Goal: Task Accomplishment & Management: Complete application form

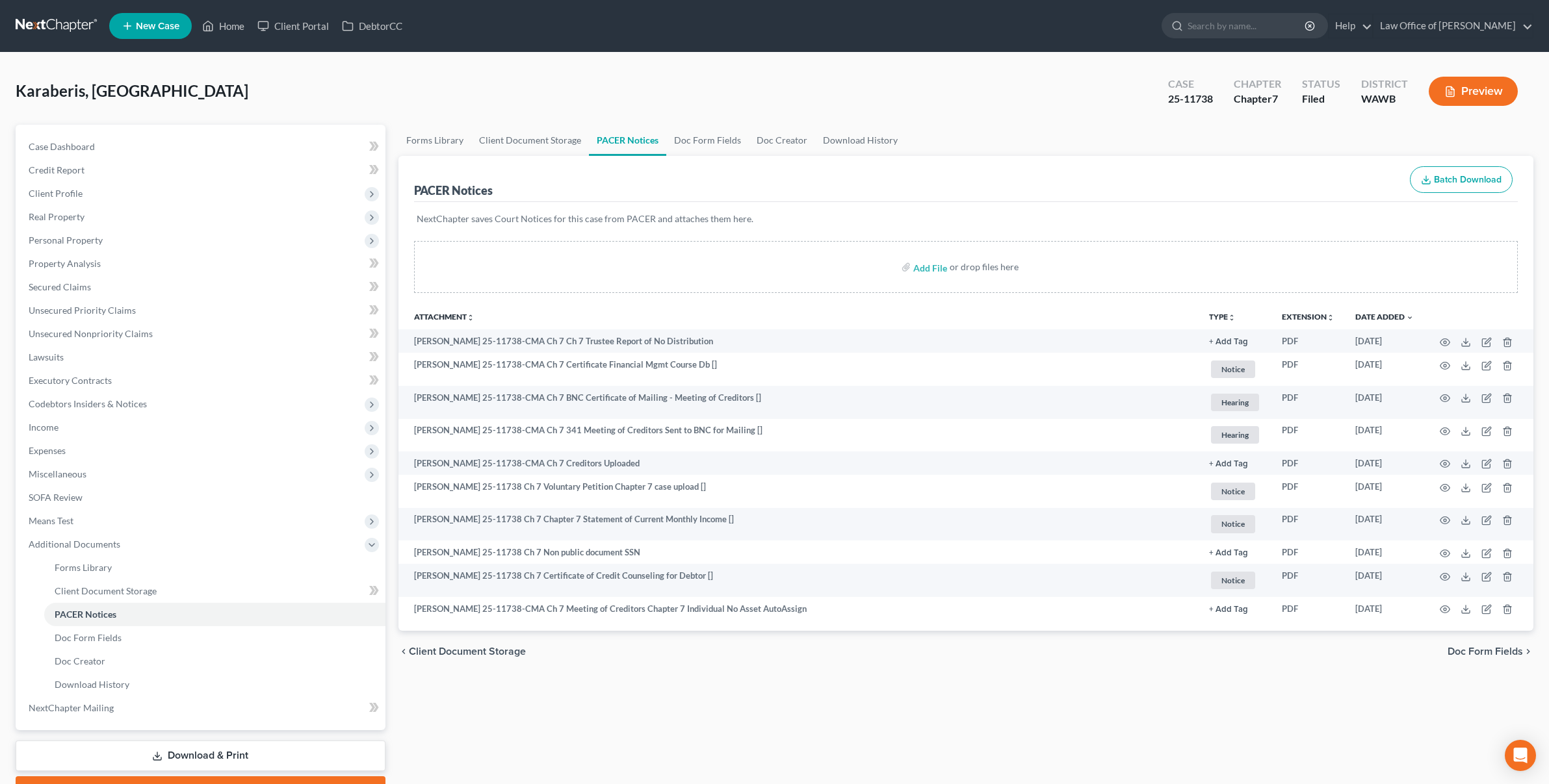
click at [72, 21] on link at bounding box center [57, 26] width 83 height 24
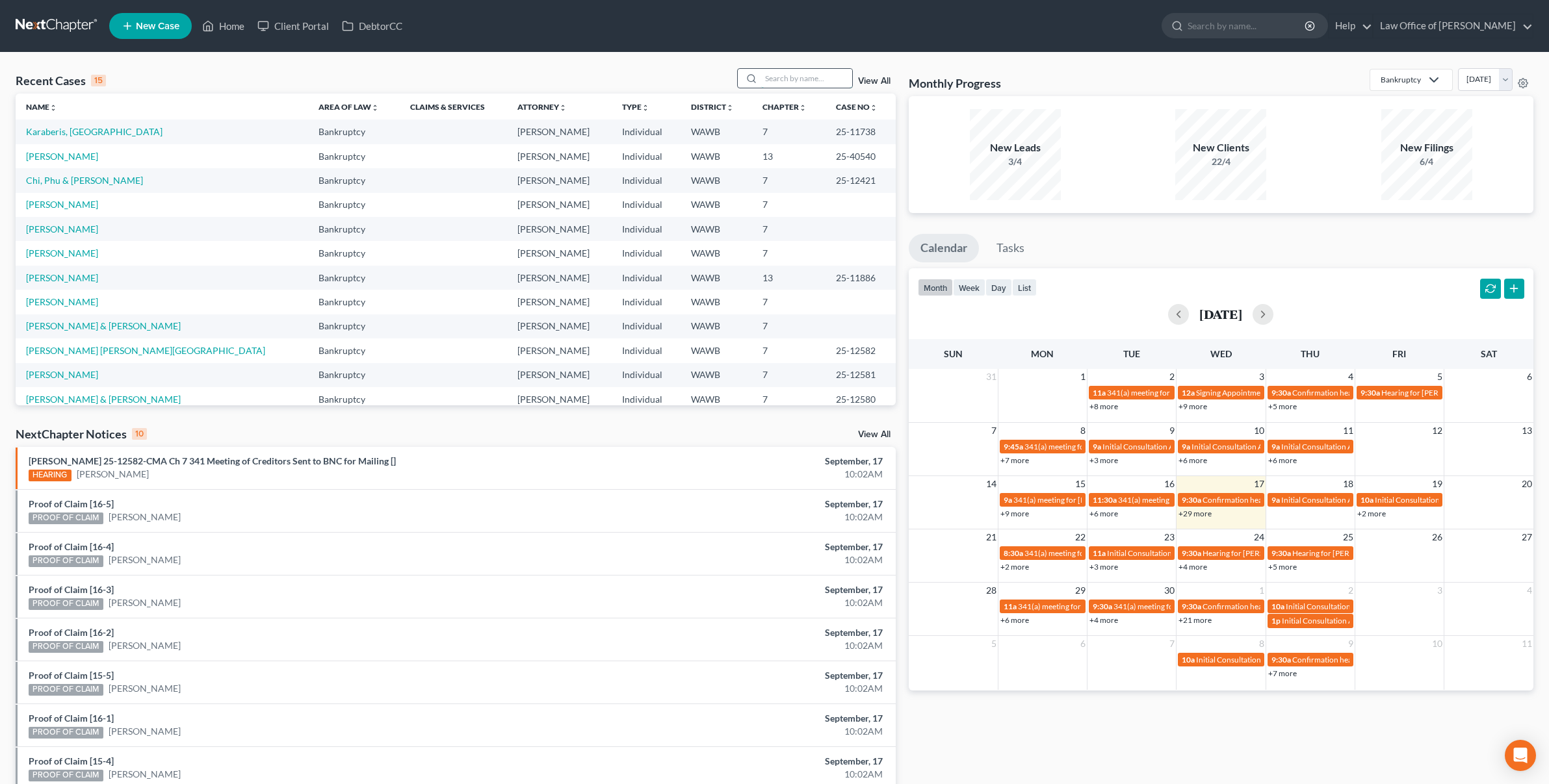
click at [784, 75] on input "search" at bounding box center [807, 78] width 91 height 19
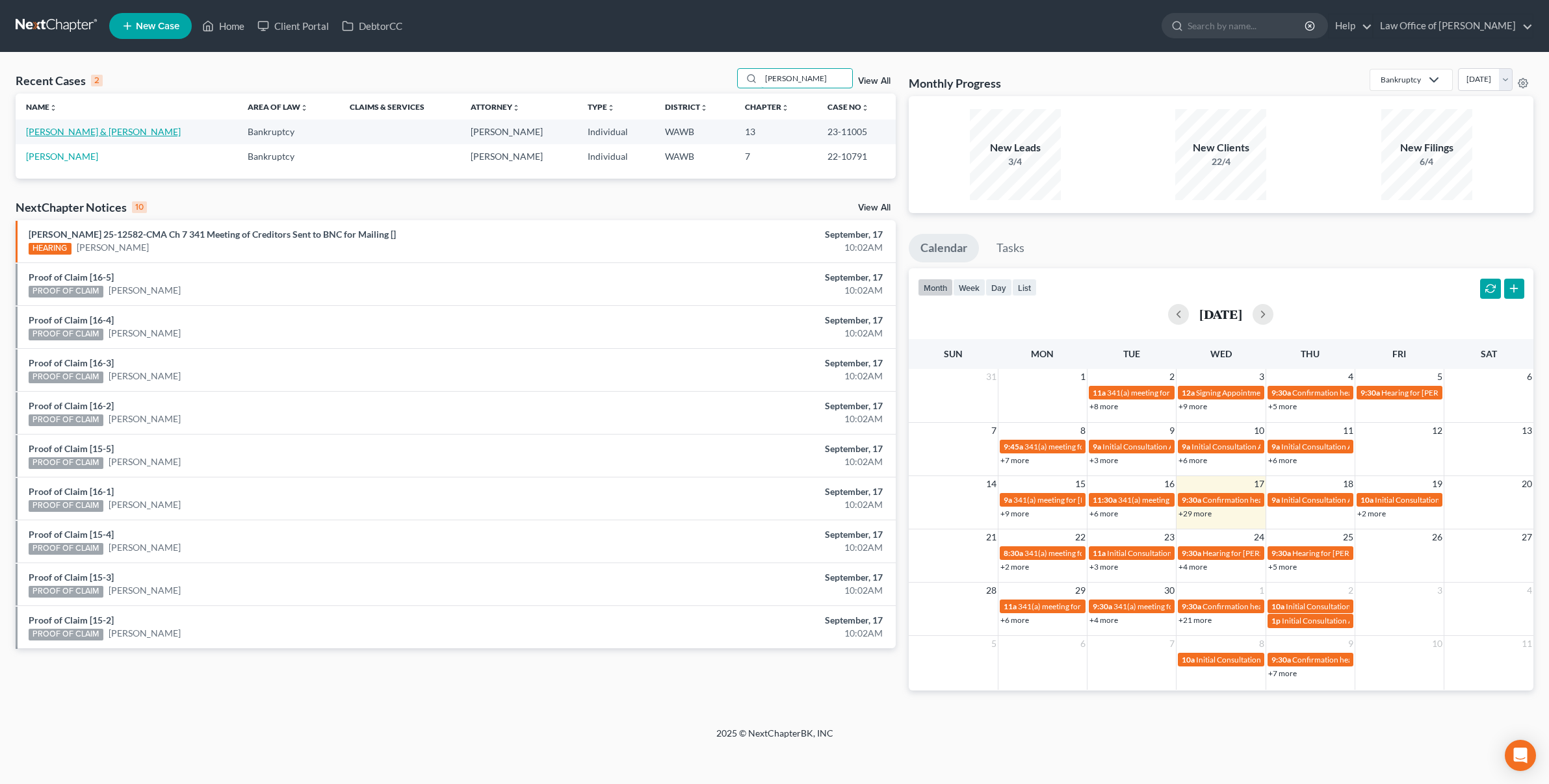
type input "kazen"
click at [74, 133] on link "[PERSON_NAME] & [PERSON_NAME]" at bounding box center [103, 131] width 154 height 11
select select "6"
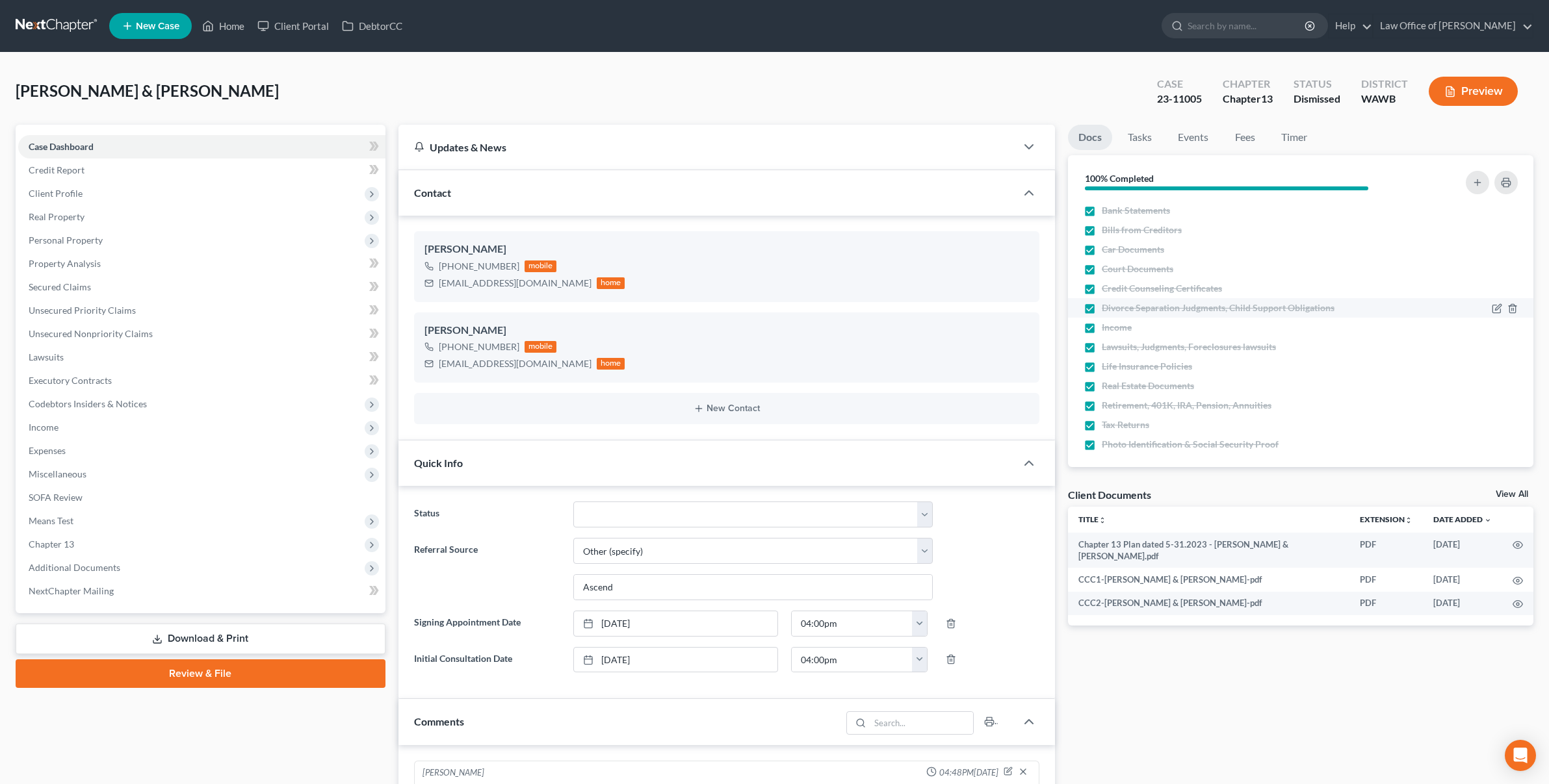
scroll to position [8, 0]
click at [1145, 145] on link "Tasks" at bounding box center [1140, 138] width 45 height 25
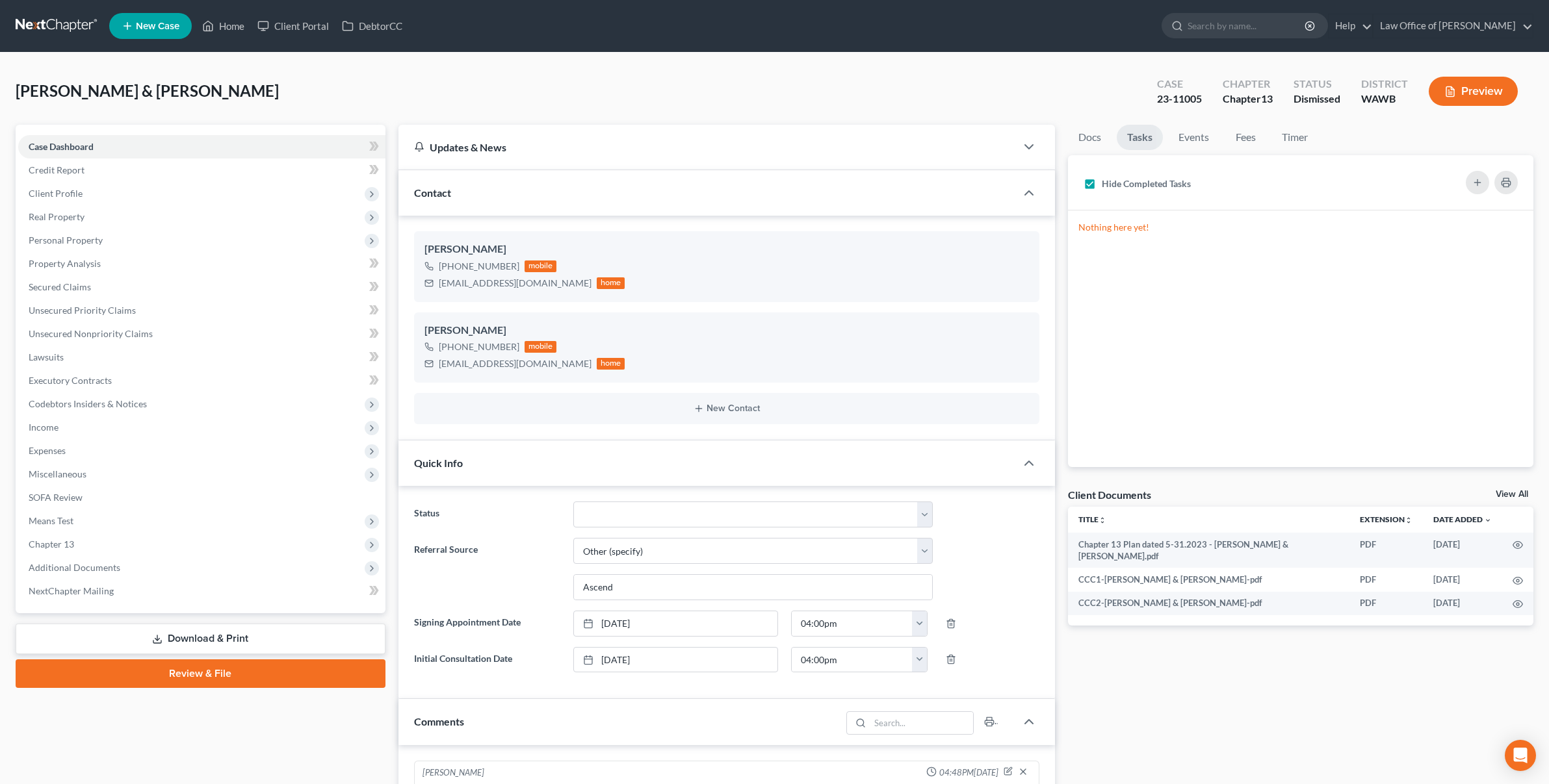
click at [47, 22] on link at bounding box center [57, 26] width 83 height 24
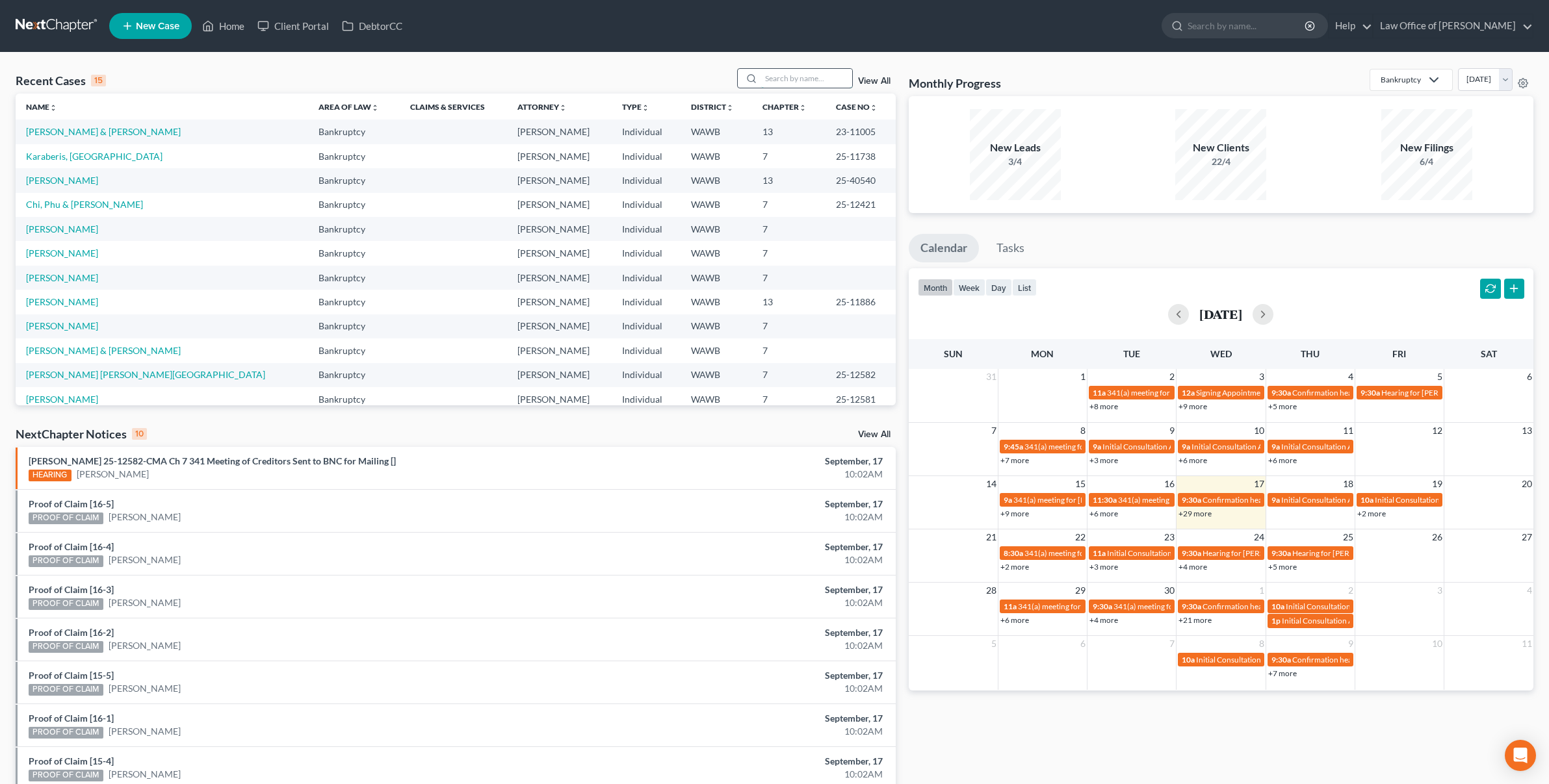
click at [776, 74] on input "search" at bounding box center [807, 78] width 91 height 19
type input "mcdermott"
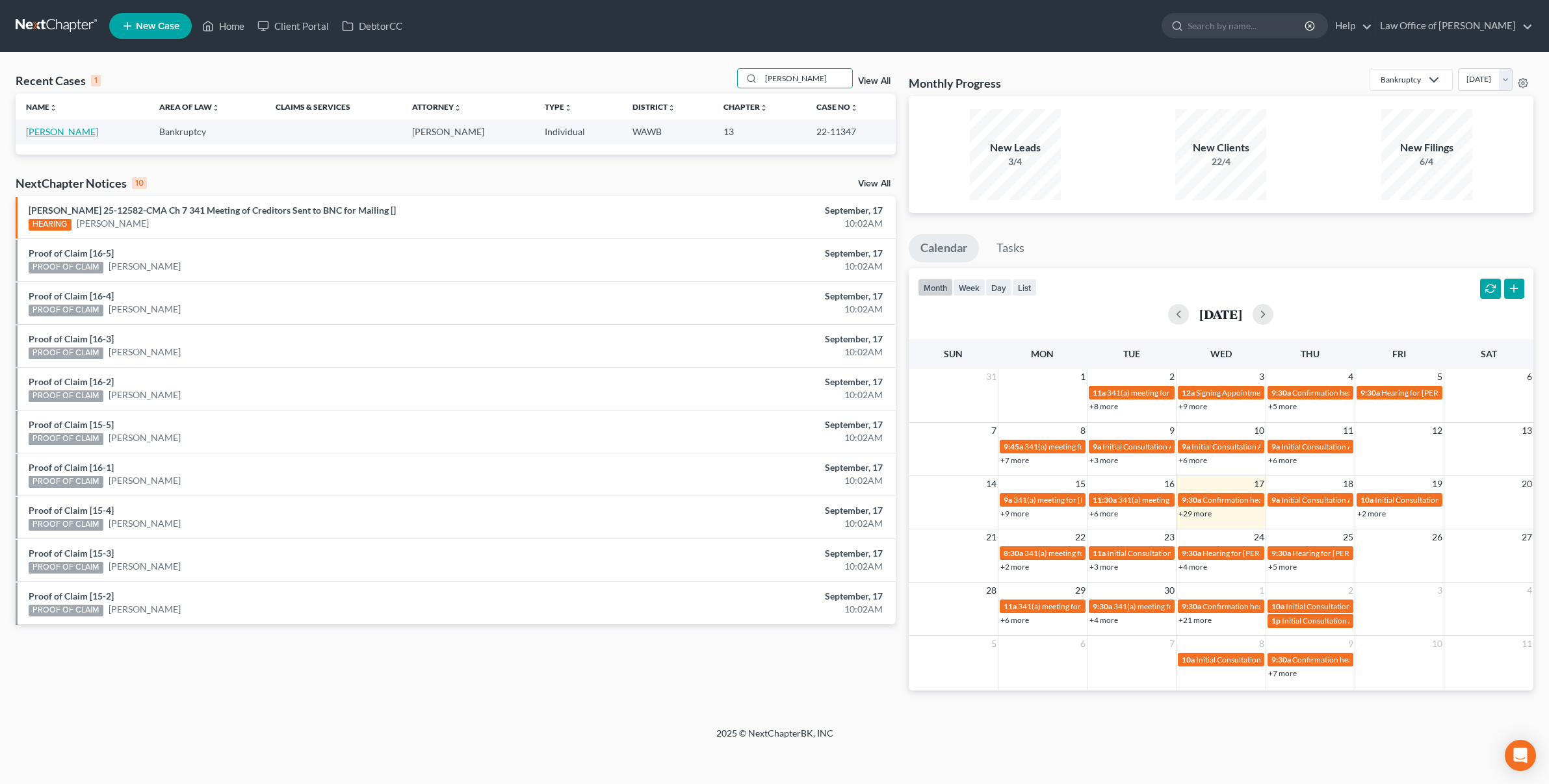
click at [78, 131] on link "[PERSON_NAME]" at bounding box center [62, 131] width 72 height 11
select select "6"
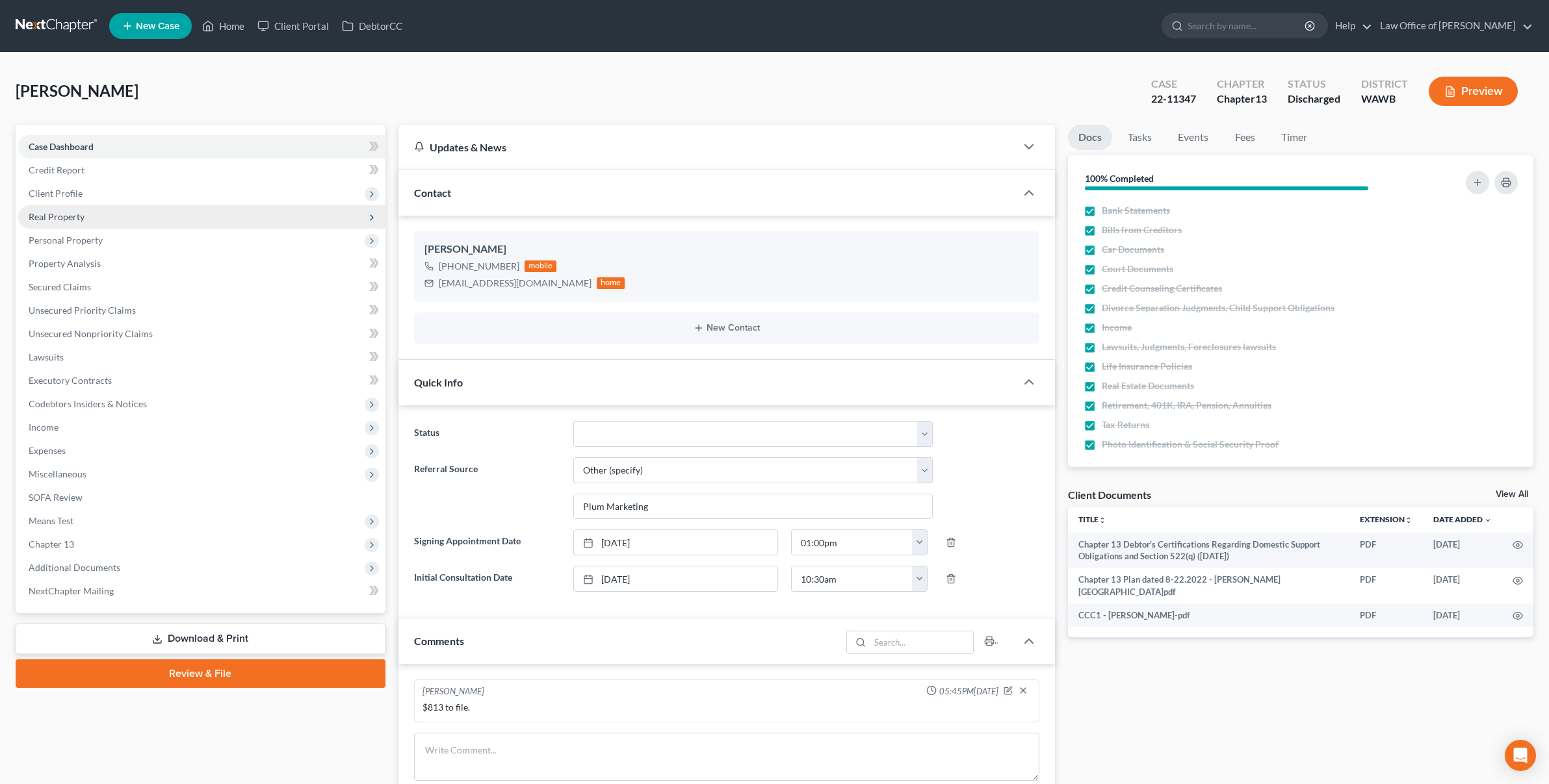
click at [154, 215] on span "Real Property" at bounding box center [202, 218] width 367 height 24
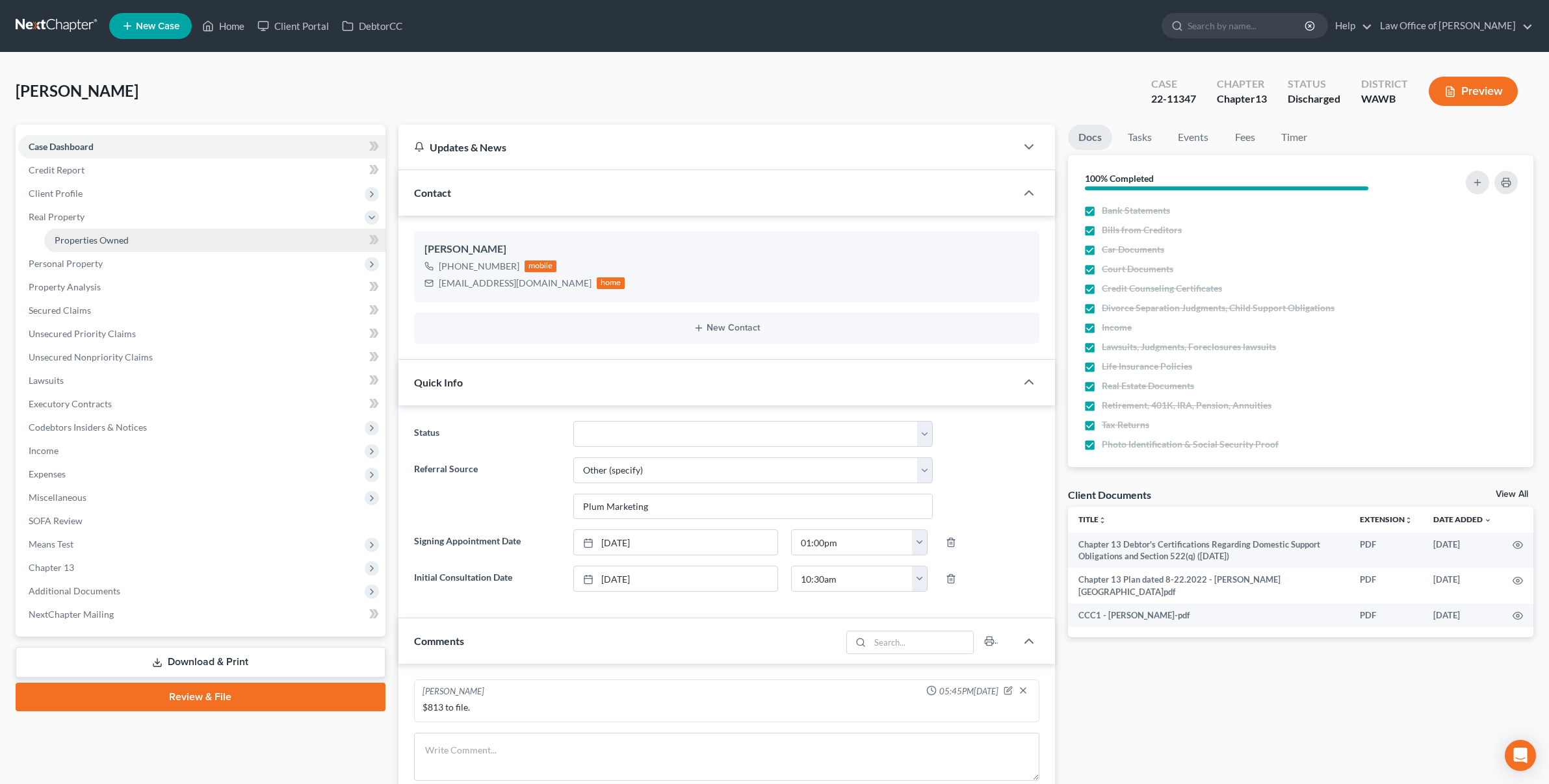
click at [147, 235] on link "Properties Owned" at bounding box center [215, 241] width 341 height 24
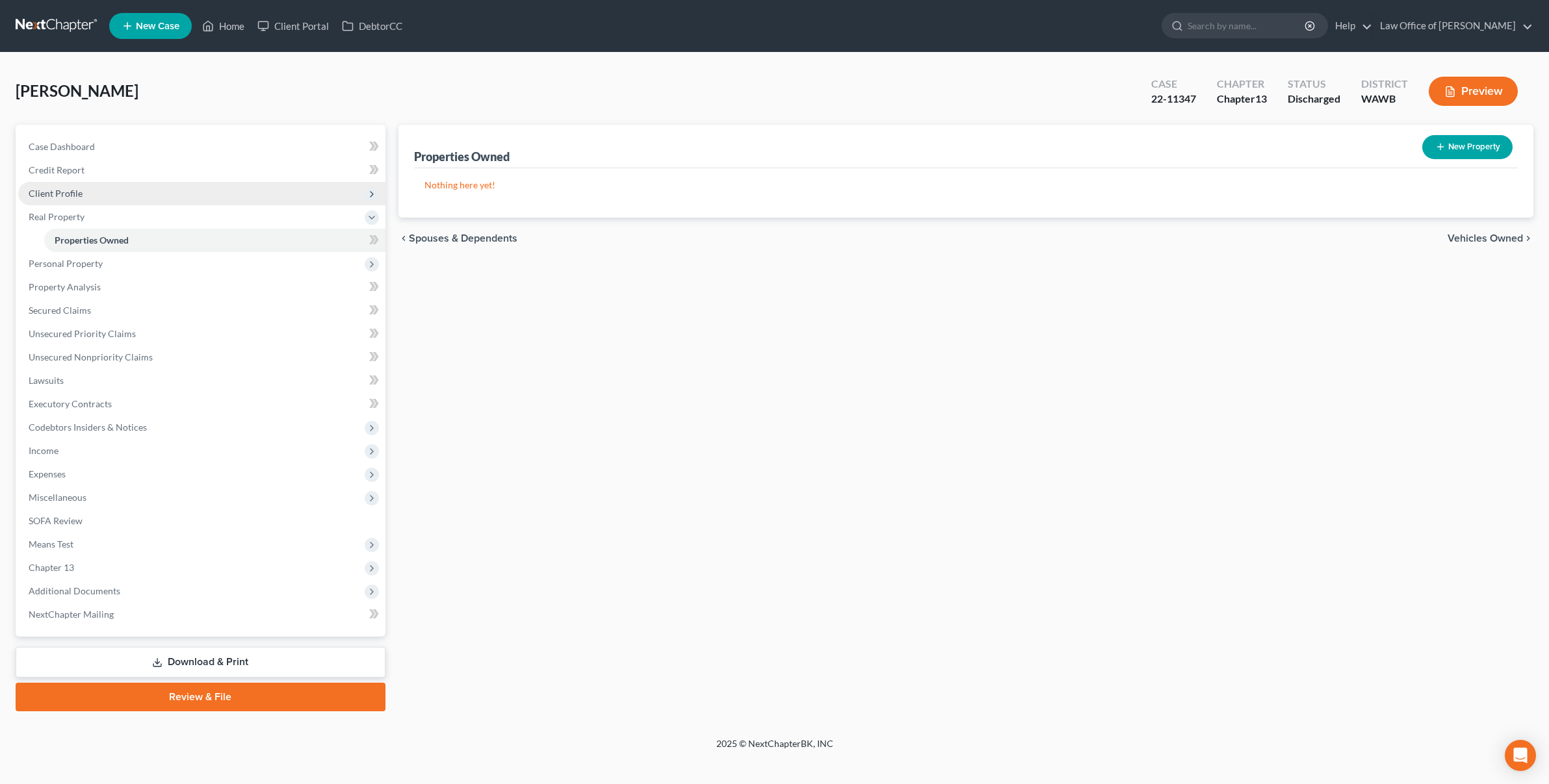
click at [135, 202] on span "Client Profile" at bounding box center [202, 194] width 367 height 24
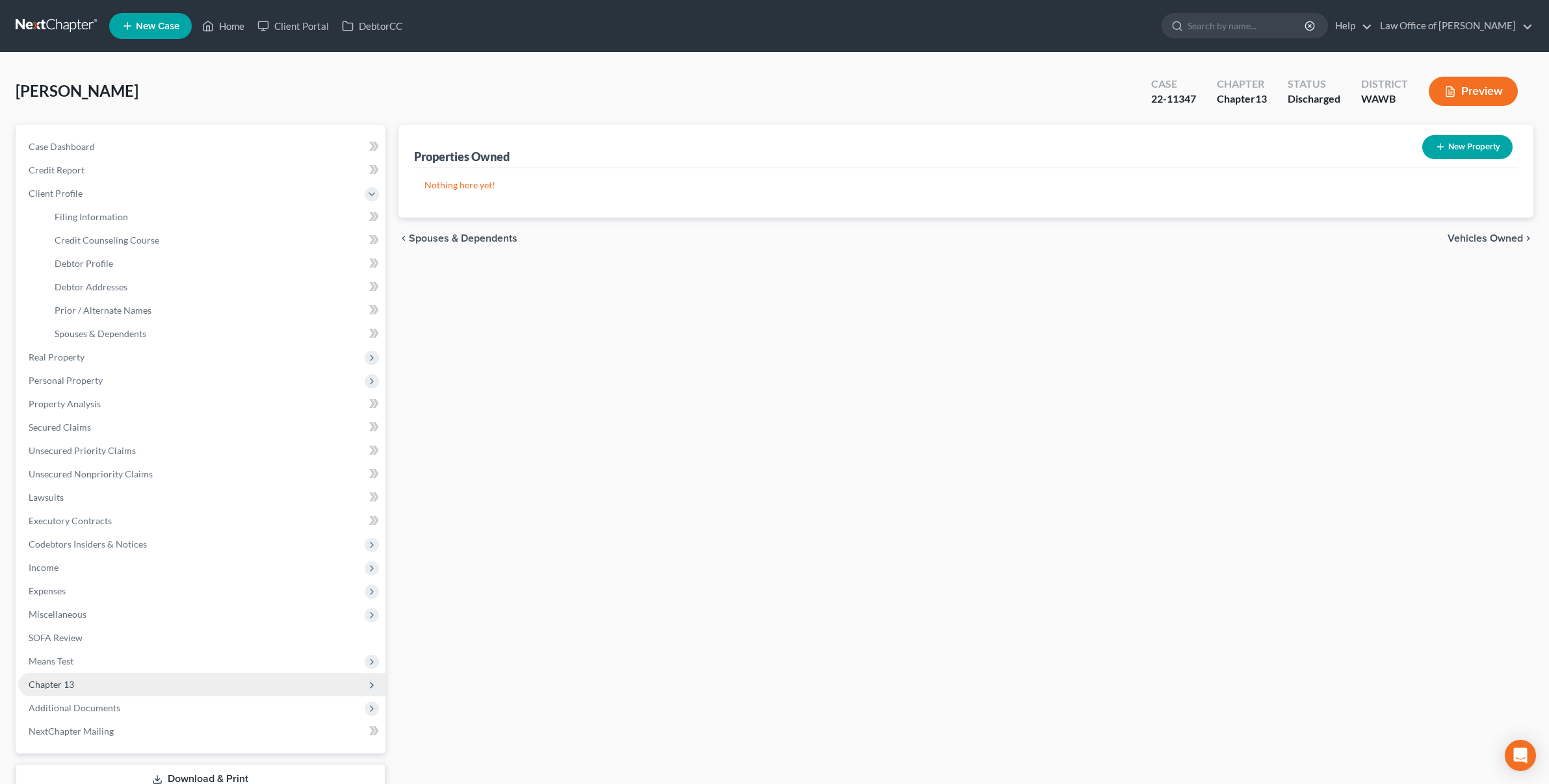
click at [92, 695] on span "Chapter 13" at bounding box center [202, 685] width 367 height 24
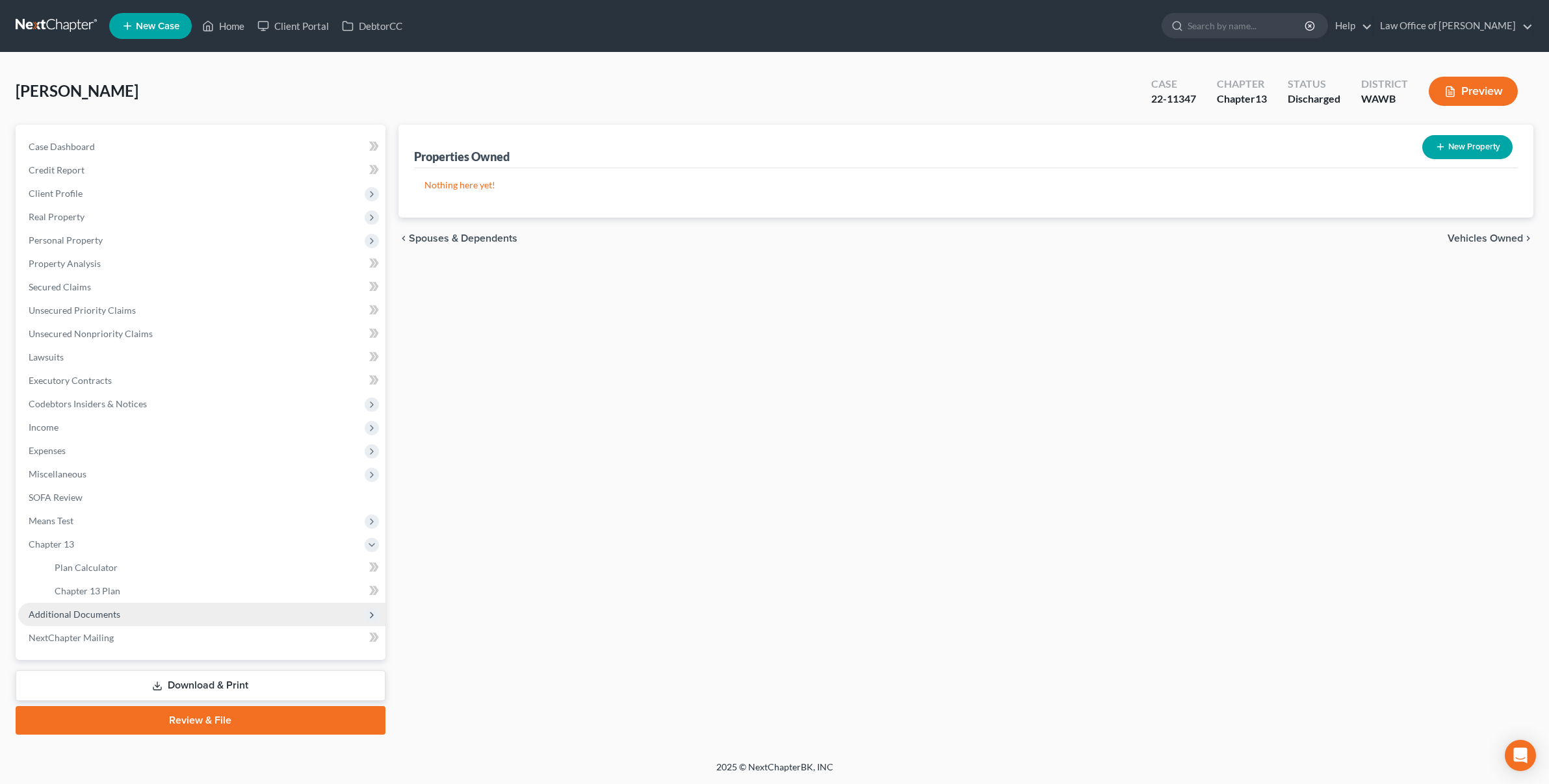
click at [93, 624] on span "Additional Documents" at bounding box center [202, 615] width 367 height 24
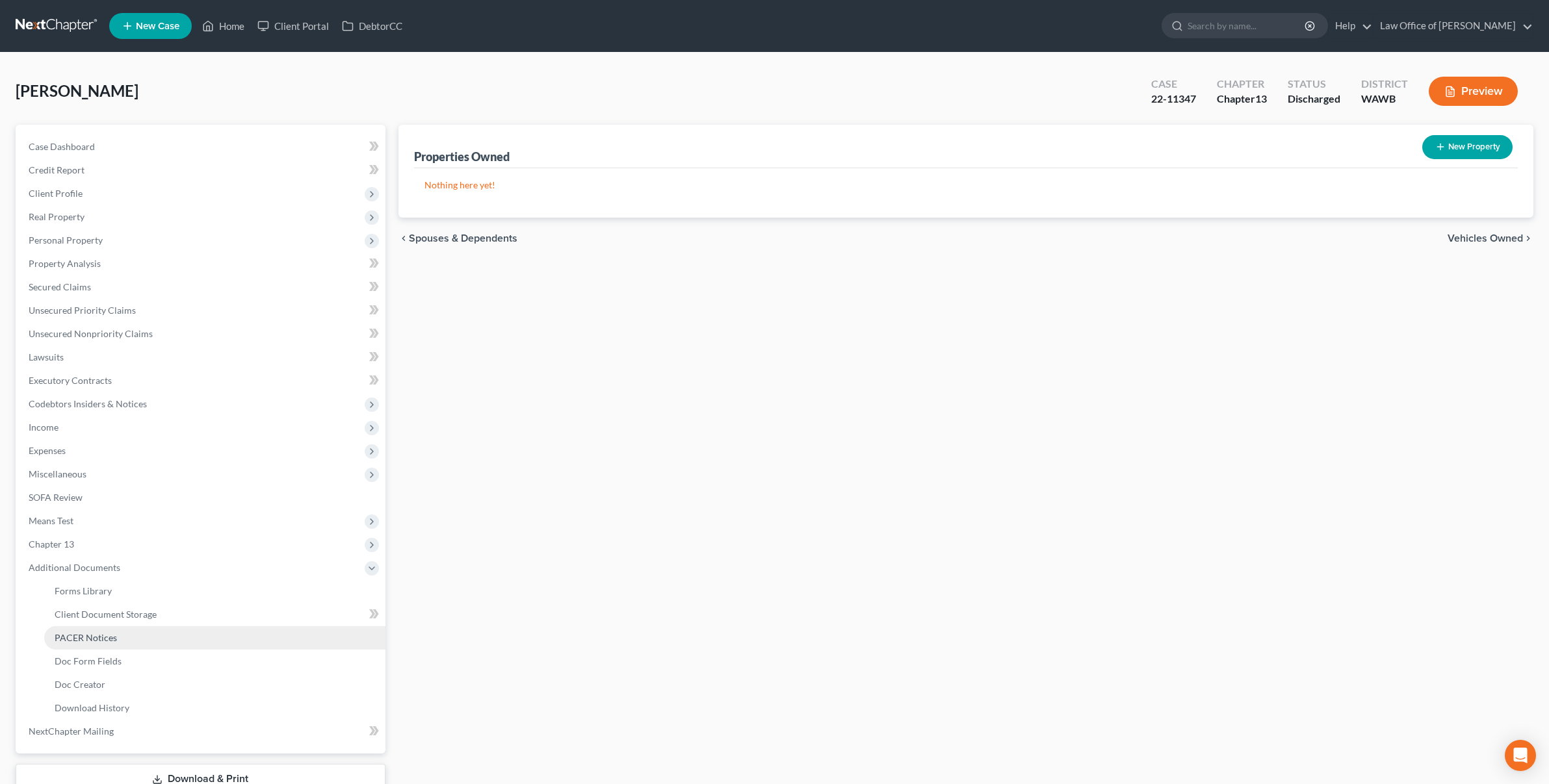
click at [86, 640] on span "PACER Notices" at bounding box center [85, 638] width 63 height 11
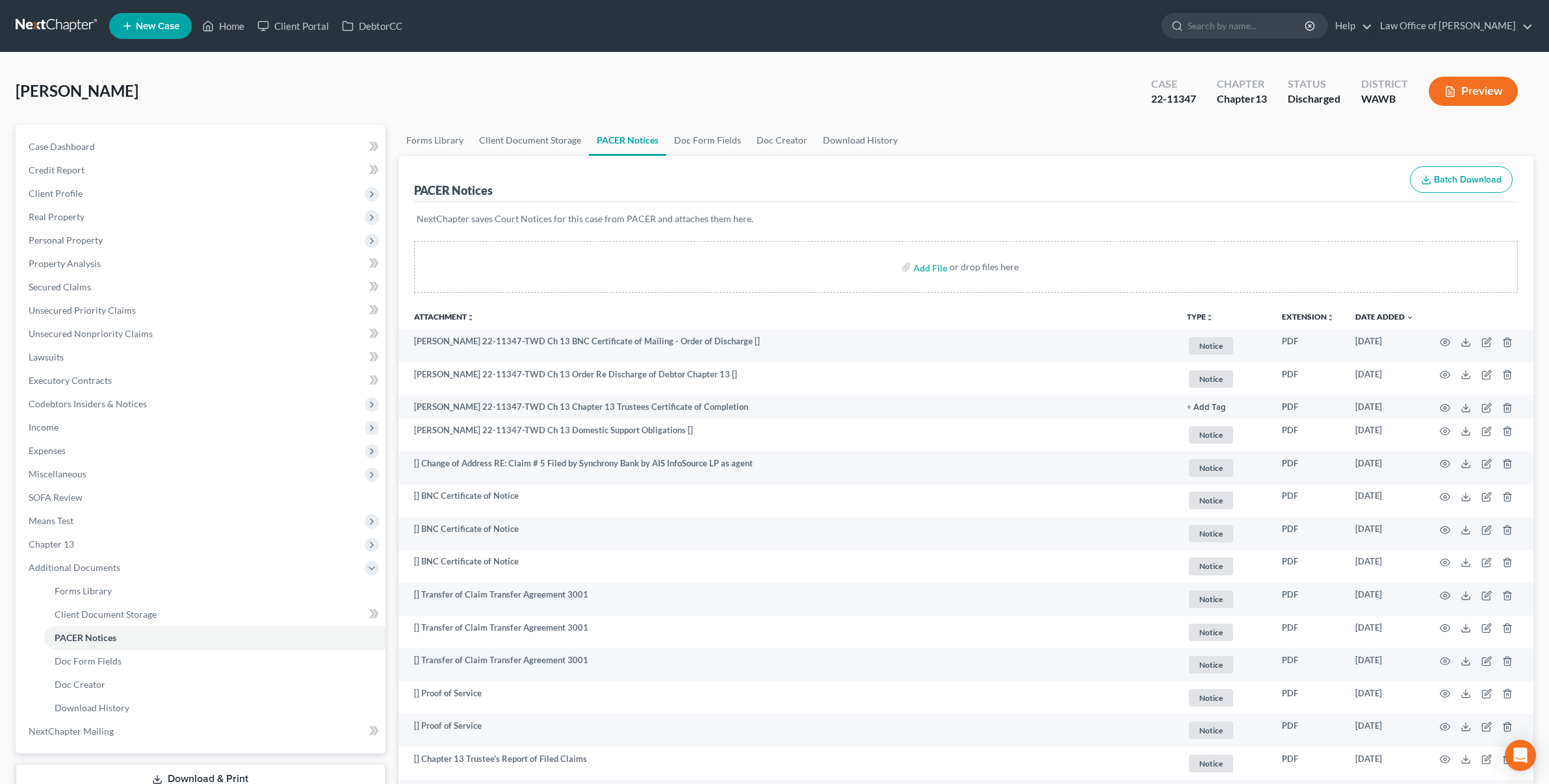
click at [58, 28] on link at bounding box center [57, 26] width 83 height 24
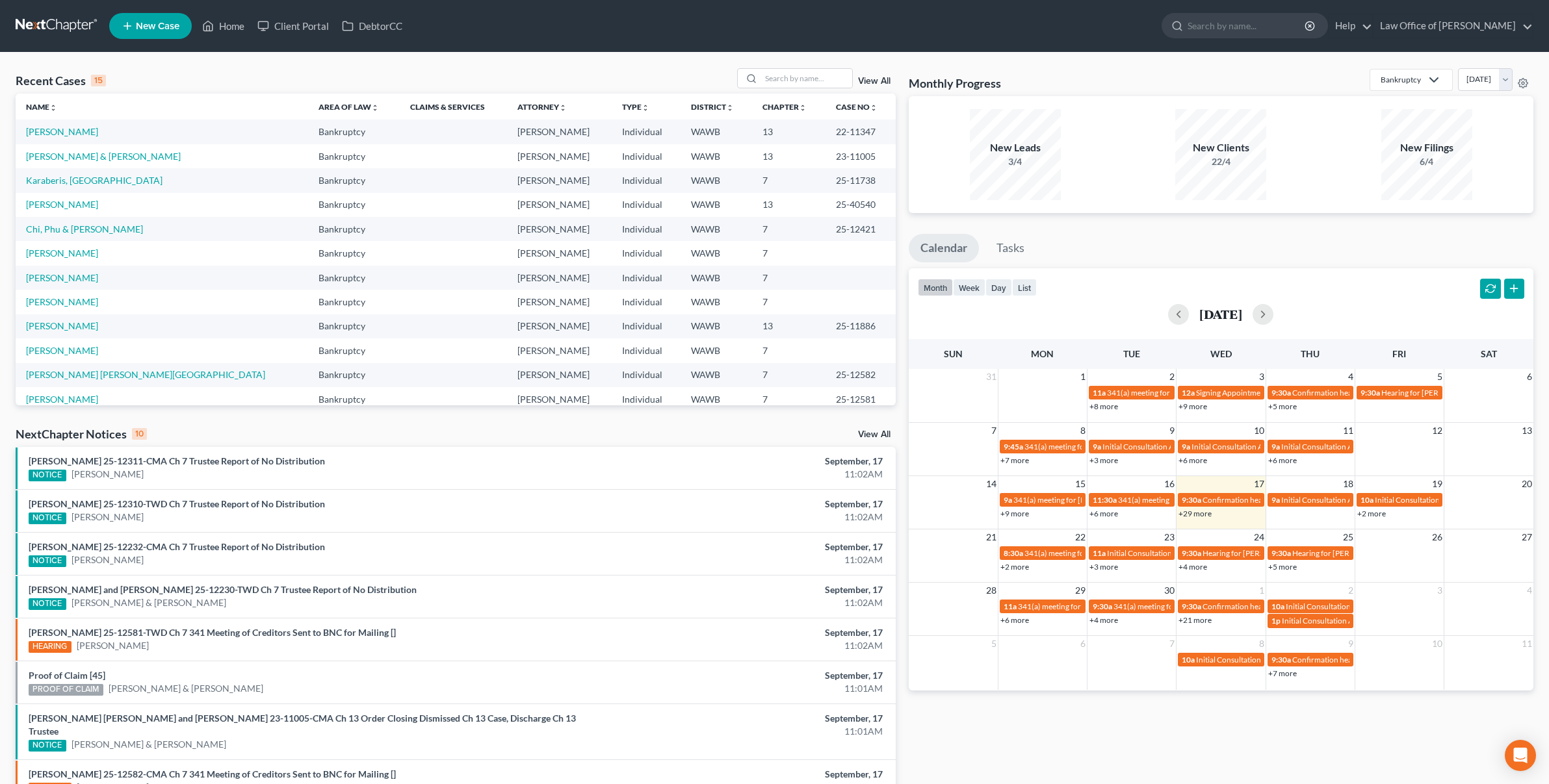
click at [871, 433] on link "View All" at bounding box center [874, 434] width 32 height 9
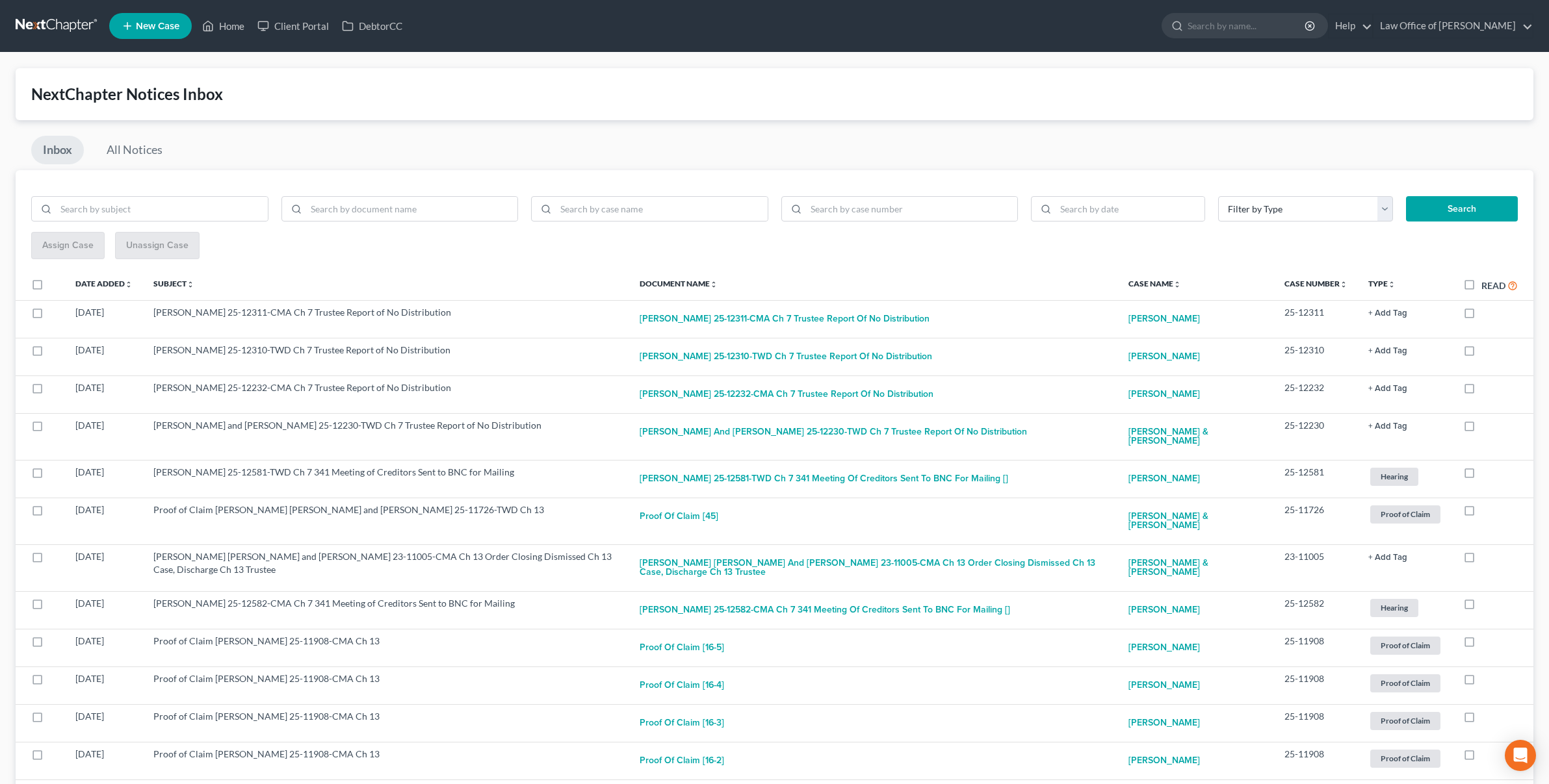
click at [1482, 285] on label "Read" at bounding box center [1500, 286] width 36 height 15
click at [1487, 285] on input "Read" at bounding box center [1491, 282] width 9 height 9
checkbox input "true"
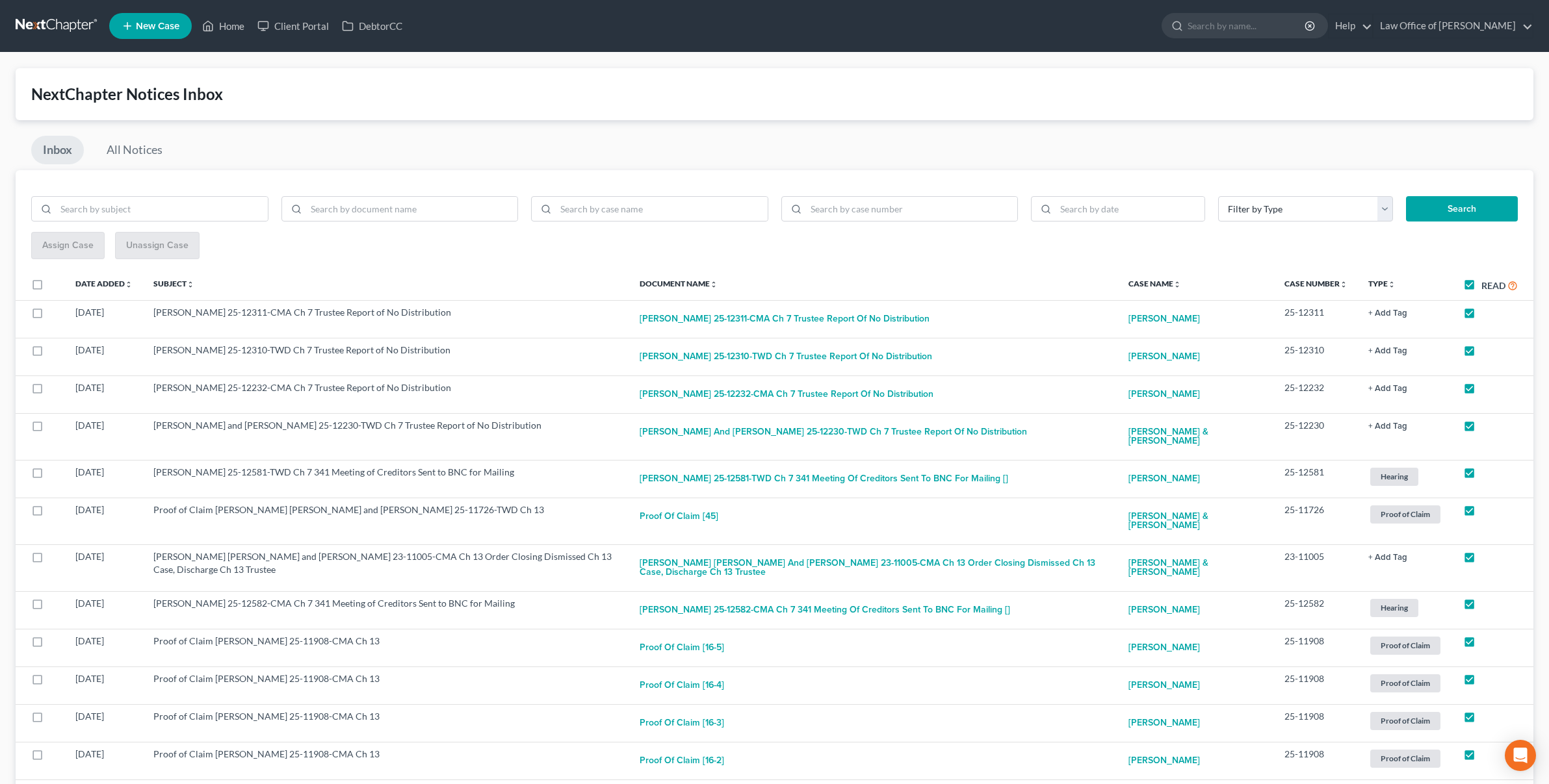
checkbox input "true"
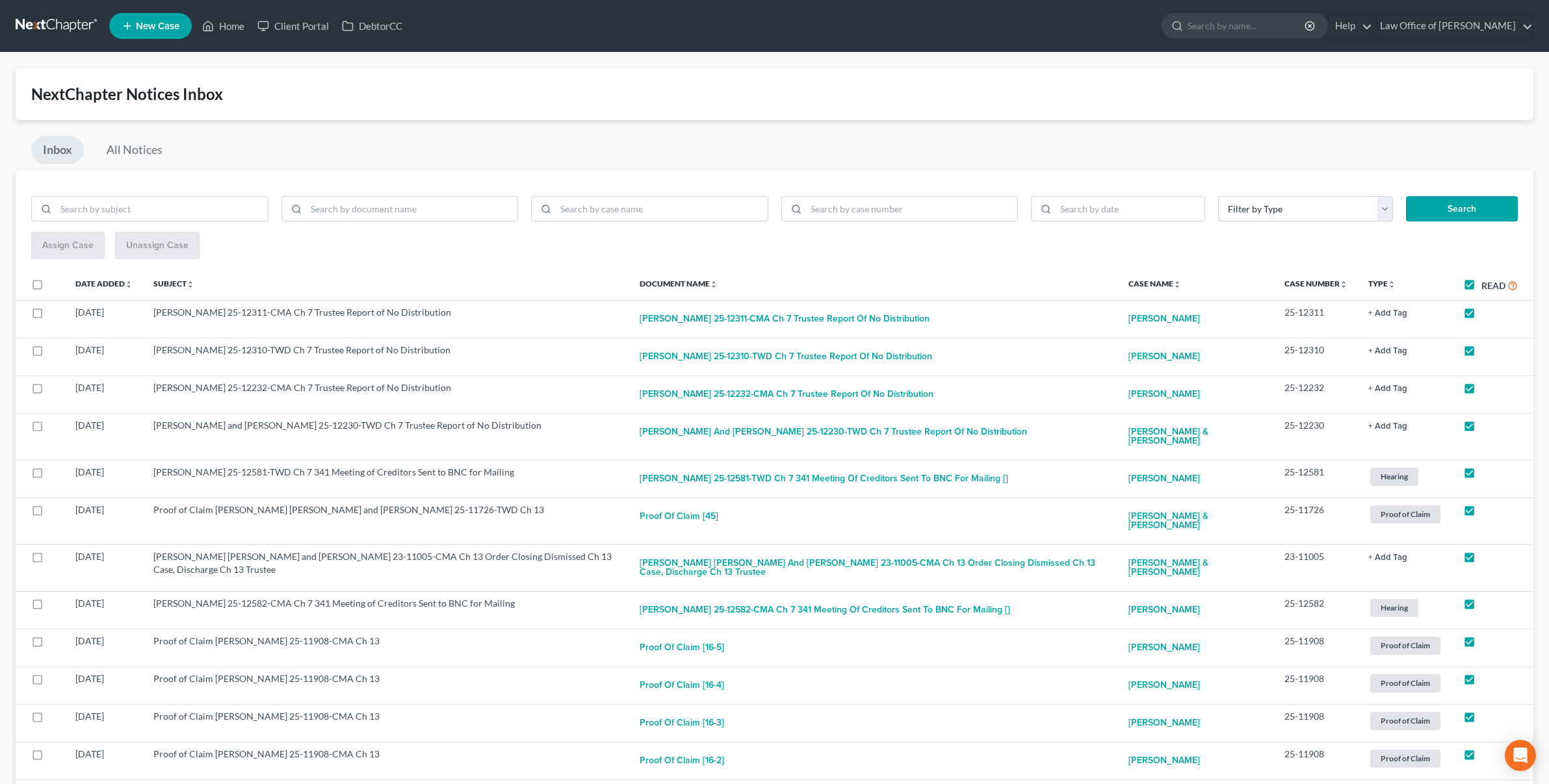
checkbox input "true"
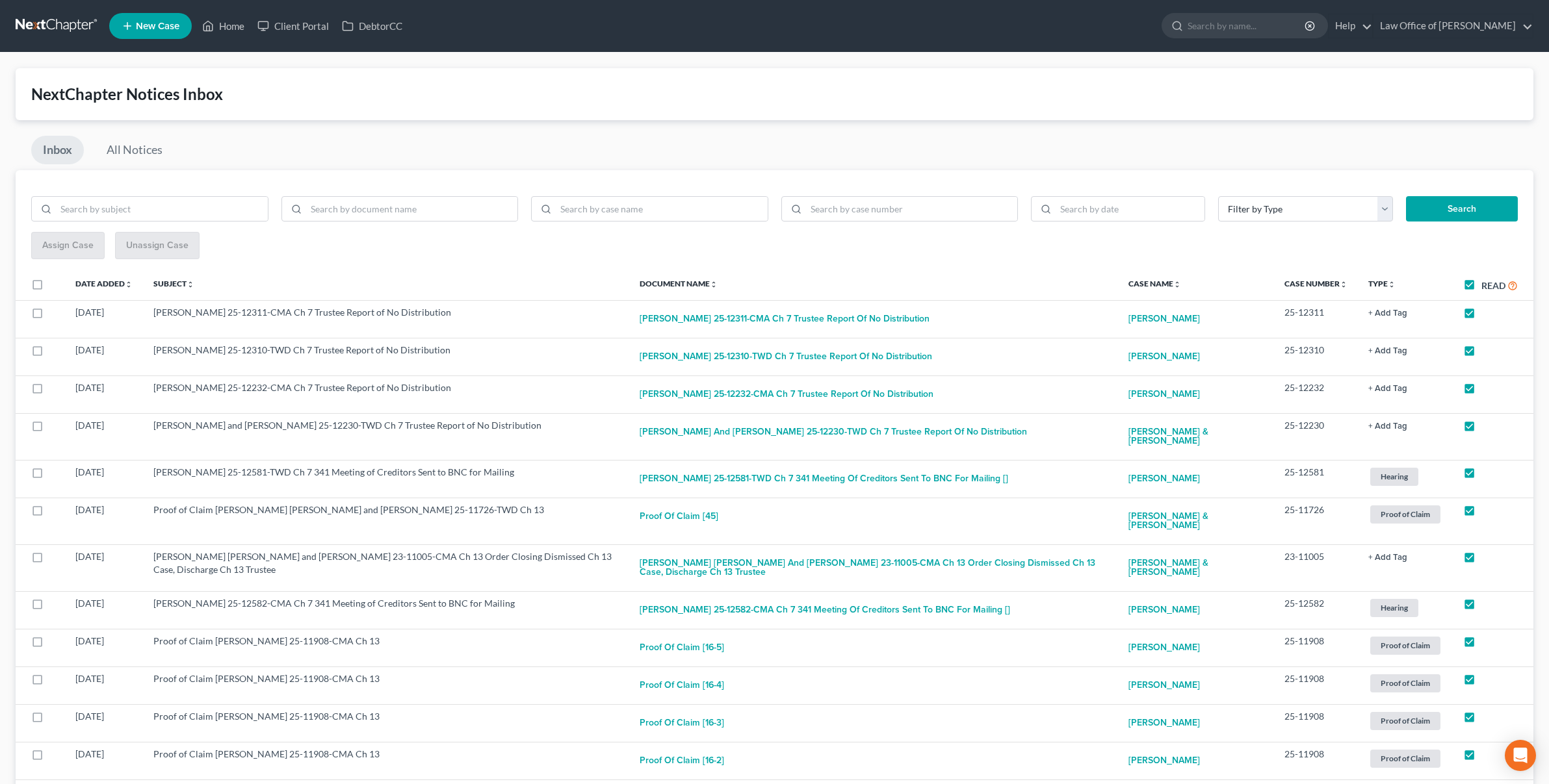
checkbox input "true"
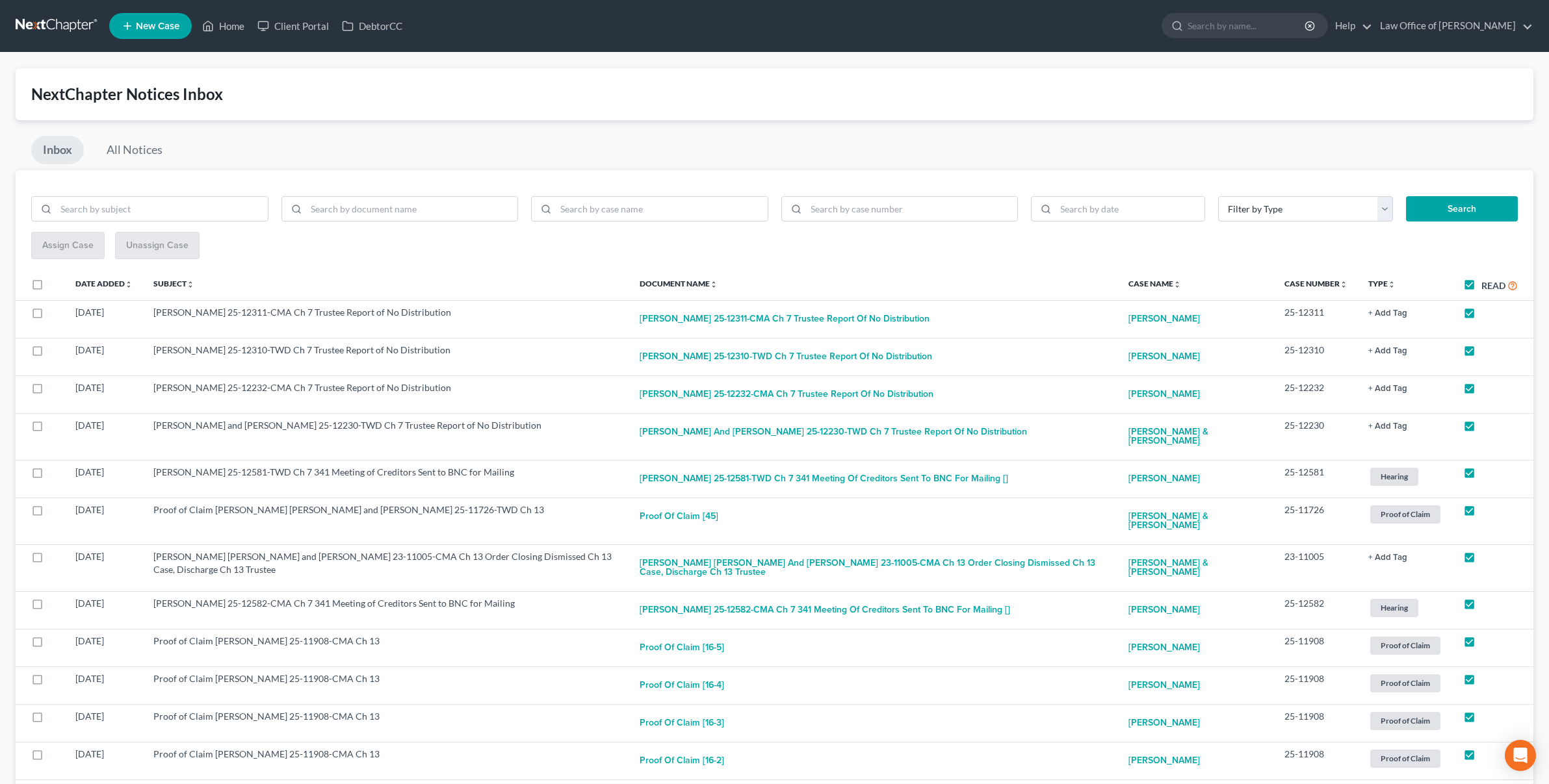
checkbox input "true"
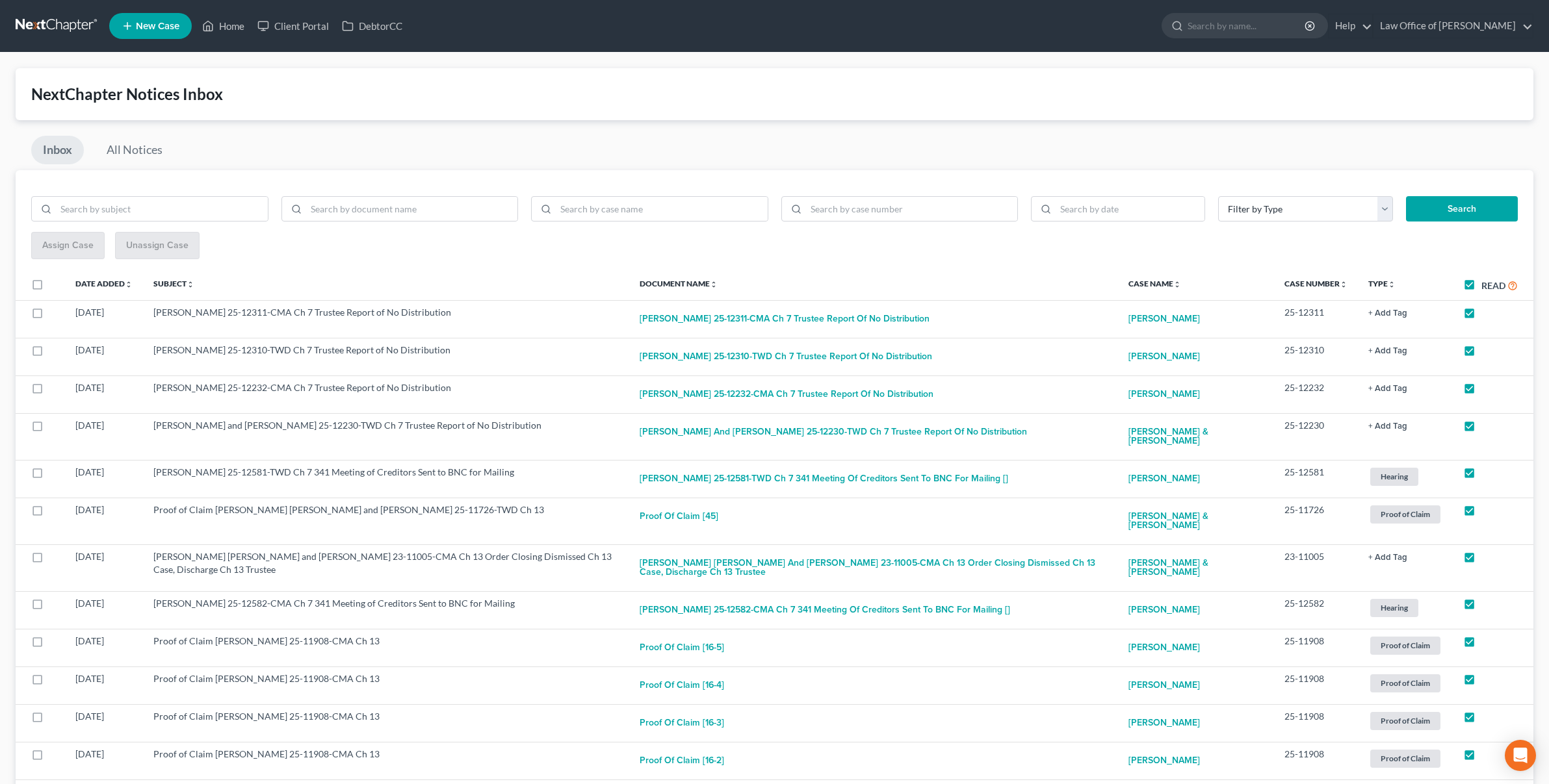
checkbox input "true"
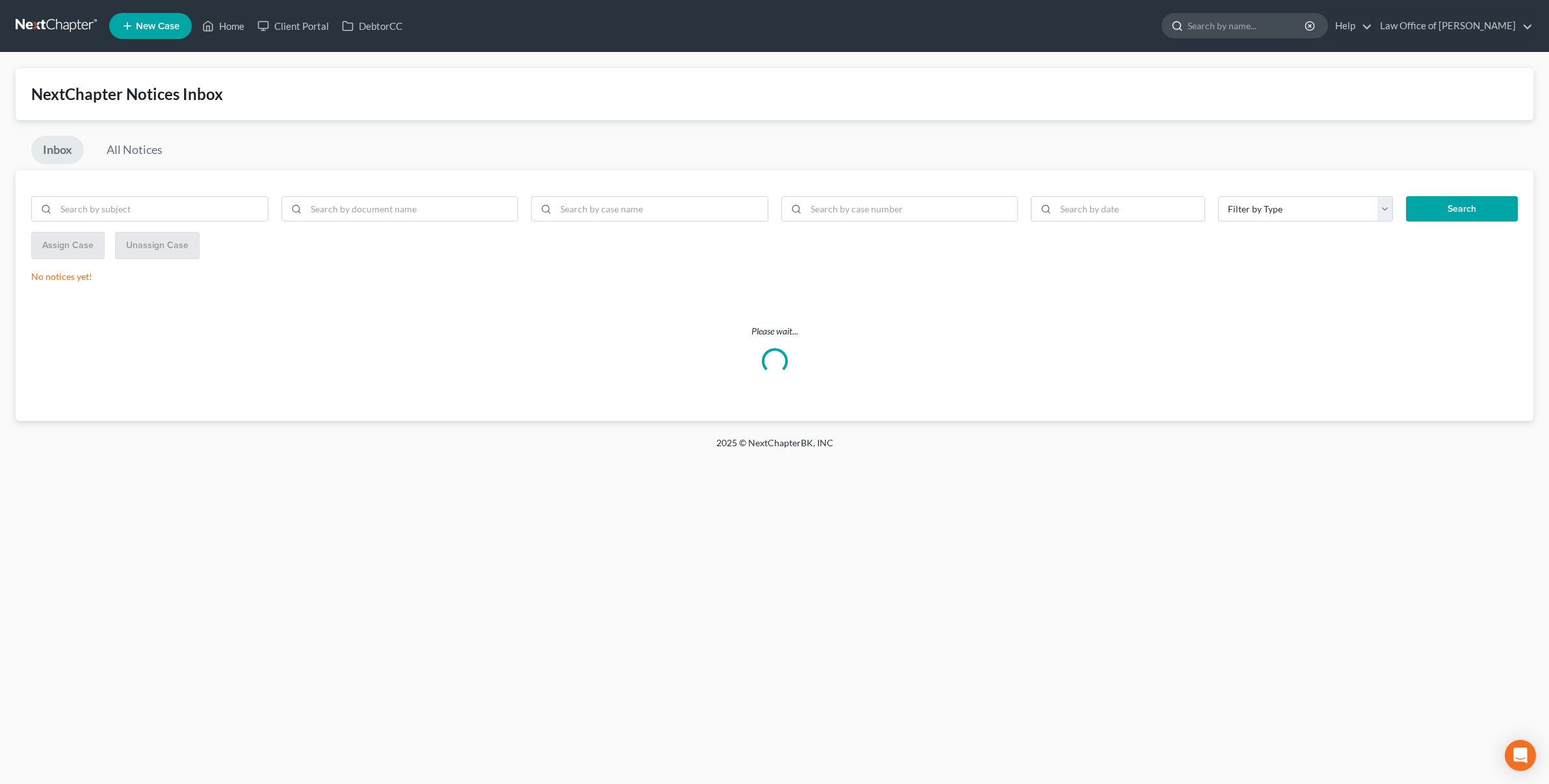
click at [1264, 21] on input "search" at bounding box center [1247, 25] width 119 height 24
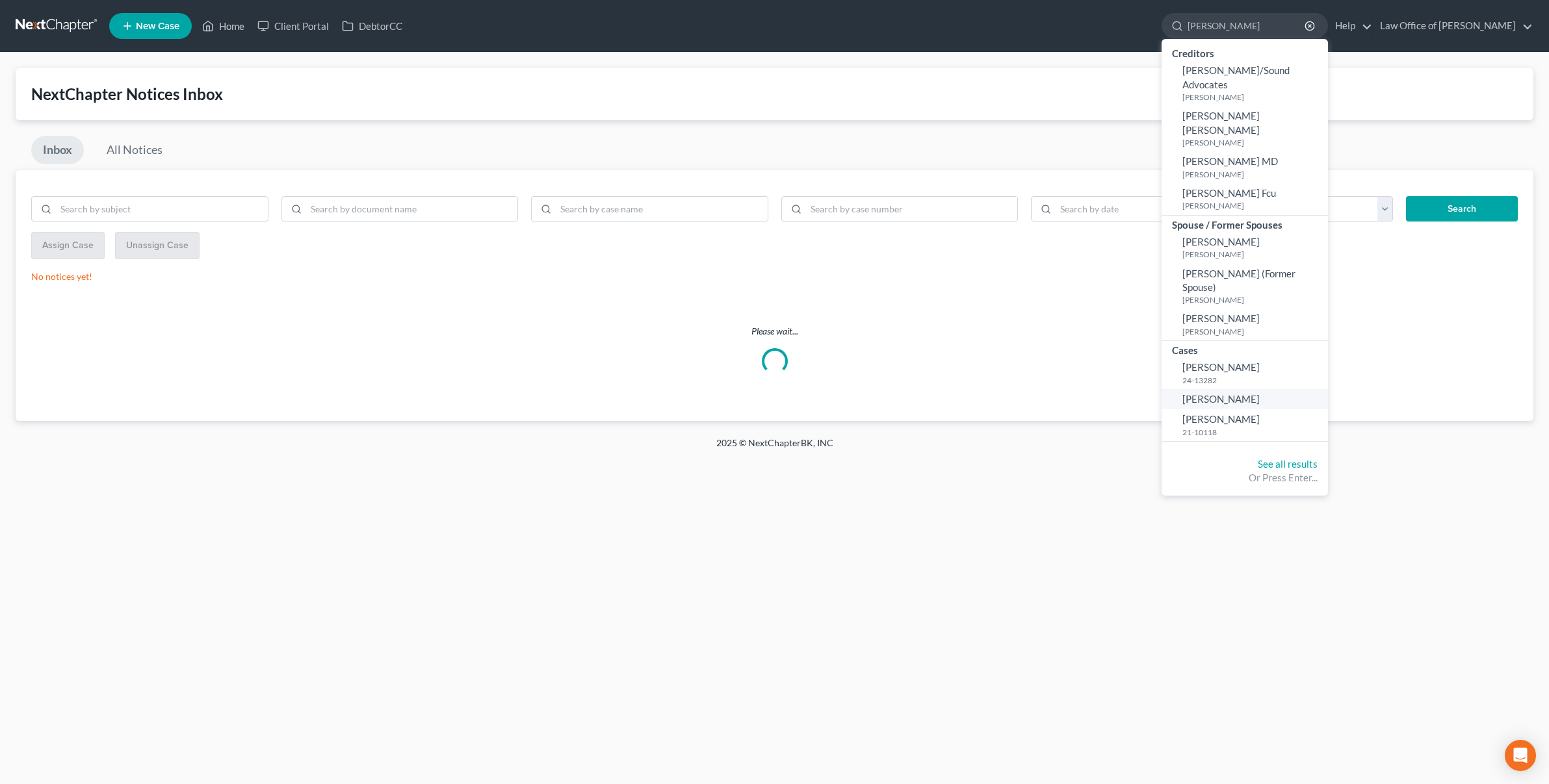
type input "jones"
click at [1252, 393] on span "[PERSON_NAME]" at bounding box center [1221, 399] width 78 height 12
select select "6"
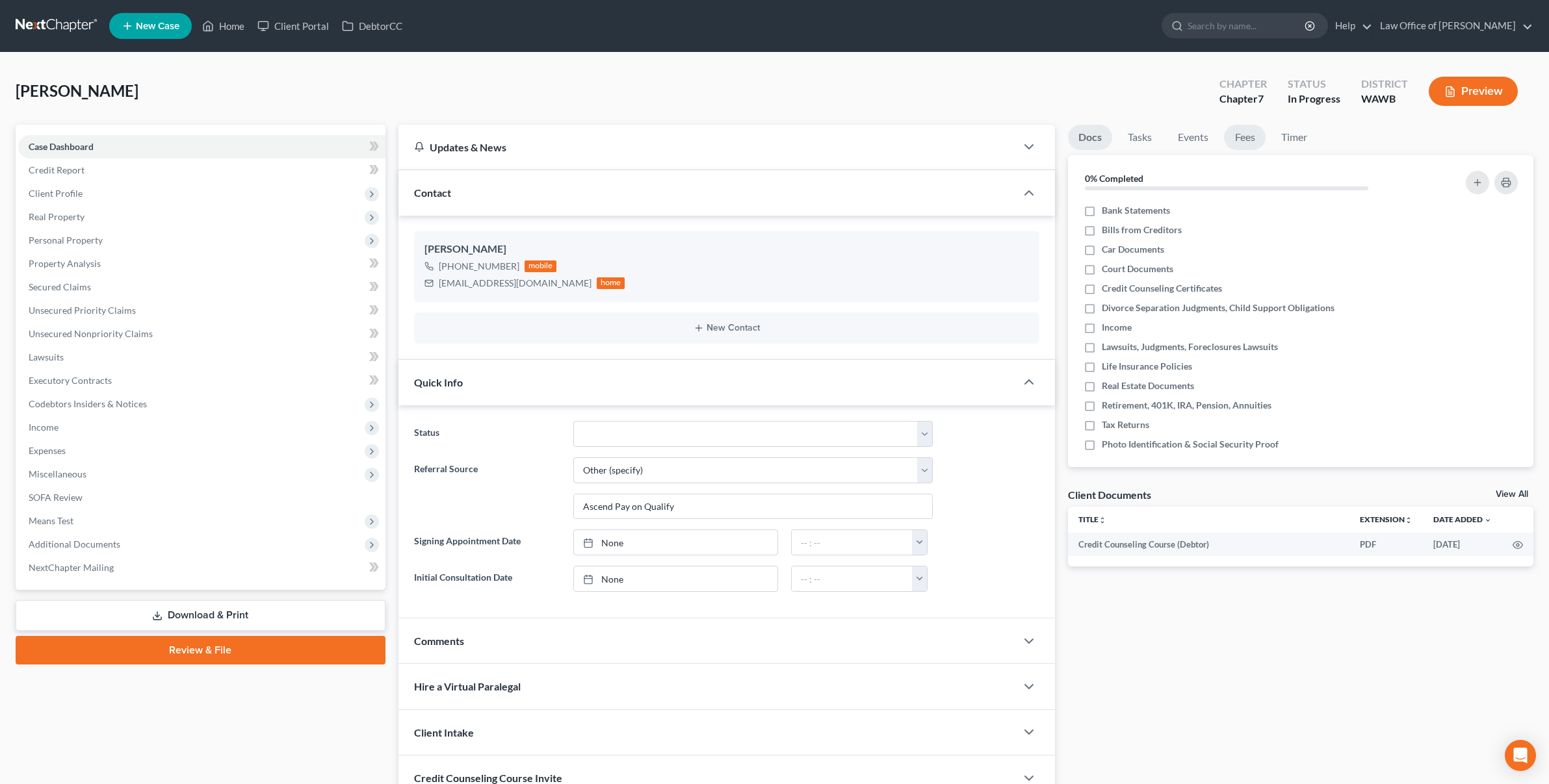
click at [1241, 138] on link "Fees" at bounding box center [1245, 138] width 42 height 25
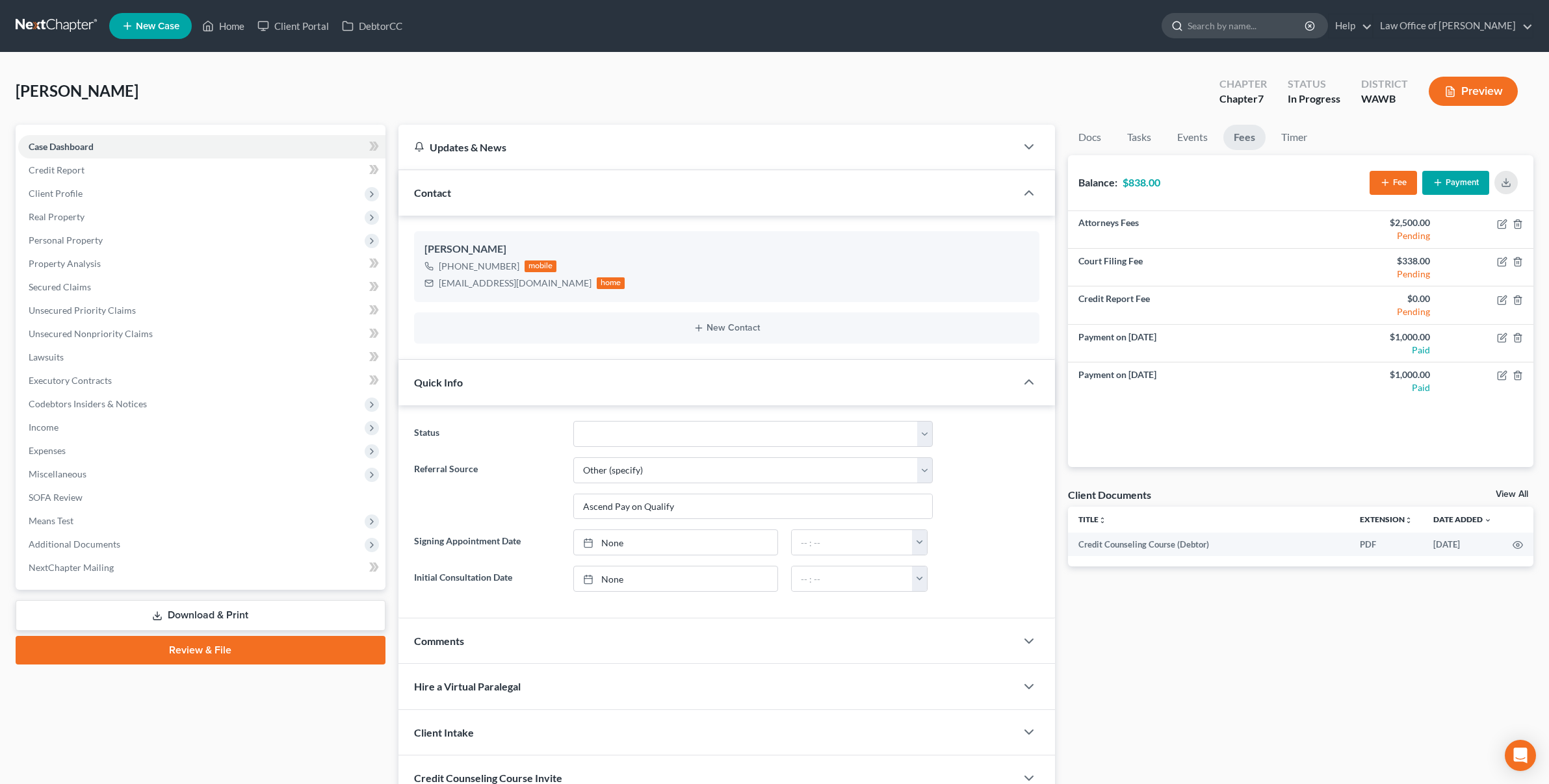
click at [1228, 32] on input "search" at bounding box center [1247, 25] width 119 height 24
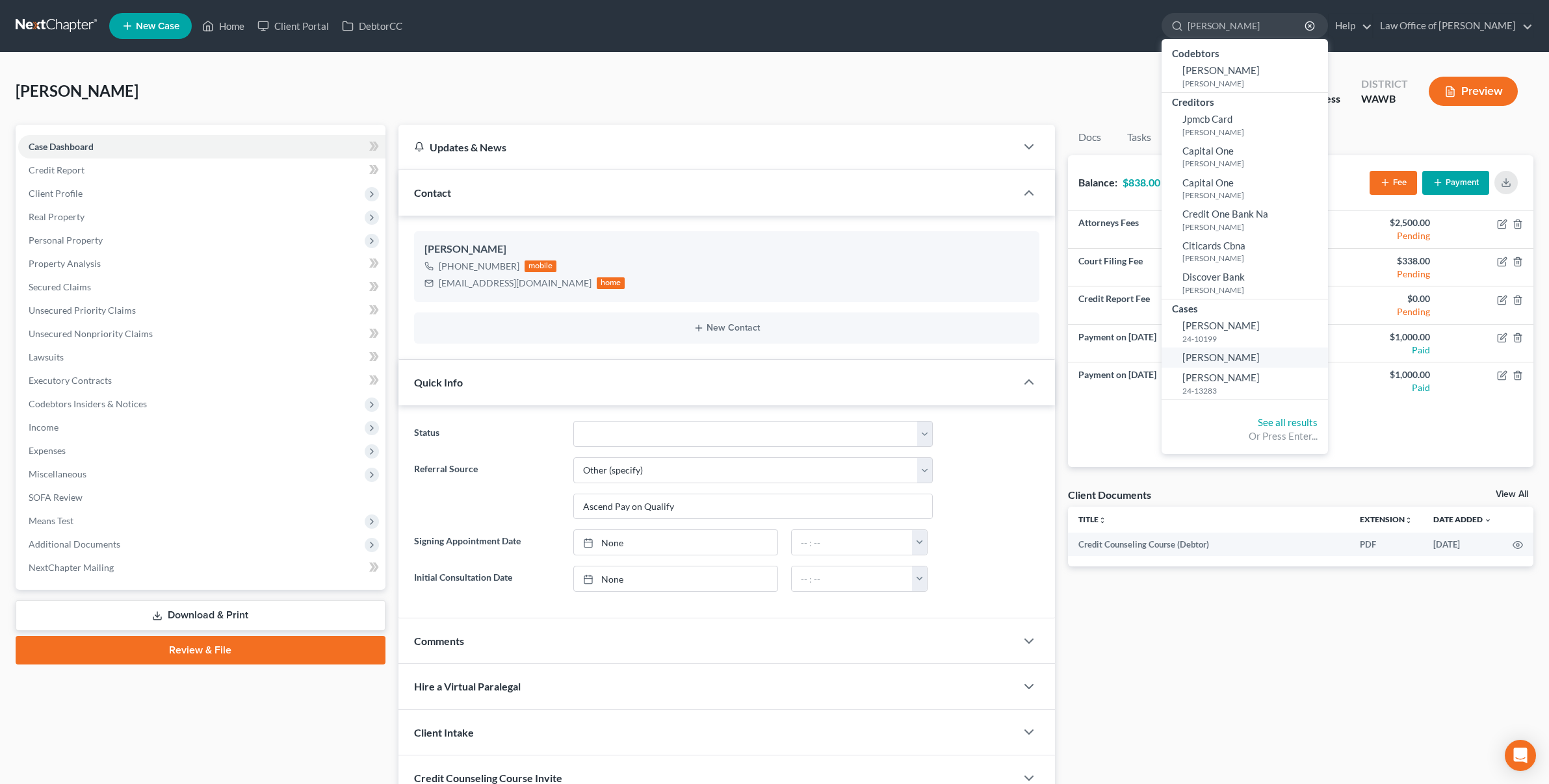
type input "brenda"
click at [1234, 362] on span "Snaer, Brenda" at bounding box center [1221, 357] width 78 height 12
select select "6"
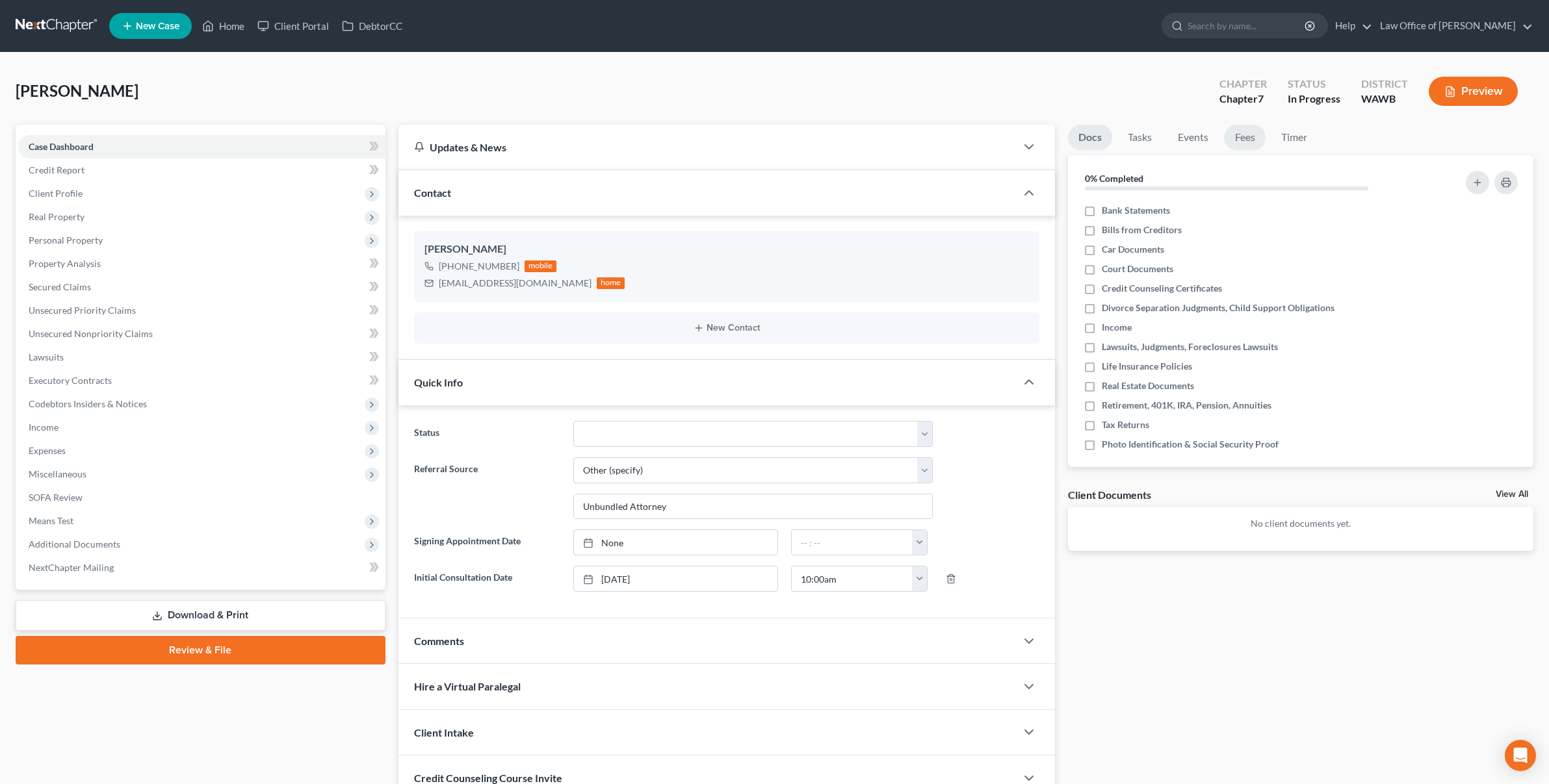
click at [1250, 140] on link "Fees" at bounding box center [1245, 138] width 42 height 25
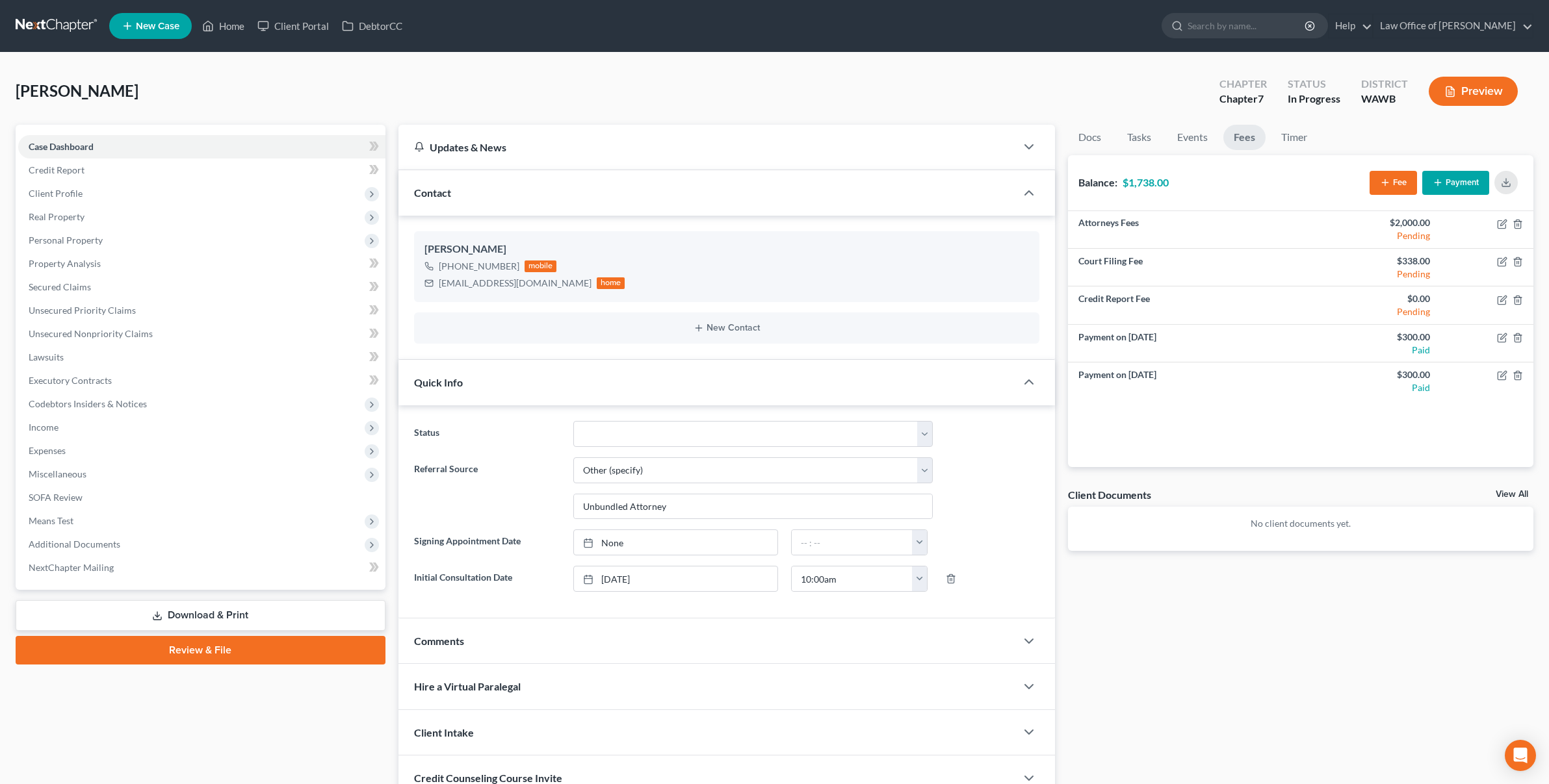
click at [1456, 182] on button "Payment" at bounding box center [1456, 183] width 67 height 24
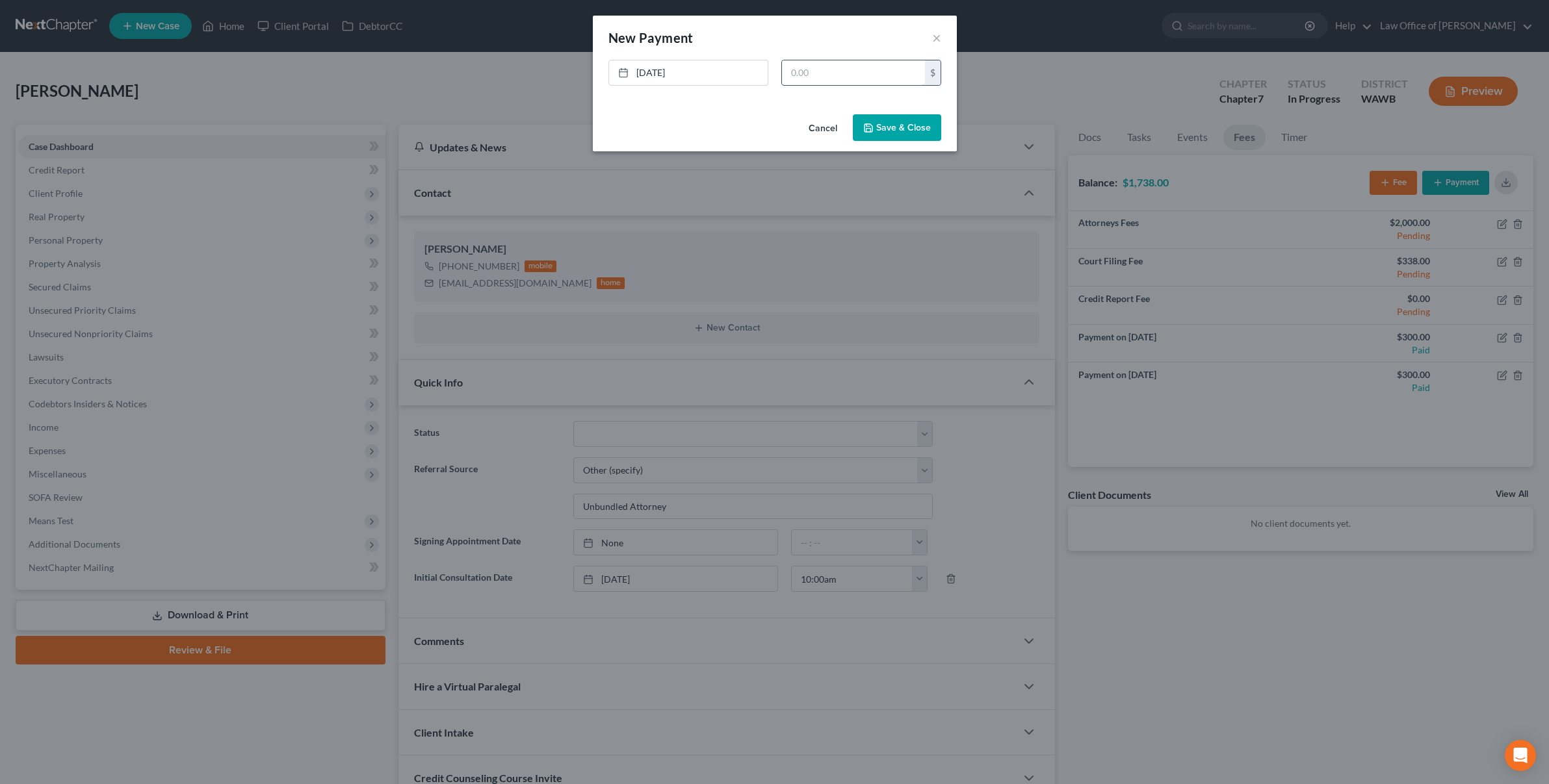
click at [875, 74] on input "text" at bounding box center [853, 72] width 143 height 25
type input "300"
click at [898, 129] on button "Save & Close" at bounding box center [898, 128] width 89 height 27
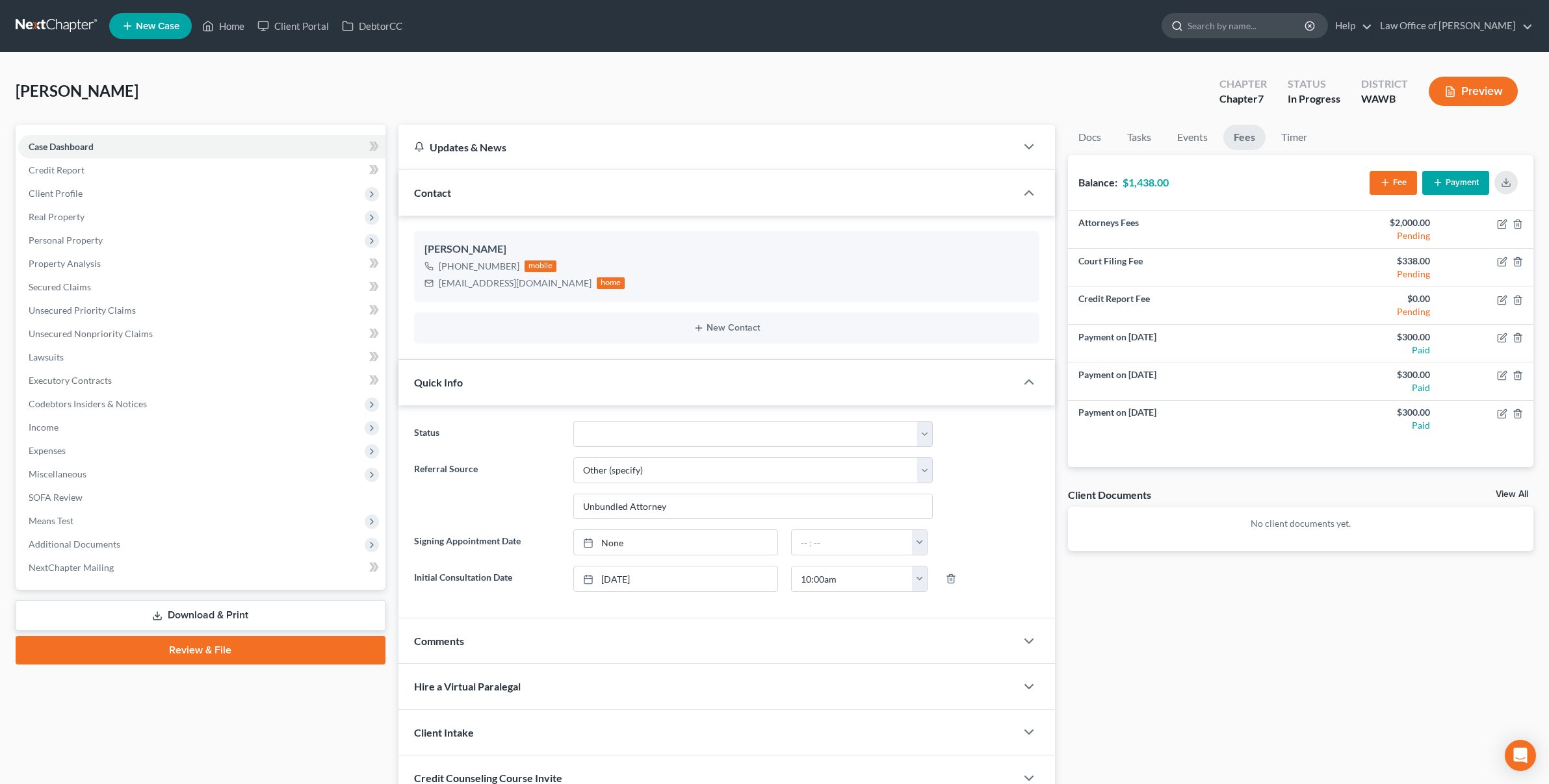
click at [1290, 18] on input "search" at bounding box center [1247, 25] width 119 height 24
type input "amanda"
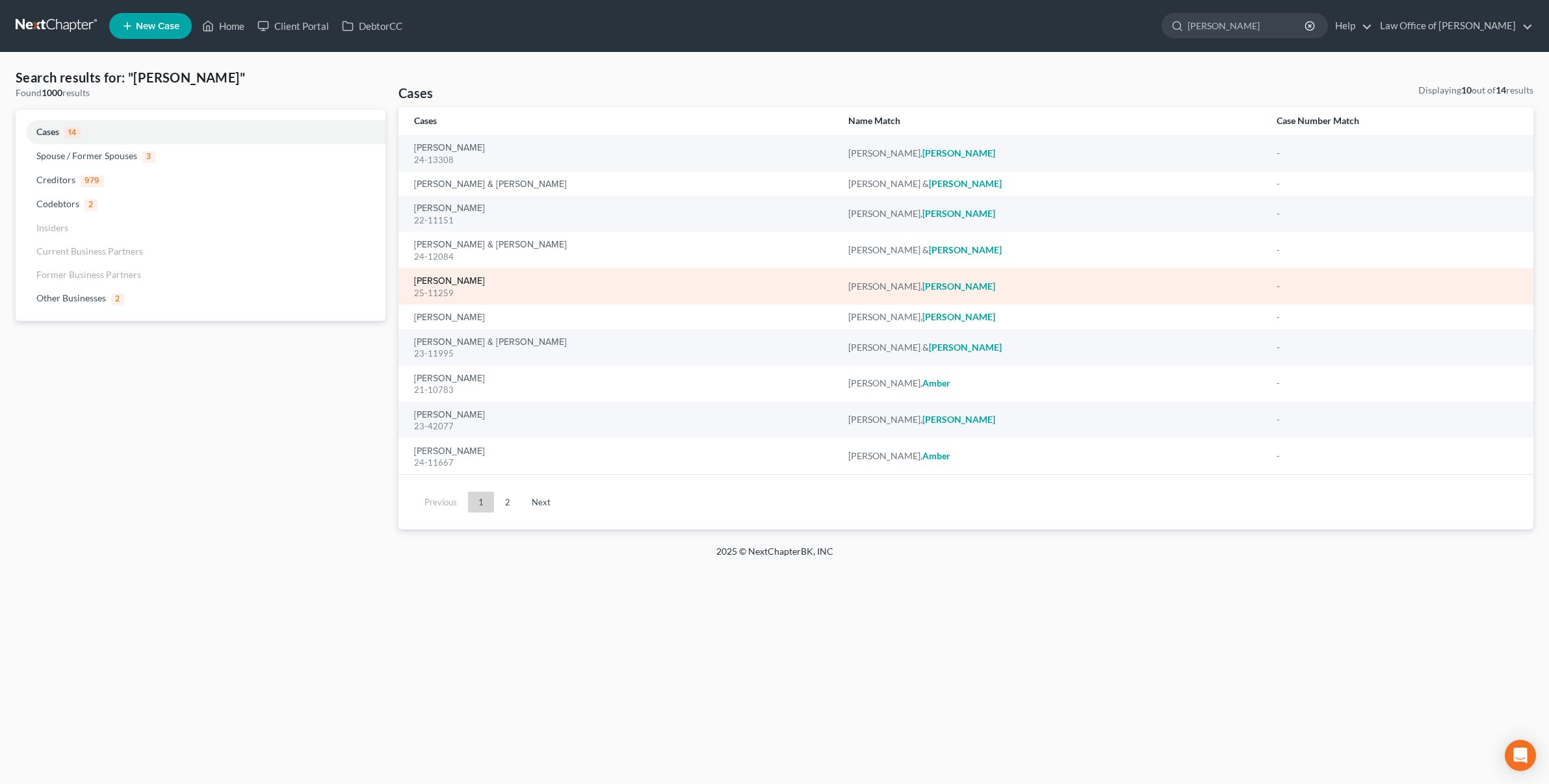
click at [475, 277] on link "Abou-Zaki, Amanda" at bounding box center [450, 281] width 71 height 9
select select "6"
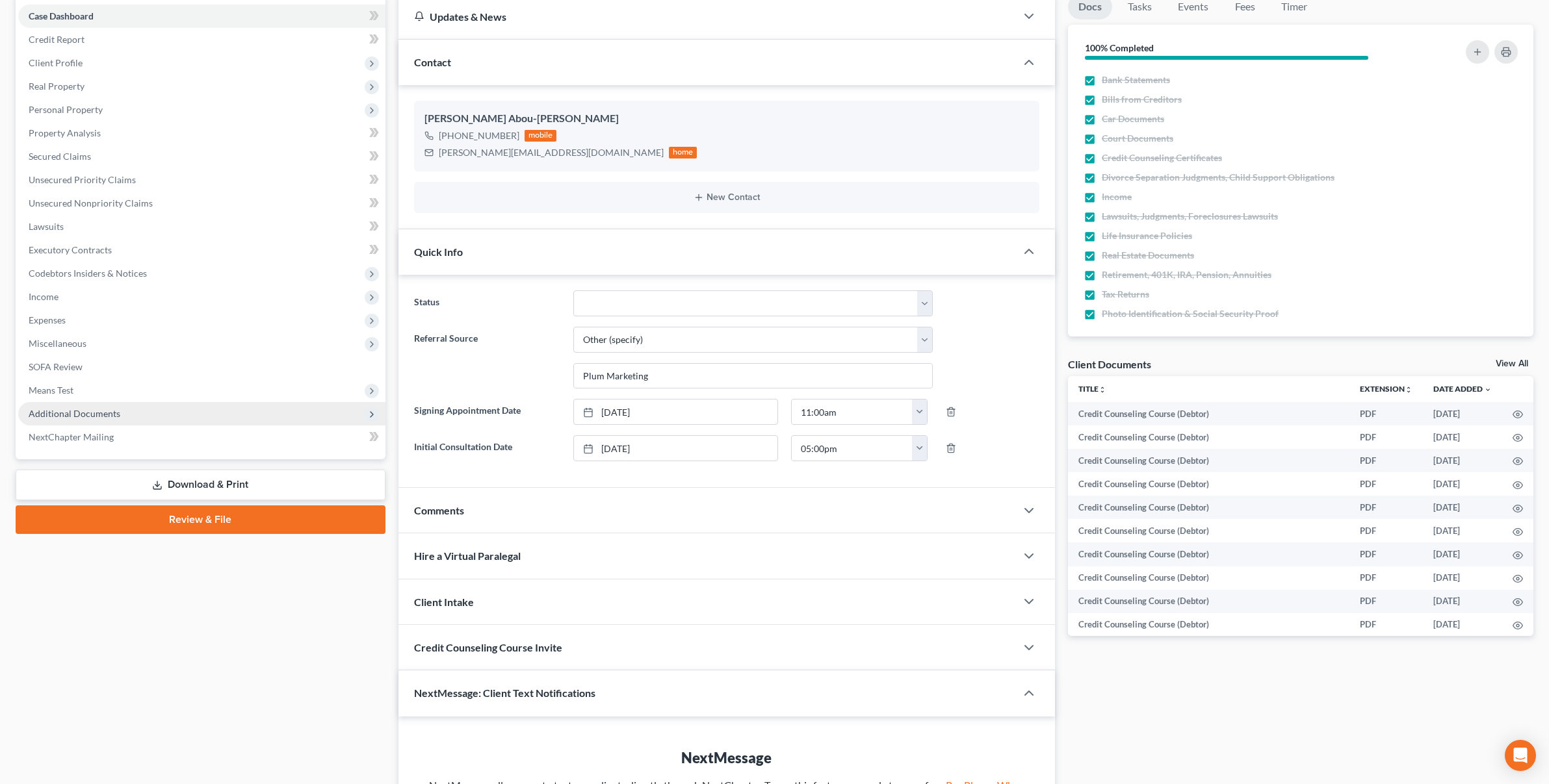
scroll to position [131, 0]
click at [203, 420] on span "Additional Documents" at bounding box center [202, 414] width 367 height 24
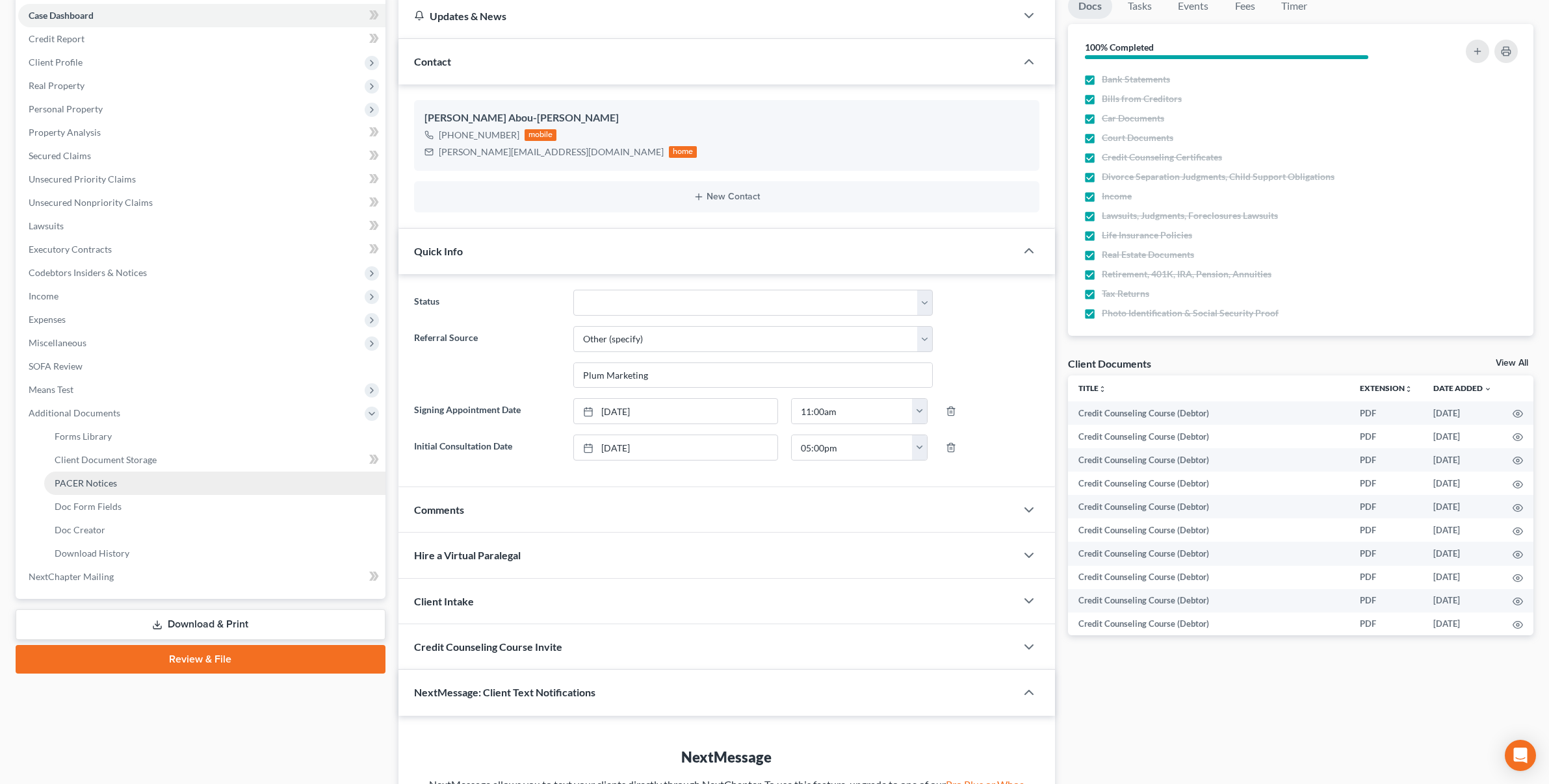
click at [151, 482] on link "PACER Notices" at bounding box center [215, 483] width 341 height 24
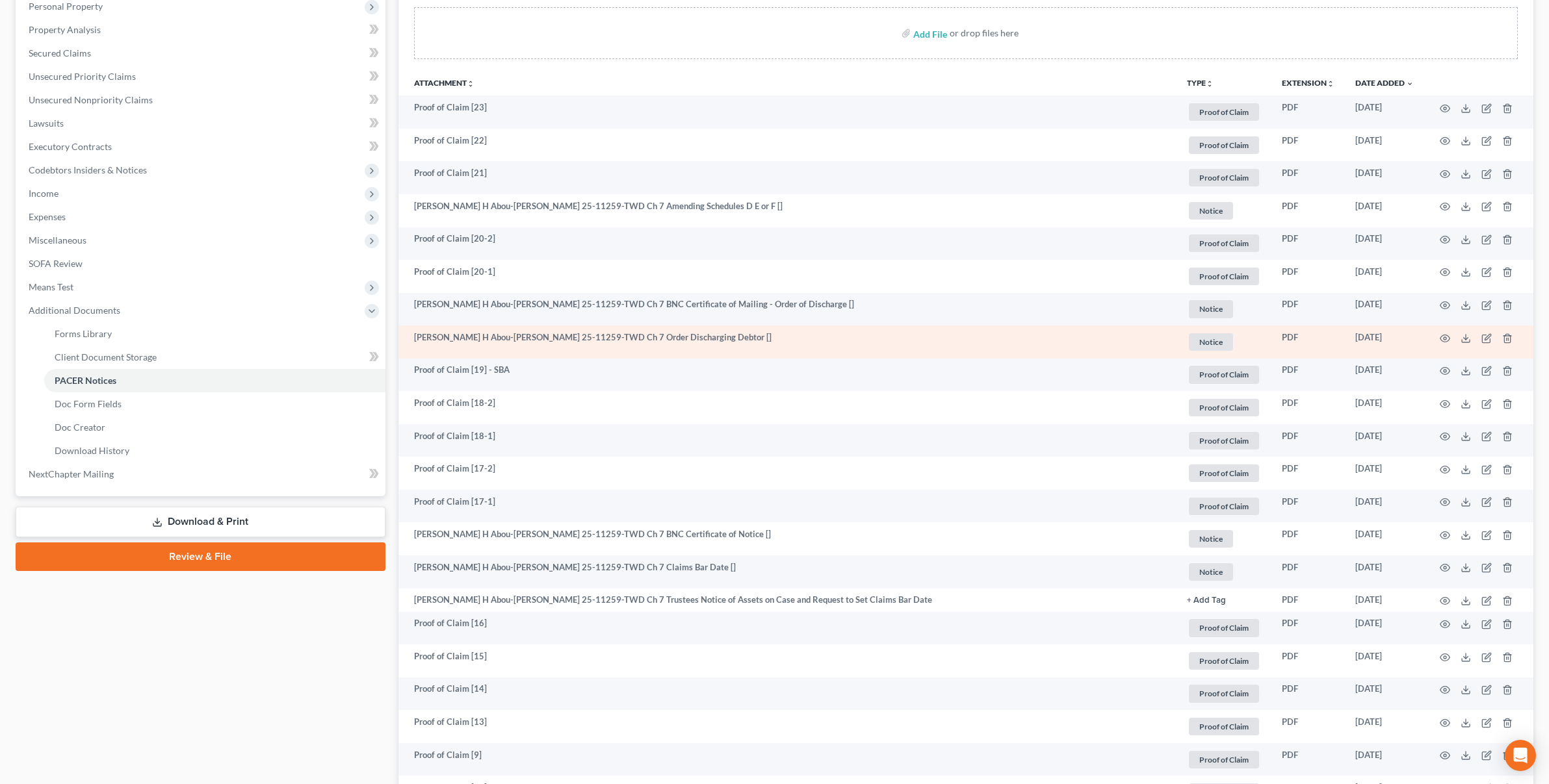
scroll to position [261, 0]
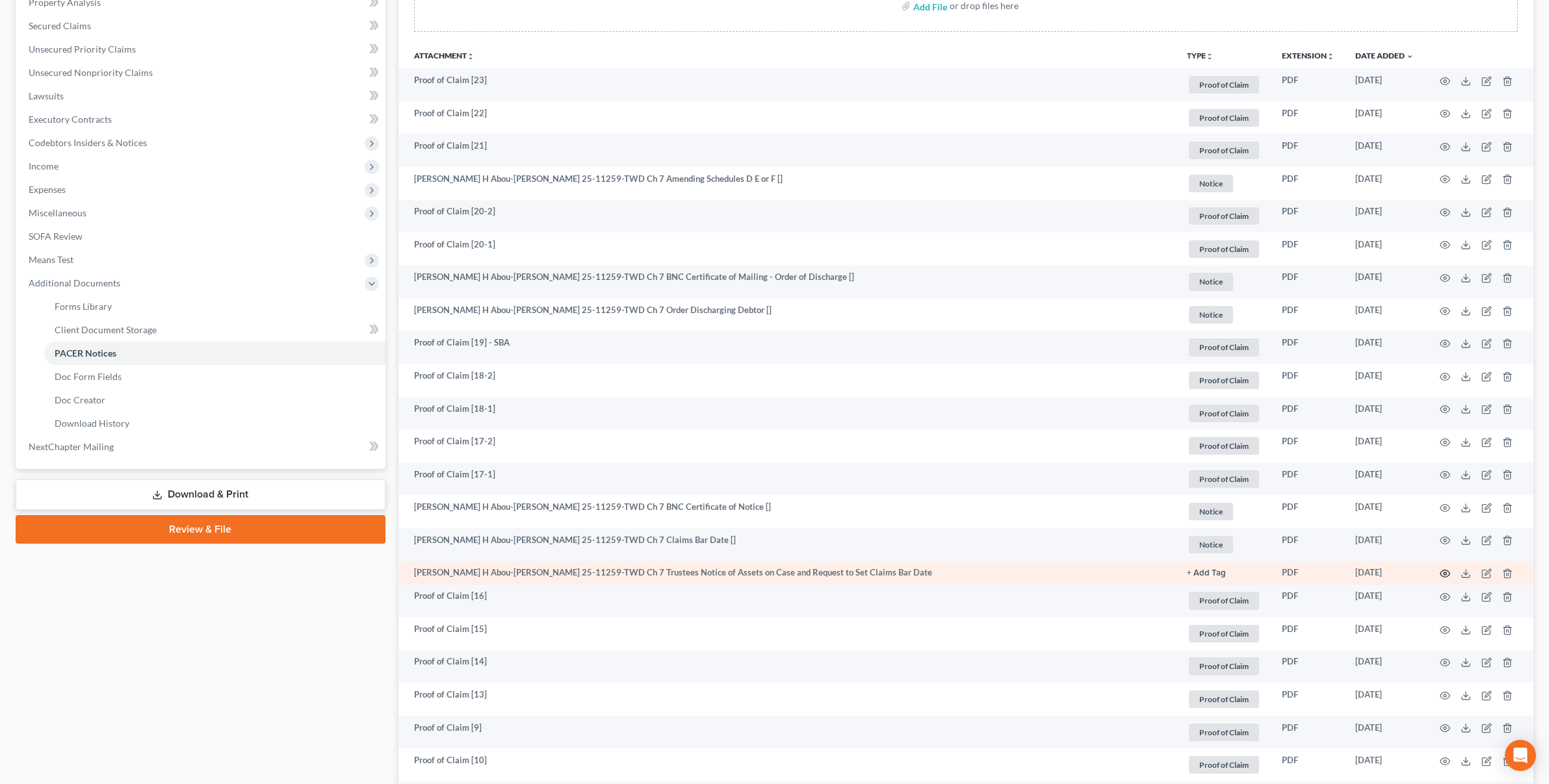
click at [1444, 574] on circle "button" at bounding box center [1445, 574] width 2 height 2
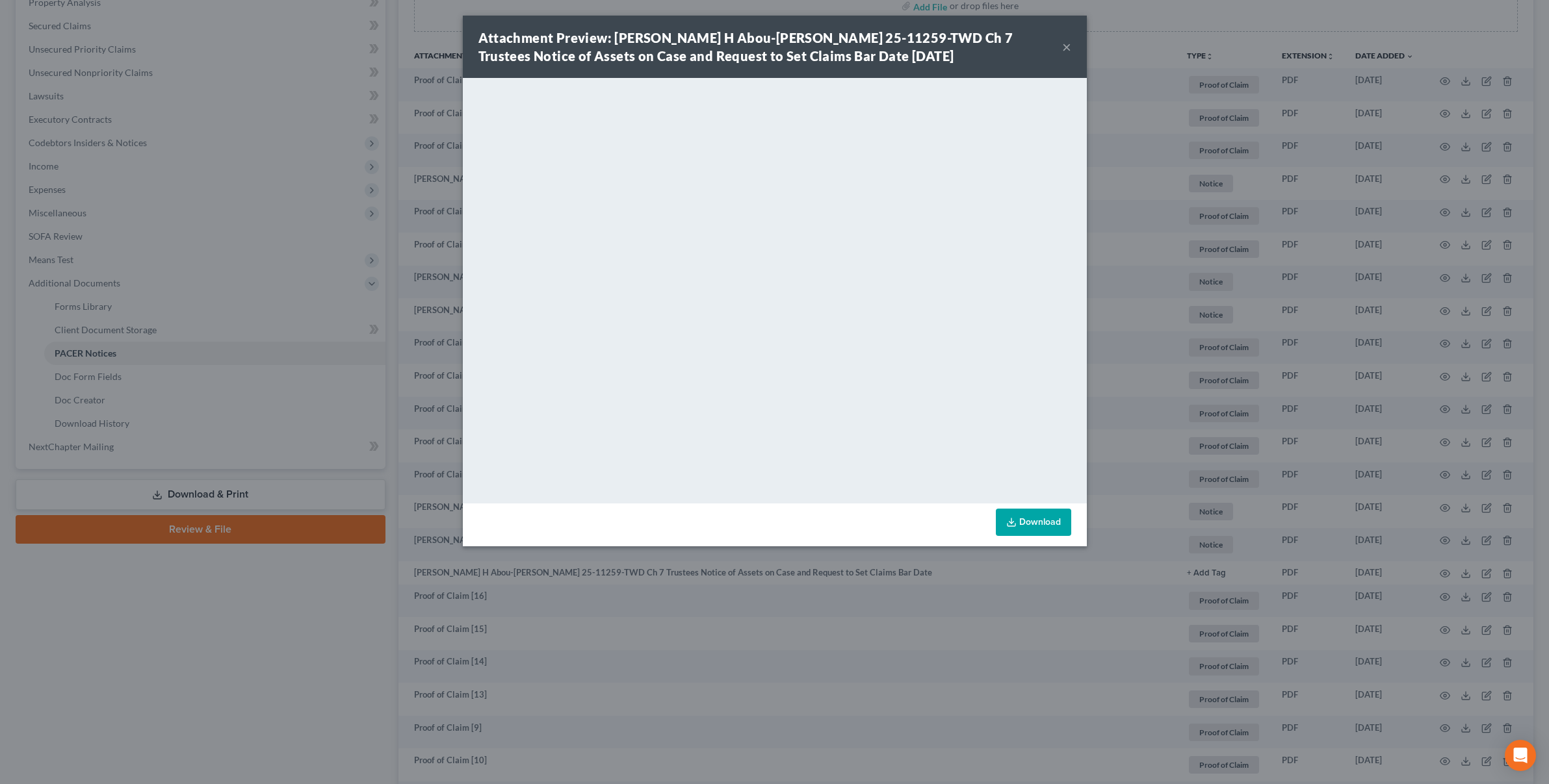
click at [963, 627] on div "Attachment Preview: Amanda H Abou-Zaki 25-11259-TWD Ch 7 Trustees Notice of Ass…" at bounding box center [774, 392] width 1549 height 784
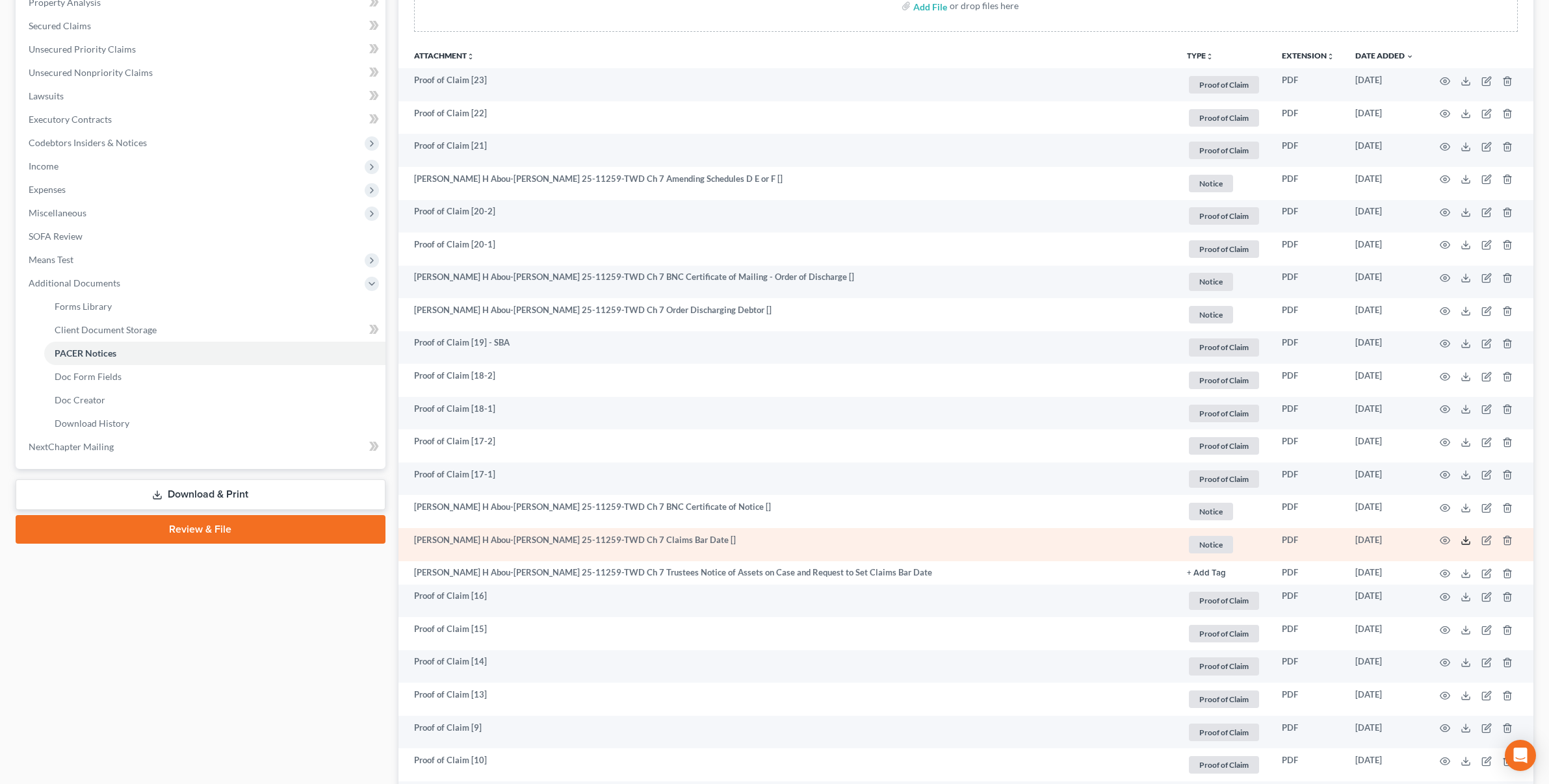
click at [1465, 539] on icon at bounding box center [1466, 540] width 10 height 10
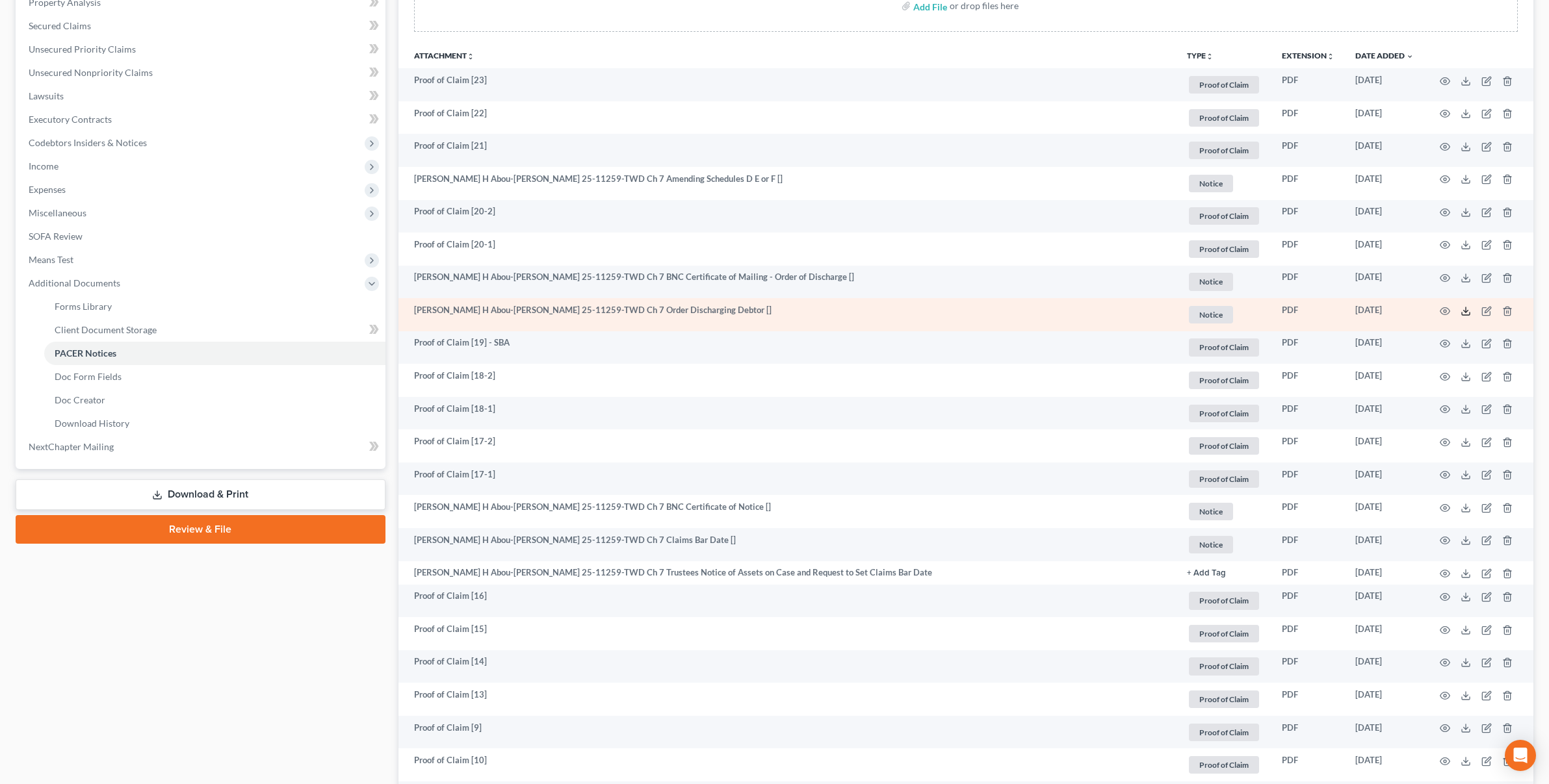
click at [1466, 311] on line at bounding box center [1466, 310] width 0 height 6
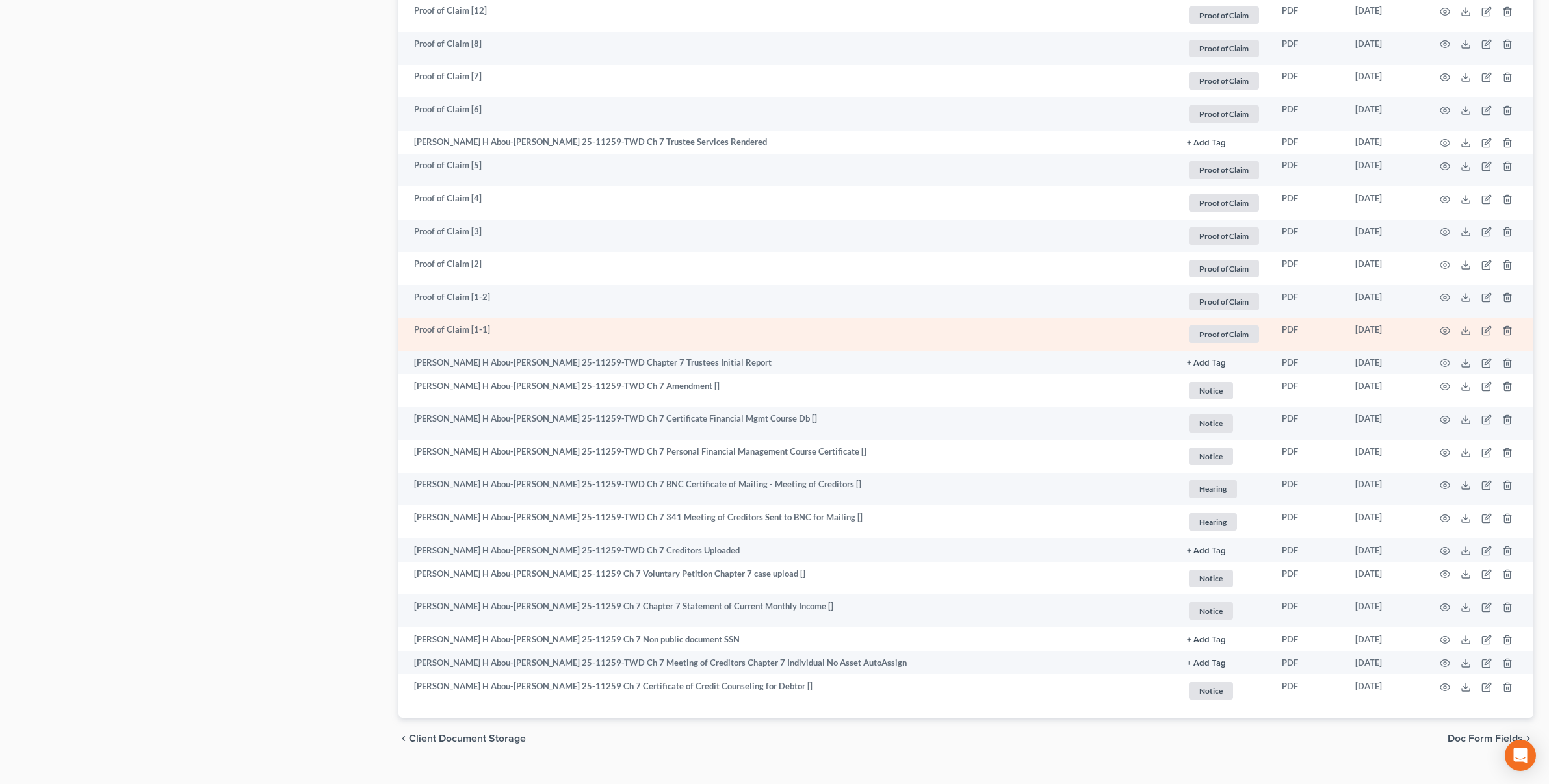
scroll to position [1101, 0]
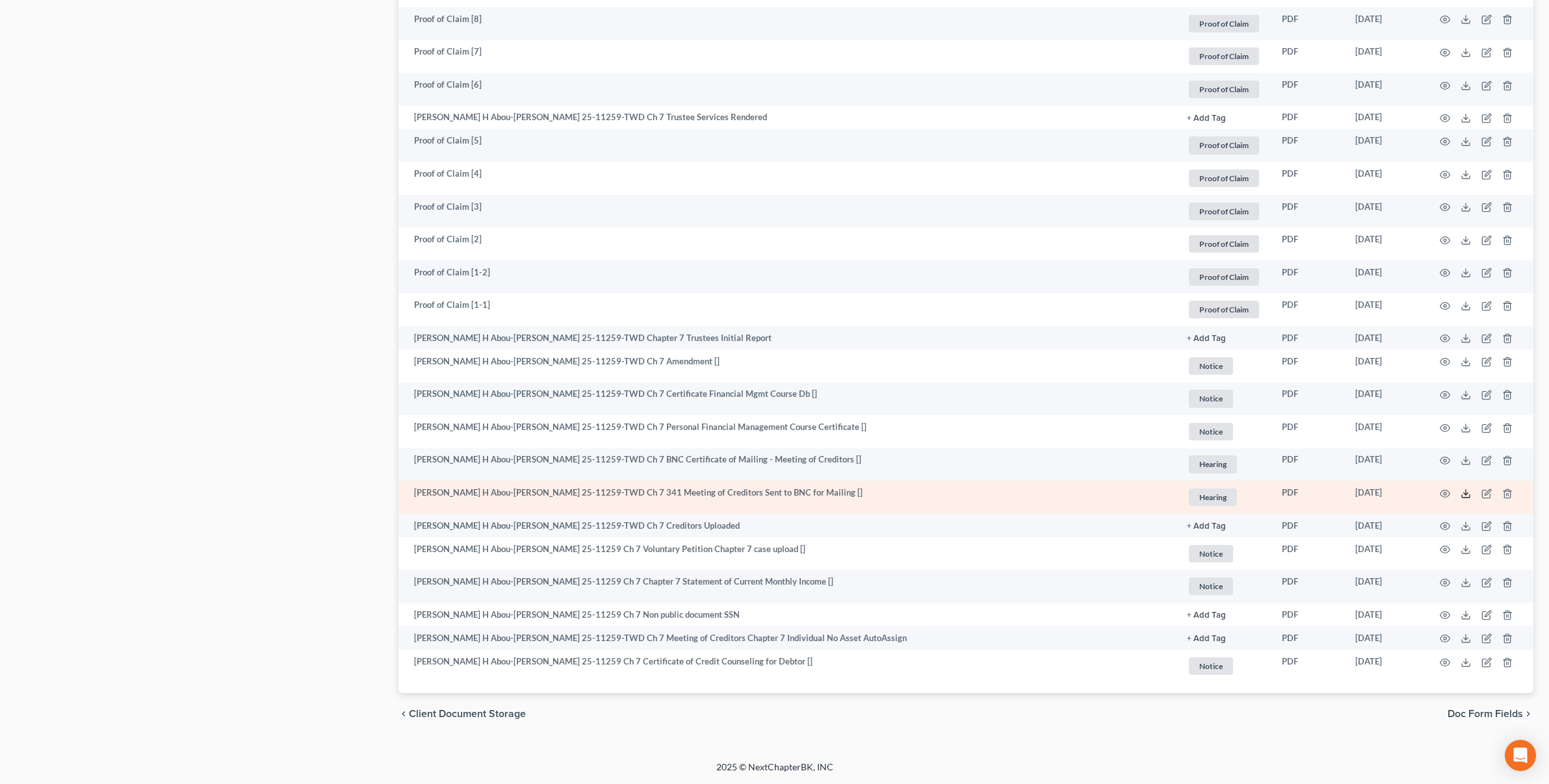
click at [1465, 493] on icon at bounding box center [1466, 494] width 10 height 10
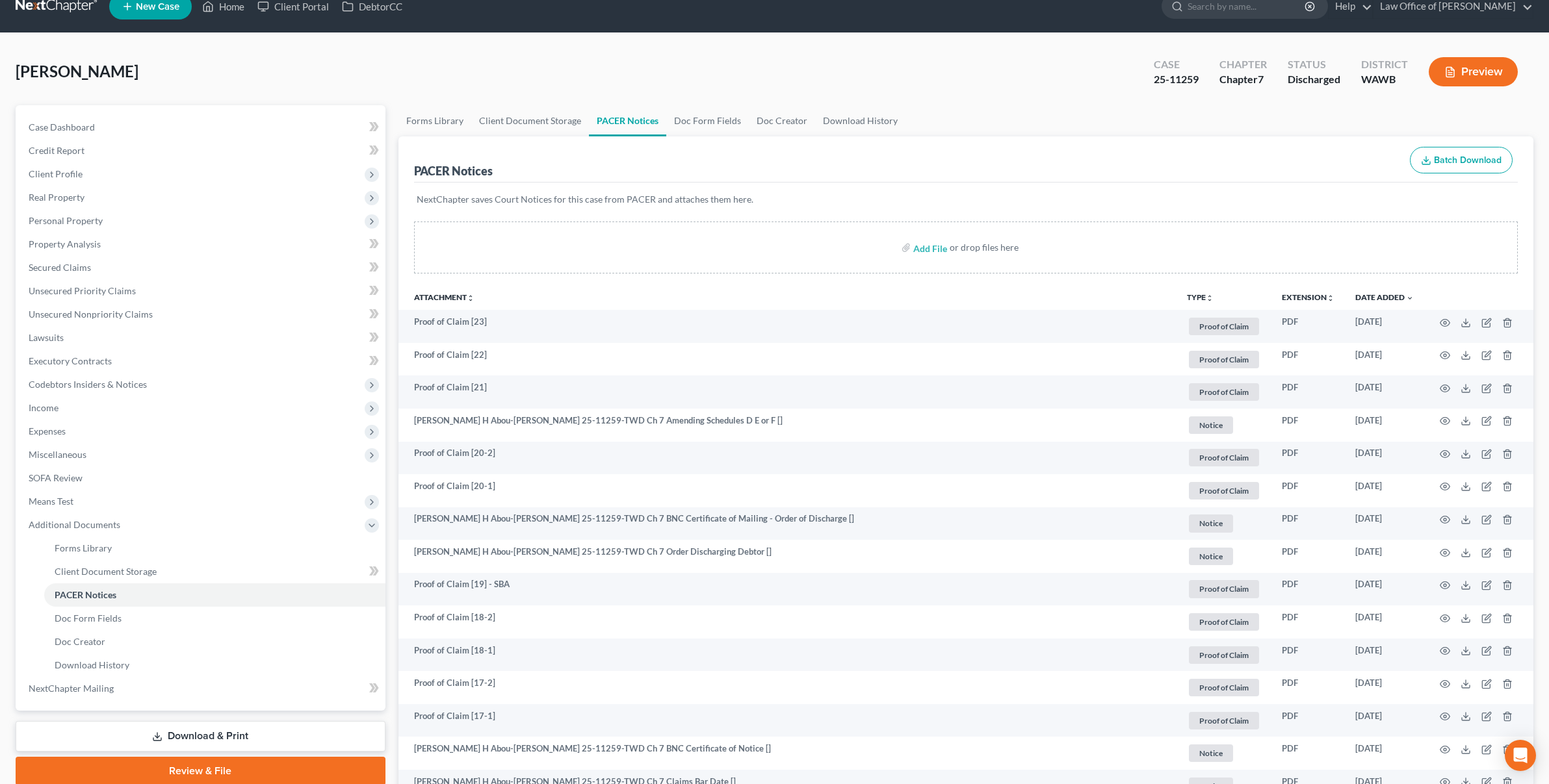
scroll to position [0, 0]
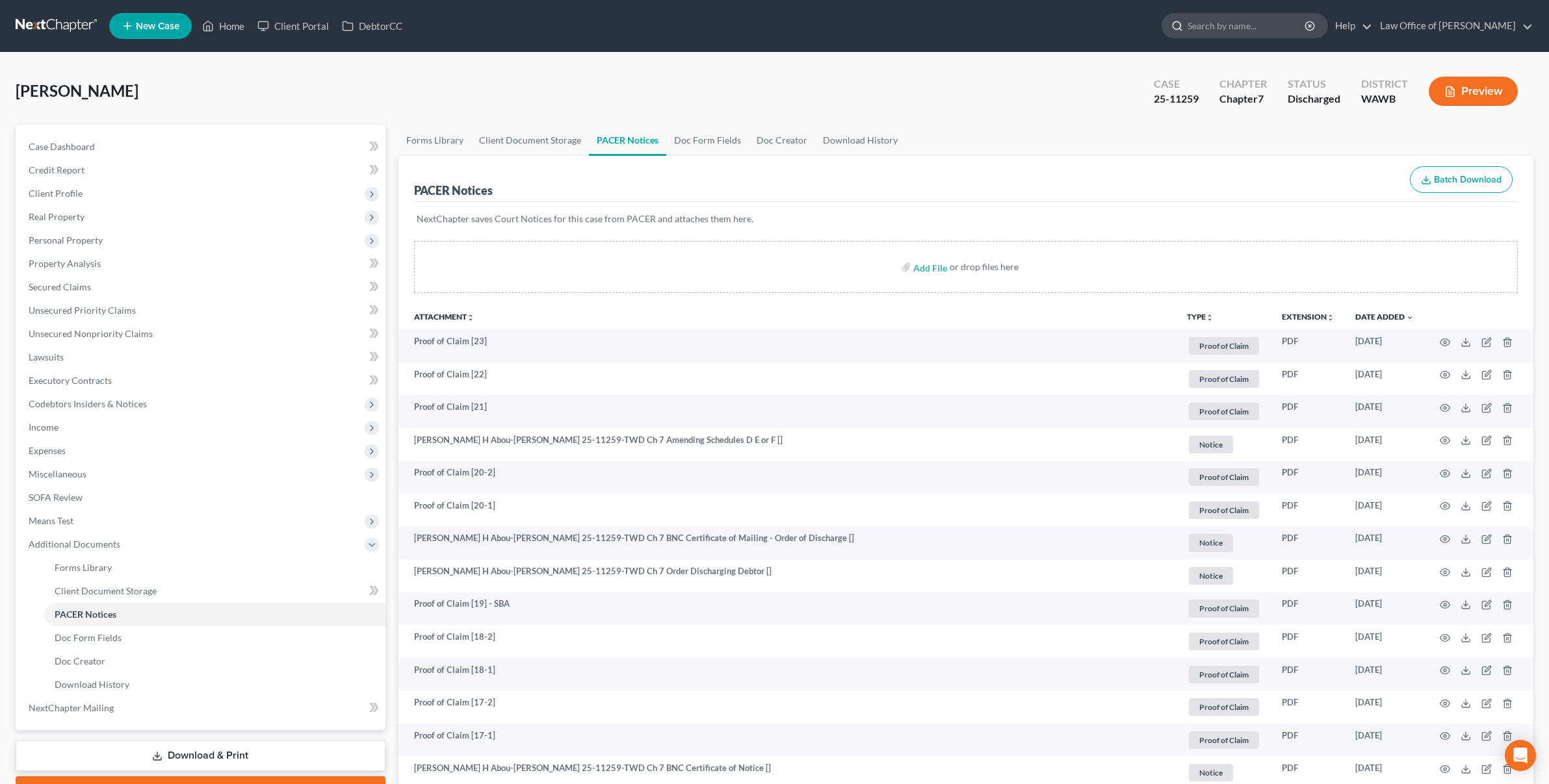
click at [1285, 17] on input "search" at bounding box center [1247, 25] width 119 height 24
drag, startPoint x: 1285, startPoint y: 17, endPoint x: 1275, endPoint y: 17, distance: 10.0
click at [1285, 17] on input "search" at bounding box center [1247, 25] width 119 height 24
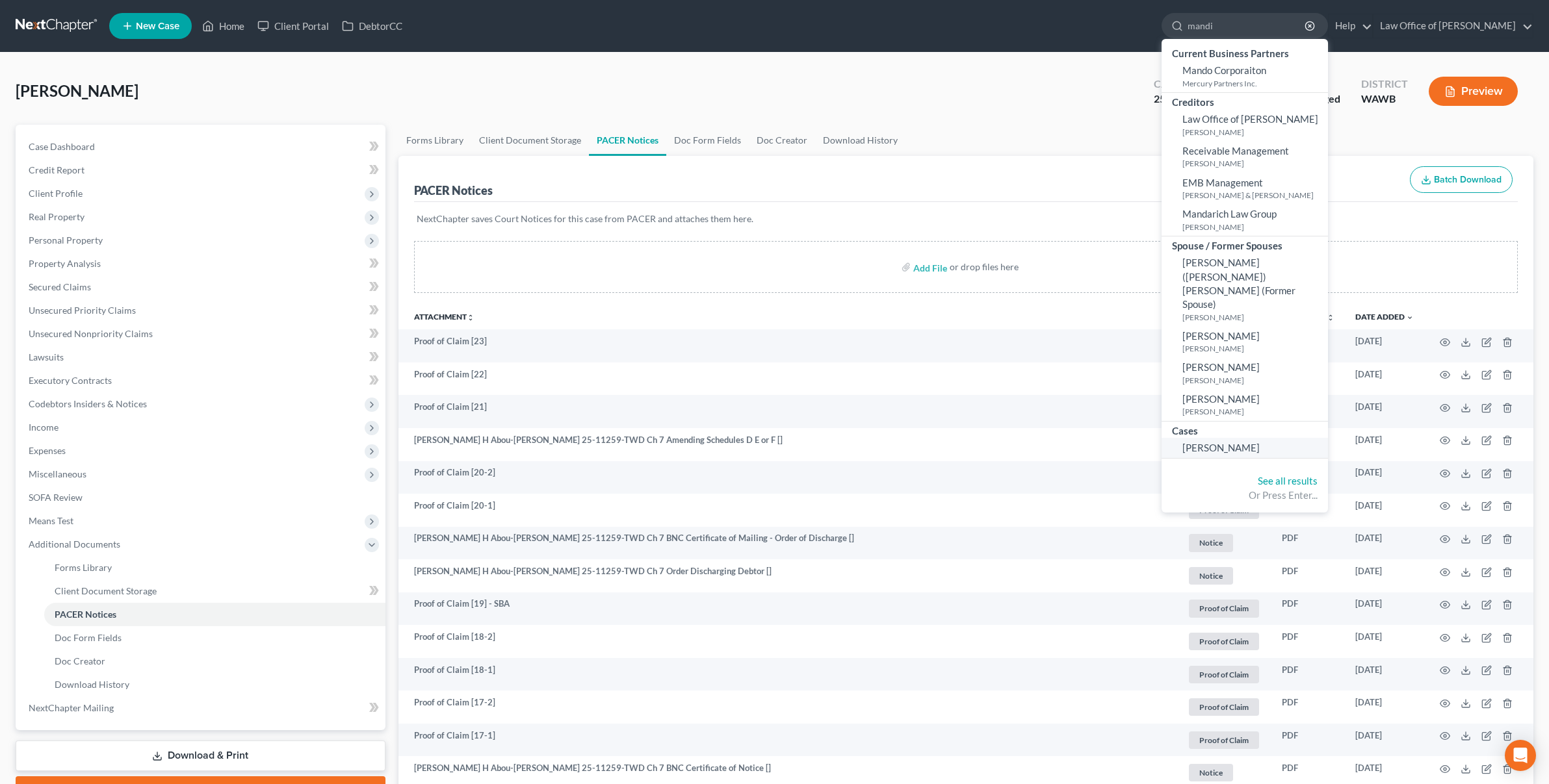
type input "mandi"
click at [1260, 442] on span "[PERSON_NAME]" at bounding box center [1221, 448] width 78 height 12
select select "3"
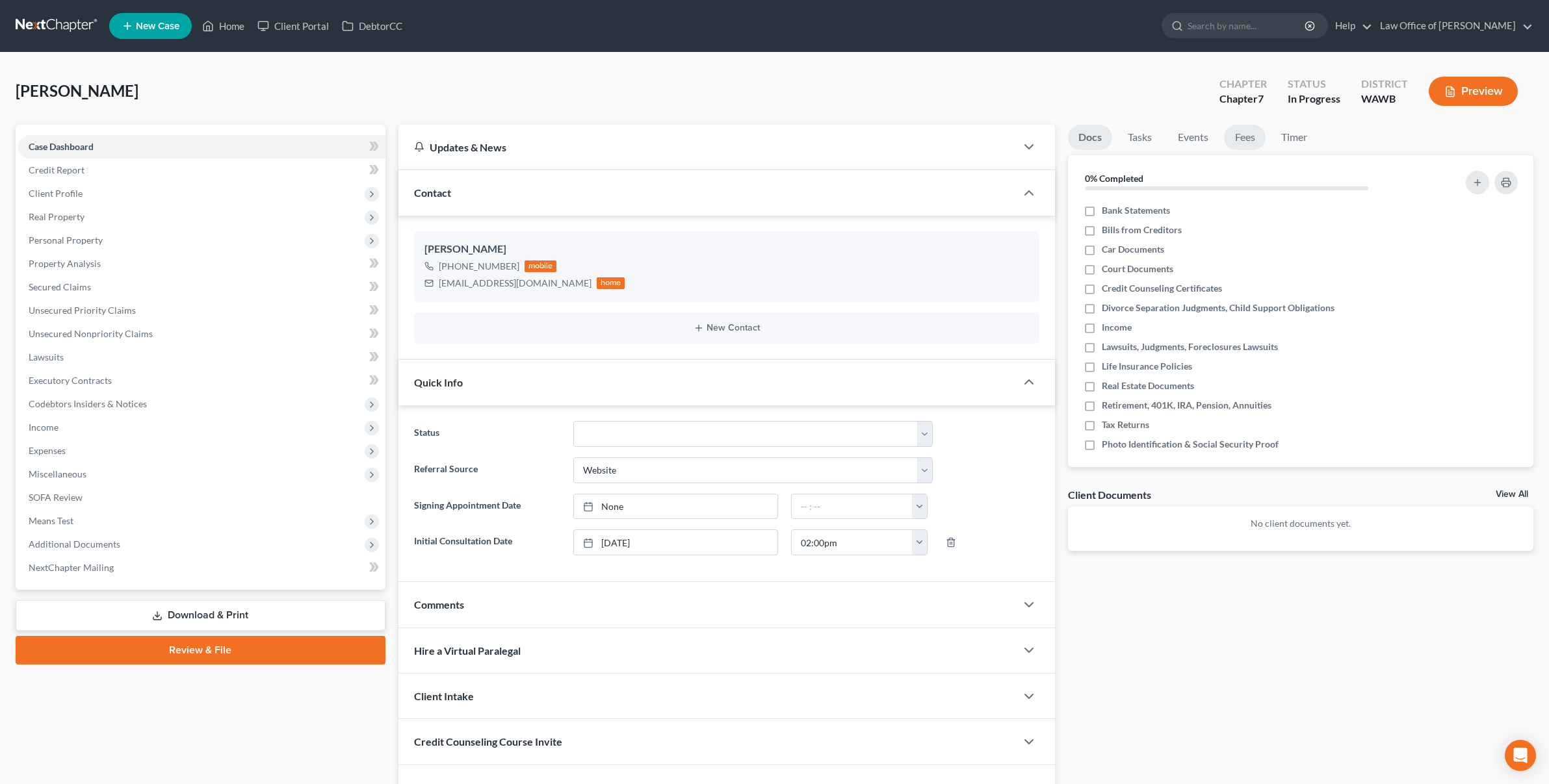
click at [1243, 133] on link "Fees" at bounding box center [1245, 138] width 42 height 25
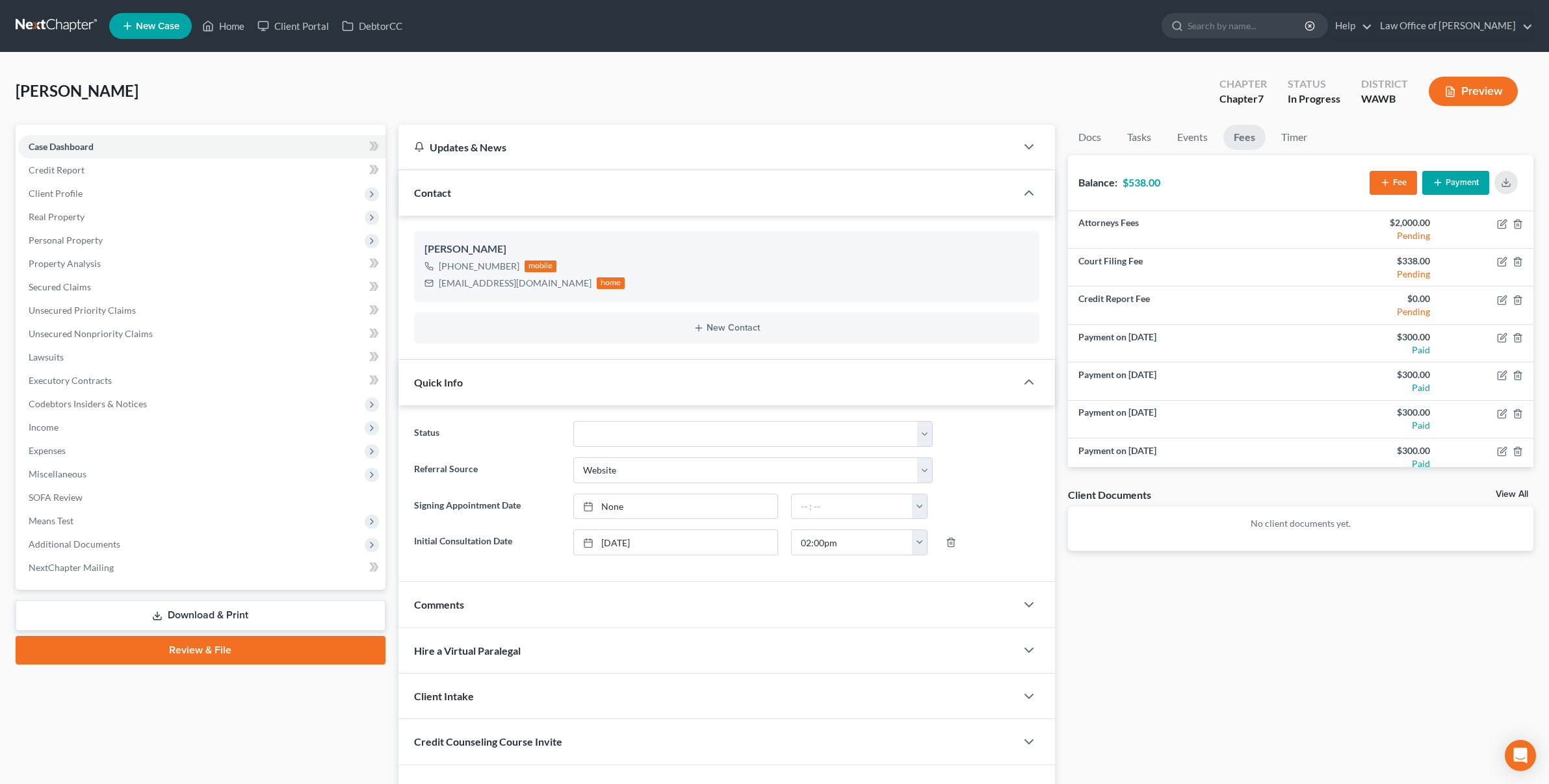
click at [1460, 183] on button "Payment" at bounding box center [1456, 183] width 67 height 24
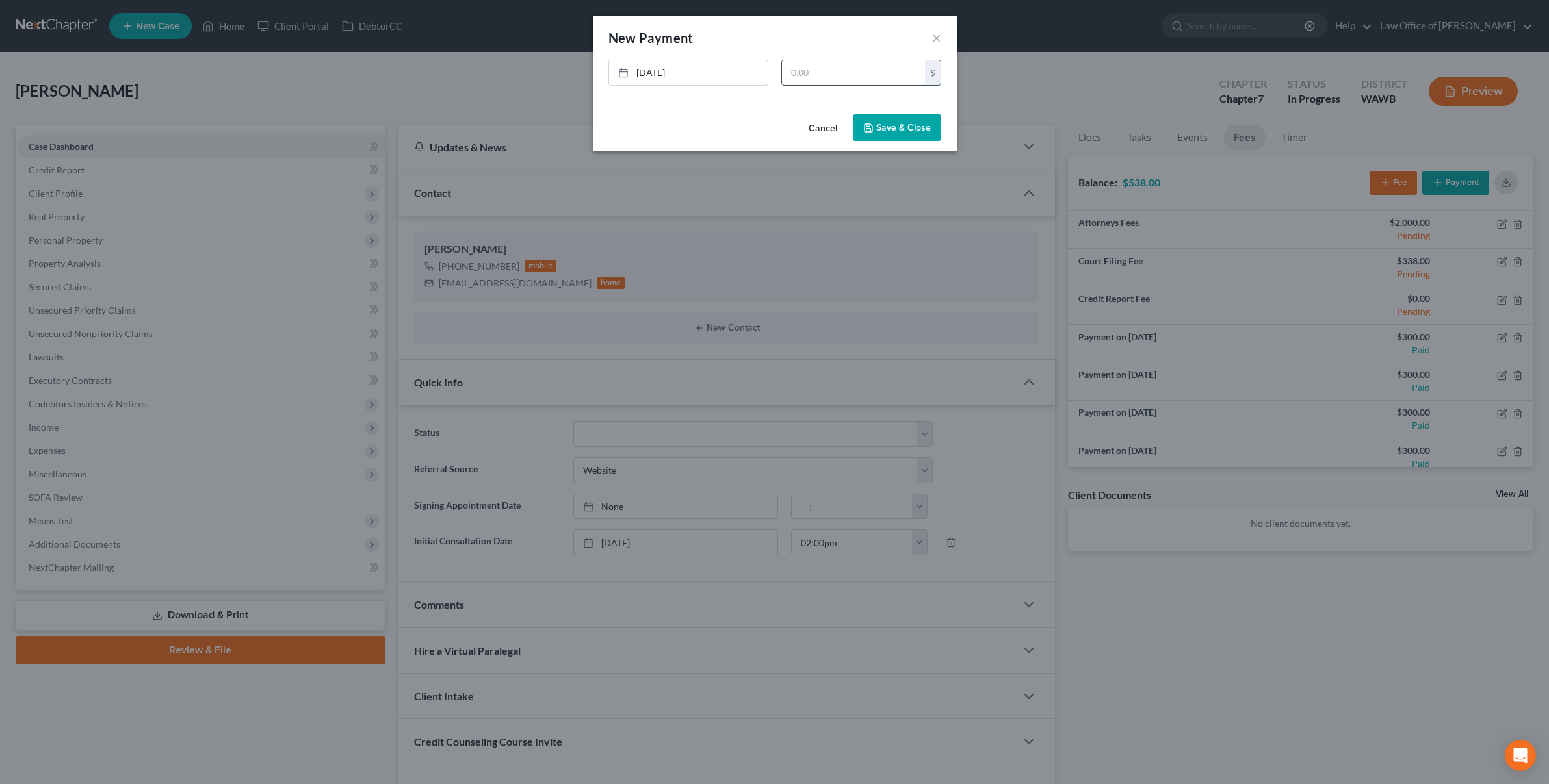
click at [836, 71] on input "text" at bounding box center [853, 72] width 143 height 25
type input "300"
click at [903, 129] on button "Save & Close" at bounding box center [898, 128] width 89 height 27
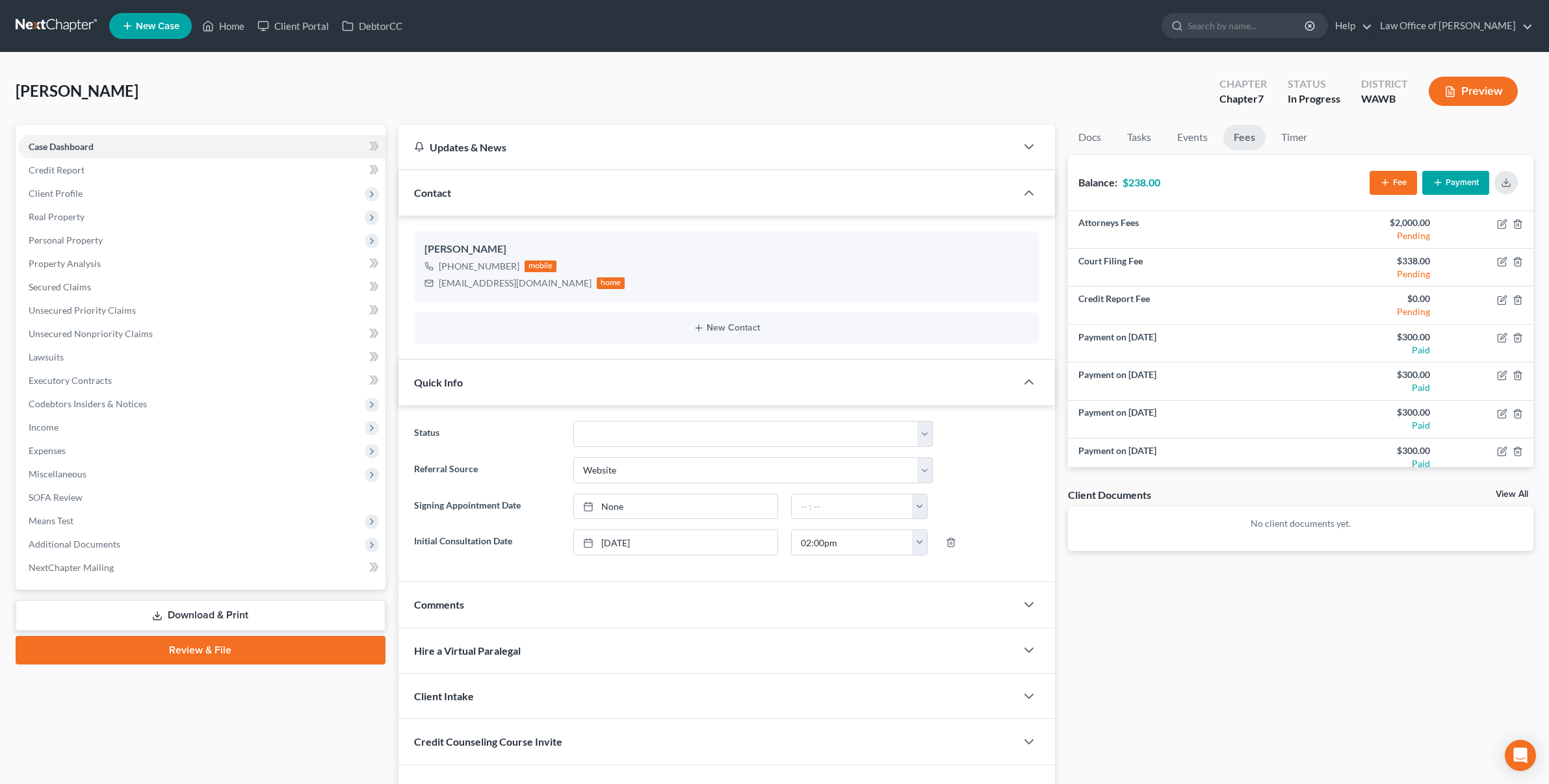
click at [63, 25] on link at bounding box center [57, 26] width 83 height 24
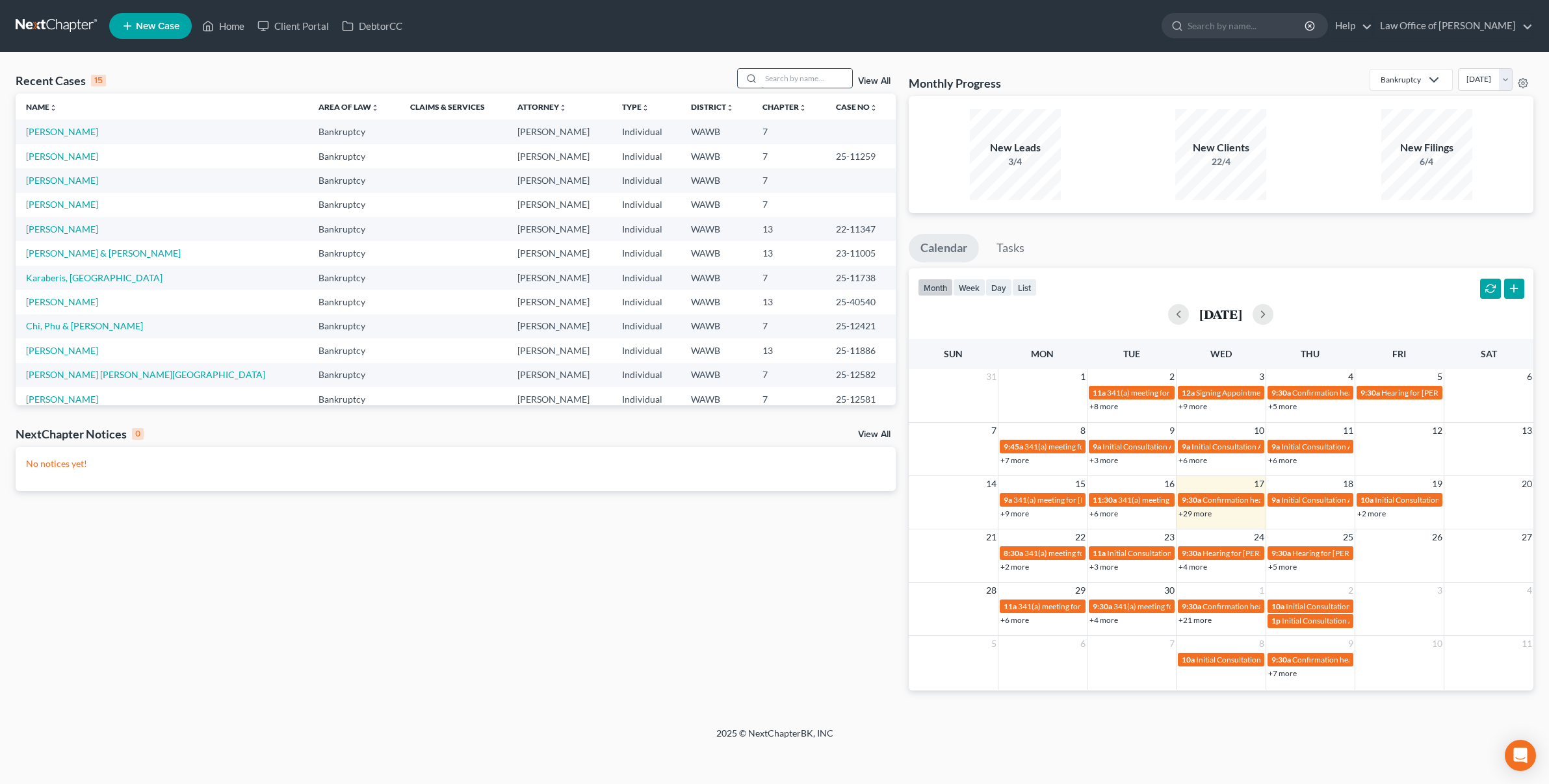
click at [784, 83] on input "search" at bounding box center [807, 78] width 91 height 19
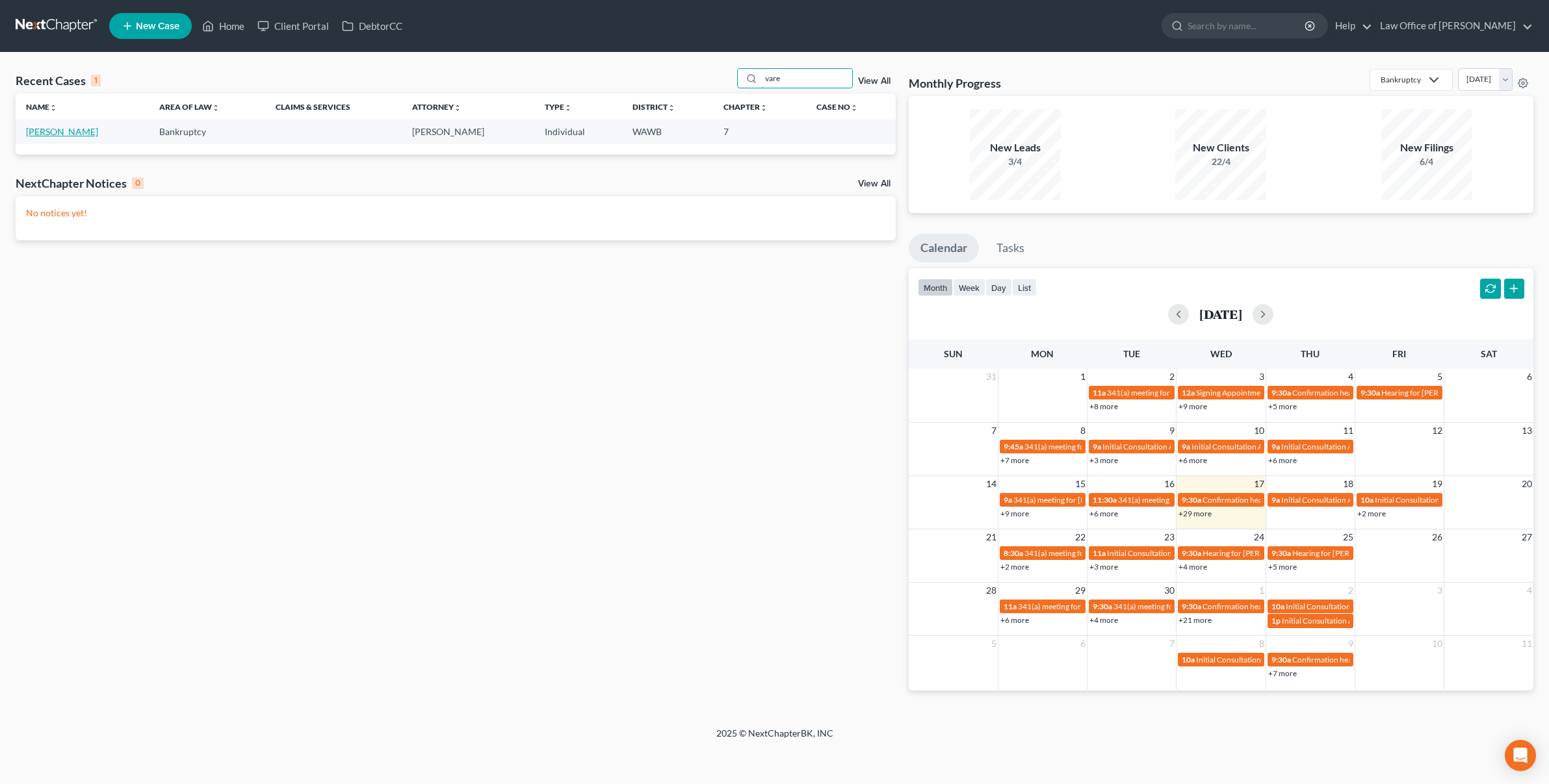
type input "vare"
click at [77, 126] on td "[PERSON_NAME]" at bounding box center [82, 131] width 133 height 24
click at [62, 132] on link "[PERSON_NAME]" at bounding box center [62, 131] width 72 height 11
select select "6"
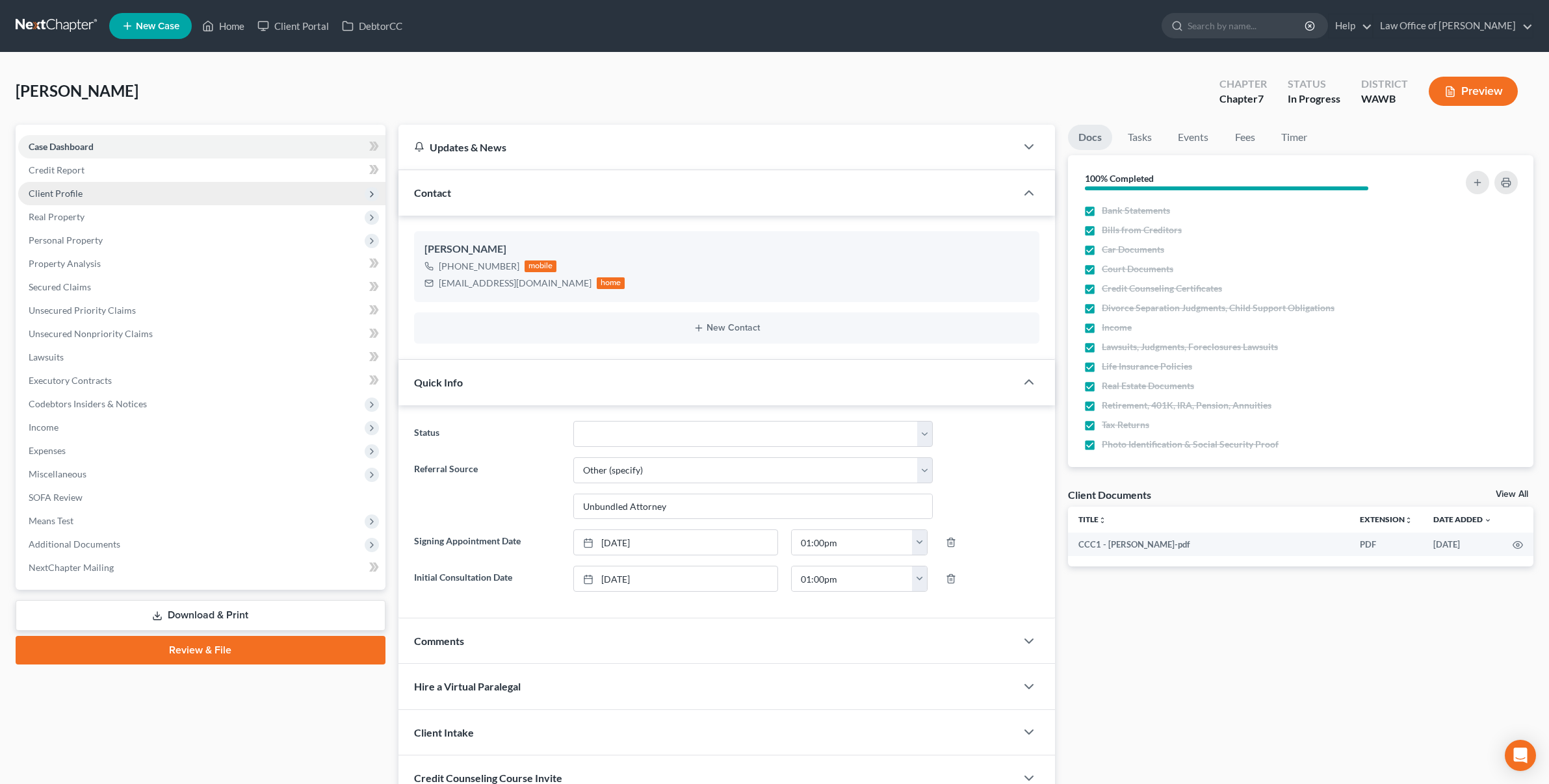
click at [200, 195] on span "Client Profile" at bounding box center [202, 194] width 367 height 24
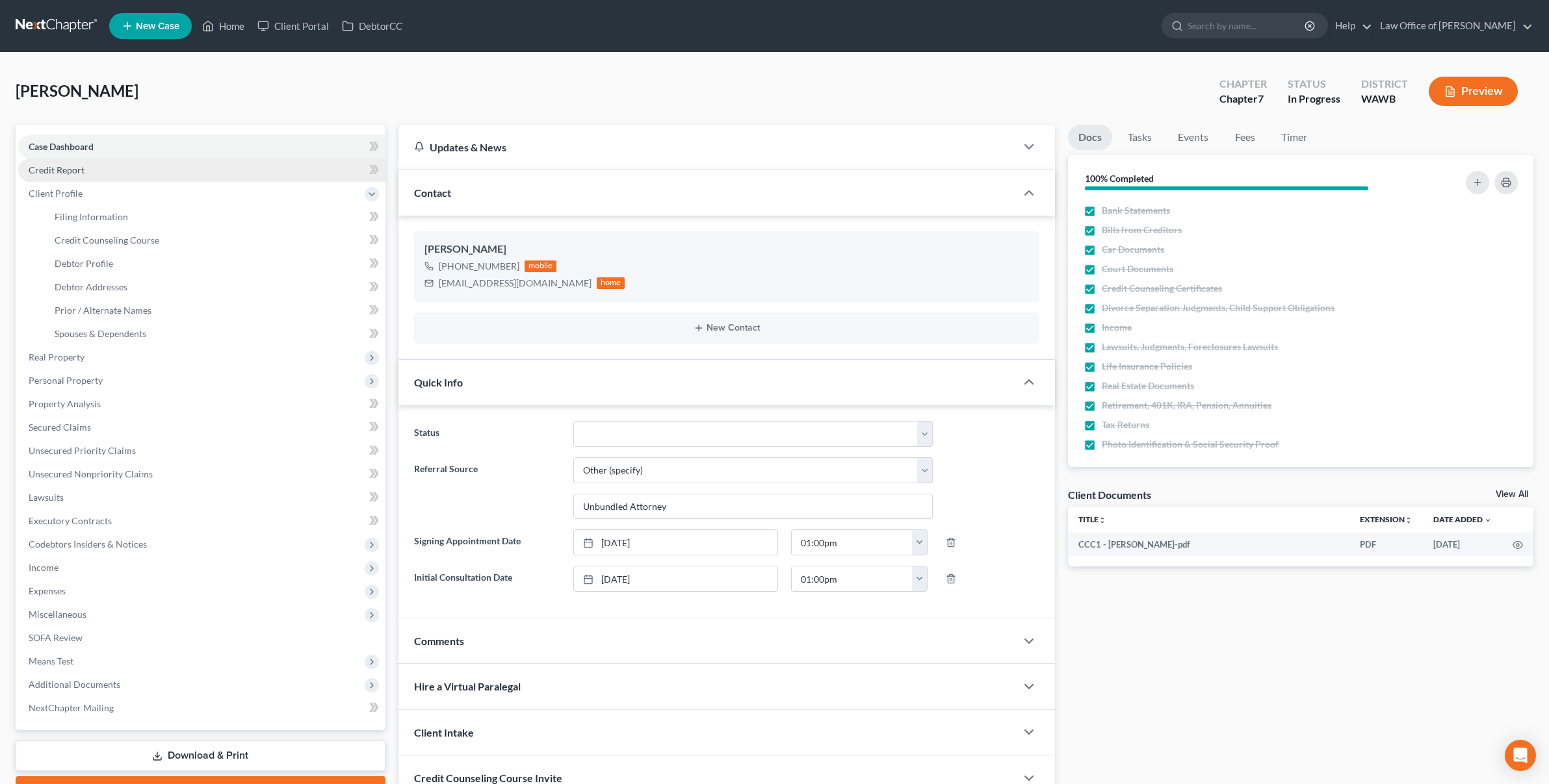
click at [93, 174] on link "Credit Report" at bounding box center [202, 170] width 367 height 24
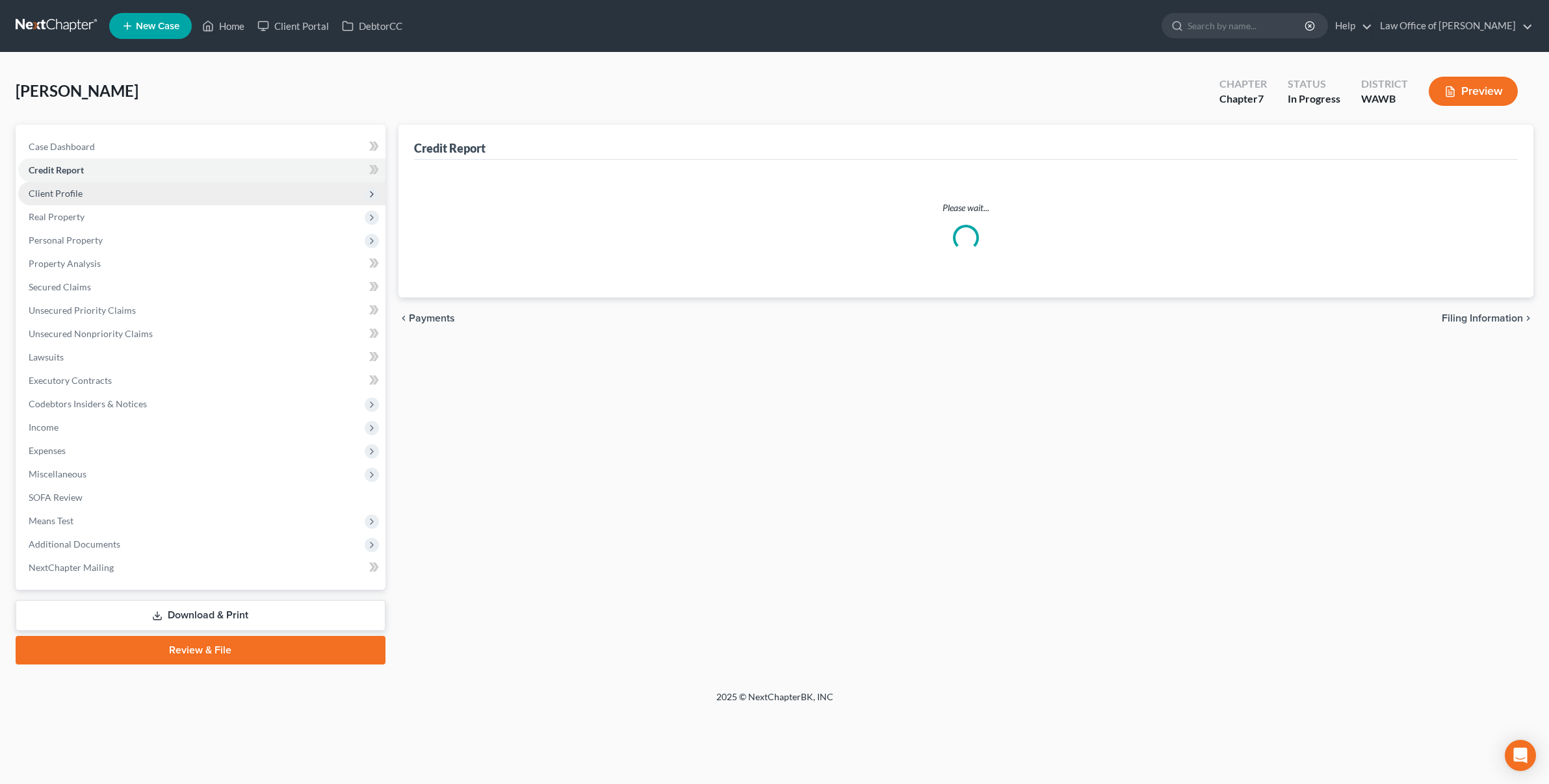
click at [91, 192] on span "Client Profile" at bounding box center [202, 194] width 367 height 24
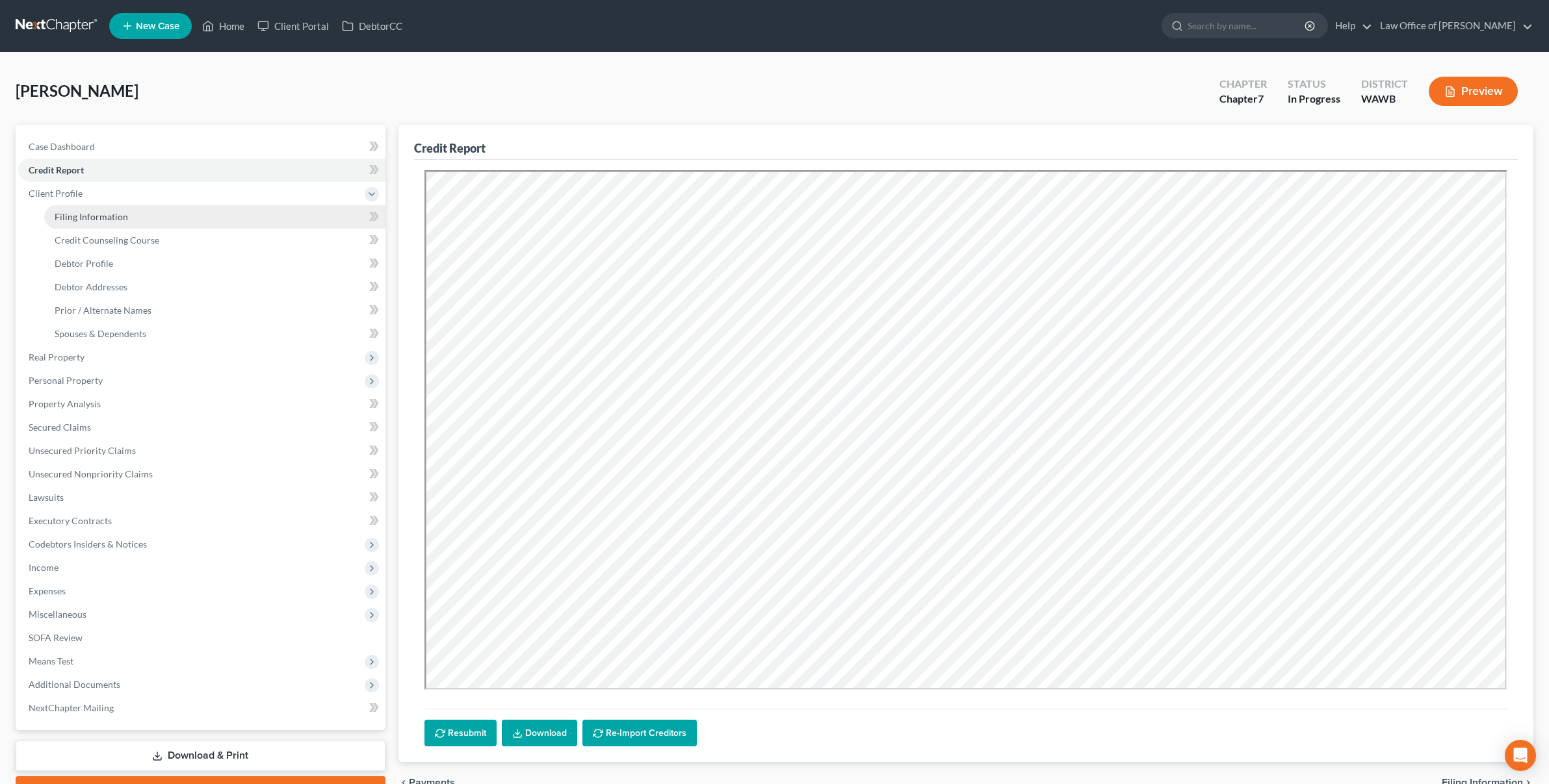
click at [122, 208] on link "Filing Information" at bounding box center [215, 218] width 341 height 24
select select "1"
select select "0"
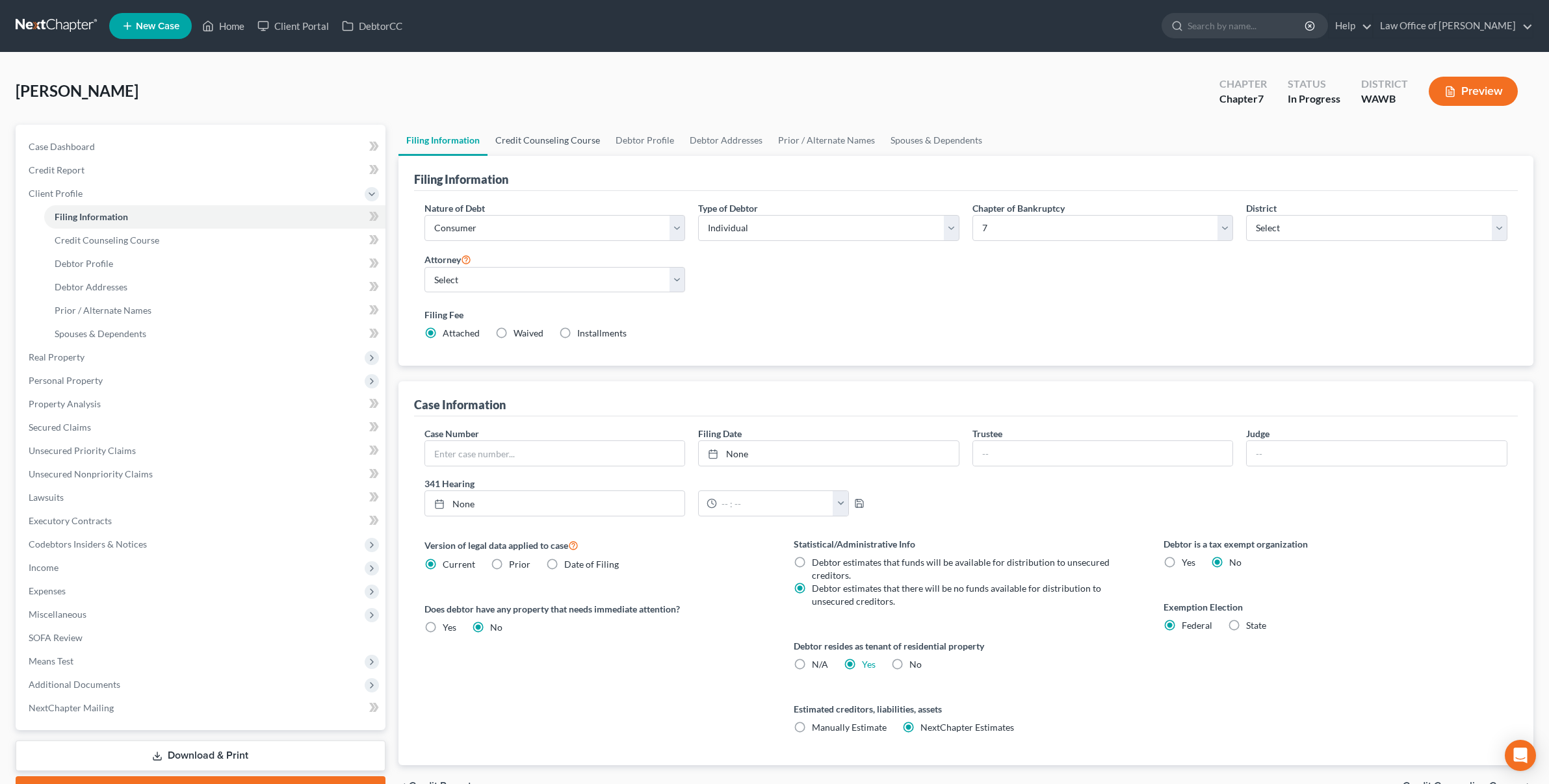
click at [546, 144] on link "Credit Counseling Course" at bounding box center [548, 140] width 120 height 31
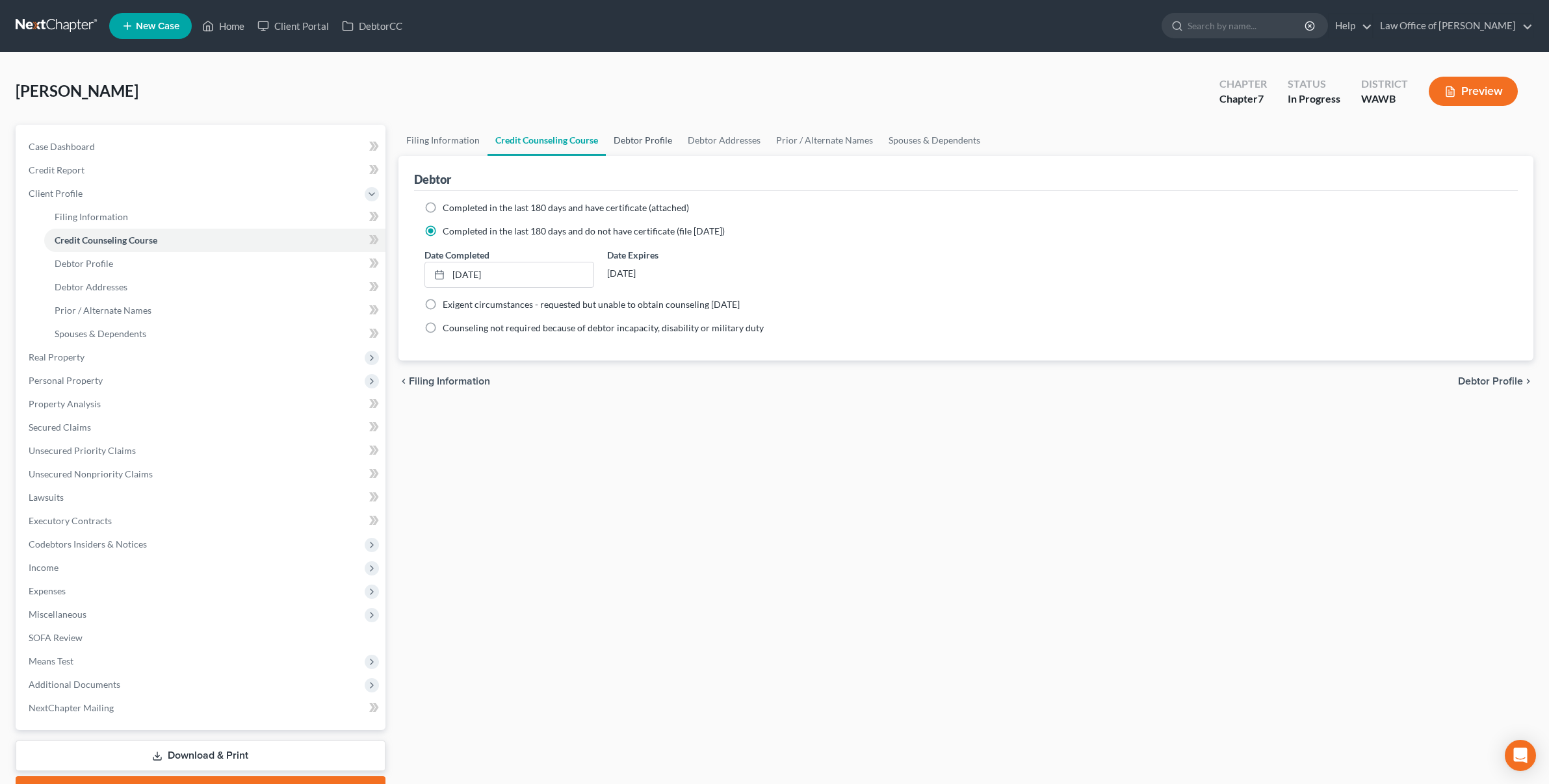
click at [659, 142] on link "Debtor Profile" at bounding box center [644, 140] width 74 height 31
select select "3"
select select "1"
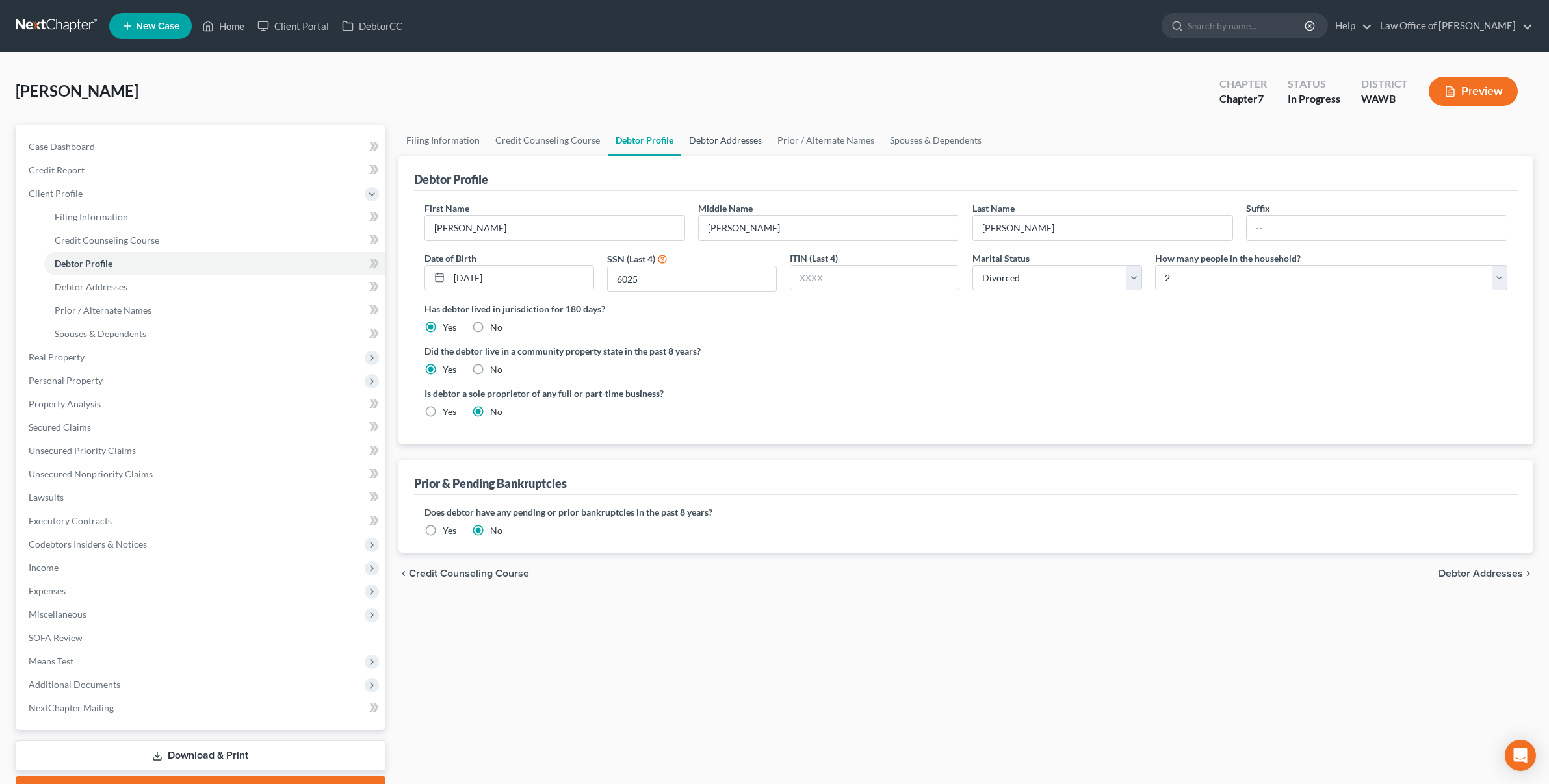
click at [717, 138] on link "Debtor Addresses" at bounding box center [726, 140] width 89 height 31
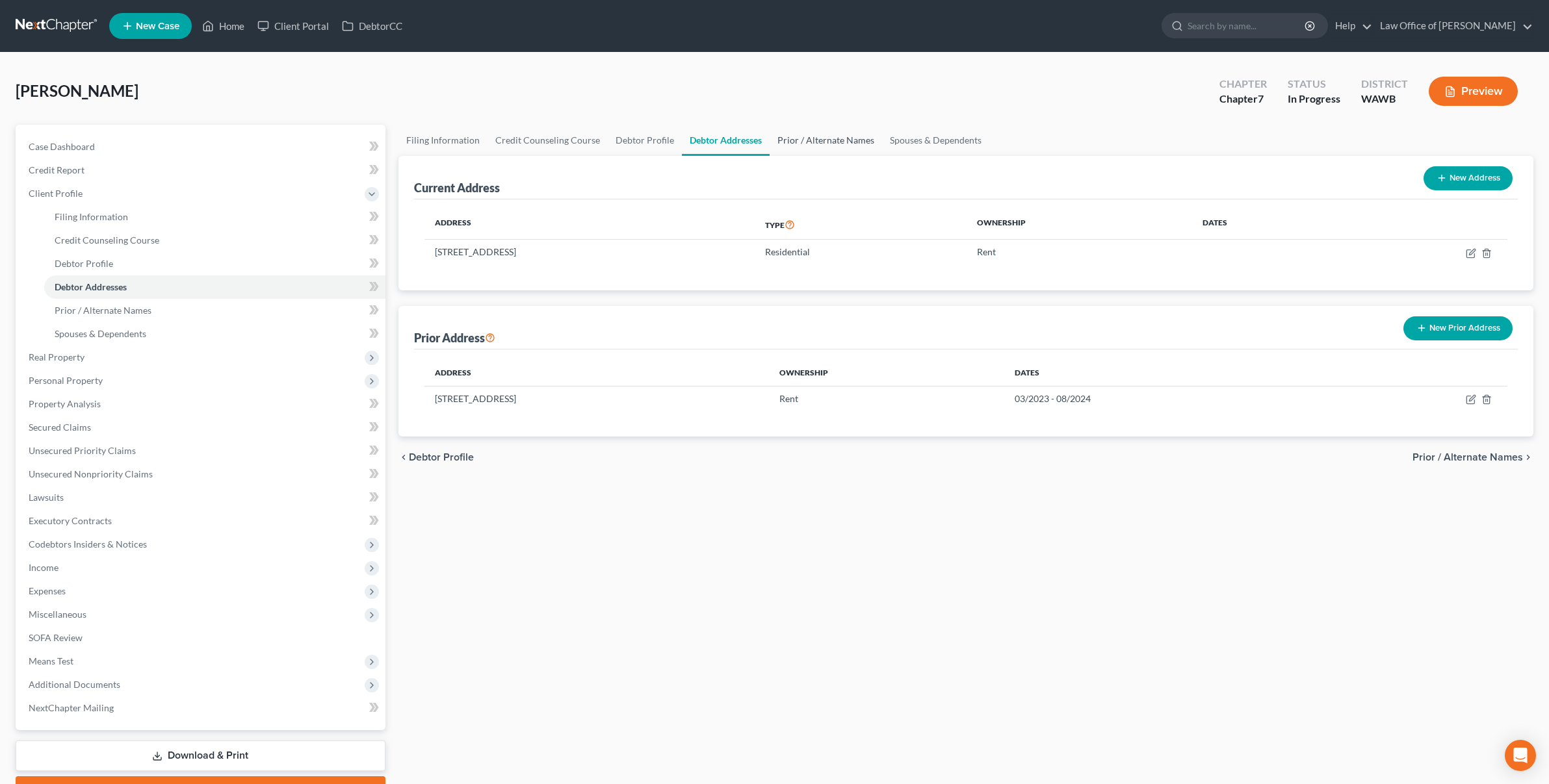
click at [811, 133] on link "Prior / Alternate Names" at bounding box center [826, 140] width 112 height 31
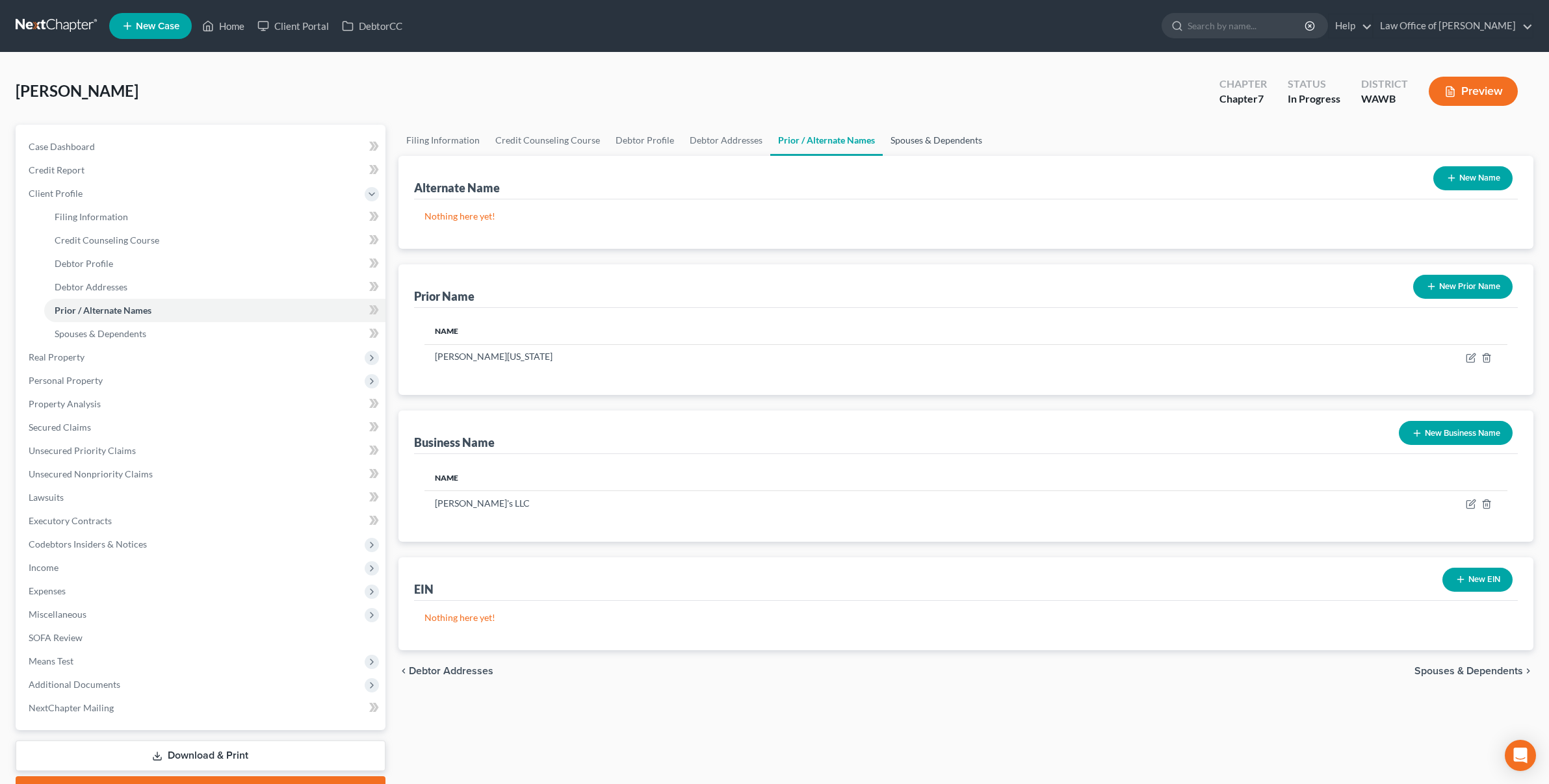
click at [907, 133] on link "Spouses & Dependents" at bounding box center [936, 140] width 108 height 31
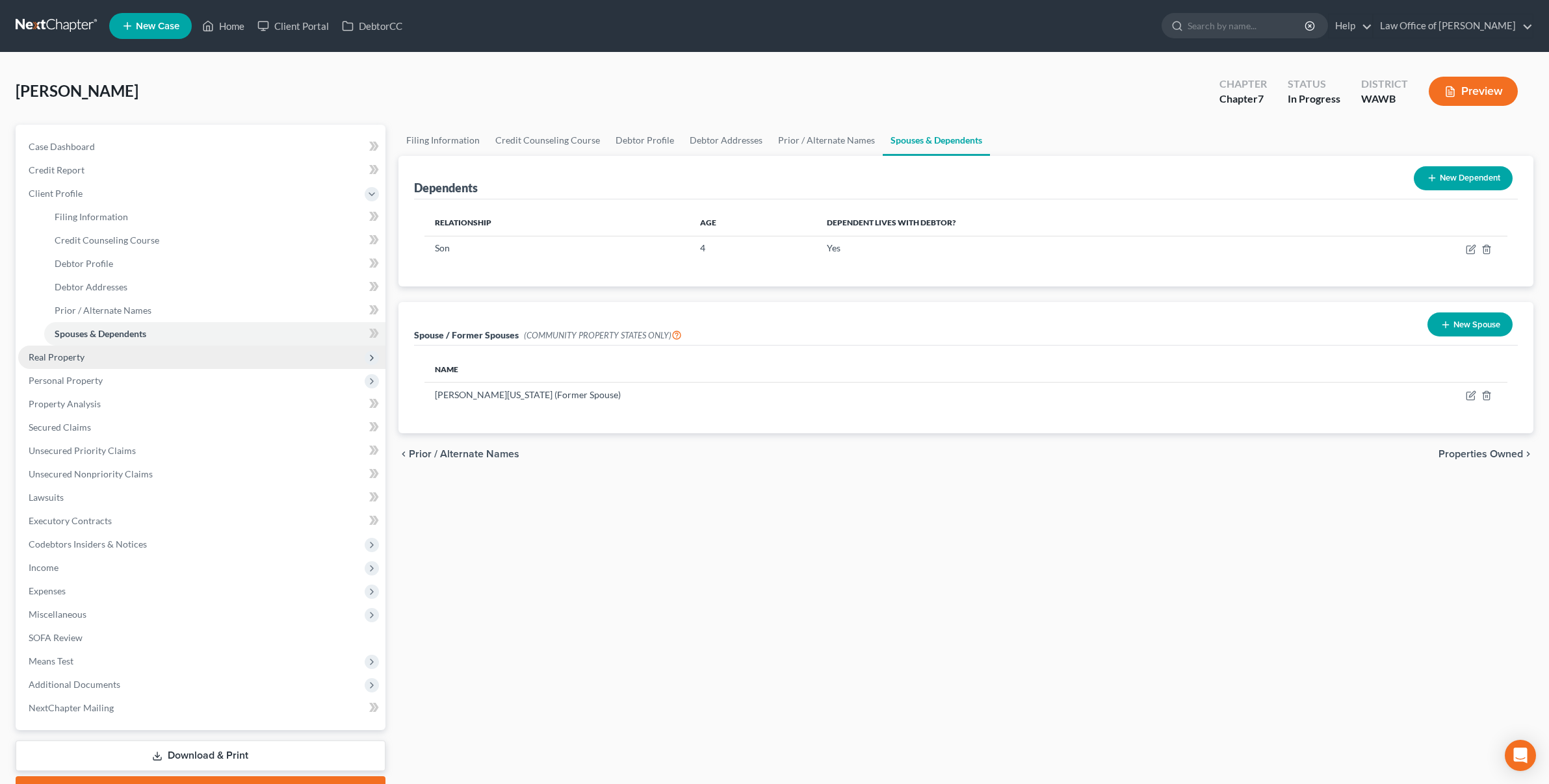
click at [203, 358] on span "Real Property" at bounding box center [202, 358] width 367 height 24
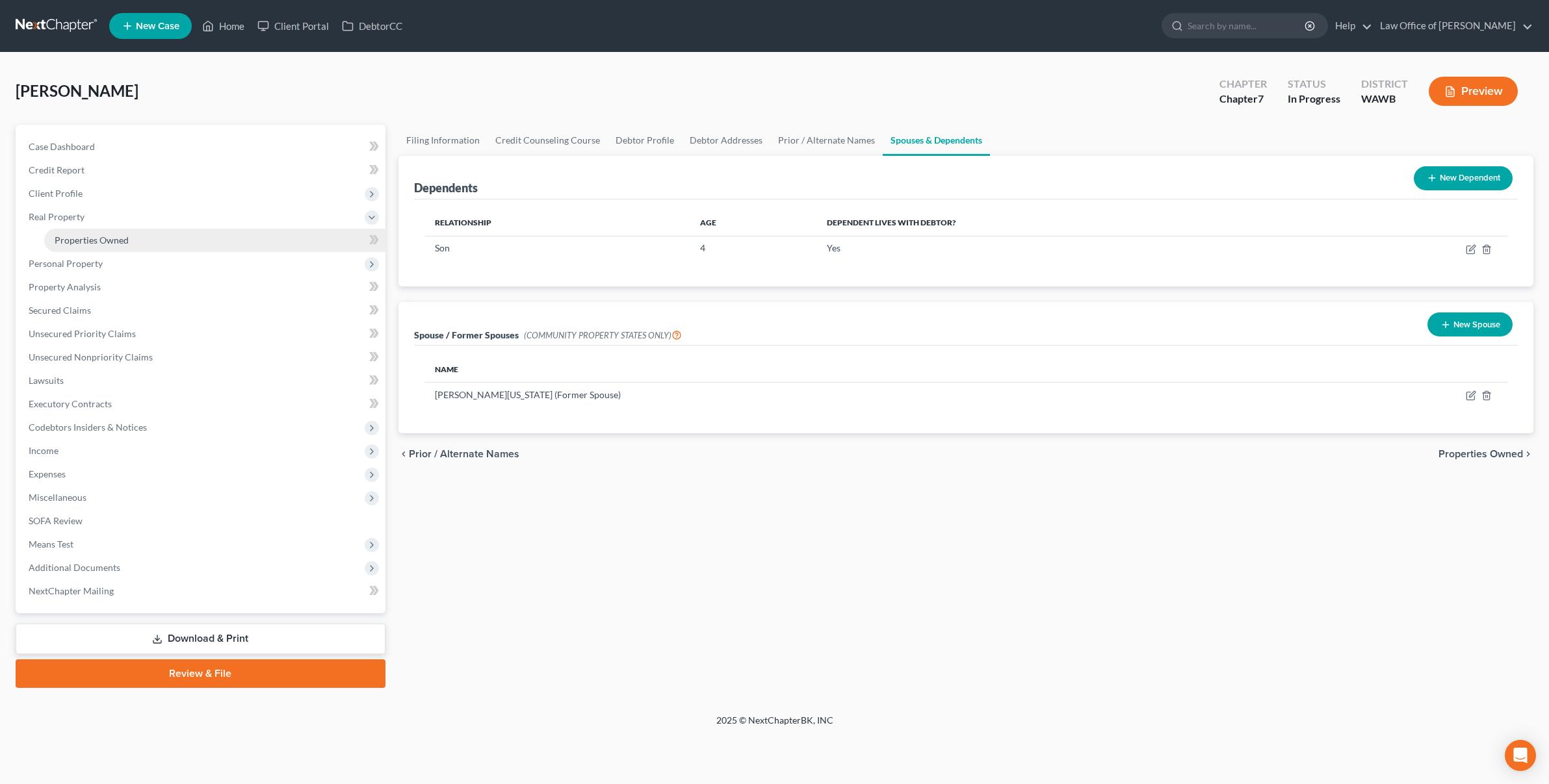
click at [195, 249] on link "Properties Owned" at bounding box center [215, 241] width 341 height 24
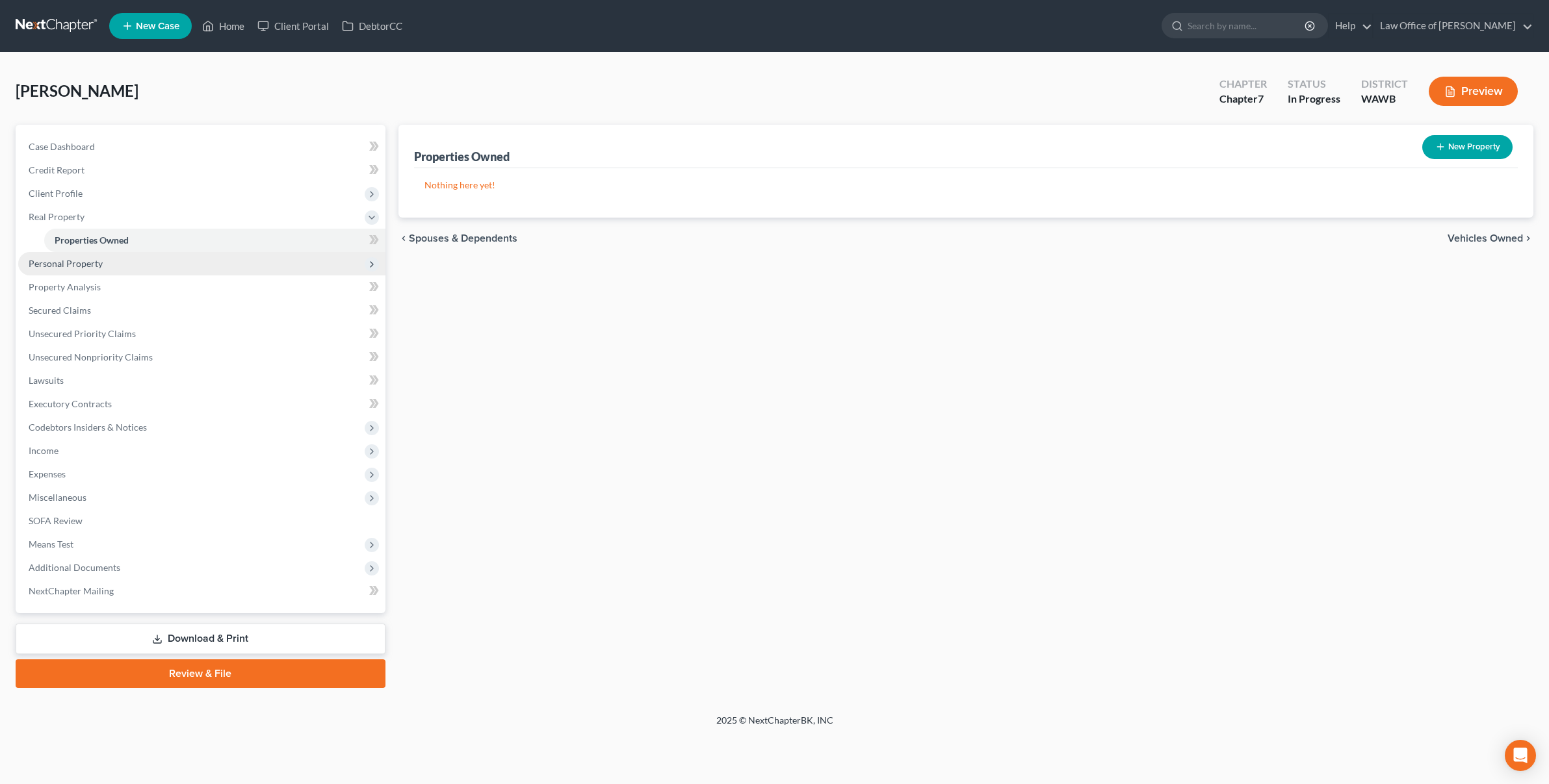
click at [189, 269] on span "Personal Property" at bounding box center [202, 264] width 367 height 24
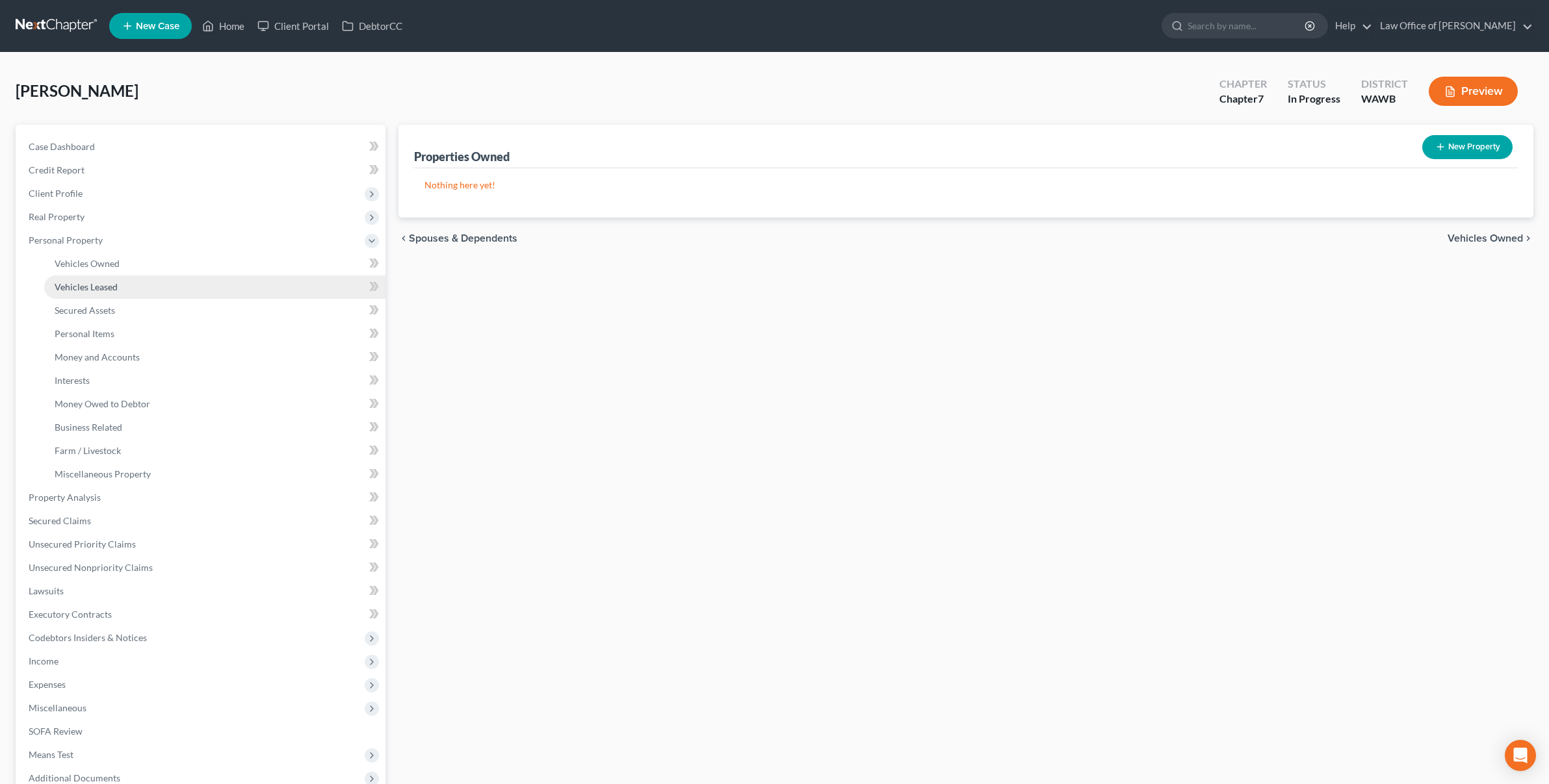
click at [185, 284] on link "Vehicles Leased" at bounding box center [215, 287] width 341 height 24
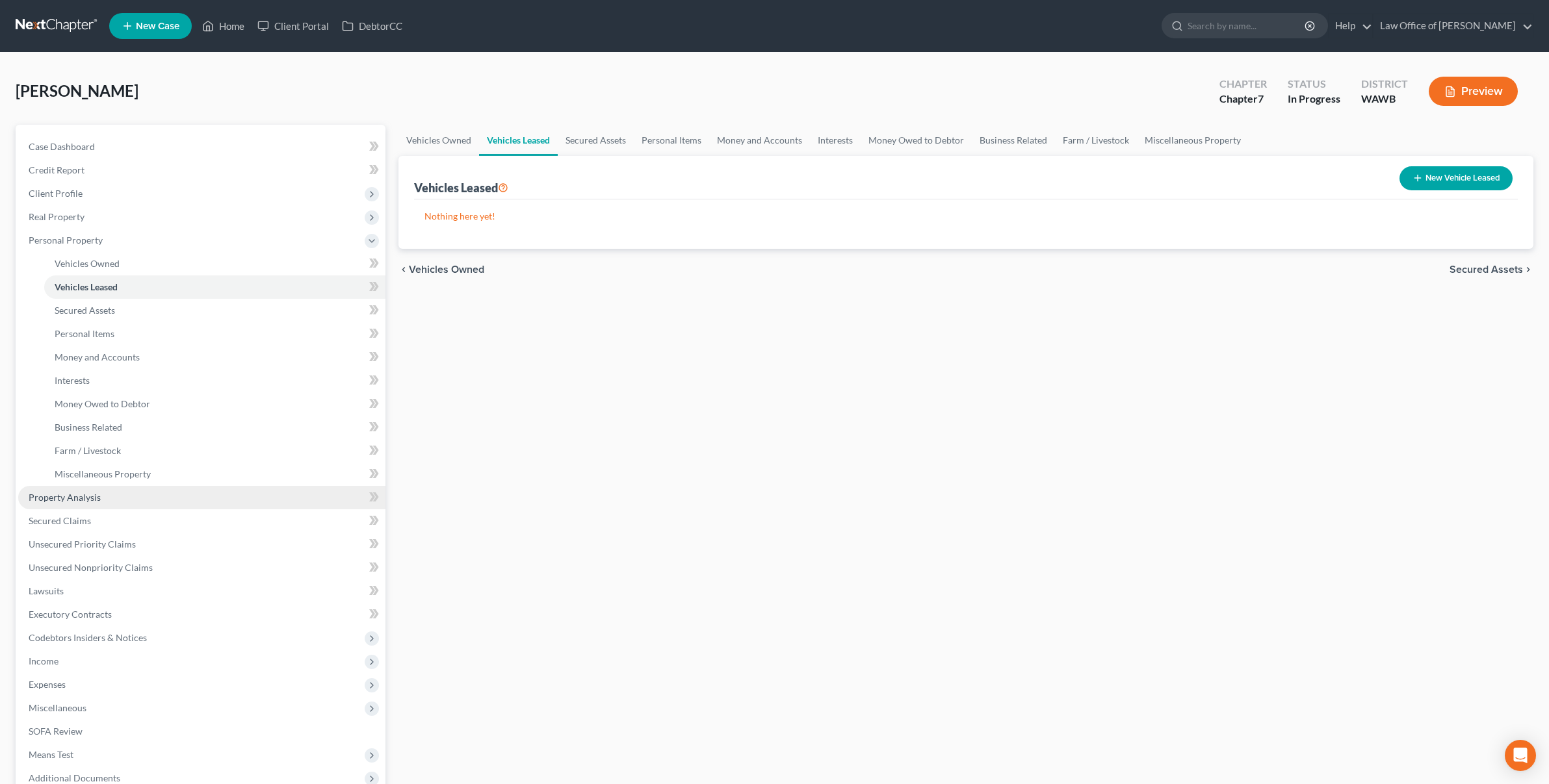
click at [150, 495] on link "Property Analysis" at bounding box center [202, 498] width 367 height 24
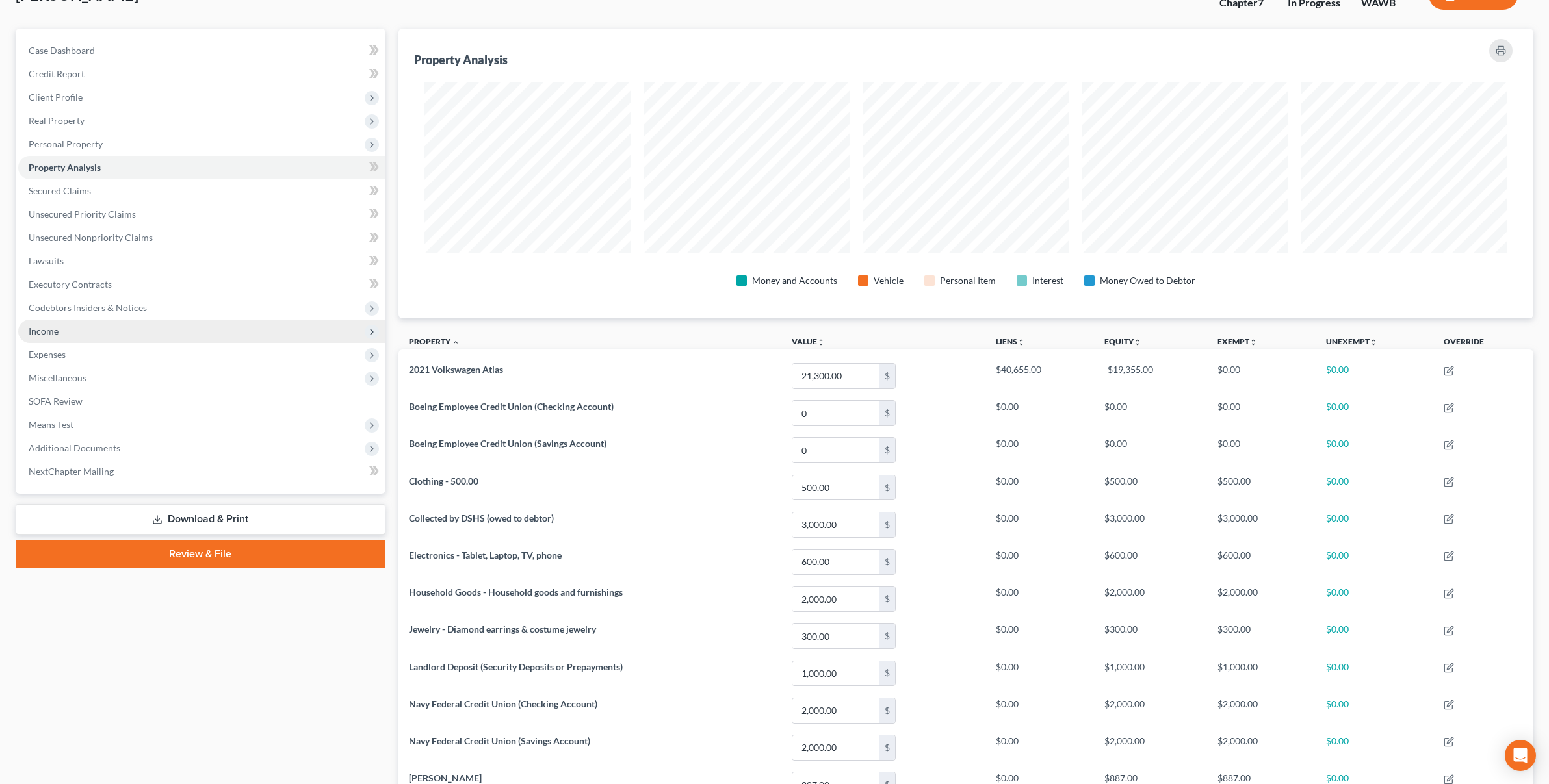
scroll to position [84, 0]
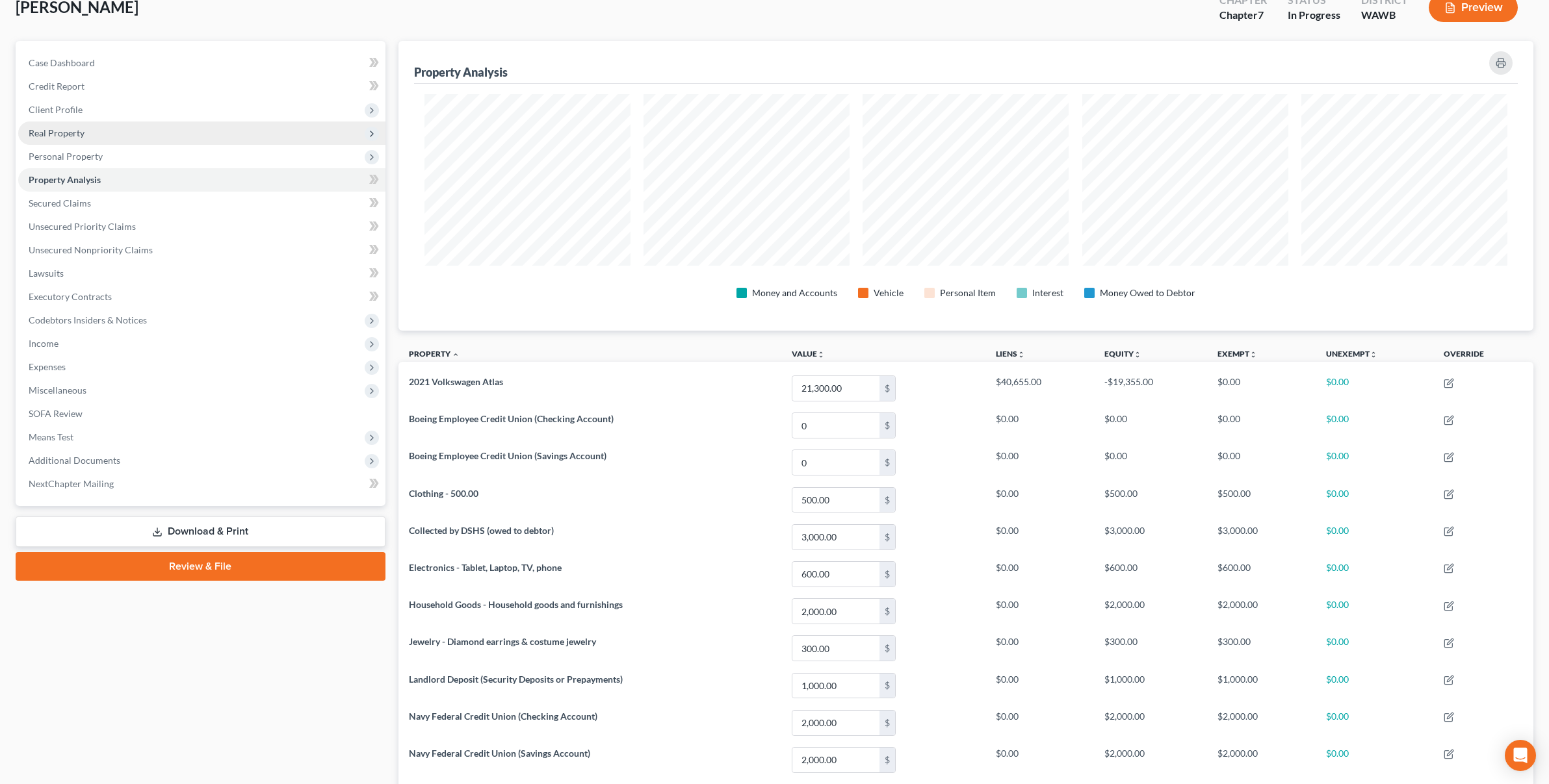
click at [196, 137] on span "Real Property" at bounding box center [202, 134] width 367 height 24
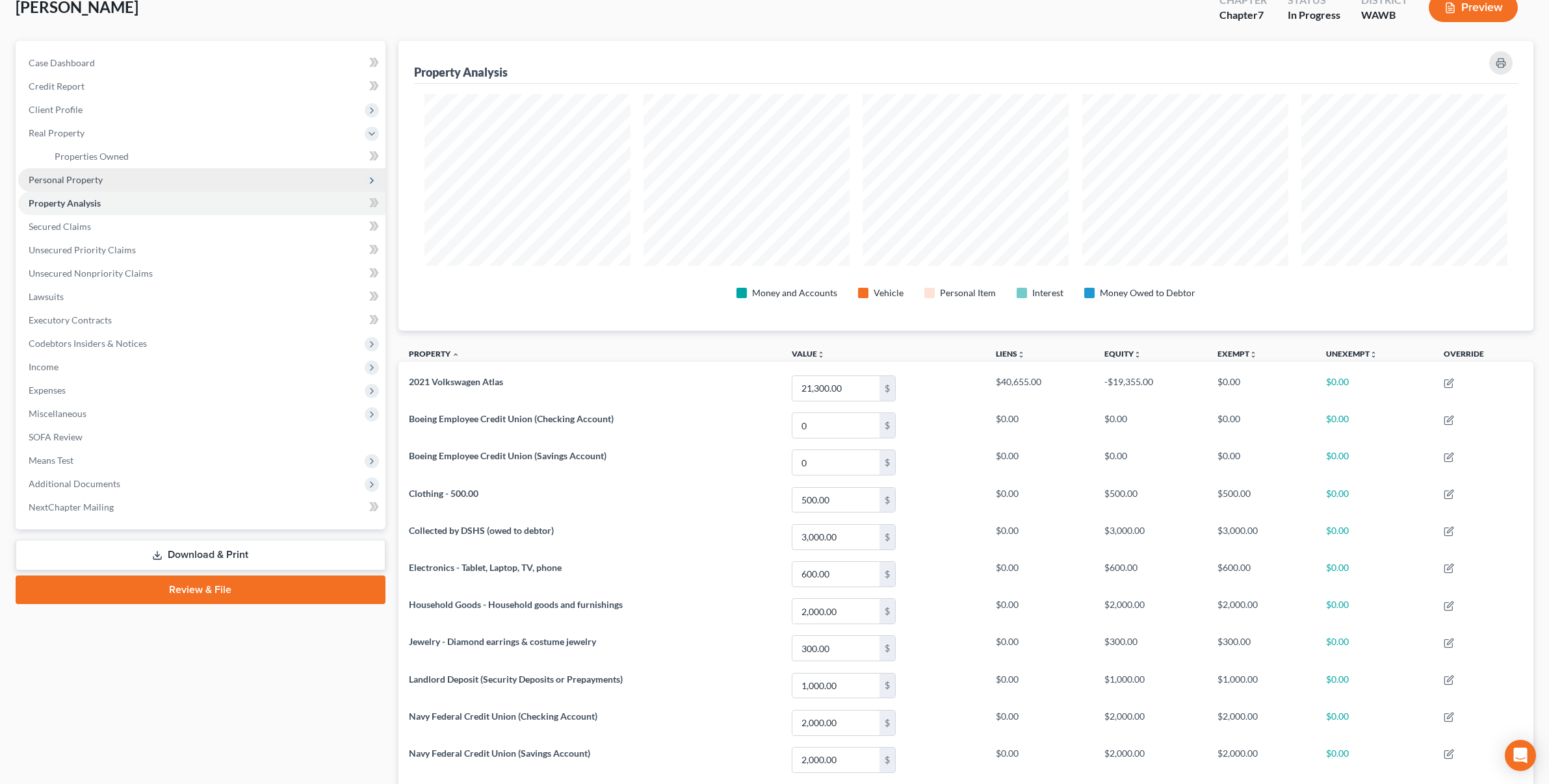
click at [164, 184] on span "Personal Property" at bounding box center [202, 180] width 367 height 24
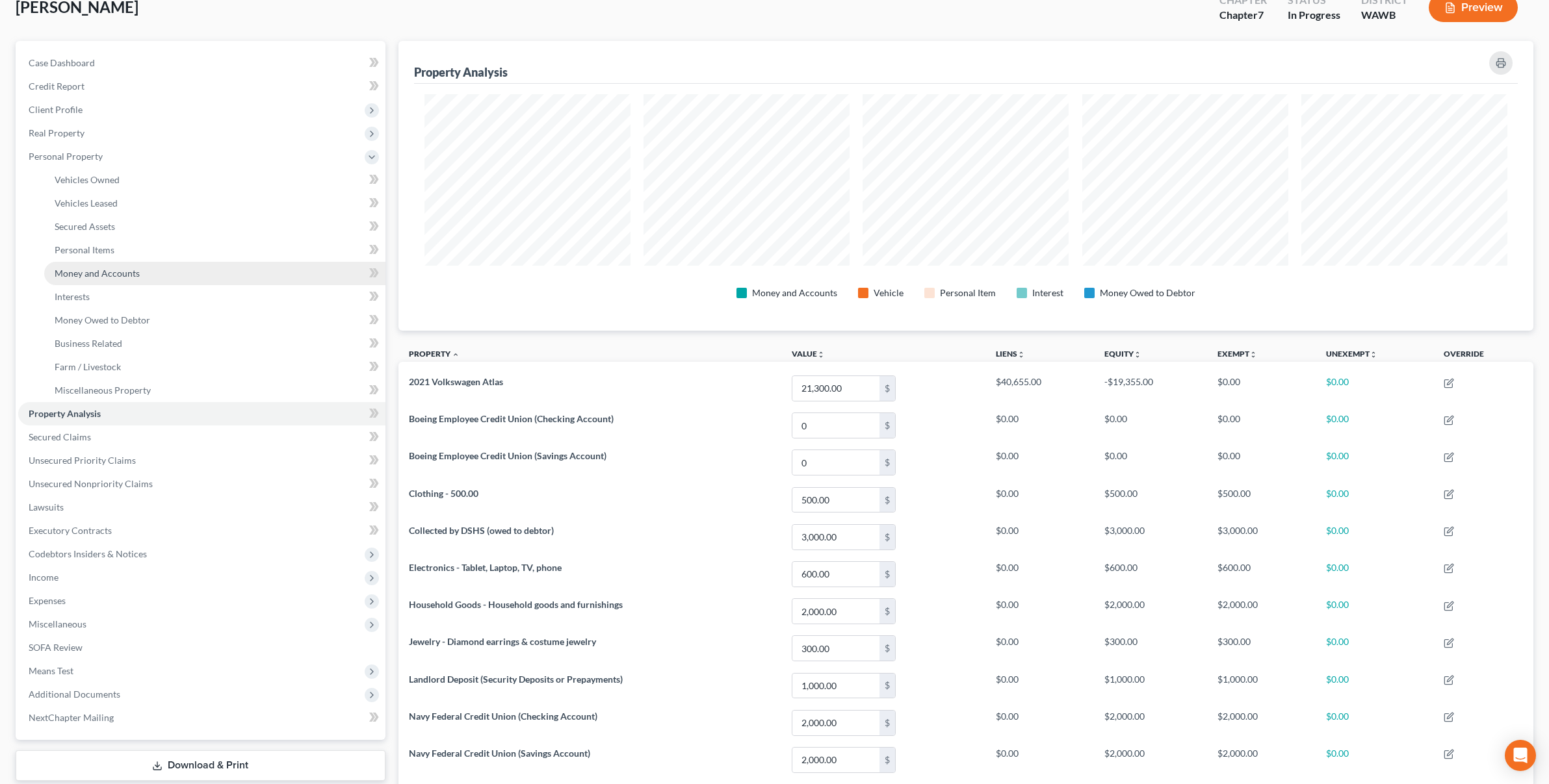
click at [151, 267] on link "Money and Accounts" at bounding box center [215, 274] width 341 height 24
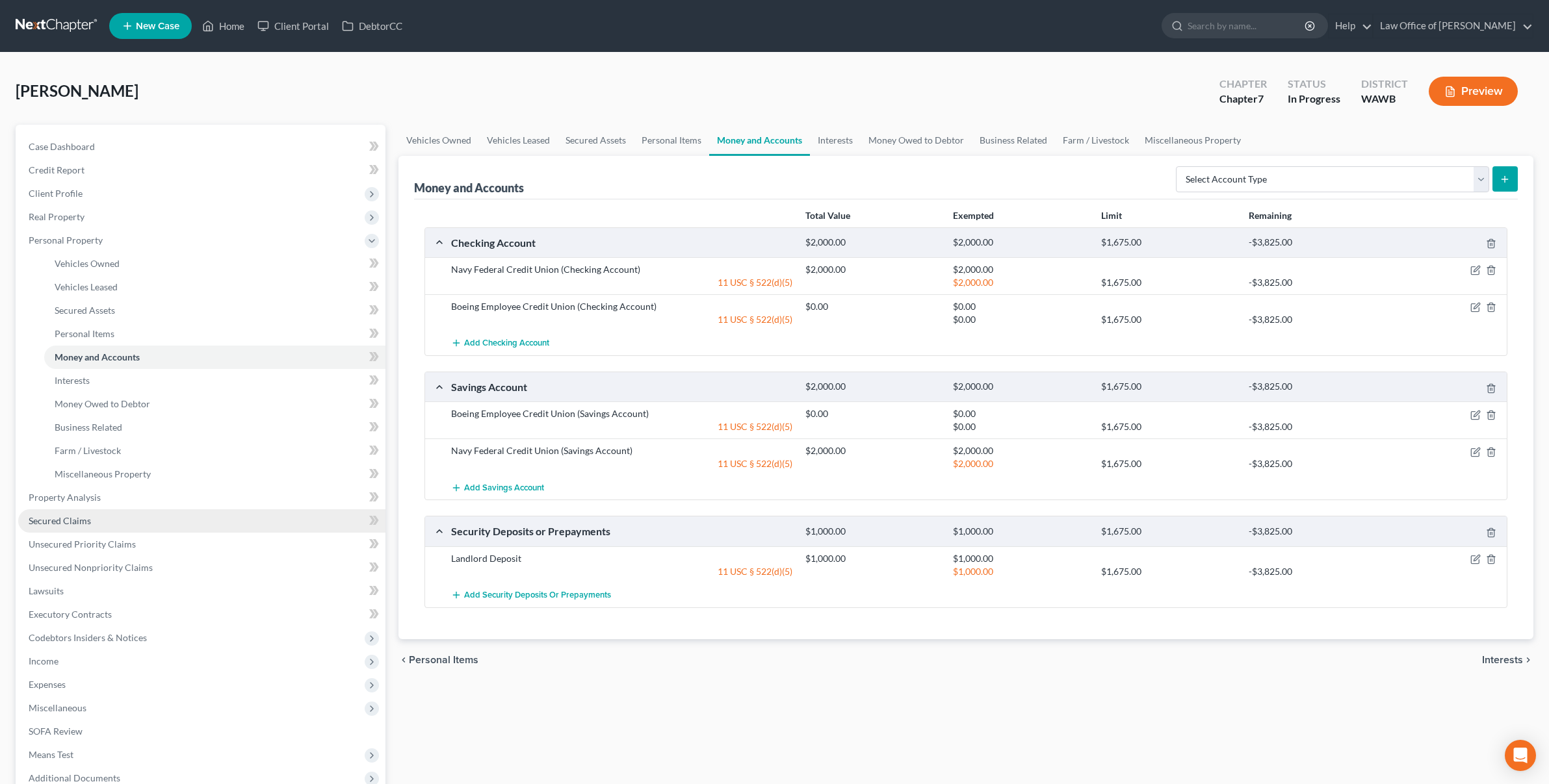
click at [109, 520] on link "Secured Claims" at bounding box center [202, 521] width 367 height 24
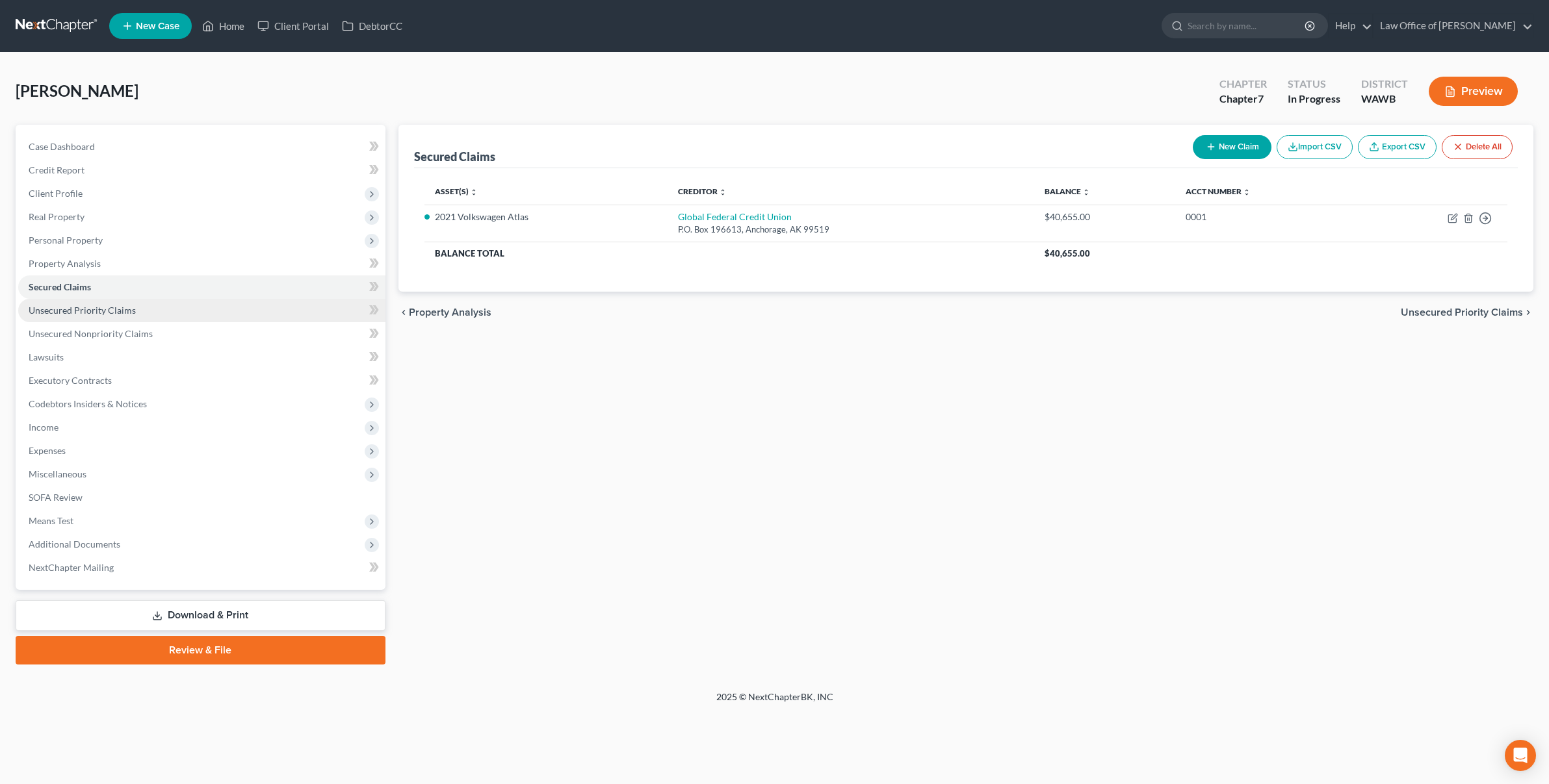
click at [160, 309] on link "Unsecured Priority Claims" at bounding box center [202, 311] width 367 height 24
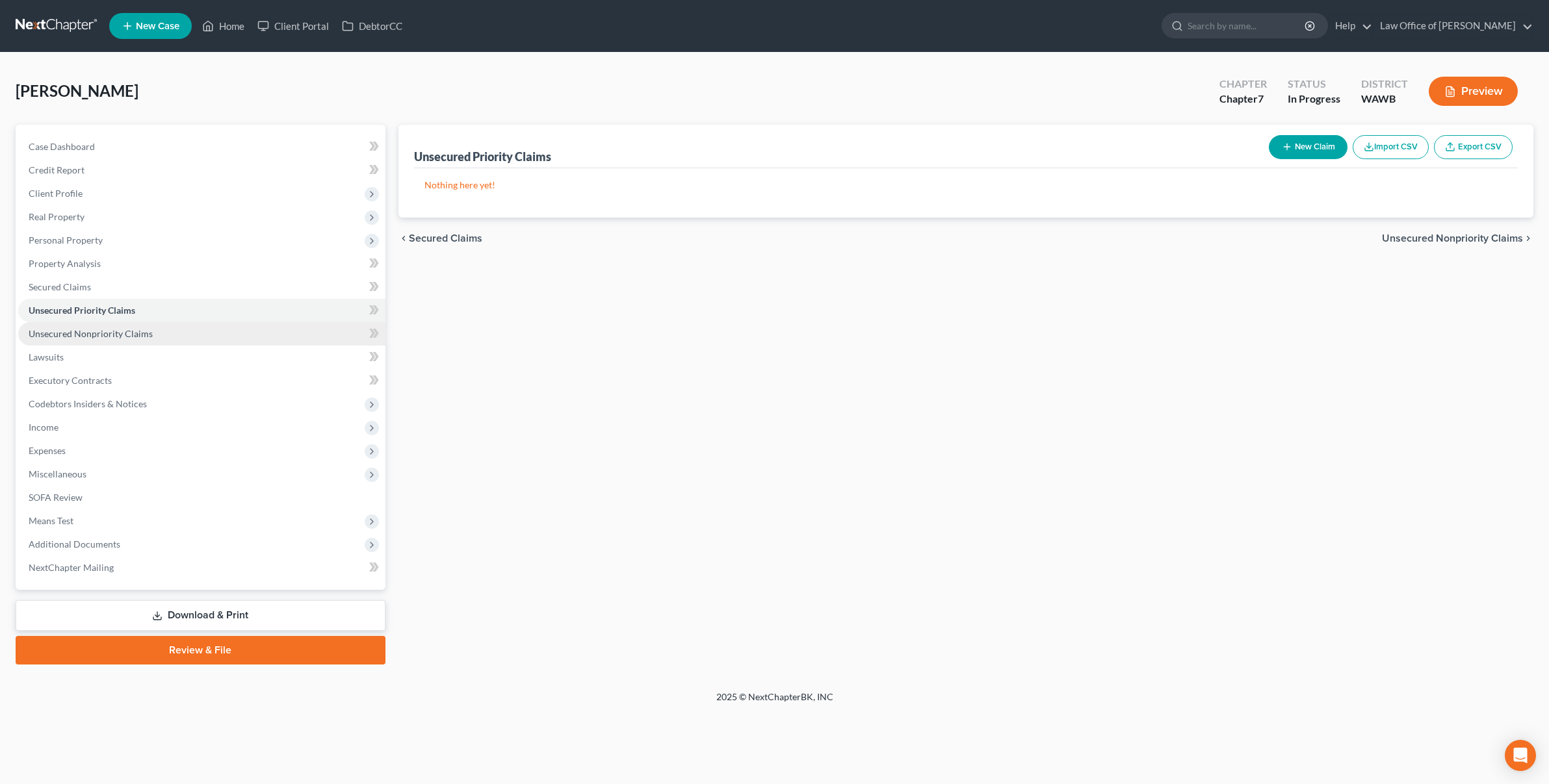
click at [156, 331] on link "Unsecured Nonpriority Claims" at bounding box center [202, 334] width 367 height 24
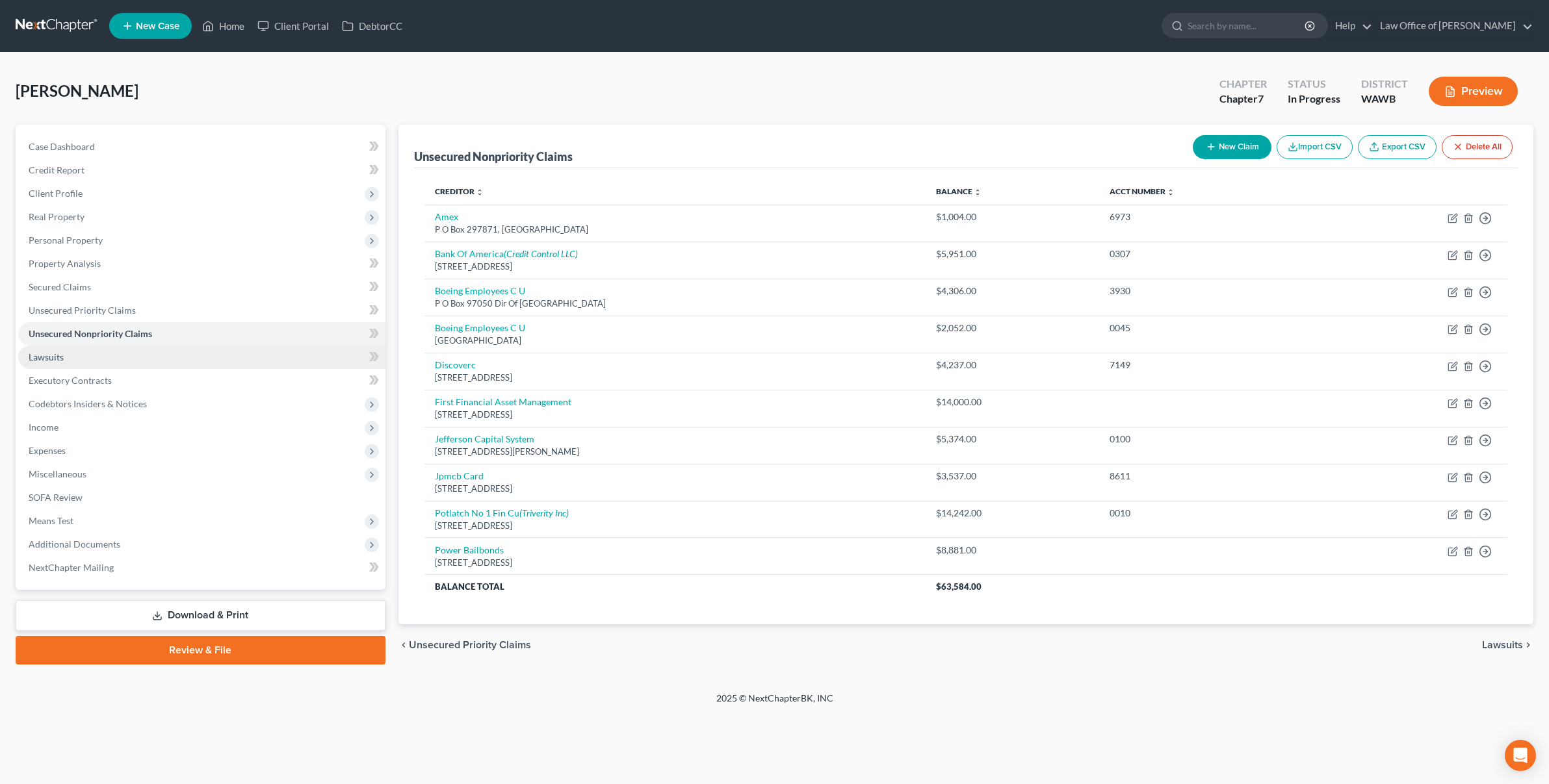
click at [146, 353] on link "Lawsuits" at bounding box center [202, 358] width 367 height 24
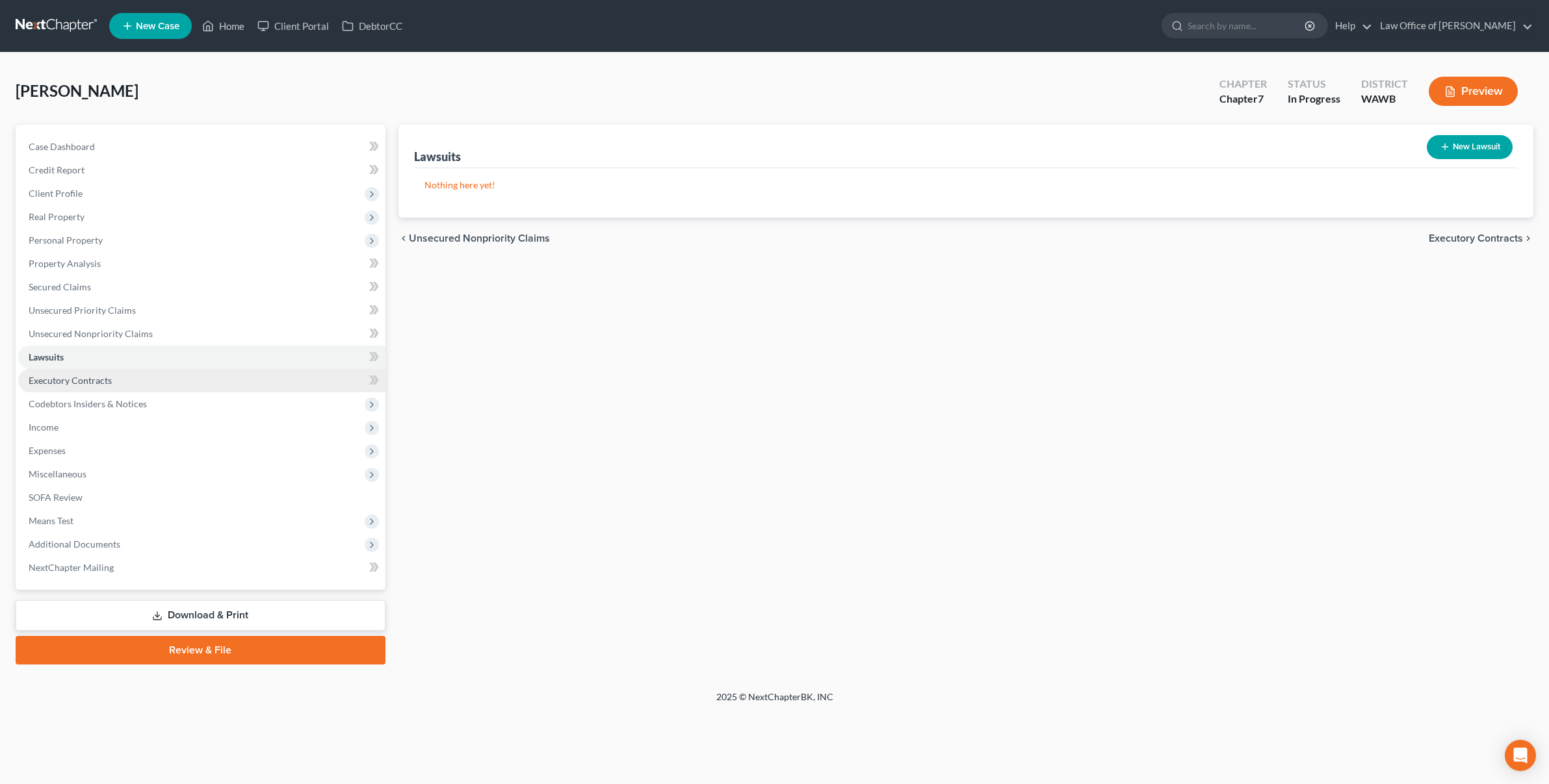
click at [142, 376] on link "Executory Contracts" at bounding box center [202, 381] width 367 height 24
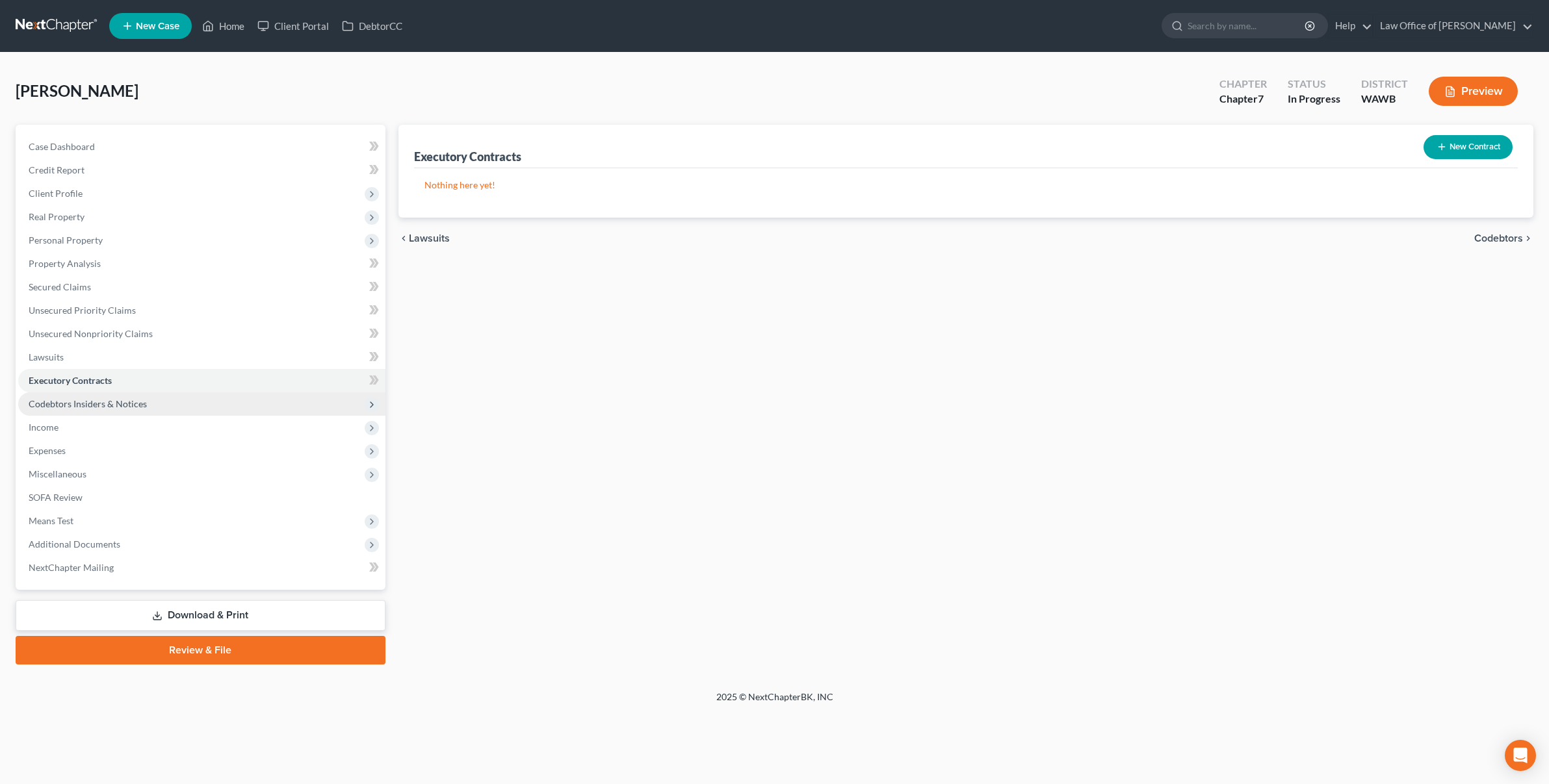
click at [145, 404] on span "Codebtors Insiders & Notices" at bounding box center [202, 404] width 367 height 24
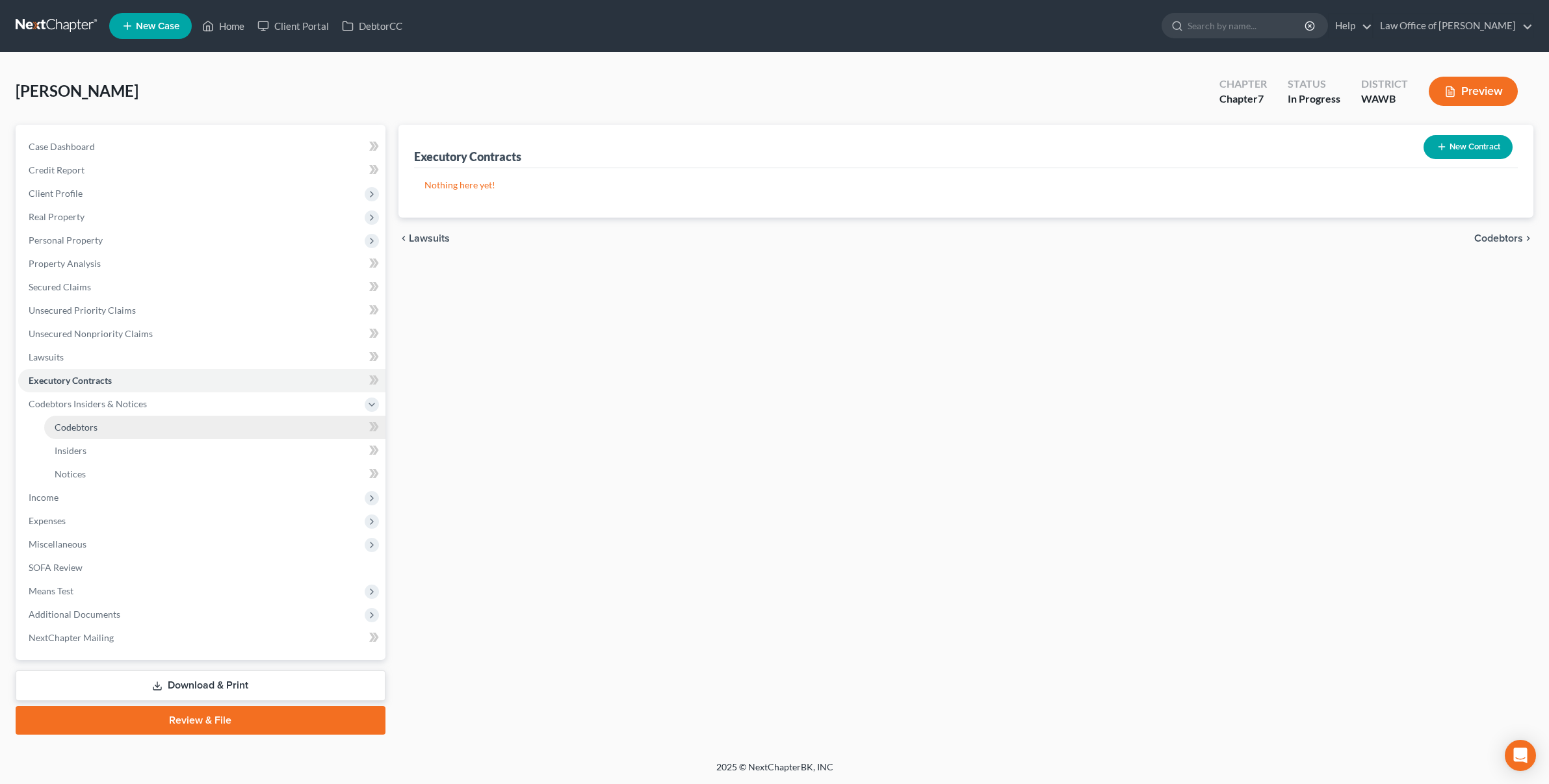
click at [147, 428] on link "Codebtors" at bounding box center [215, 428] width 341 height 24
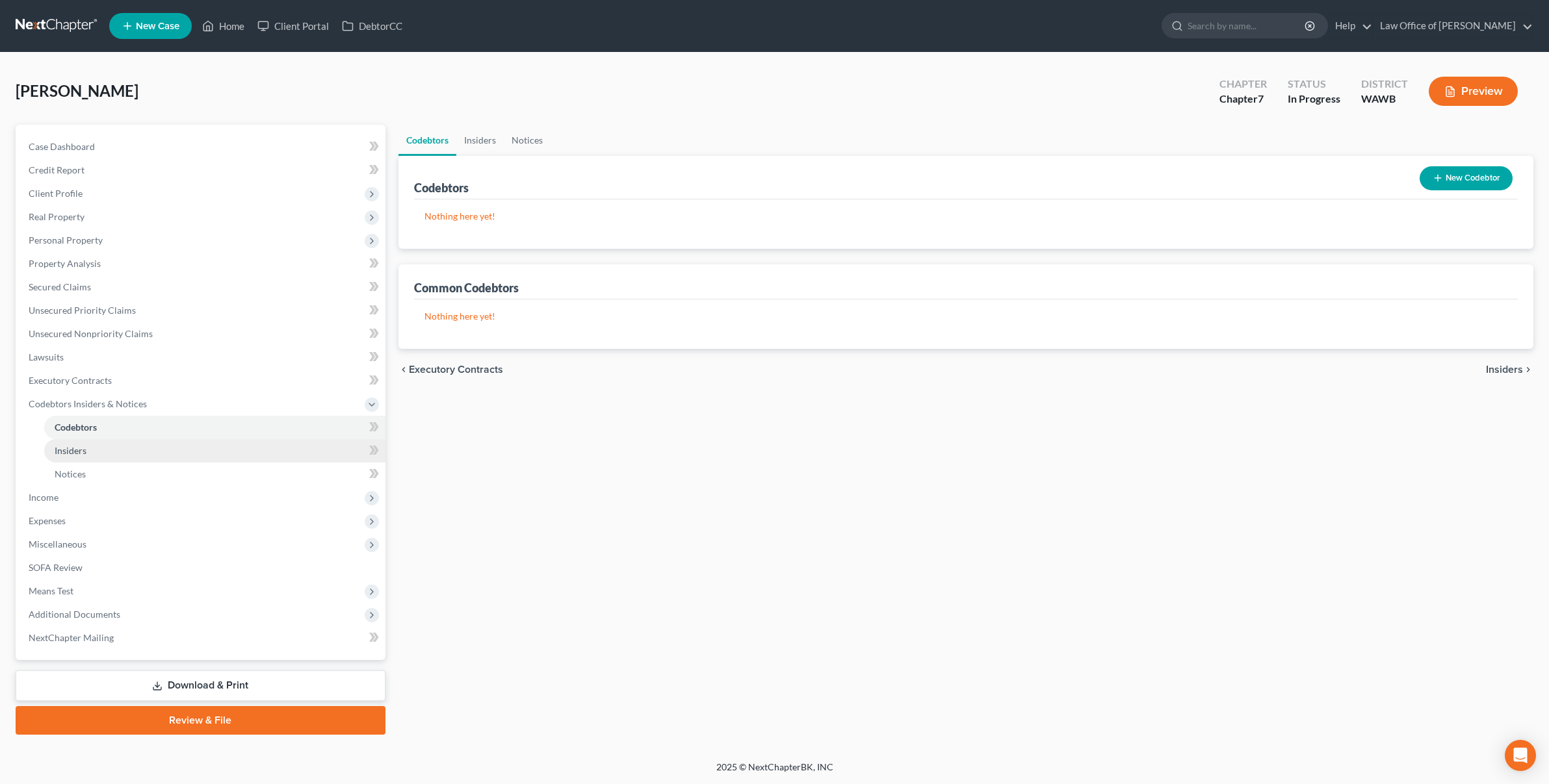
click at [149, 451] on link "Insiders" at bounding box center [215, 451] width 341 height 24
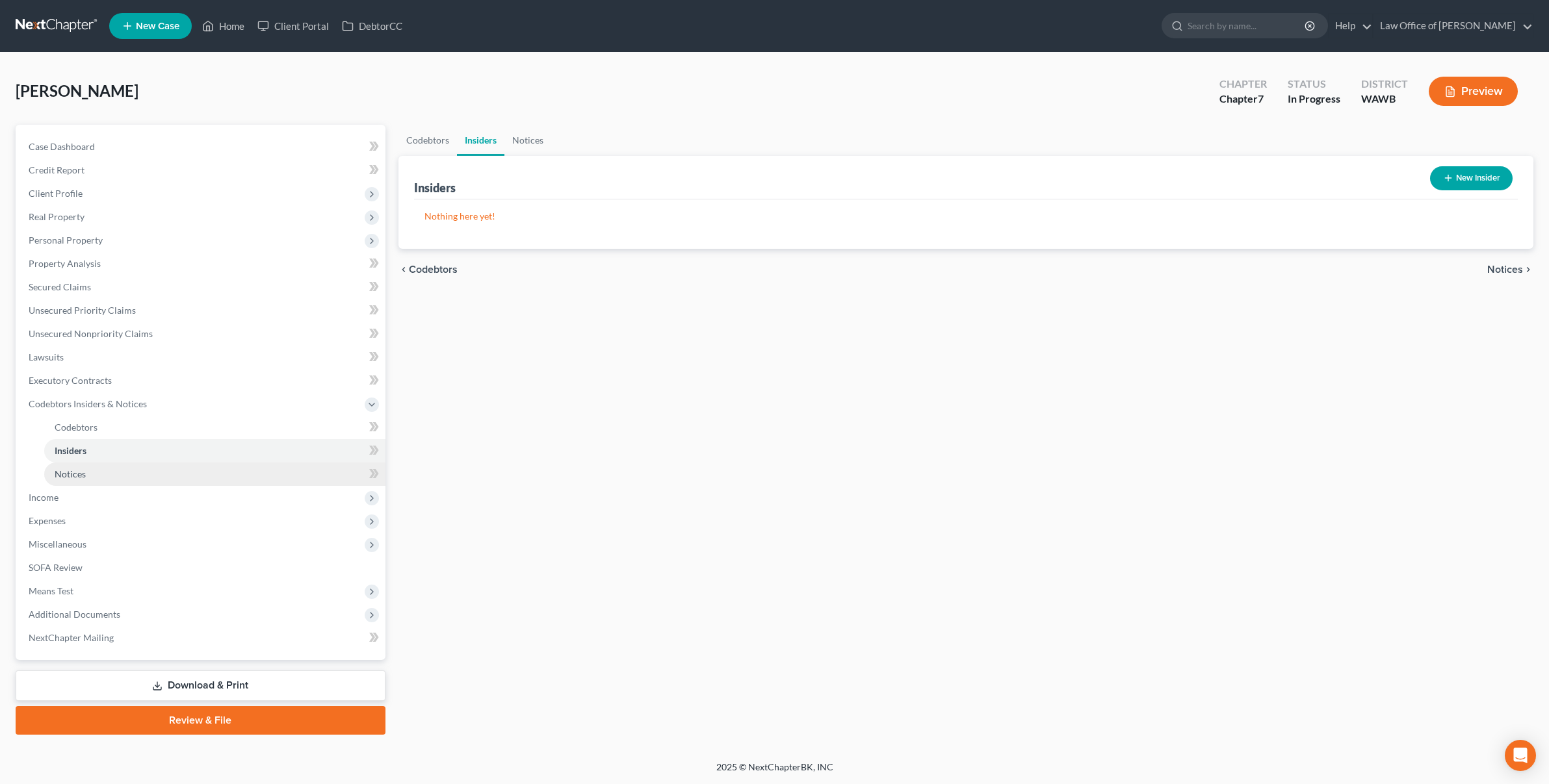
click at [149, 469] on link "Notices" at bounding box center [215, 475] width 341 height 24
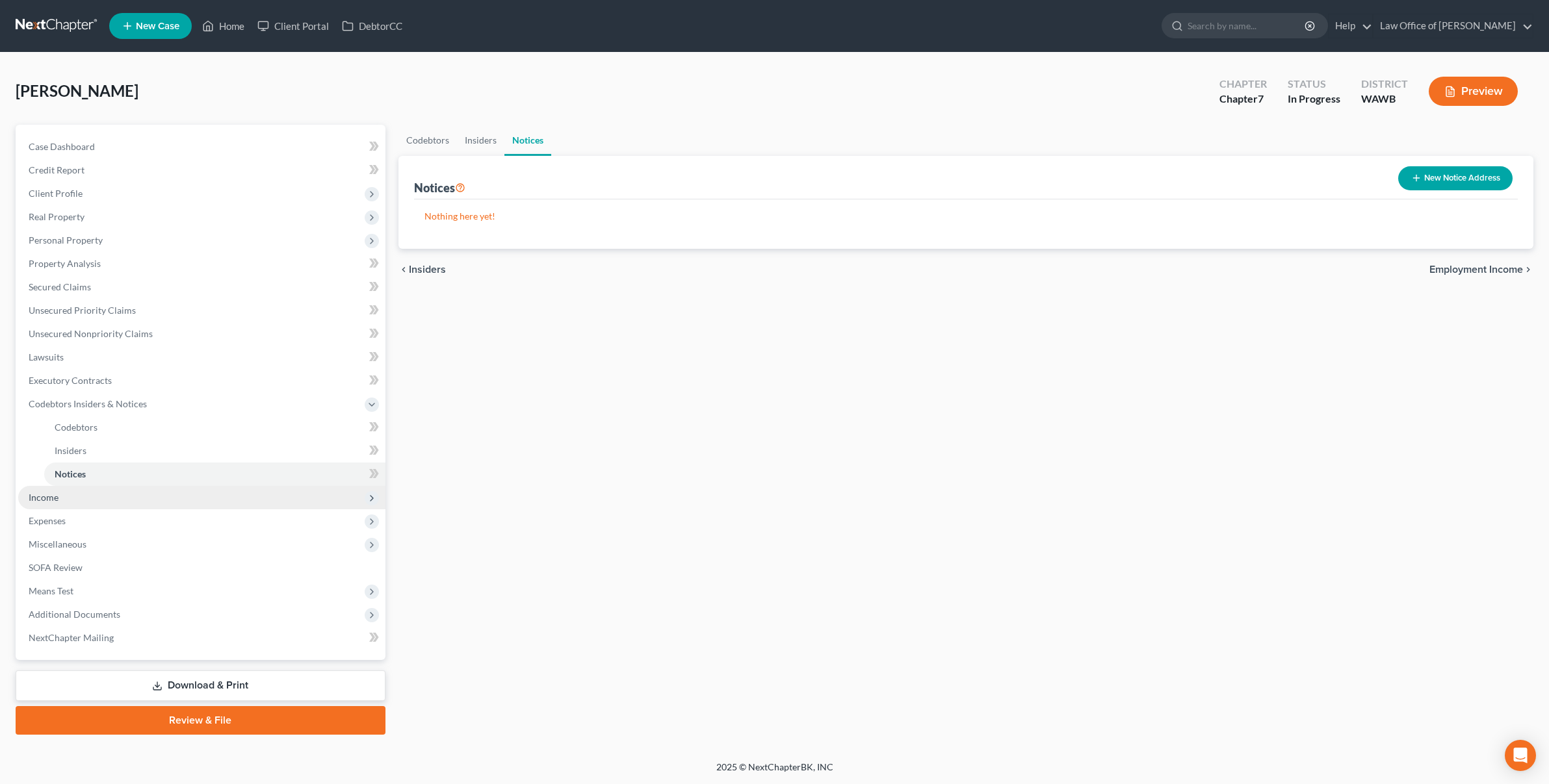
click at [145, 497] on span "Income" at bounding box center [202, 498] width 367 height 24
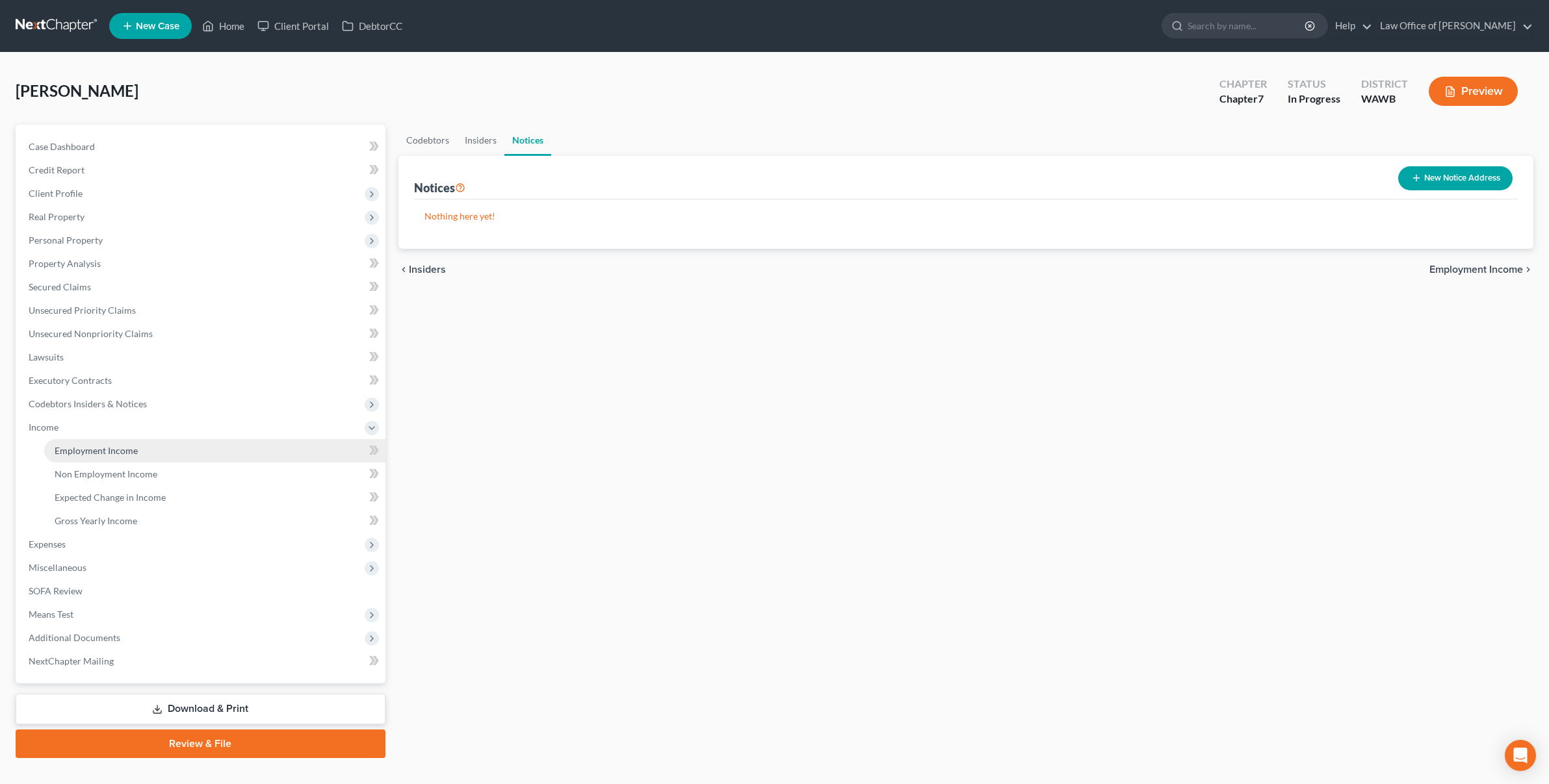
click at [166, 445] on link "Employment Income" at bounding box center [215, 451] width 341 height 24
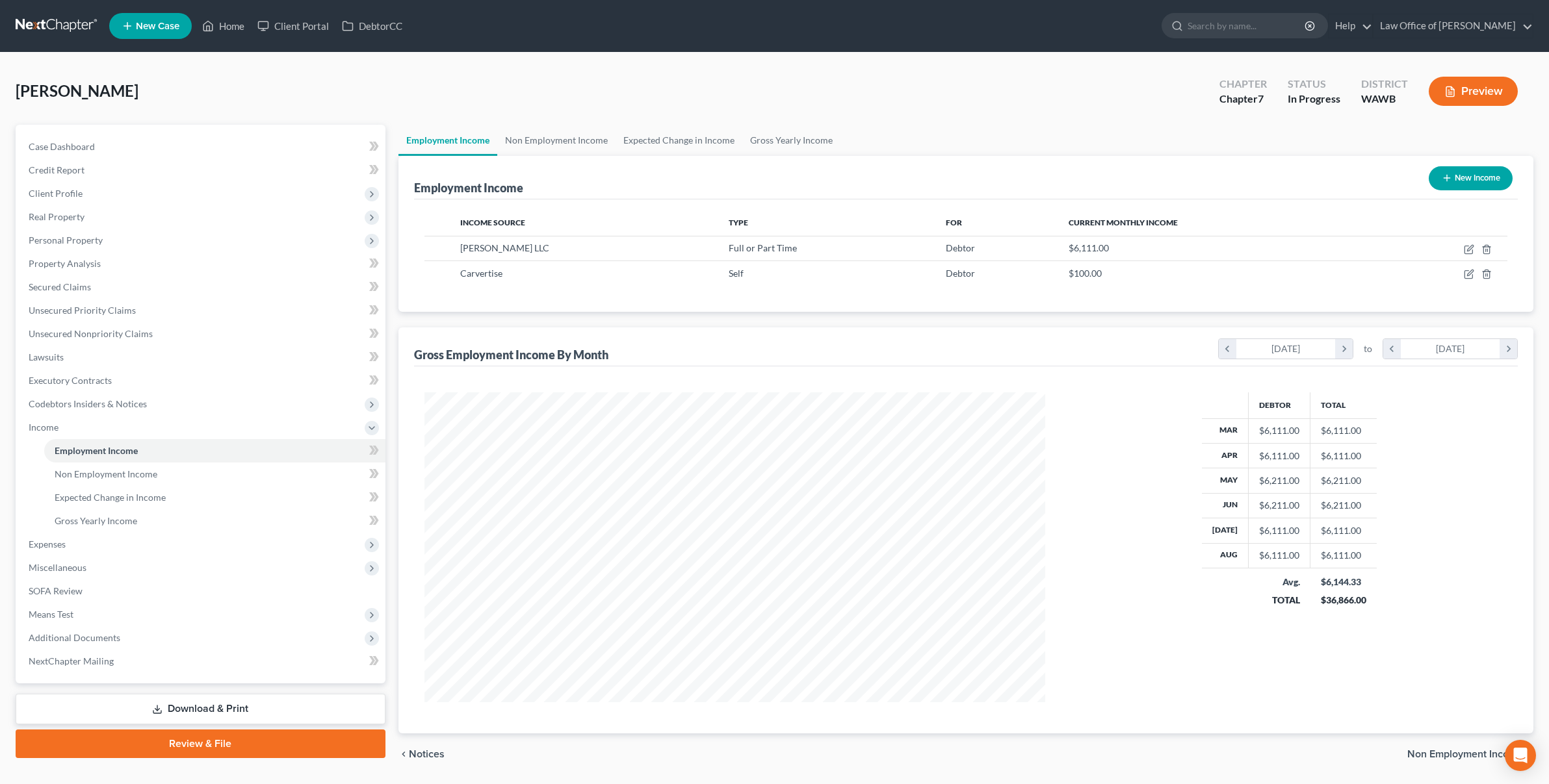
scroll to position [310, 647]
click at [1469, 248] on icon "button" at bounding box center [1470, 248] width 6 height 6
select select "0"
select select "50"
select select "0"
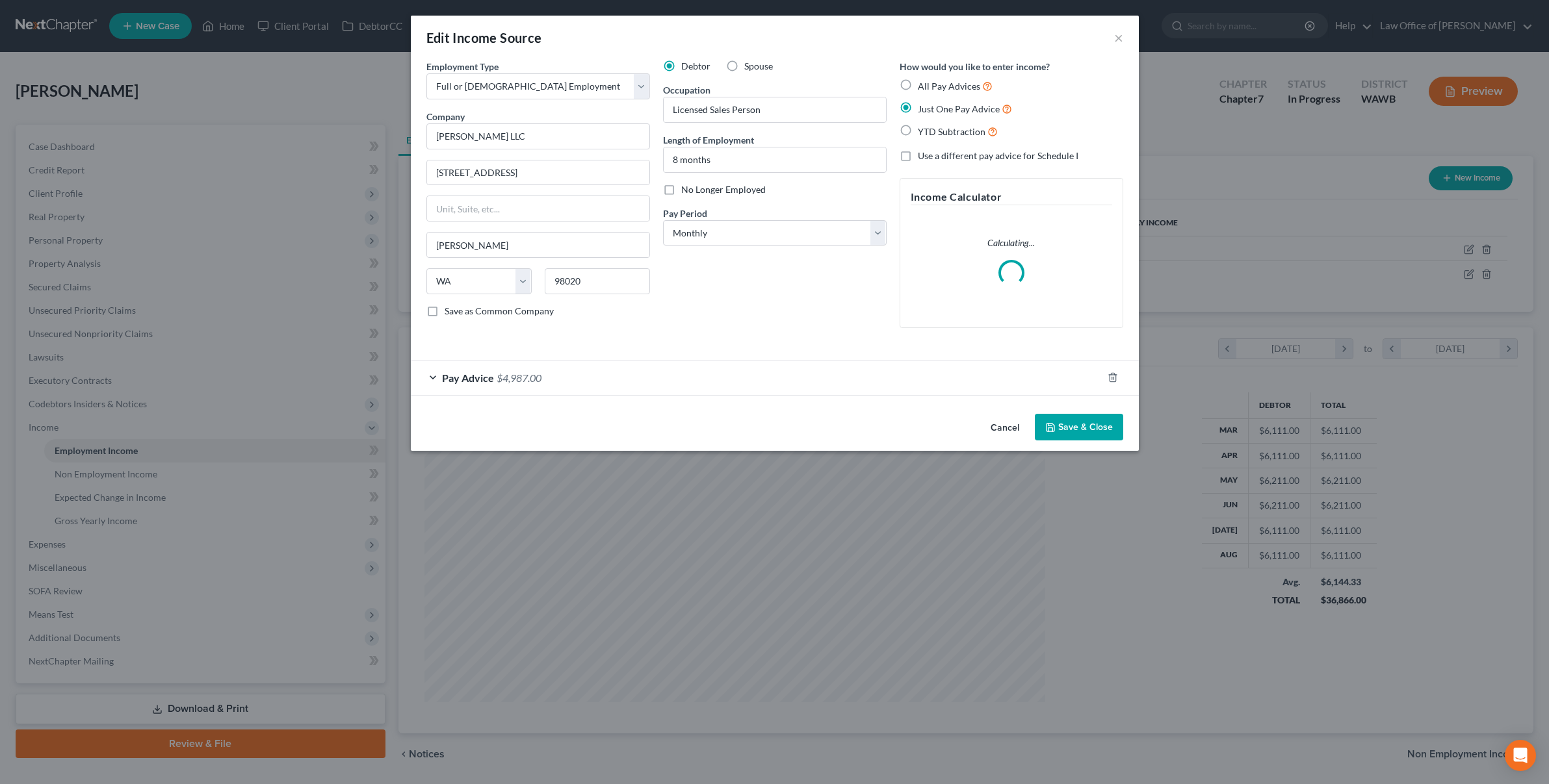
click at [559, 378] on div "Pay Advice $4,987.00" at bounding box center [757, 378] width 692 height 35
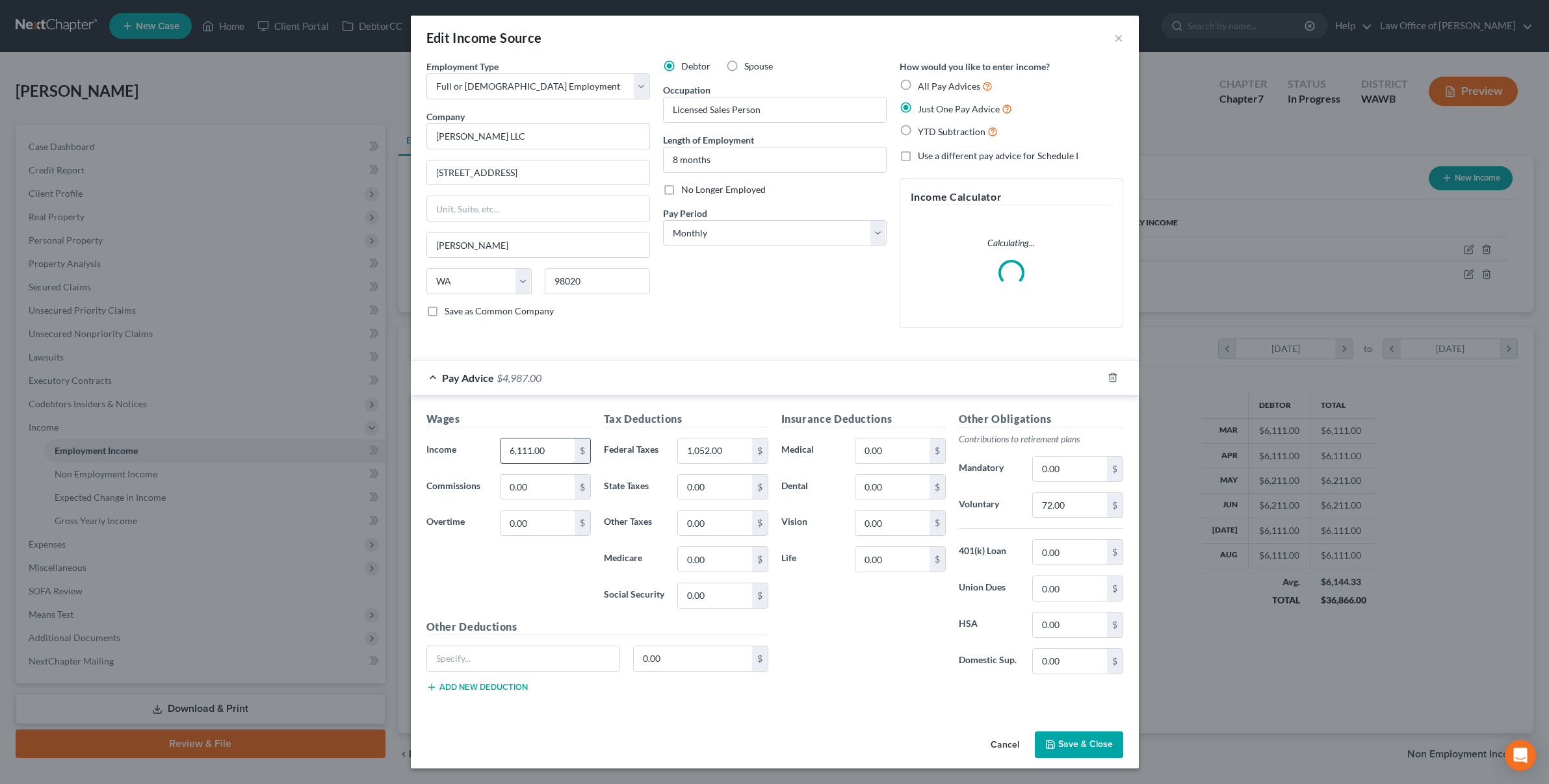
click at [554, 448] on input "6,111.00" at bounding box center [537, 450] width 74 height 25
type input "5,789"
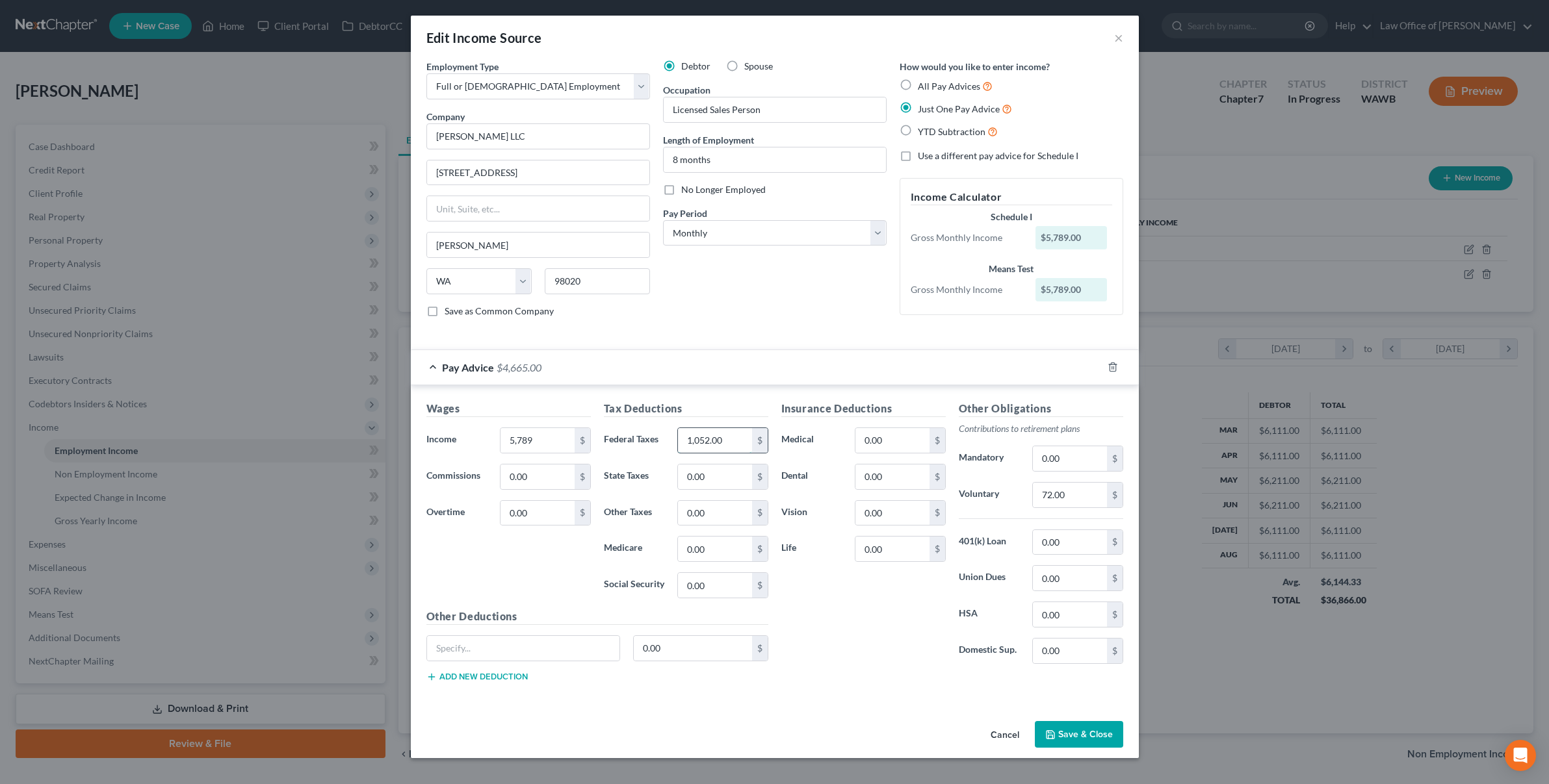
click at [723, 437] on input "1,052.00" at bounding box center [715, 440] width 74 height 25
type input "939"
click at [1078, 493] on input "72.00" at bounding box center [1069, 494] width 74 height 25
type input "151"
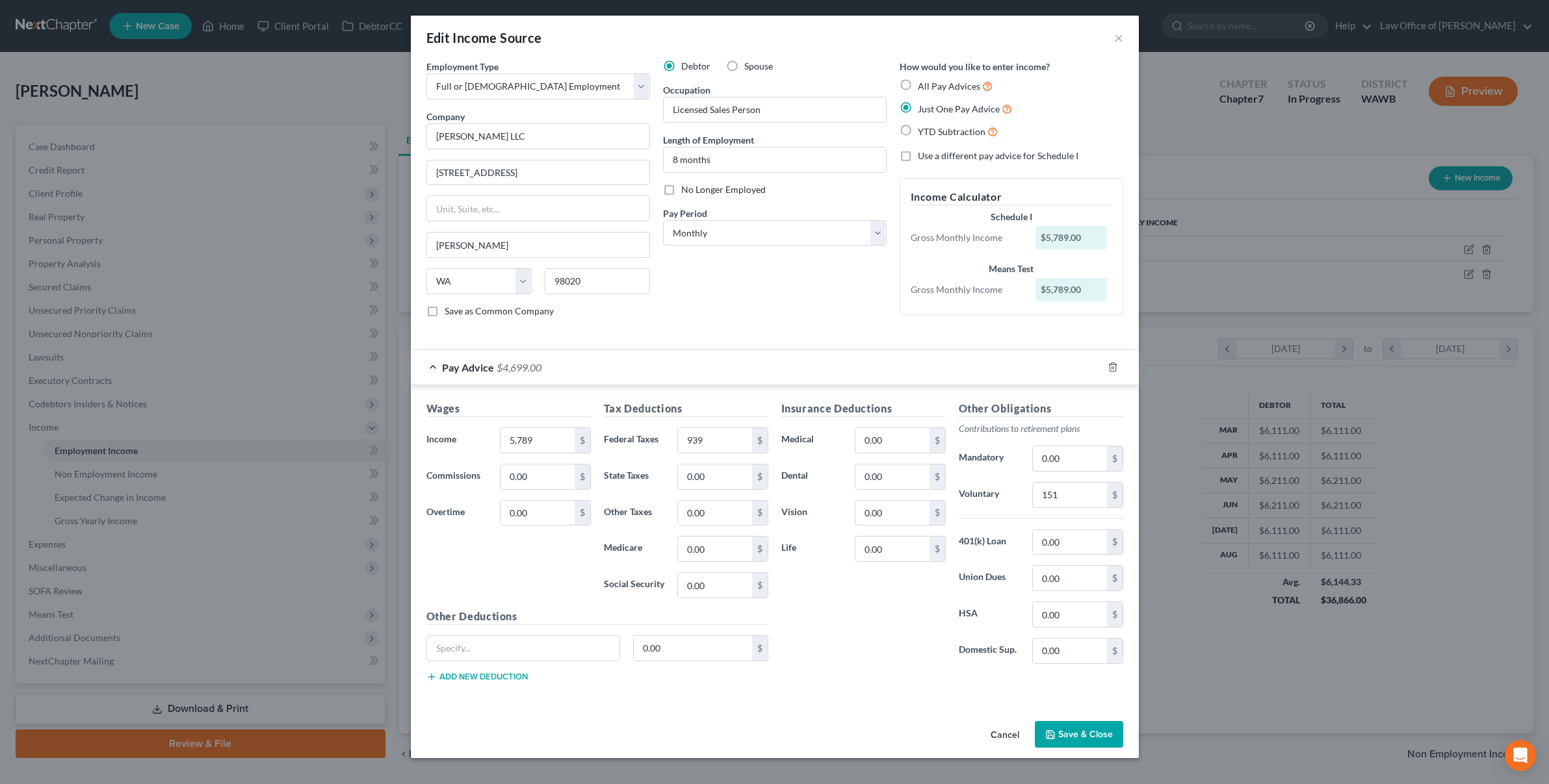
click at [1079, 733] on button "Save & Close" at bounding box center [1080, 735] width 89 height 27
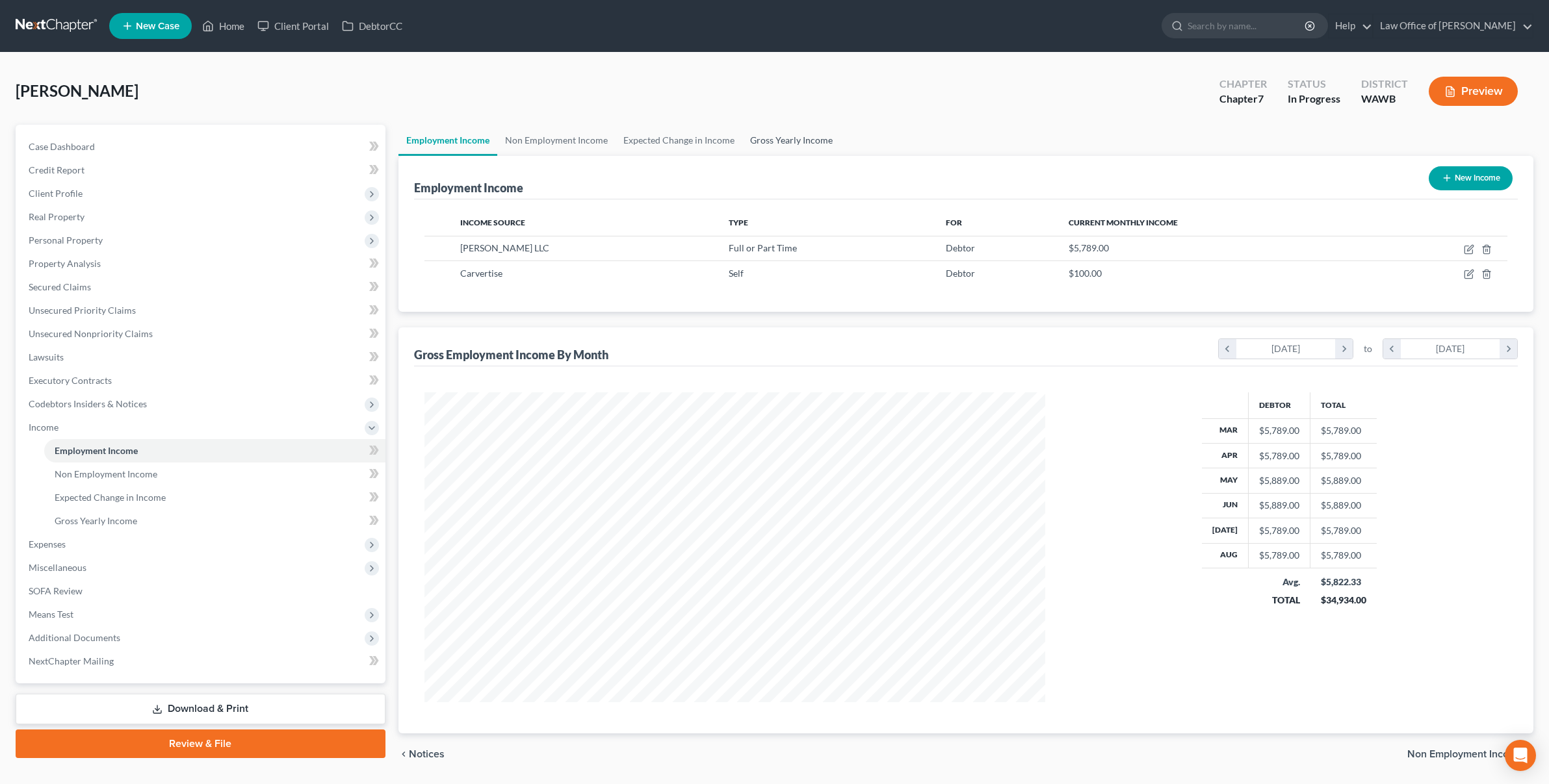
click at [807, 141] on link "Gross Yearly Income" at bounding box center [792, 140] width 98 height 31
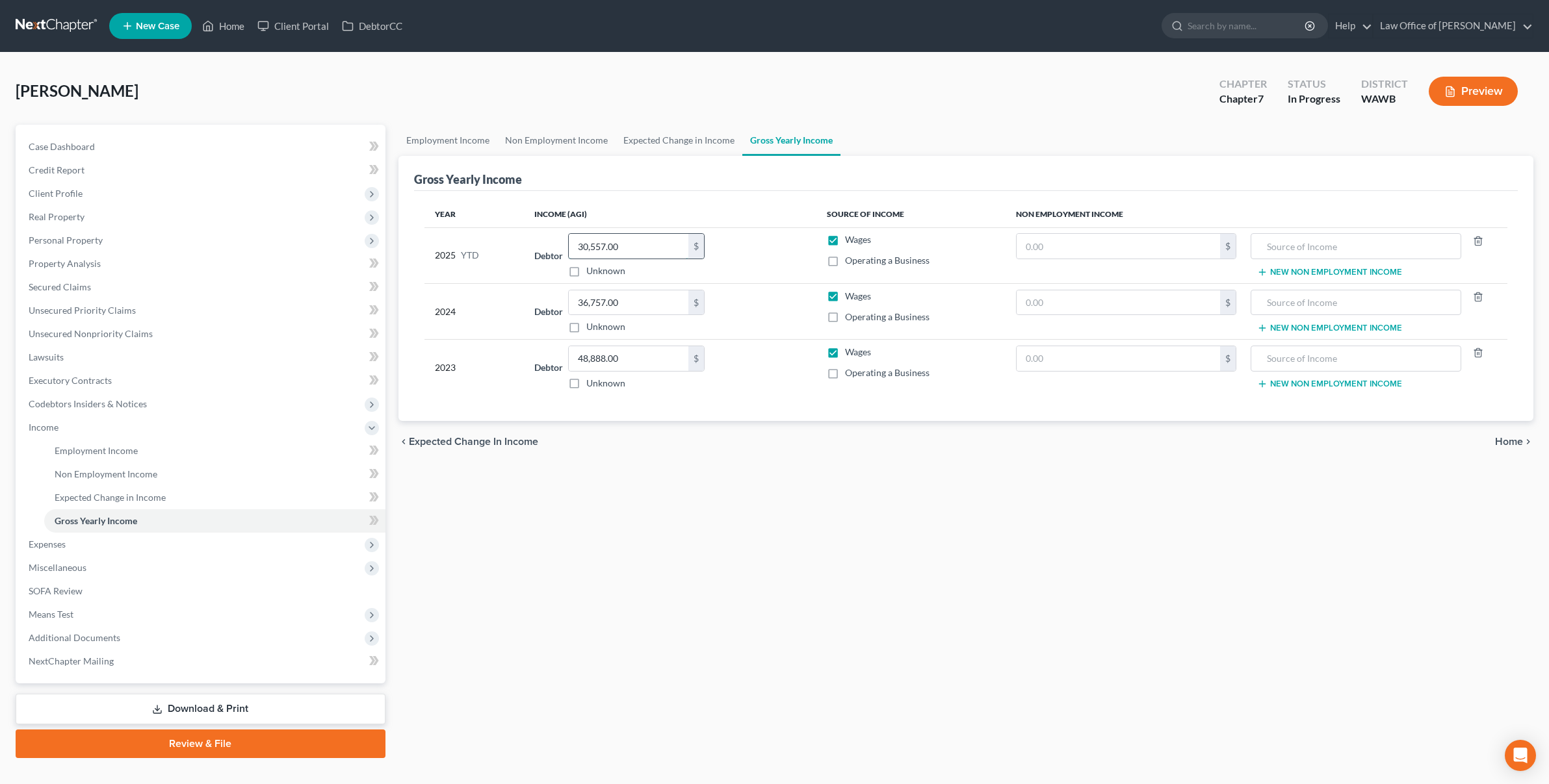
click at [632, 252] on input "30,557.00" at bounding box center [628, 246] width 120 height 25
type input "46,311.00"
click at [233, 537] on span "Expenses" at bounding box center [202, 545] width 367 height 24
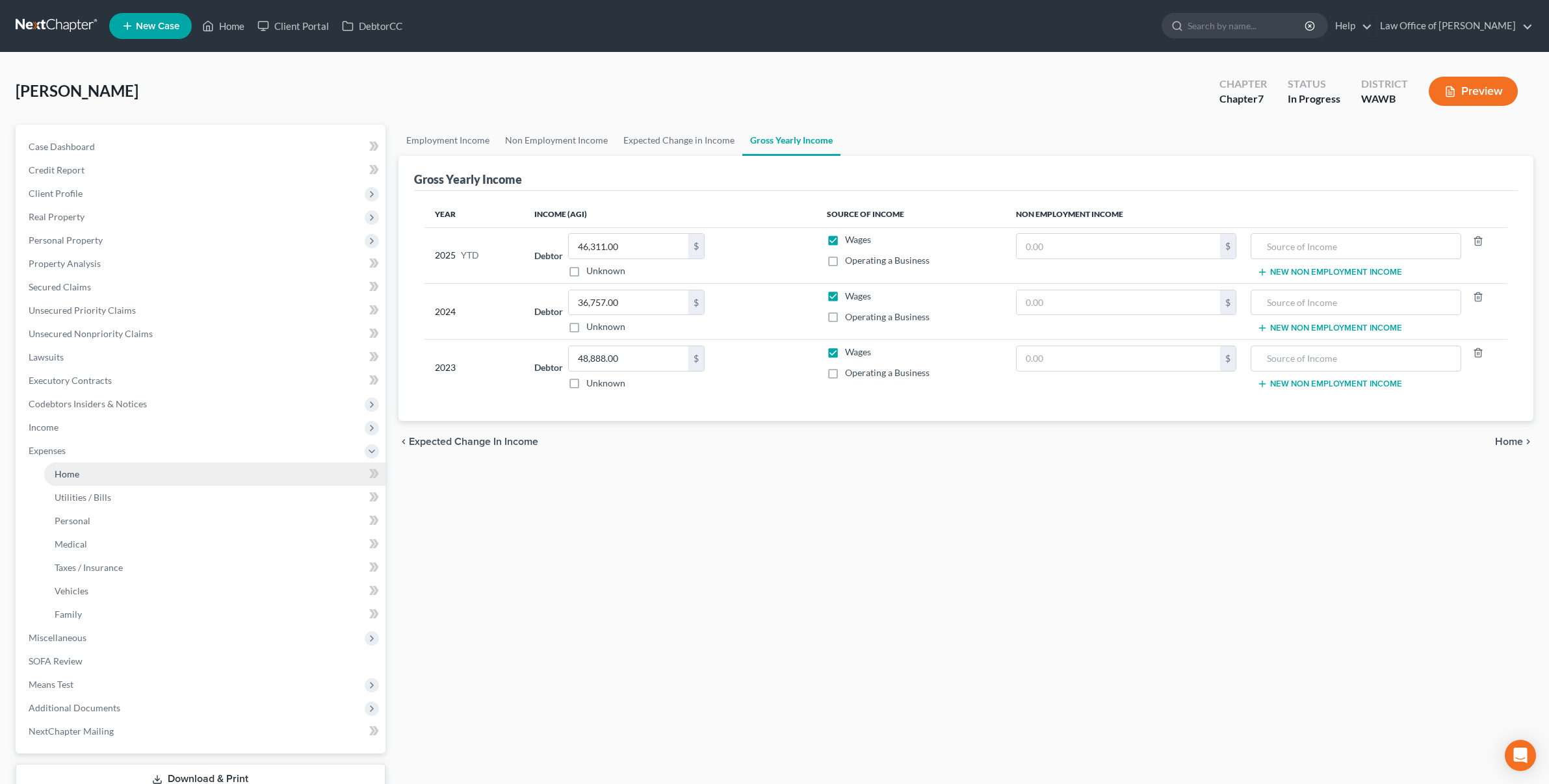
click at [212, 472] on link "Home" at bounding box center [215, 475] width 341 height 24
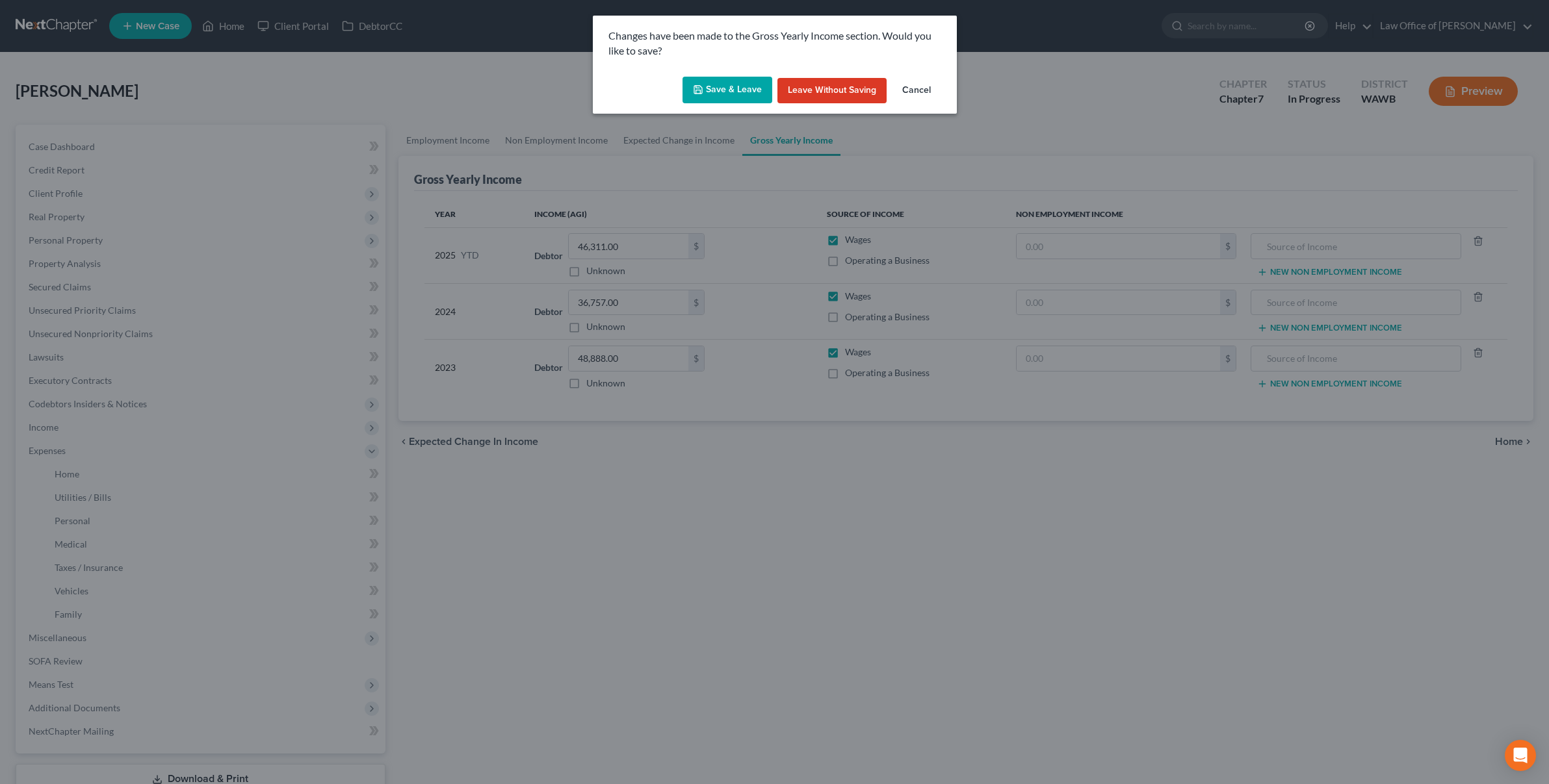
click at [733, 97] on button "Save & Leave" at bounding box center [727, 90] width 89 height 27
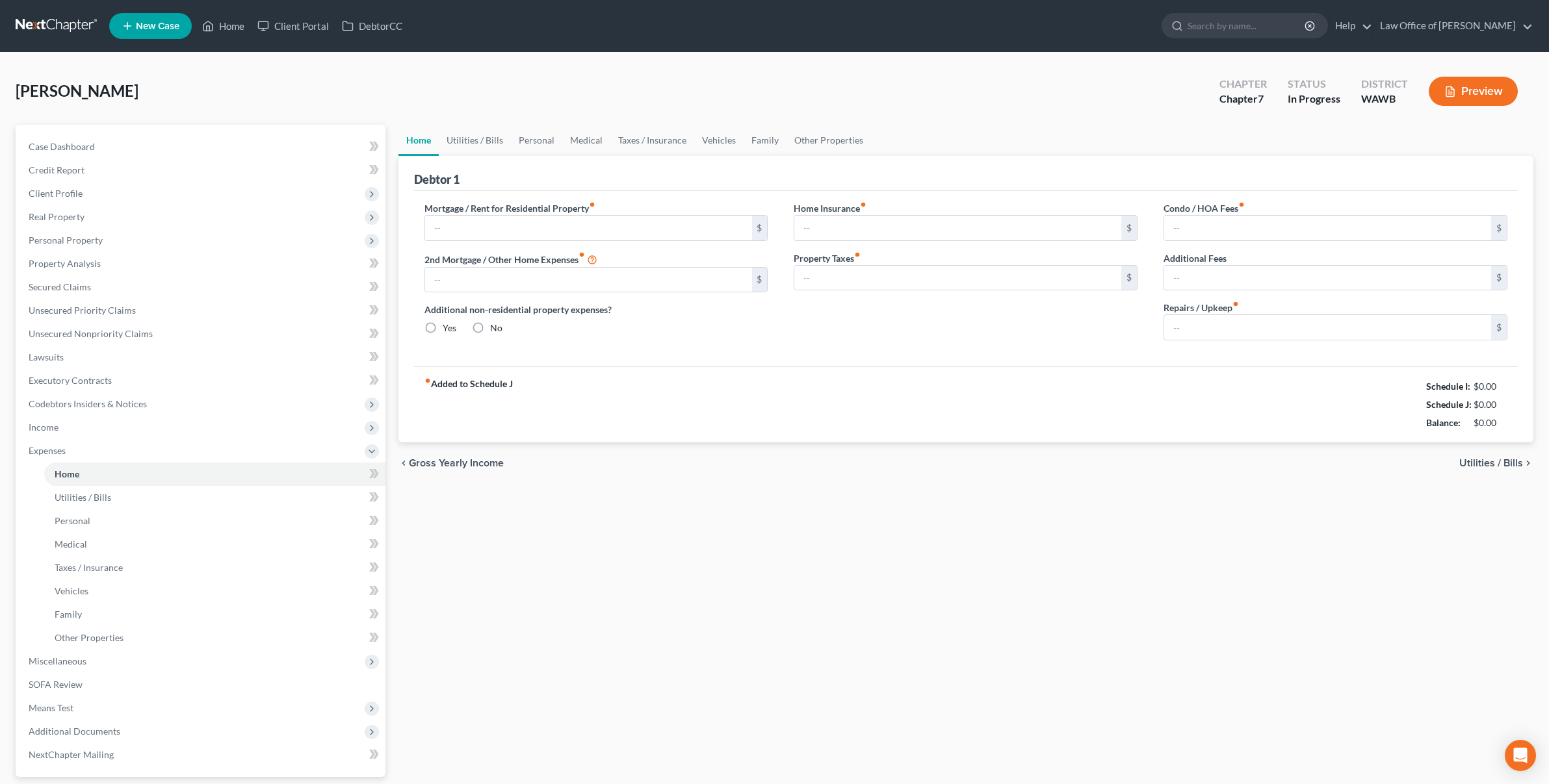
type input "1,505.00"
type input "0.00"
radio input "true"
type input "0.00"
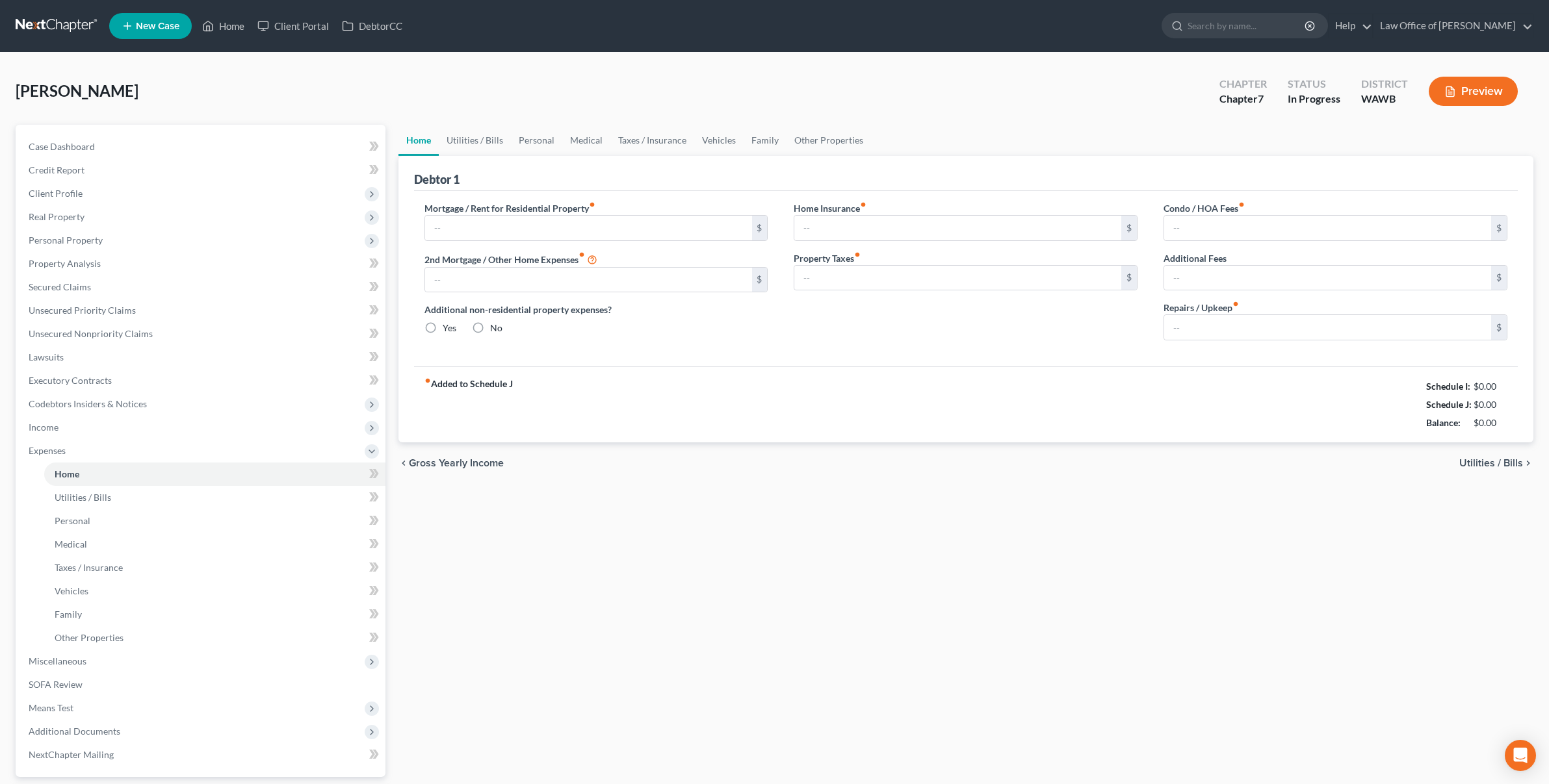
type input "0.00"
click at [480, 150] on link "Utilities / Bills" at bounding box center [474, 140] width 72 height 31
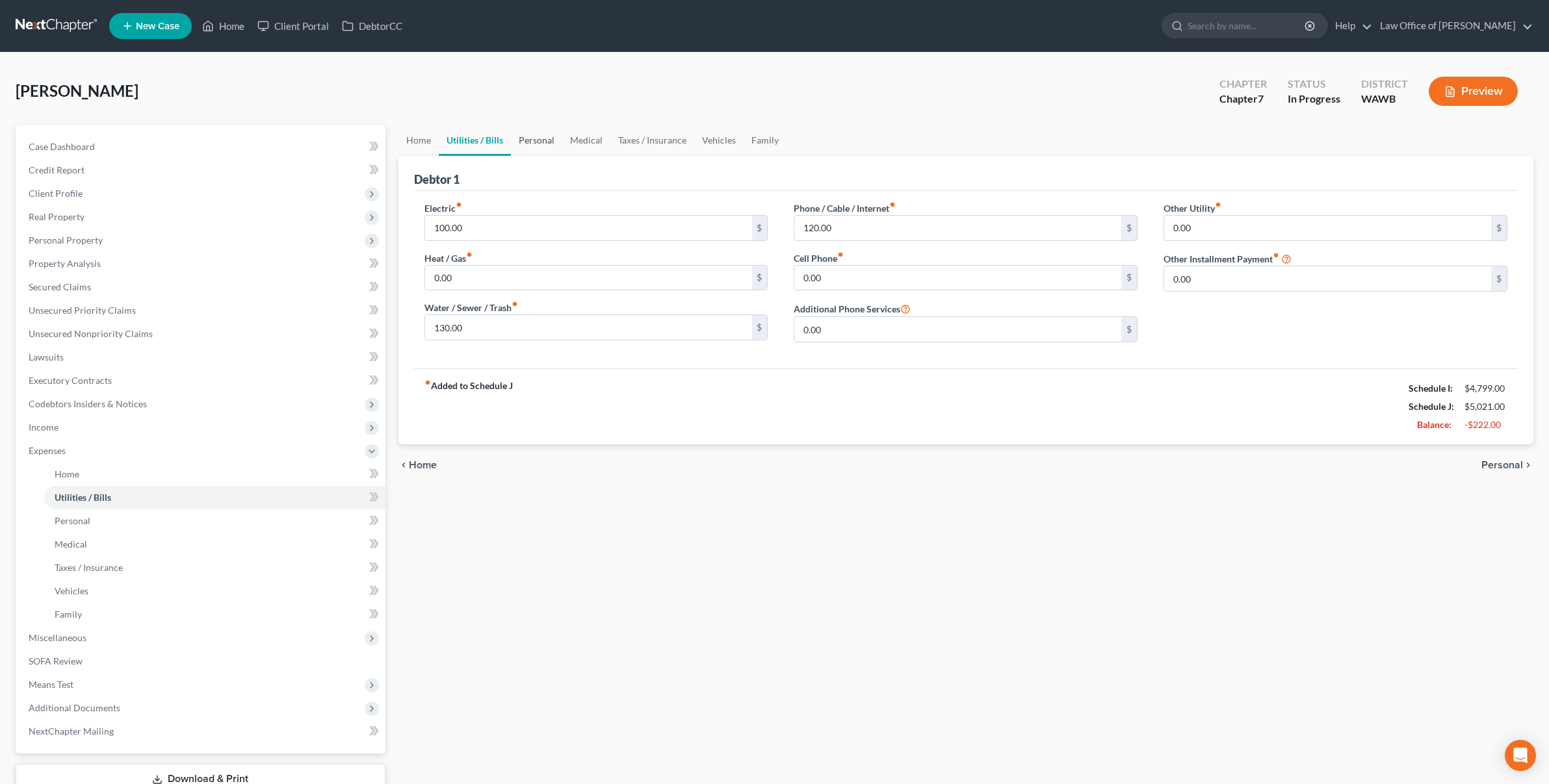
click at [528, 138] on link "Personal" at bounding box center [537, 140] width 51 height 31
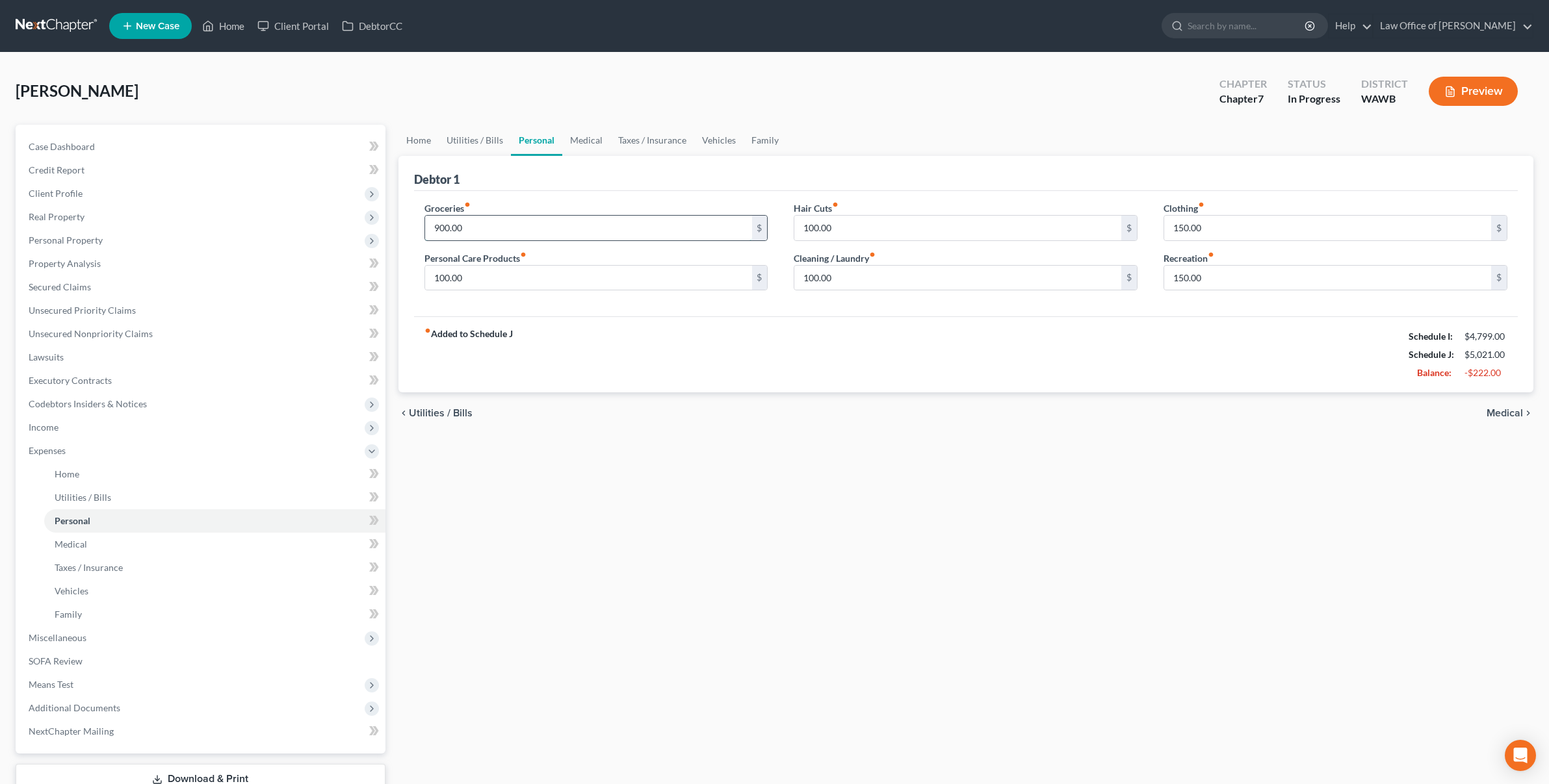
click at [476, 227] on input "900.00" at bounding box center [588, 228] width 327 height 25
drag, startPoint x: 515, startPoint y: 228, endPoint x: 355, endPoint y: 229, distance: 160.0
click at [366, 229] on div "Petition Navigation Case Dashboard Payments Invoices Payments Payments Credit R…" at bounding box center [774, 477] width 1531 height 704
type input "700.00"
type input "50"
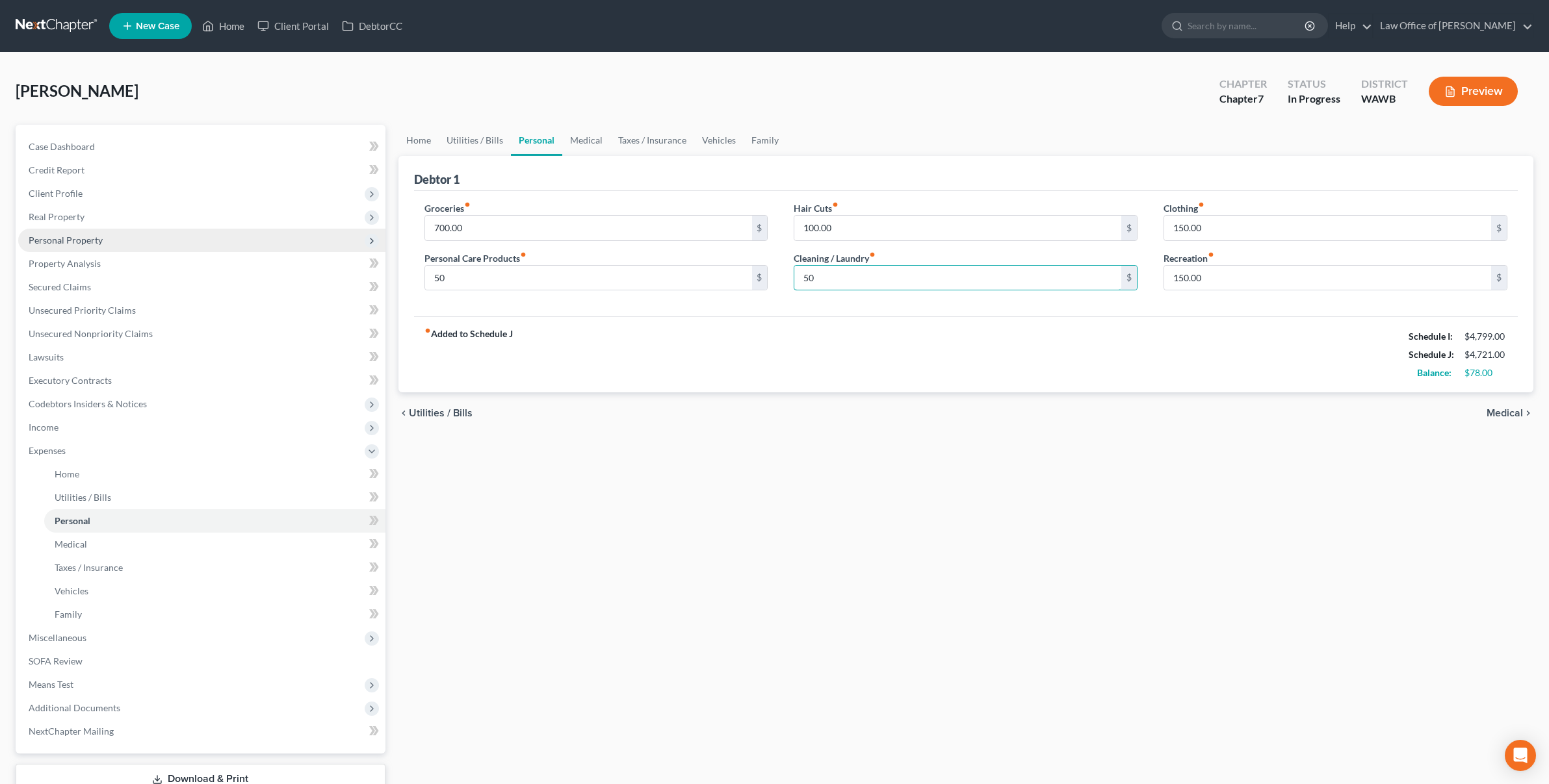
type input "50"
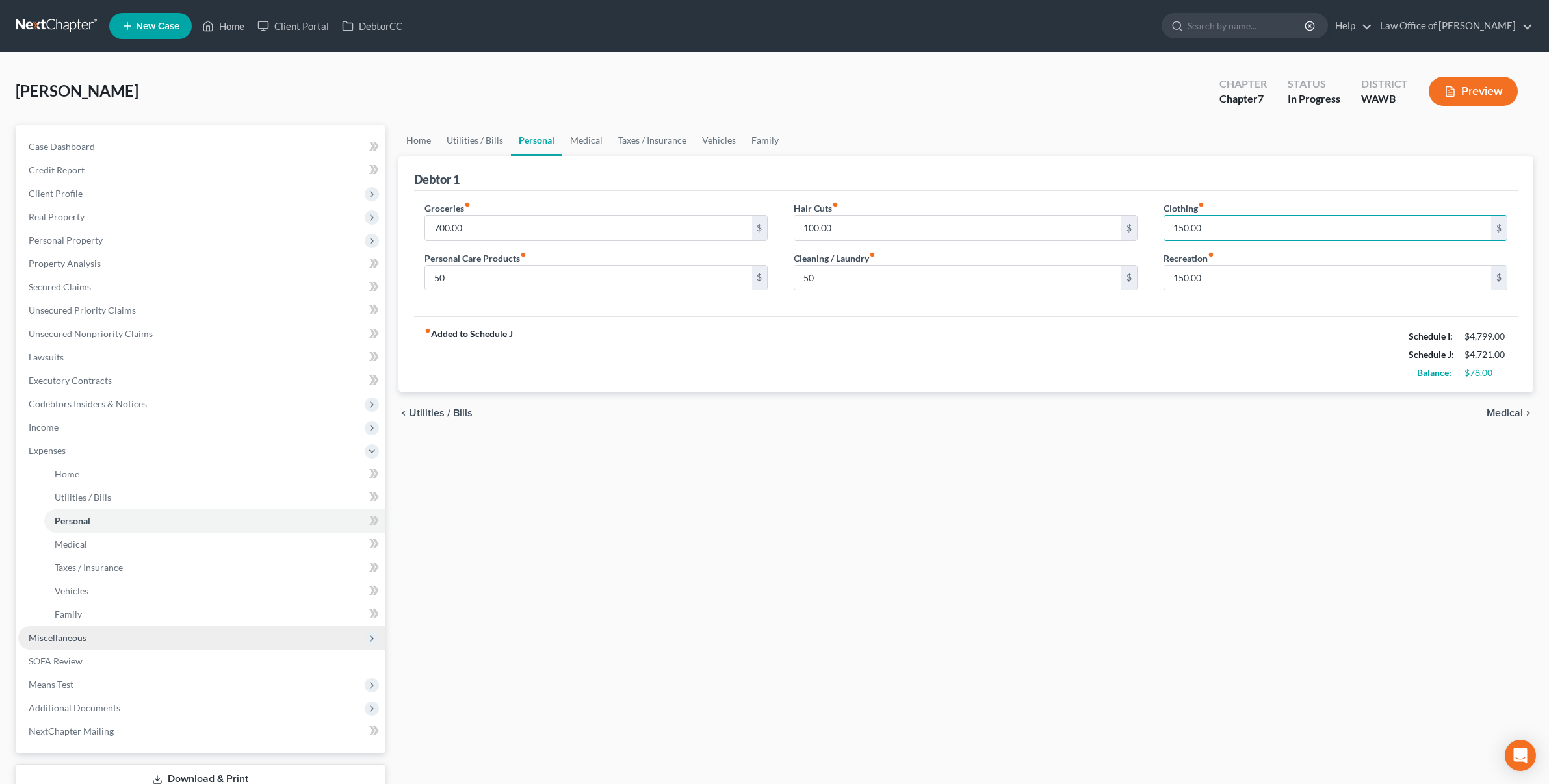
click at [82, 635] on span "Miscellaneous" at bounding box center [57, 638] width 58 height 11
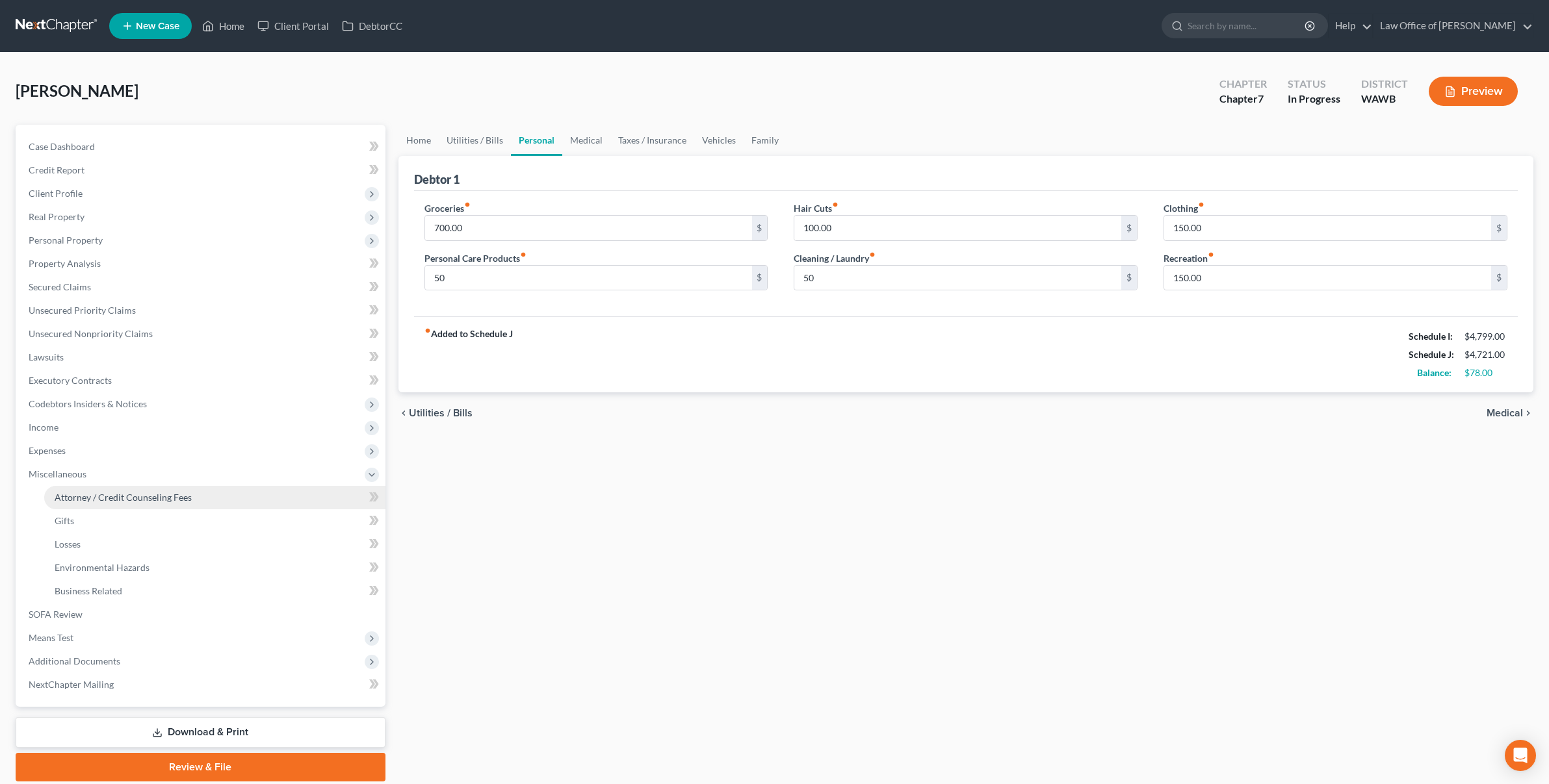
click at [115, 498] on span "Attorney / Credit Counseling Fees" at bounding box center [123, 498] width 137 height 11
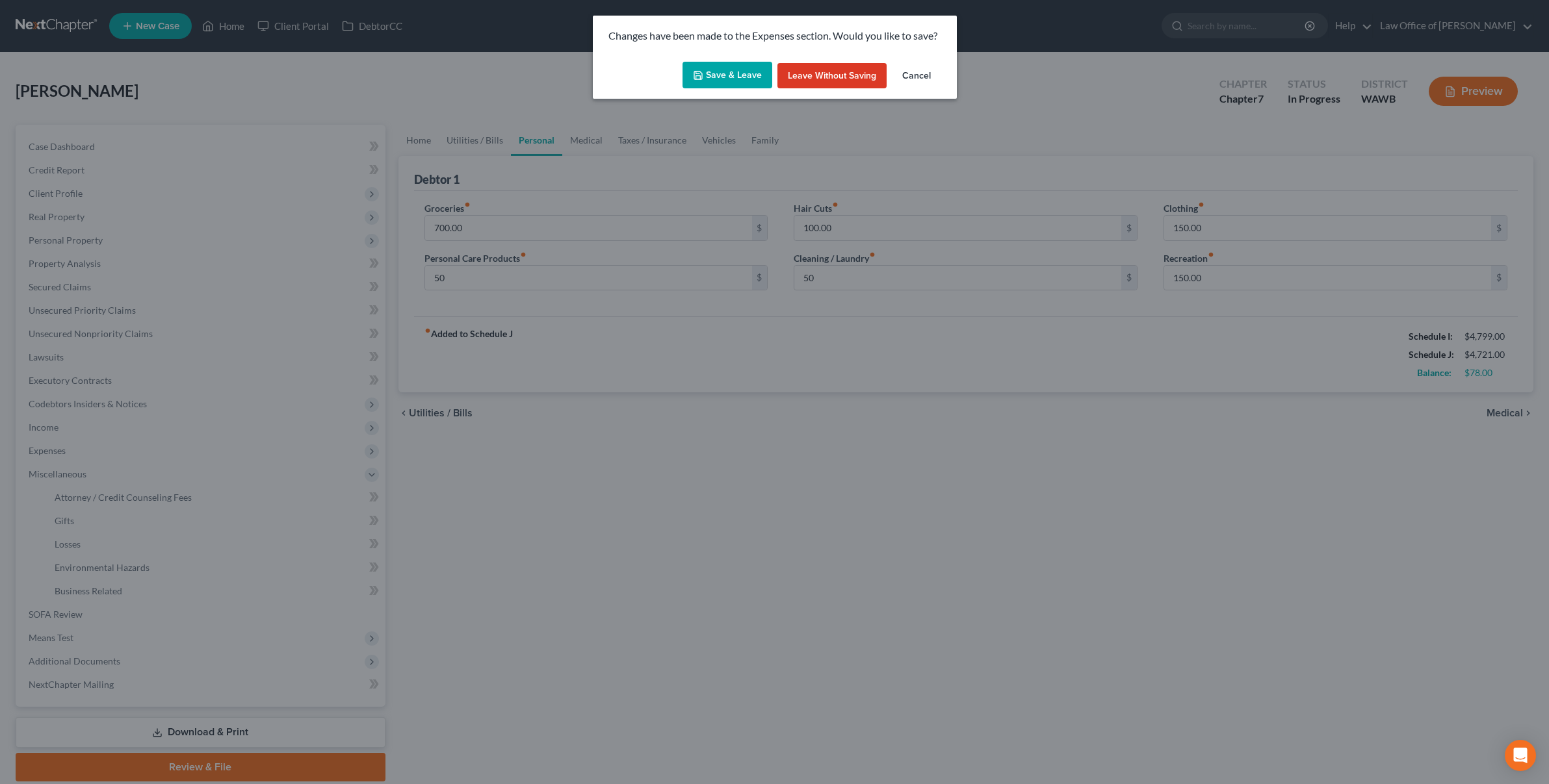
click at [705, 74] on button "Save & Leave" at bounding box center [727, 75] width 89 height 27
type input "50.00"
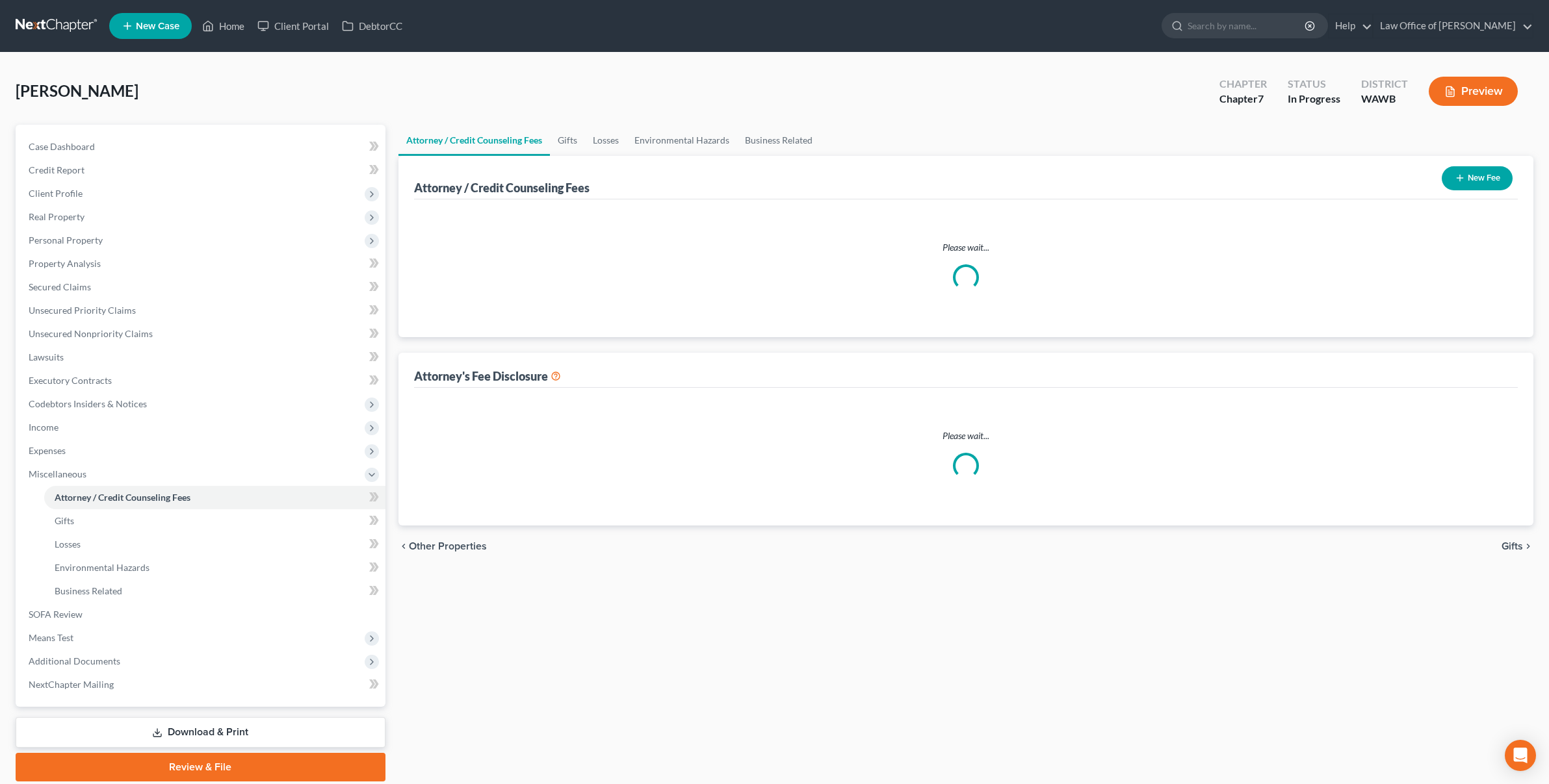
select select "0"
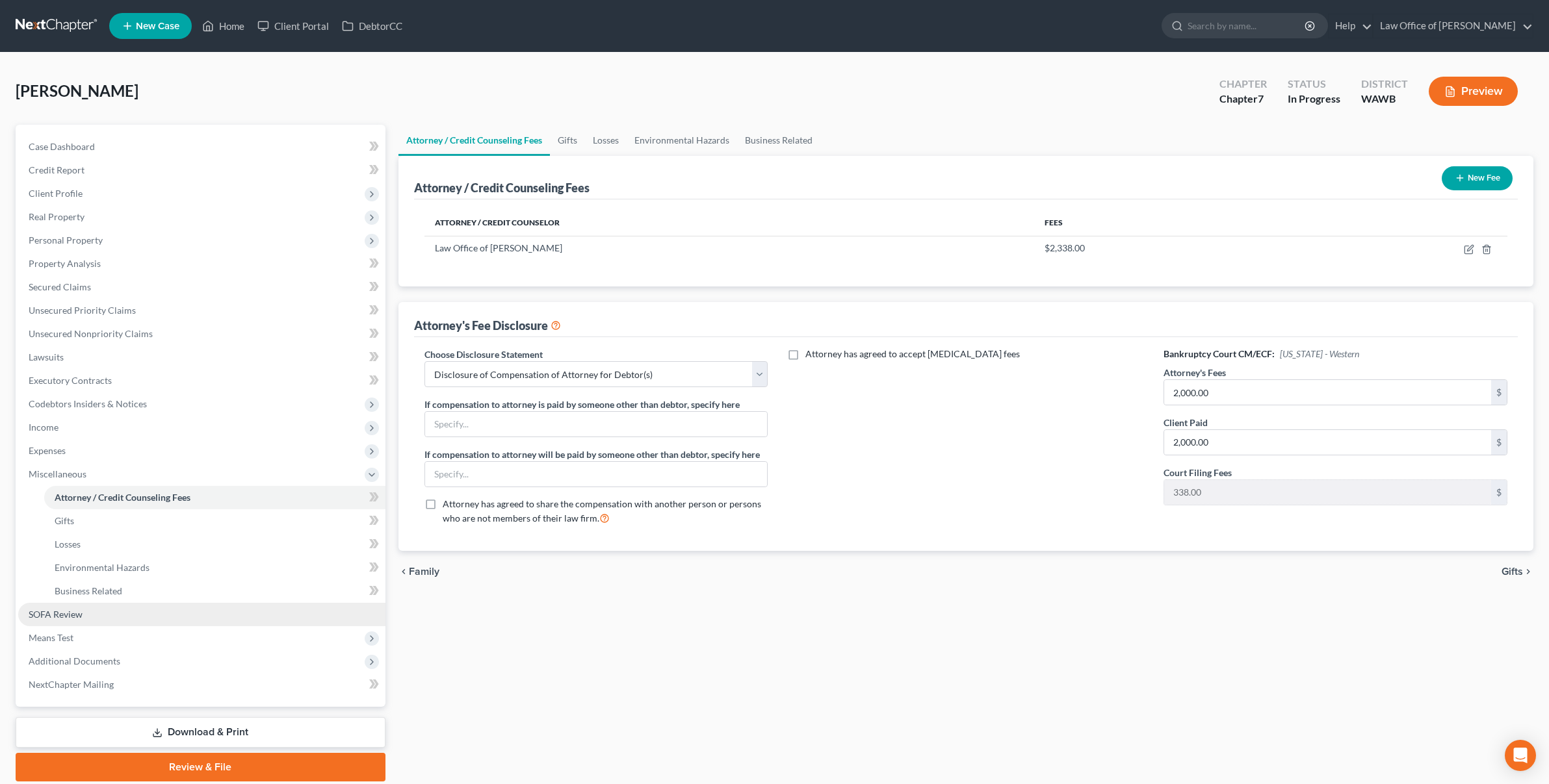
click at [238, 609] on link "SOFA Review" at bounding box center [202, 615] width 367 height 24
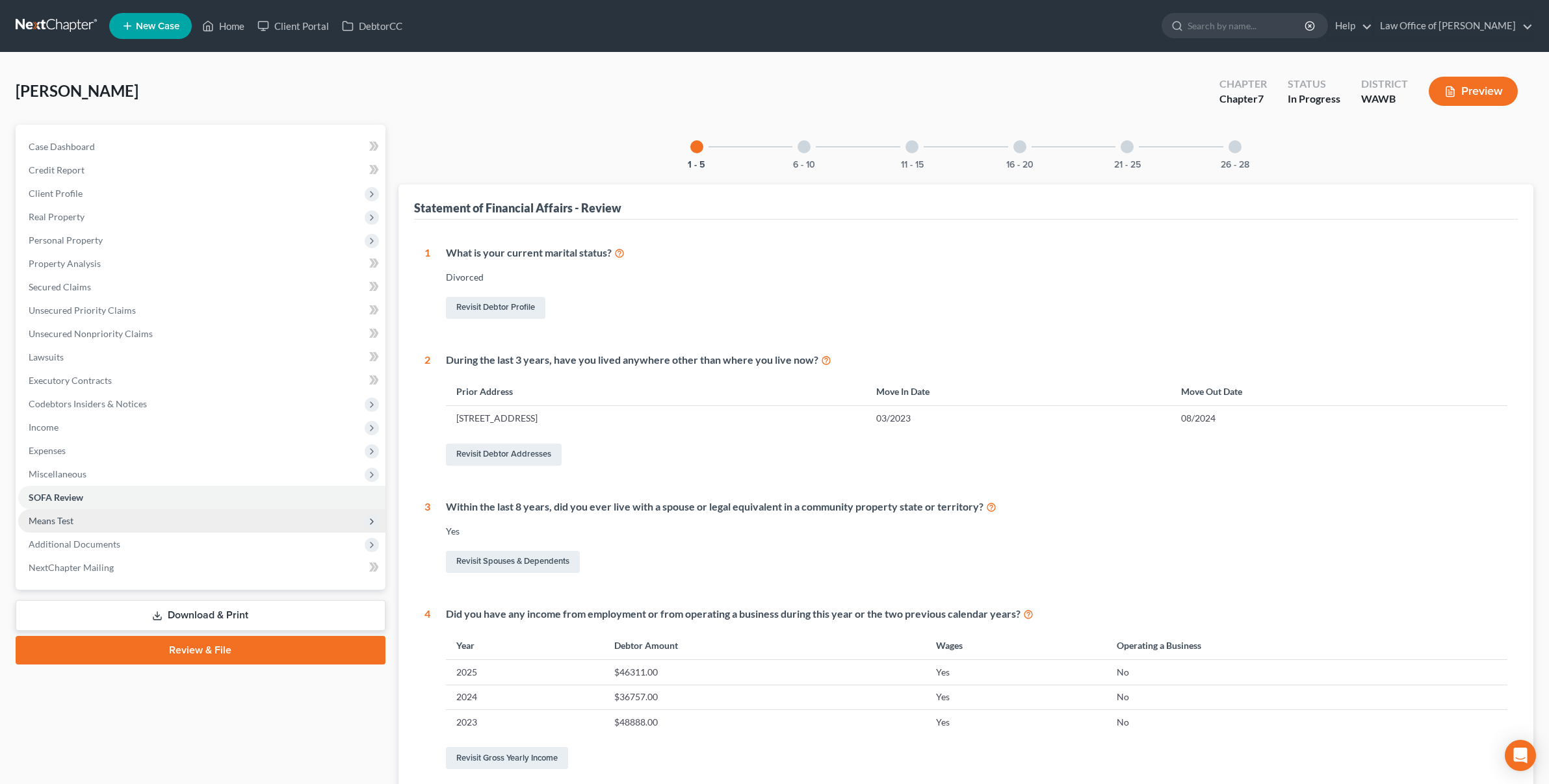
click at [193, 523] on span "Means Test" at bounding box center [202, 521] width 367 height 24
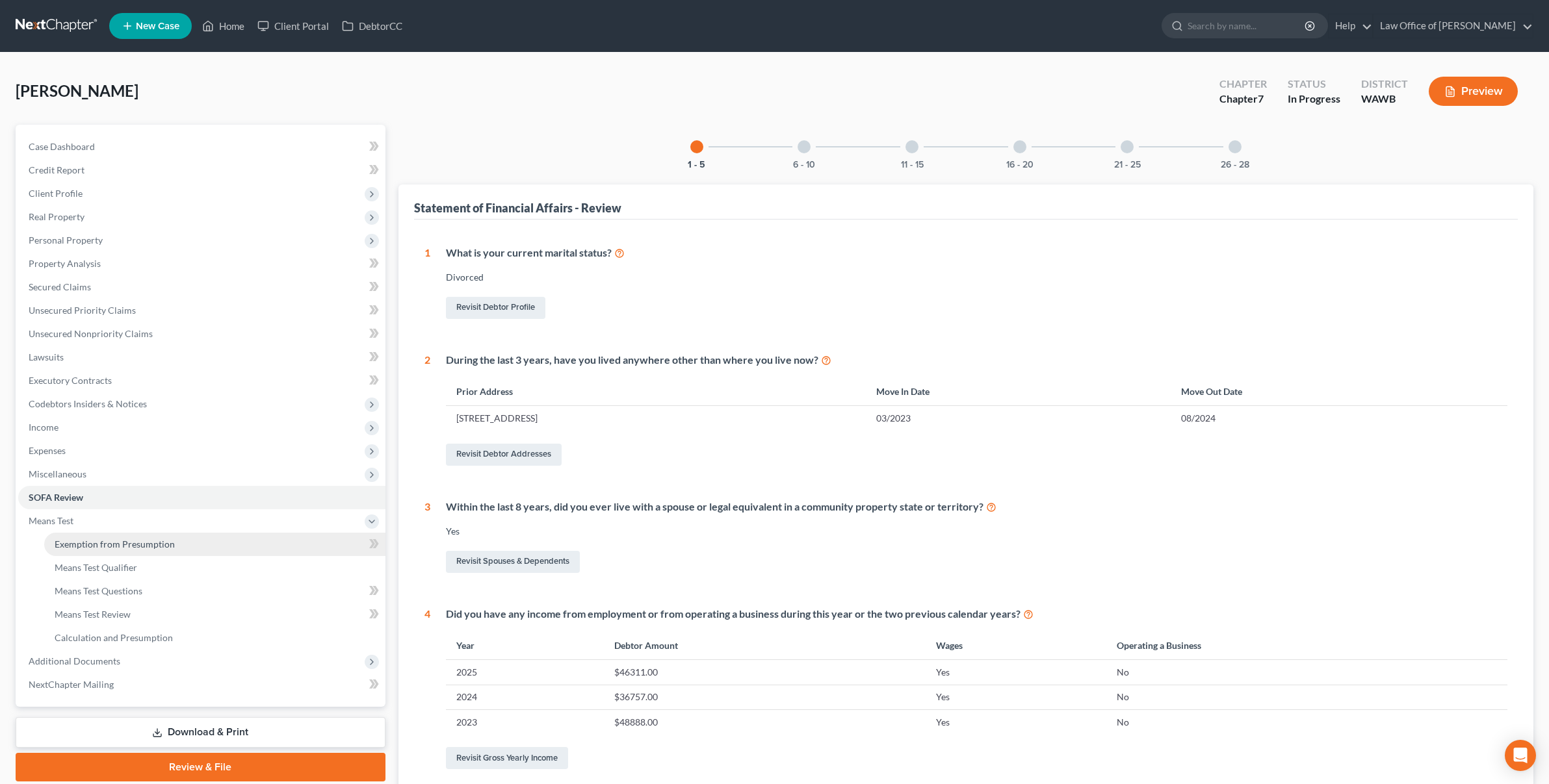
click at [187, 551] on link "Exemption from Presumption" at bounding box center [215, 545] width 341 height 24
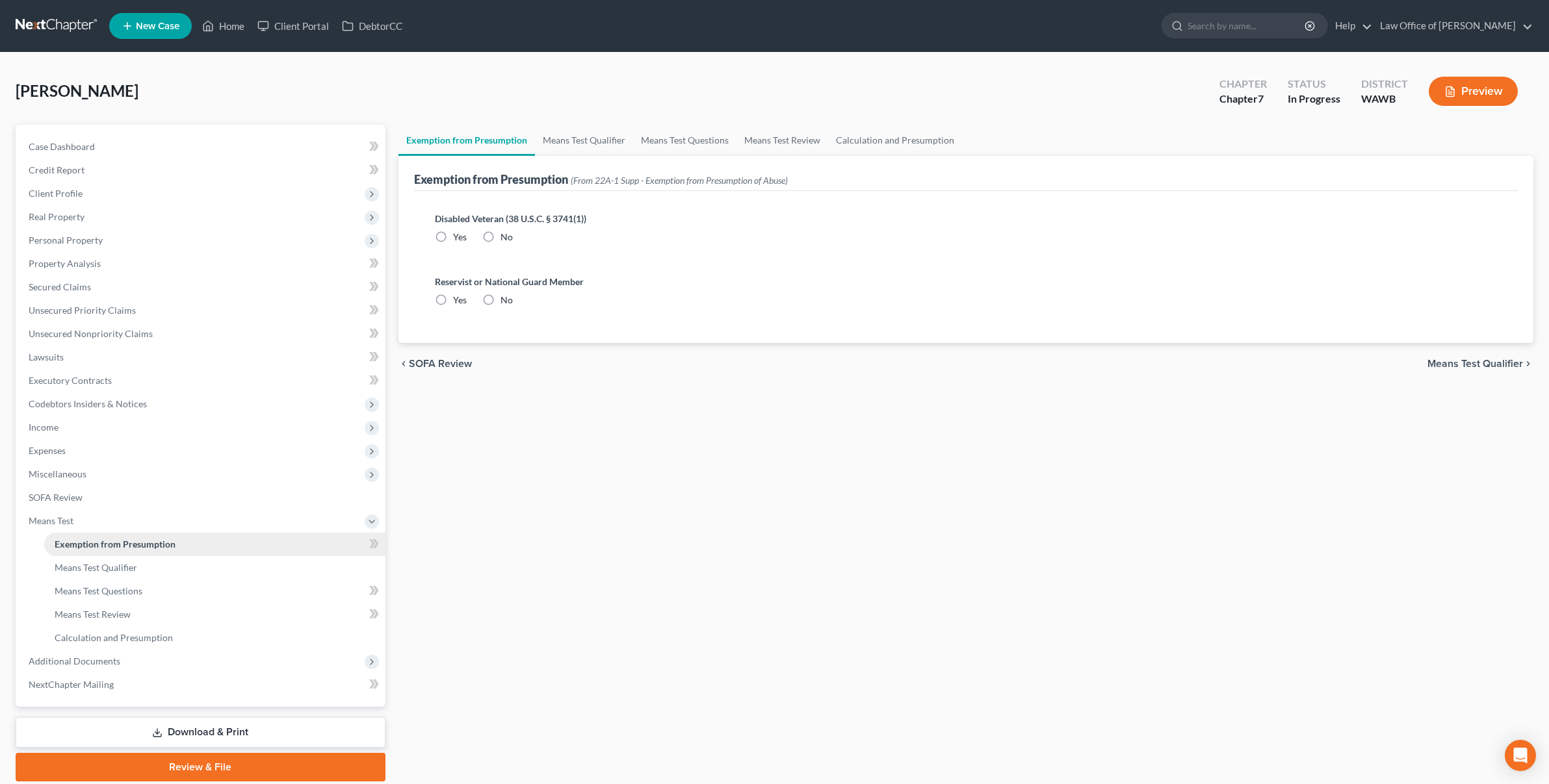
radio input "true"
click at [895, 139] on link "Calculation and Presumption" at bounding box center [894, 140] width 134 height 31
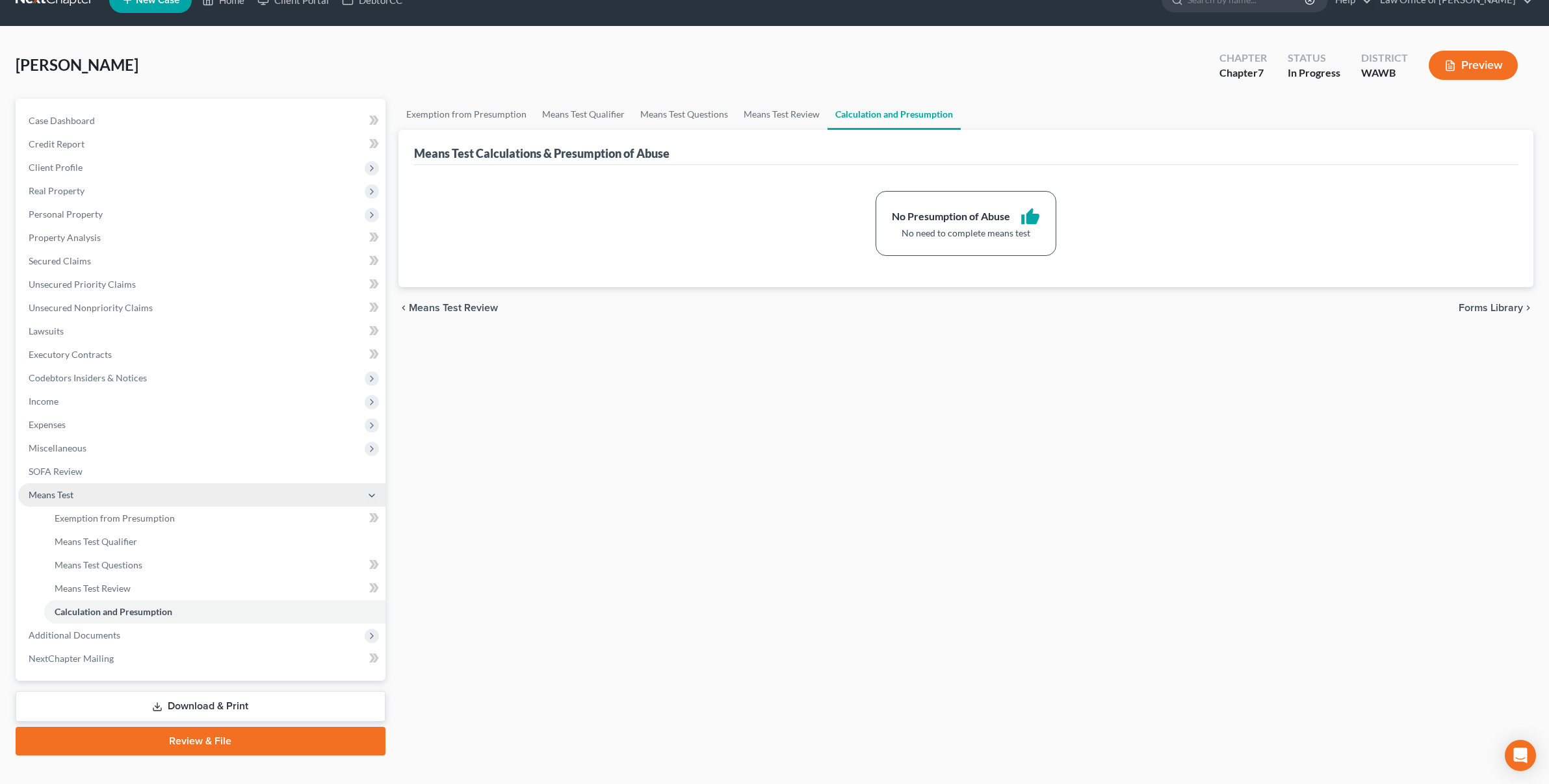
scroll to position [47, 0]
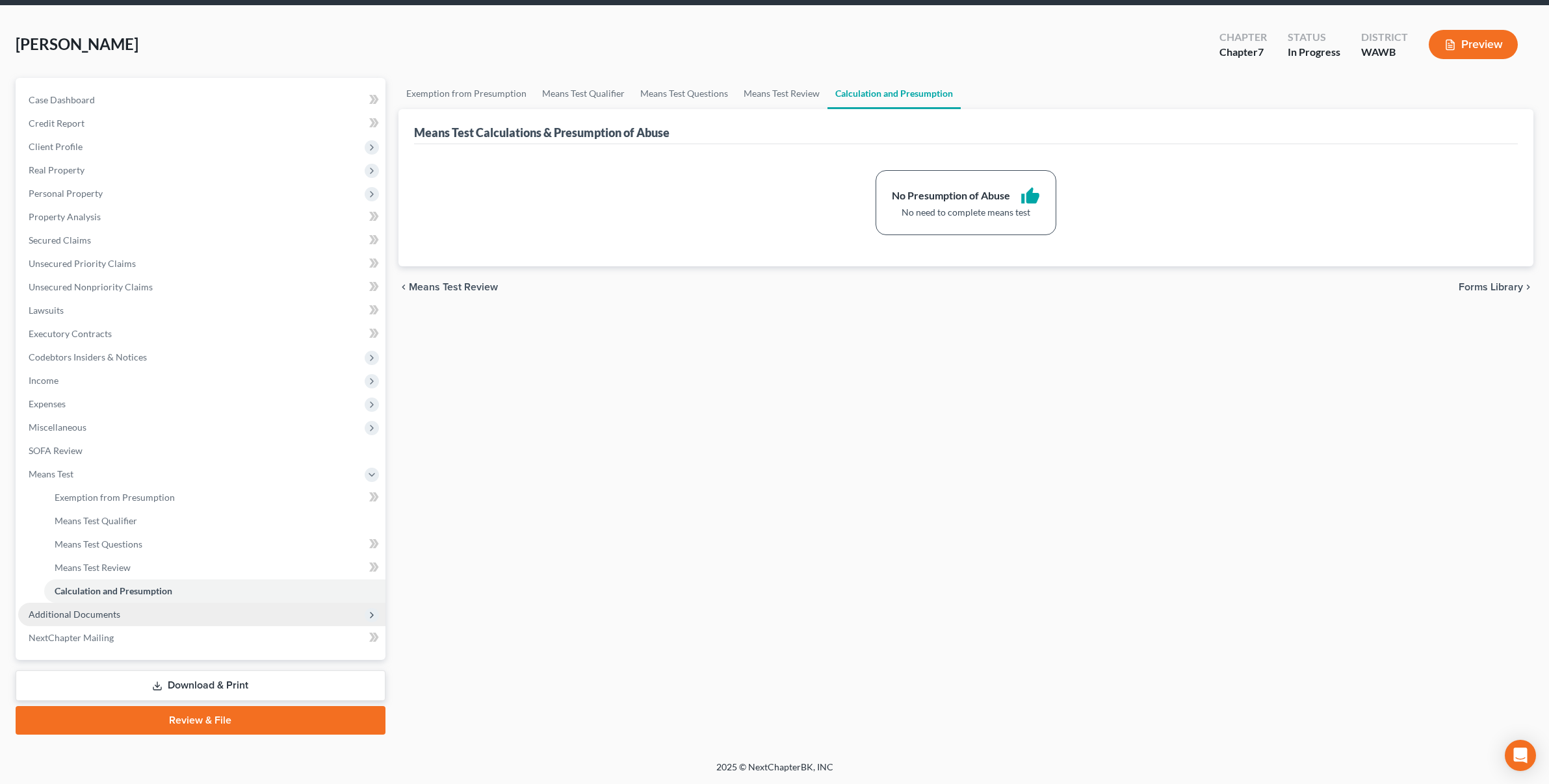
click at [176, 613] on span "Additional Documents" at bounding box center [202, 615] width 367 height 24
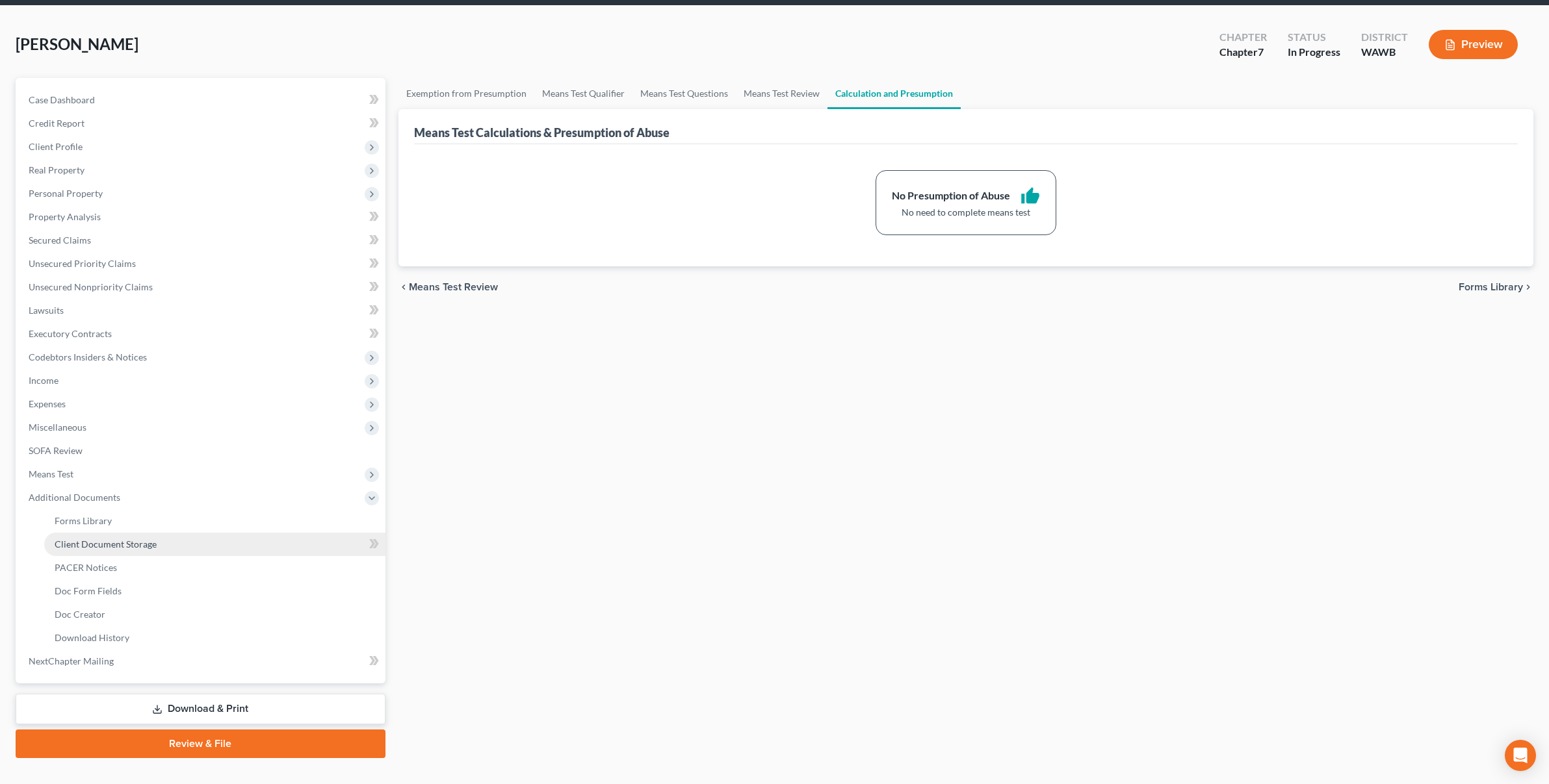
click at [169, 547] on link "Client Document Storage" at bounding box center [215, 545] width 341 height 24
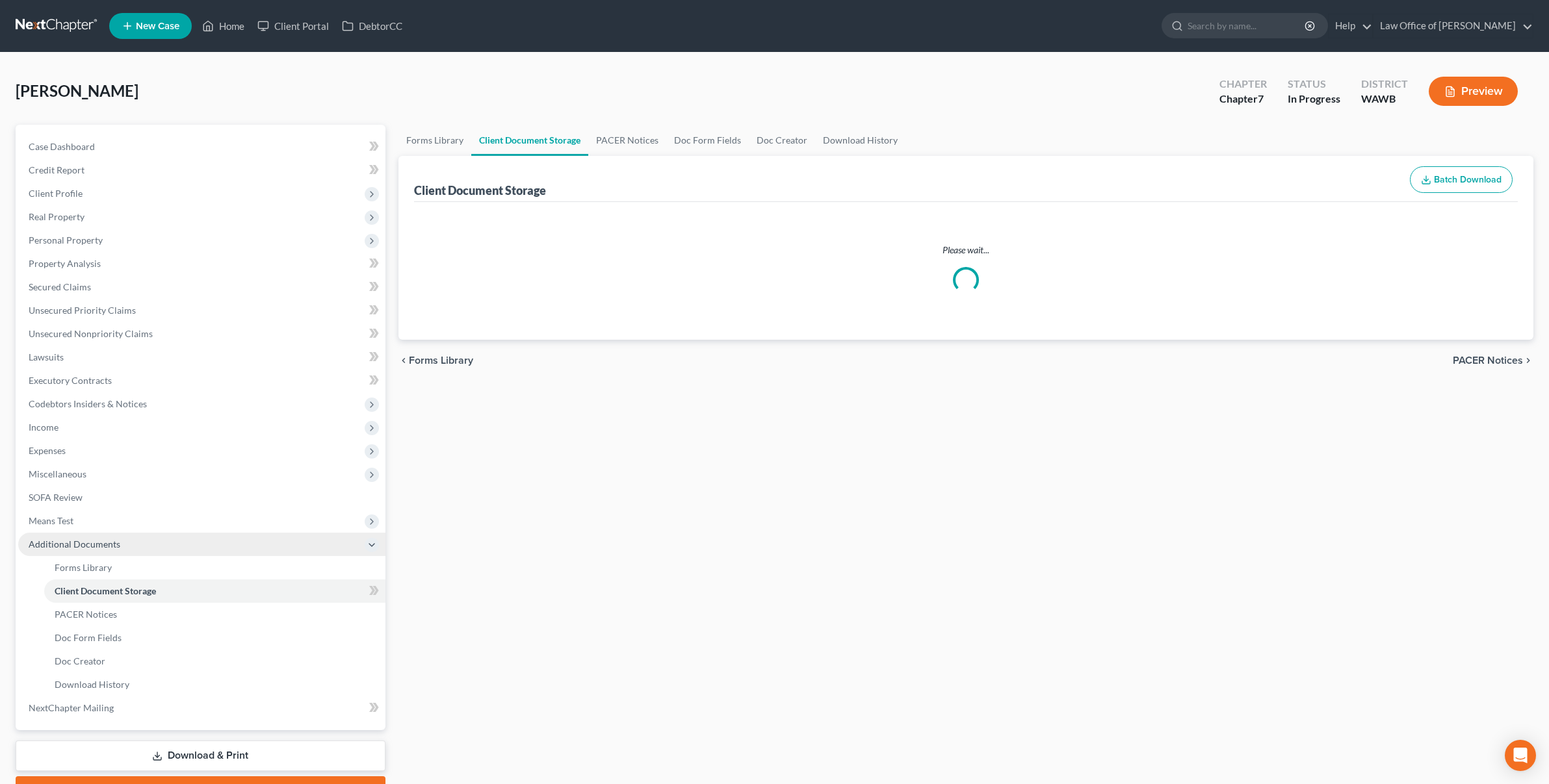
select select "0"
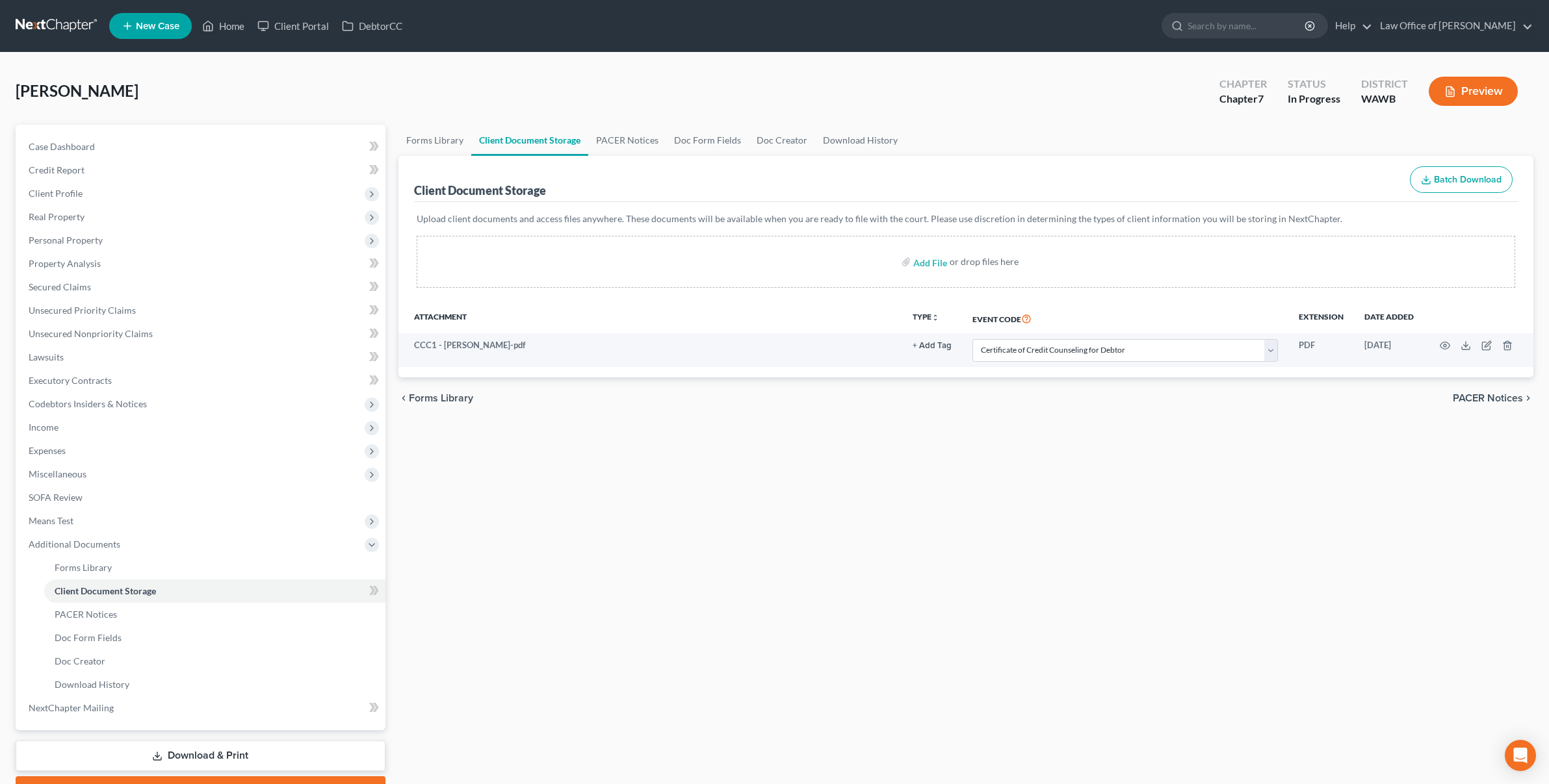
click at [233, 745] on link "Download & Print" at bounding box center [200, 756] width 370 height 31
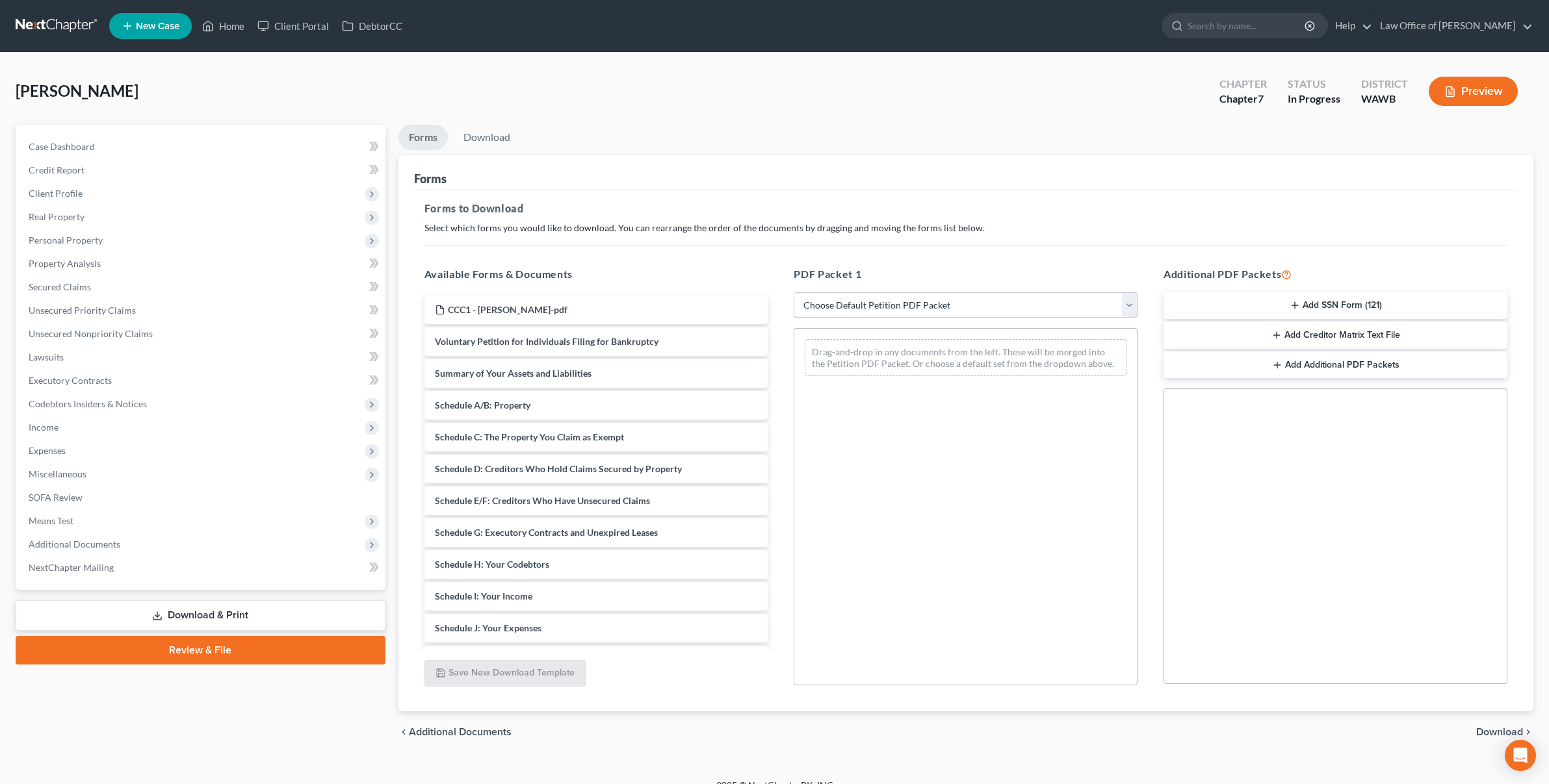
click at [1080, 309] on select "Choose Default Petition PDF Packet Complete Bankruptcy Petition (all forms and …" at bounding box center [966, 305] width 344 height 26
select select "0"
click at [794, 293] on select "Choose Default Petition PDF Packet Complete Bankruptcy Petition (all forms and …" at bounding box center [966, 305] width 344 height 26
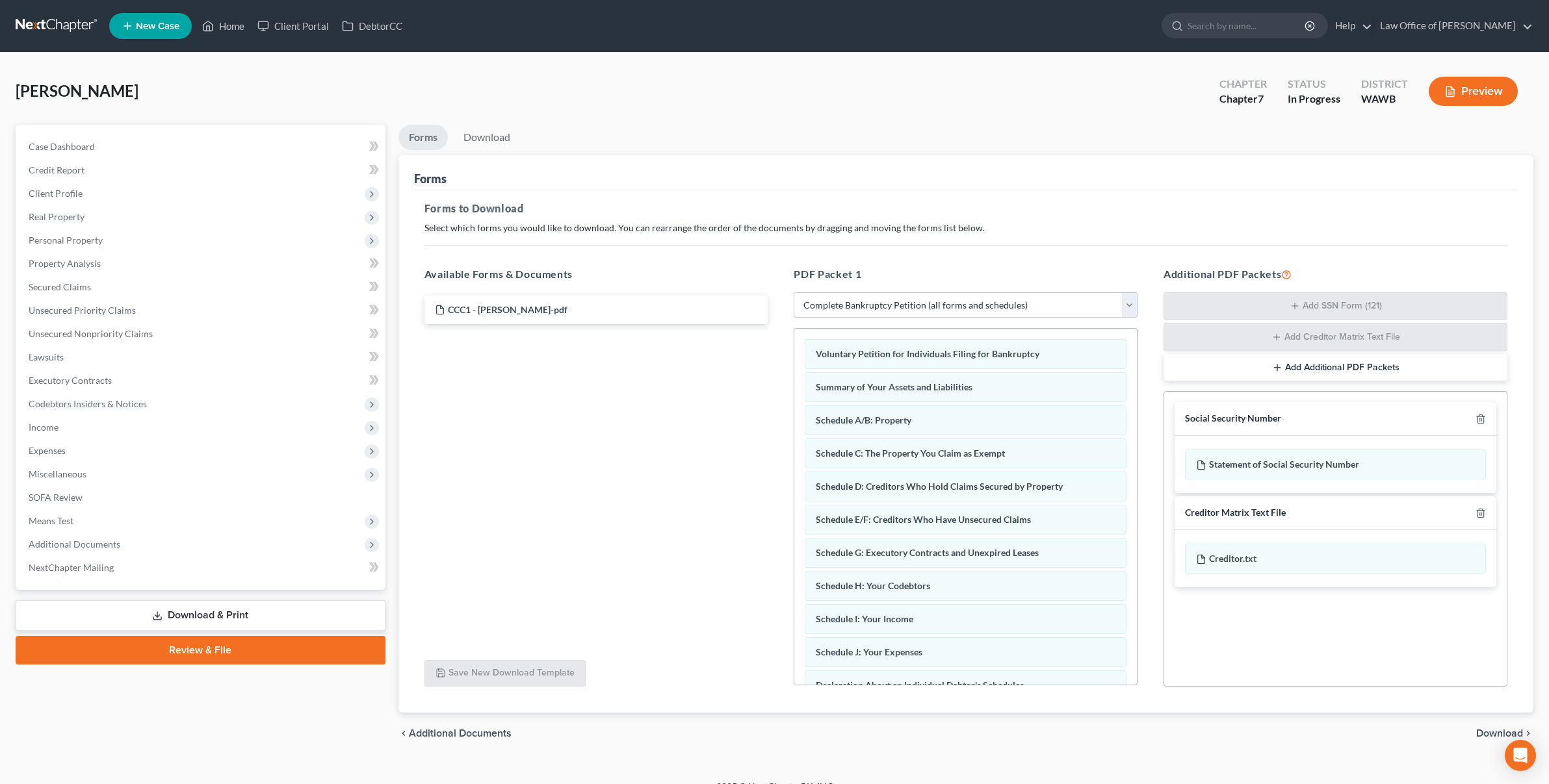
click at [1497, 729] on span "Download" at bounding box center [1499, 733] width 47 height 10
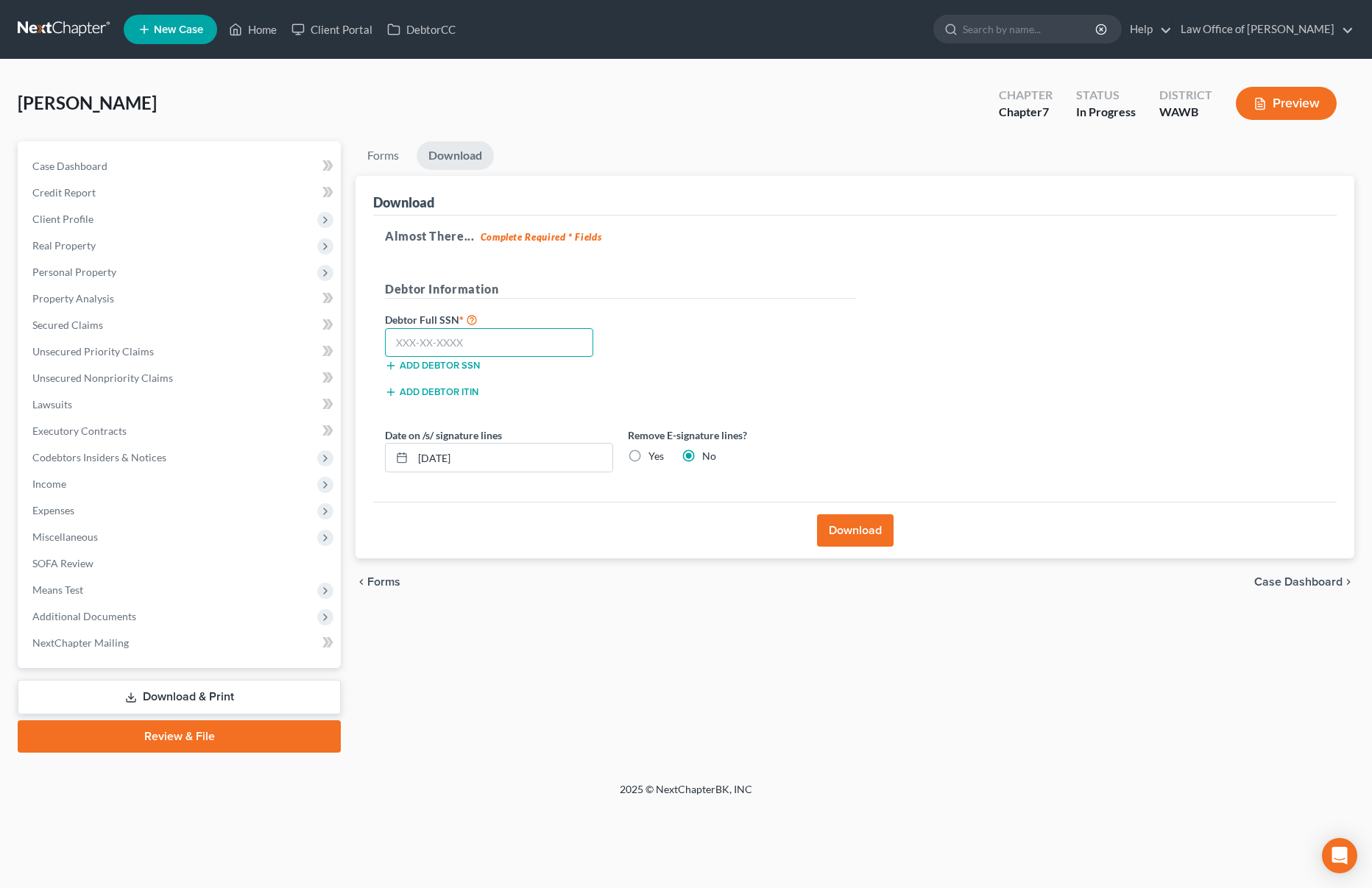
click at [455, 342] on input "text" at bounding box center [489, 342] width 208 height 30
type input "612-18-6025"
click at [649, 453] on label "Yes" at bounding box center [656, 456] width 15 height 14
click at [654, 453] on input "Yes" at bounding box center [659, 453] width 10 height 10
radio input "true"
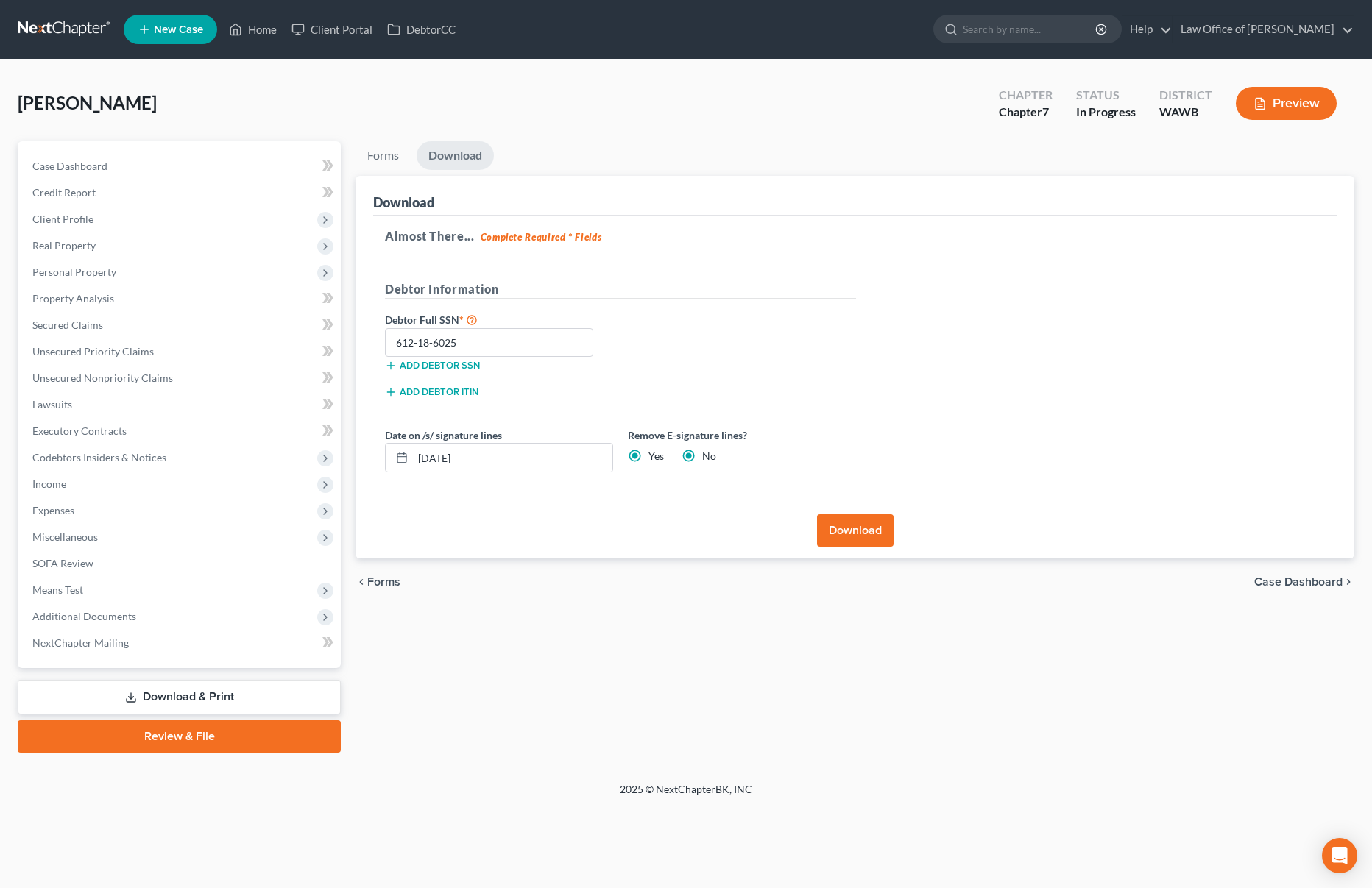
radio input "false"
drag, startPoint x: 590, startPoint y: 453, endPoint x: 340, endPoint y: 452, distance: 250.0
click at [340, 452] on div "Petition Navigation Case Dashboard Payments Invoices Payments Payments Credit R…" at bounding box center [686, 447] width 1351 height 612
click at [862, 530] on button "Download" at bounding box center [855, 530] width 76 height 32
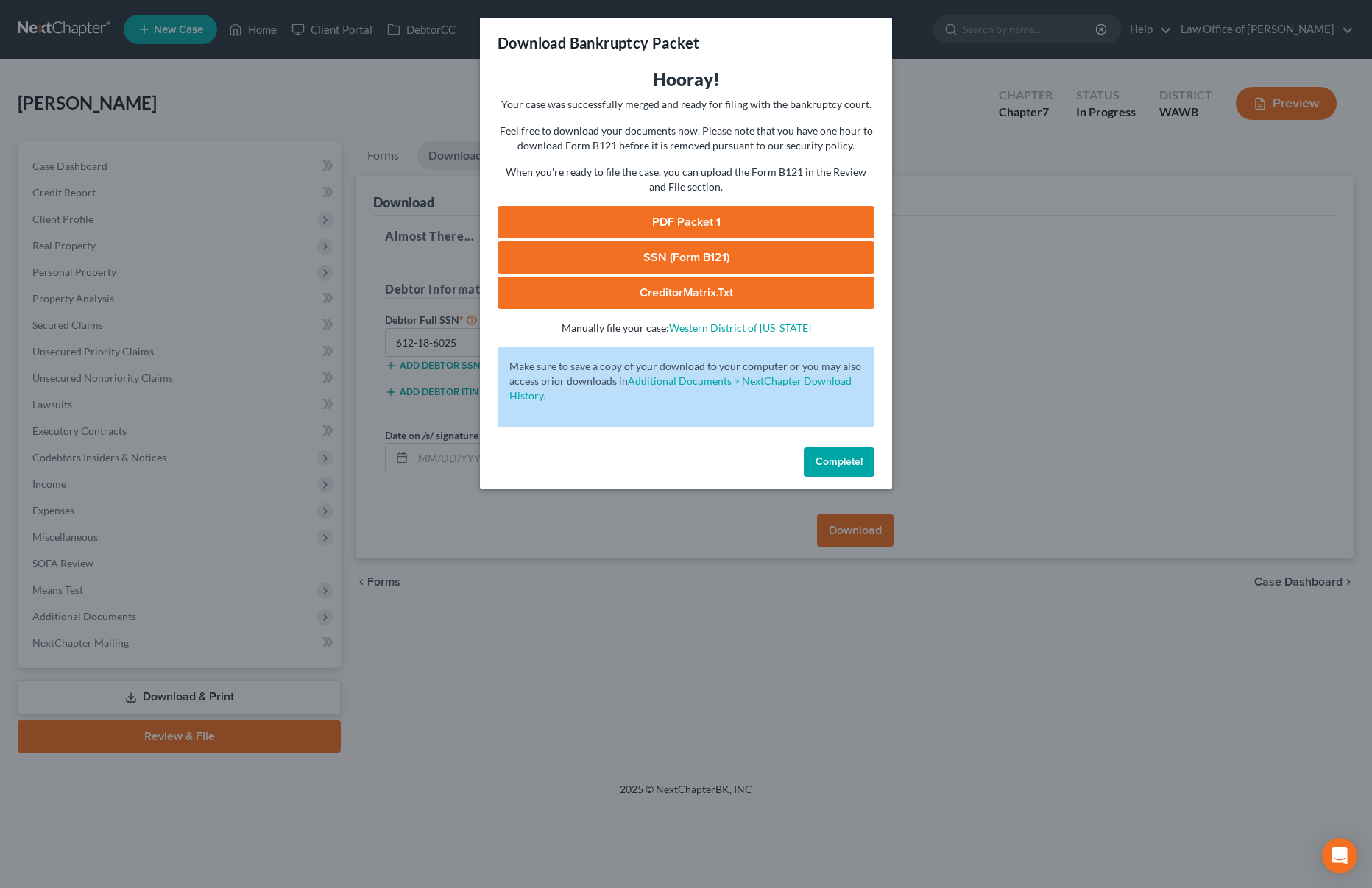
click at [618, 222] on link "PDF Packet 1" at bounding box center [686, 222] width 377 height 32
click at [709, 254] on link "SSN (Form B121)" at bounding box center [686, 257] width 377 height 32
click at [691, 298] on link "CreditorMatrix.txt" at bounding box center [686, 293] width 377 height 32
click at [916, 56] on div "Download Bankruptcy Packet Hooray! Your case was successfully merged and ready …" at bounding box center [686, 444] width 1372 height 888
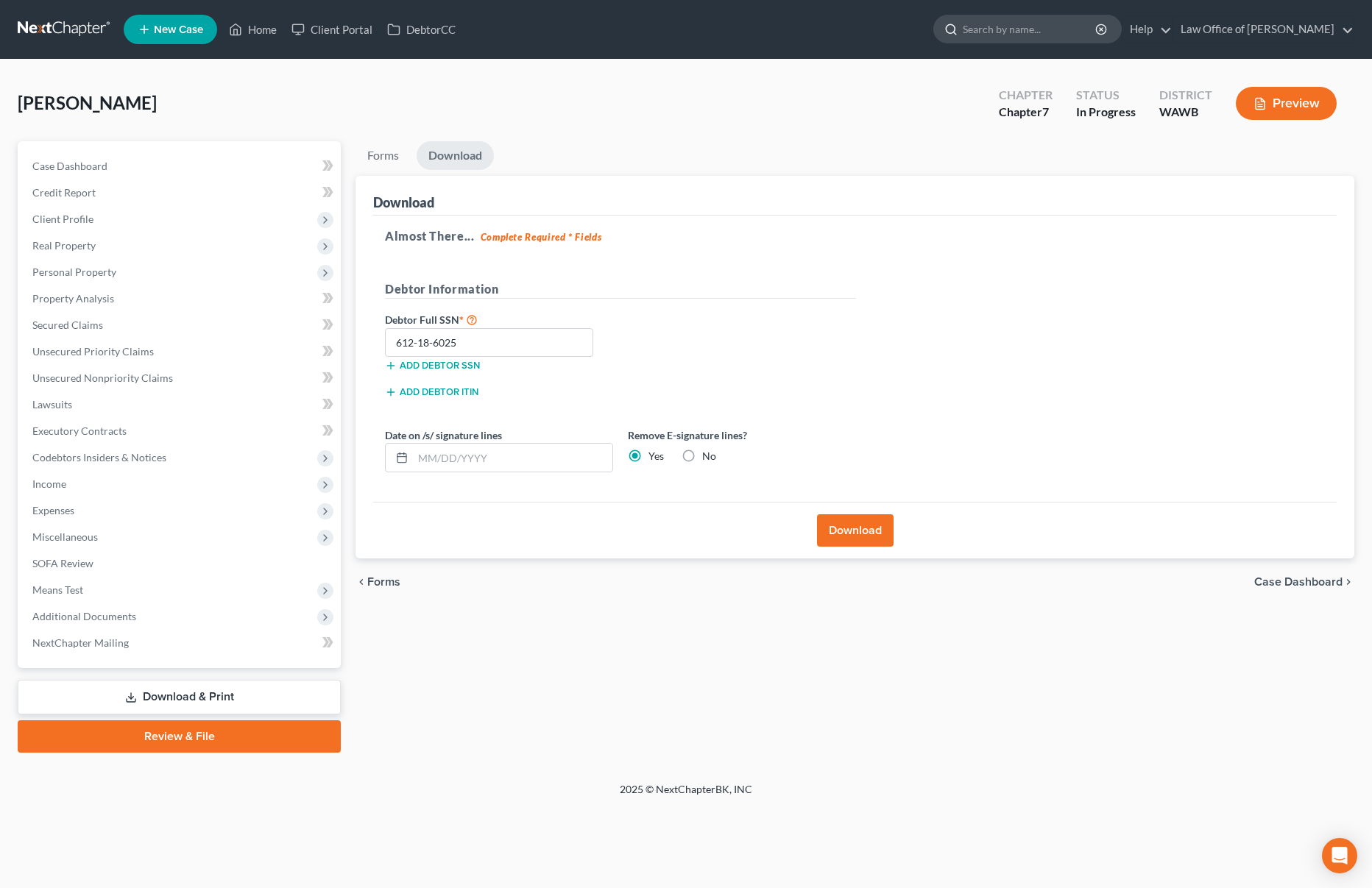
click at [1016, 24] on input "search" at bounding box center [1030, 29] width 134 height 27
type input "davis"
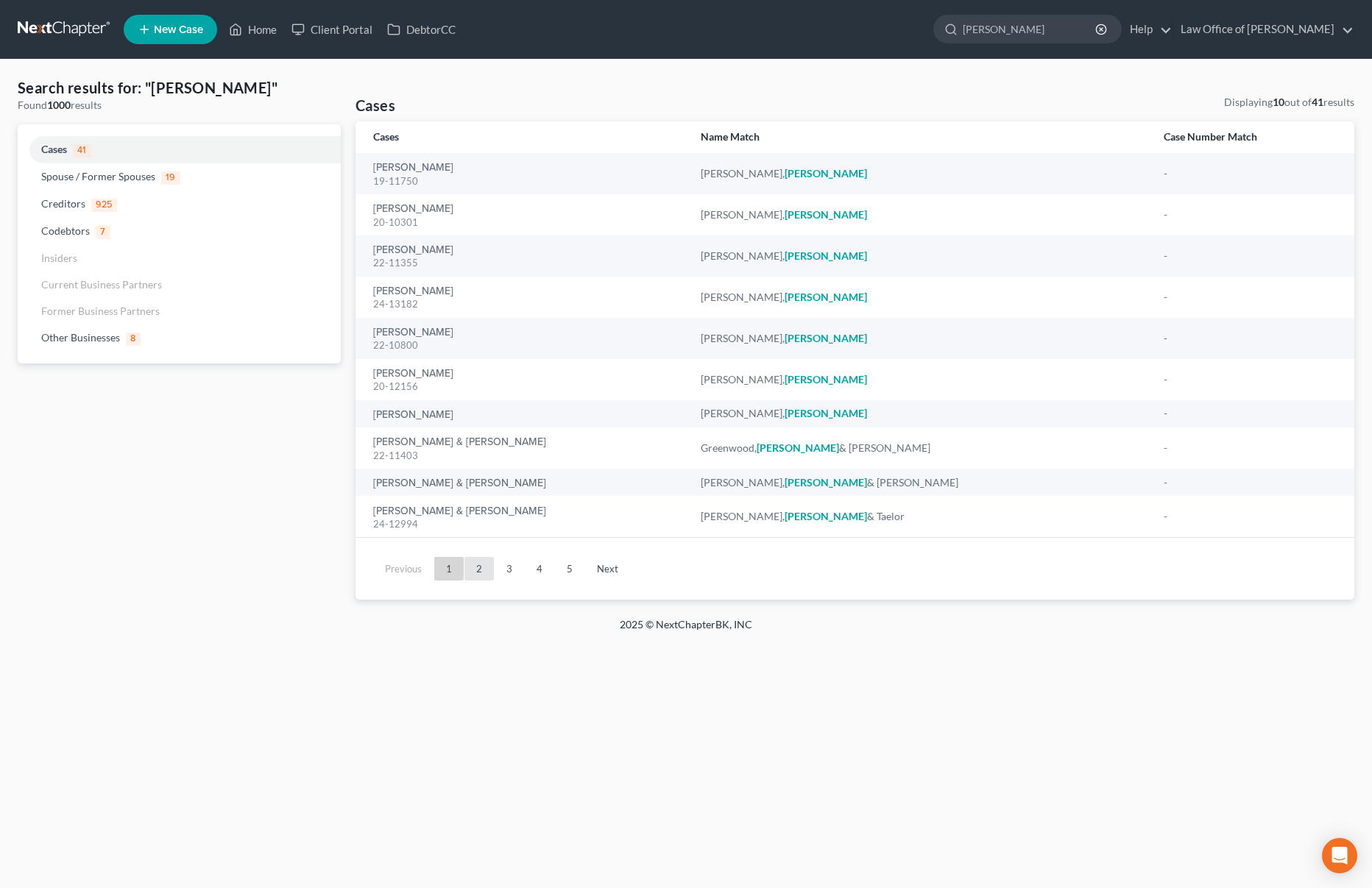
click at [478, 566] on link "2" at bounding box center [479, 569] width 30 height 23
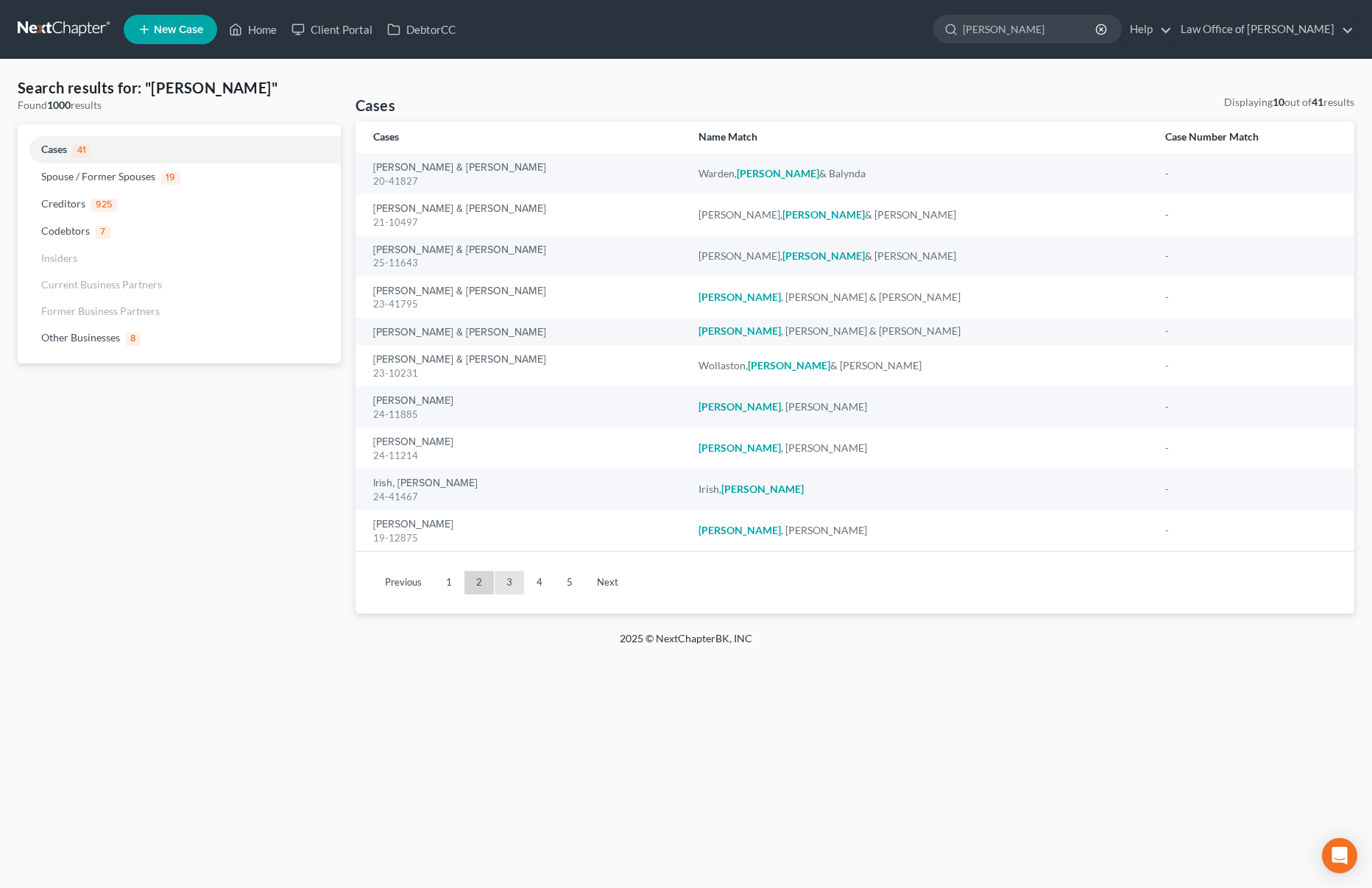
click at [501, 583] on link "3" at bounding box center [509, 582] width 30 height 23
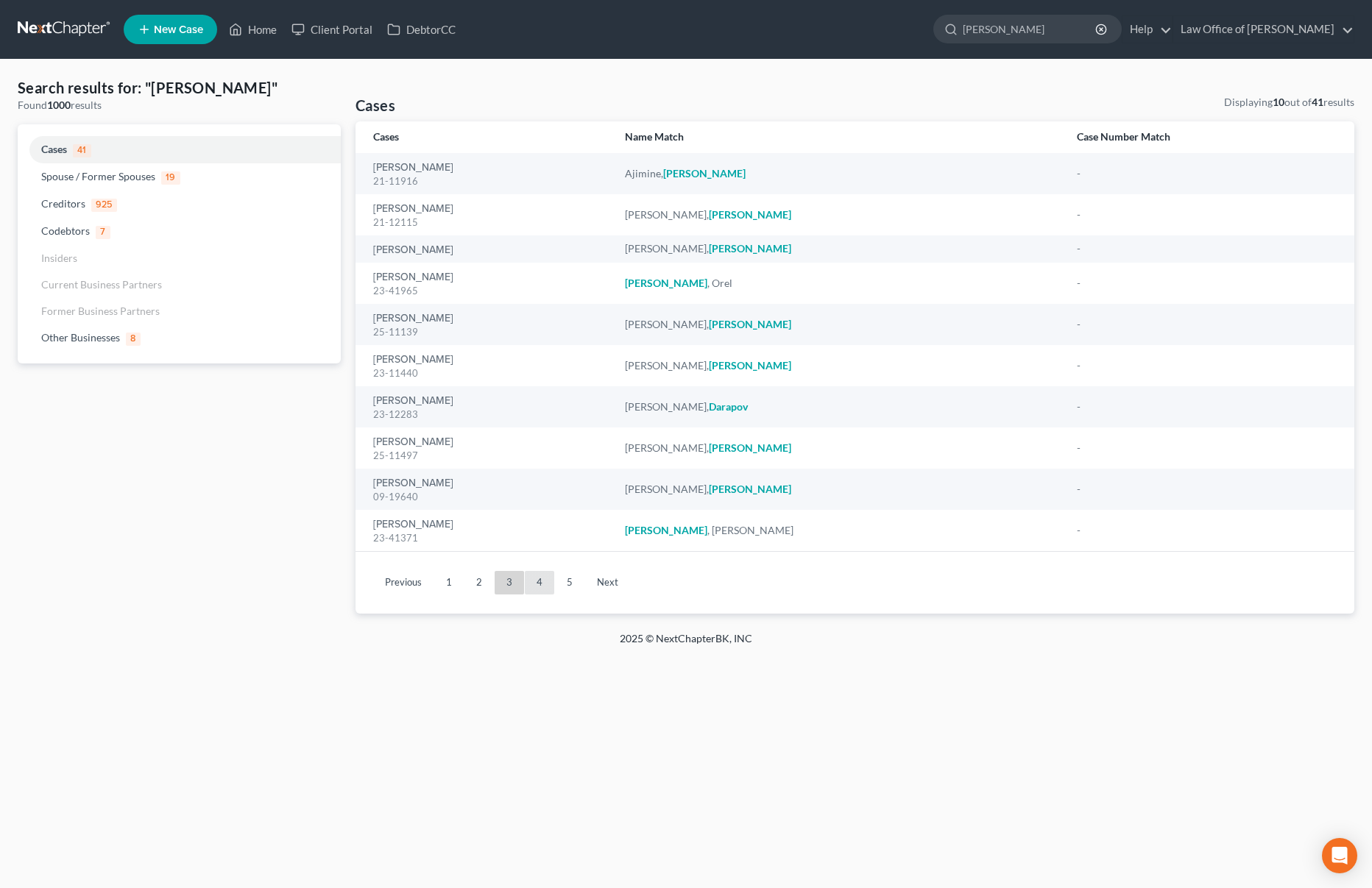
click at [530, 583] on link "4" at bounding box center [539, 582] width 30 height 23
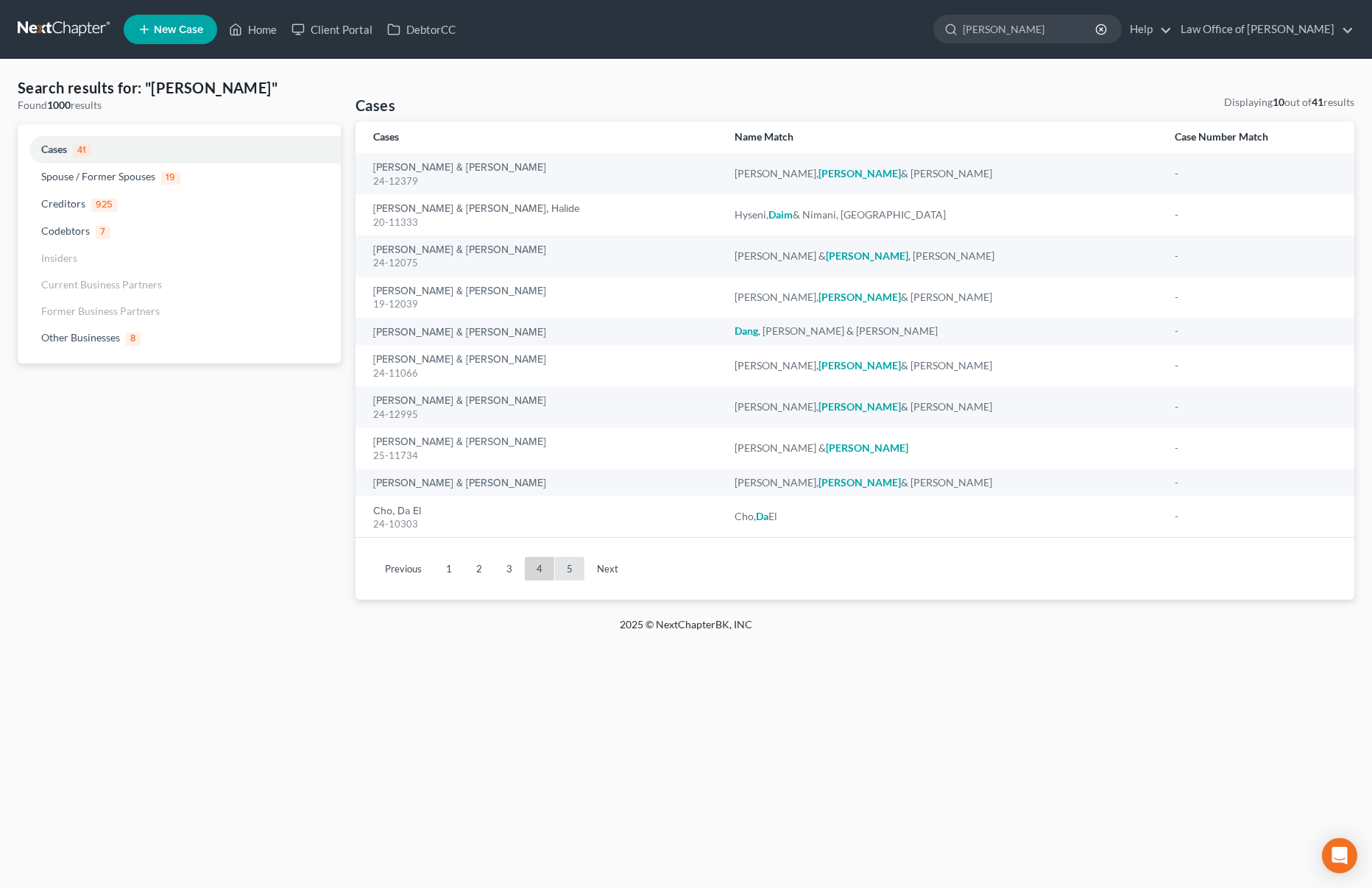
click at [555, 574] on link "5" at bounding box center [569, 569] width 30 height 23
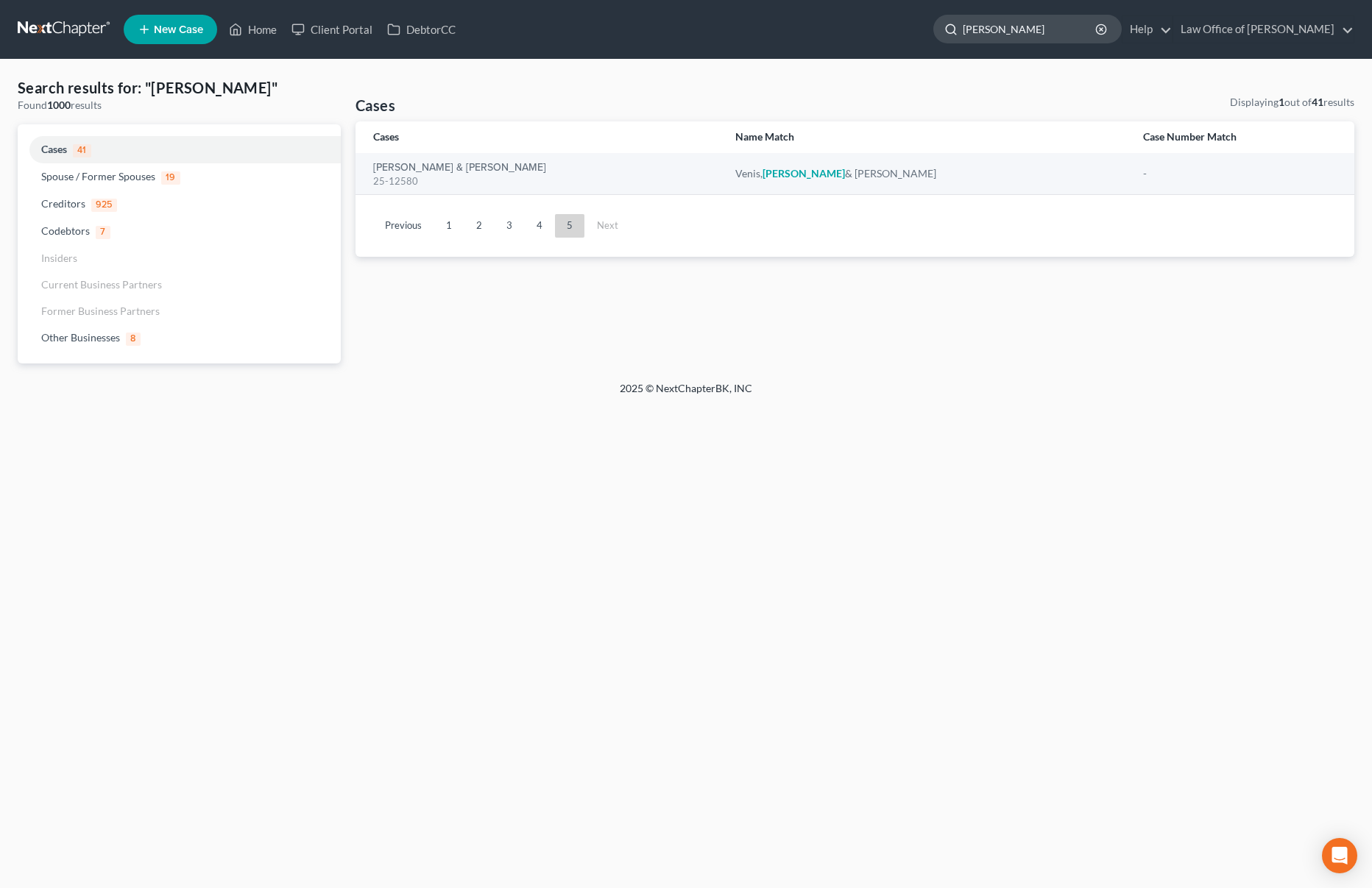
click at [1035, 25] on input "davis" at bounding box center [1030, 29] width 134 height 27
drag, startPoint x: 1034, startPoint y: 39, endPoint x: 890, endPoint y: 30, distance: 144.3
click at [890, 30] on ul "New Case Home Client Portal DebtorCC davis - No Result - Other Businesses The D…" at bounding box center [738, 29] width 1230 height 39
type input "janna"
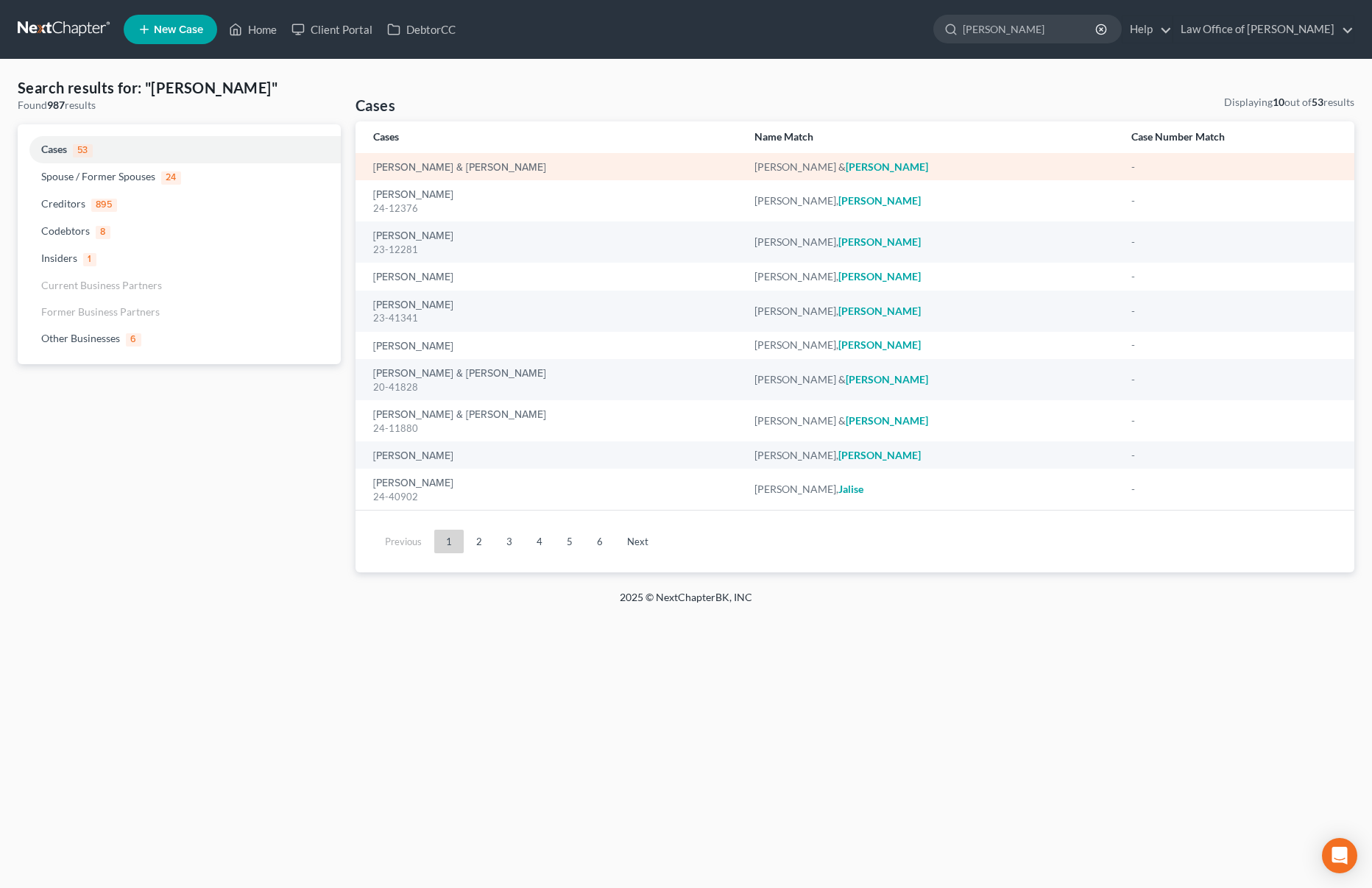
click at [427, 174] on div "[PERSON_NAME] & [PERSON_NAME]" at bounding box center [551, 167] width 358 height 14
click at [427, 167] on link "[PERSON_NAME] & [PERSON_NAME]" at bounding box center [459, 168] width 173 height 10
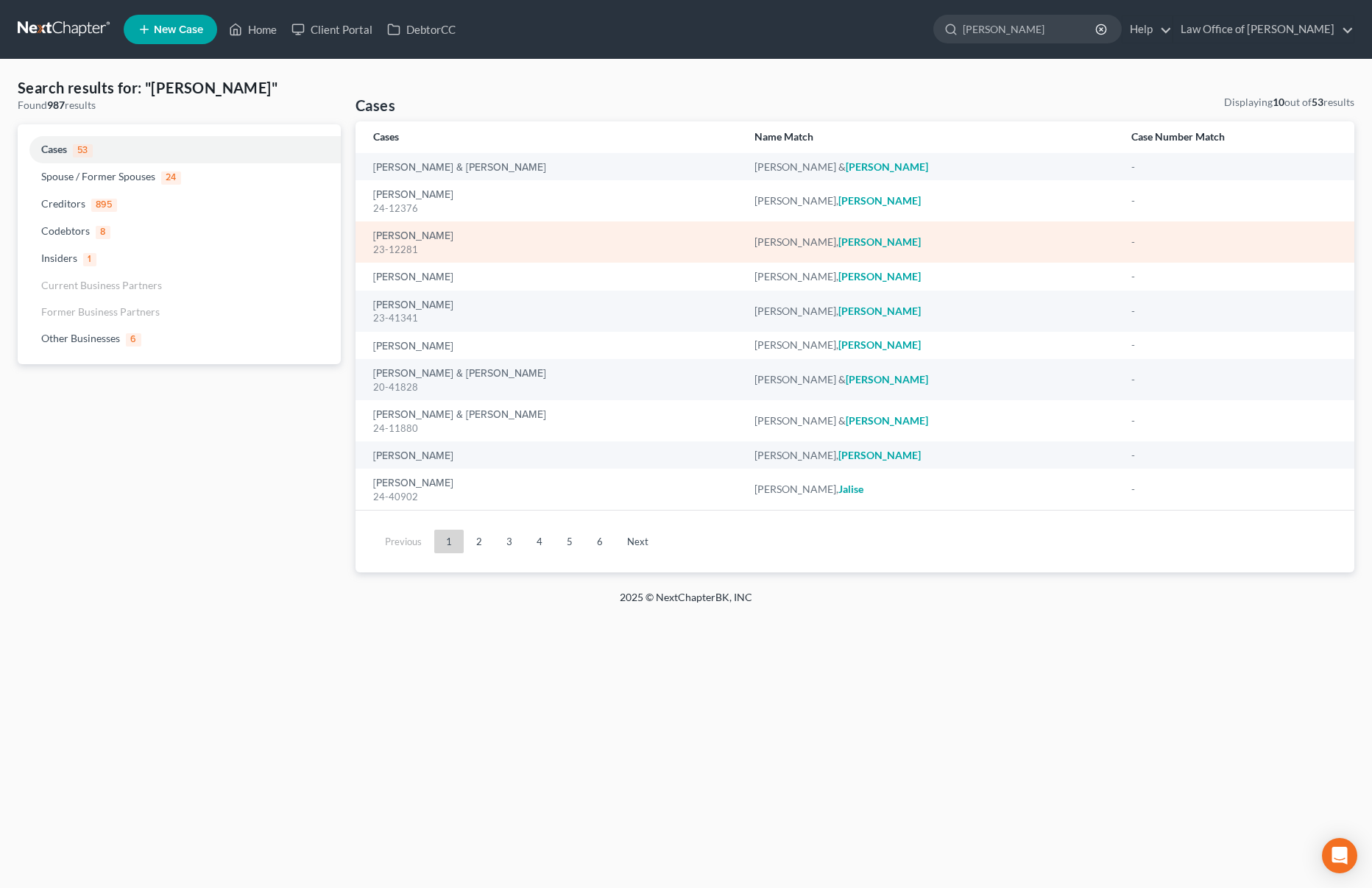
select select "6"
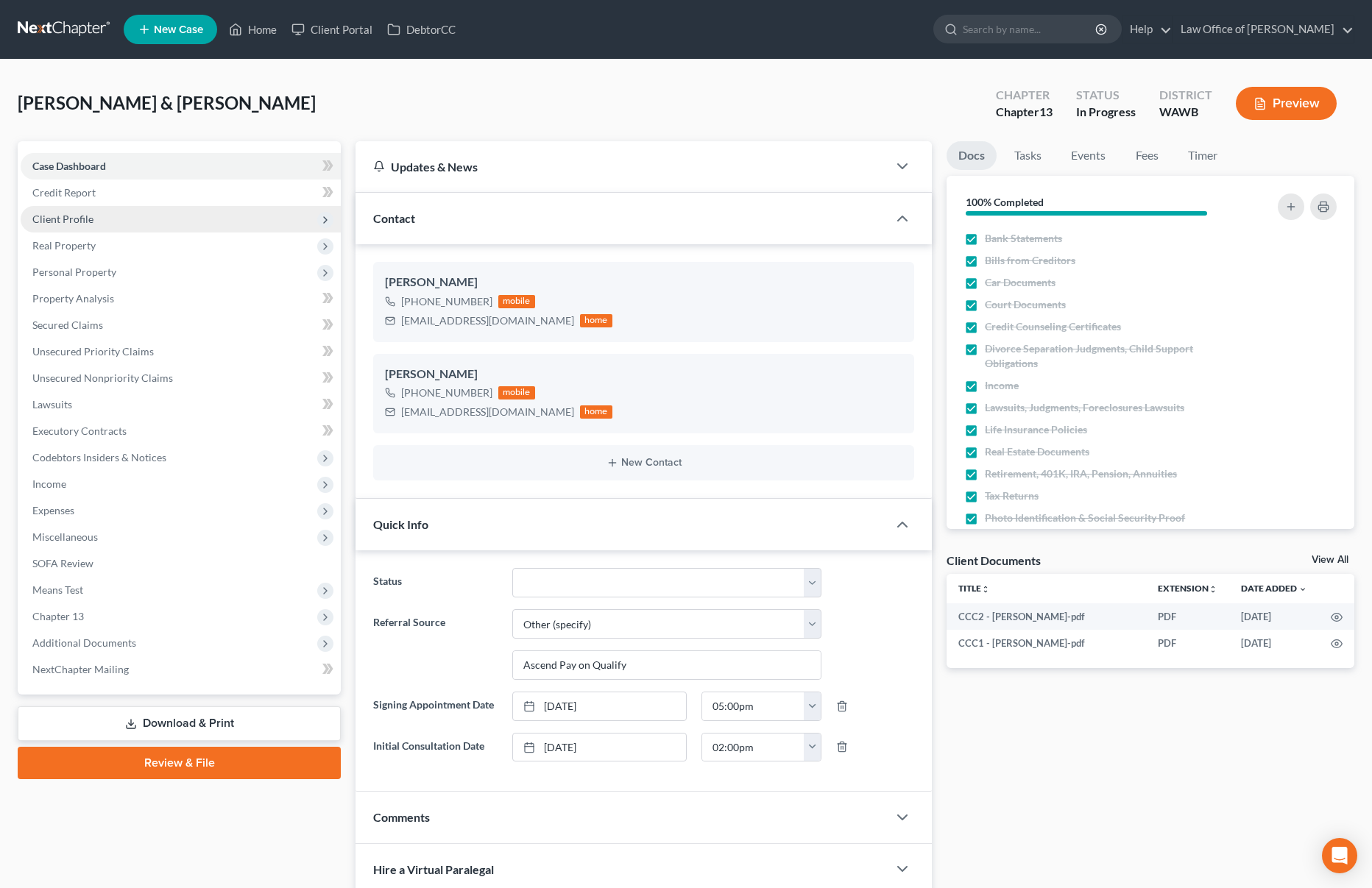
click at [216, 222] on span "Client Profile" at bounding box center [180, 220] width 320 height 27
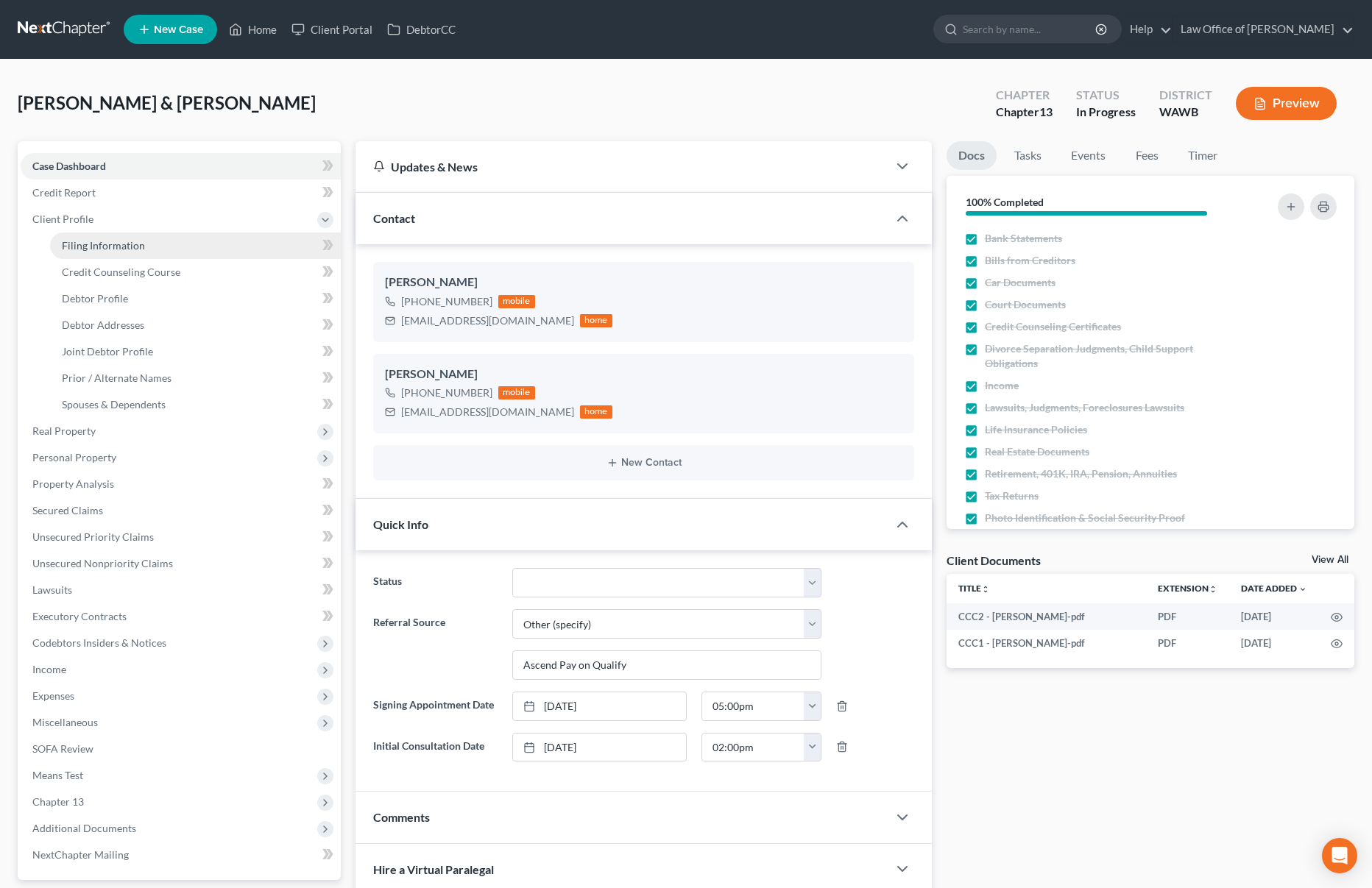
click at [204, 242] on link "Filing Information" at bounding box center [195, 246] width 290 height 27
select select "1"
select select "3"
select select "87"
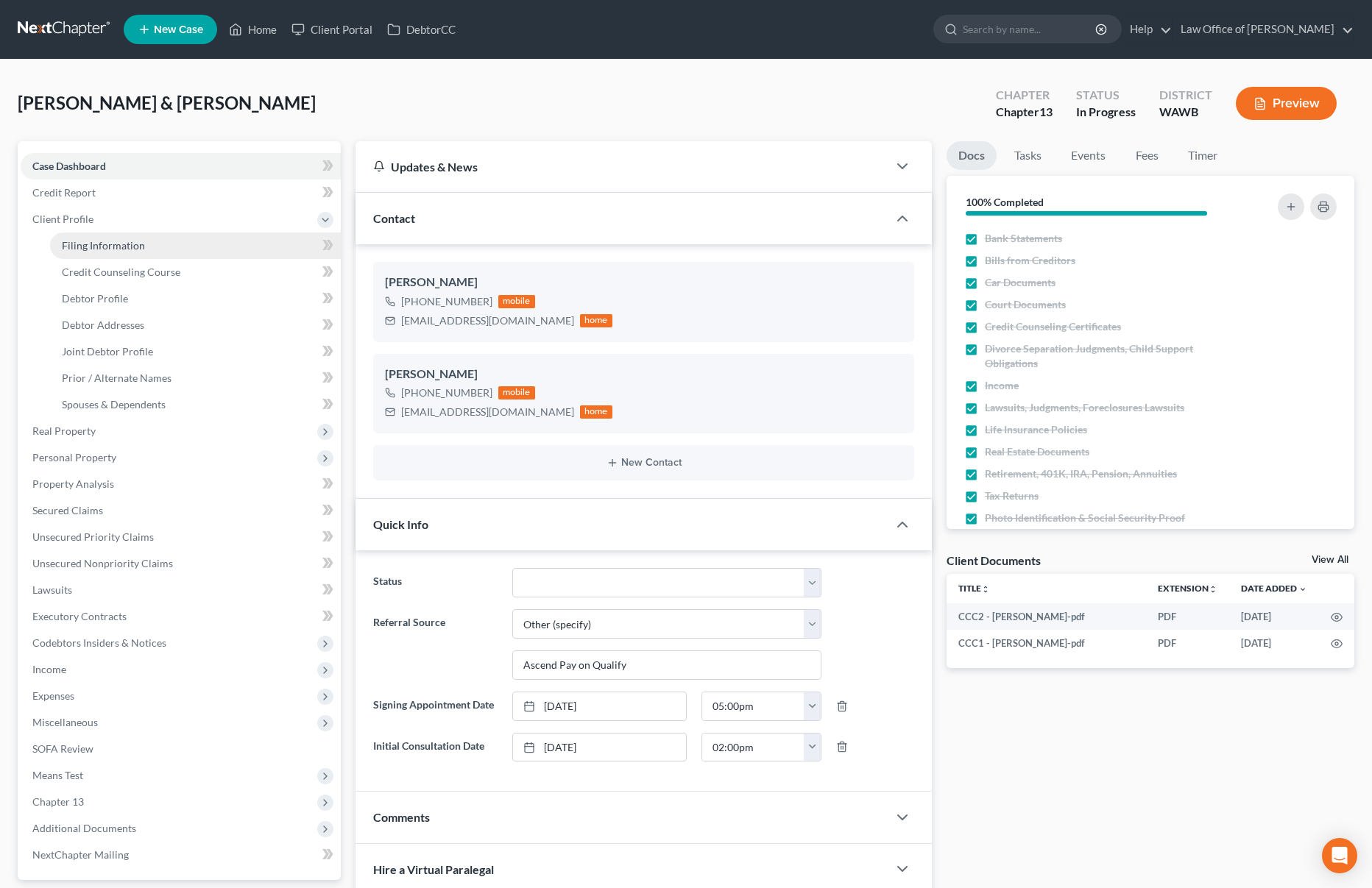
select select "0"
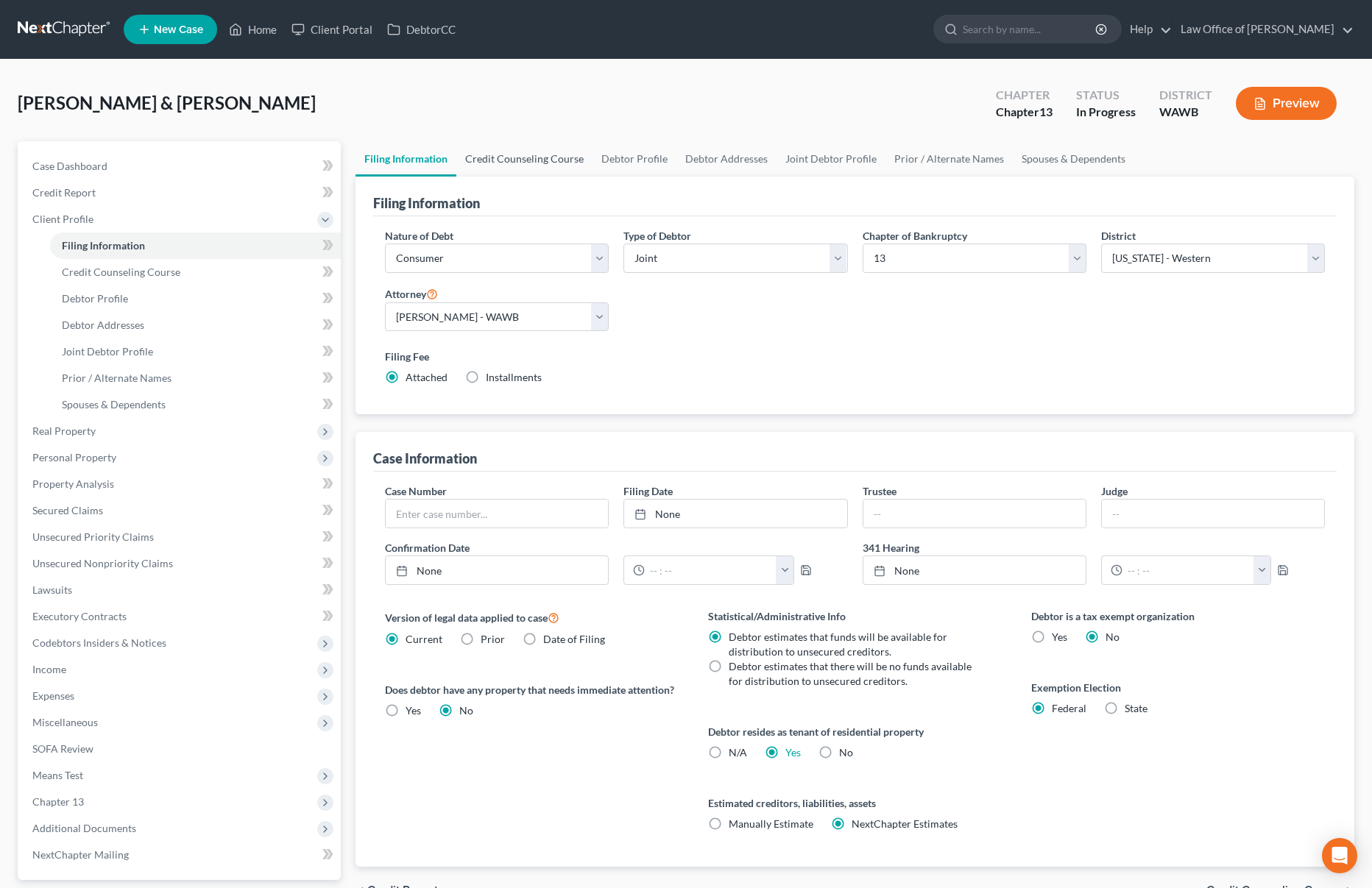
click at [504, 161] on link "Credit Counseling Course" at bounding box center [524, 159] width 136 height 35
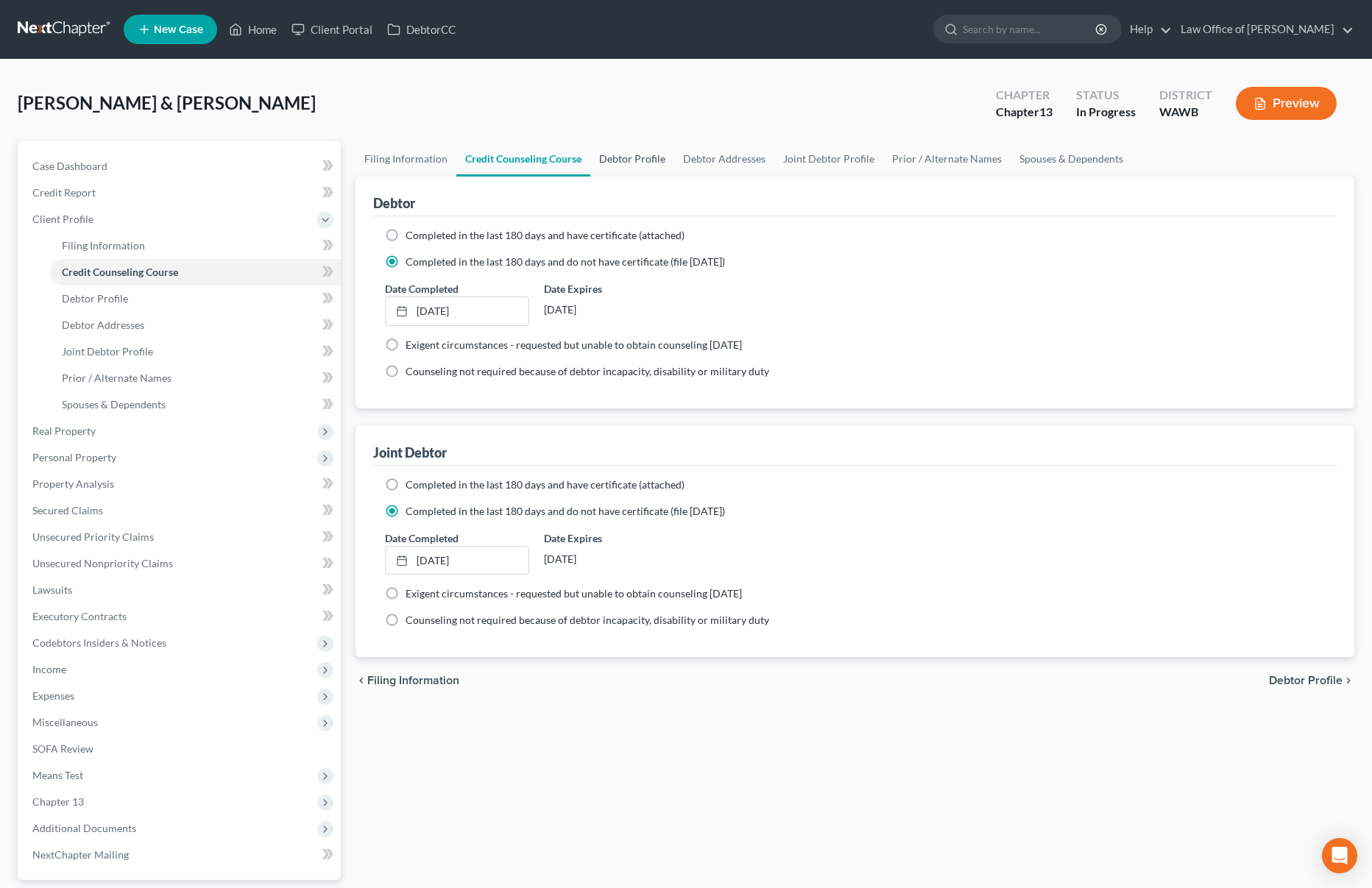
click at [623, 153] on link "Debtor Profile" at bounding box center [633, 159] width 84 height 35
select select "1"
select select "5"
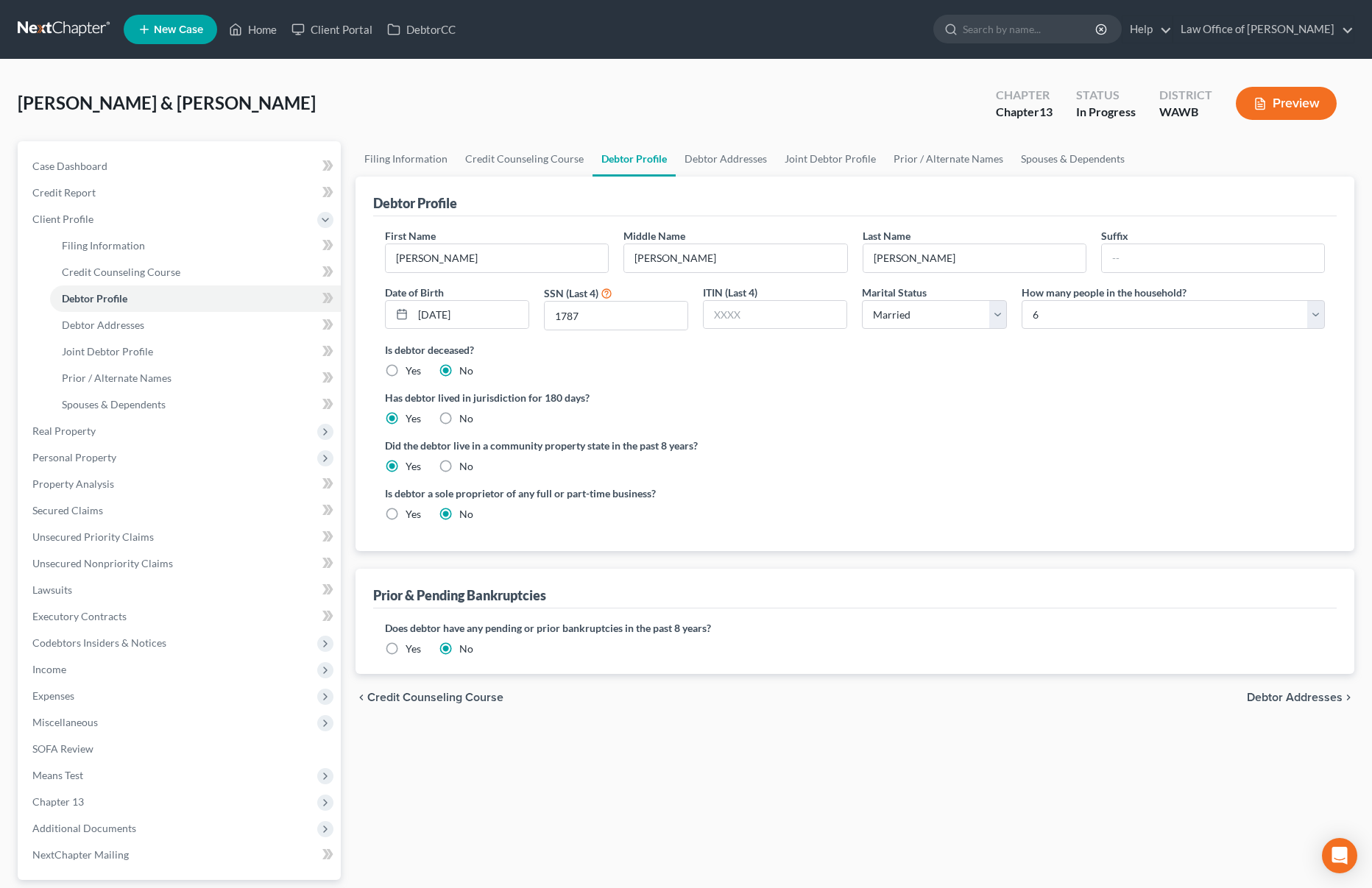
radio input "true"
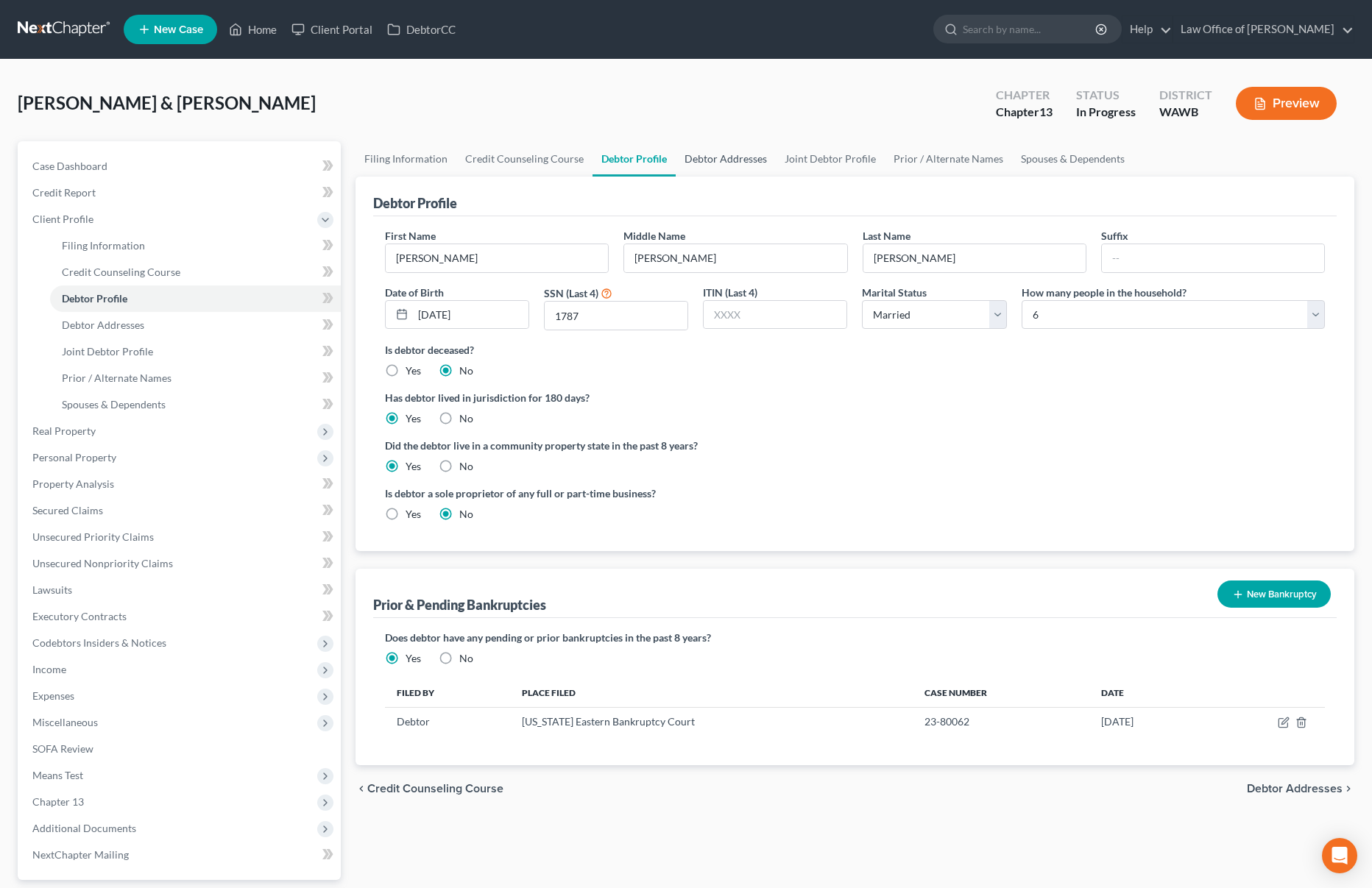
click at [729, 159] on link "Debtor Addresses" at bounding box center [726, 159] width 100 height 35
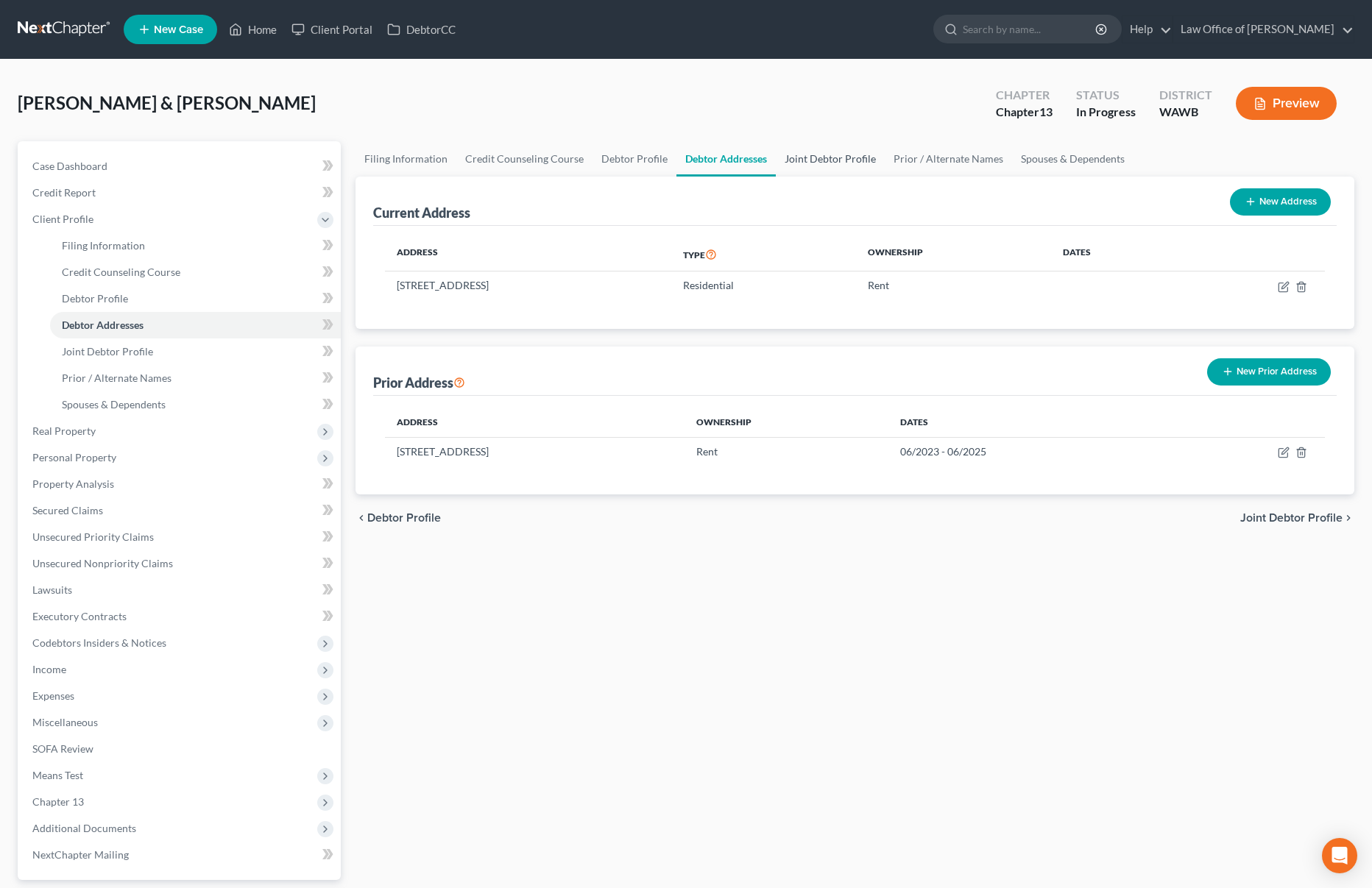
click at [835, 152] on link "Joint Debtor Profile" at bounding box center [831, 159] width 109 height 35
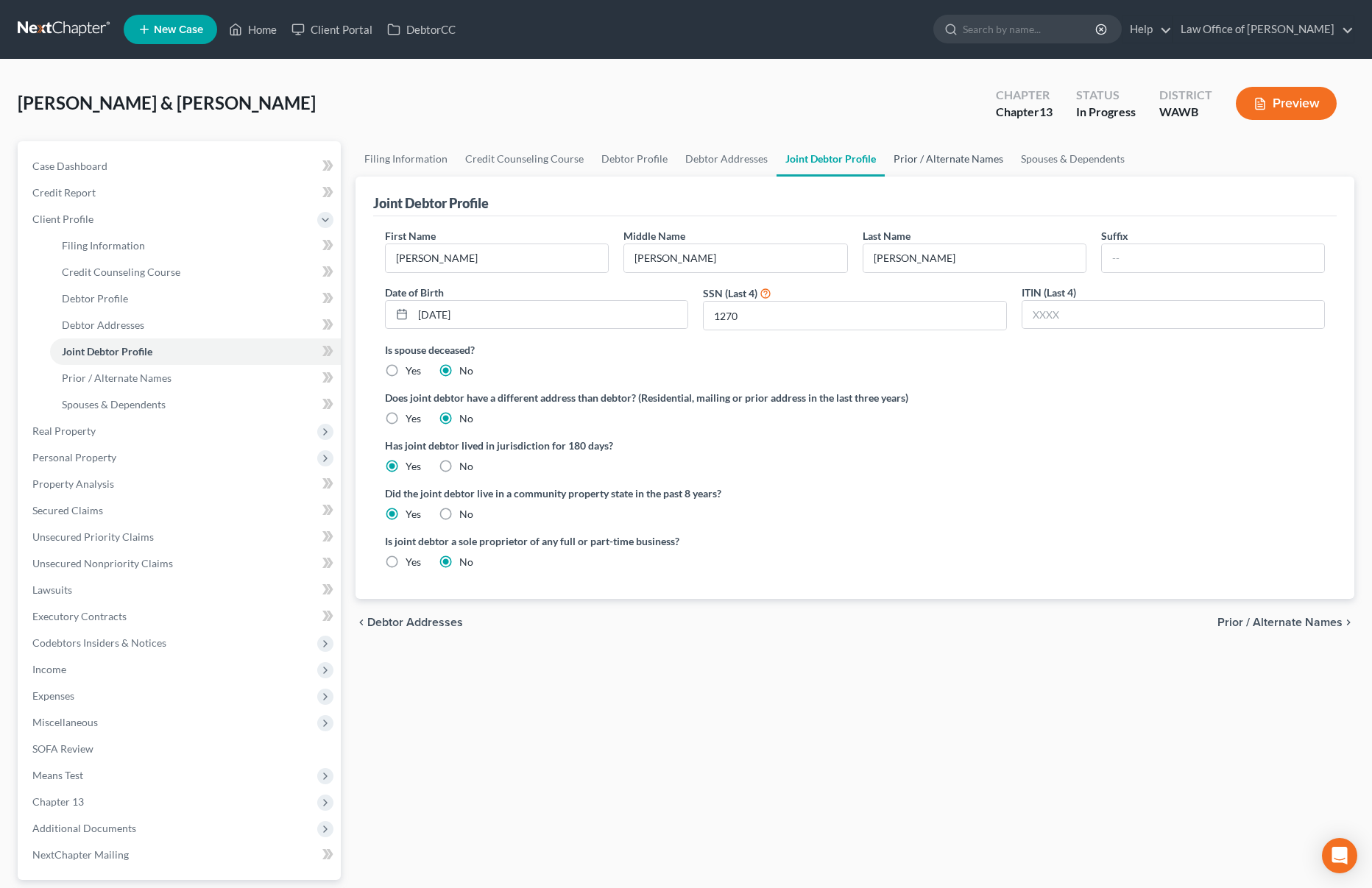
click at [921, 160] on link "Prior / Alternate Names" at bounding box center [948, 159] width 127 height 35
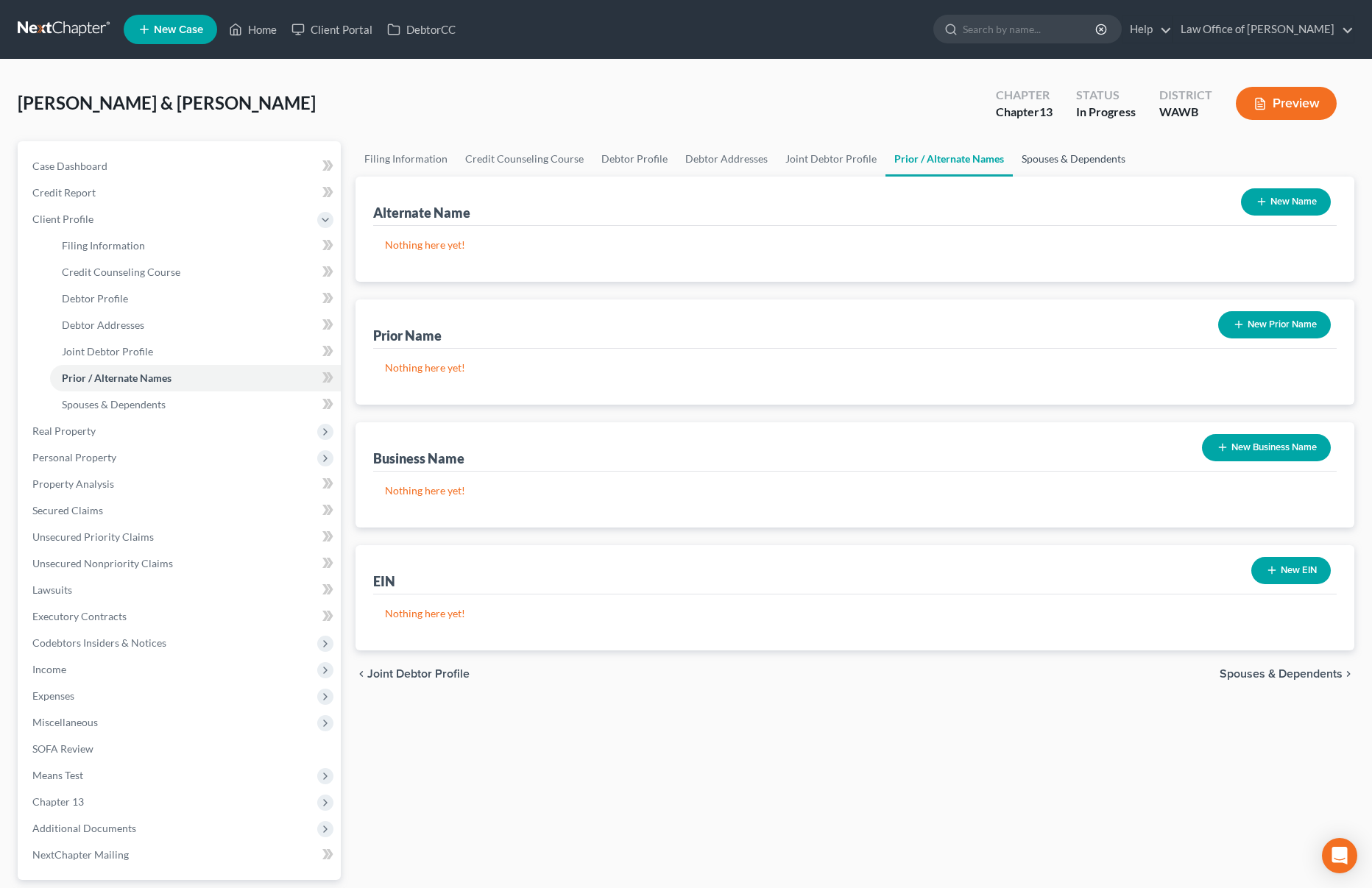
click at [1031, 151] on link "Spouses & Dependents" at bounding box center [1074, 159] width 122 height 35
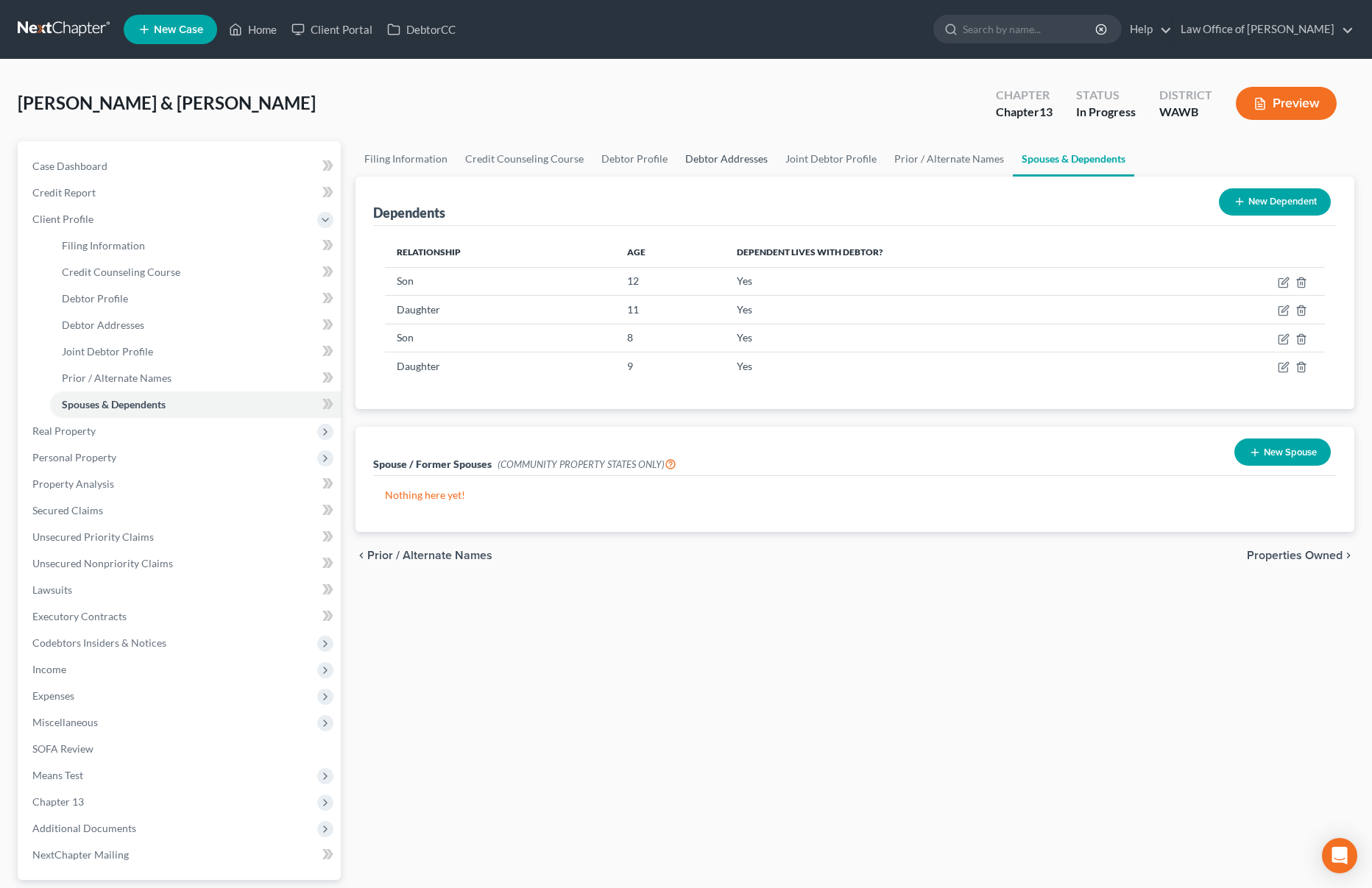
click at [710, 154] on link "Debtor Addresses" at bounding box center [727, 159] width 100 height 35
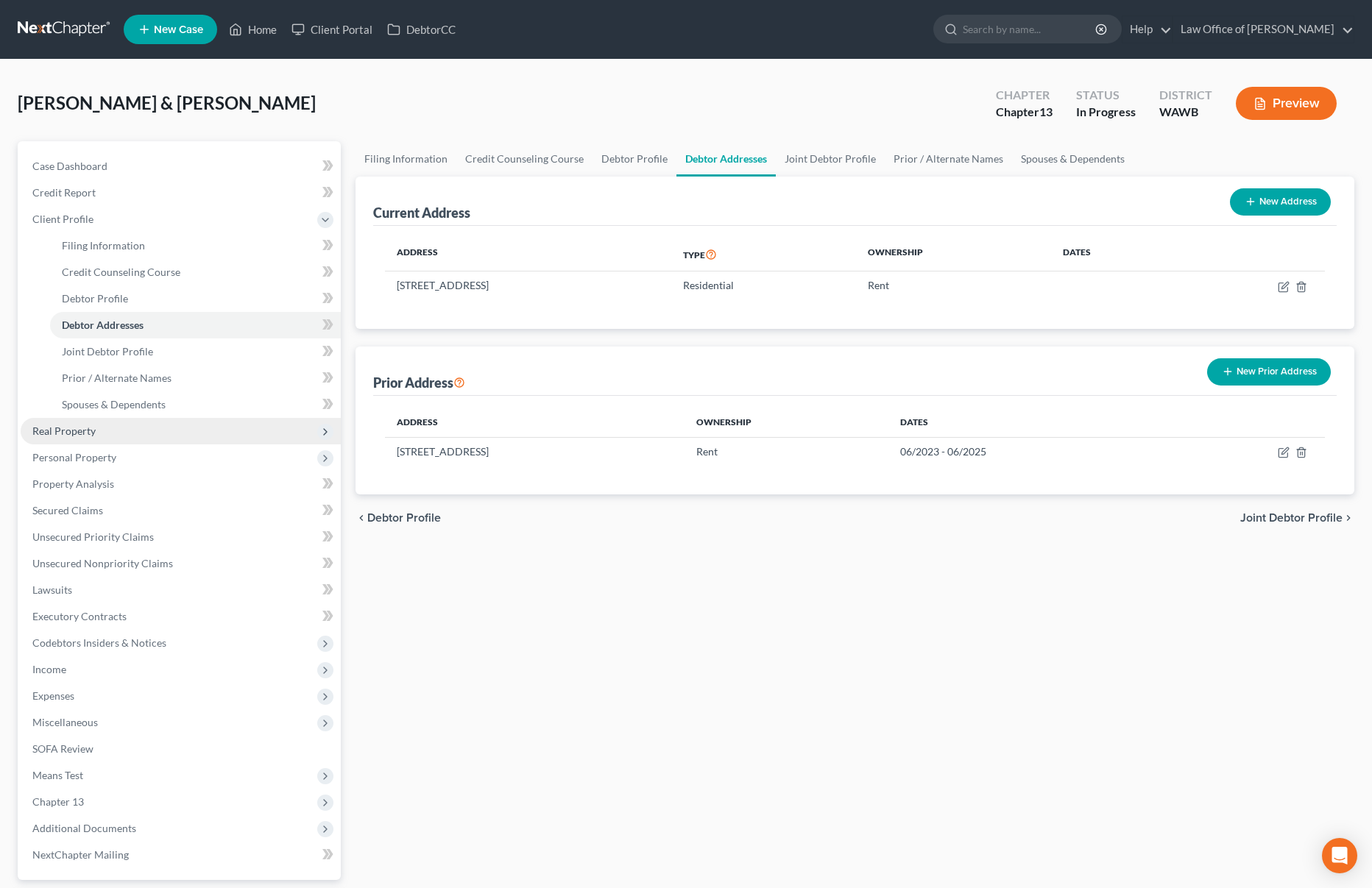
click at [122, 434] on span "Real Property" at bounding box center [180, 432] width 320 height 27
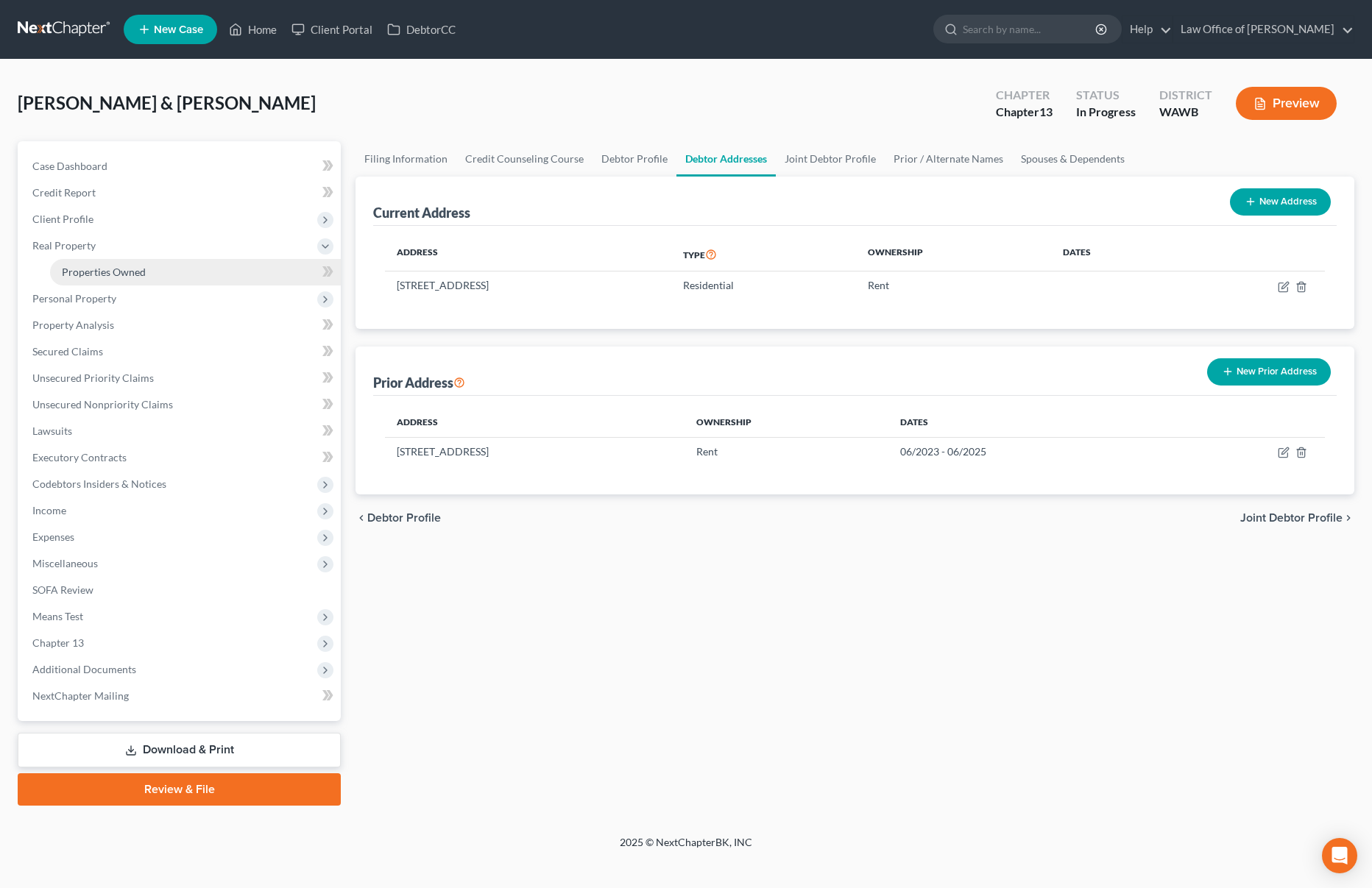
click at [136, 279] on link "Properties Owned" at bounding box center [195, 272] width 290 height 27
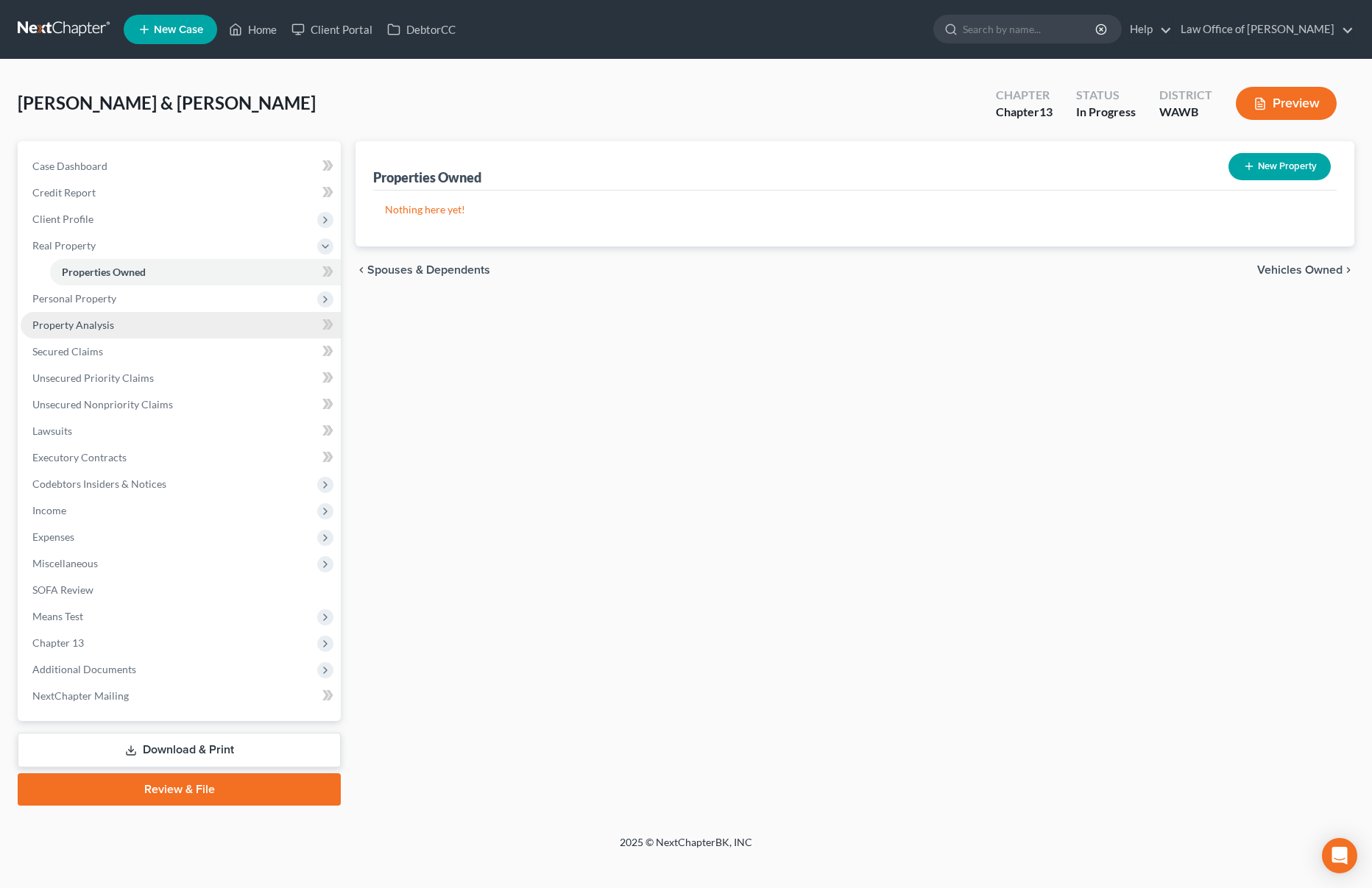
click at [152, 332] on link "Property Analysis" at bounding box center [180, 325] width 320 height 27
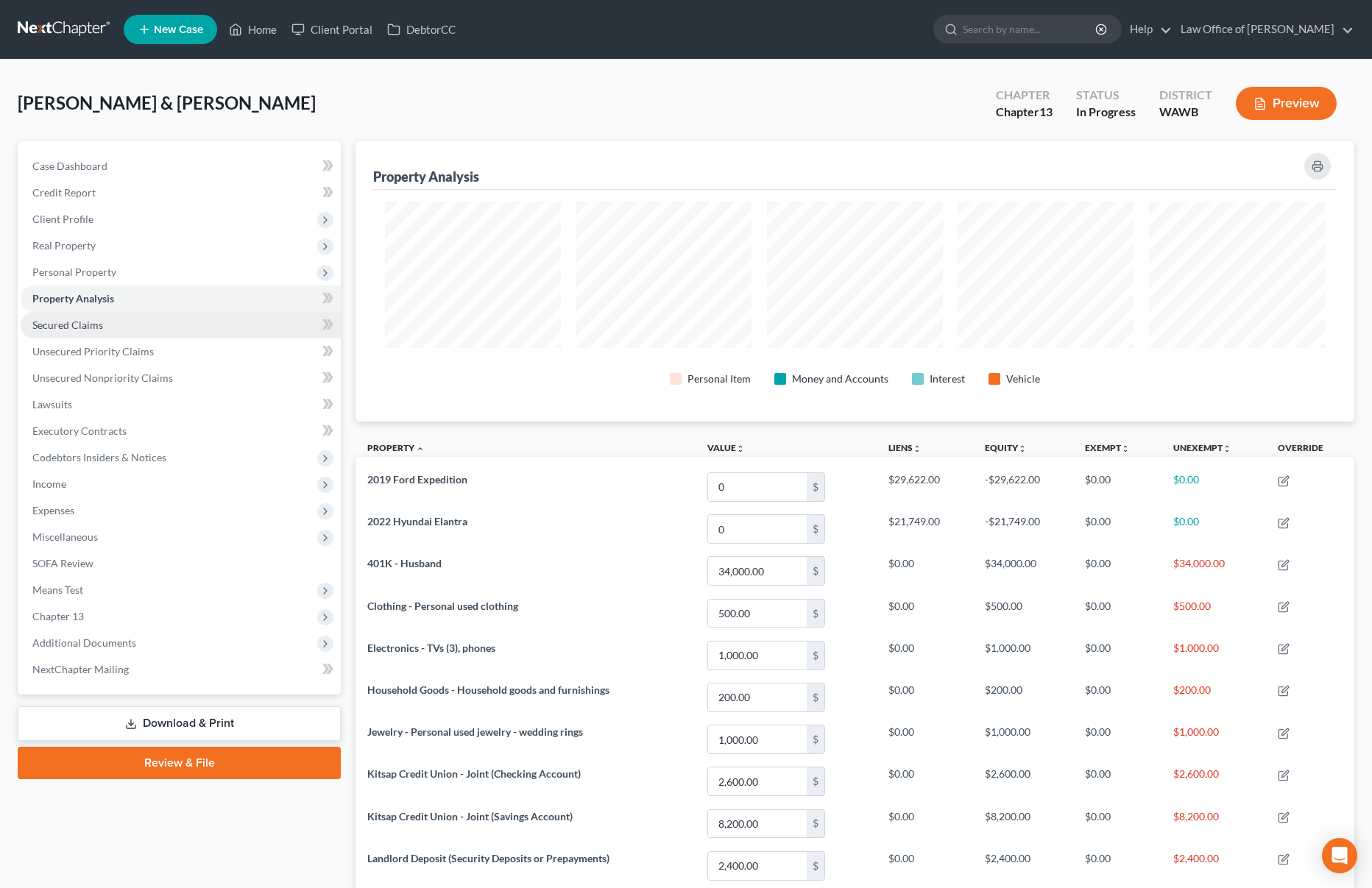
click at [91, 317] on link "Secured Claims" at bounding box center [180, 325] width 320 height 27
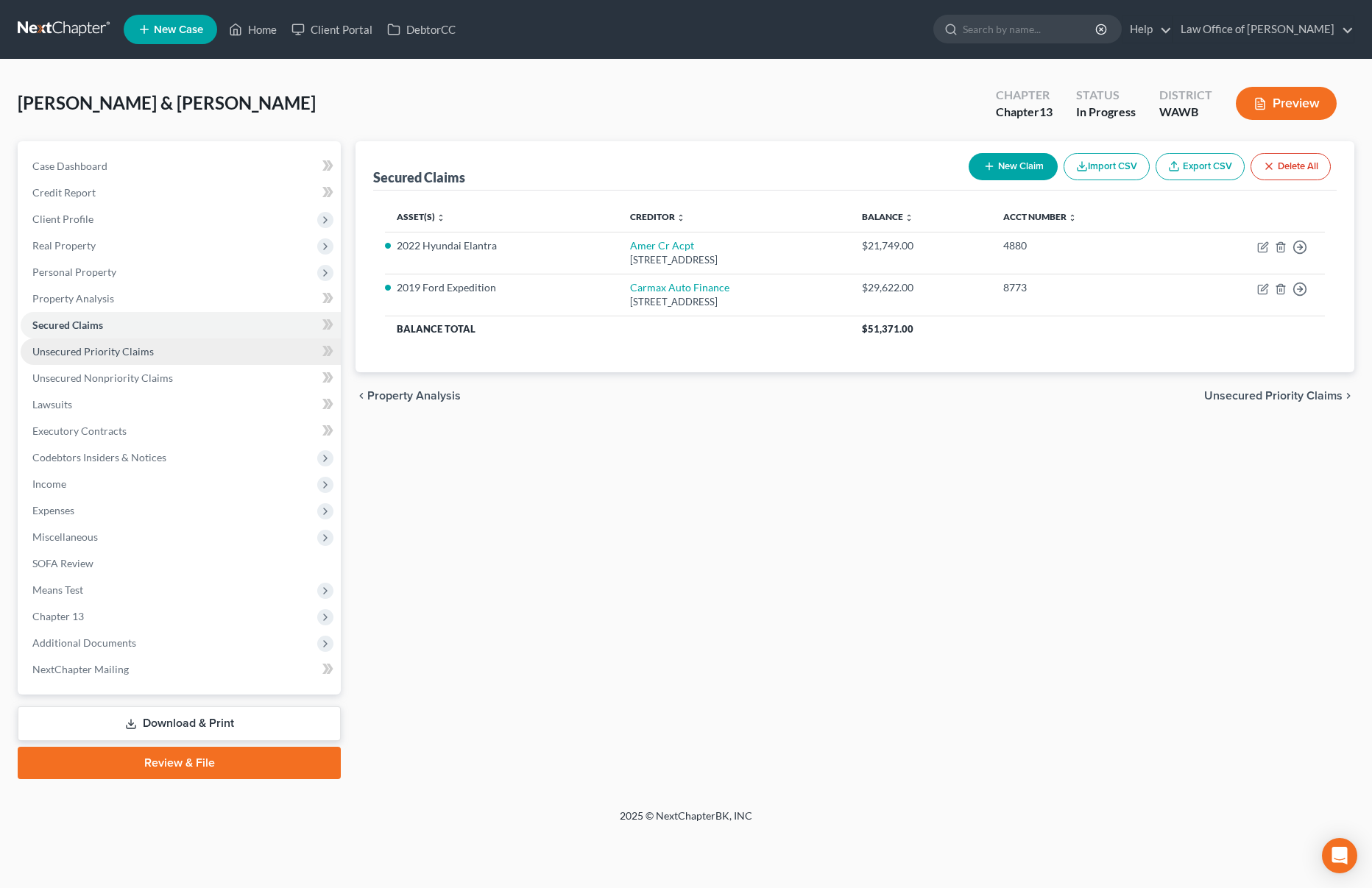
click at [91, 349] on span "Unsecured Priority Claims" at bounding box center [93, 351] width 122 height 13
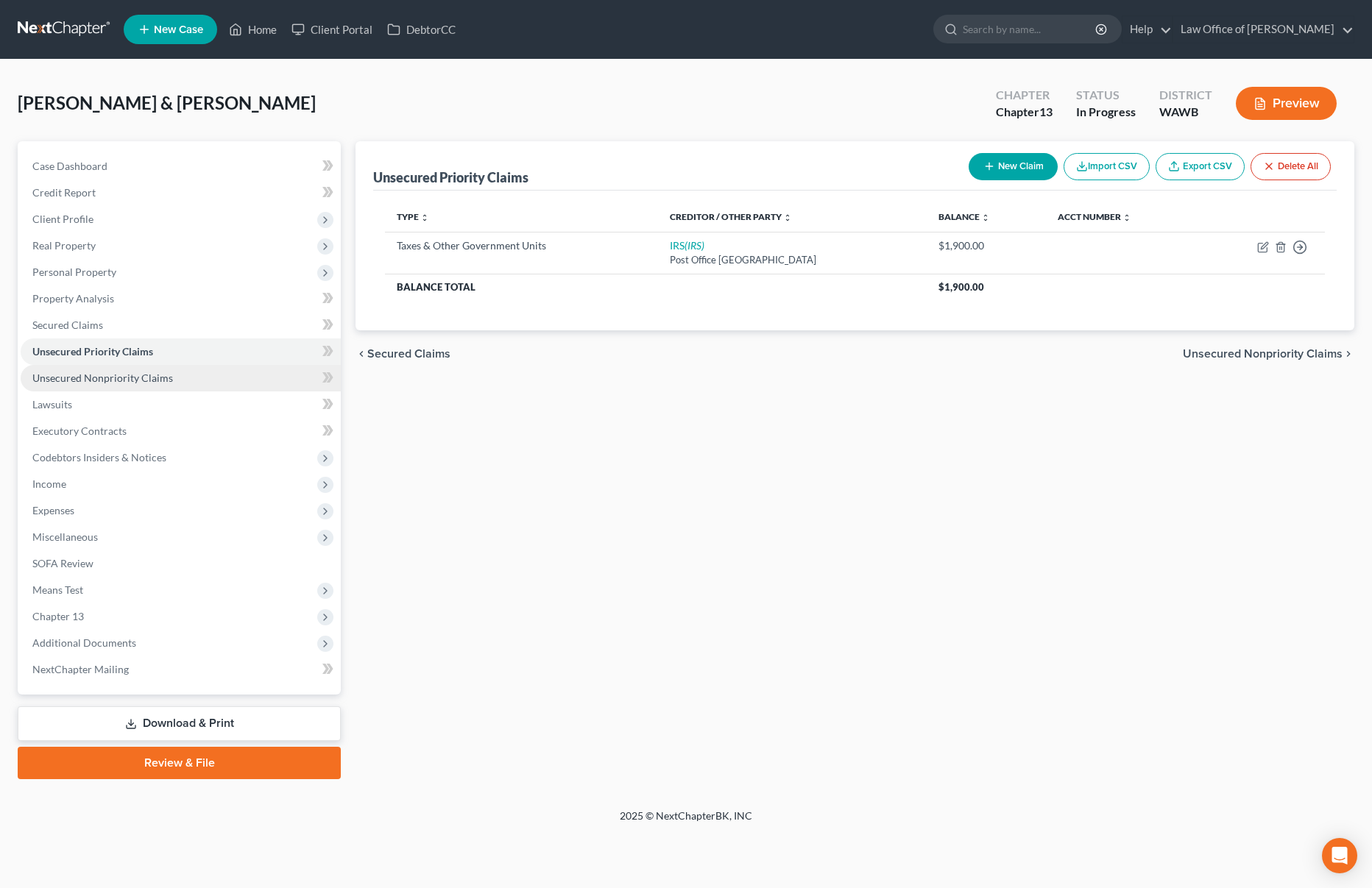
click at [91, 384] on span "Unsecured Nonpriority Claims" at bounding box center [102, 378] width 141 height 13
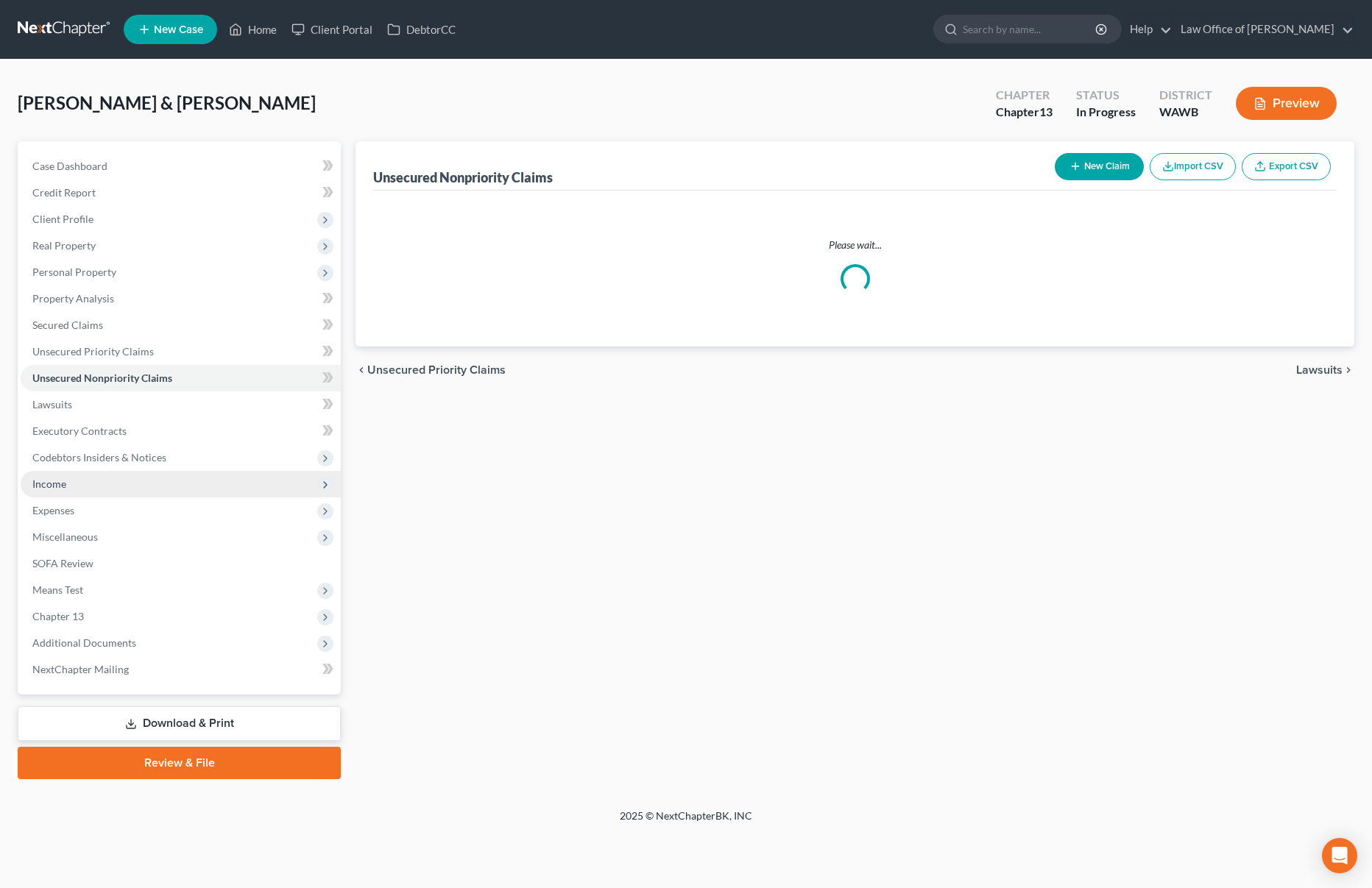
click at [79, 484] on span "Income" at bounding box center [180, 485] width 320 height 27
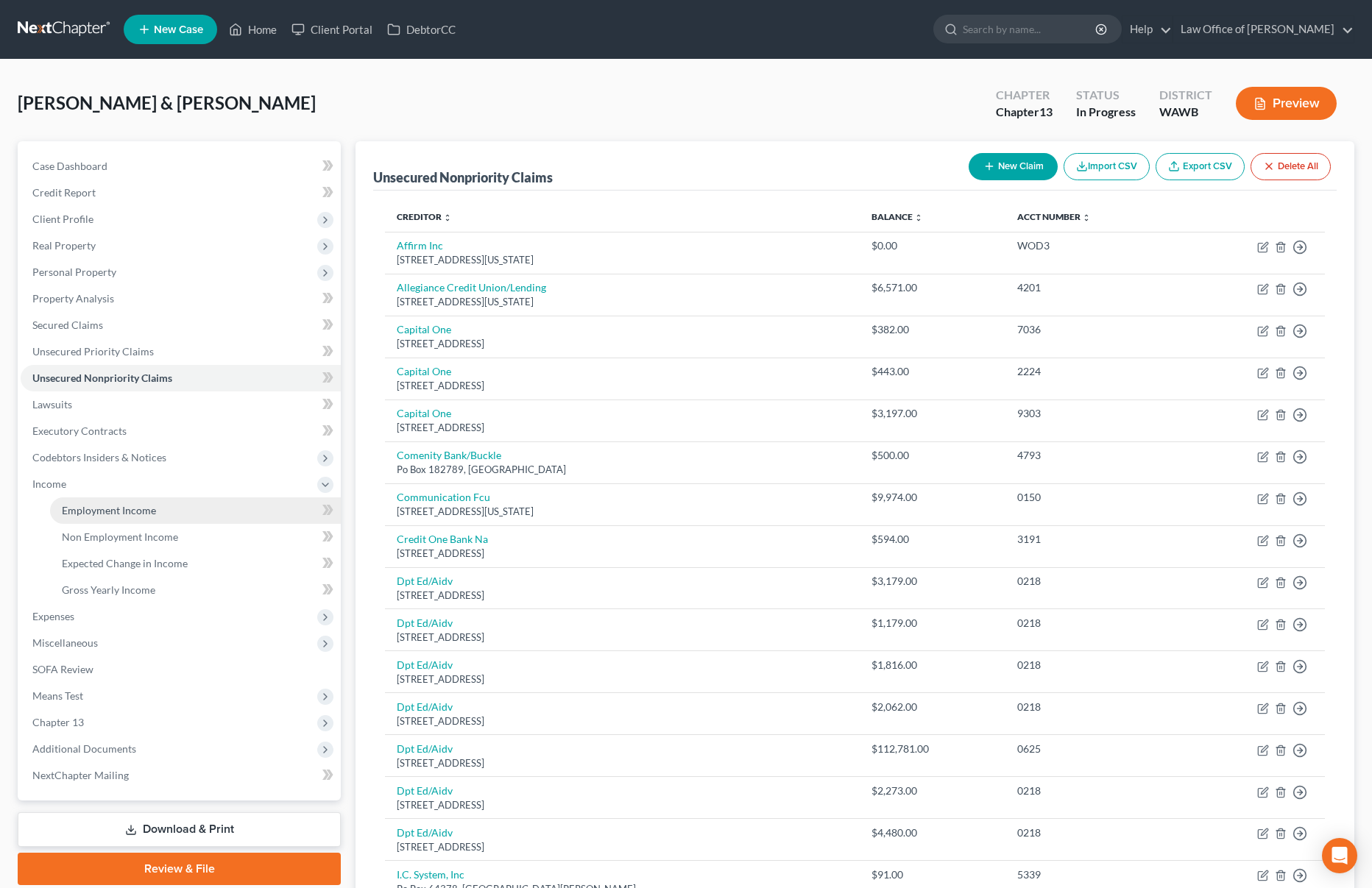
click at [84, 509] on span "Employment Income" at bounding box center [108, 511] width 94 height 13
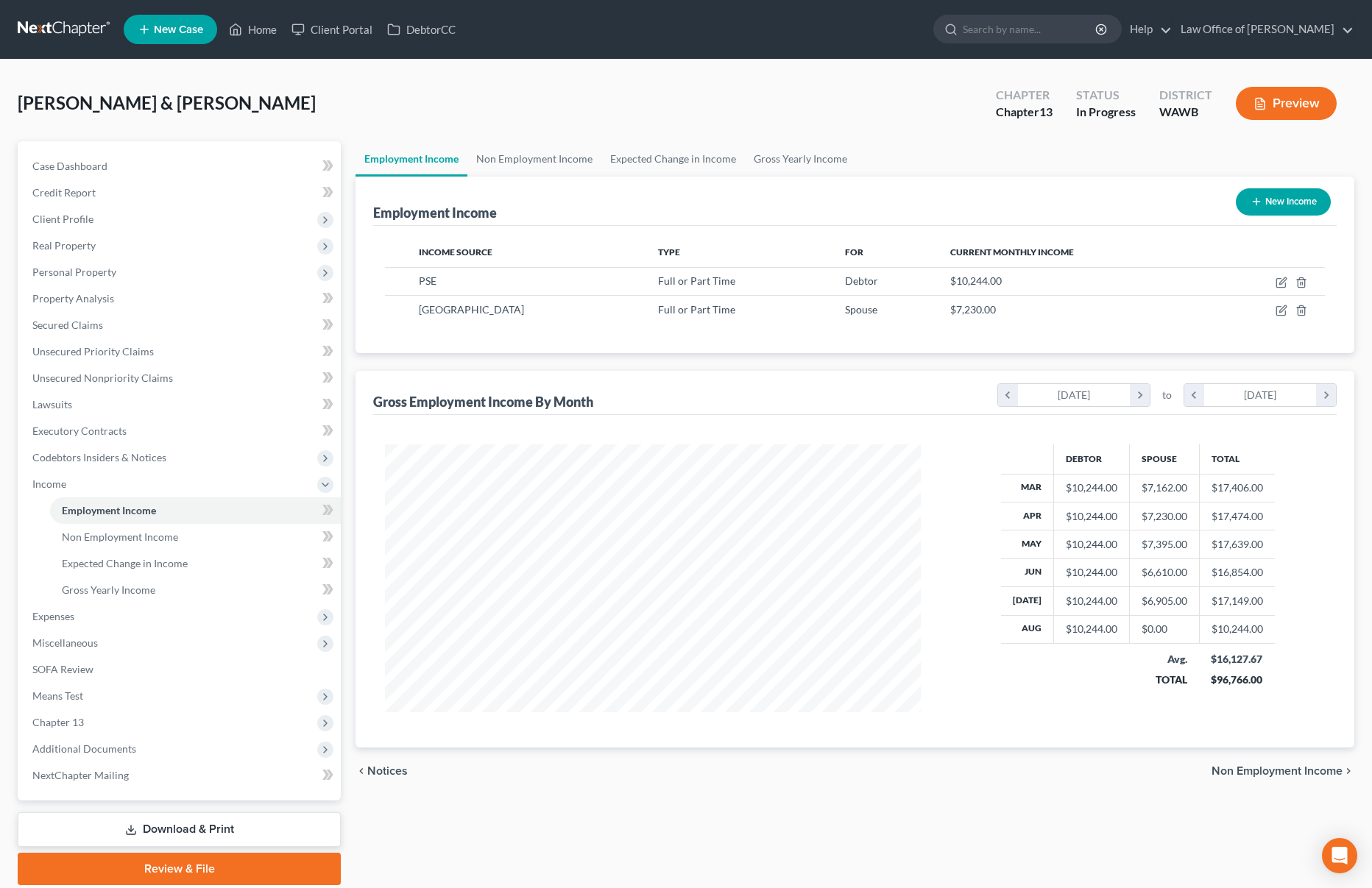
scroll to position [268, 566]
click at [1281, 311] on icon "button" at bounding box center [1282, 309] width 6 height 6
select select "0"
select select "50"
select select "0"
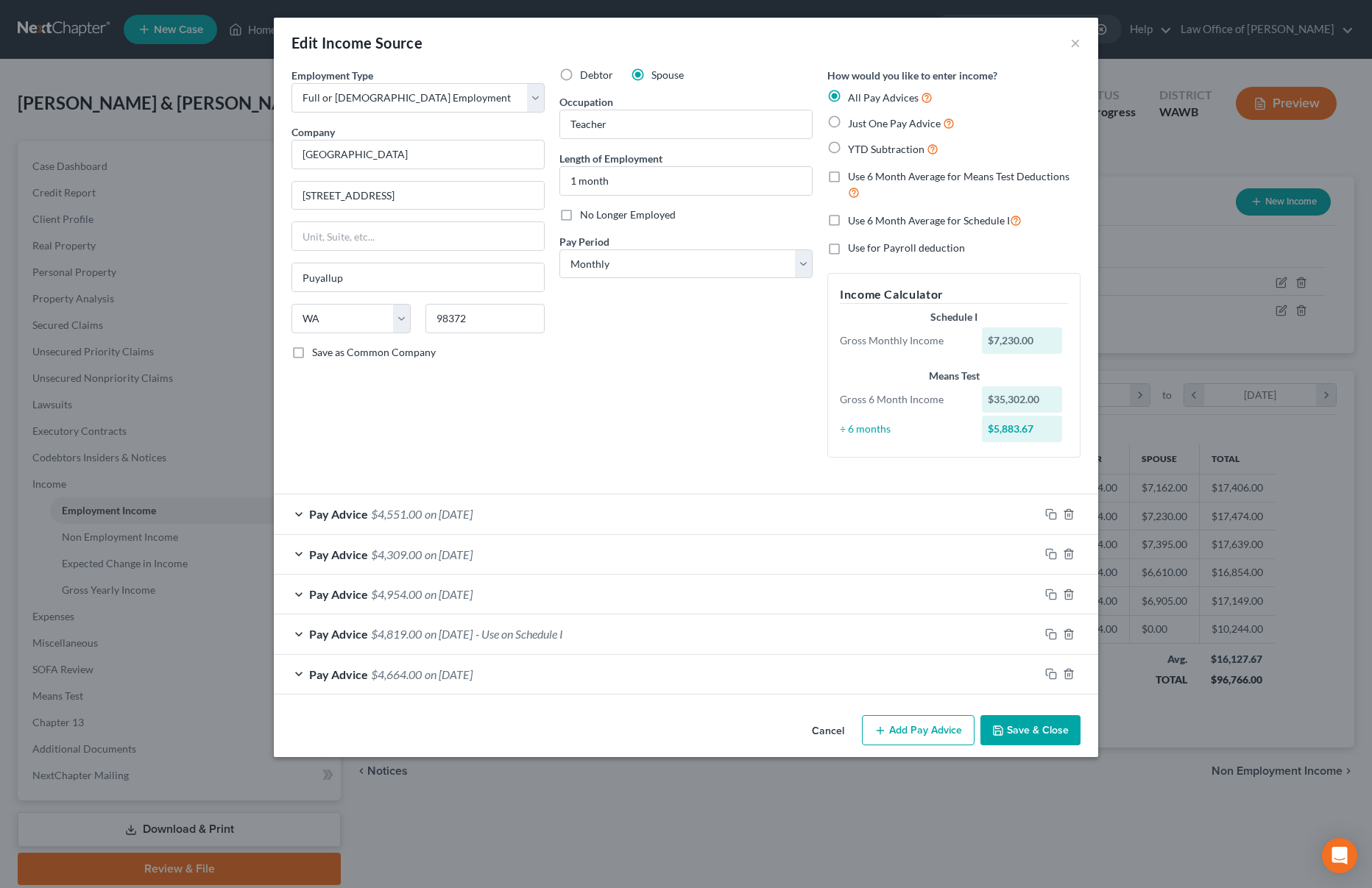
click at [918, 734] on button "Add Pay Advice" at bounding box center [919, 730] width 113 height 30
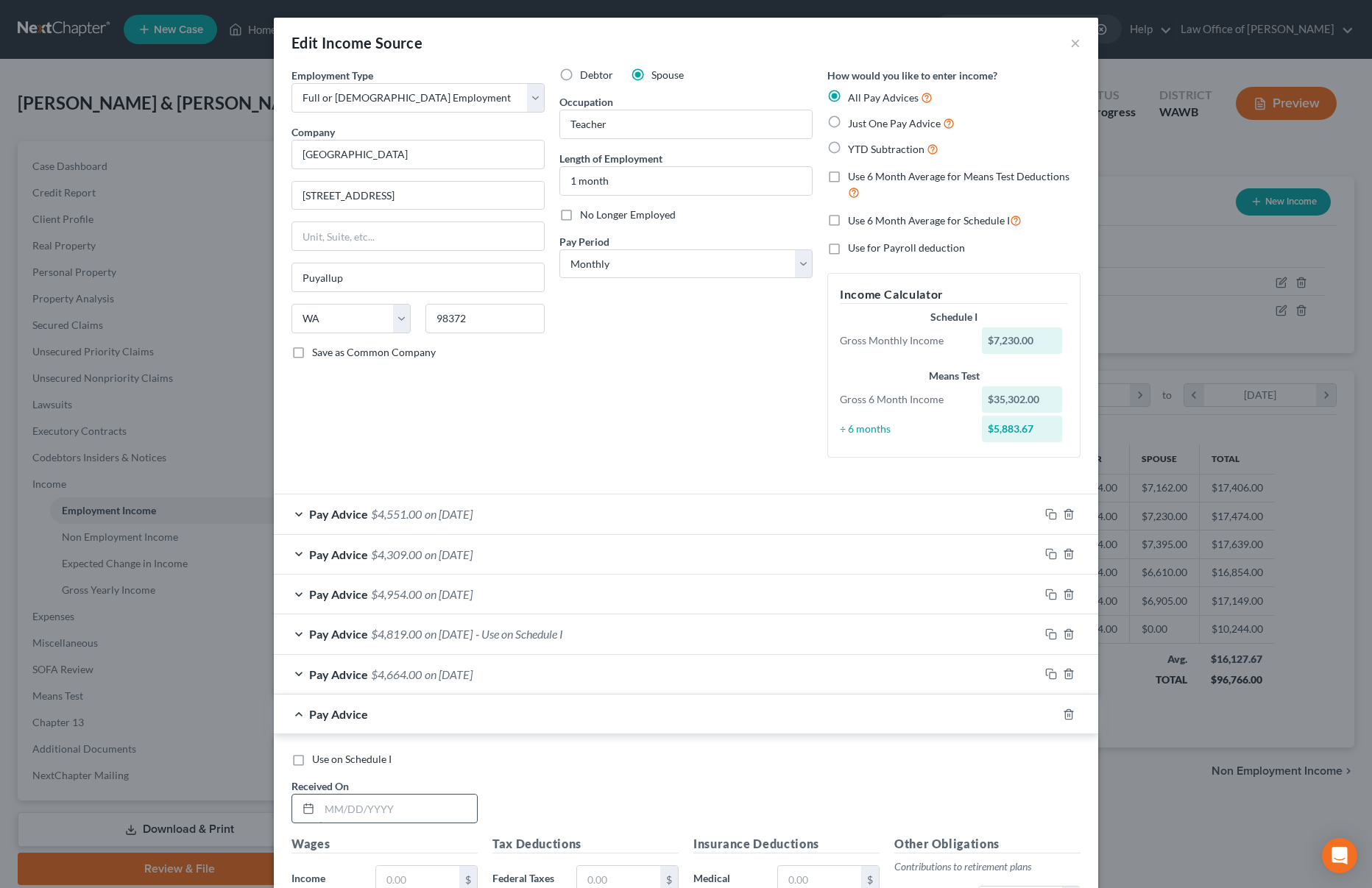
click at [373, 802] on input "text" at bounding box center [398, 808] width 158 height 28
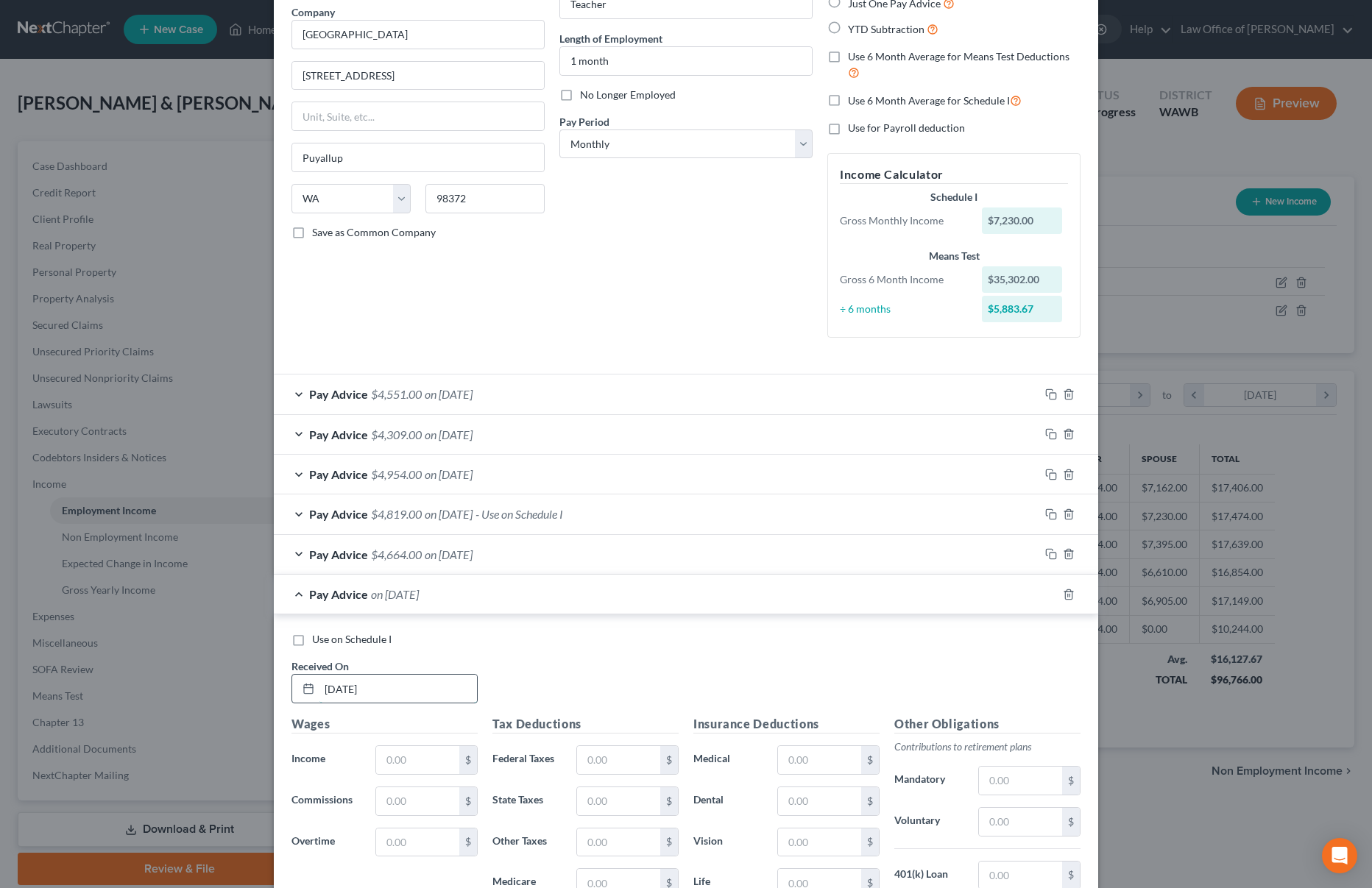
scroll to position [151, 0]
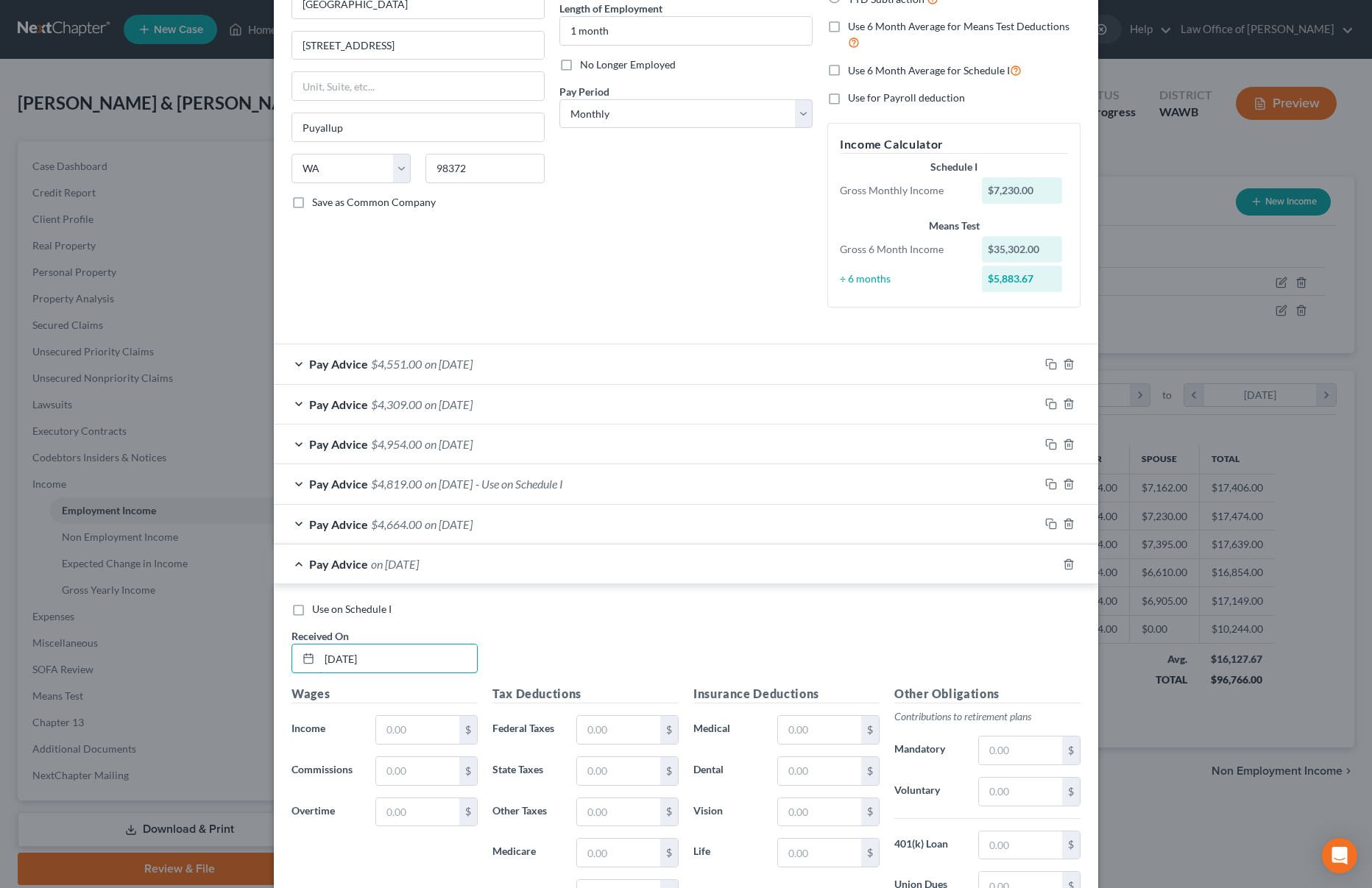
type input "08/31/2025"
click at [404, 745] on div "Wages Income * $ Commissions $ Overtime $" at bounding box center [384, 803] width 201 height 236
click at [405, 739] on input "text" at bounding box center [418, 729] width 83 height 28
type input "6,905"
click at [806, 726] on input "text" at bounding box center [819, 729] width 83 height 28
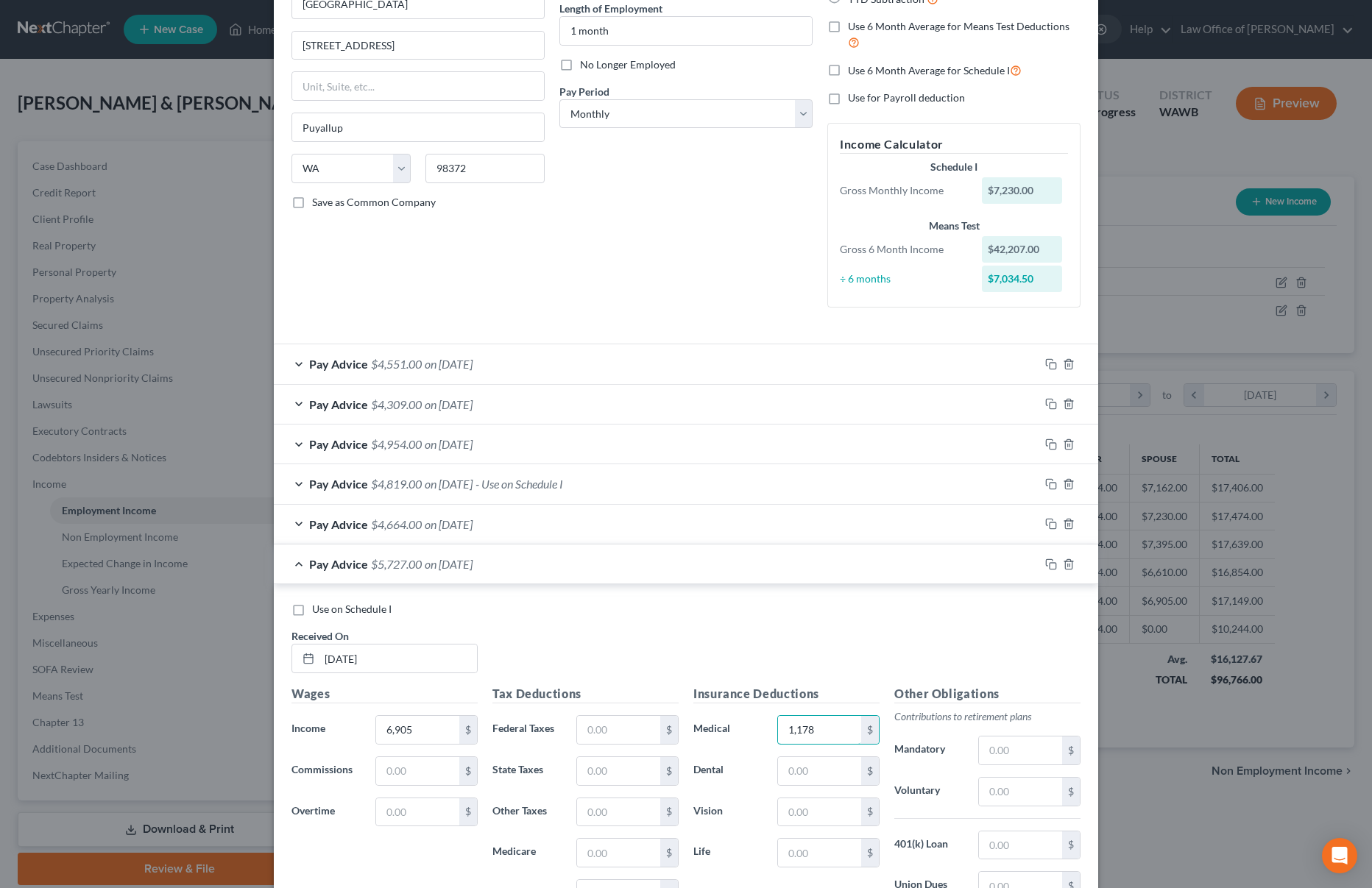
type input "1,178"
click at [1005, 750] on input "text" at bounding box center [1020, 750] width 83 height 28
type input "681"
click at [598, 733] on input "text" at bounding box center [618, 729] width 83 height 28
type input "700"
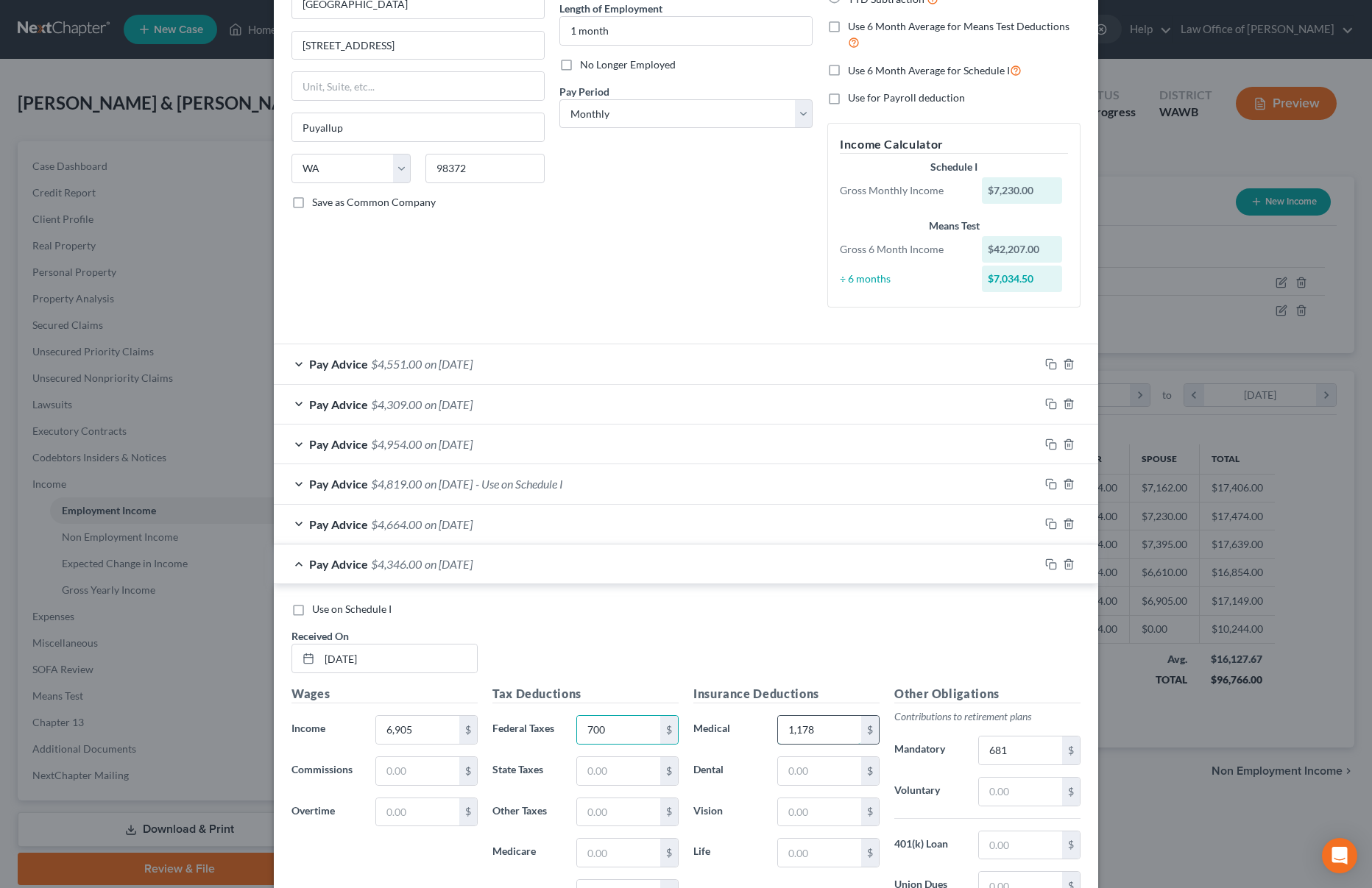
click at [819, 728] on input "1,178" at bounding box center [819, 729] width 83 height 28
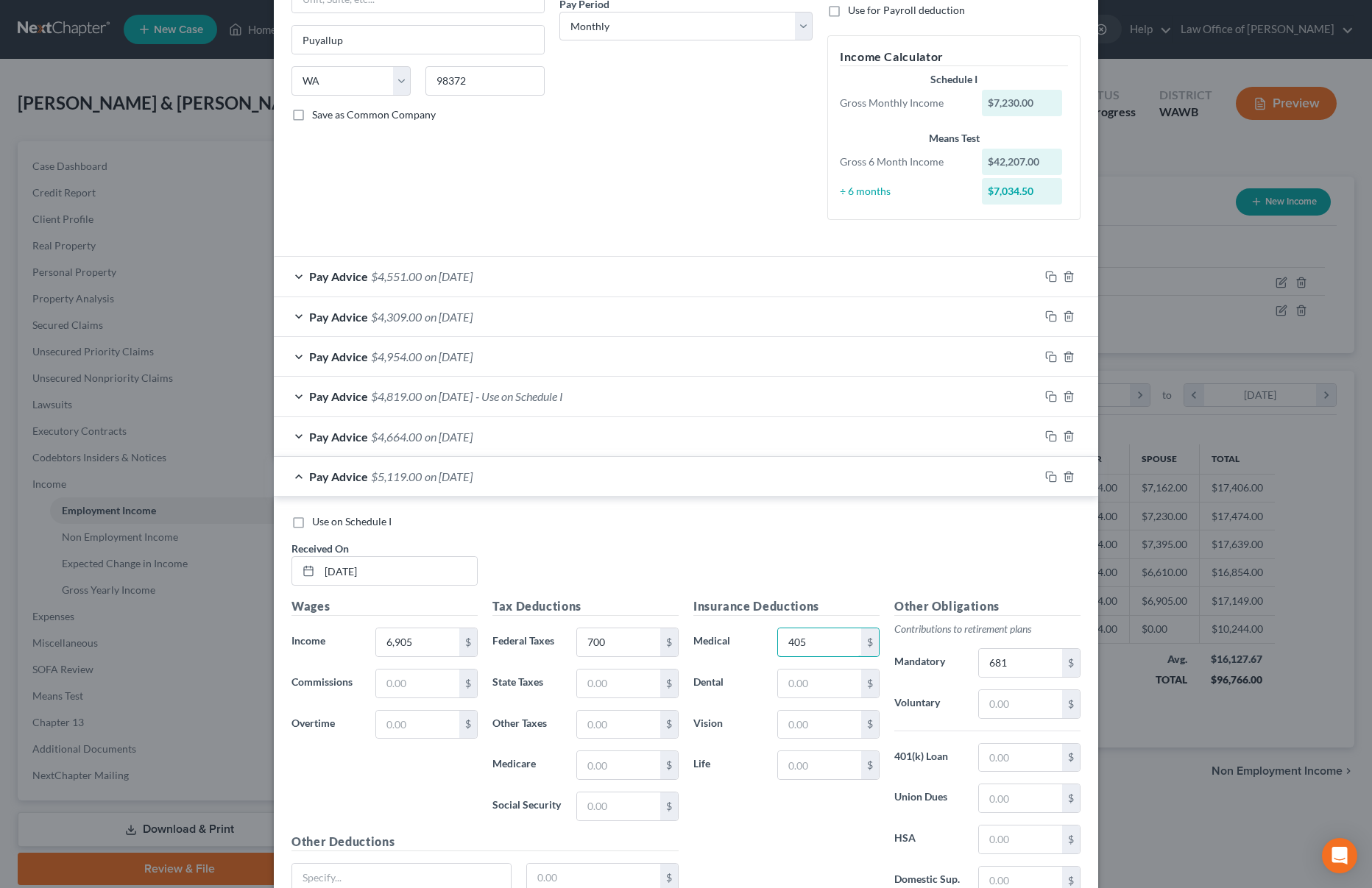
scroll to position [242, 0]
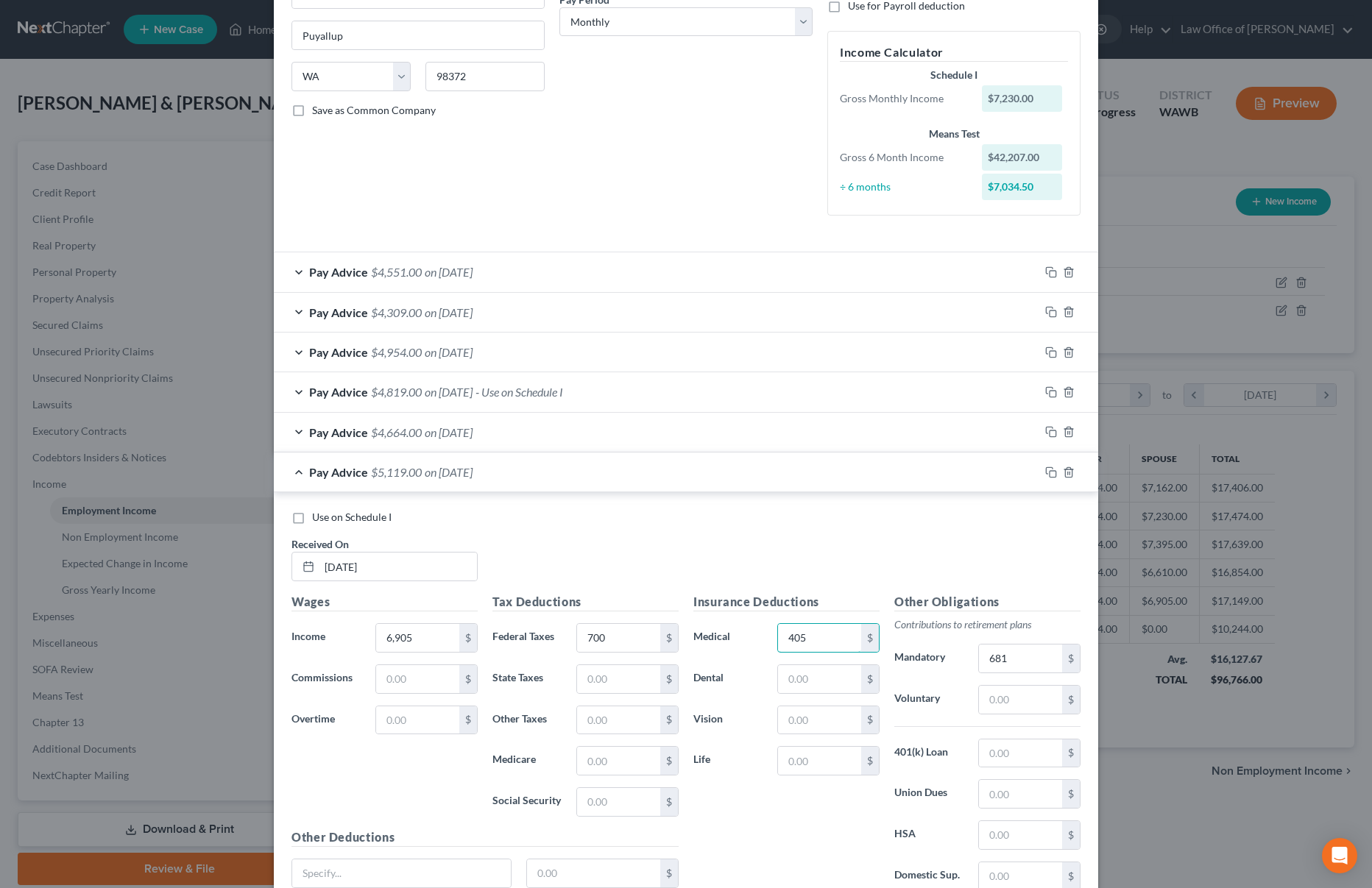
type input "405"
click at [1023, 660] on input "681" at bounding box center [1020, 659] width 83 height 28
type input "557"
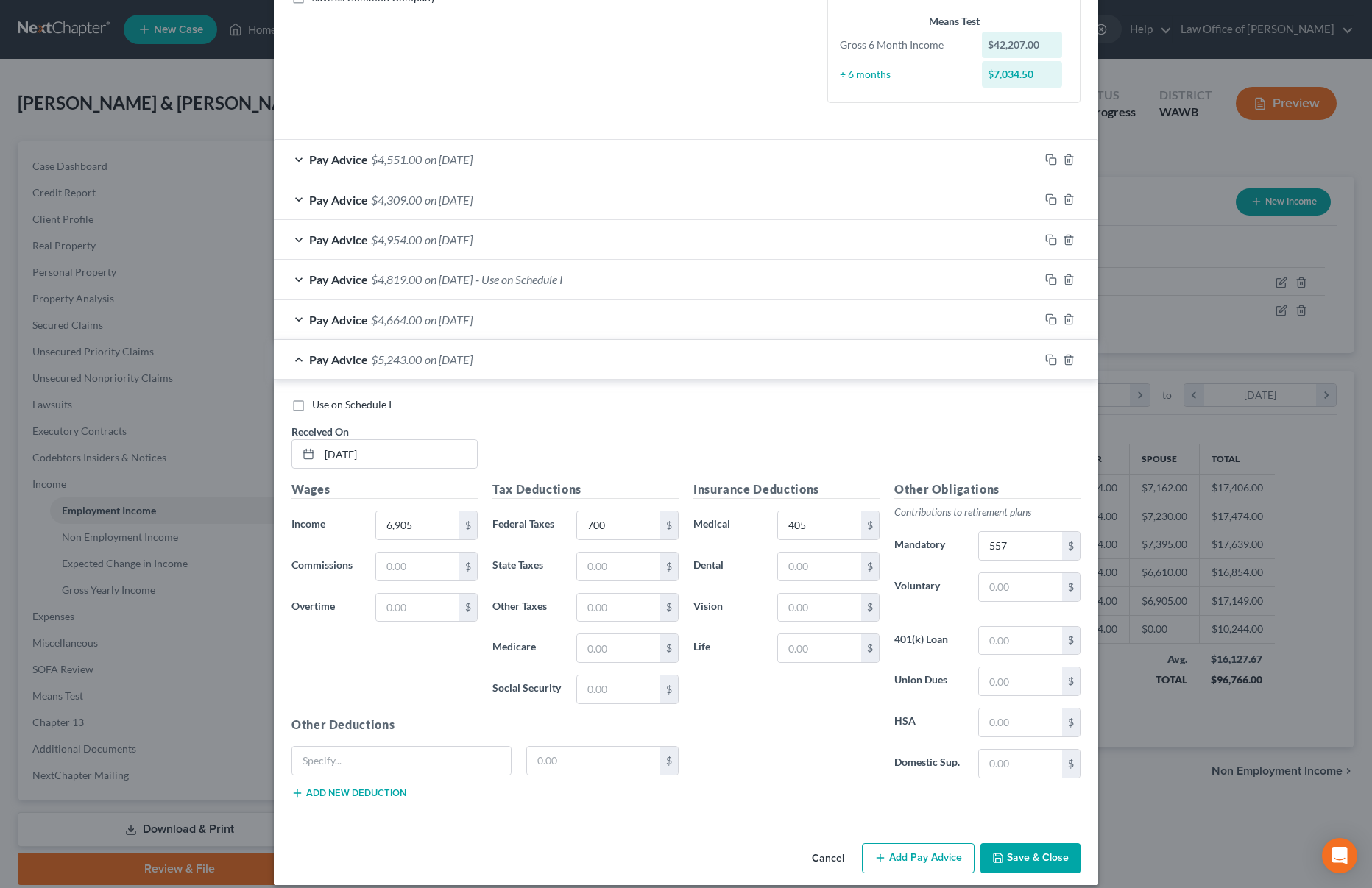
scroll to position [369, 0]
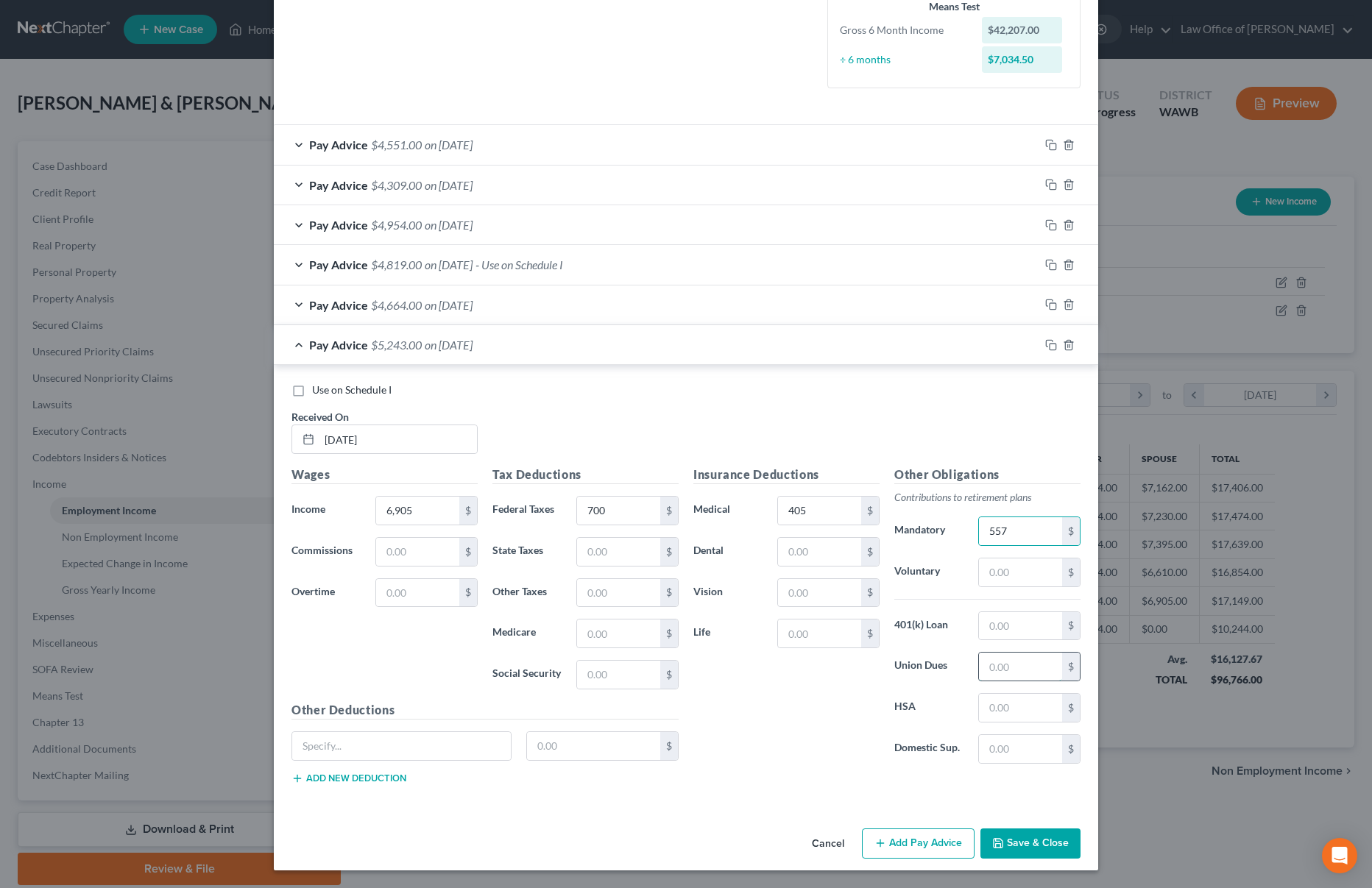
click at [1010, 669] on input "text" at bounding box center [1020, 667] width 83 height 28
type input "128"
click at [1007, 715] on input "text" at bounding box center [1020, 708] width 83 height 28
type input "267"
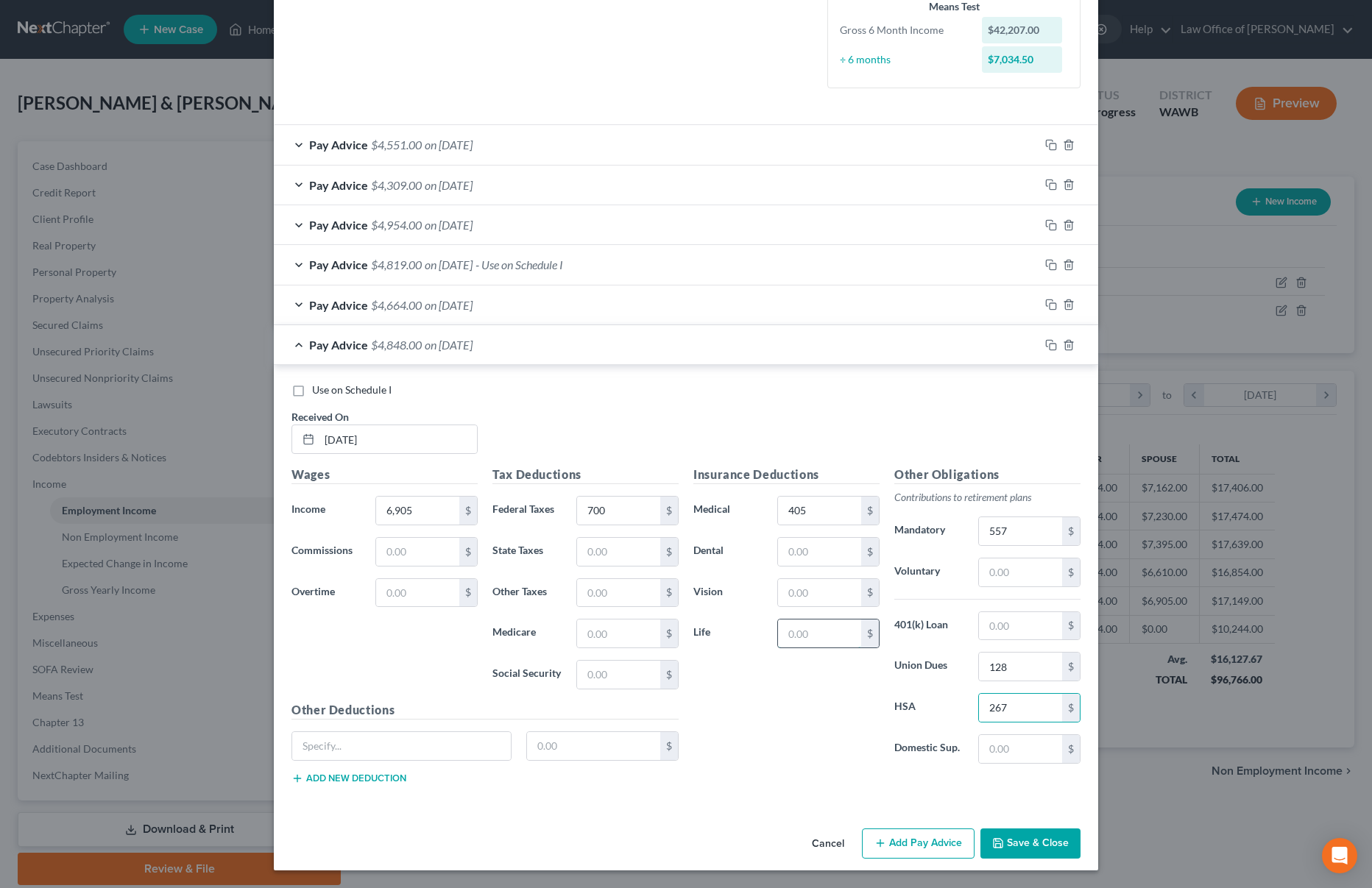
click at [824, 633] on input "text" at bounding box center [819, 634] width 83 height 28
type input "8"
click at [1015, 843] on button "Save & Close" at bounding box center [1031, 844] width 100 height 30
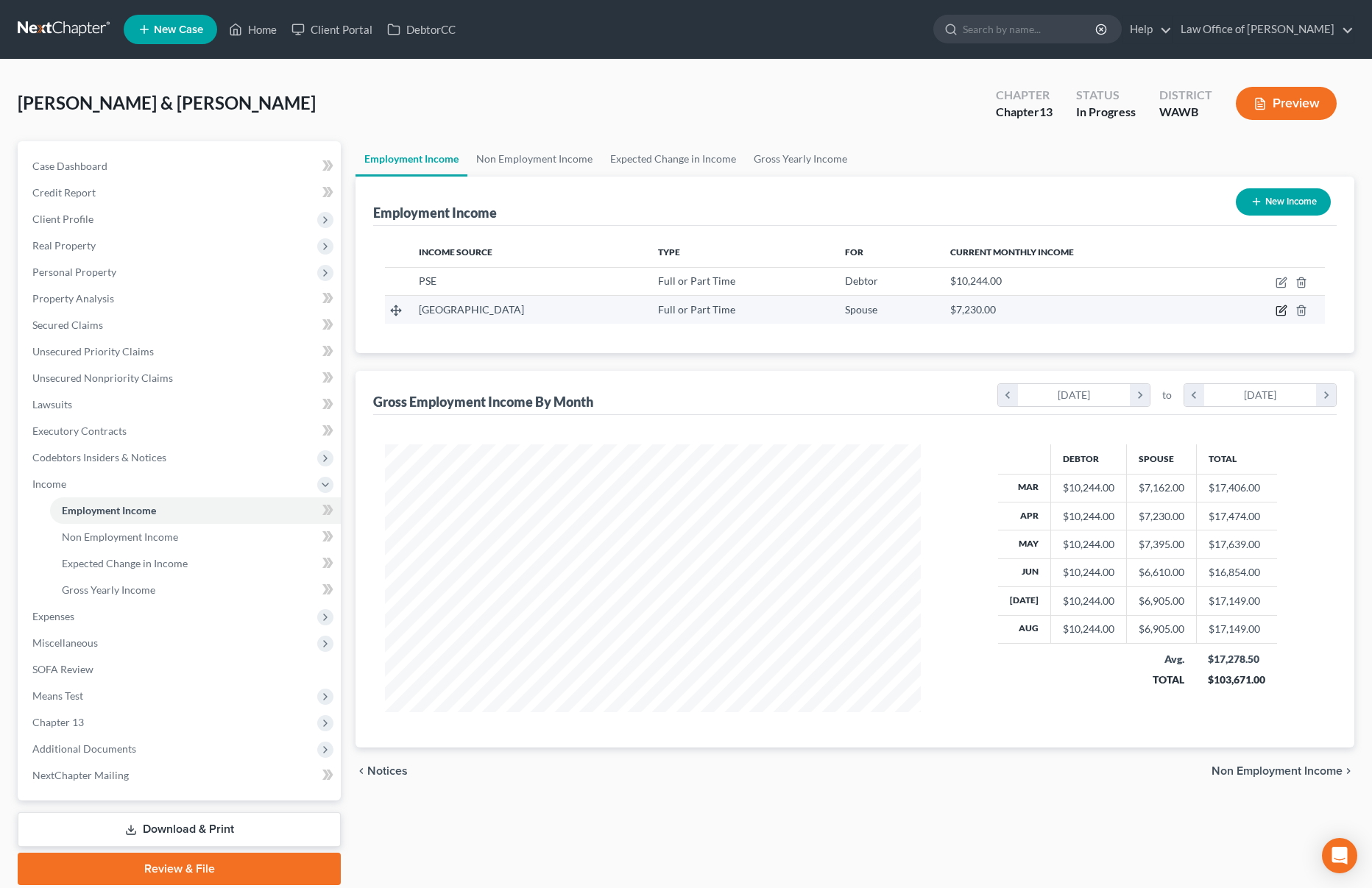
click at [1280, 310] on icon "button" at bounding box center [1281, 310] width 12 height 12
select select "0"
select select "50"
select select "0"
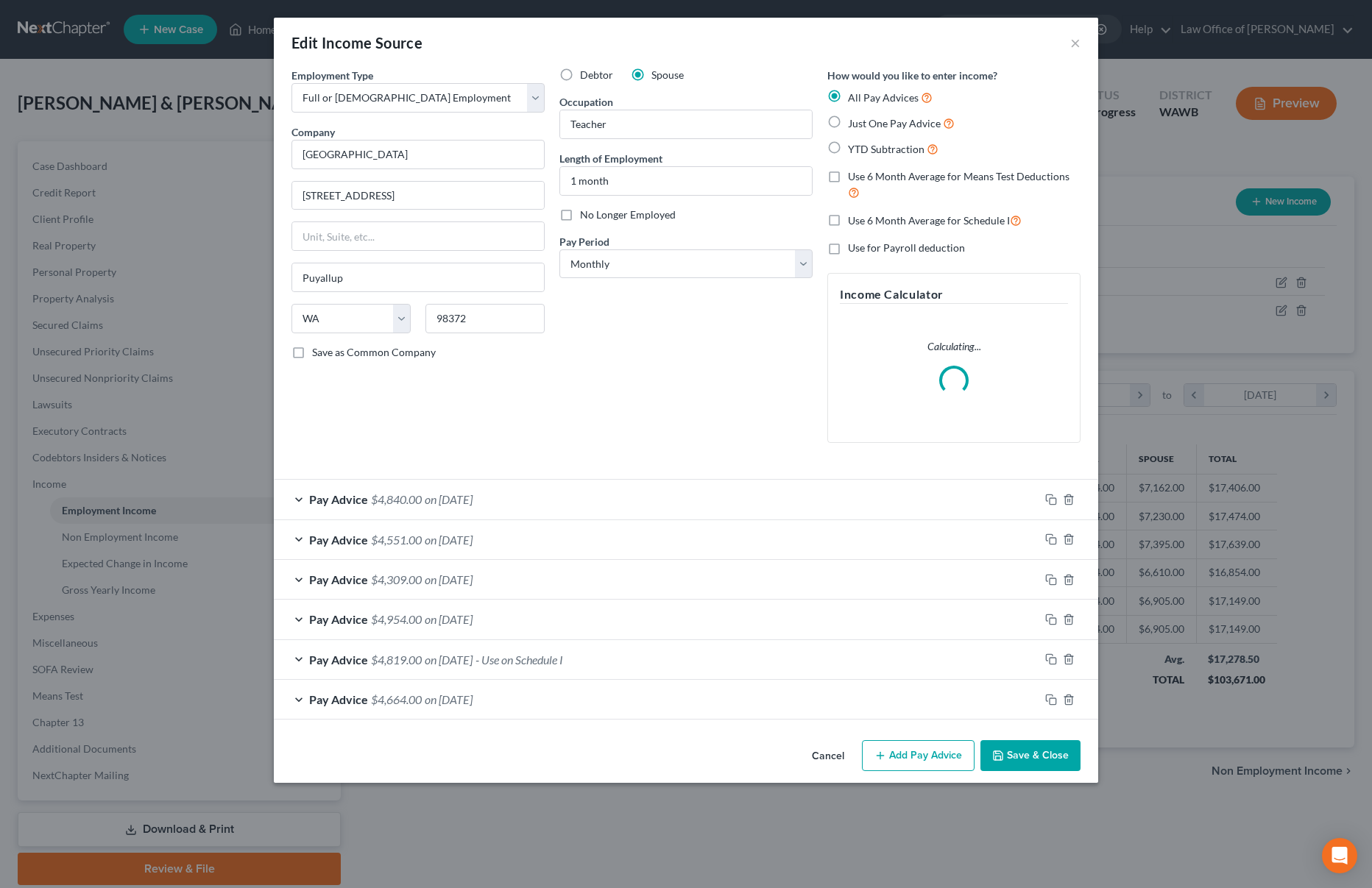
click at [472, 660] on span "on 04/30/2025" at bounding box center [448, 660] width 47 height 14
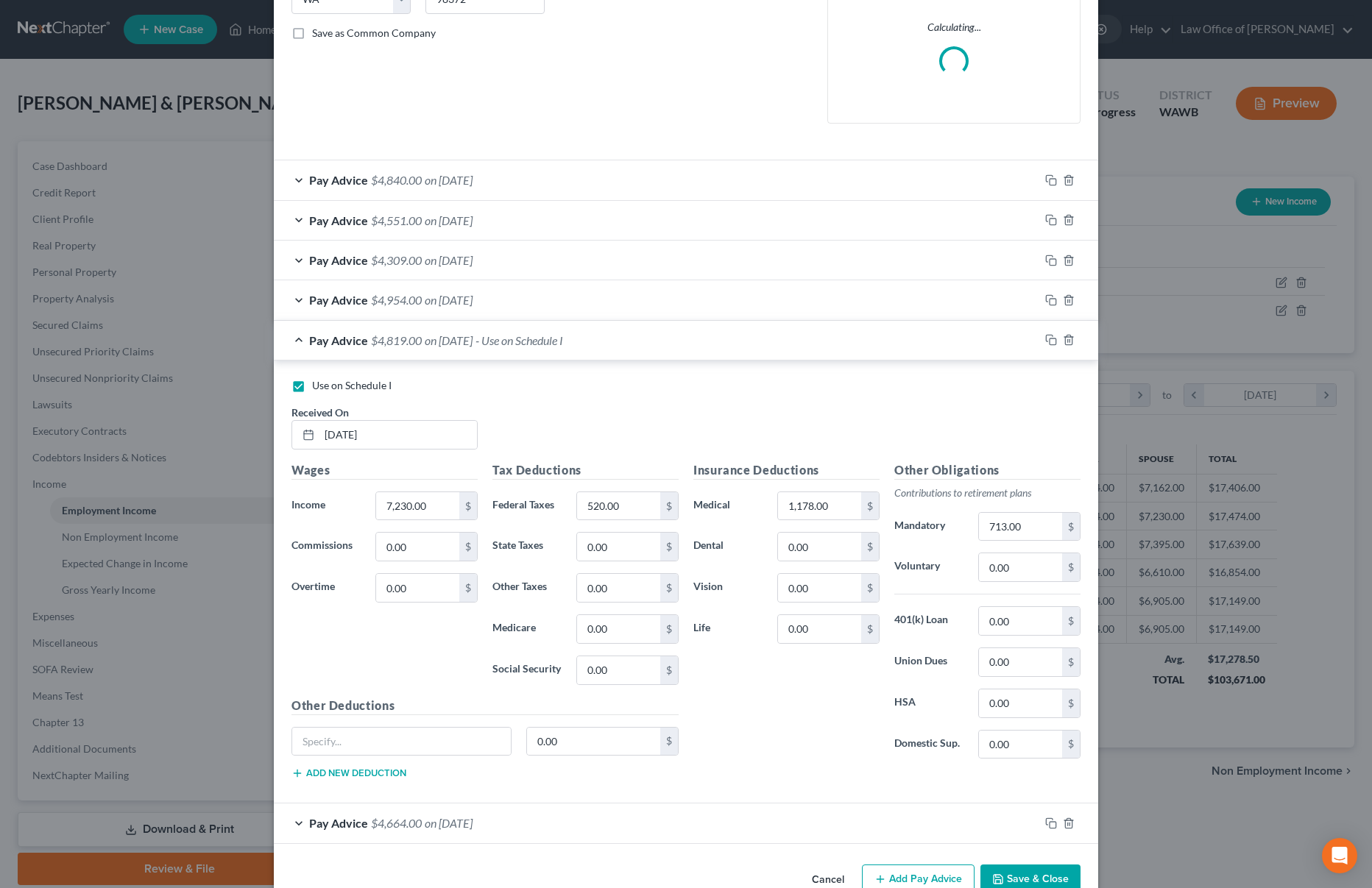
scroll to position [356, 0]
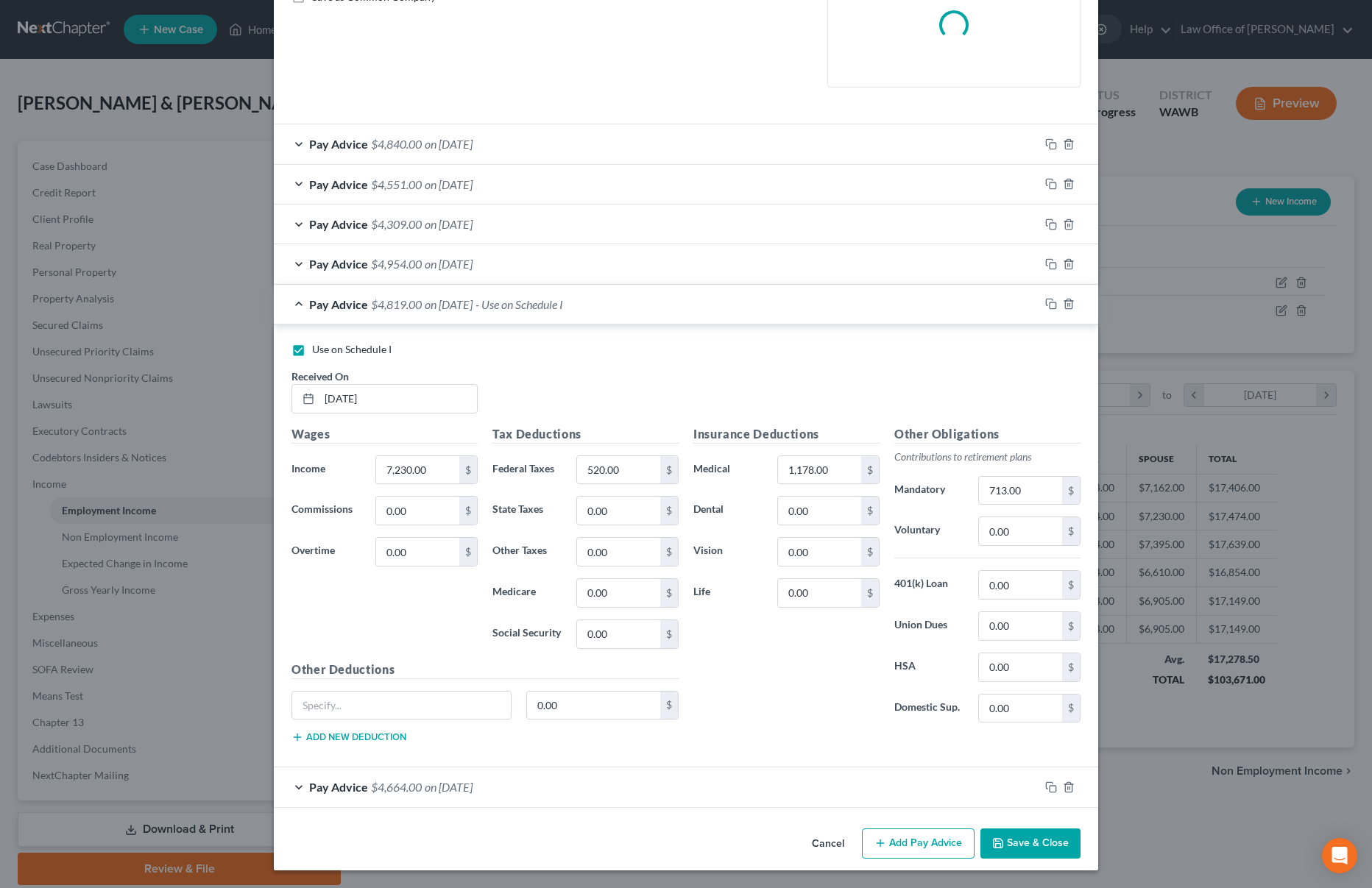
click at [433, 179] on span "on 07/13/2025" at bounding box center [448, 185] width 47 height 14
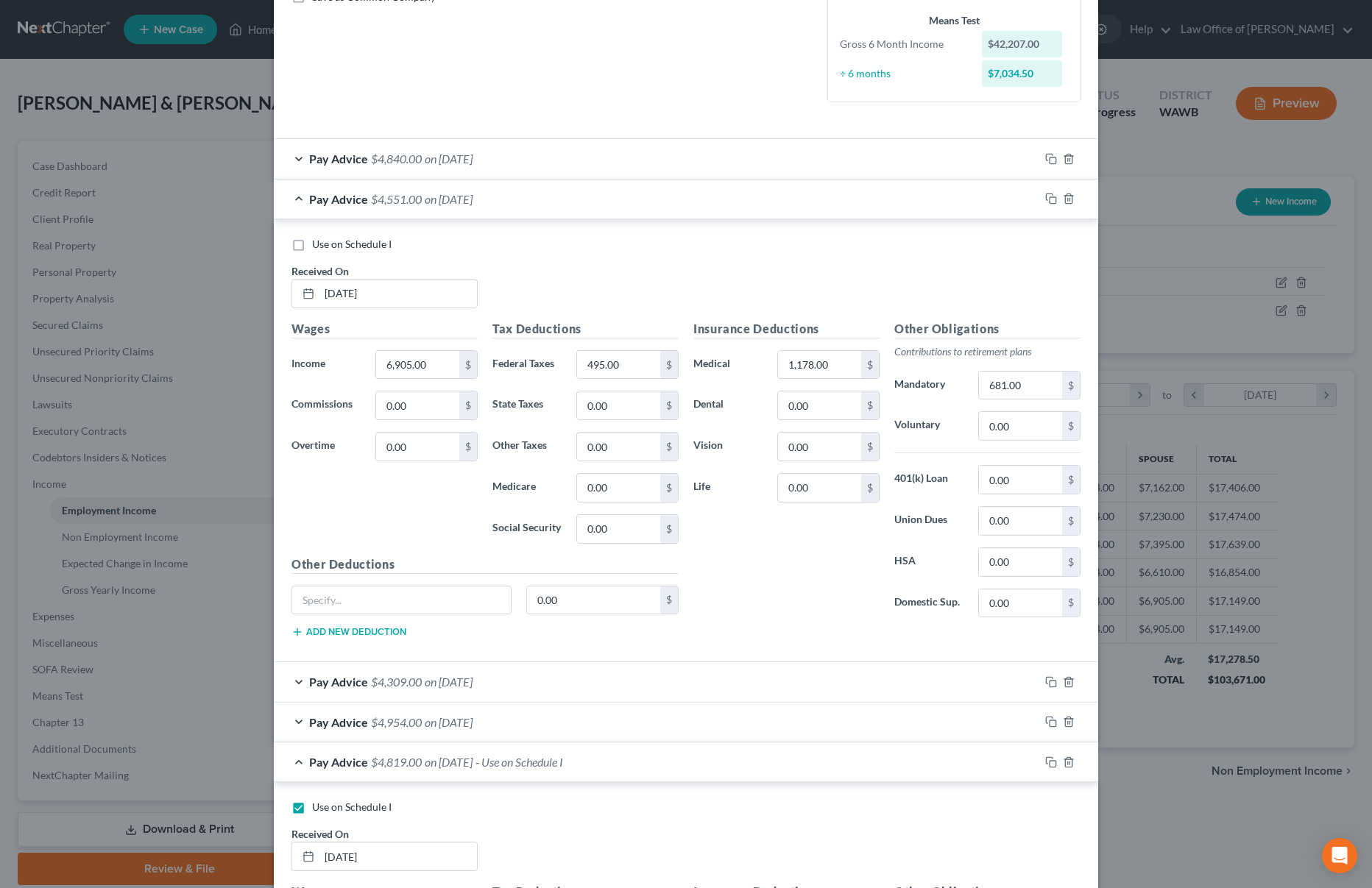
click at [428, 162] on span "on 08/31/2025" at bounding box center [448, 159] width 47 height 14
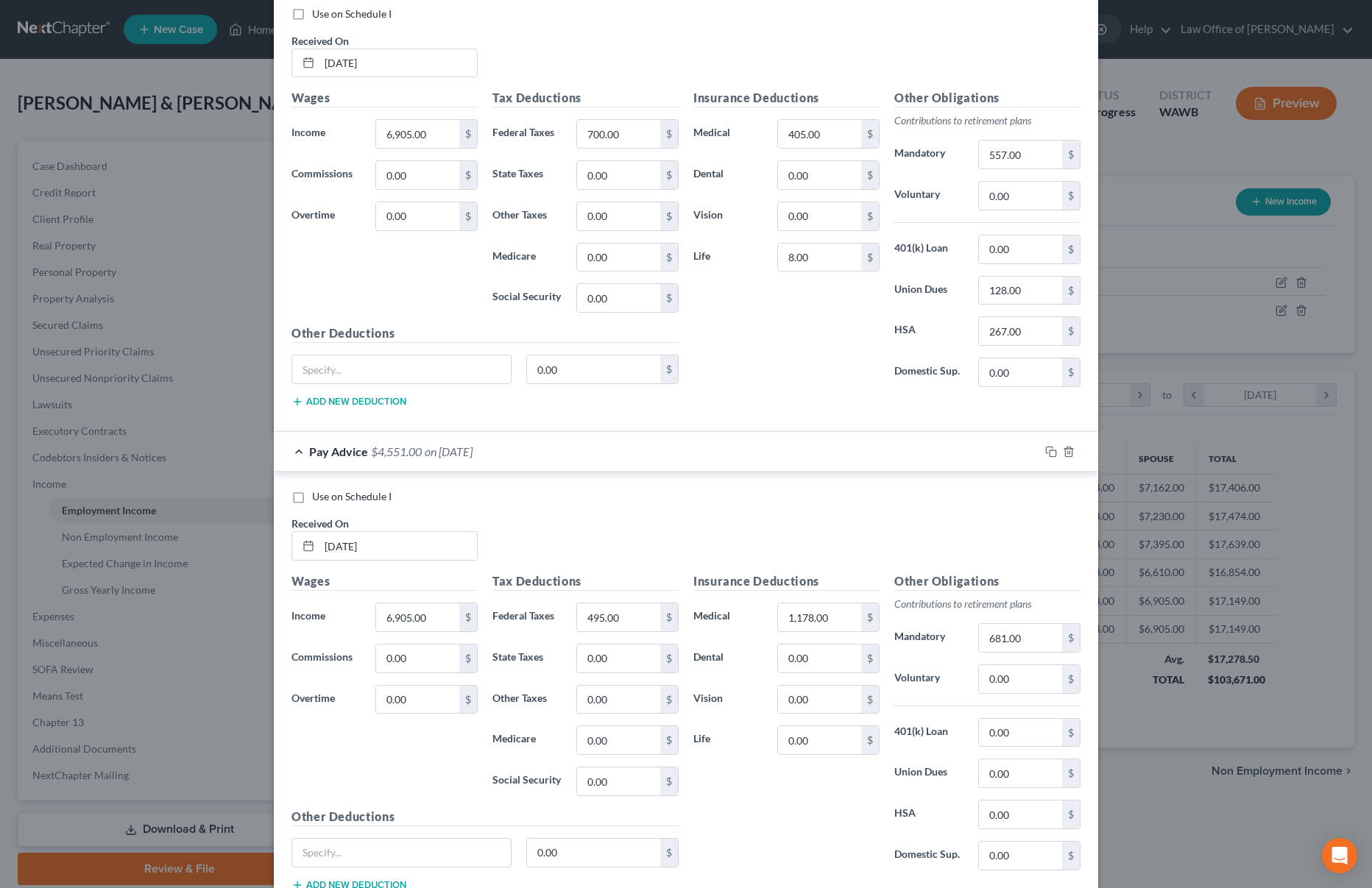
scroll to position [552, 0]
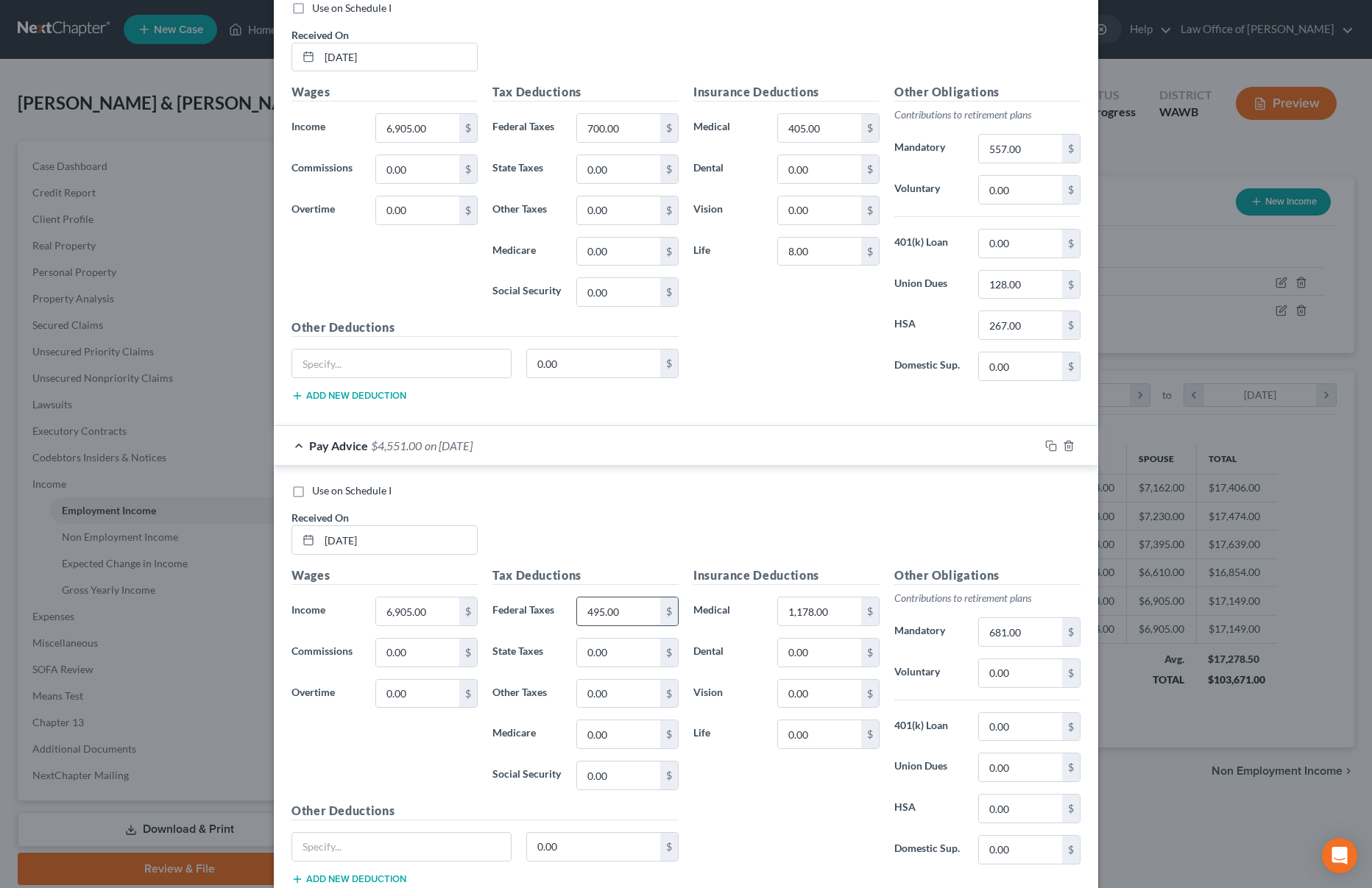
click at [625, 614] on input "495.00" at bounding box center [618, 611] width 83 height 28
type input "700"
click at [821, 613] on input "1,178.00" at bounding box center [819, 611] width 83 height 28
drag, startPoint x: 843, startPoint y: 614, endPoint x: 688, endPoint y: 609, distance: 155.1
click at [705, 613] on div "Medical 1,178.00 $" at bounding box center [787, 611] width 201 height 30
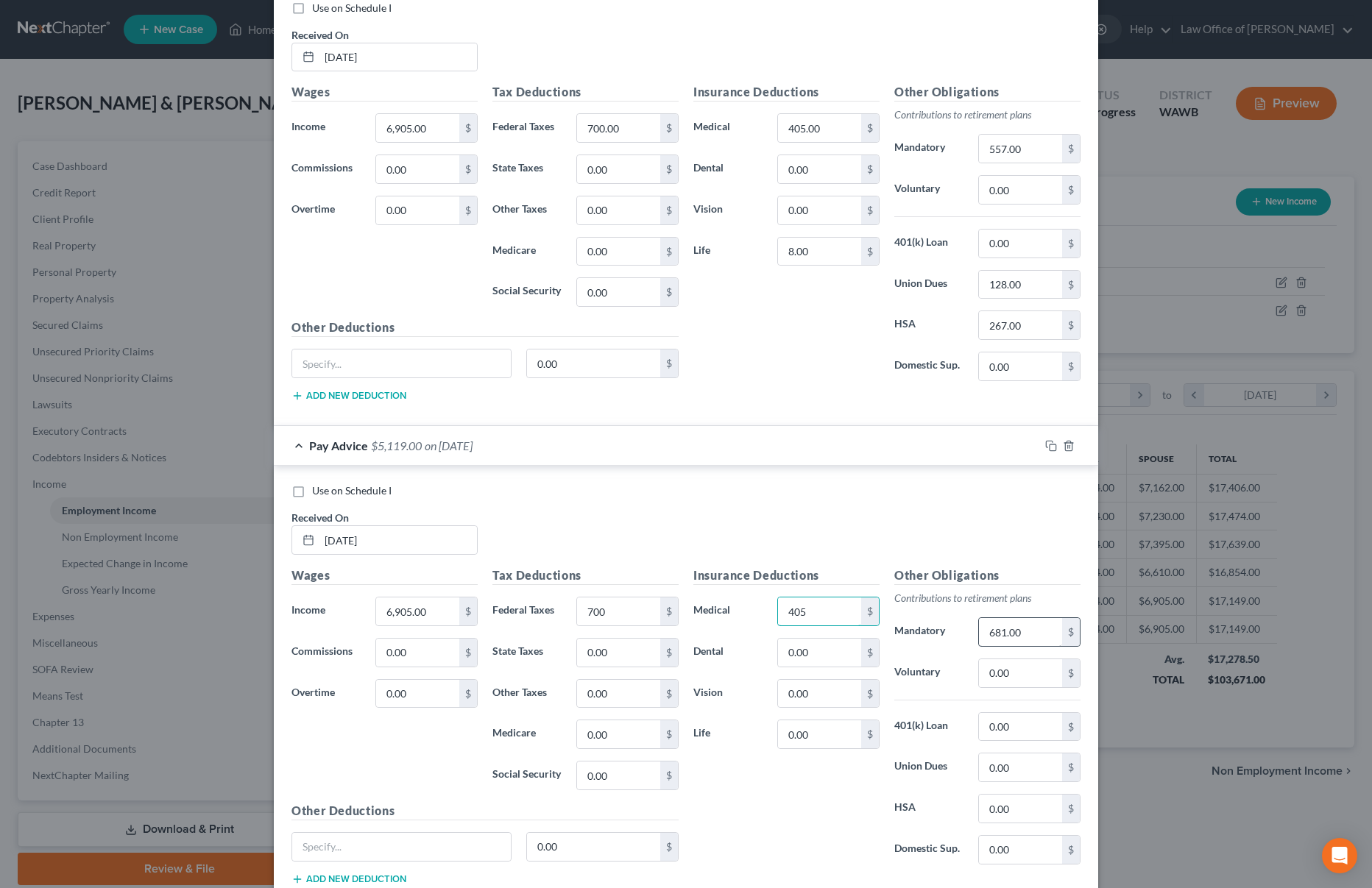
type input "405"
click at [1023, 634] on input "681.00" at bounding box center [1020, 632] width 83 height 28
type input "557"
click at [1016, 766] on input "0.00" at bounding box center [1020, 767] width 83 height 28
type input "128"
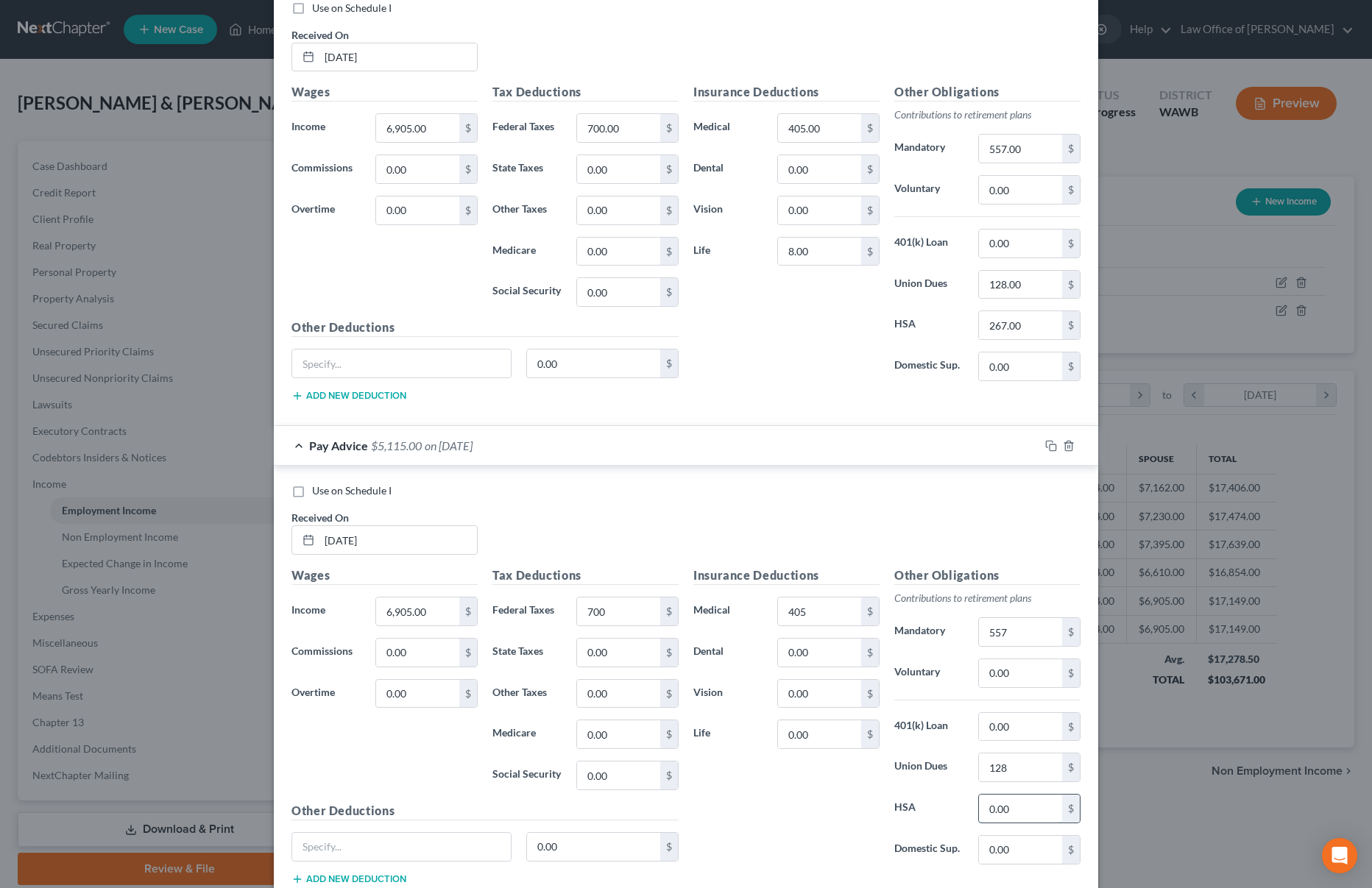
click at [1018, 797] on input "0.00" at bounding box center [1020, 808] width 83 height 28
drag, startPoint x: 1023, startPoint y: 805, endPoint x: 868, endPoint y: 805, distance: 155.0
click at [868, 805] on div "Insurance Deductions Medical 405 $ Dental 0.00 $ Vision 0.00 $ Life 0.00 $ Othe…" at bounding box center [887, 721] width 401 height 310
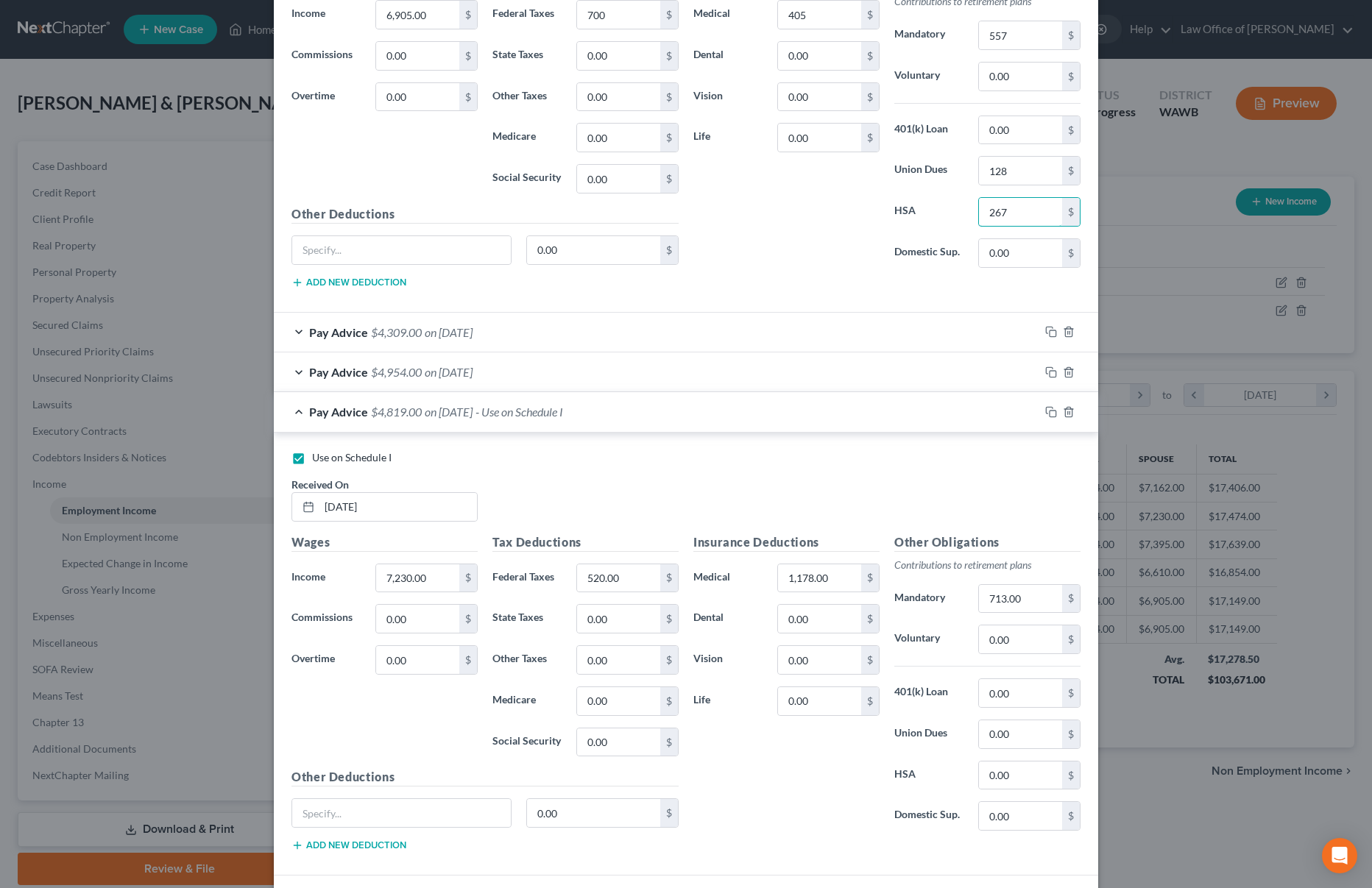
scroll to position [1257, 0]
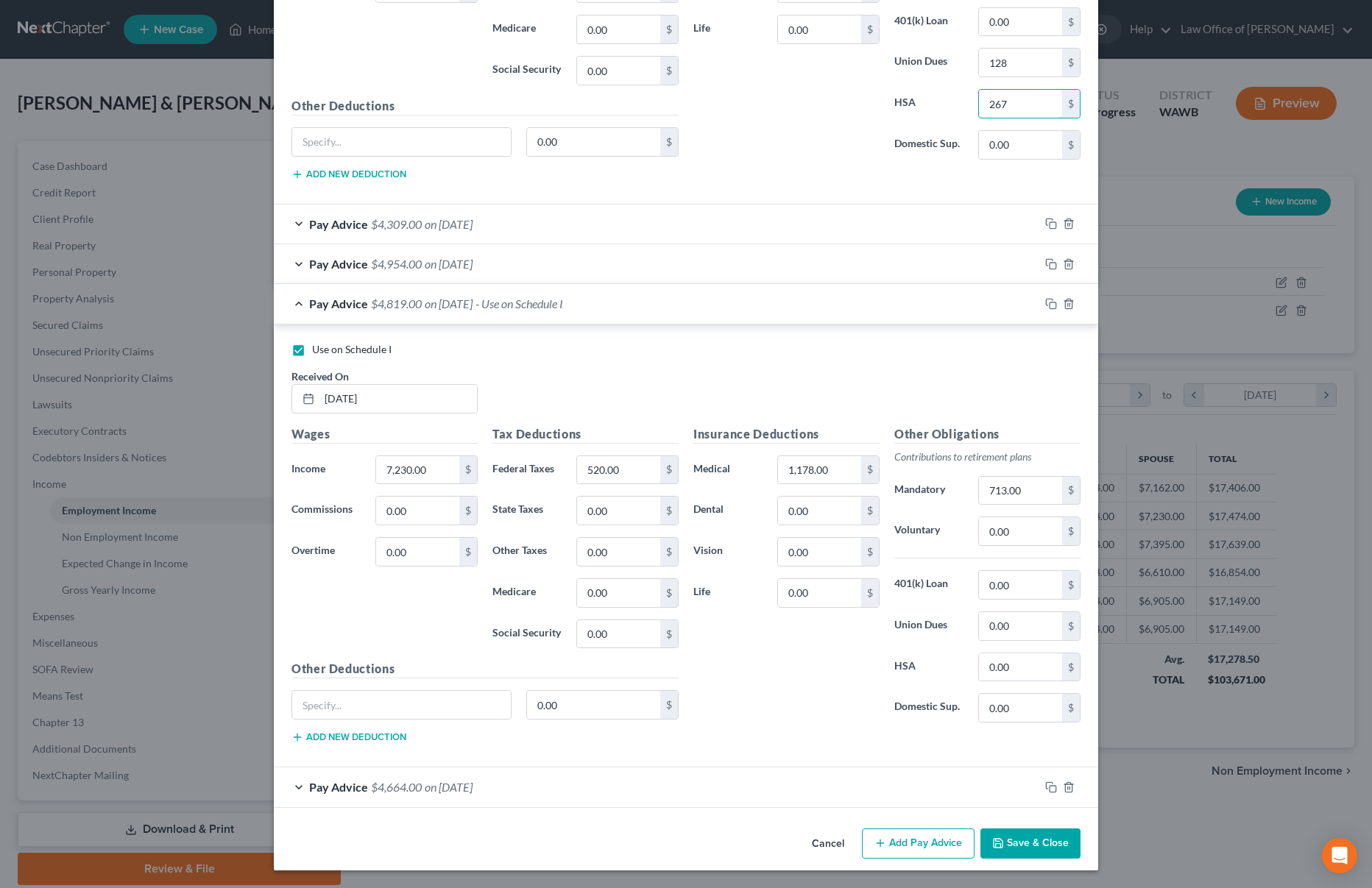
type input "267"
click at [429, 793] on span "on 03/31/2025" at bounding box center [448, 788] width 47 height 14
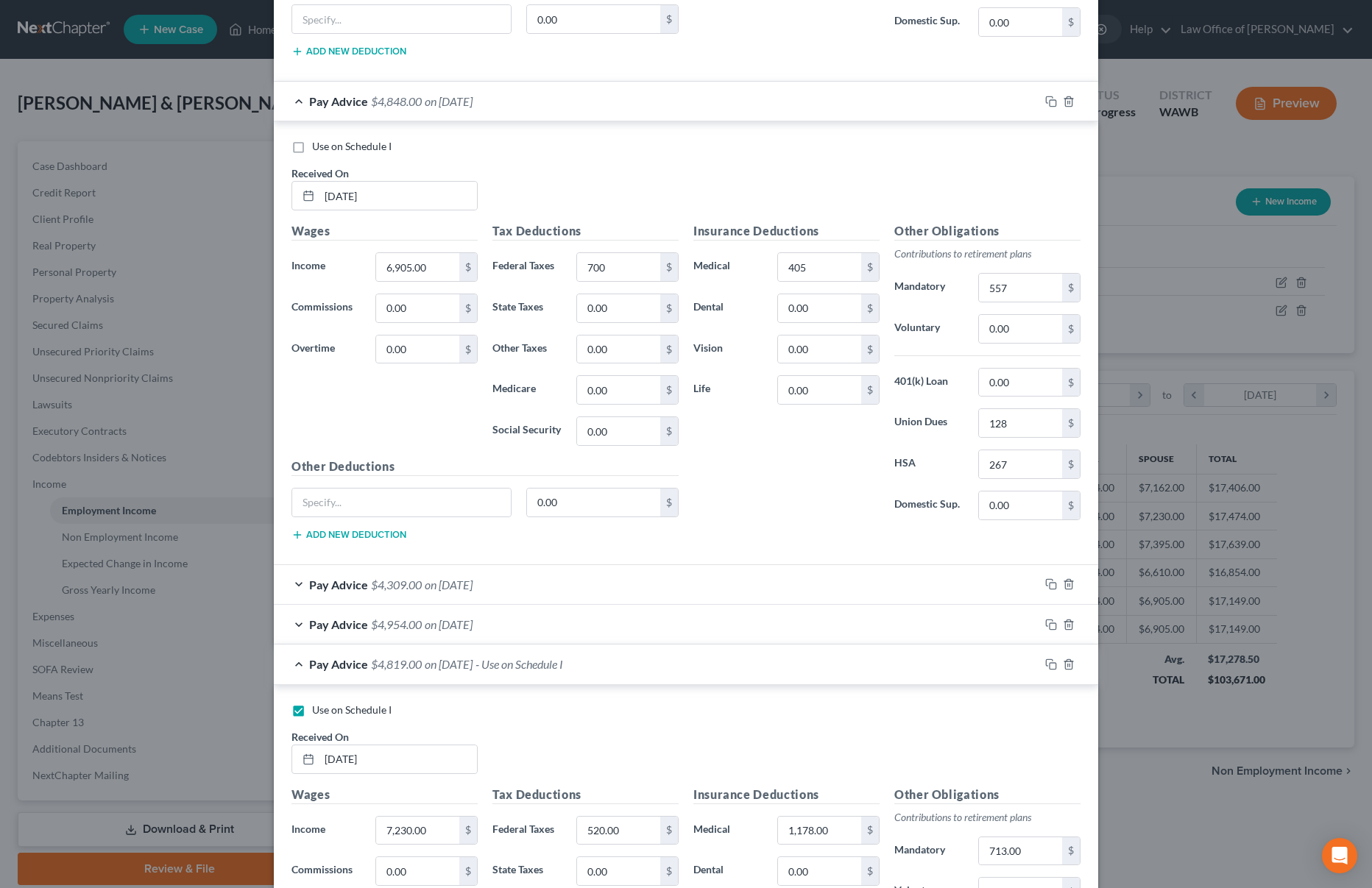
scroll to position [884, 0]
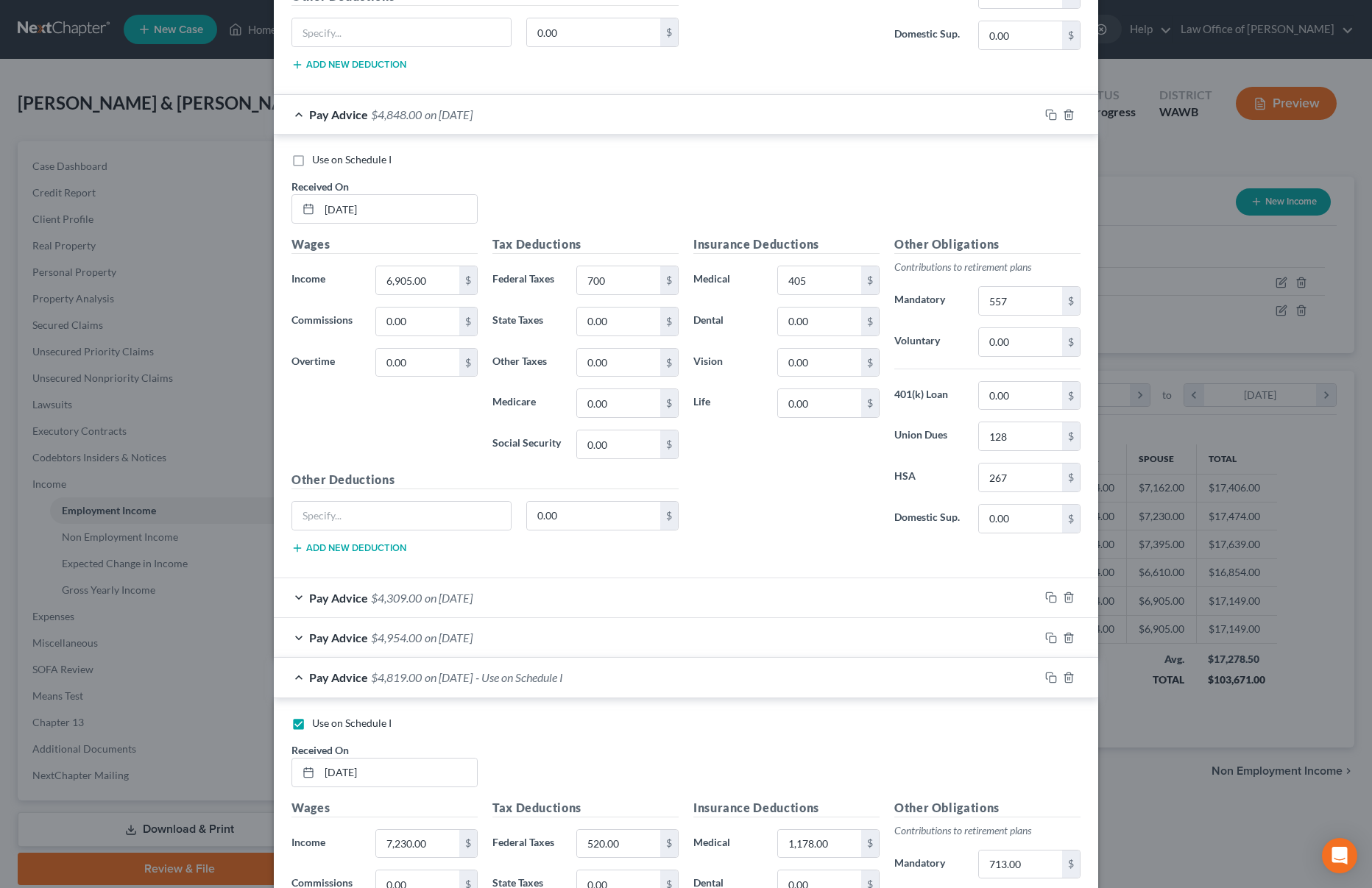
click at [398, 593] on span "$4,309.00" at bounding box center [396, 599] width 51 height 14
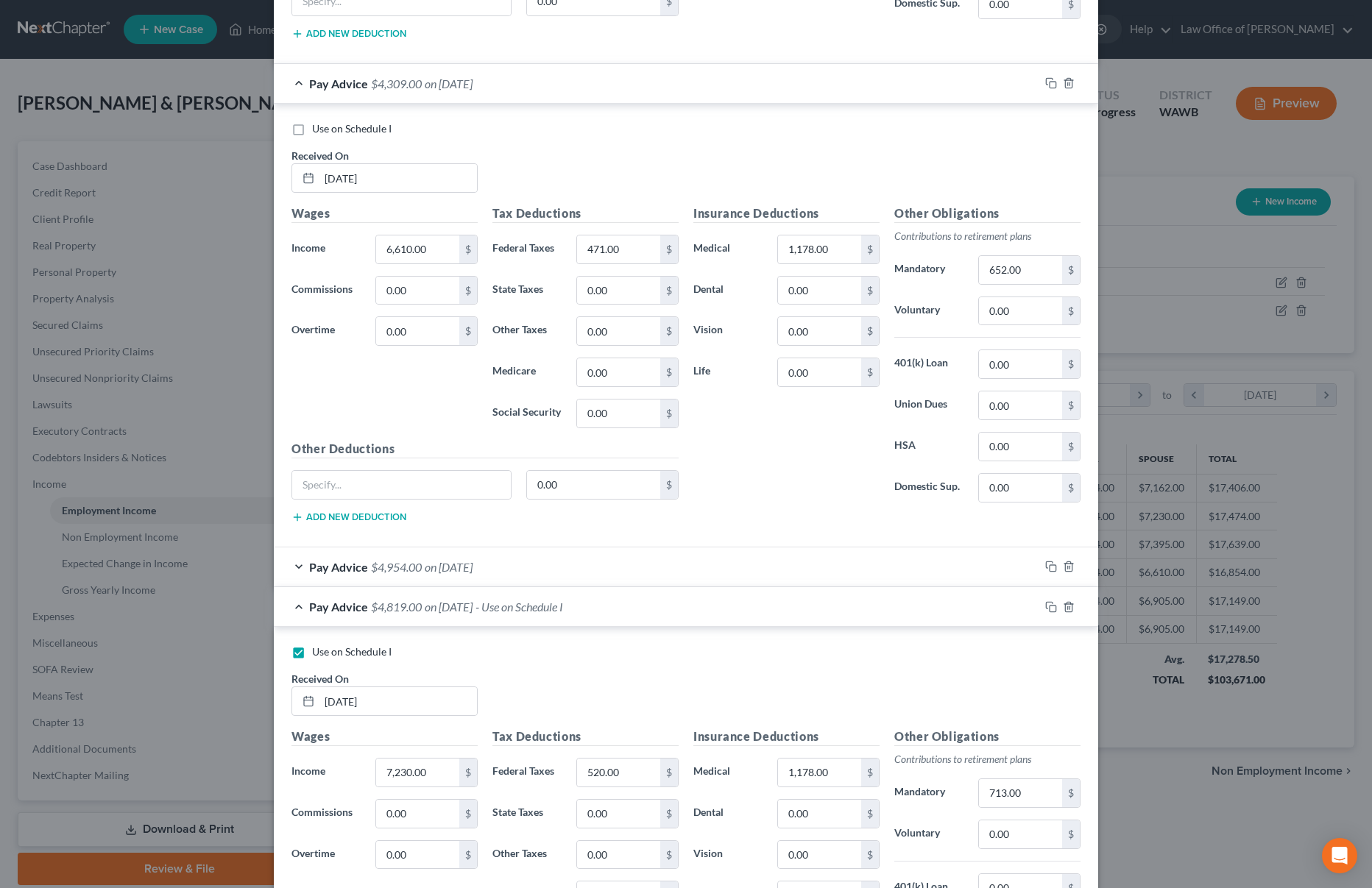
click at [395, 566] on span "$4,954.00" at bounding box center [396, 567] width 51 height 14
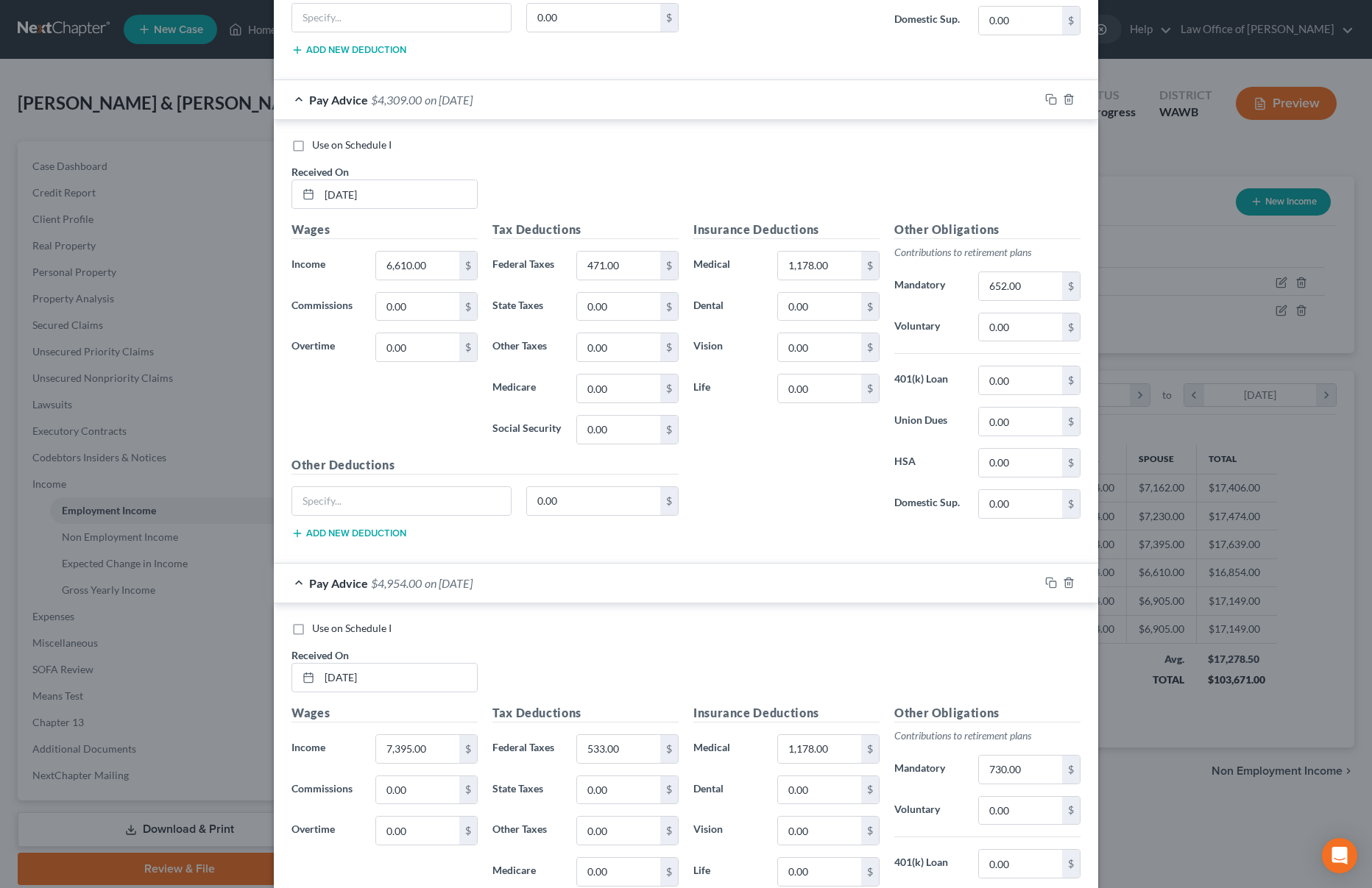
scroll to position [1389, 0]
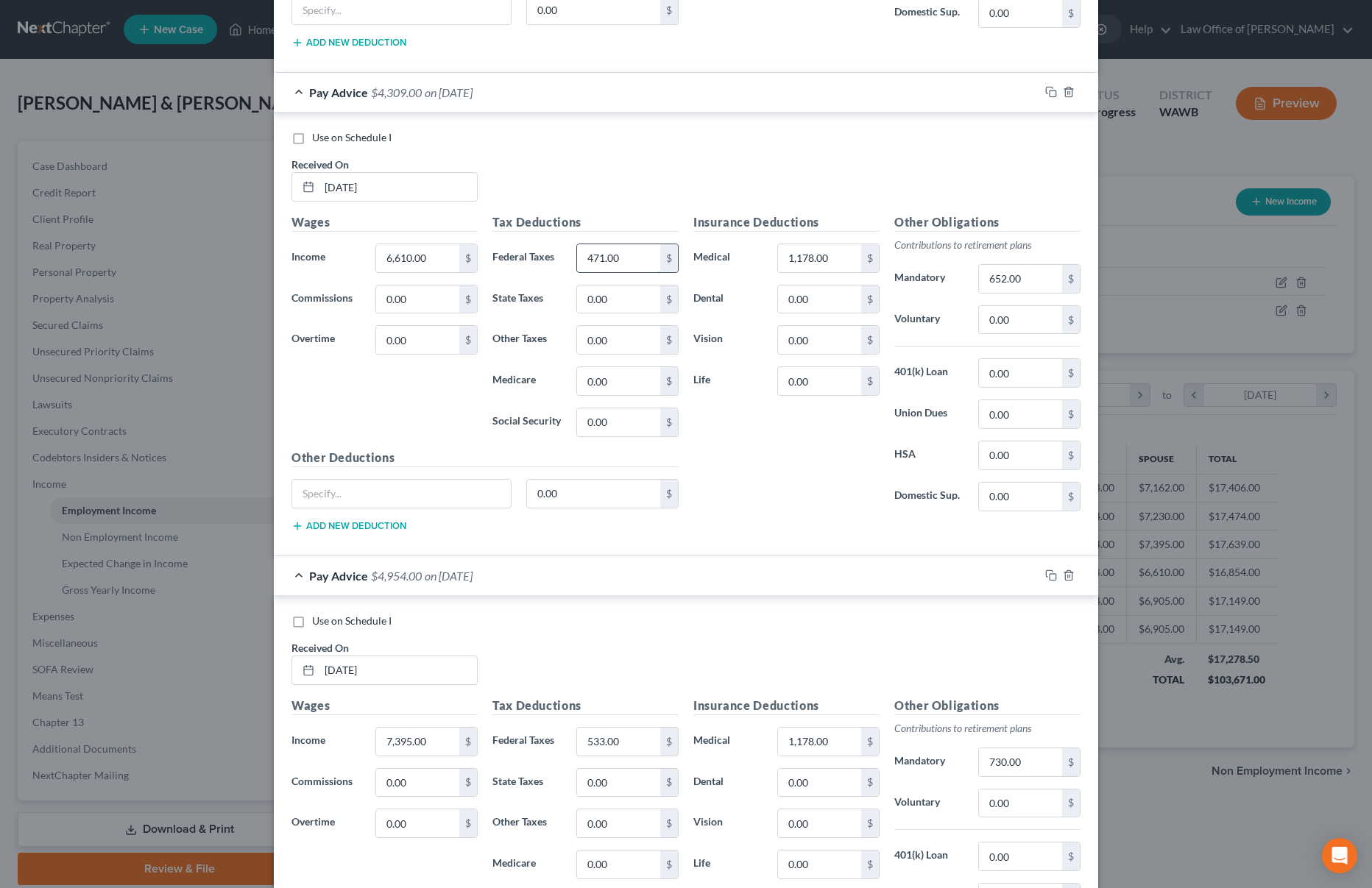
click at [627, 257] on input "471.00" at bounding box center [618, 258] width 83 height 28
type input "812"
click at [833, 262] on input "1,178.00" at bounding box center [819, 258] width 83 height 28
type input "405"
click at [1012, 280] on input "652.00" at bounding box center [1020, 279] width 83 height 28
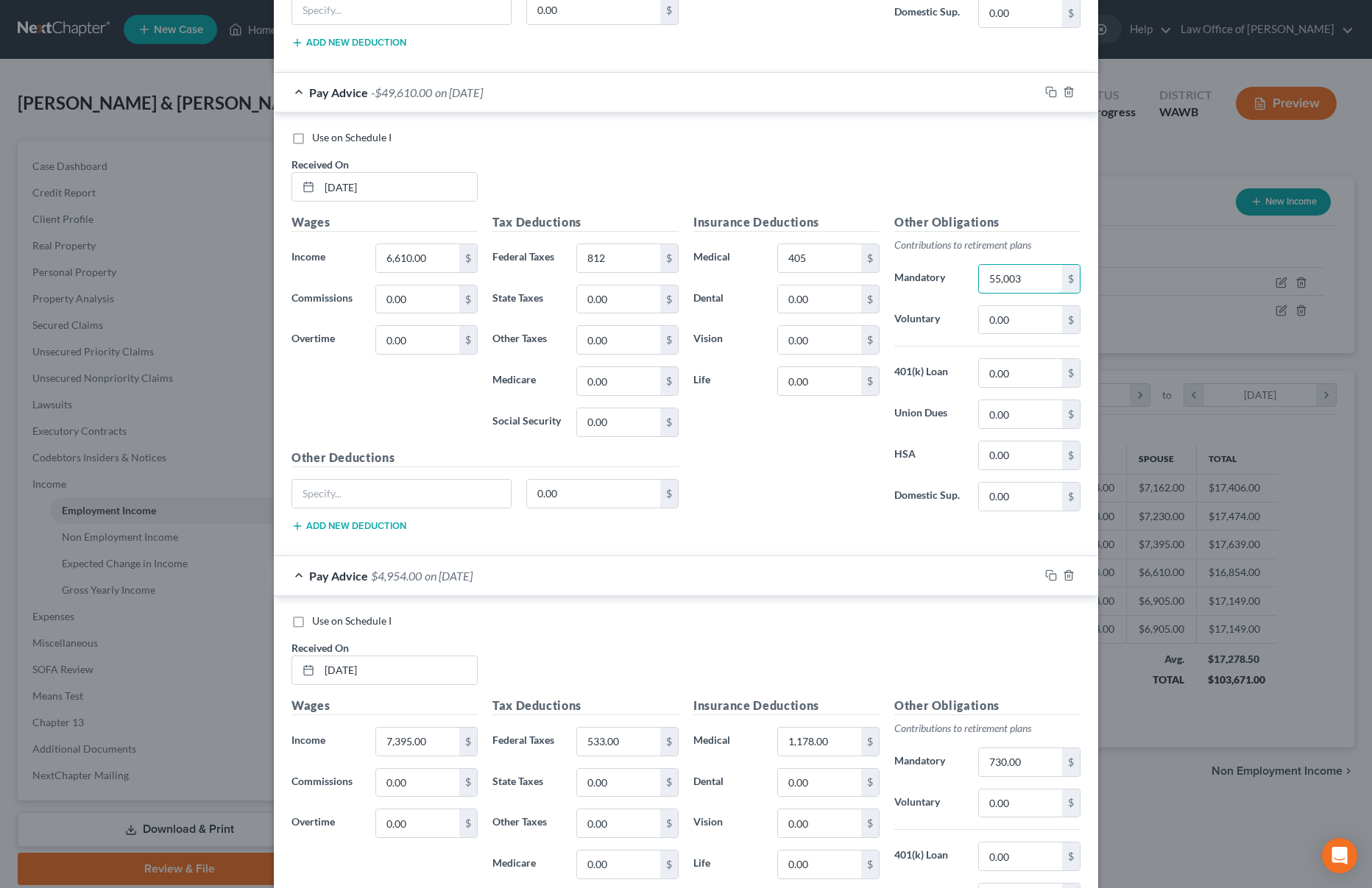
drag, startPoint x: 1014, startPoint y: 278, endPoint x: 924, endPoint y: 278, distance: 90.0
click at [924, 278] on div "Mandatory 55,003 $" at bounding box center [988, 279] width 201 height 30
type input "553"
click at [1023, 413] on input "0.00" at bounding box center [1020, 414] width 83 height 28
type input "128"
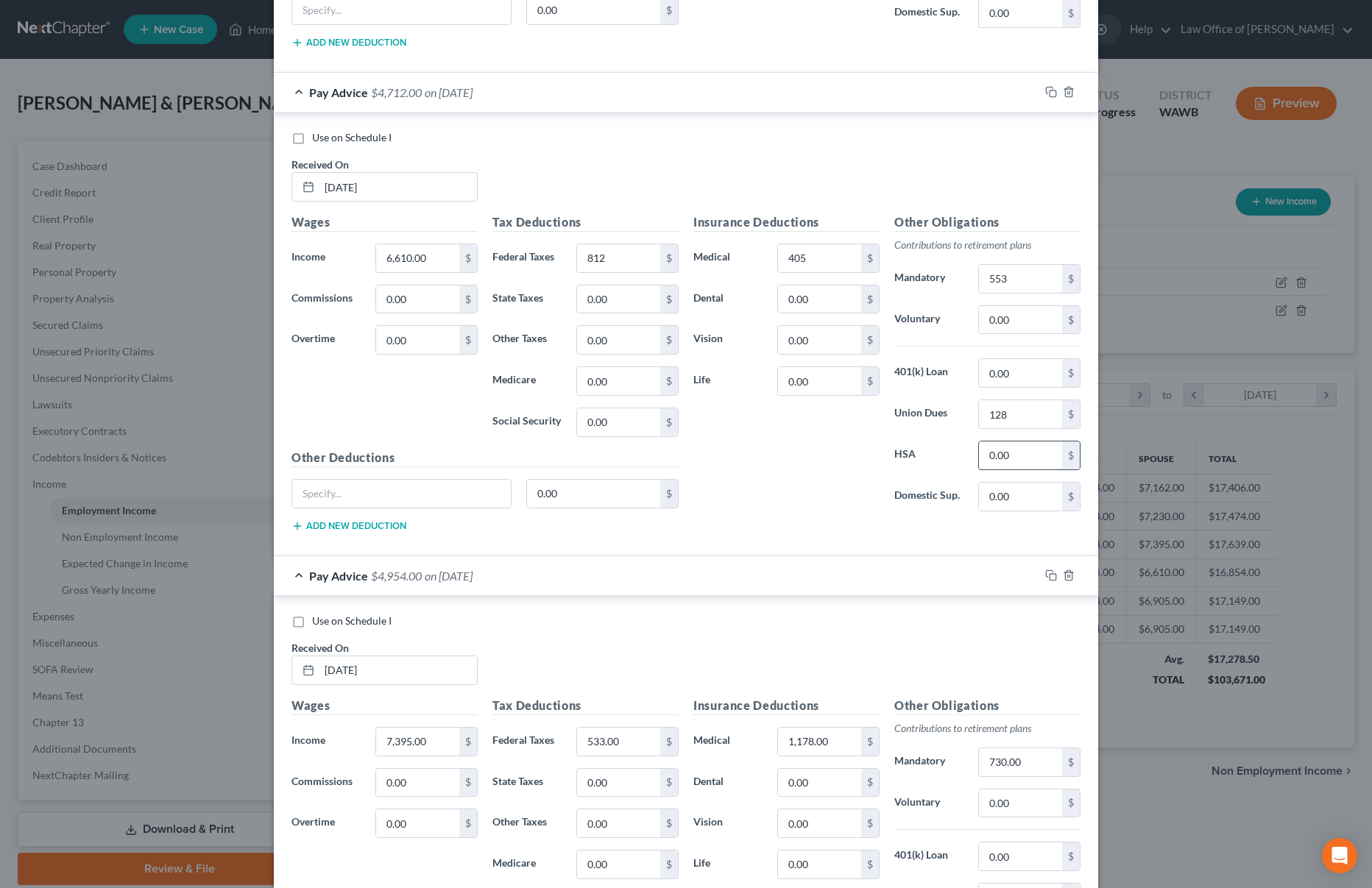
click at [1023, 451] on input "0.00" at bounding box center [1020, 455] width 83 height 28
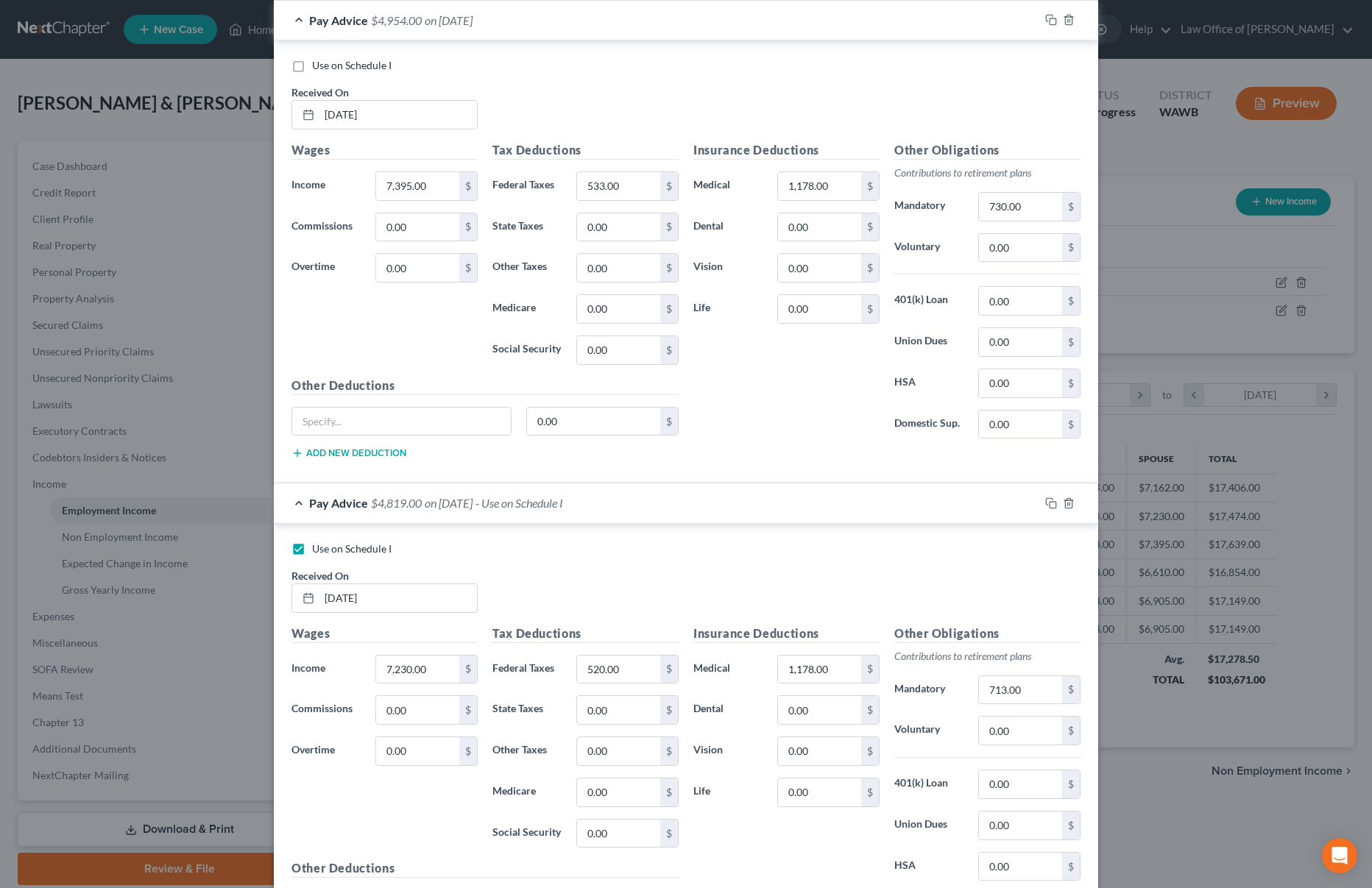
scroll to position [1946, 0]
type input "267"
click at [628, 185] on input "533.00" at bounding box center [618, 185] width 83 height 28
type input "1,012"
click at [826, 186] on input "1,178.00" at bounding box center [819, 185] width 83 height 28
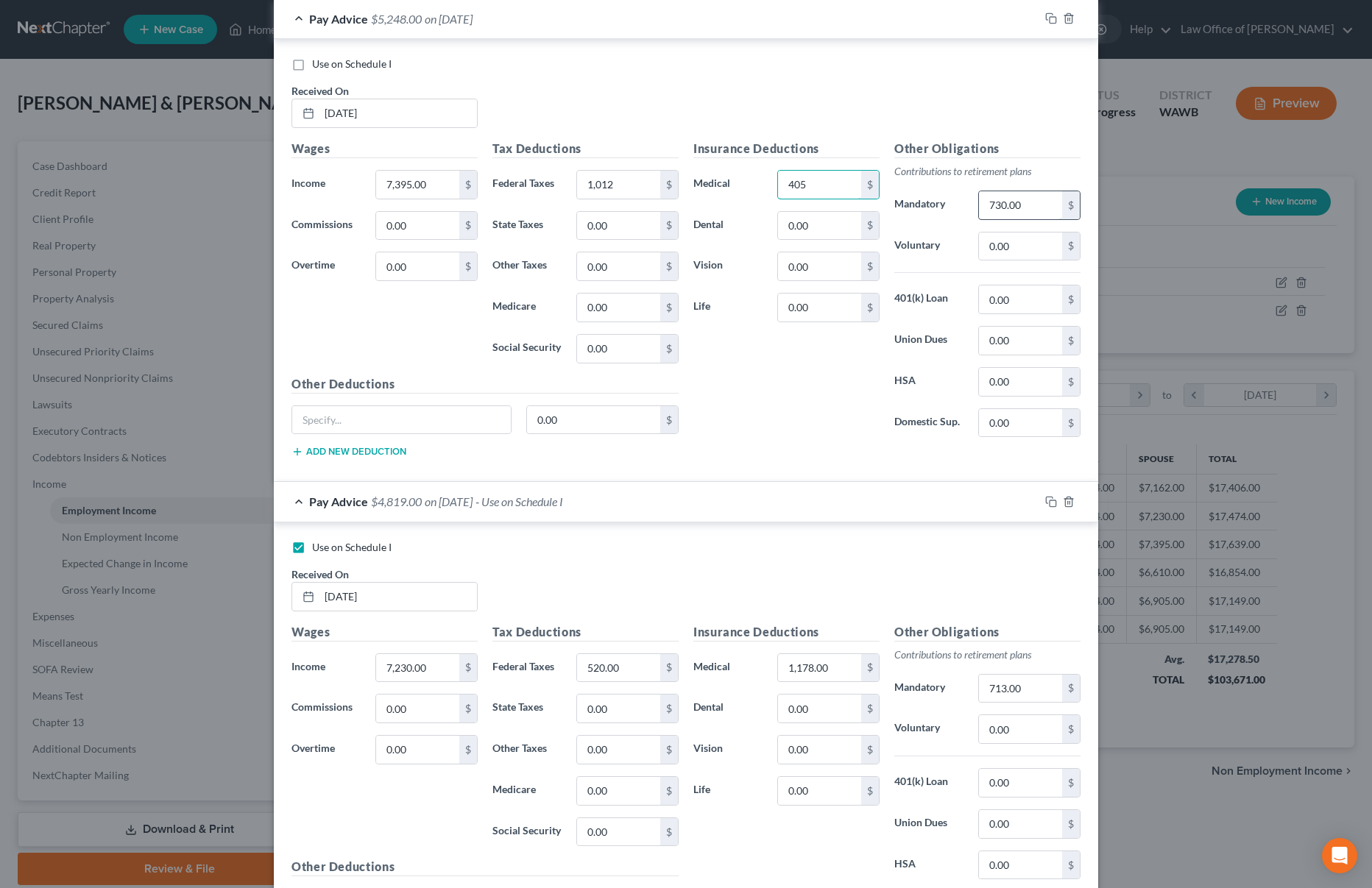
type input "405"
click at [1038, 207] on input "730.00" at bounding box center [1020, 205] width 83 height 28
type input "557"
click at [1036, 352] on input "0.00" at bounding box center [1020, 341] width 83 height 28
type input "128"
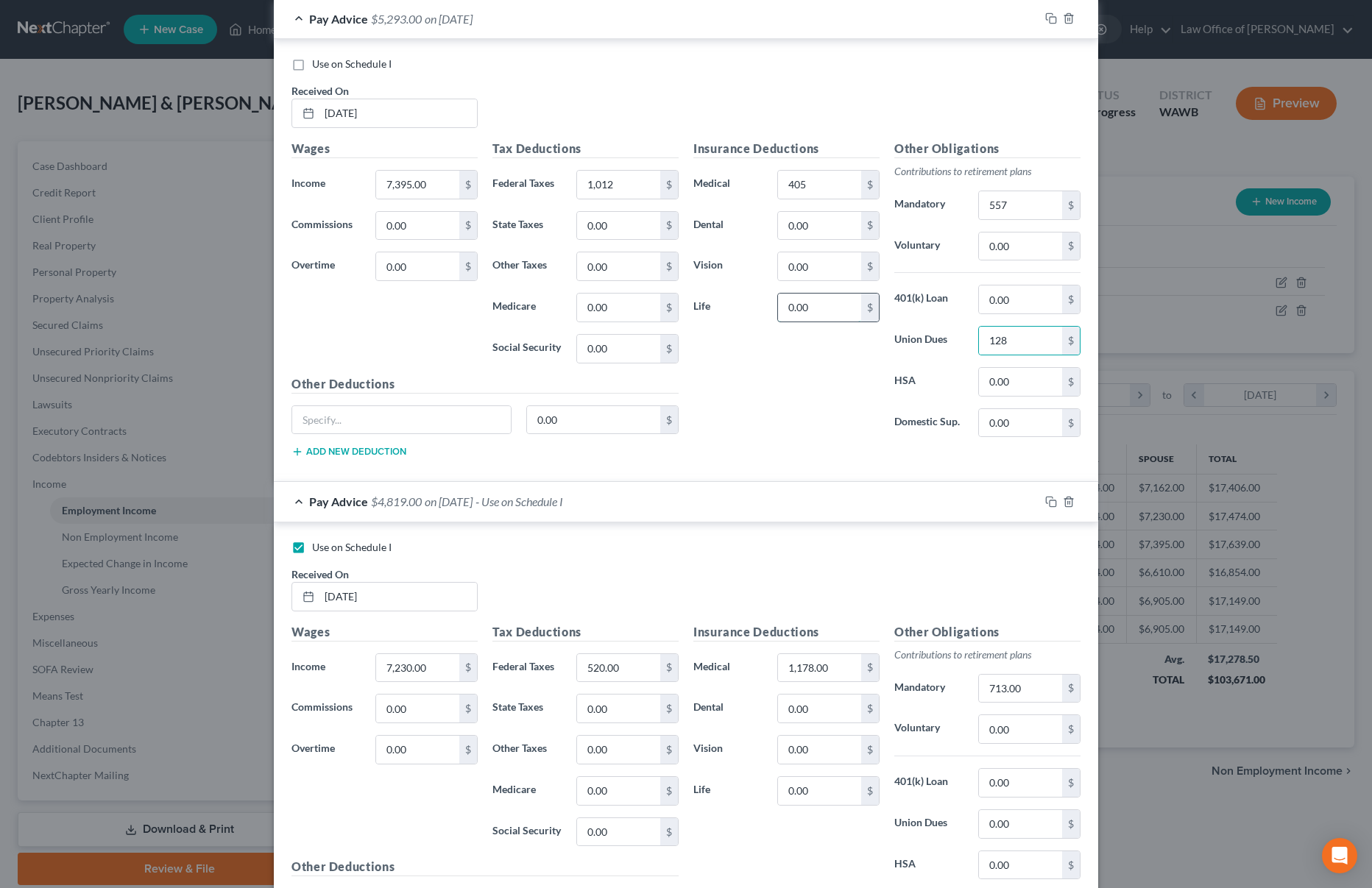
click at [823, 310] on input "0.00" at bounding box center [819, 307] width 83 height 28
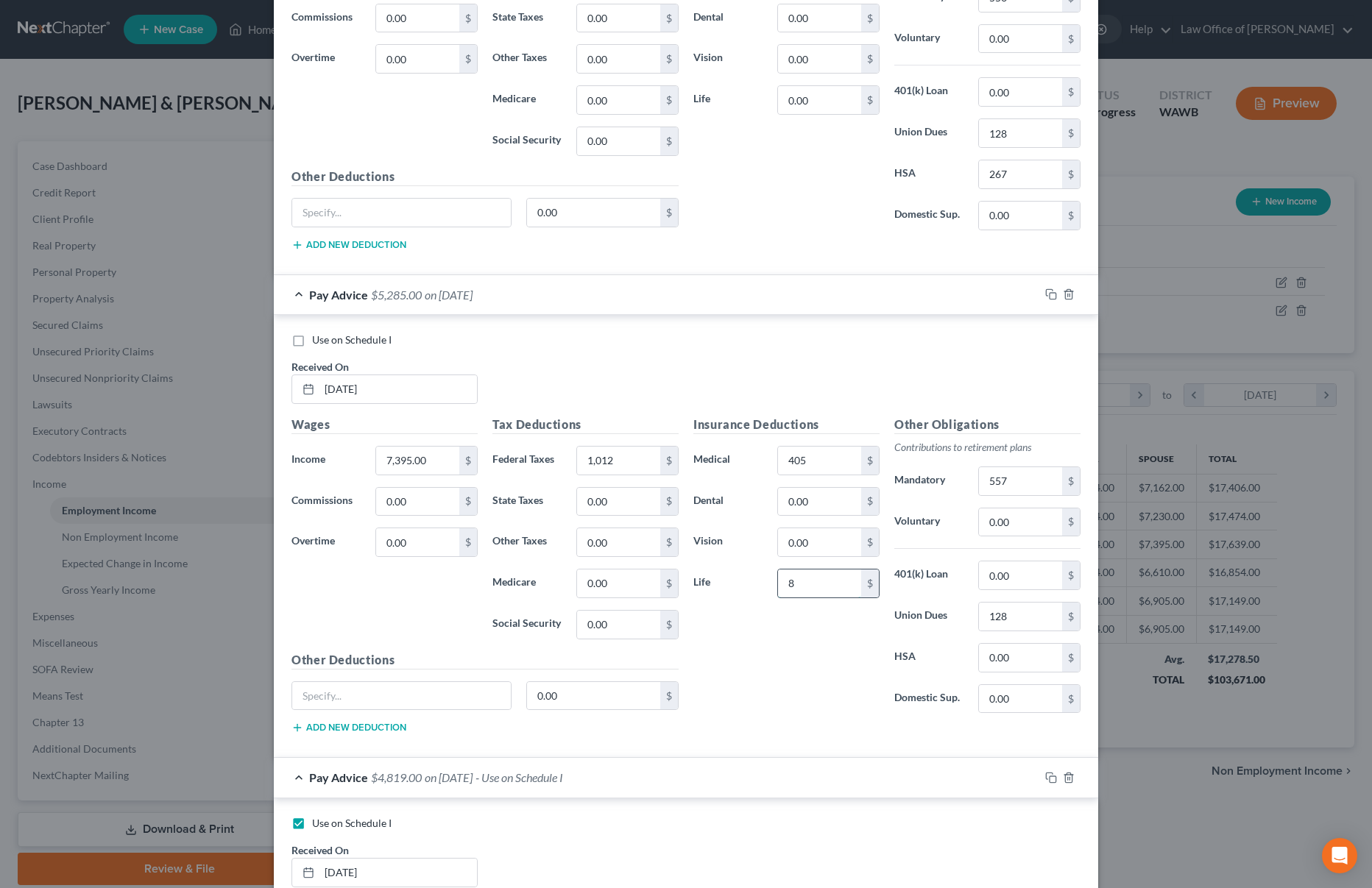
scroll to position [1664, 0]
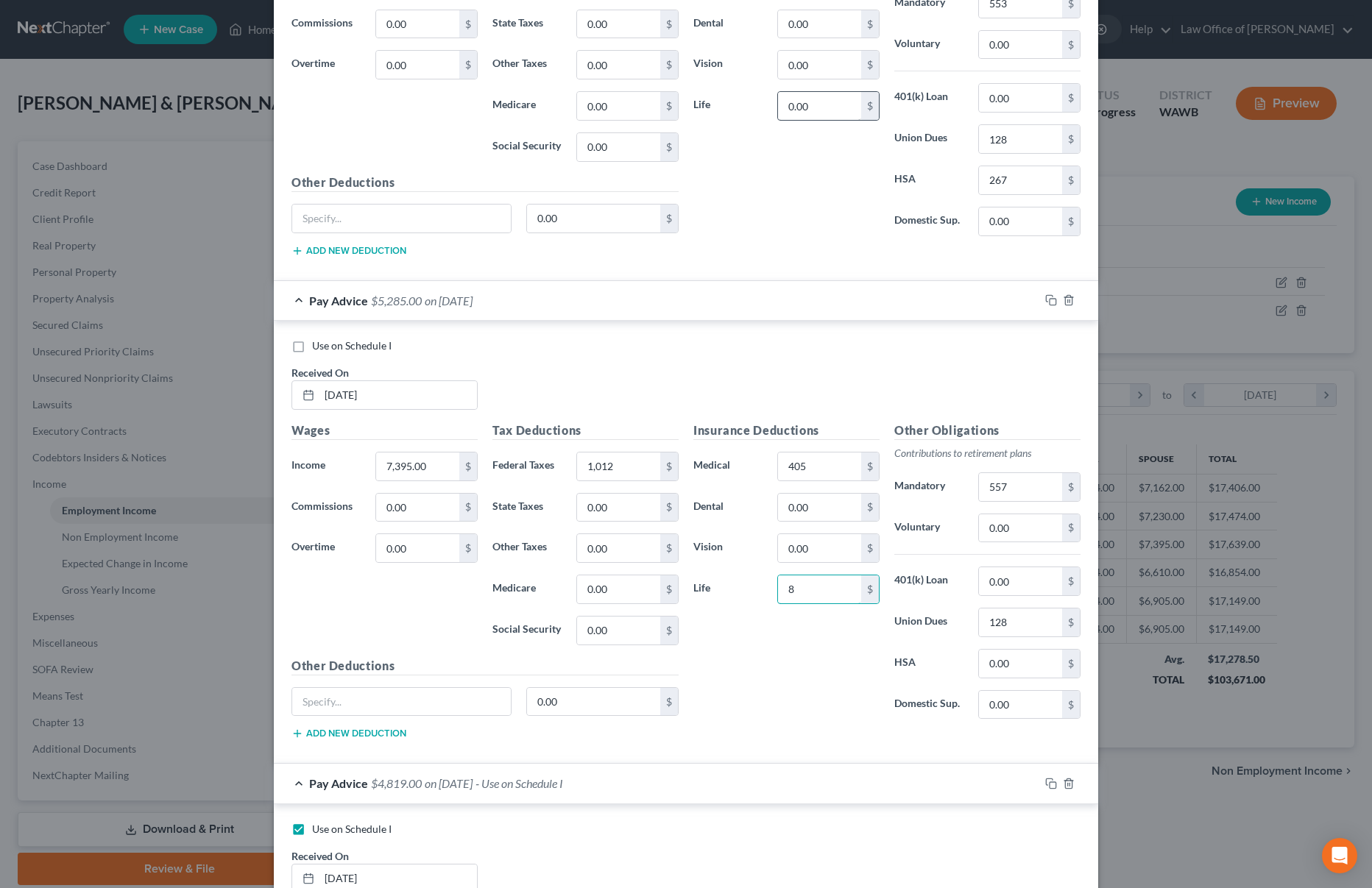
type input "8"
click at [822, 101] on input "0.00" at bounding box center [819, 106] width 83 height 28
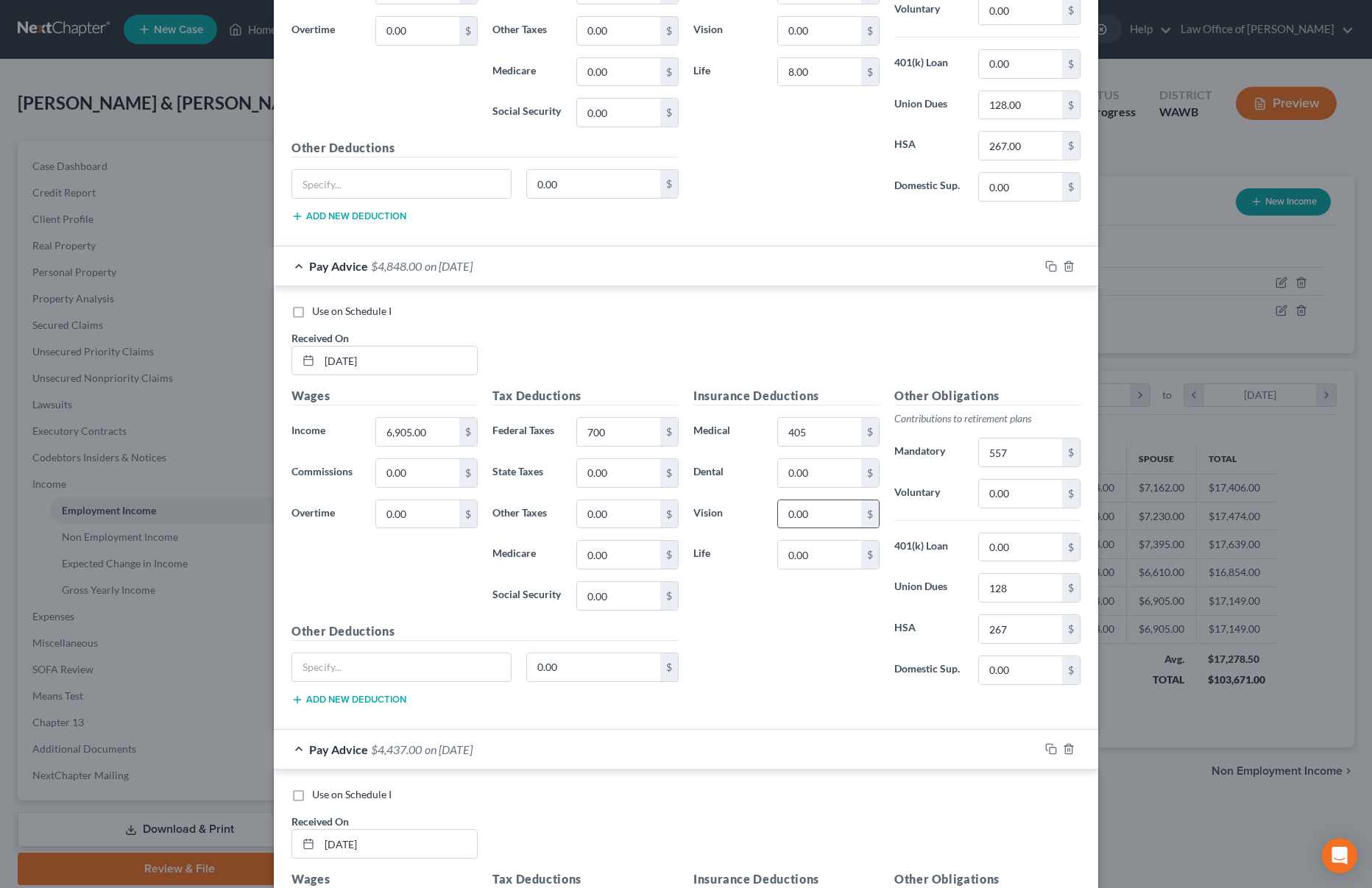
scroll to position [731, 0]
type input "8"
click at [834, 560] on input "0.00" at bounding box center [819, 556] width 83 height 28
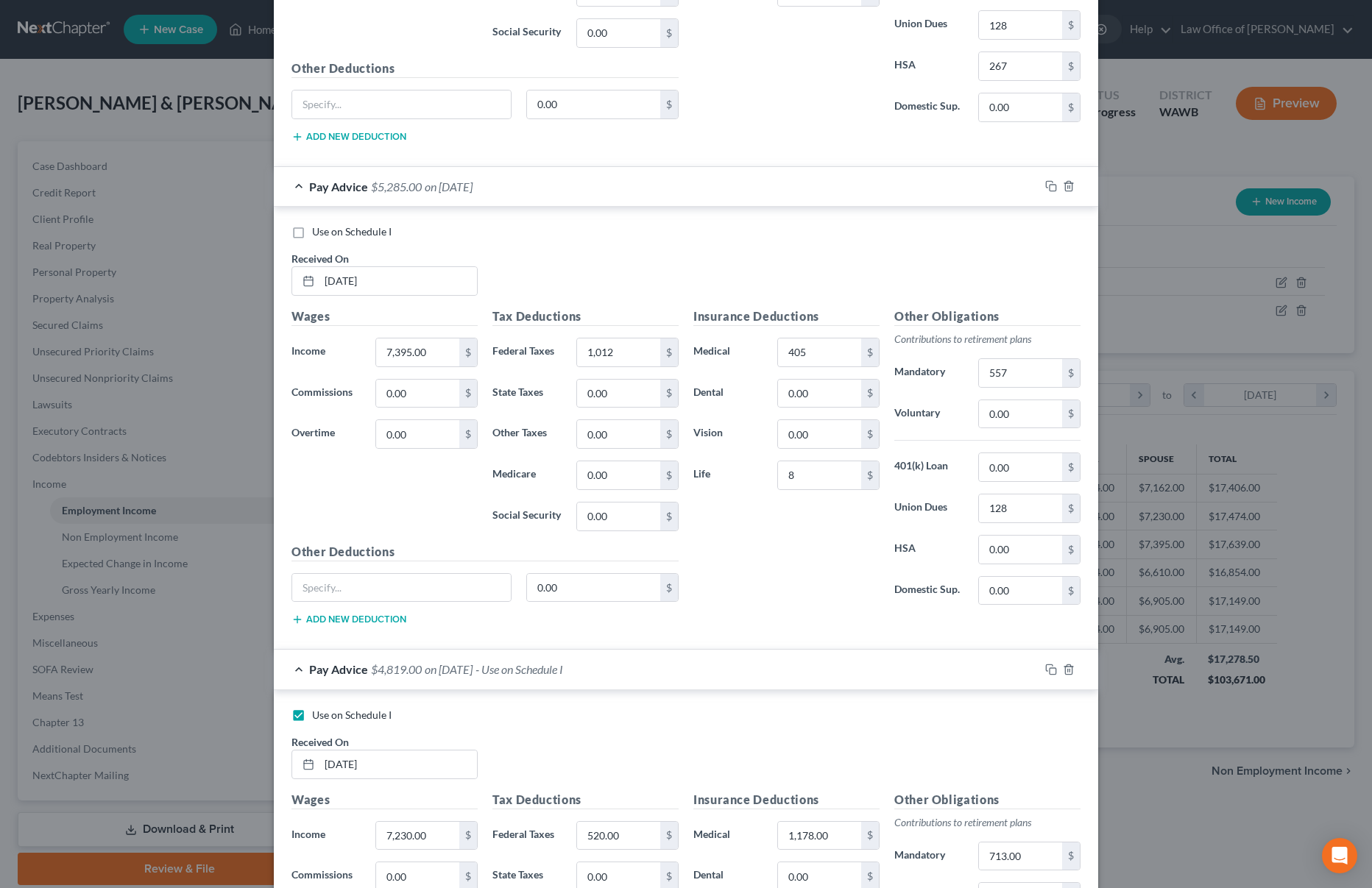
scroll to position [1797, 0]
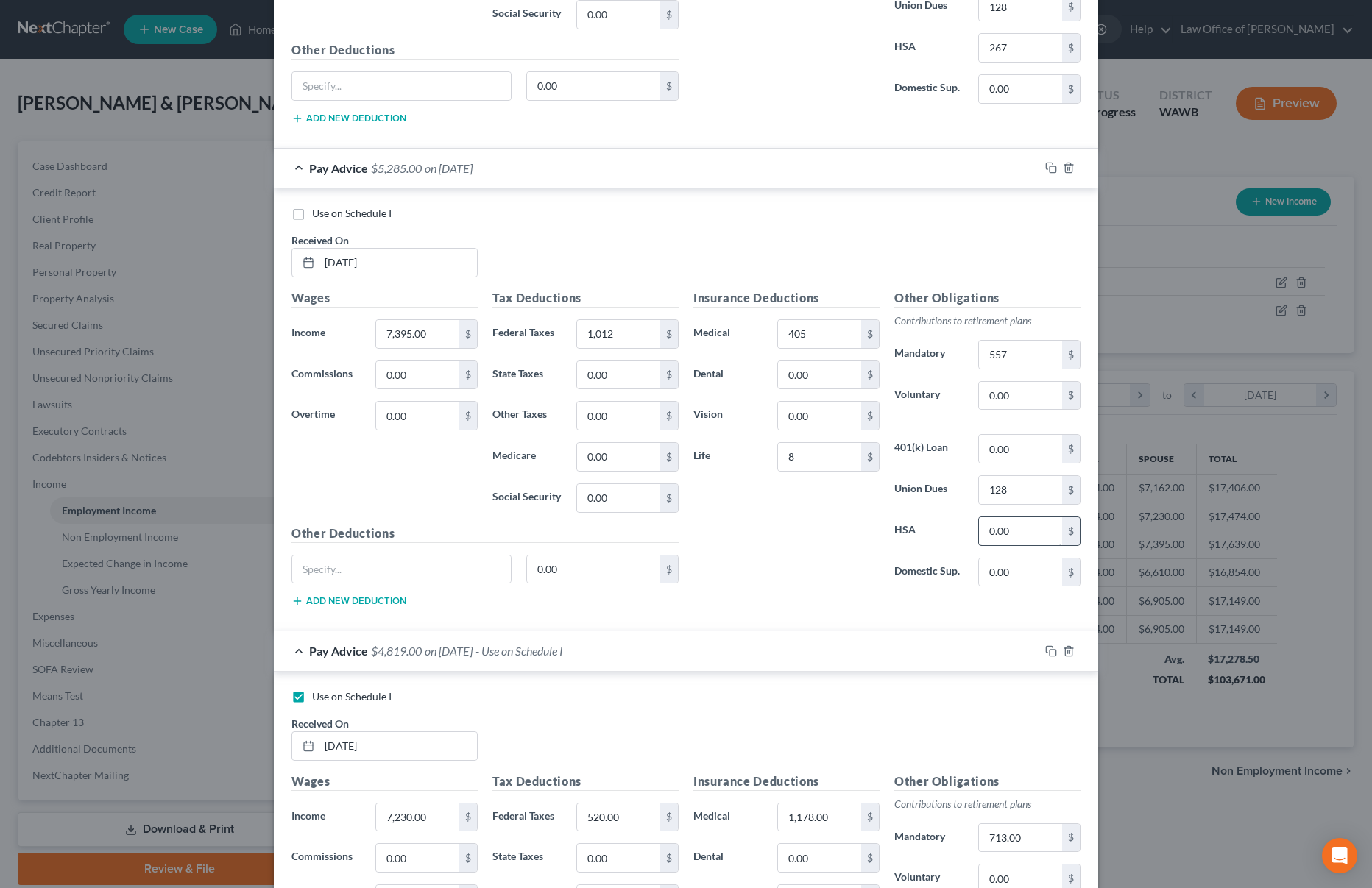
type input "8"
click at [1022, 538] on input "0.00" at bounding box center [1020, 530] width 83 height 28
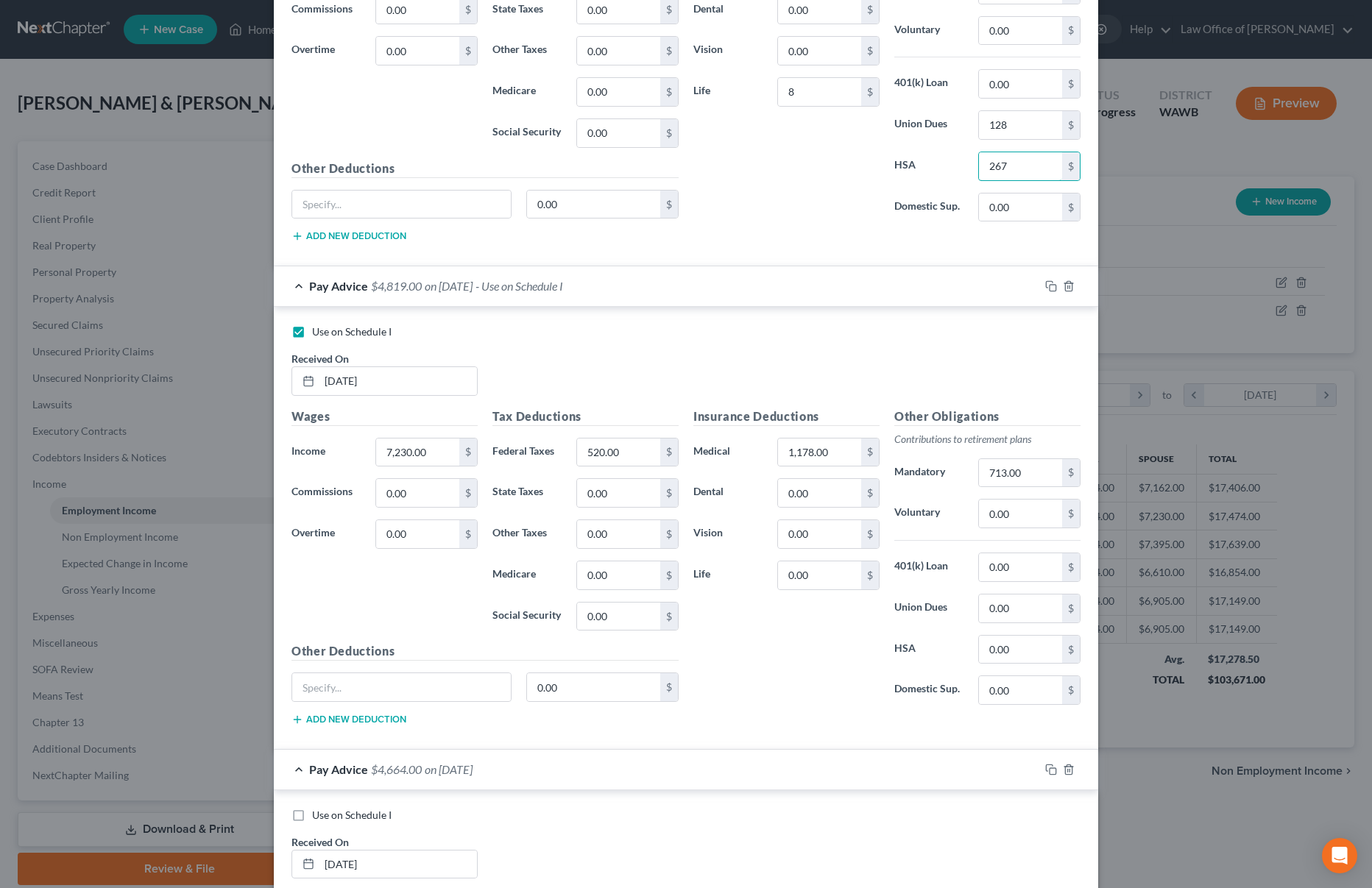
scroll to position [2189, 0]
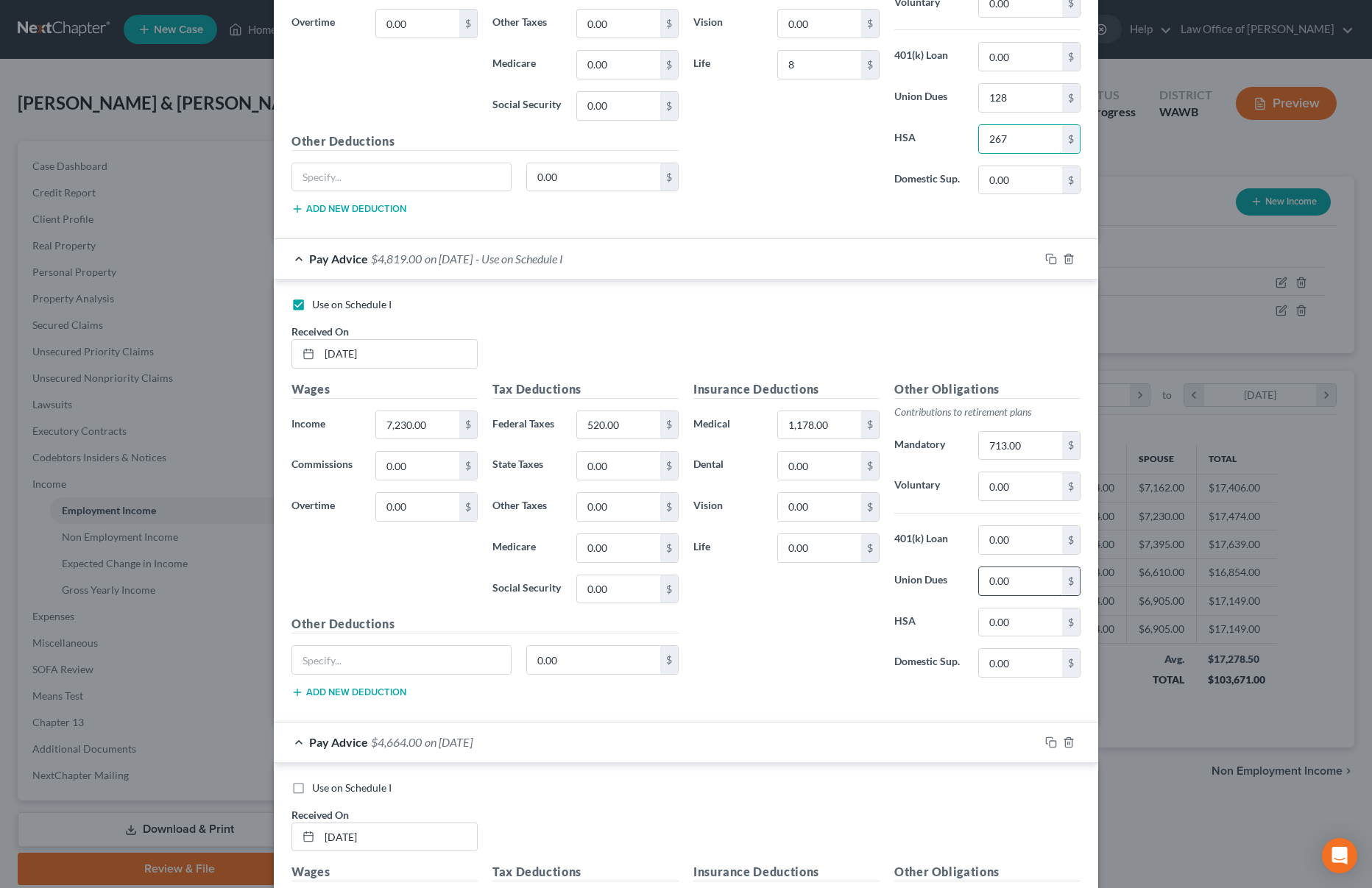
type input "267"
click at [1010, 579] on input "0.00" at bounding box center [1020, 581] width 83 height 28
type input "128"
click at [1006, 617] on input "0.00" at bounding box center [1020, 622] width 83 height 28
type input "267"
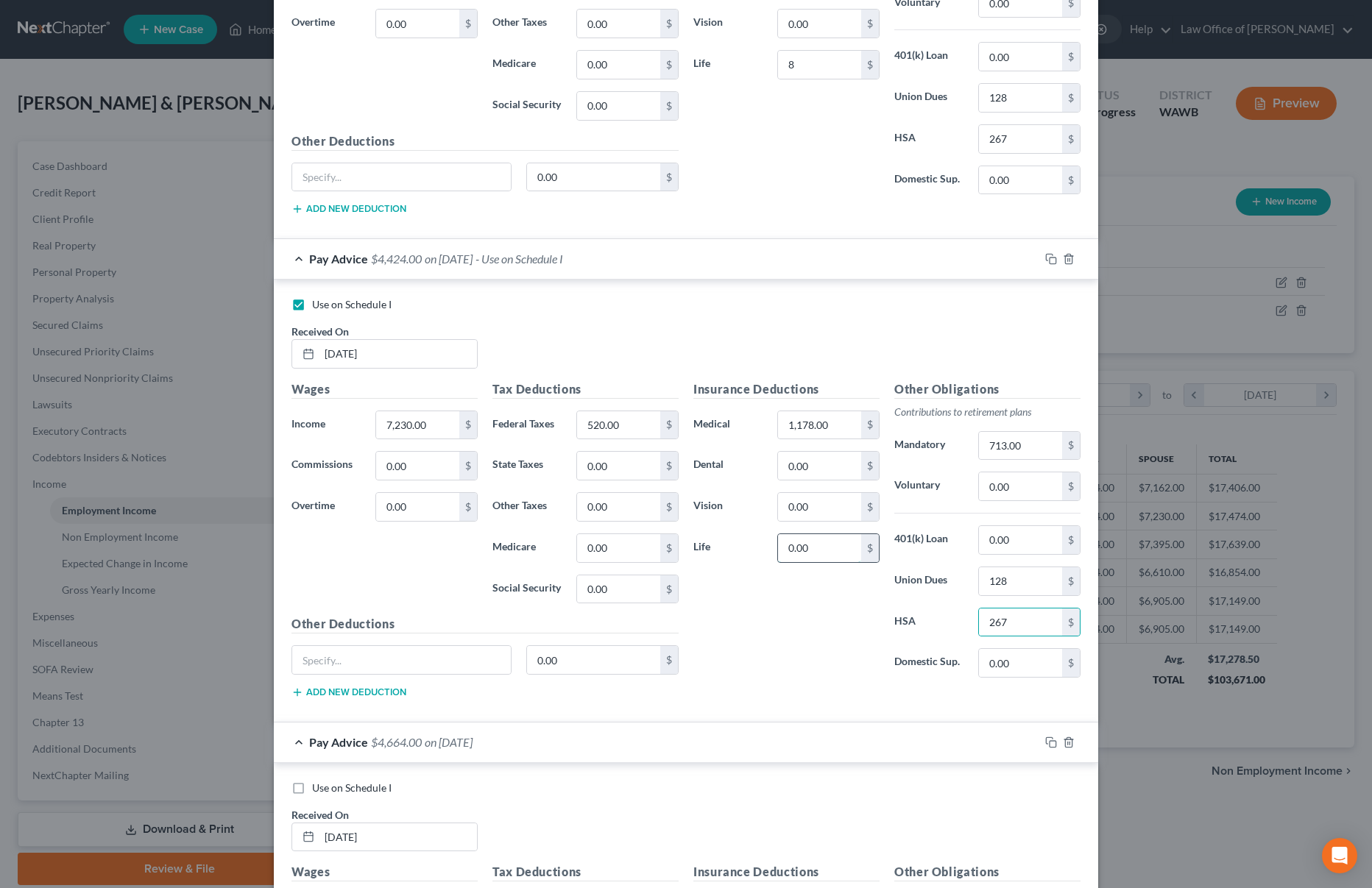
click at [821, 552] on input "0.00" at bounding box center [819, 547] width 83 height 28
type input "8"
click at [840, 418] on input "1,178.00" at bounding box center [819, 425] width 83 height 28
type input "405"
click at [623, 425] on input "520.00" at bounding box center [618, 425] width 83 height 28
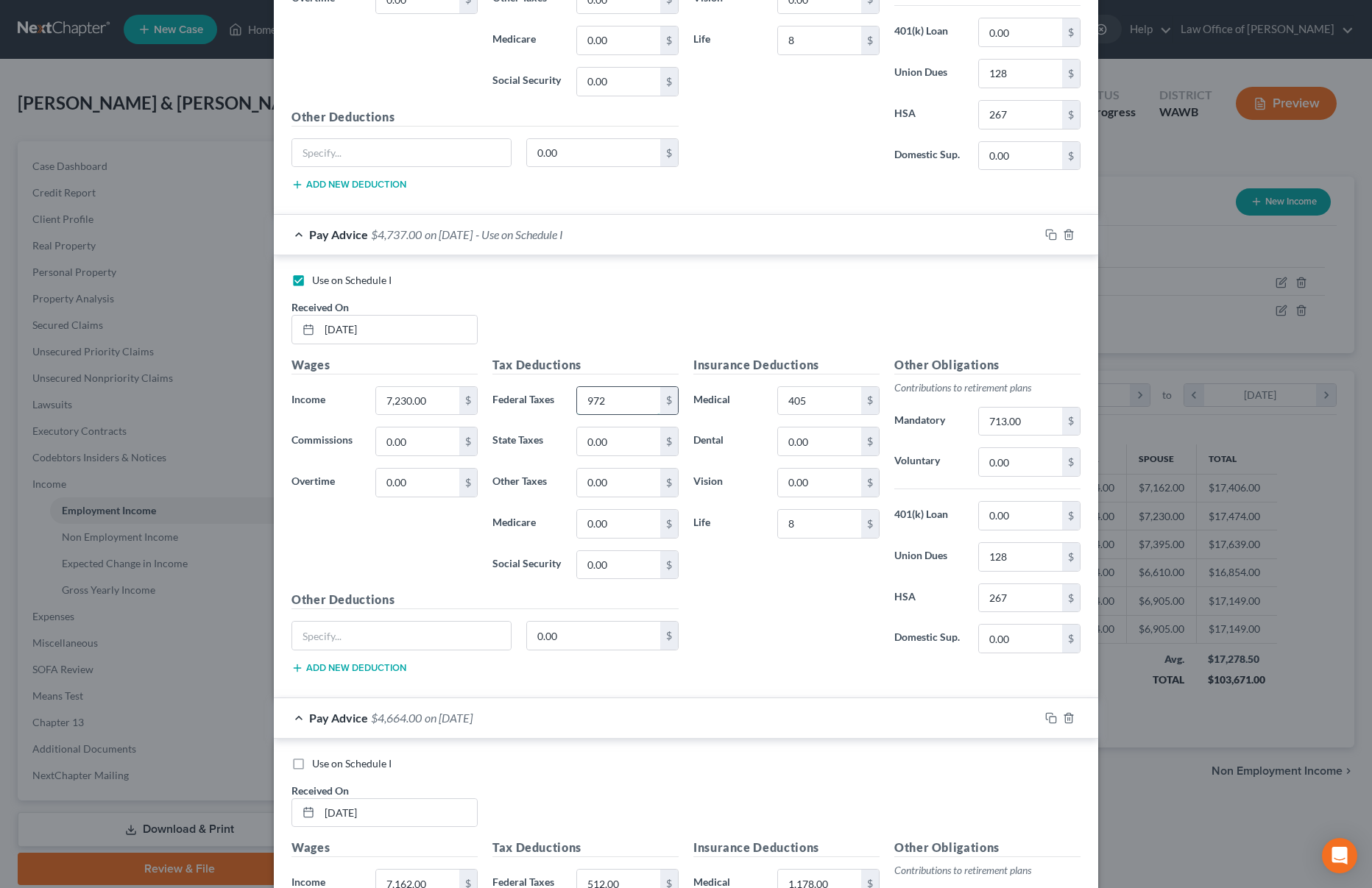
scroll to position [2215, 0]
type input "972"
click at [1027, 422] on input "713.00" at bounding box center [1020, 419] width 83 height 28
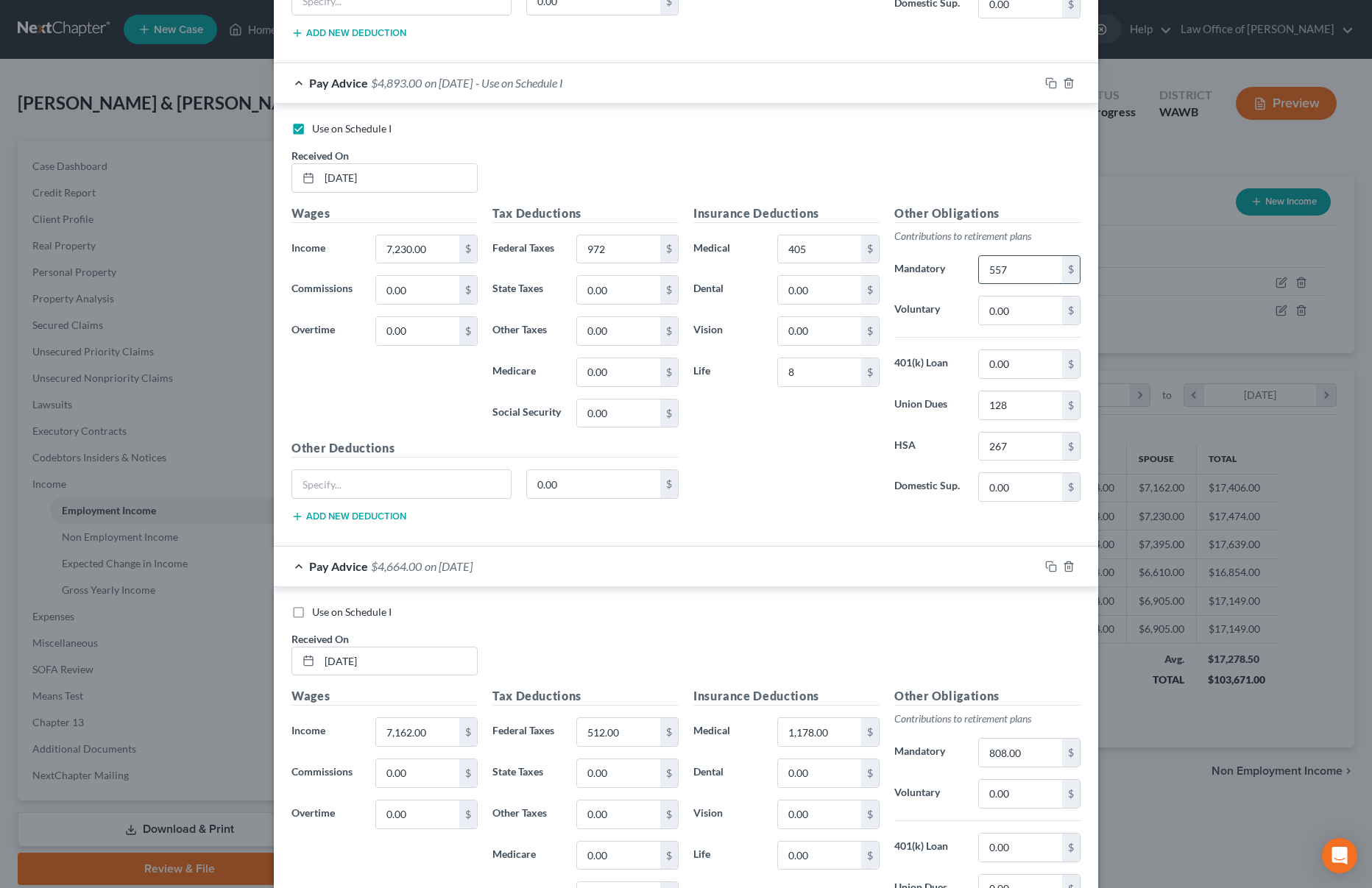
scroll to position [2390, 0]
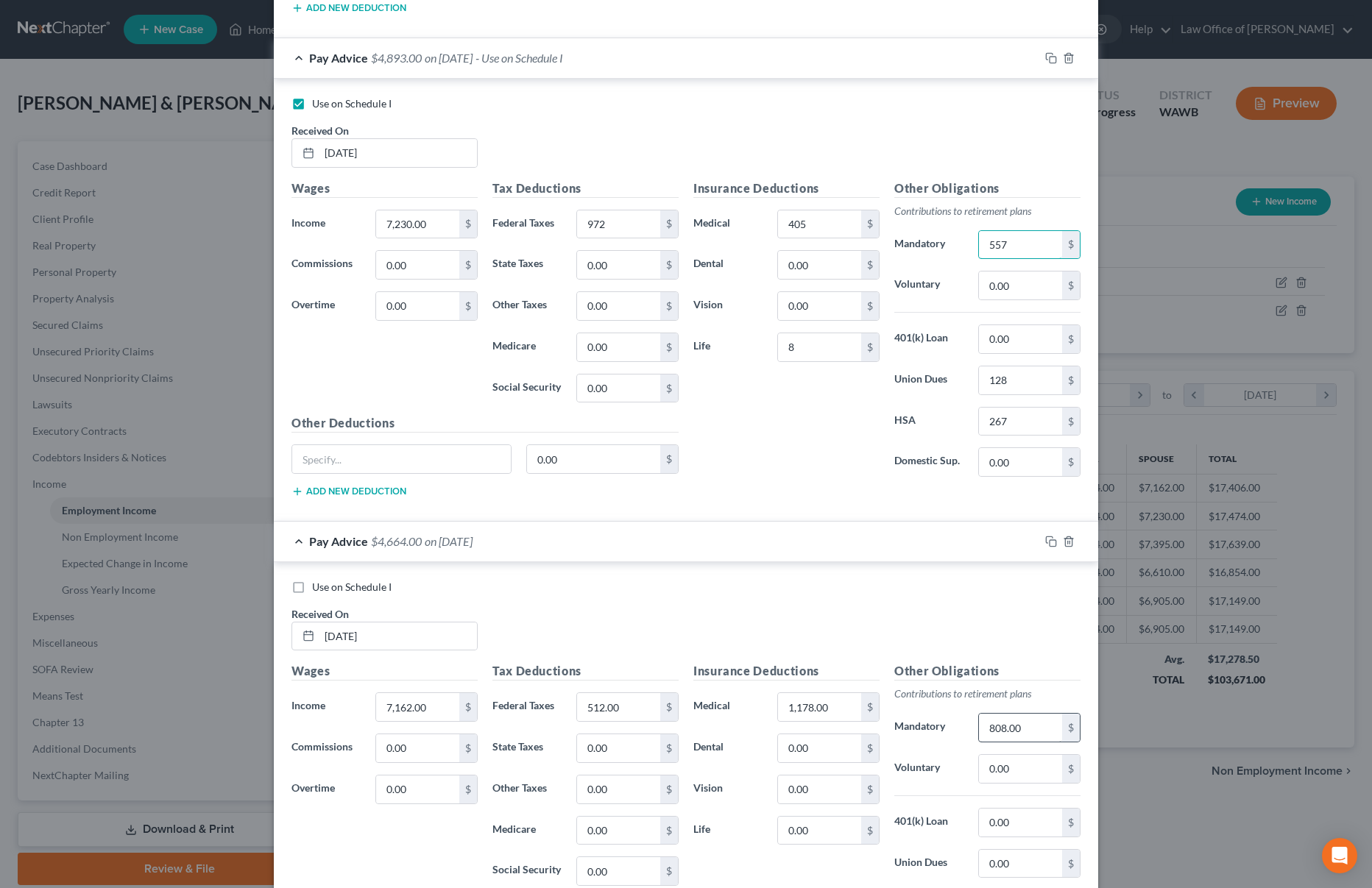
type input "557"
click at [1035, 730] on input "808.00" at bounding box center [1020, 728] width 83 height 28
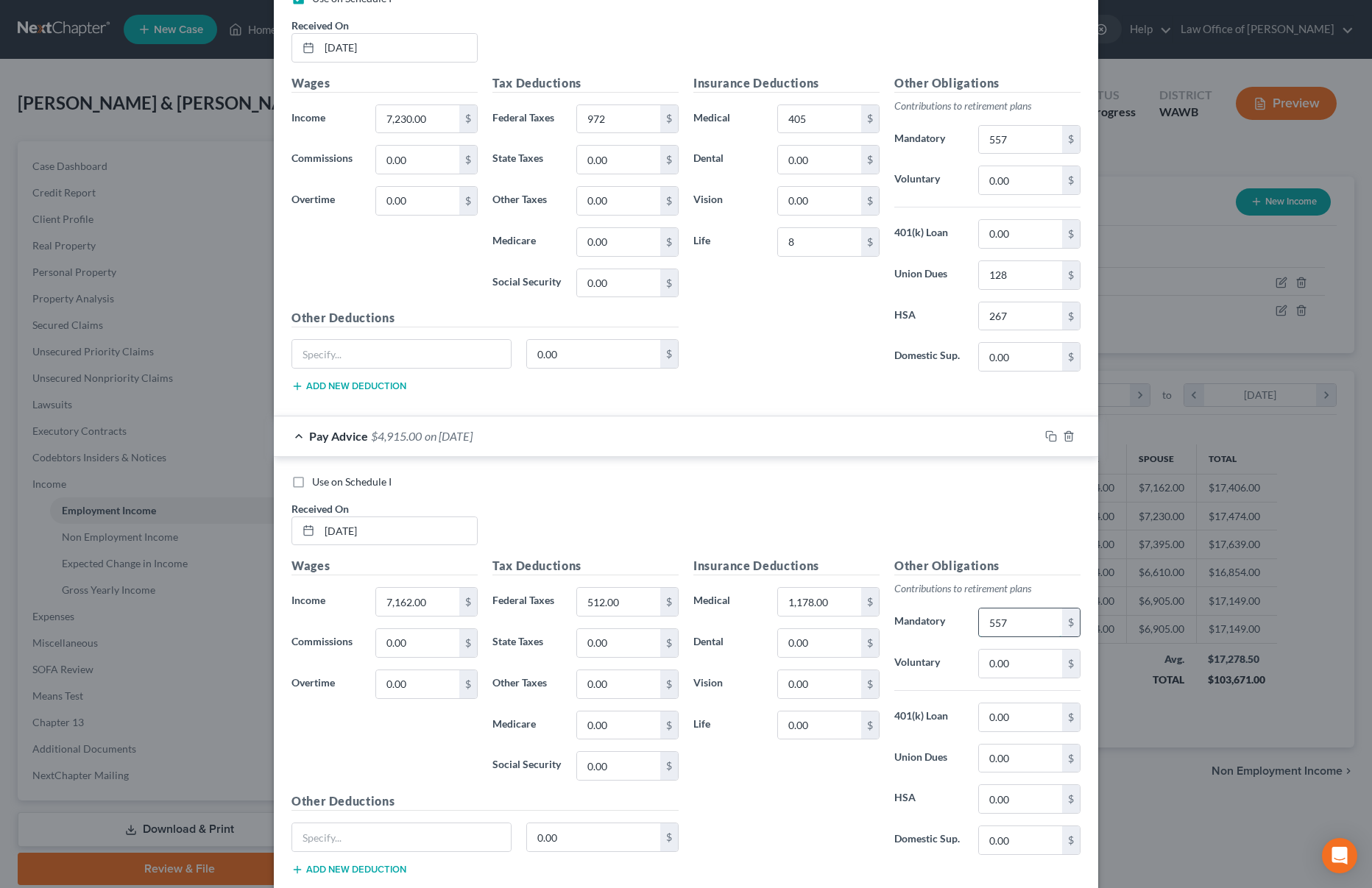
scroll to position [2496, 0]
type input "557"
click at [1019, 755] on input "0.00" at bounding box center [1020, 757] width 83 height 28
type input "128"
click at [1024, 798] on input "0.00" at bounding box center [1020, 798] width 83 height 28
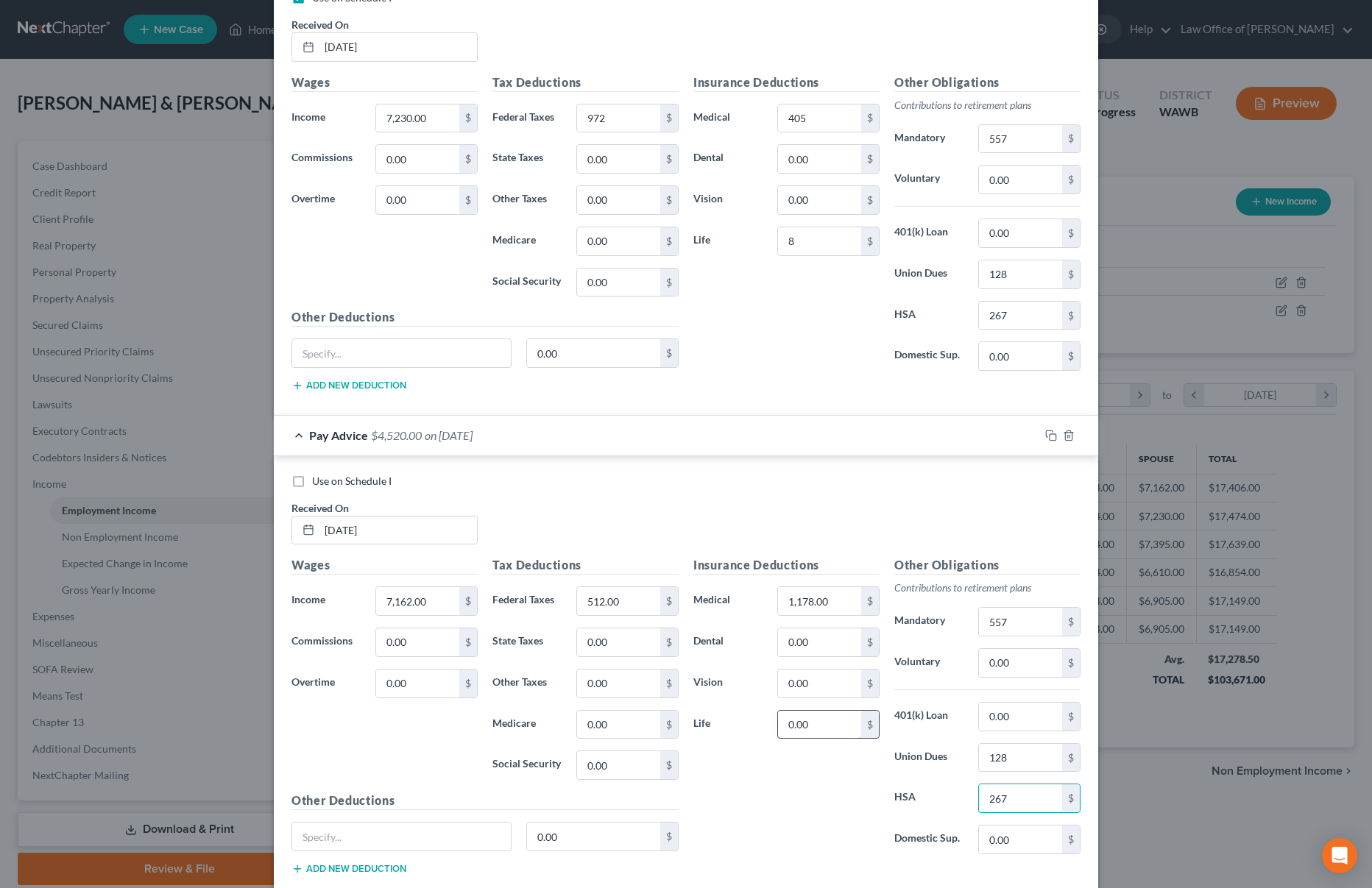
type input "267"
click at [821, 728] on input "0.00" at bounding box center [819, 724] width 83 height 28
type input "8"
click at [834, 608] on input "1,178.00" at bounding box center [819, 600] width 83 height 28
type input "405"
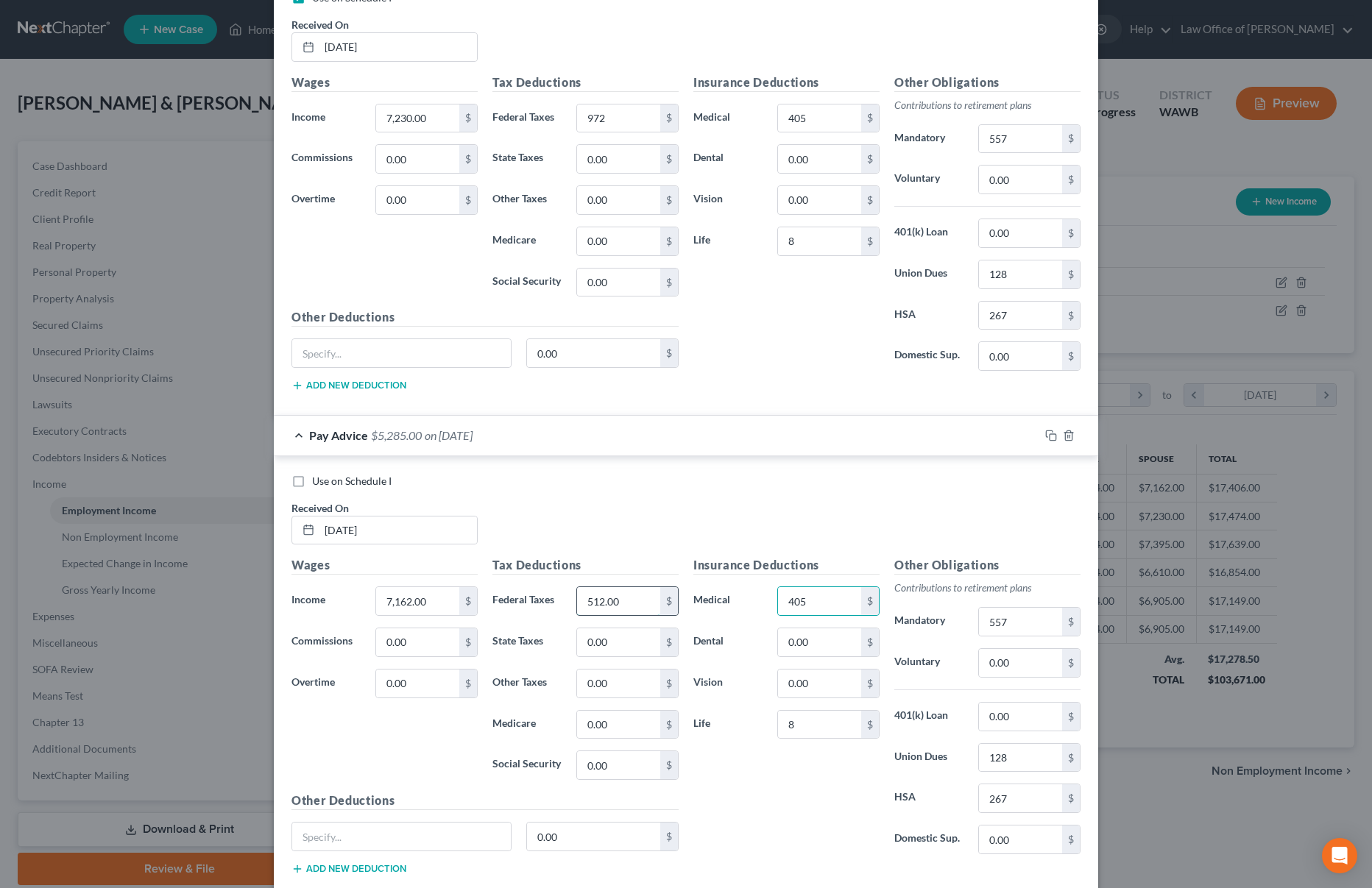
click at [625, 608] on input "512.00" at bounding box center [618, 600] width 83 height 28
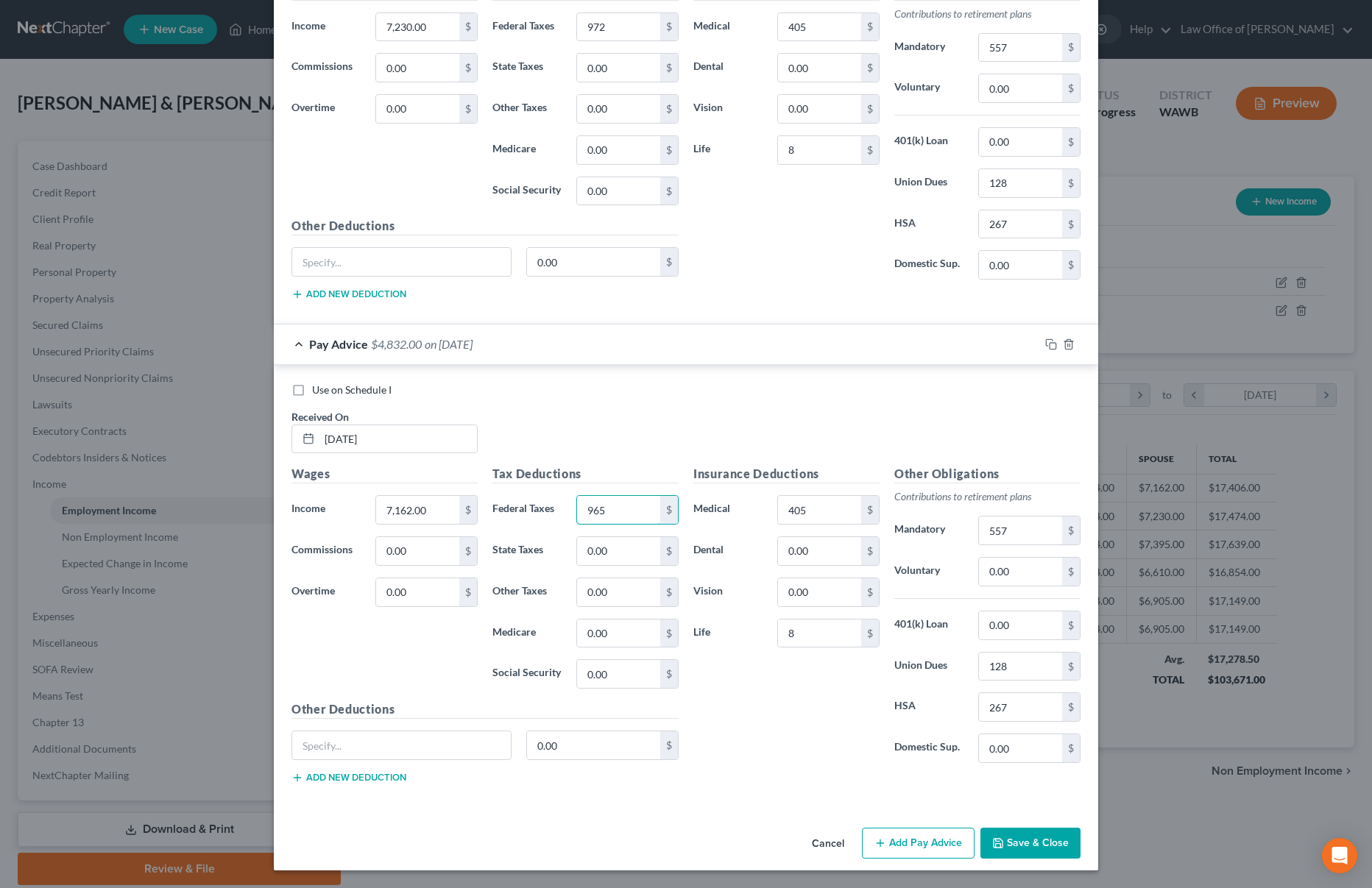
type input "965"
click at [1009, 835] on button "Save & Close" at bounding box center [1031, 843] width 100 height 30
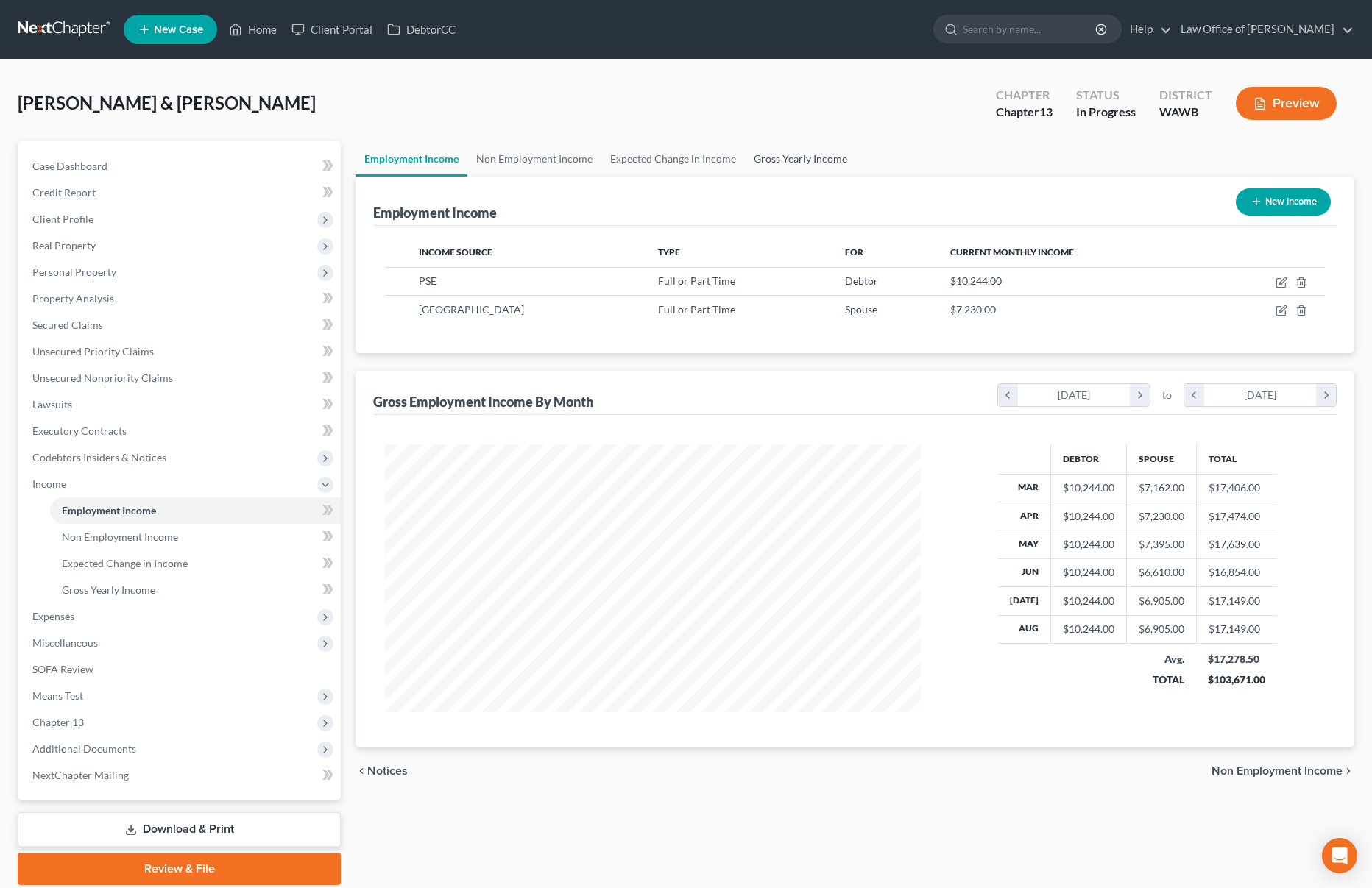
click at [780, 160] on link "Gross Yearly Income" at bounding box center [800, 159] width 111 height 35
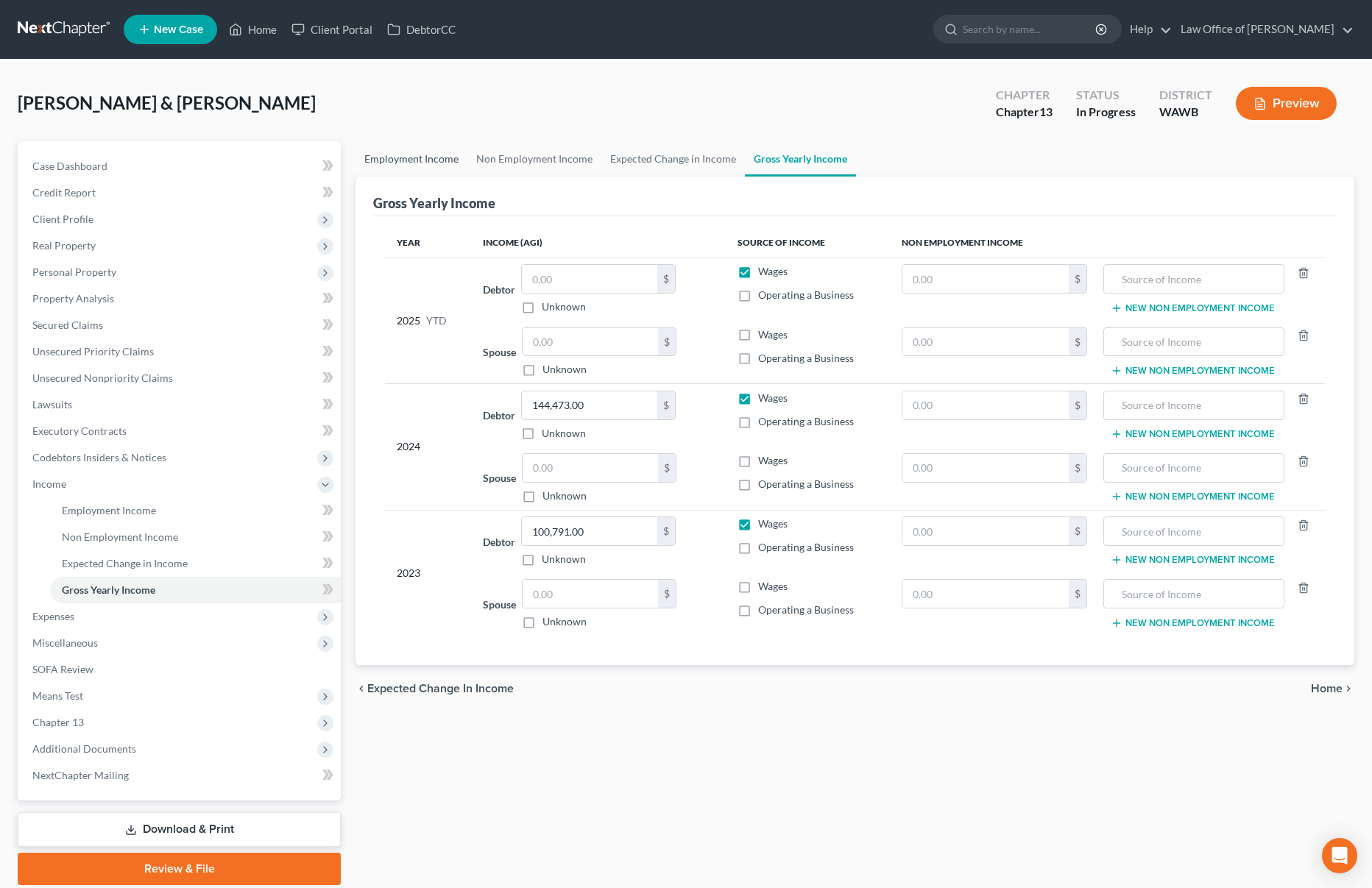
click at [424, 159] on link "Employment Income" at bounding box center [411, 159] width 112 height 35
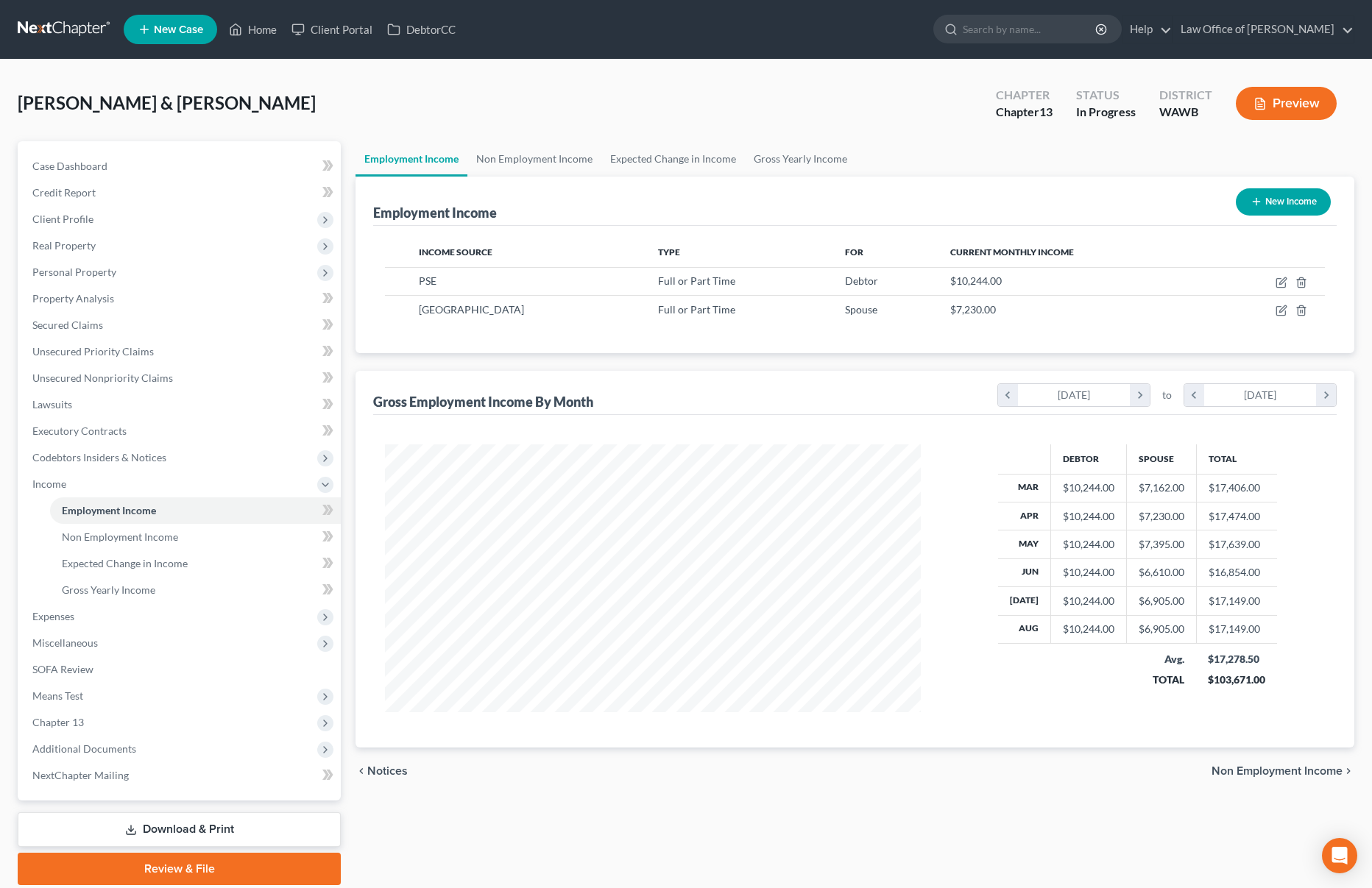
scroll to position [268, 566]
click at [798, 153] on link "Gross Yearly Income" at bounding box center [800, 159] width 111 height 35
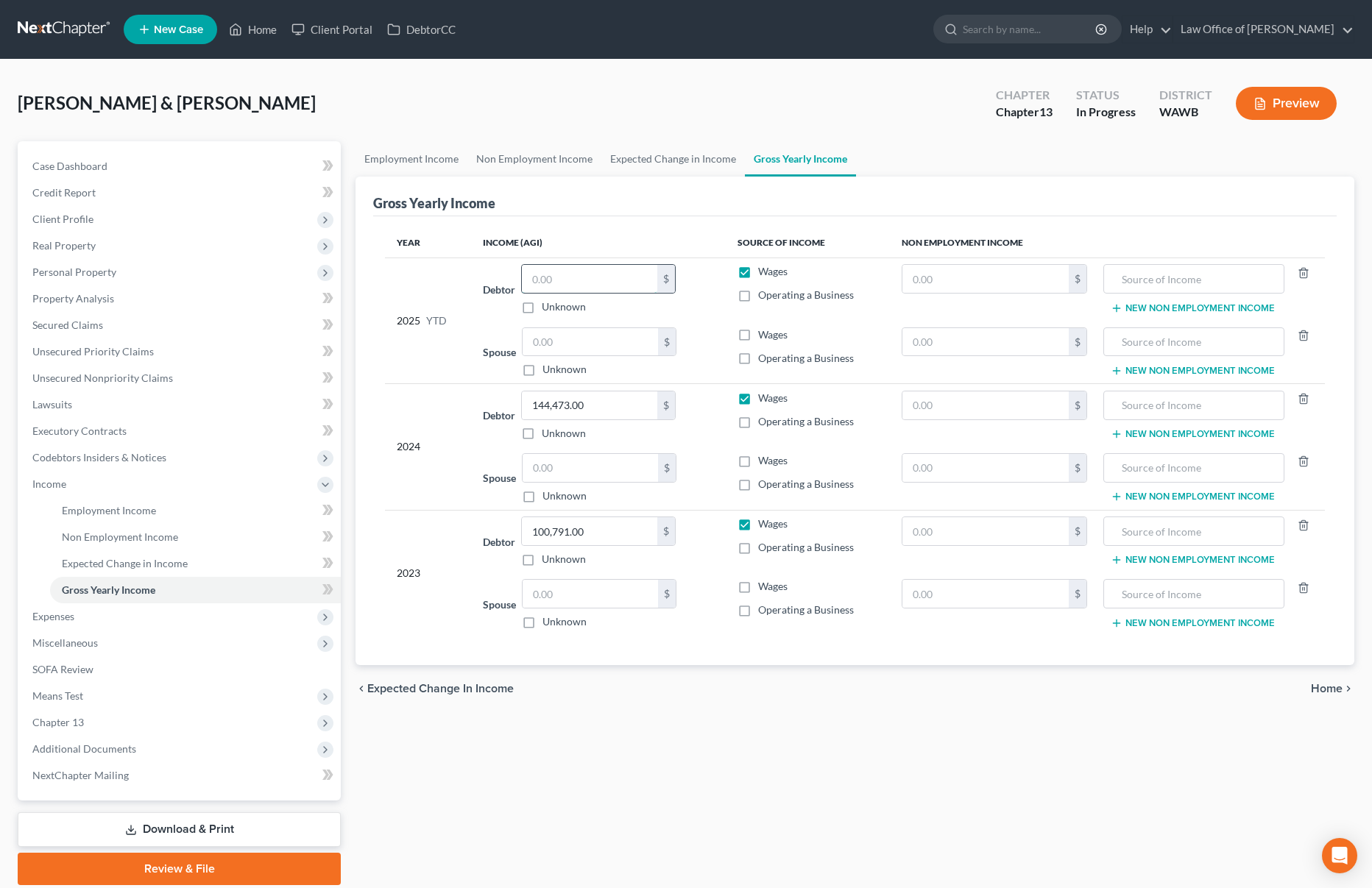
click at [567, 274] on input "text" at bounding box center [589, 279] width 135 height 28
type input "61,464.00"
click at [416, 154] on link "Employment Income" at bounding box center [411, 159] width 112 height 35
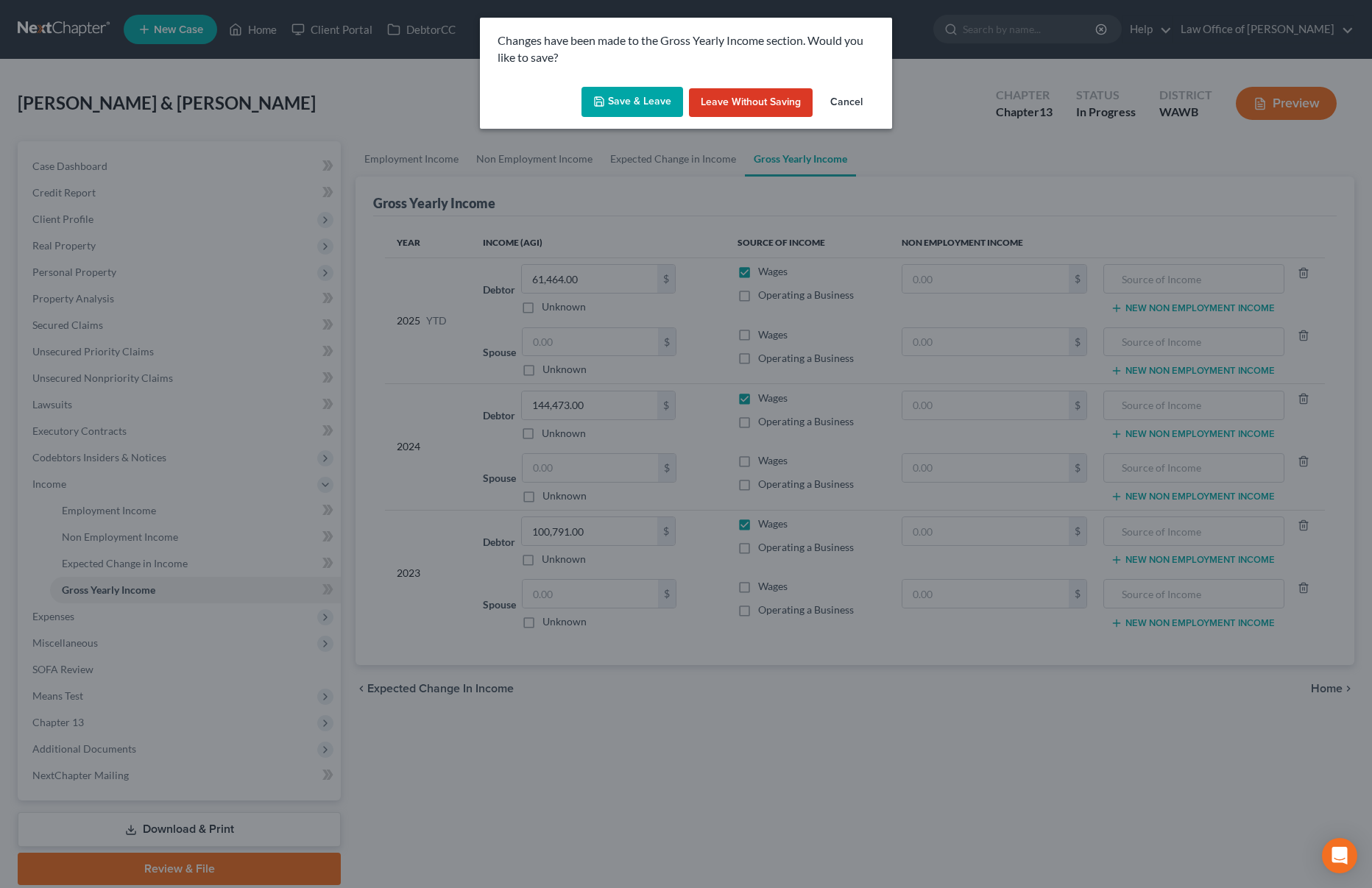
click at [620, 95] on button "Save & Leave" at bounding box center [632, 102] width 101 height 30
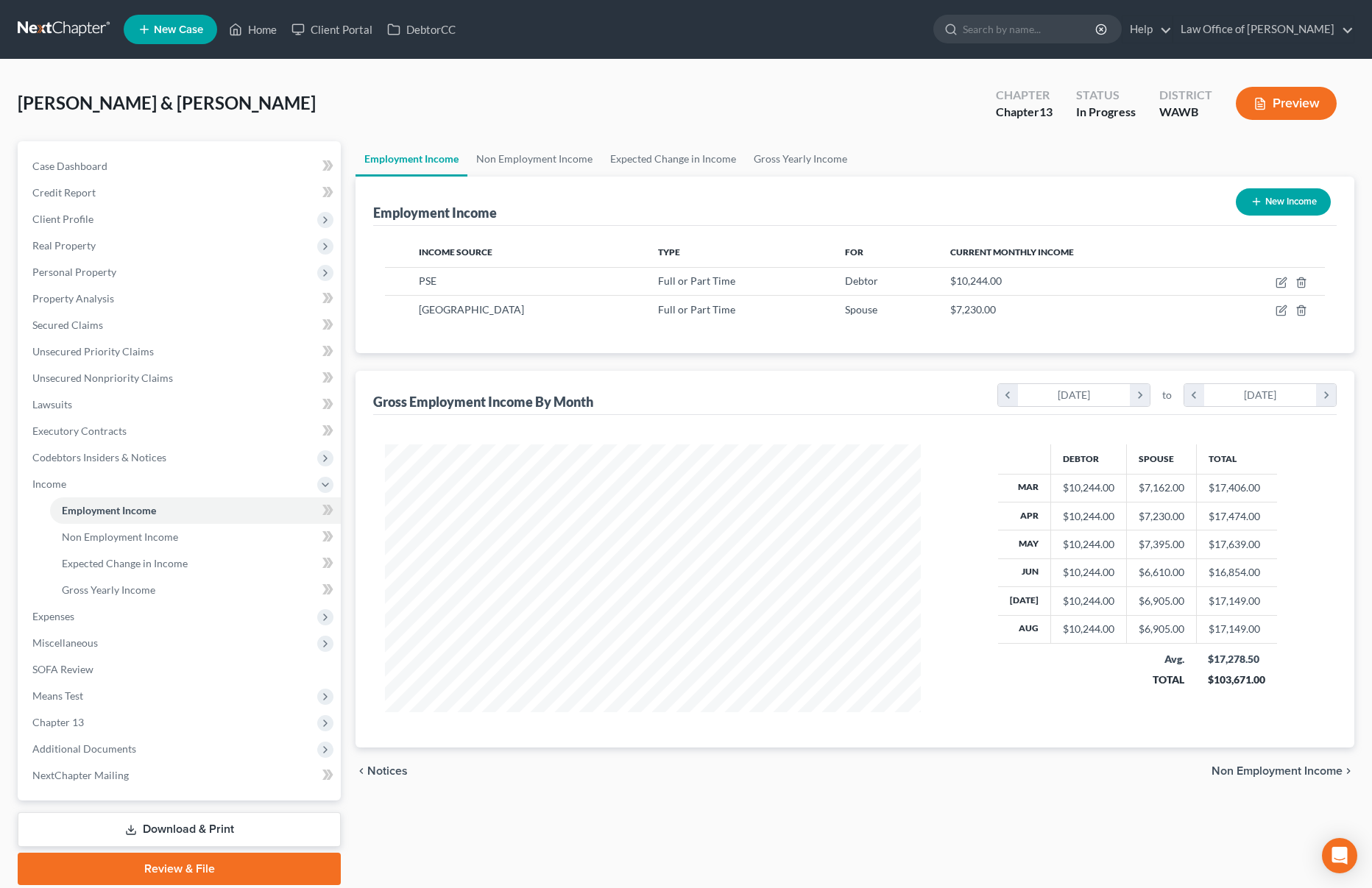
scroll to position [268, 566]
click at [797, 154] on link "Gross Yearly Income" at bounding box center [800, 159] width 111 height 35
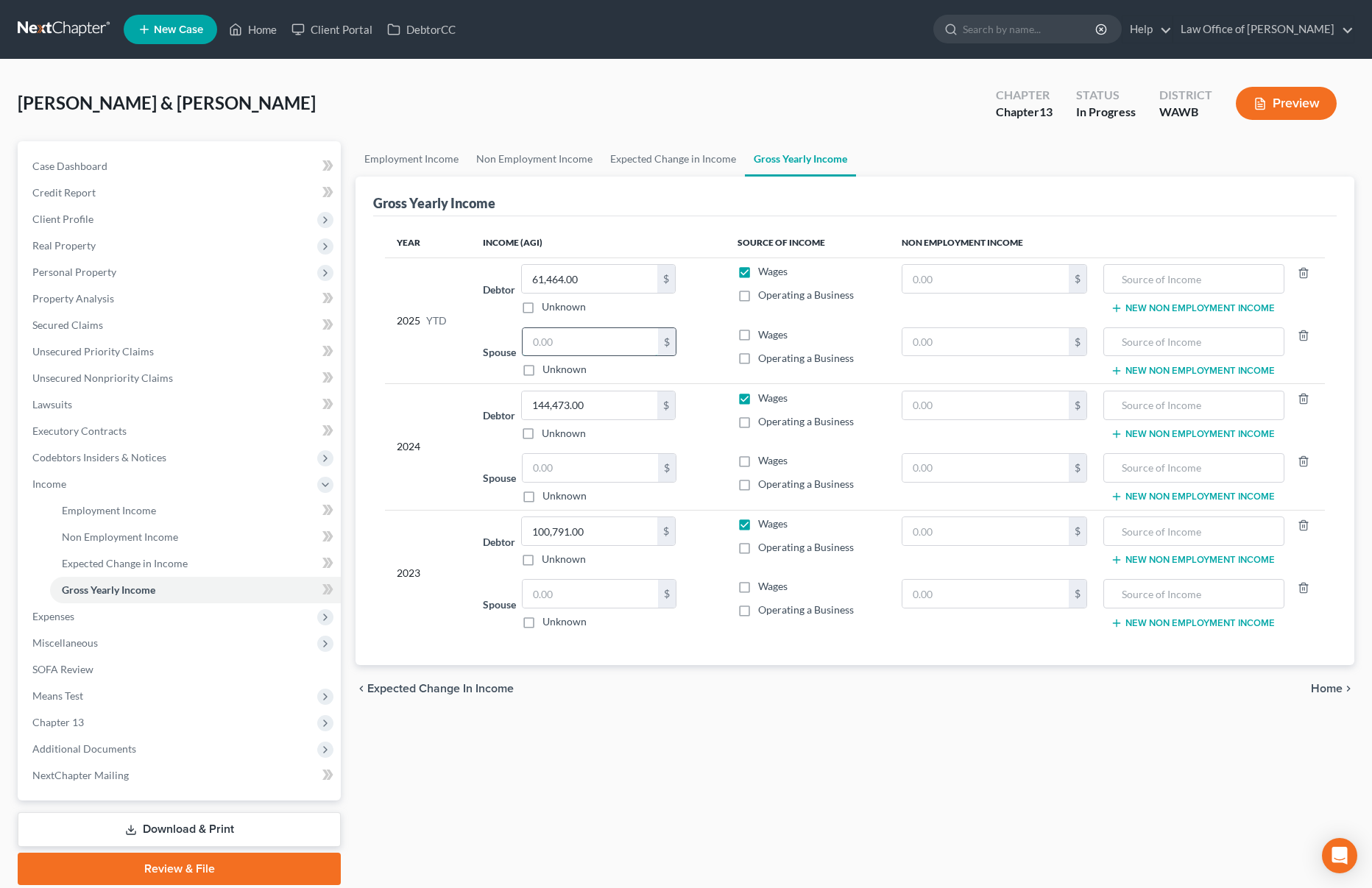
click at [566, 340] on input "text" at bounding box center [590, 341] width 135 height 28
type input "42,207.00"
click at [528, 160] on link "Non Employment Income" at bounding box center [534, 159] width 134 height 35
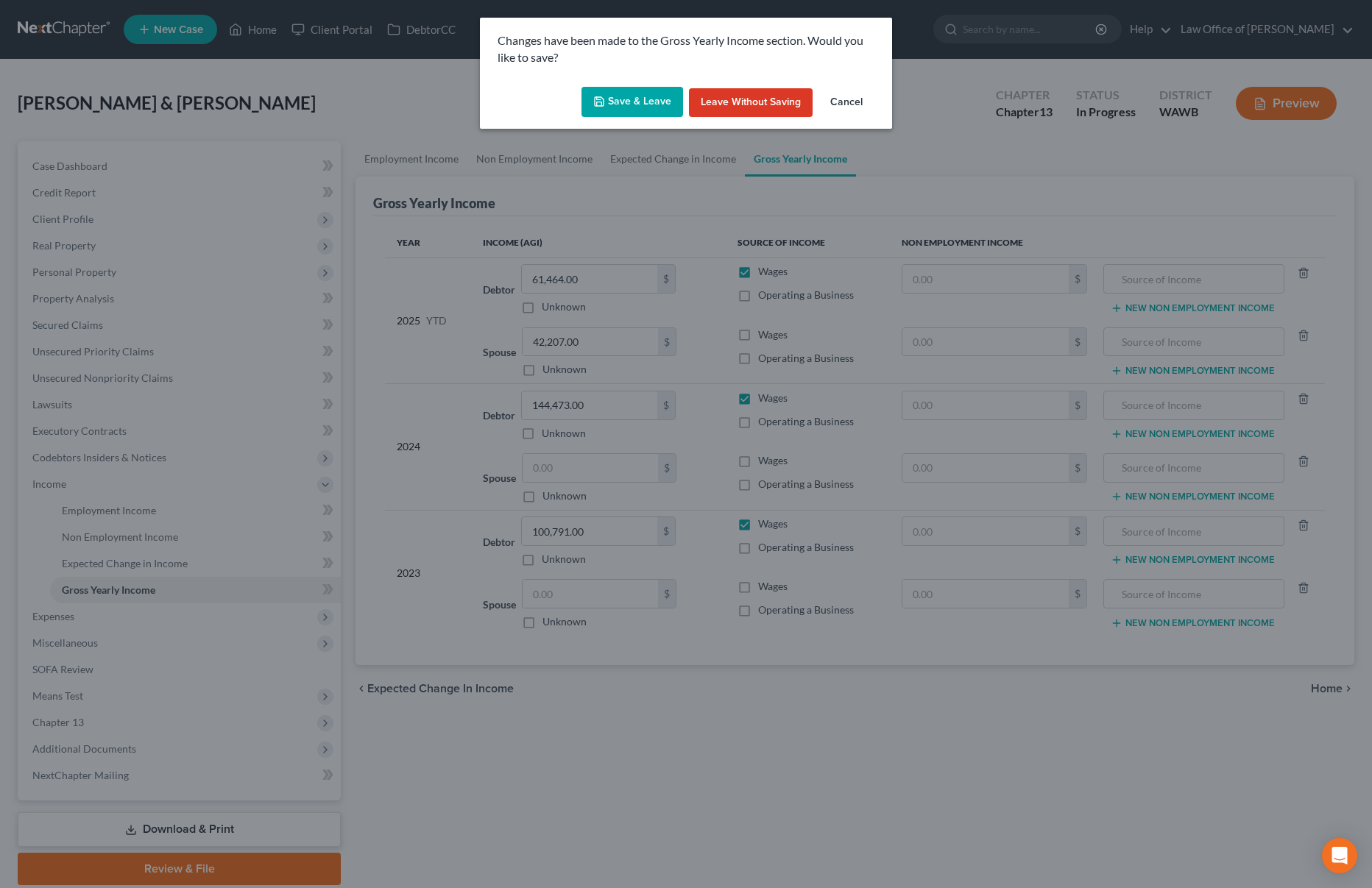
click at [620, 112] on button "Save & Leave" at bounding box center [632, 102] width 101 height 30
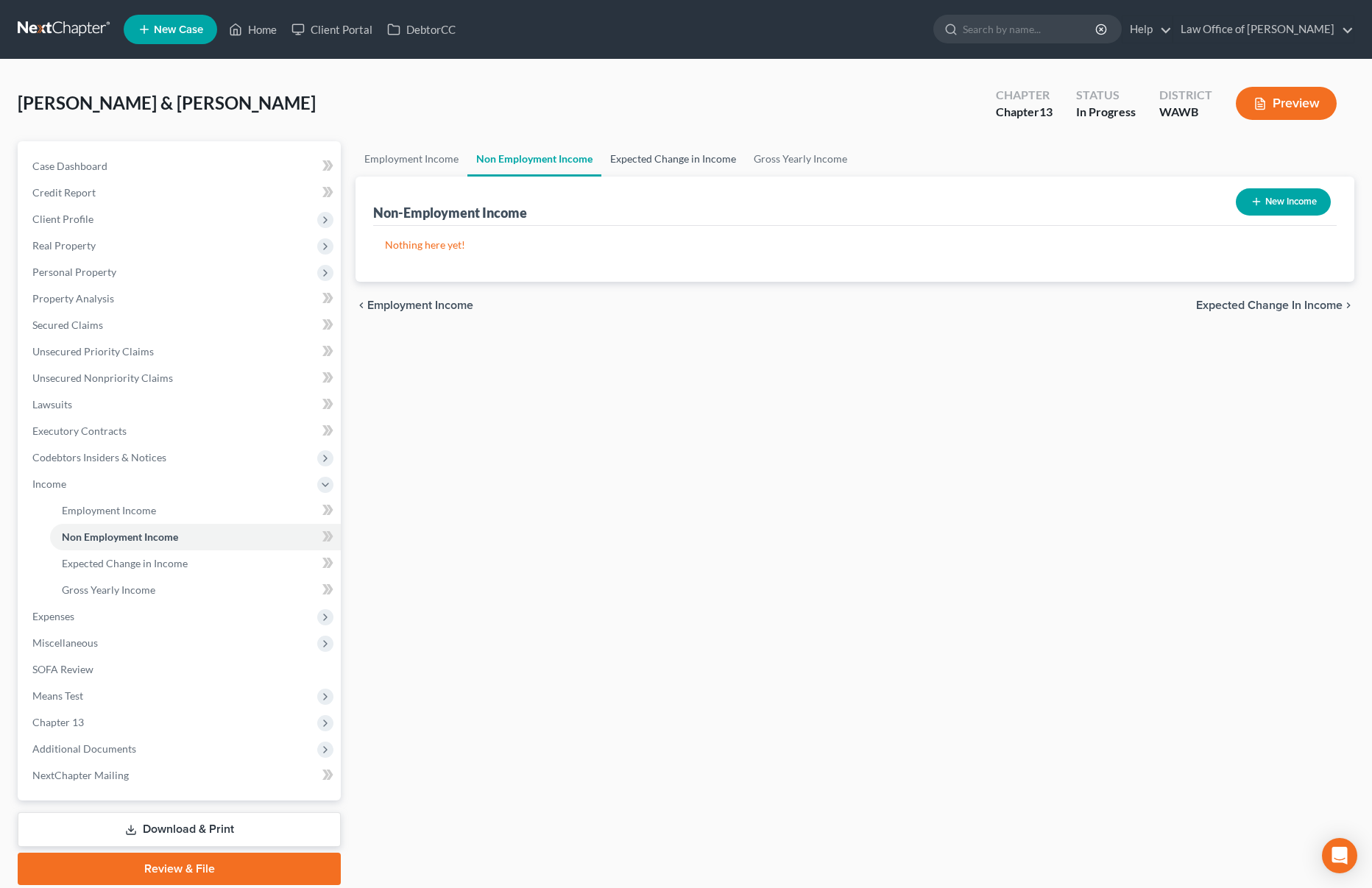
click at [645, 160] on link "Expected Change in Income" at bounding box center [673, 159] width 143 height 35
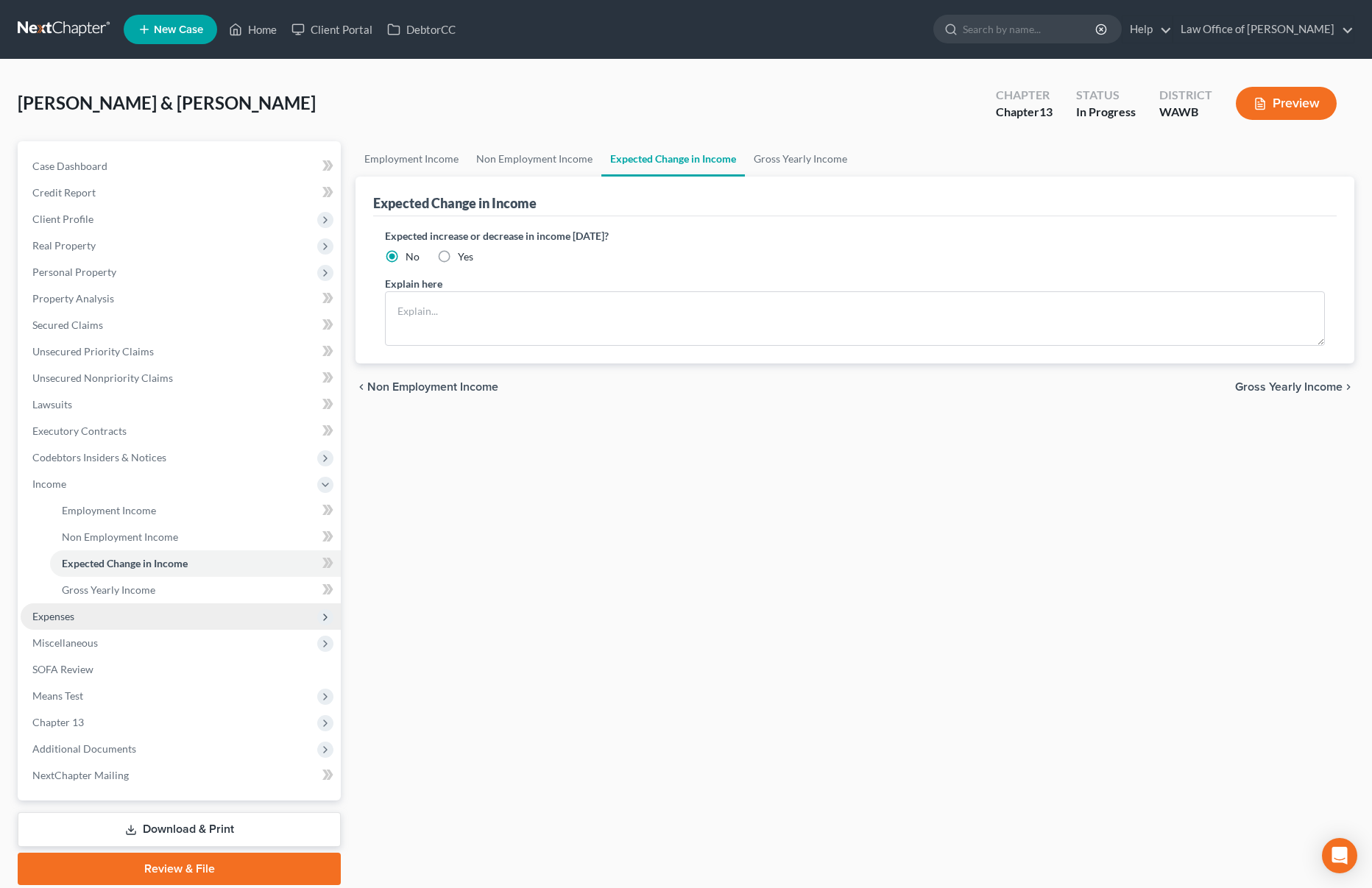
click at [171, 615] on span "Expenses" at bounding box center [180, 617] width 320 height 27
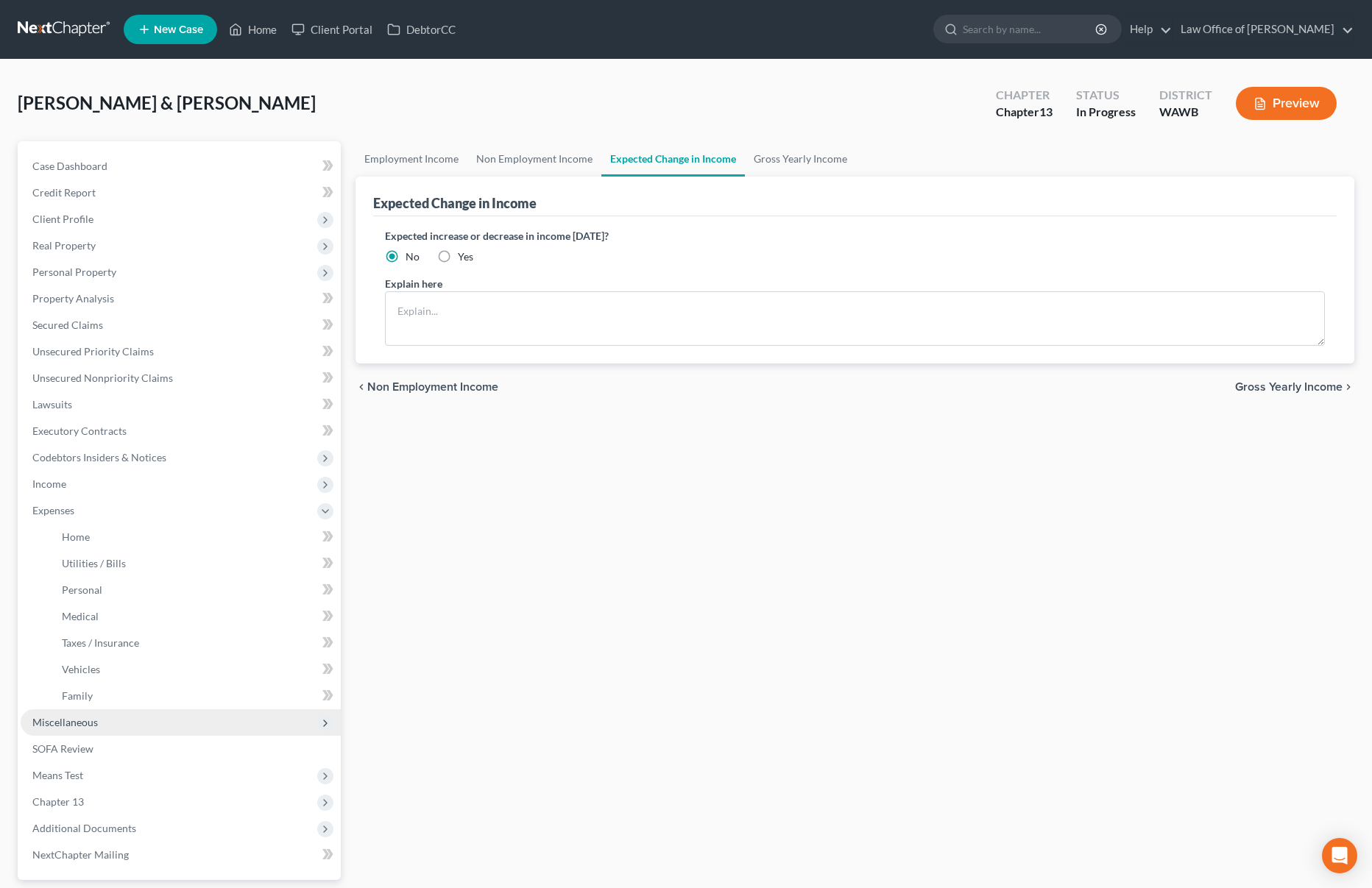
click at [154, 731] on span "Miscellaneous" at bounding box center [180, 723] width 320 height 27
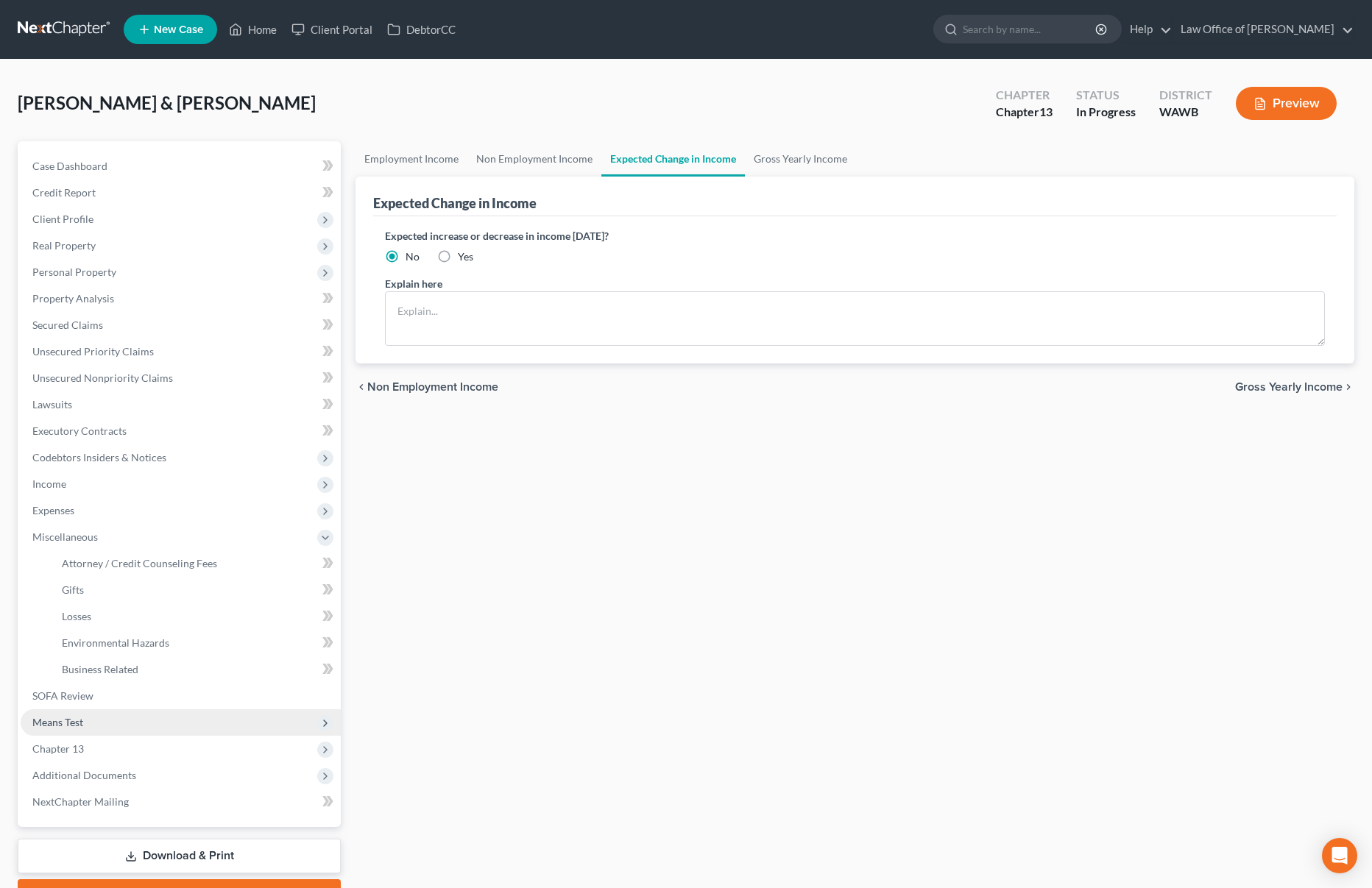
click at [132, 720] on span "Means Test" at bounding box center [180, 723] width 320 height 27
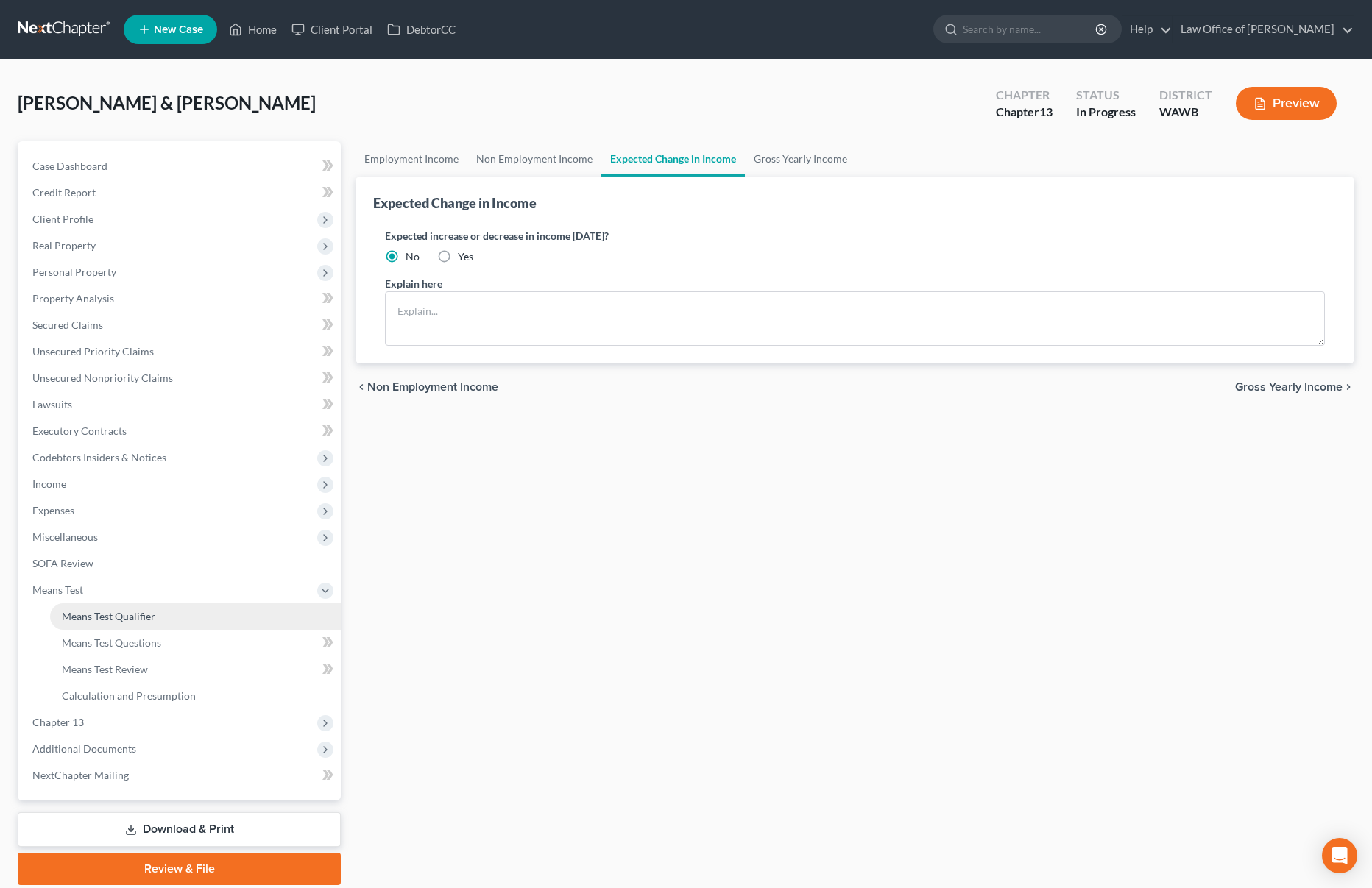
click at [146, 616] on span "Means Test Qualifier" at bounding box center [108, 616] width 93 height 13
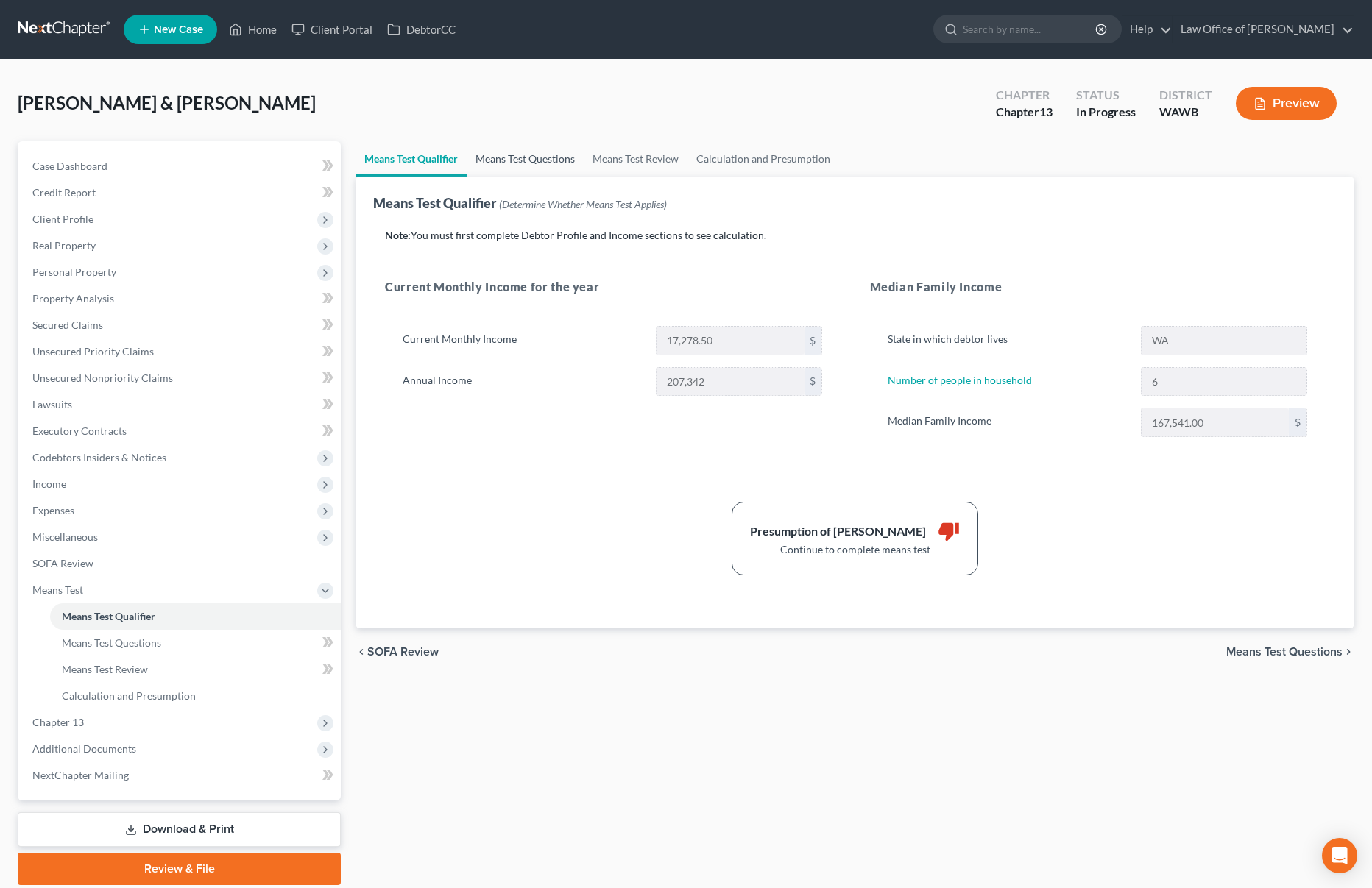
click at [530, 164] on link "Means Test Questions" at bounding box center [525, 159] width 117 height 35
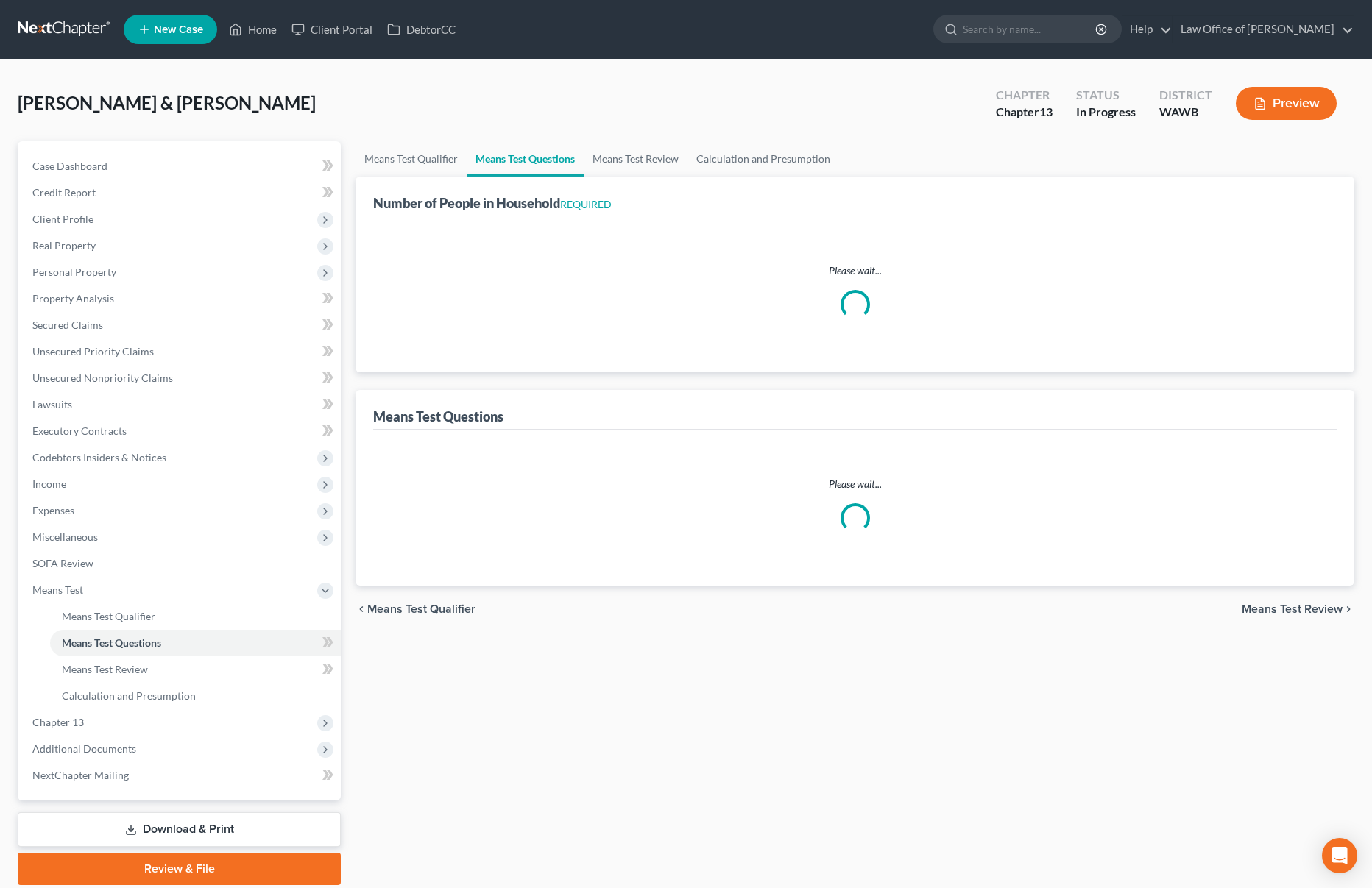
select select "1"
select select "60"
select select "1"
select select "60"
select select "6"
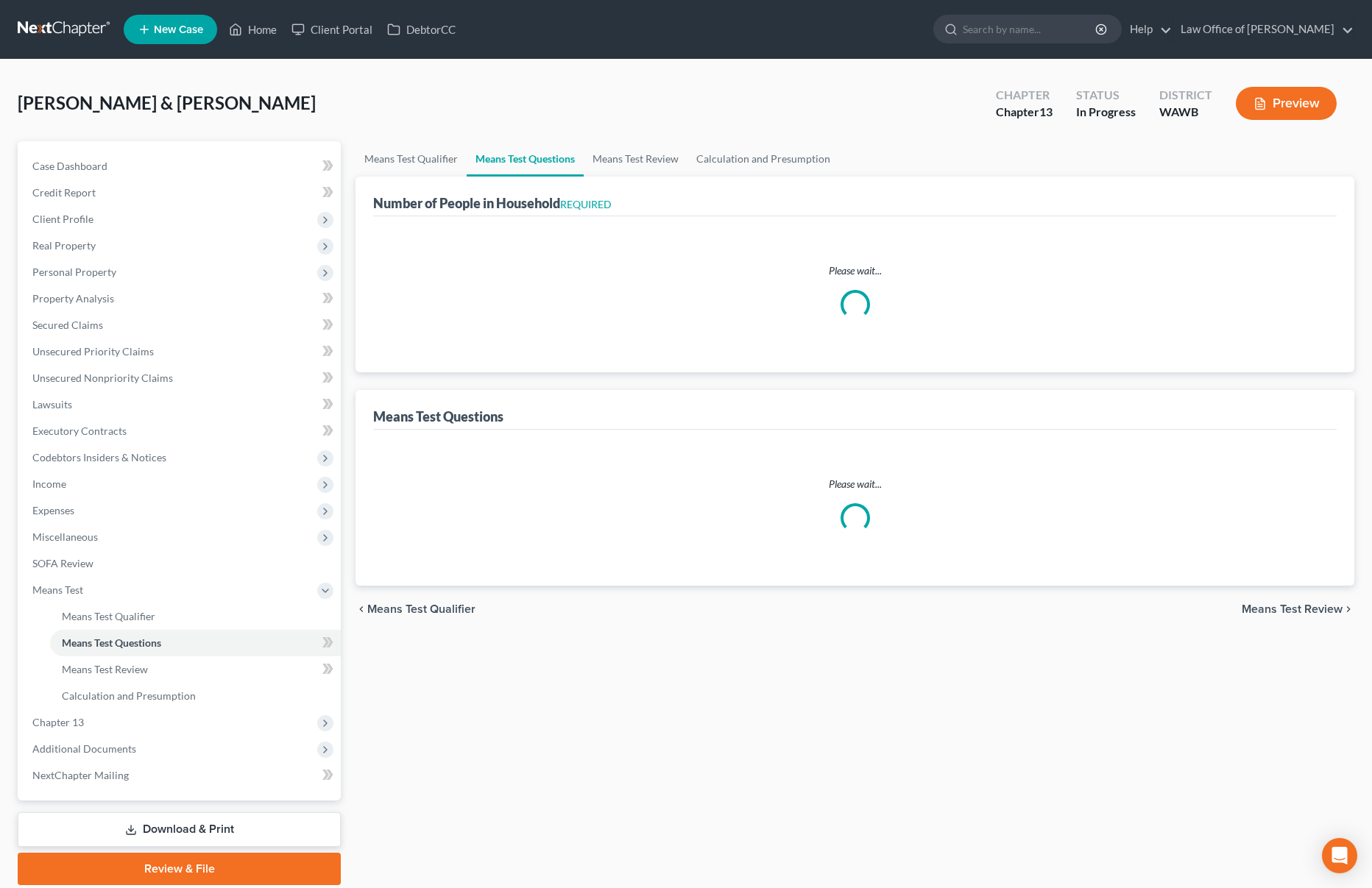
select select "2"
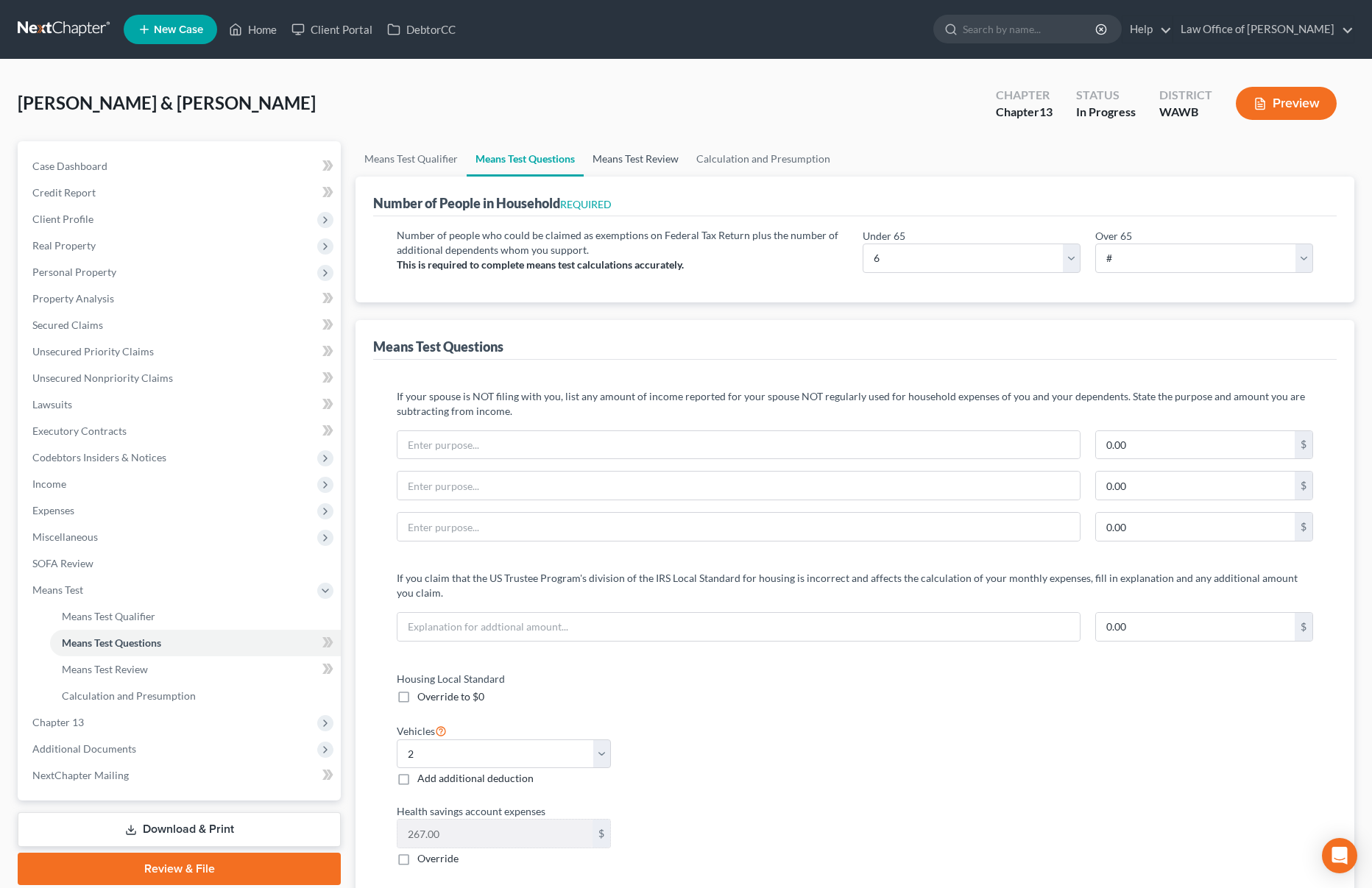
click at [618, 159] on link "Means Test Review" at bounding box center [635, 159] width 104 height 35
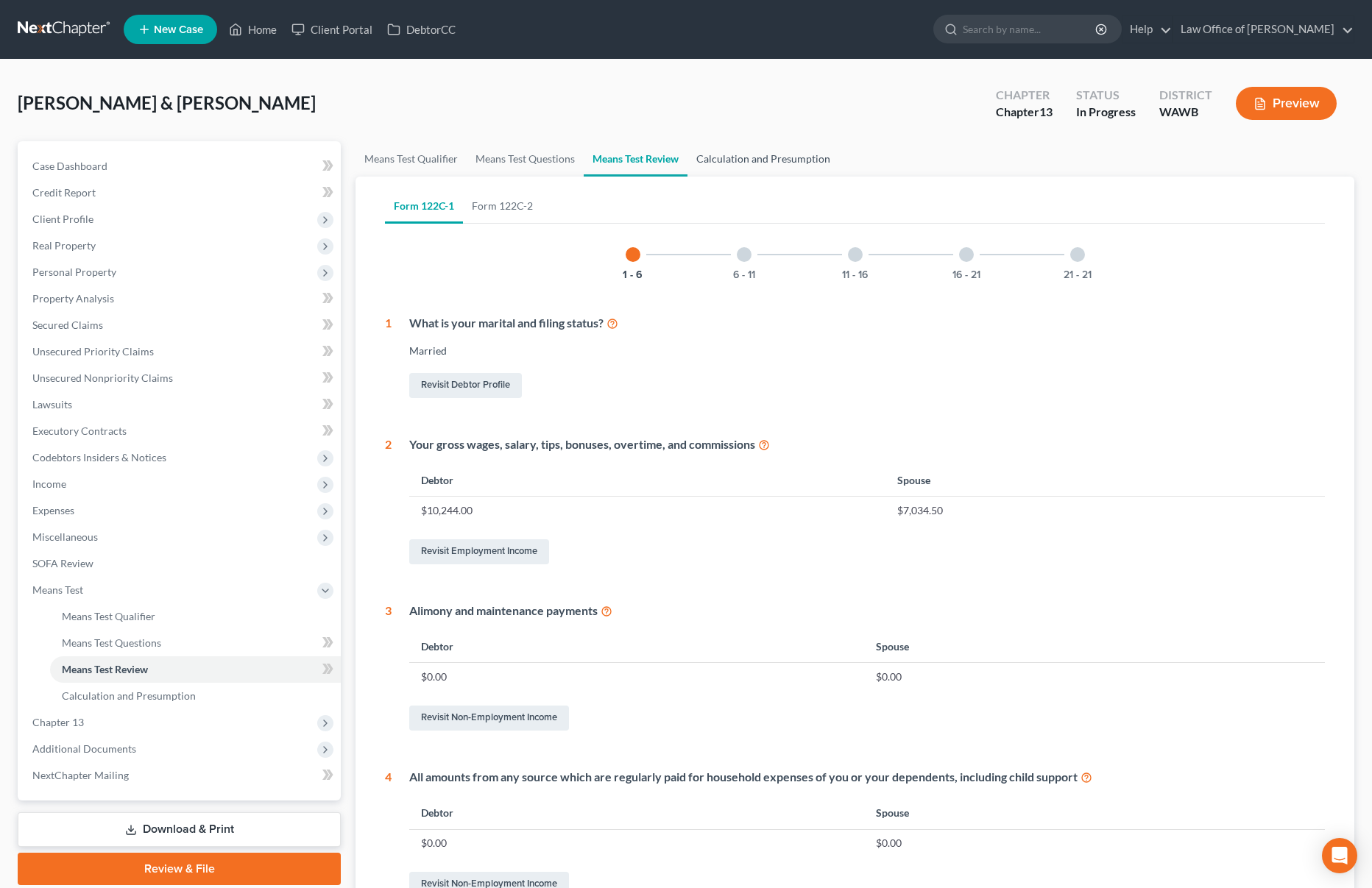
click at [725, 163] on link "Calculation and Presumption" at bounding box center [763, 159] width 151 height 35
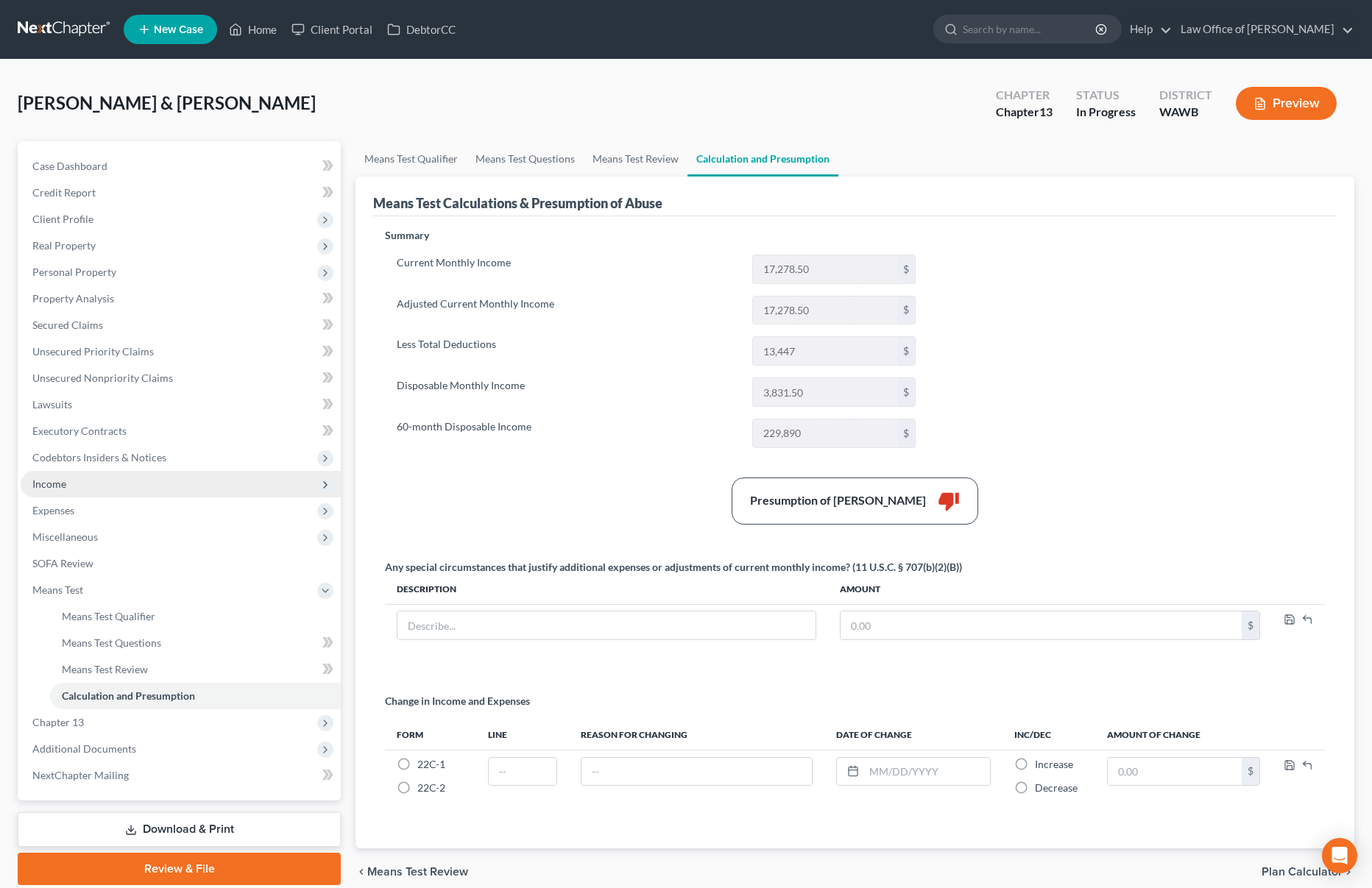
click at [93, 483] on span "Income" at bounding box center [180, 485] width 320 height 27
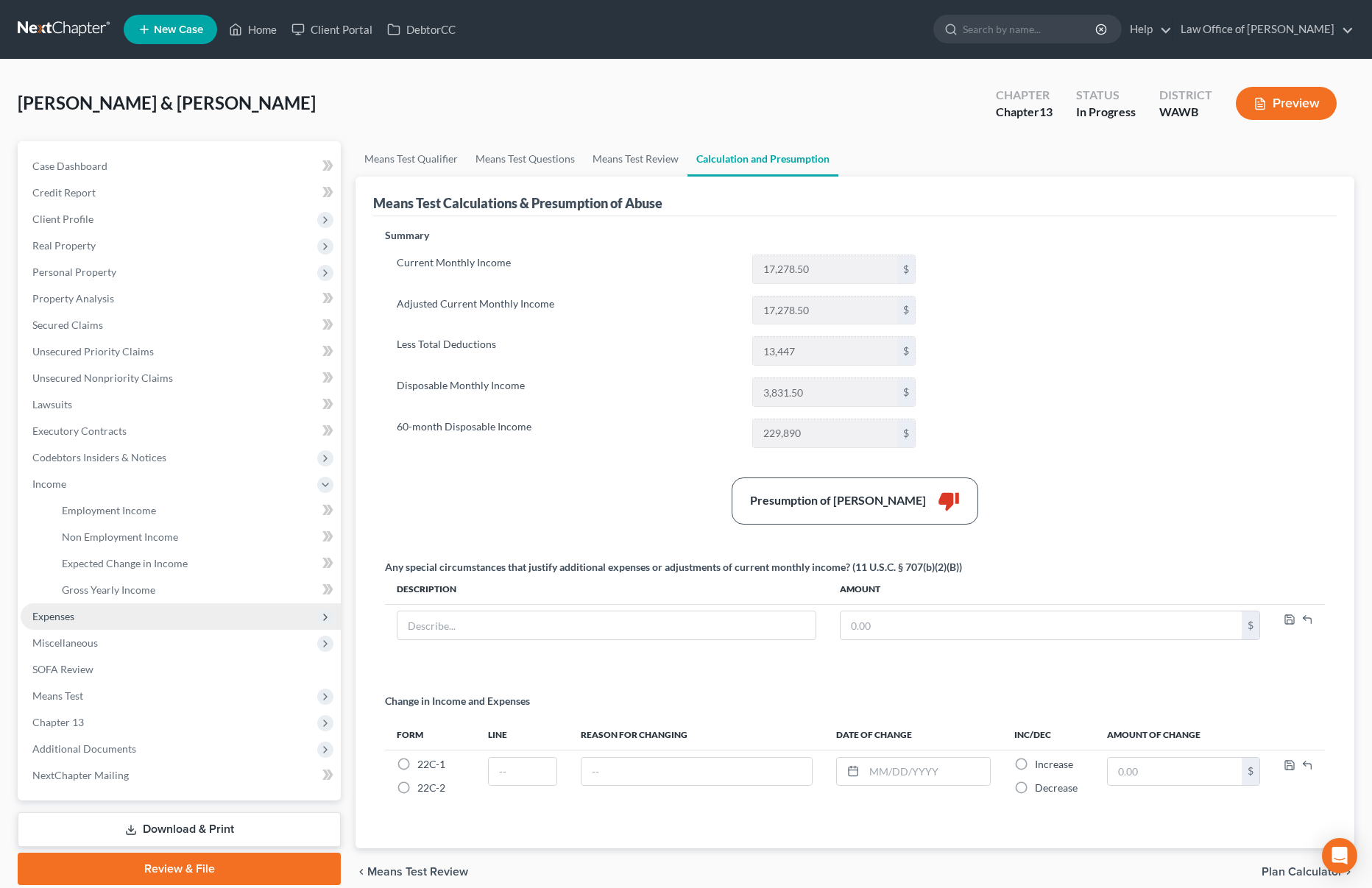
click at [79, 608] on span "Expenses" at bounding box center [180, 617] width 320 height 27
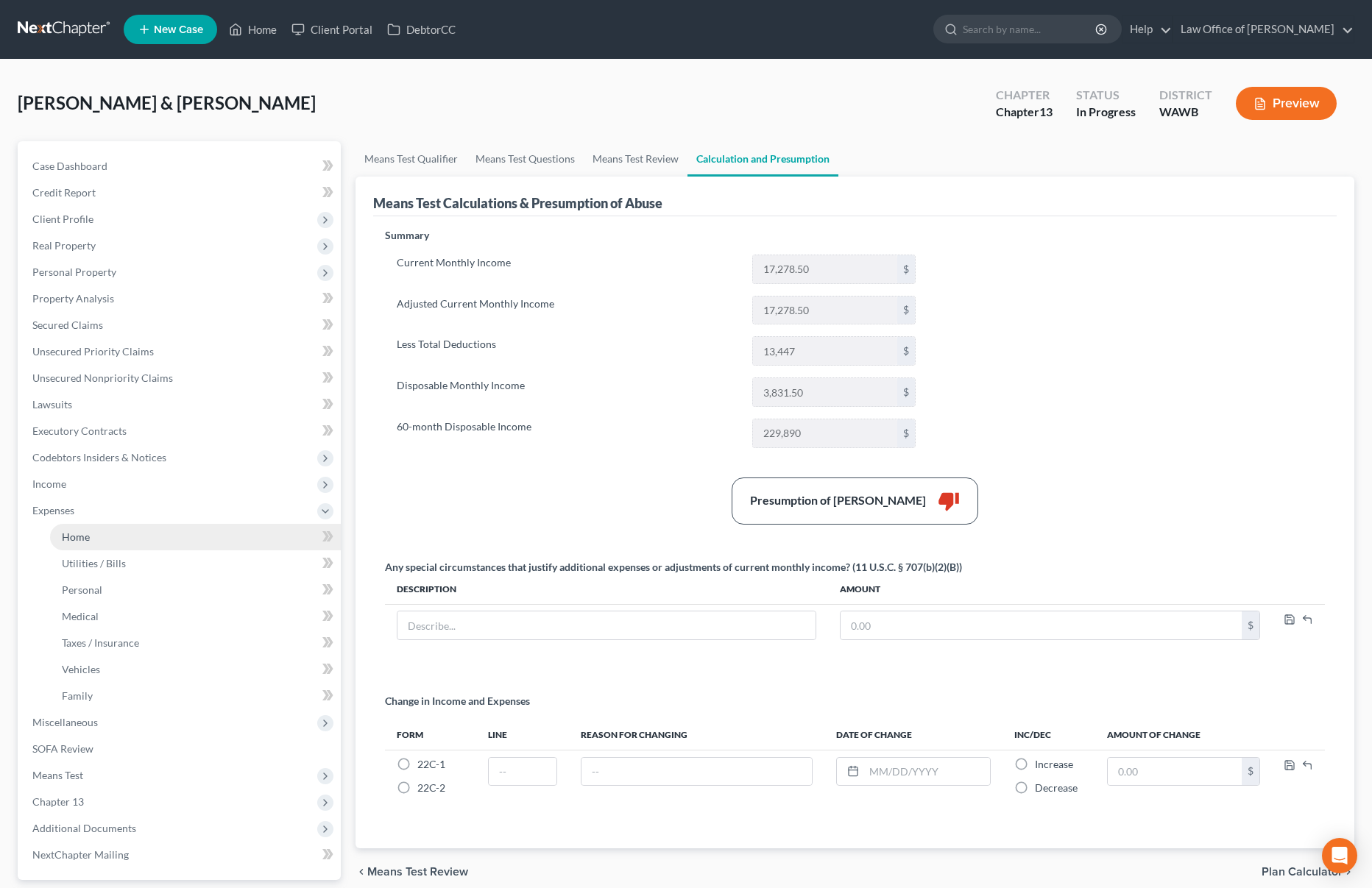
click at [87, 540] on span "Home" at bounding box center [75, 537] width 28 height 13
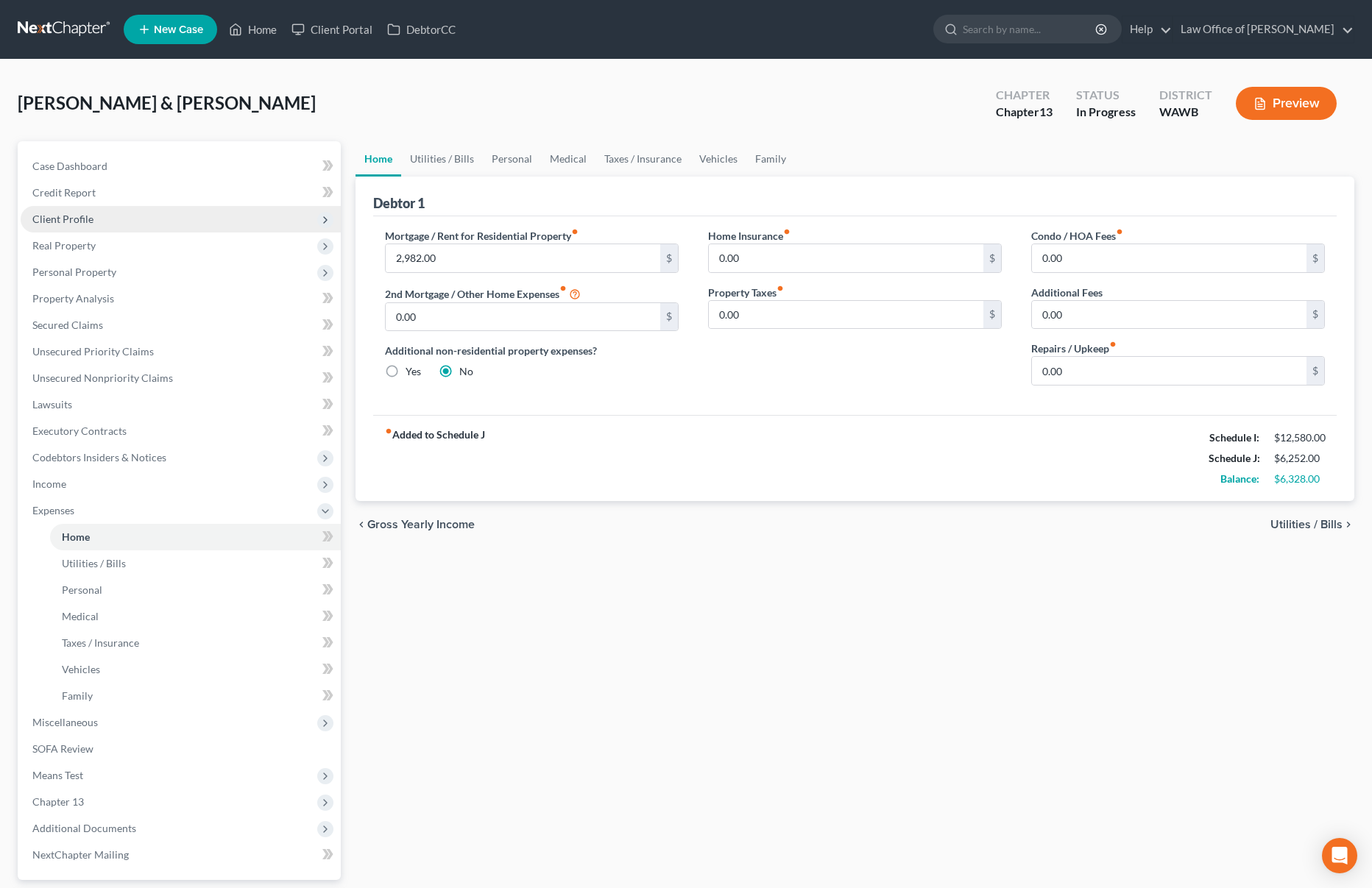
click at [80, 216] on span "Client Profile" at bounding box center [63, 219] width 61 height 13
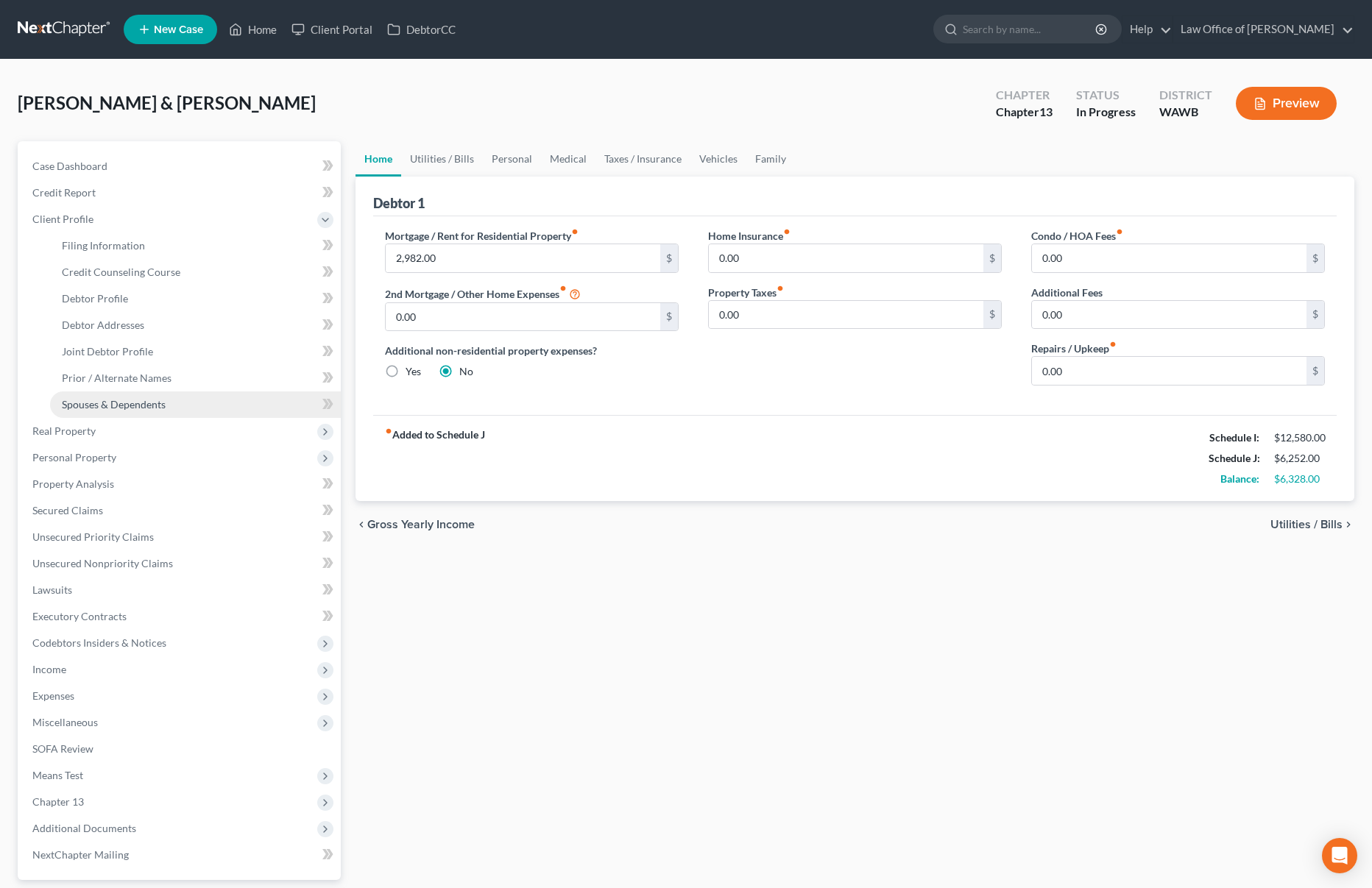
click at [89, 408] on span "Spouses & Dependents" at bounding box center [114, 404] width 104 height 13
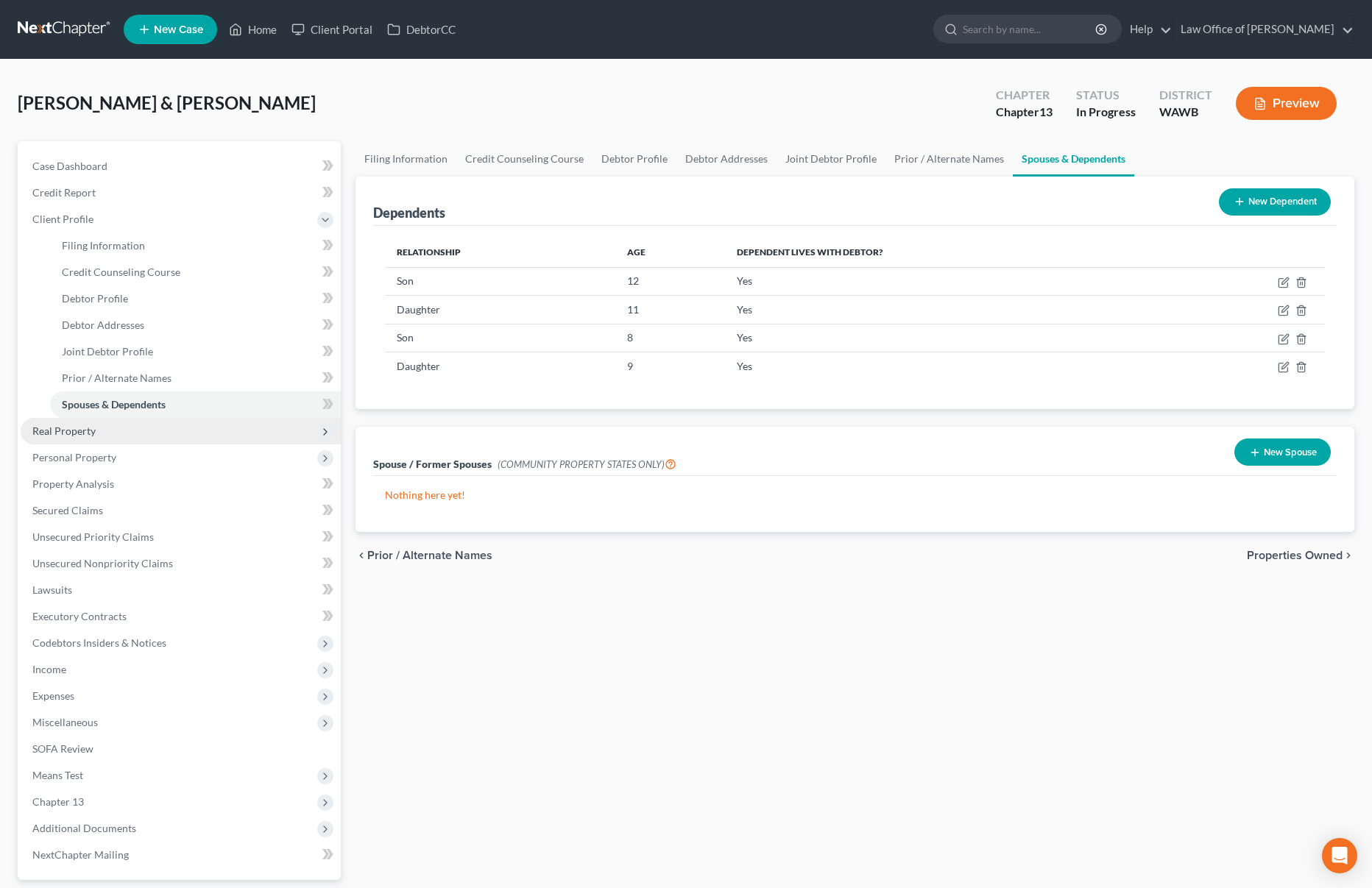
click at [82, 436] on span "Real Property" at bounding box center [64, 431] width 64 height 13
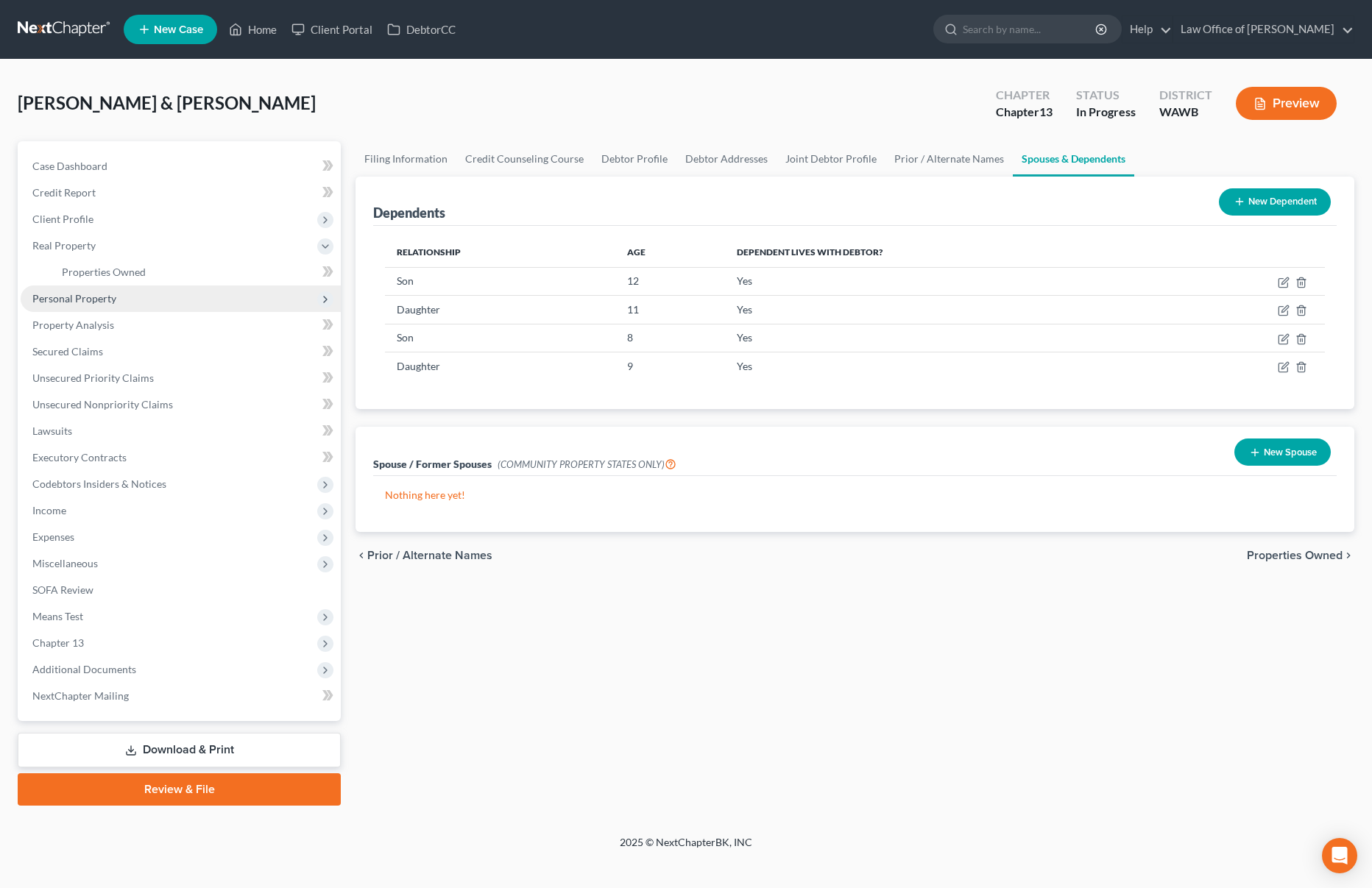
click at [140, 286] on span "Personal Property" at bounding box center [180, 299] width 320 height 27
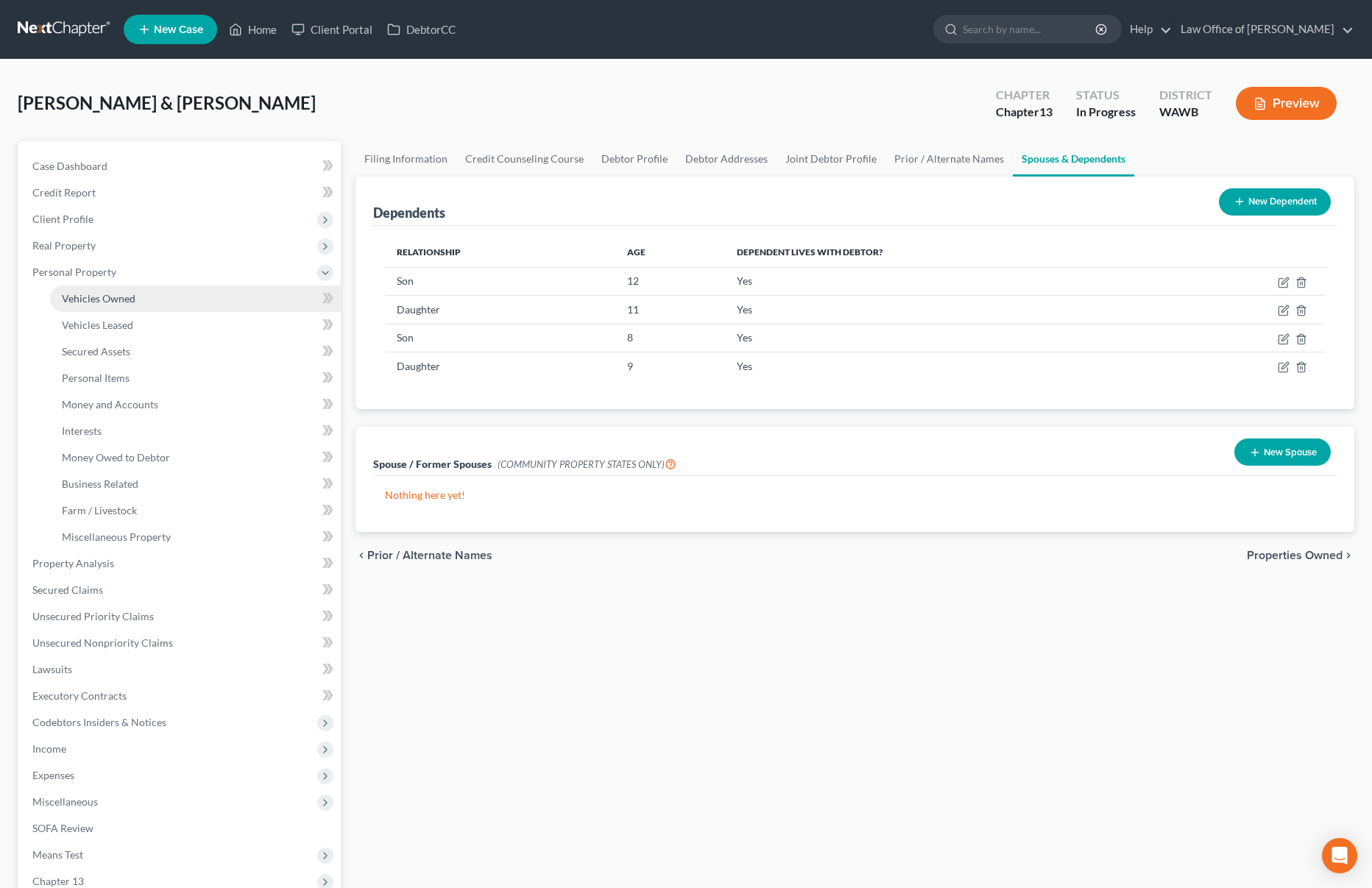
click at [131, 306] on link "Vehicles Owned" at bounding box center [195, 299] width 290 height 27
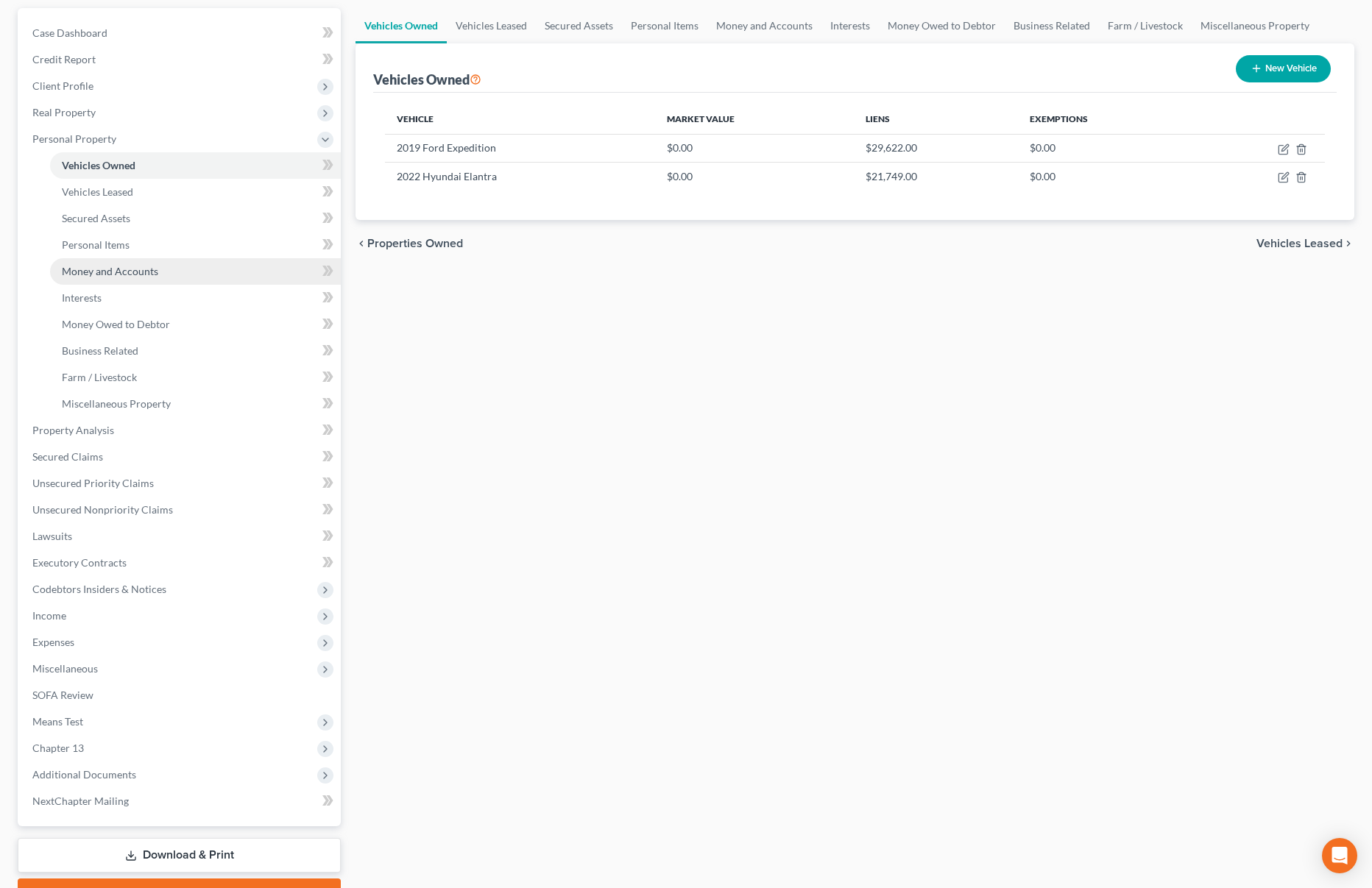
scroll to position [212, 0]
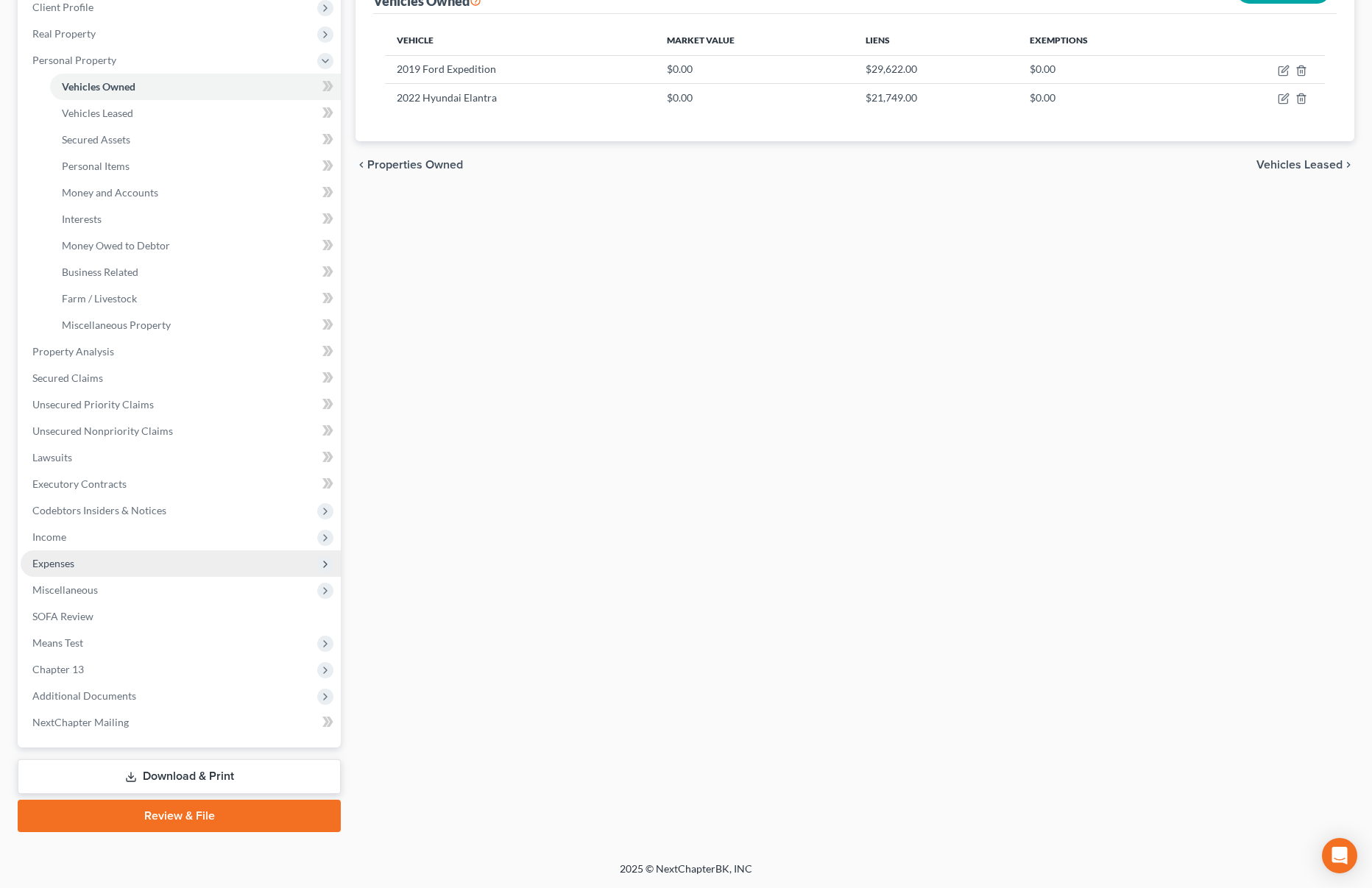
click at [116, 569] on span "Expenses" at bounding box center [180, 564] width 320 height 27
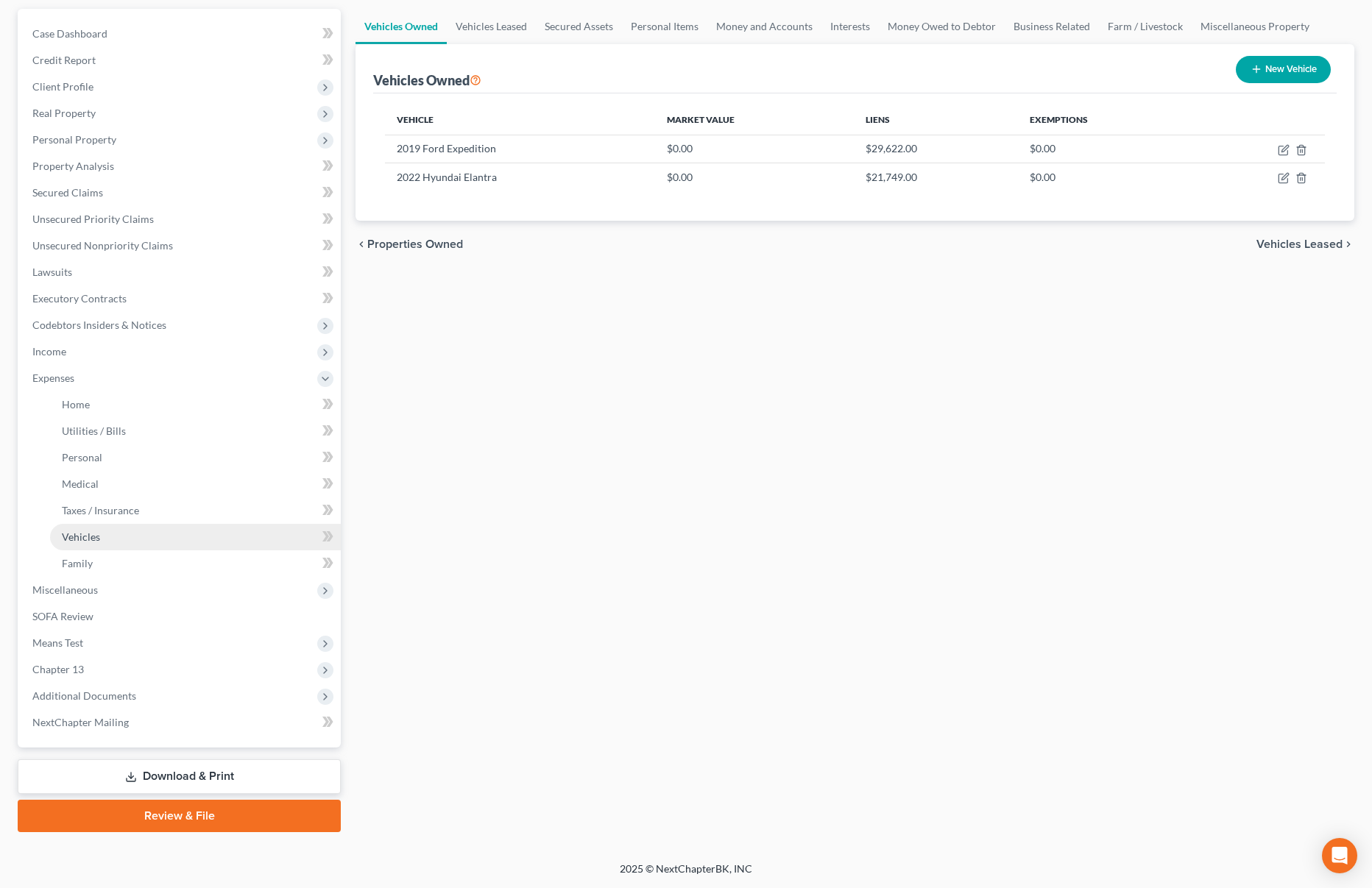
scroll to position [133, 0]
click at [147, 394] on link "Home" at bounding box center [195, 405] width 290 height 27
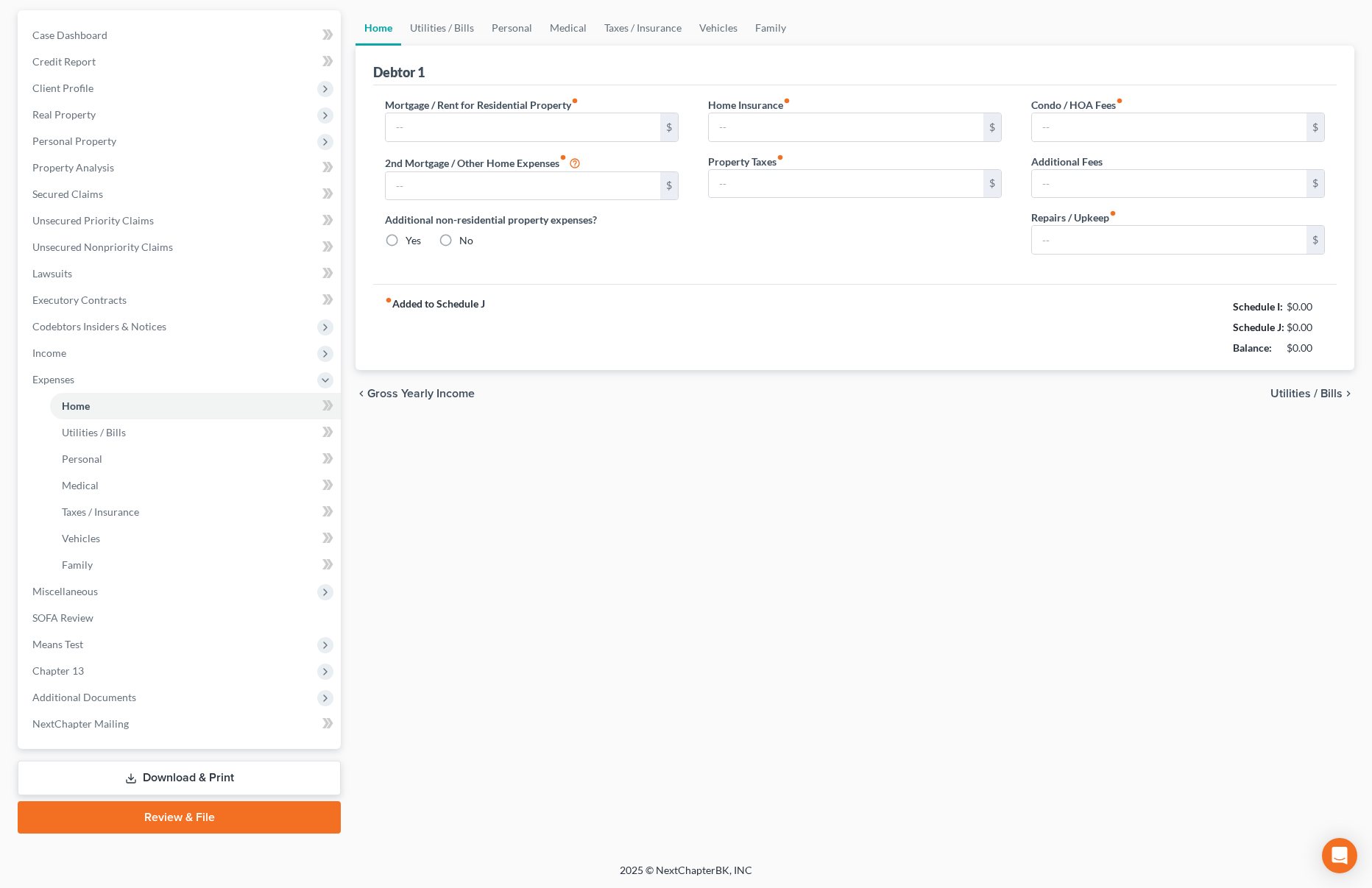
scroll to position [4, 0]
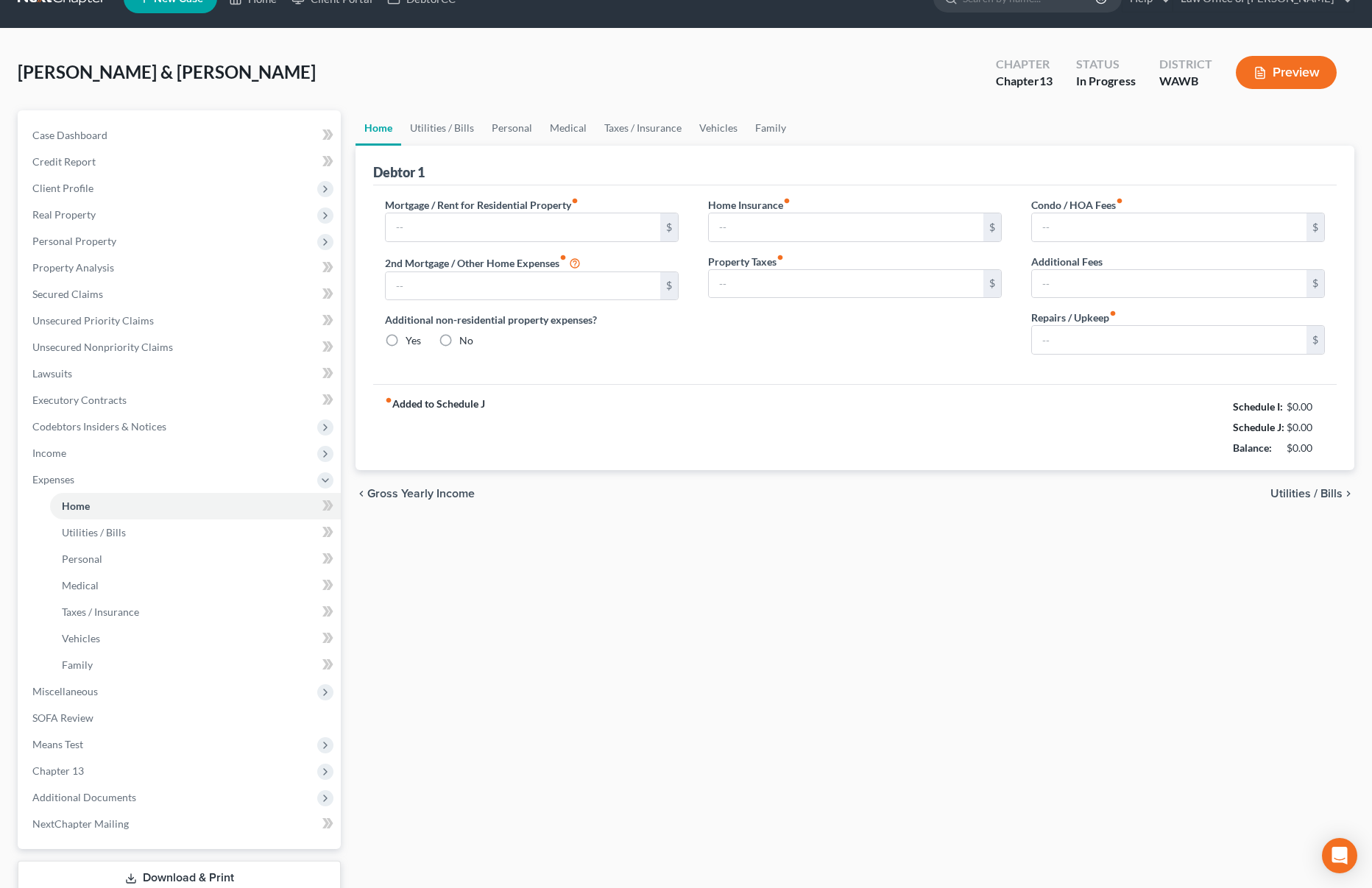
type input "2,982.00"
type input "0.00"
radio input "true"
type input "0.00"
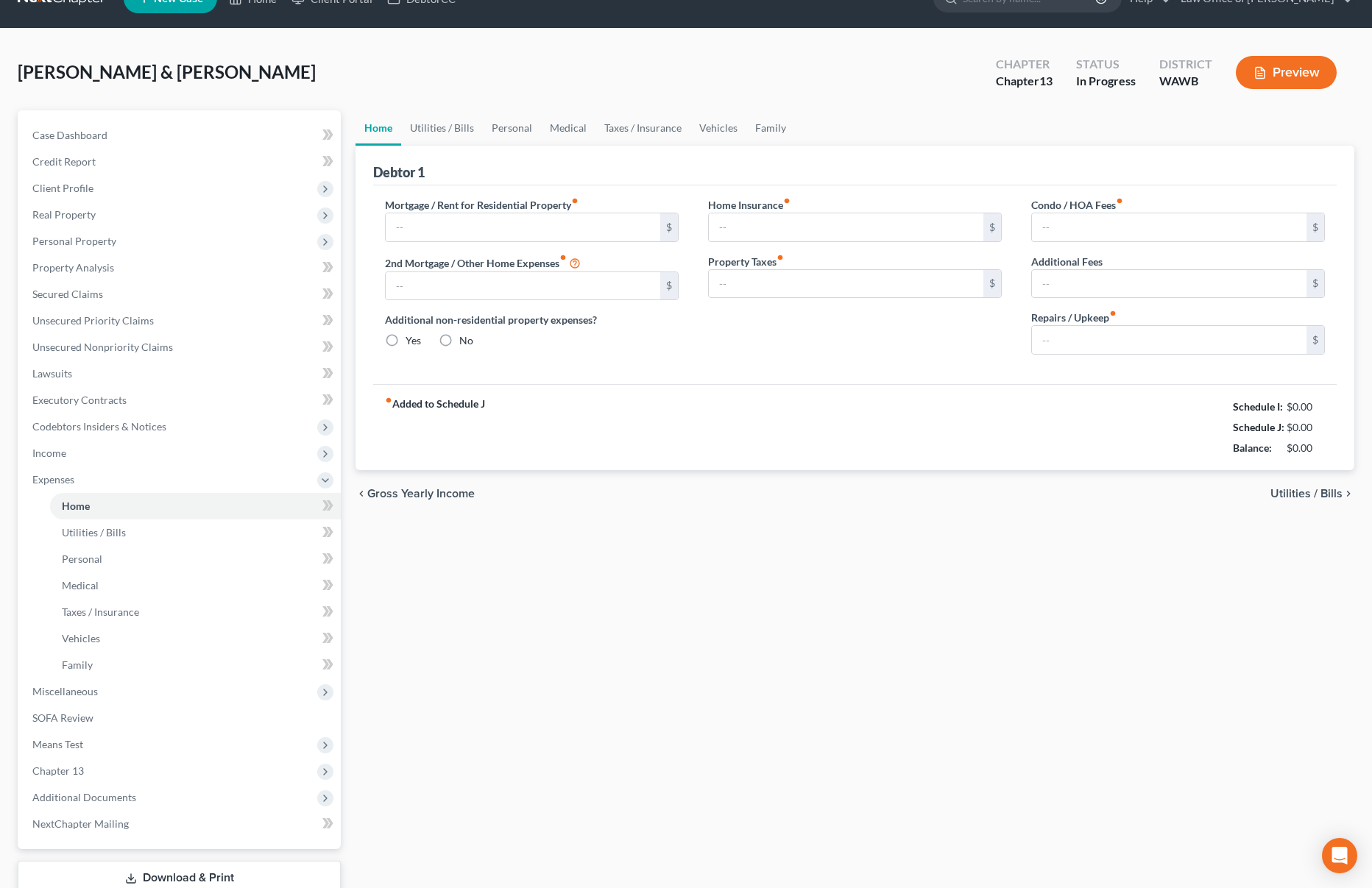
type input "0.00"
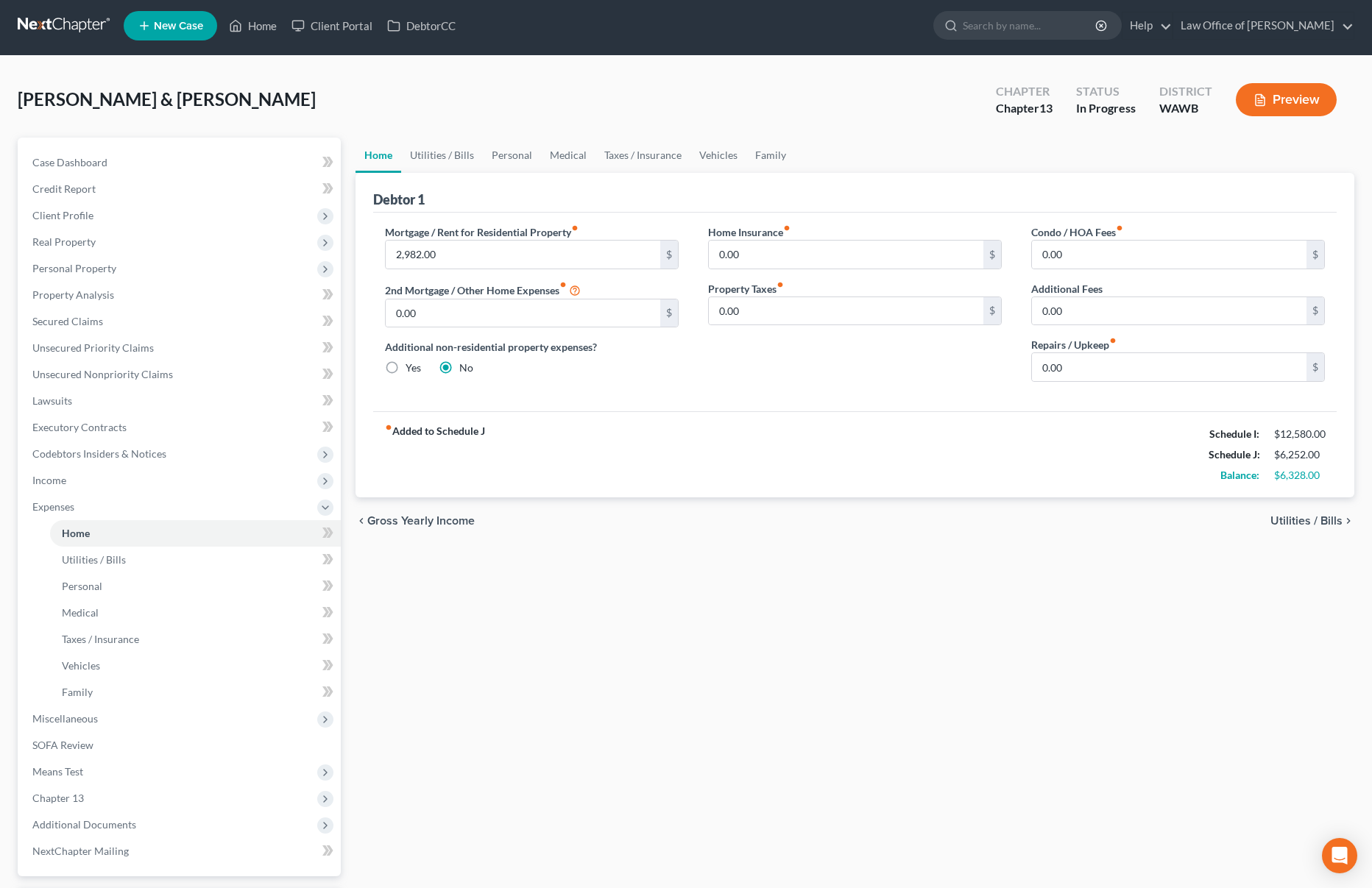
scroll to position [0, 0]
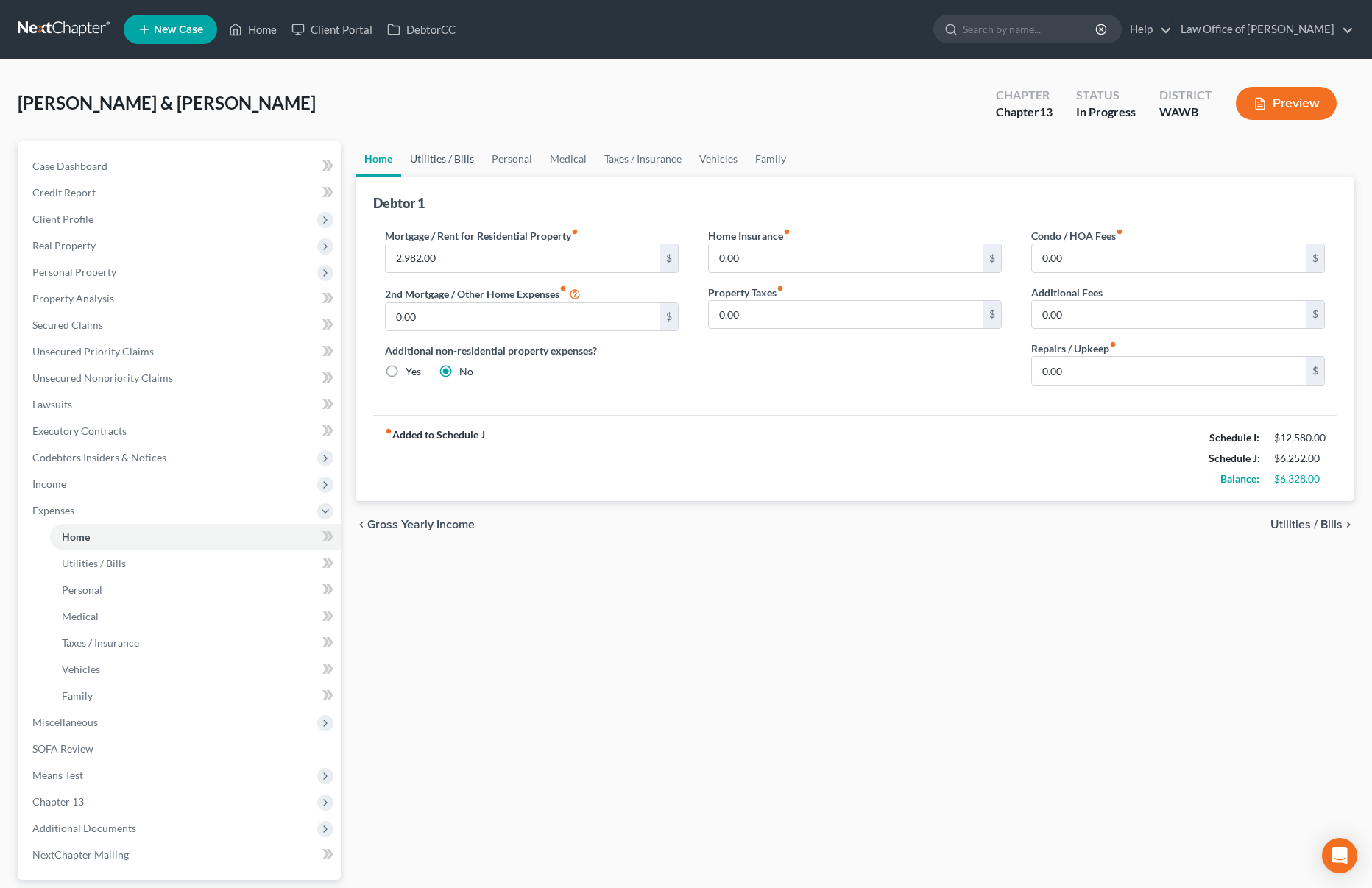
click at [448, 158] on link "Utilities / Bills" at bounding box center [442, 159] width 82 height 35
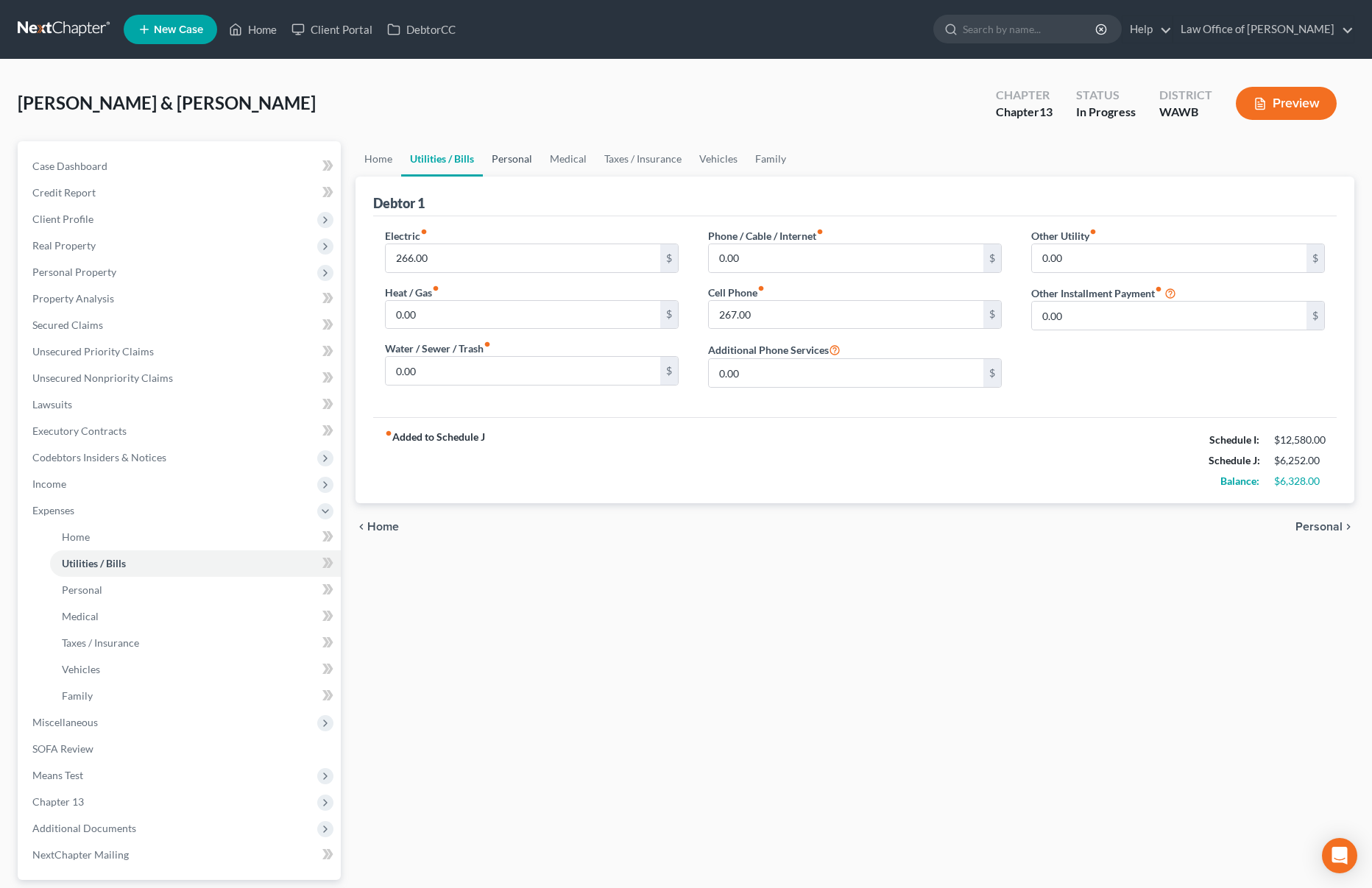
click at [522, 150] on link "Personal" at bounding box center [512, 159] width 58 height 35
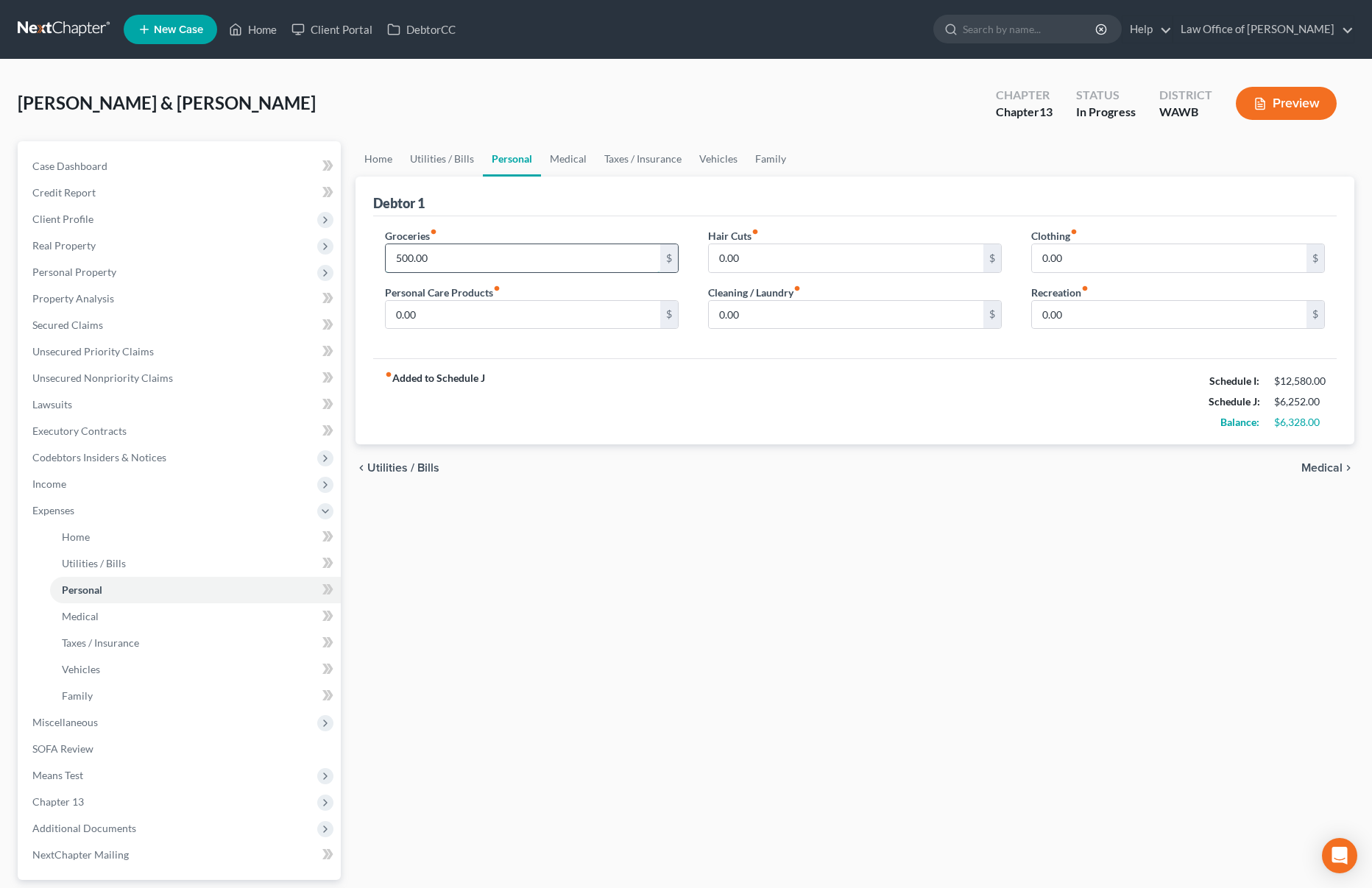
click at [481, 265] on input "500.00" at bounding box center [522, 258] width 274 height 28
type input "1,600"
type input "200"
type input "1"
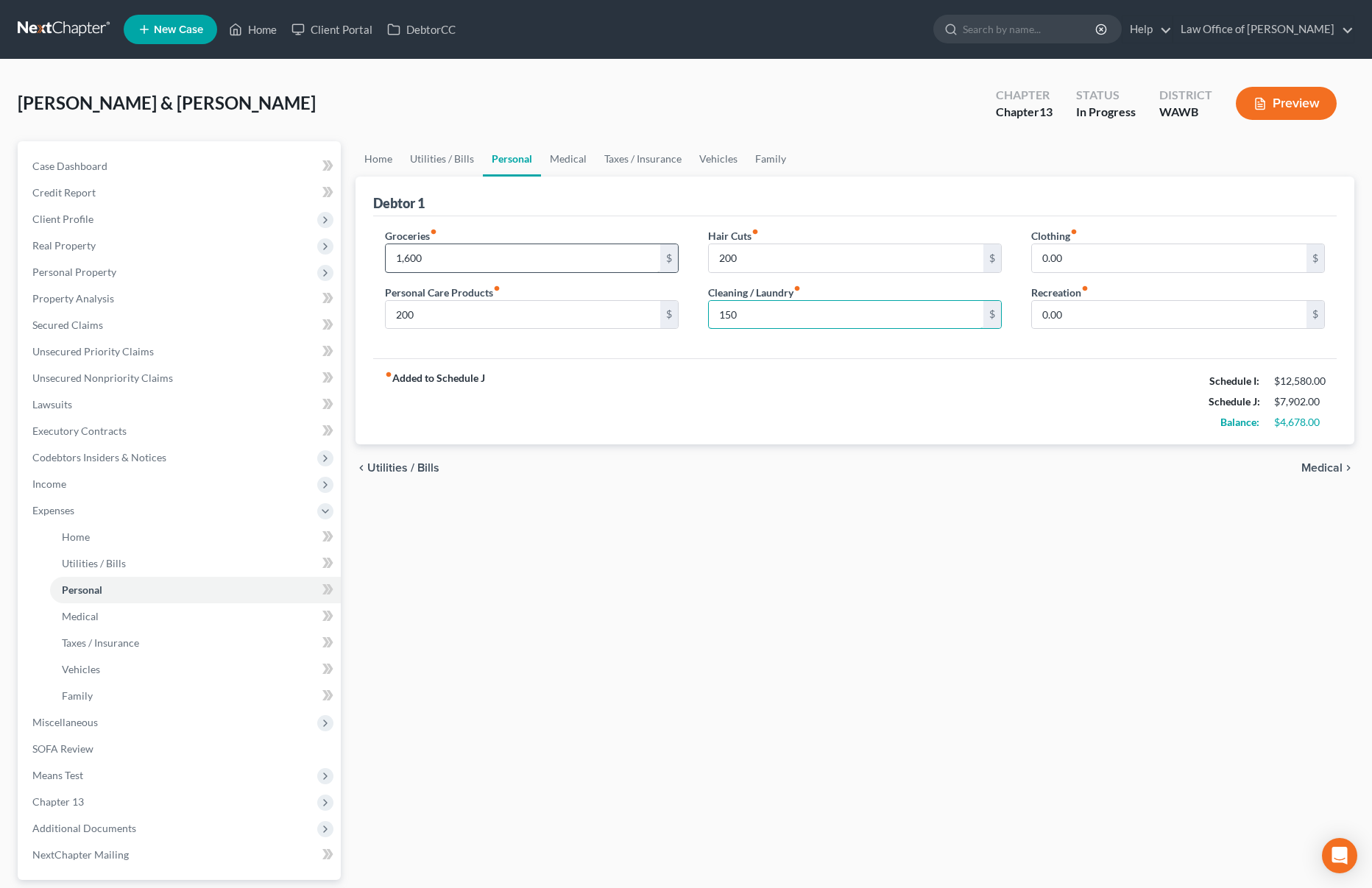
type input "150"
type input "200"
click at [544, 159] on link "Medical" at bounding box center [568, 159] width 55 height 35
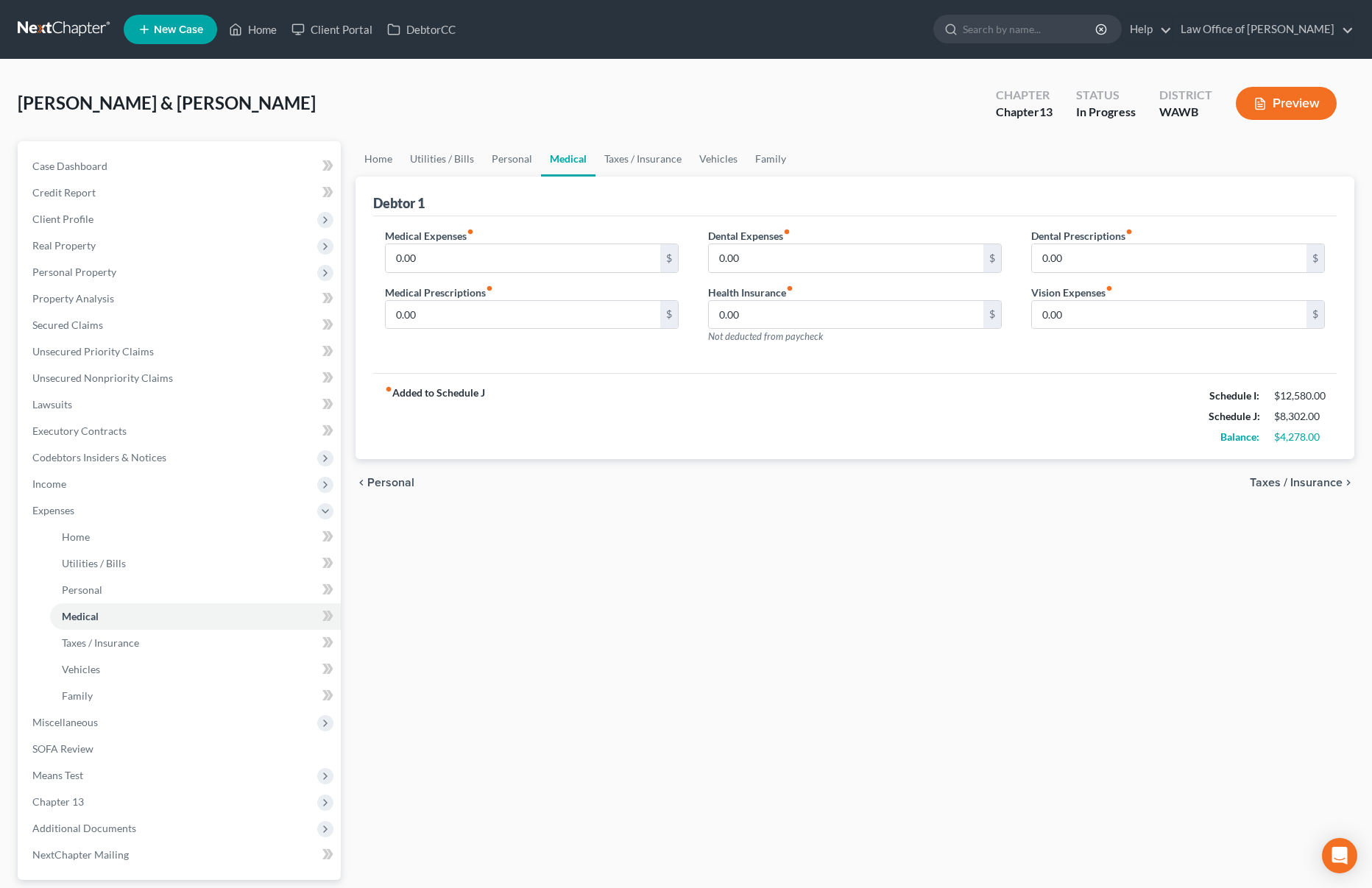
click at [514, 241] on div "Medical Expenses fiber_manual_record 0.00 $" at bounding box center [532, 251] width 294 height 45
click at [513, 269] on input "0.00" at bounding box center [522, 258] width 274 height 28
type input "600.00"
click at [653, 167] on link "Taxes / Insurance" at bounding box center [643, 159] width 95 height 35
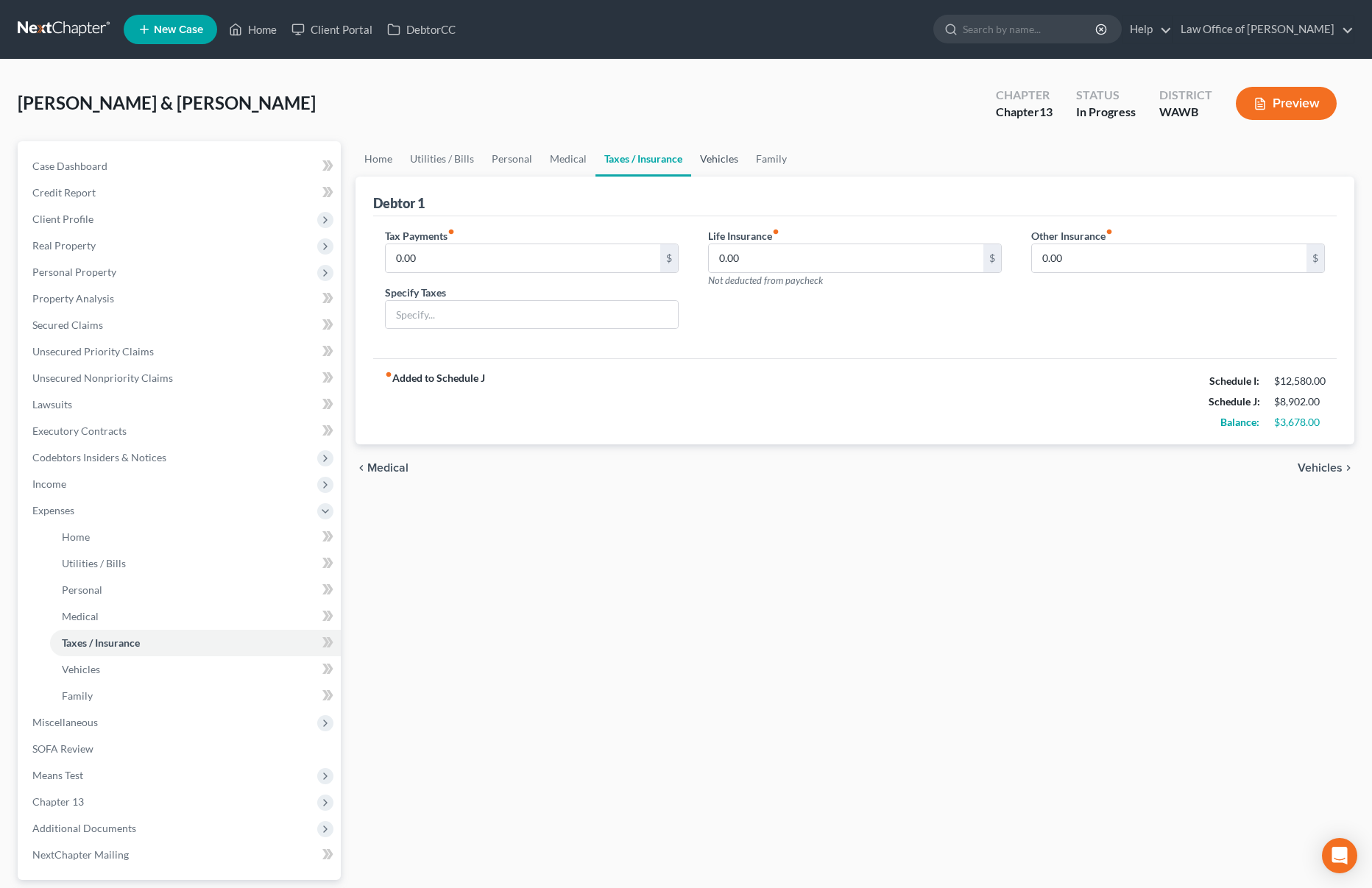
click at [695, 166] on link "Vehicles" at bounding box center [719, 159] width 56 height 35
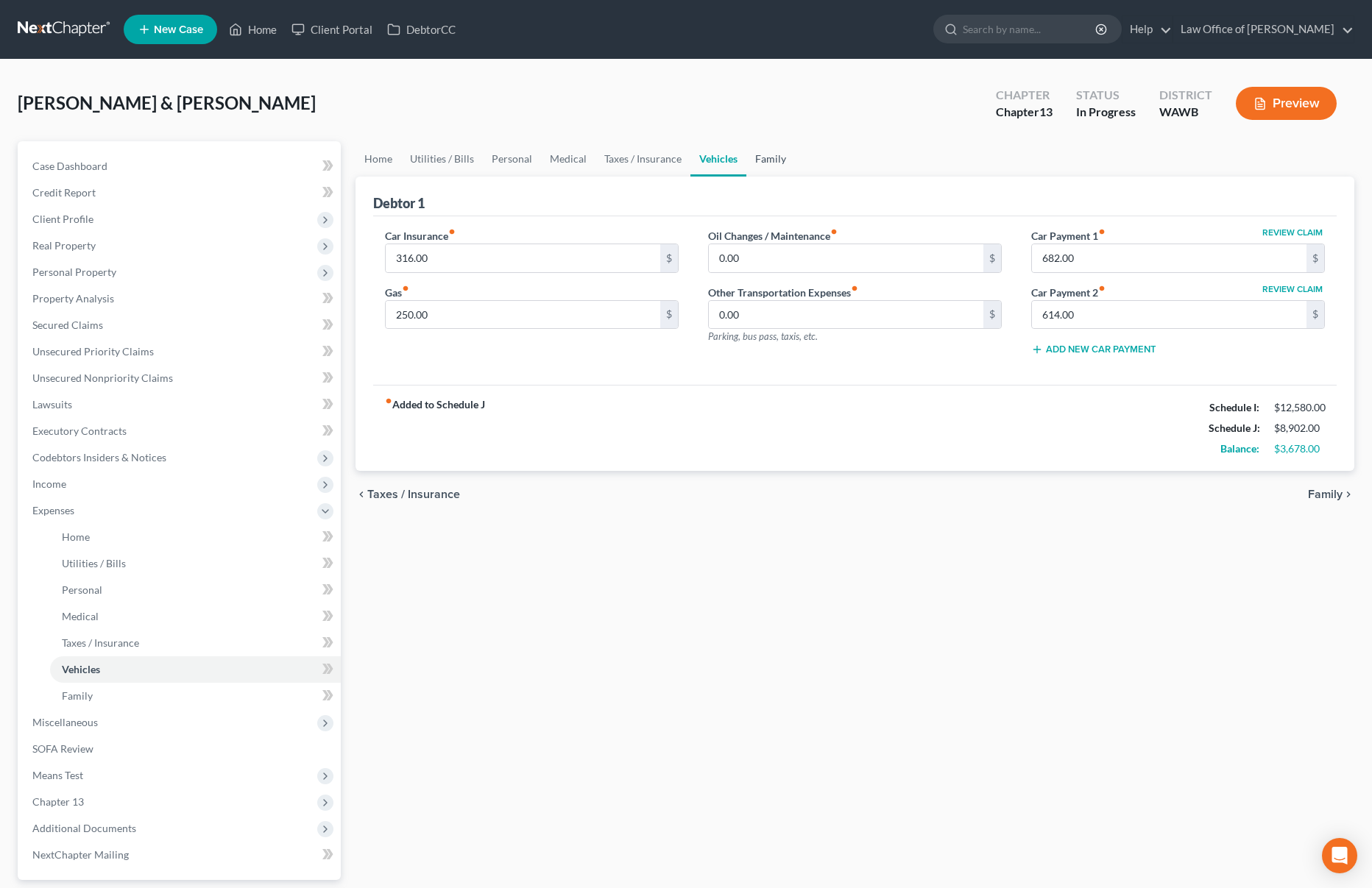
click at [765, 156] on link "Family" at bounding box center [771, 159] width 48 height 35
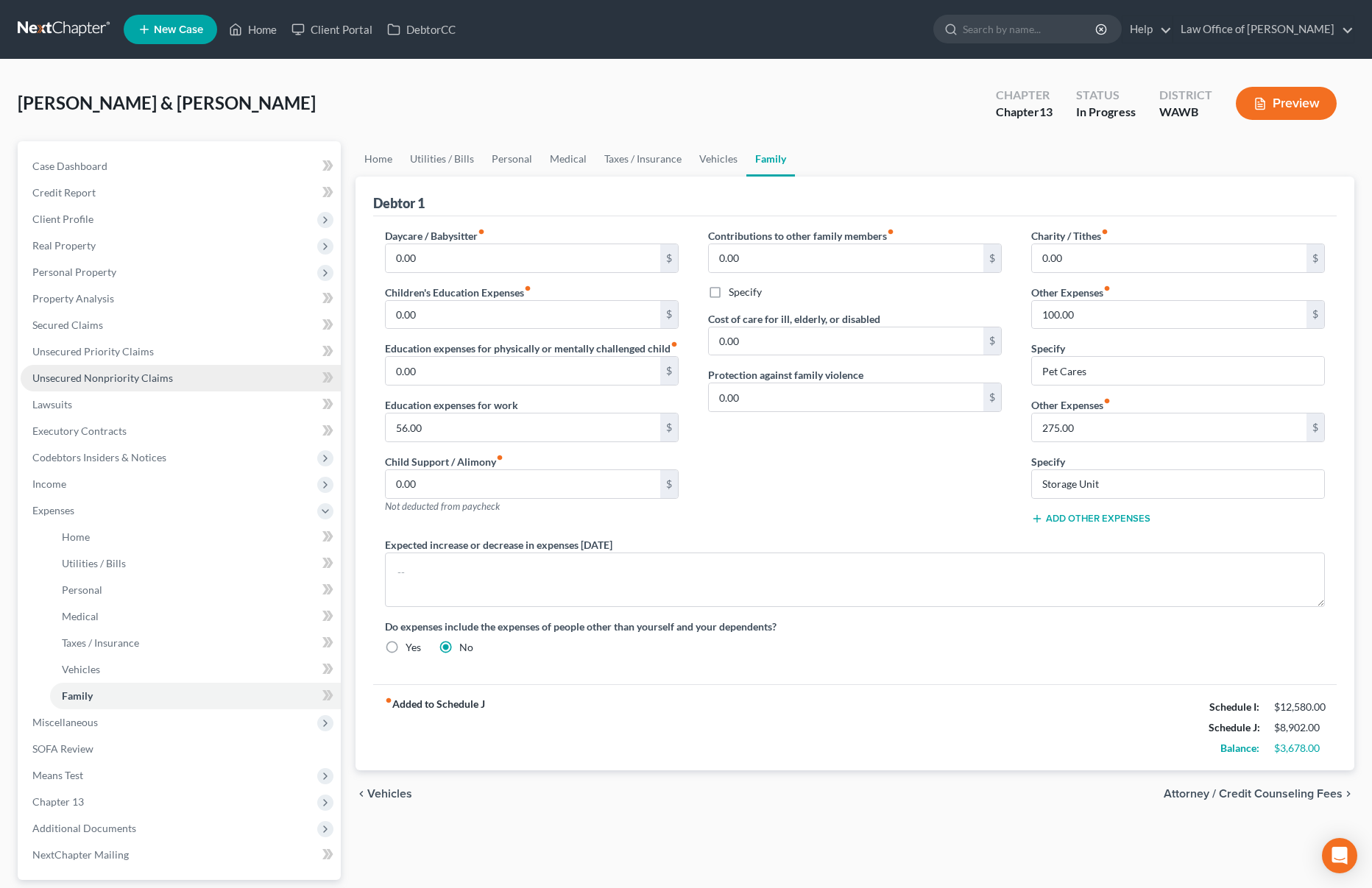
click at [123, 378] on span "Unsecured Nonpriority Claims" at bounding box center [102, 378] width 141 height 13
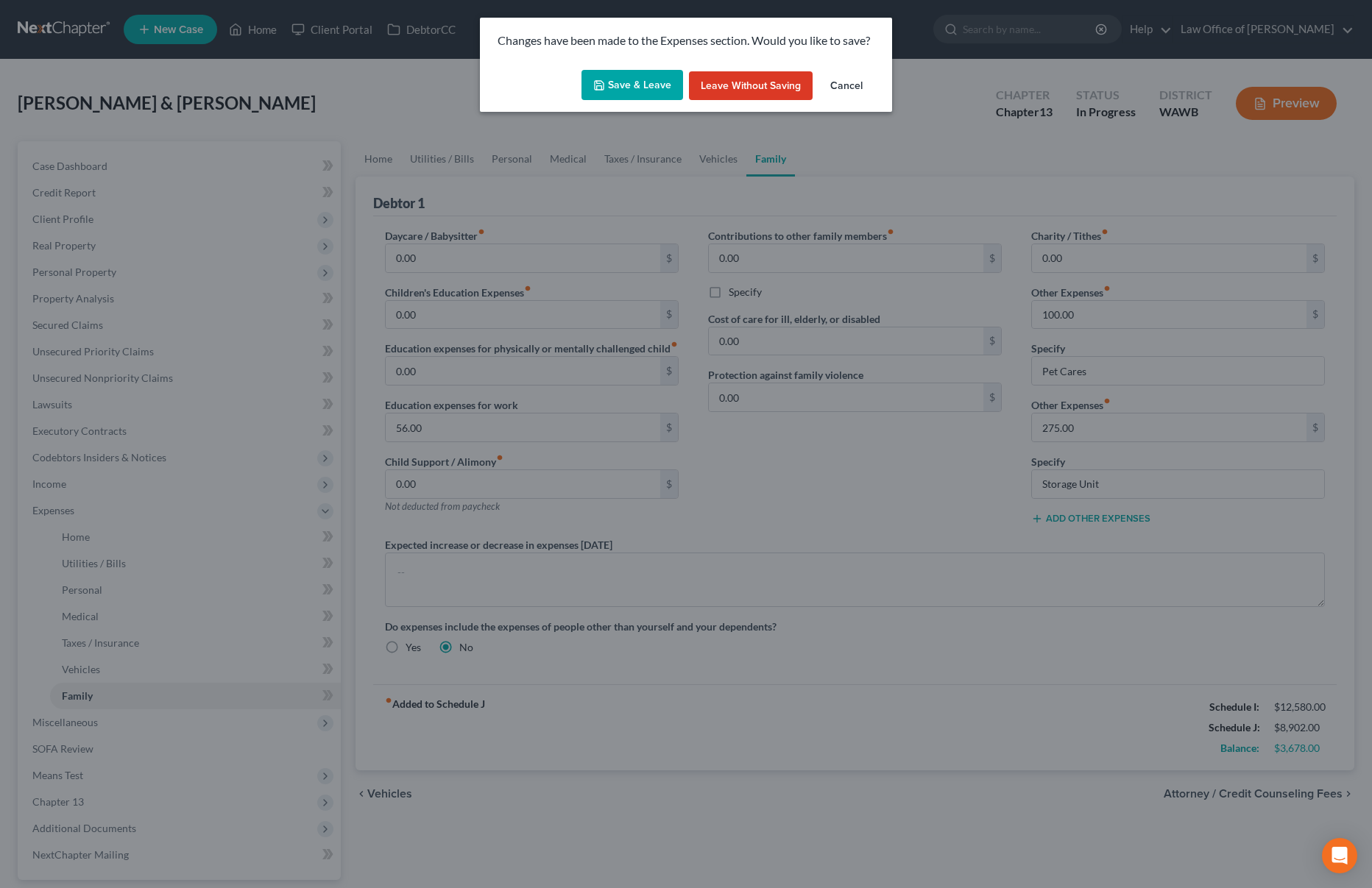
click at [634, 83] on button "Save & Leave" at bounding box center [632, 85] width 101 height 30
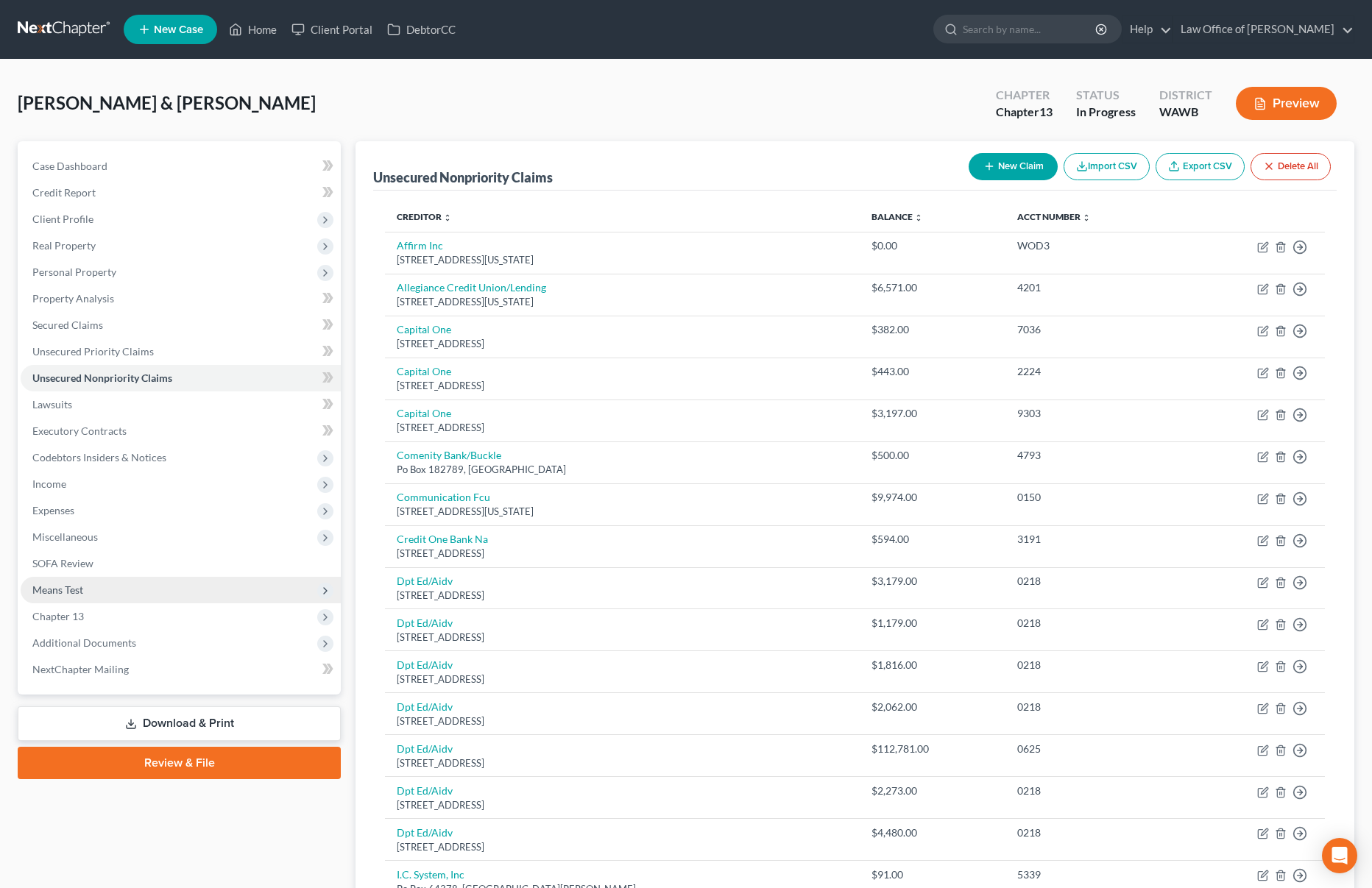
click at [177, 588] on span "Means Test" at bounding box center [180, 591] width 320 height 27
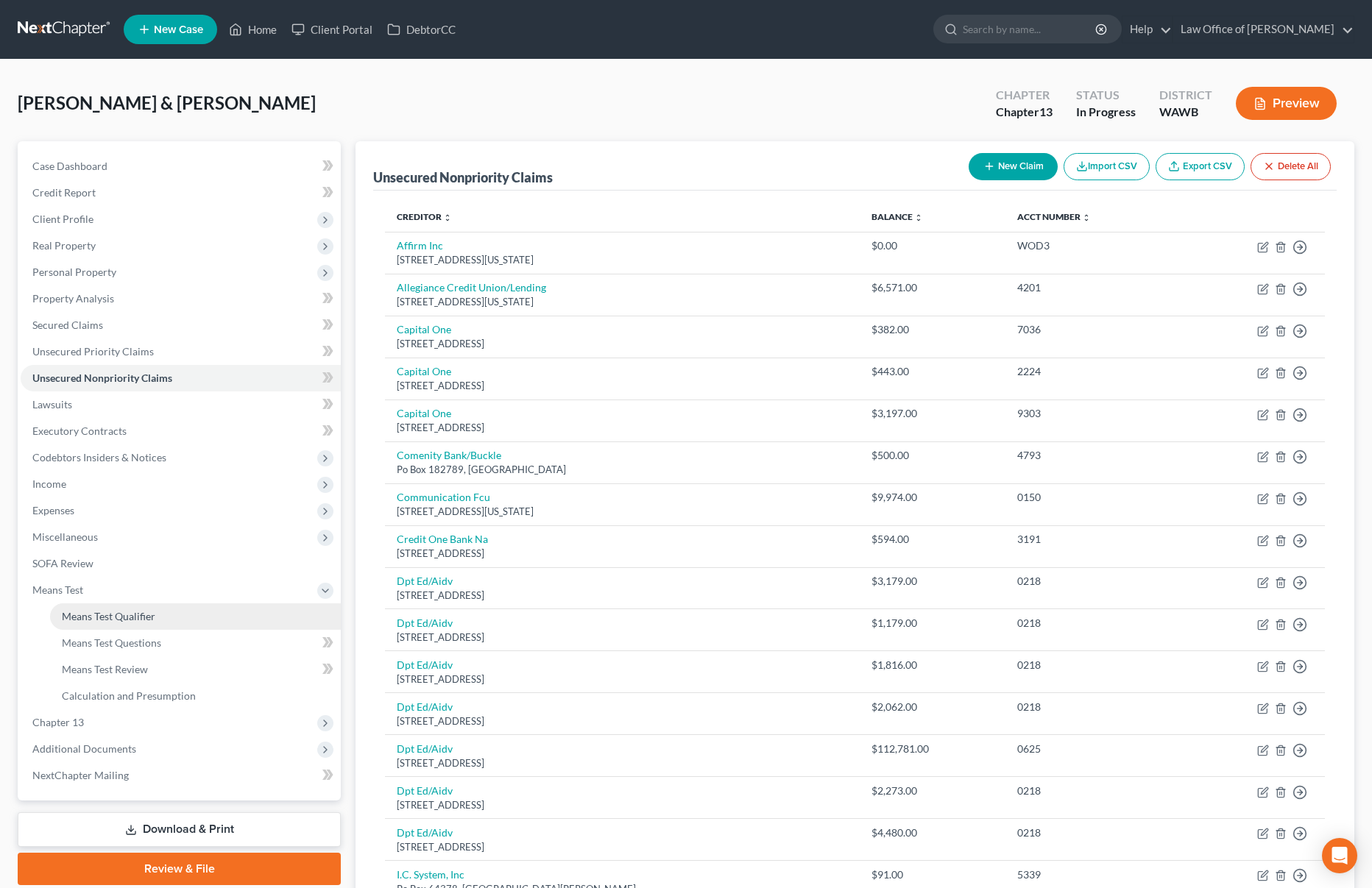
click at [177, 614] on link "Means Test Qualifier" at bounding box center [195, 617] width 290 height 27
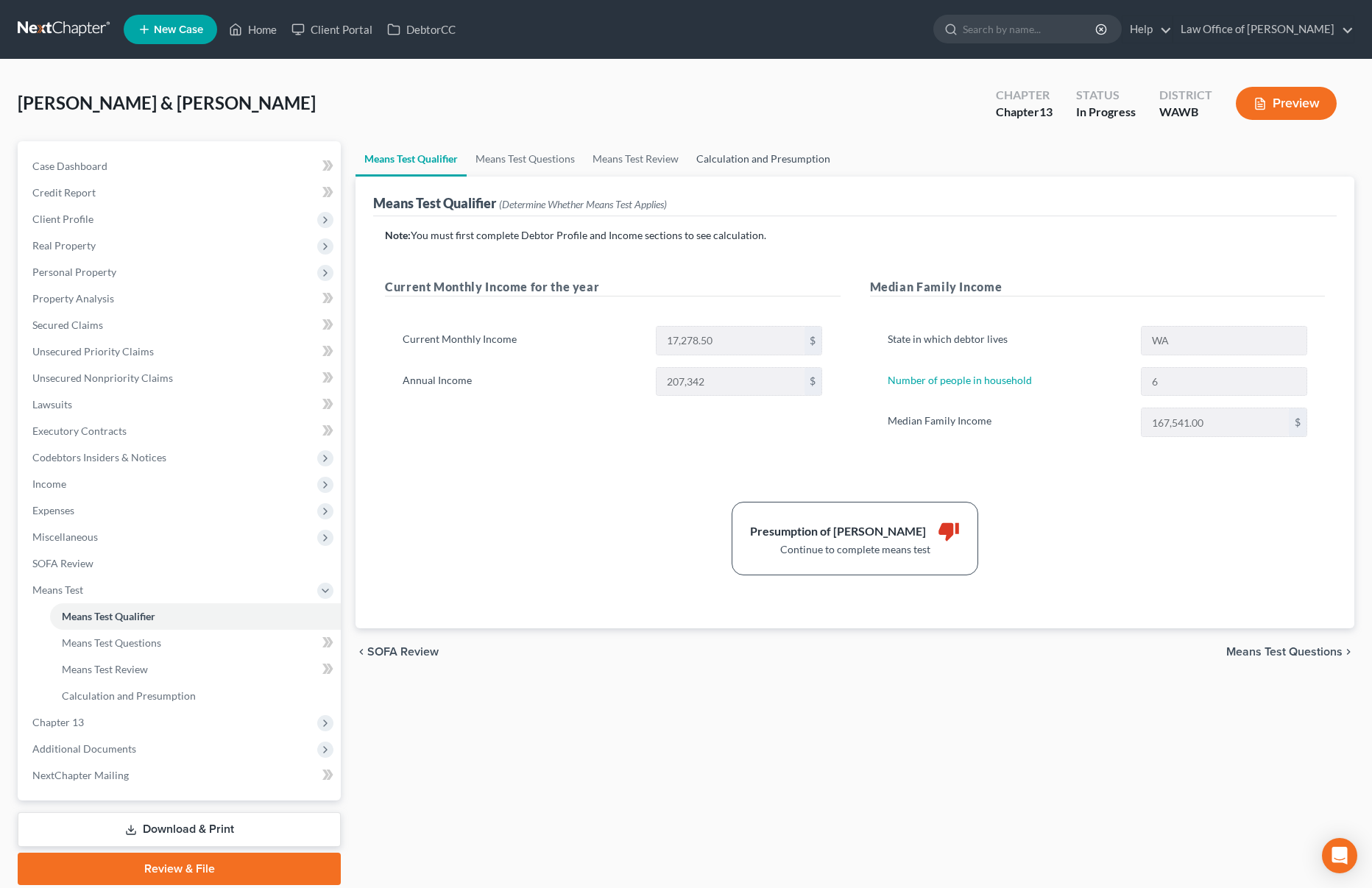
click at [737, 154] on link "Calculation and Presumption" at bounding box center [763, 159] width 151 height 35
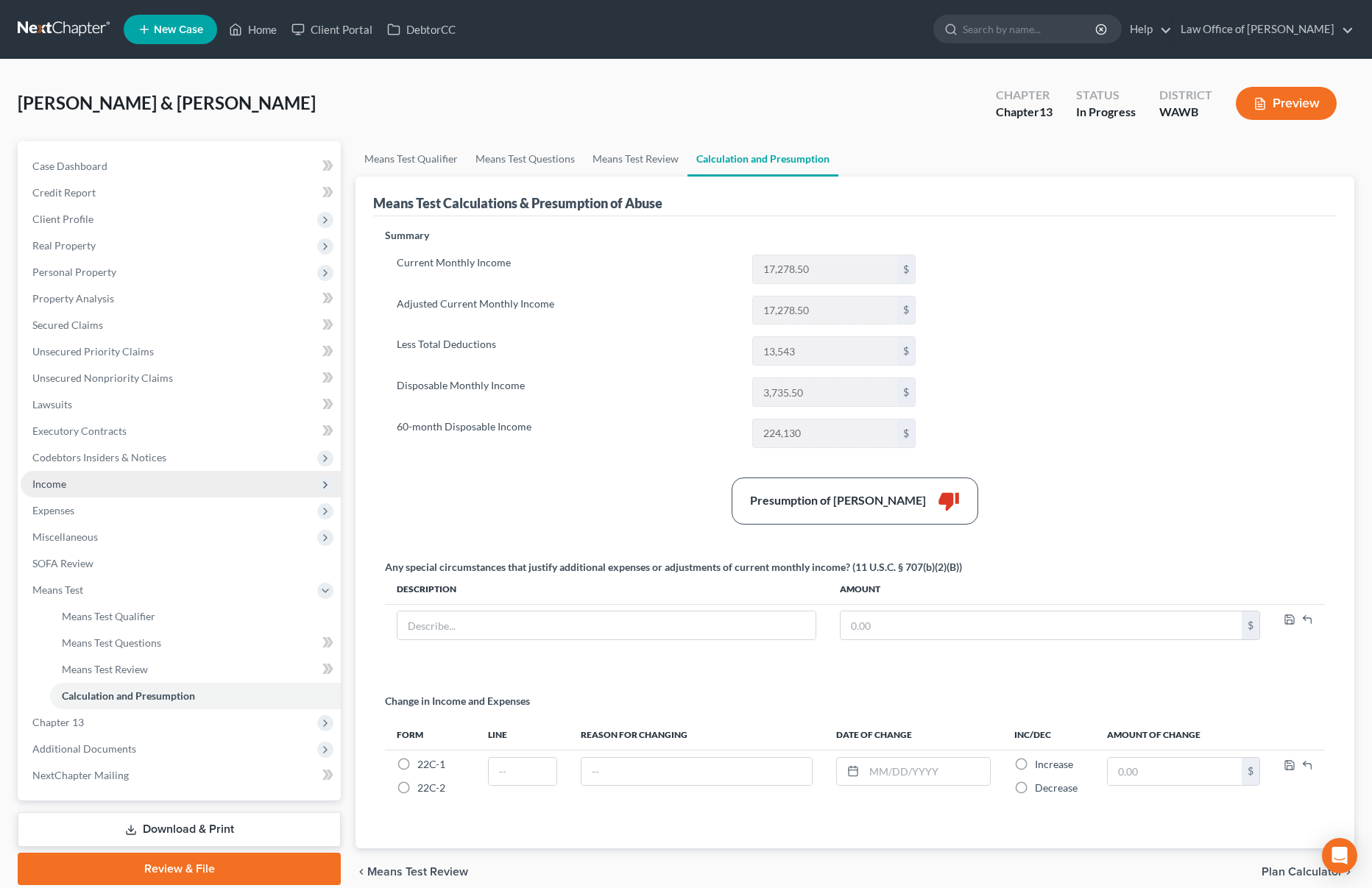
click at [121, 493] on span "Income" at bounding box center [180, 485] width 320 height 27
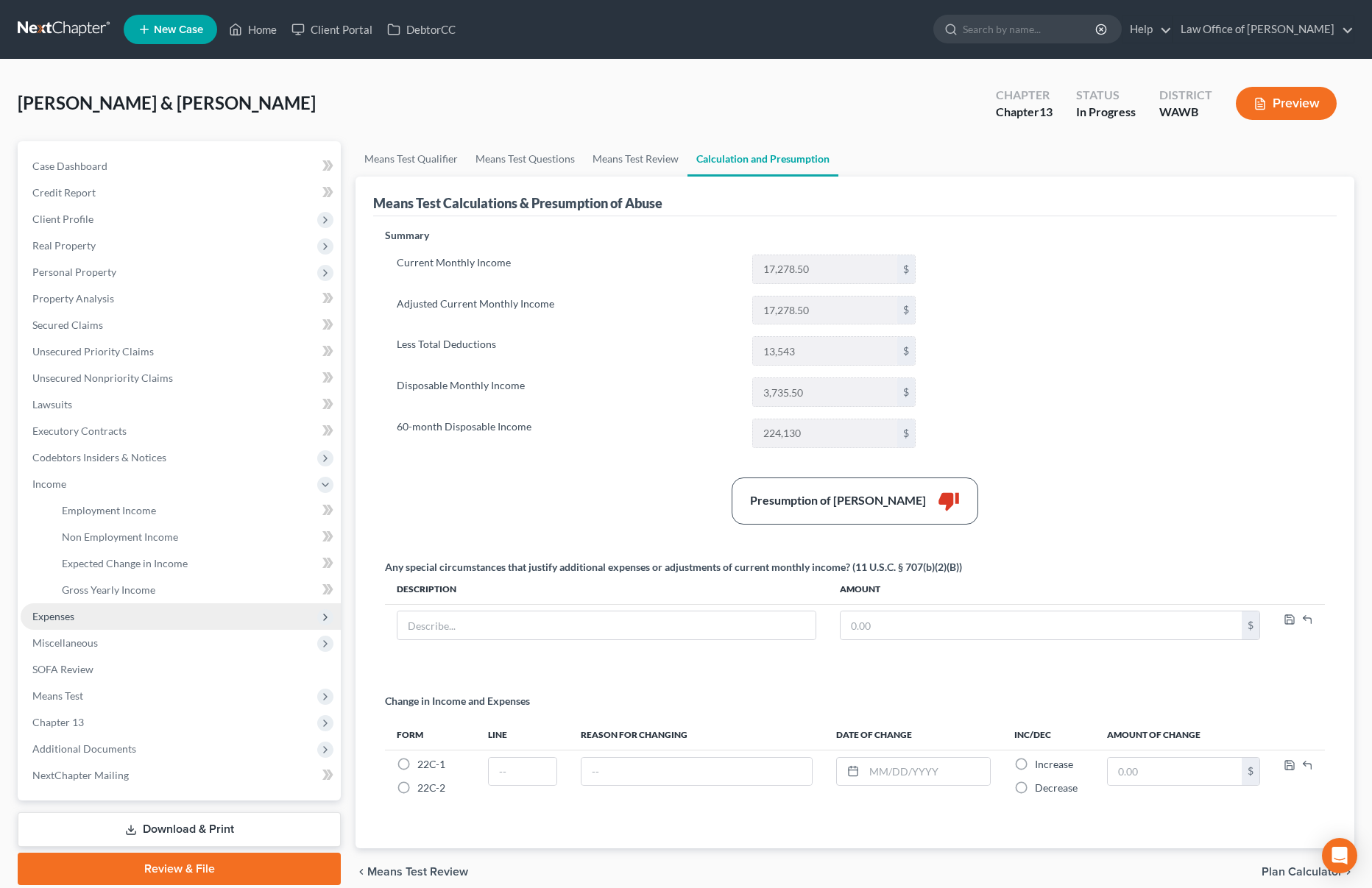
click at [113, 616] on span "Expenses" at bounding box center [180, 617] width 320 height 27
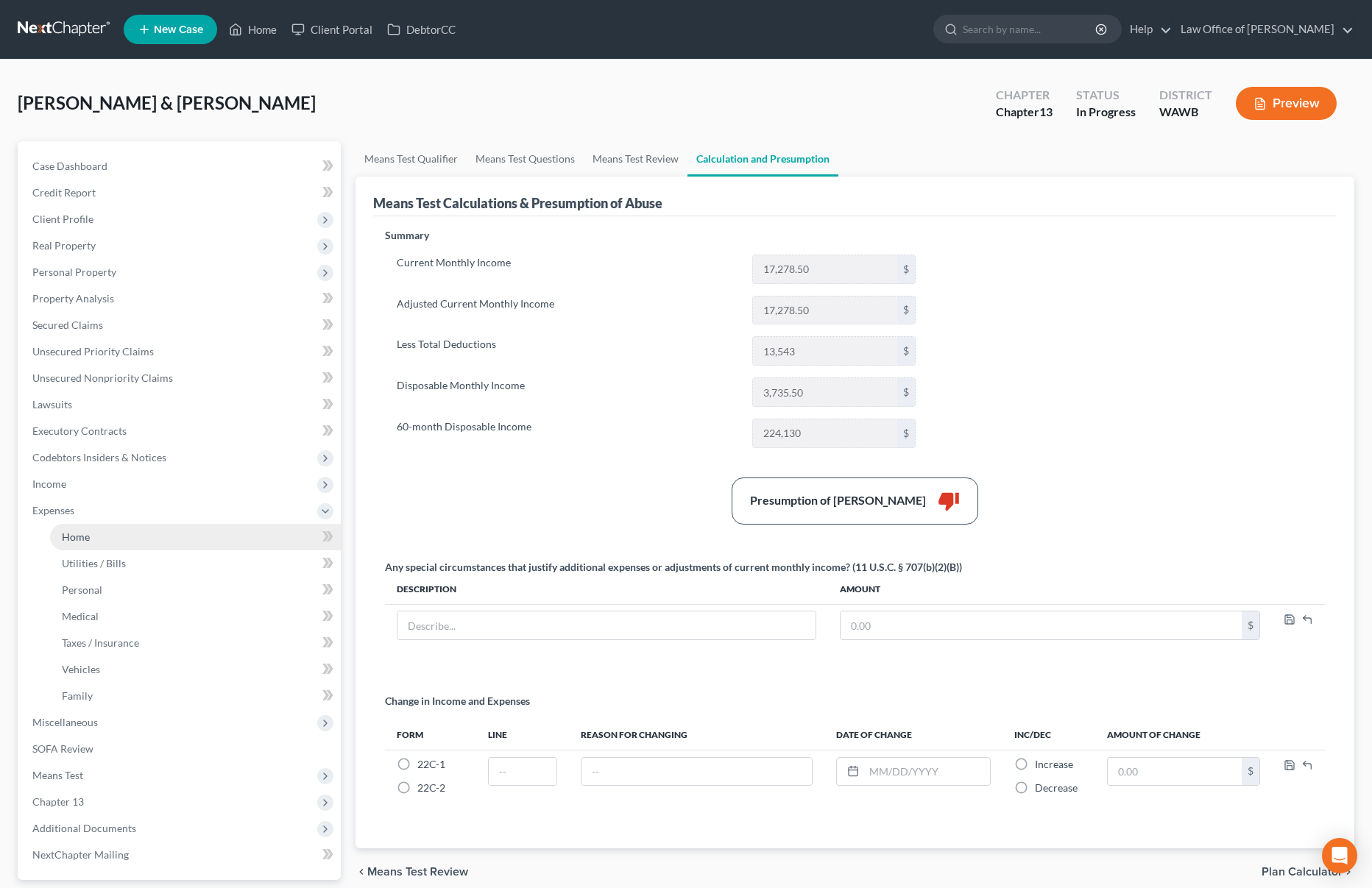
click at [82, 541] on span "Home" at bounding box center [75, 537] width 28 height 13
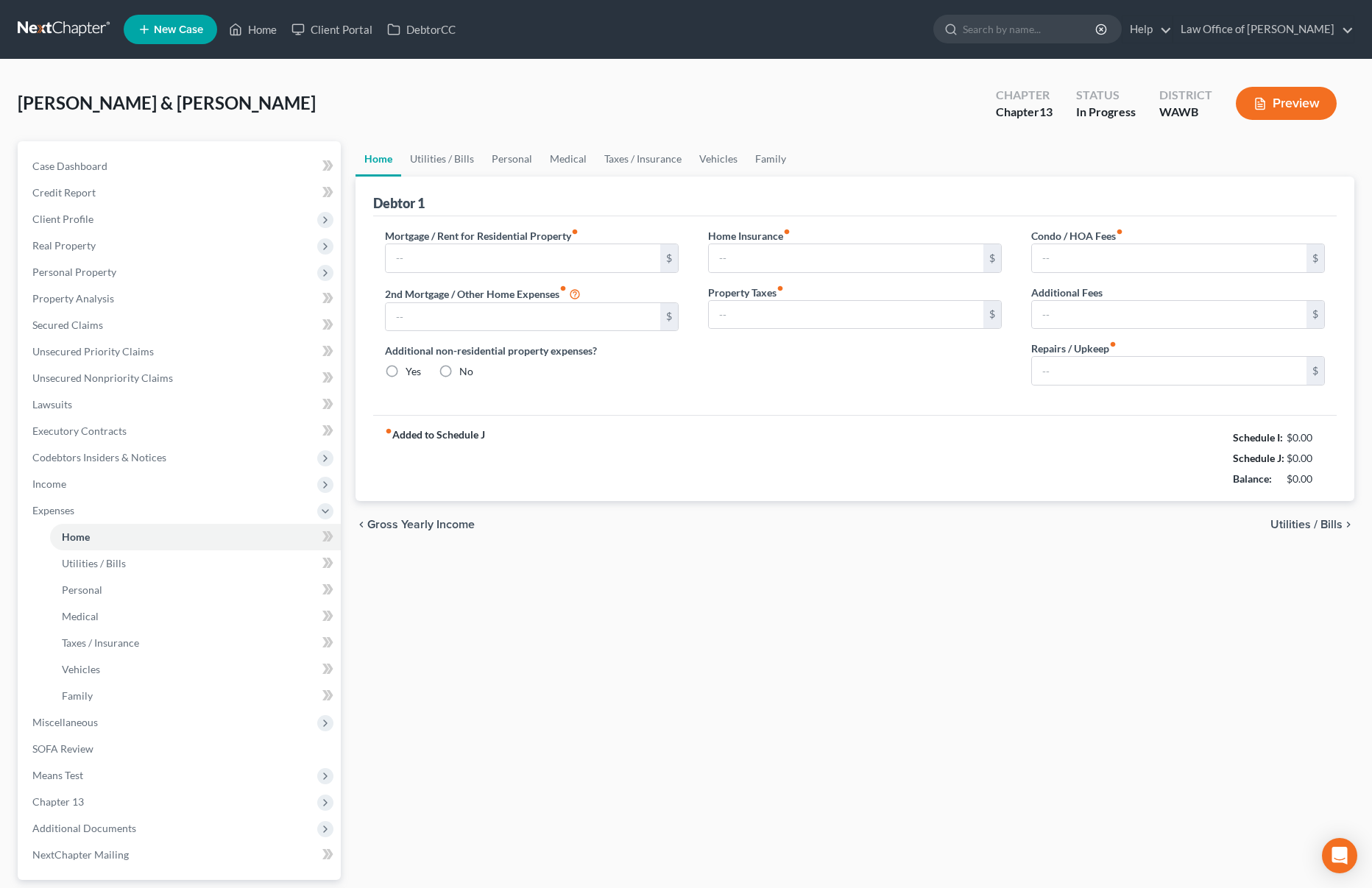
type input "2,982.00"
type input "0.00"
radio input "true"
type input "0.00"
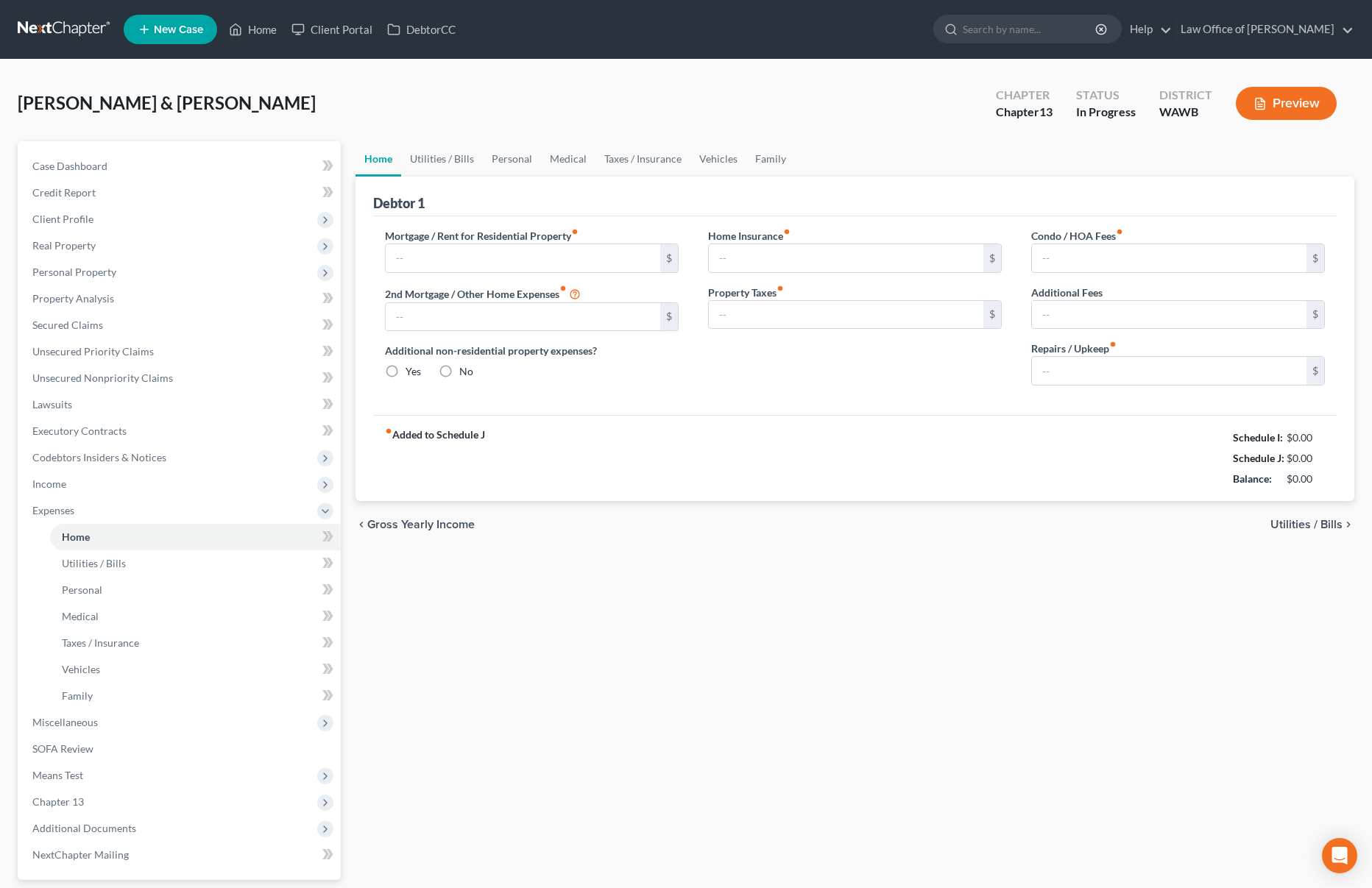
type input "0.00"
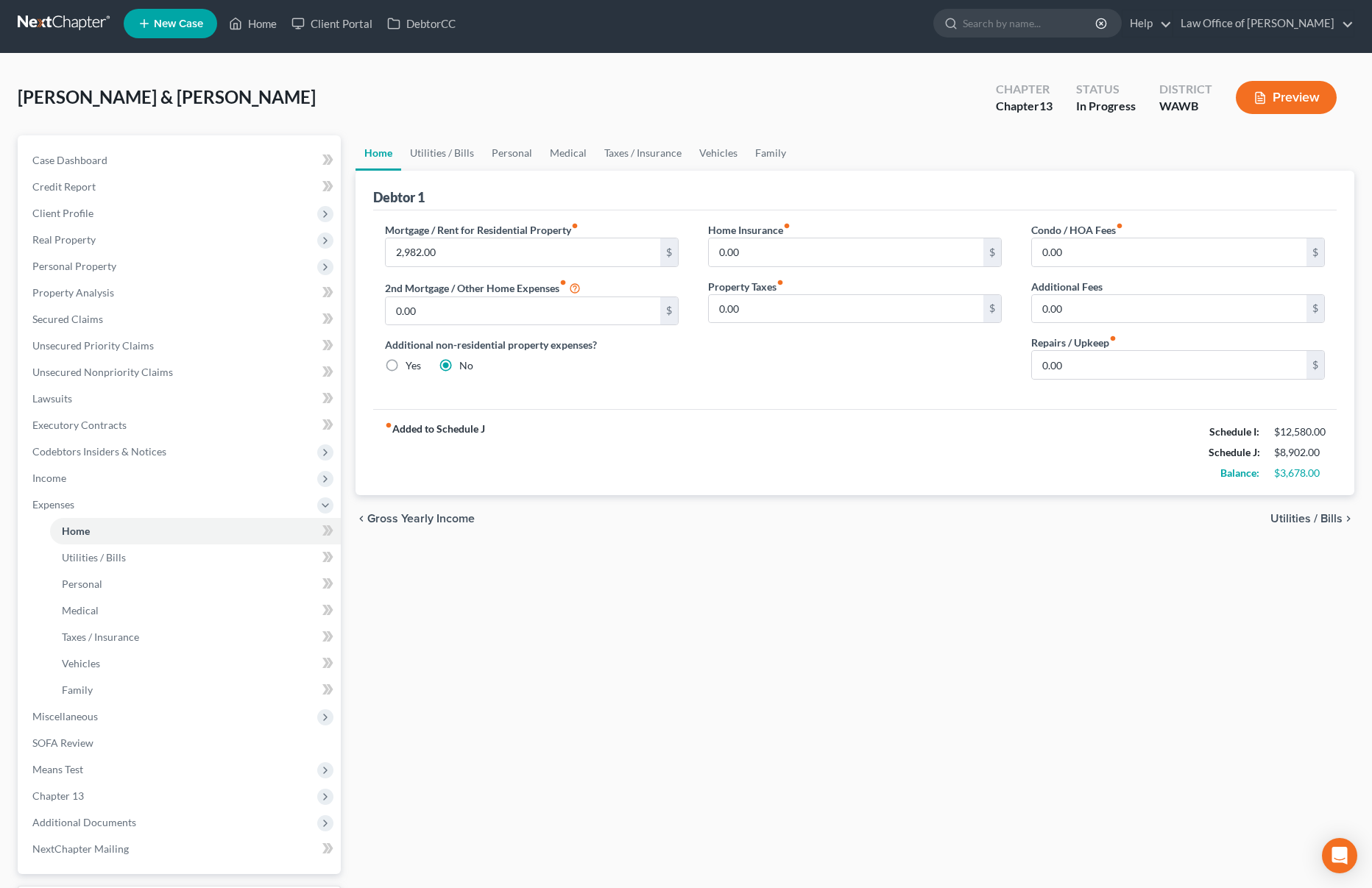
scroll to position [133, 0]
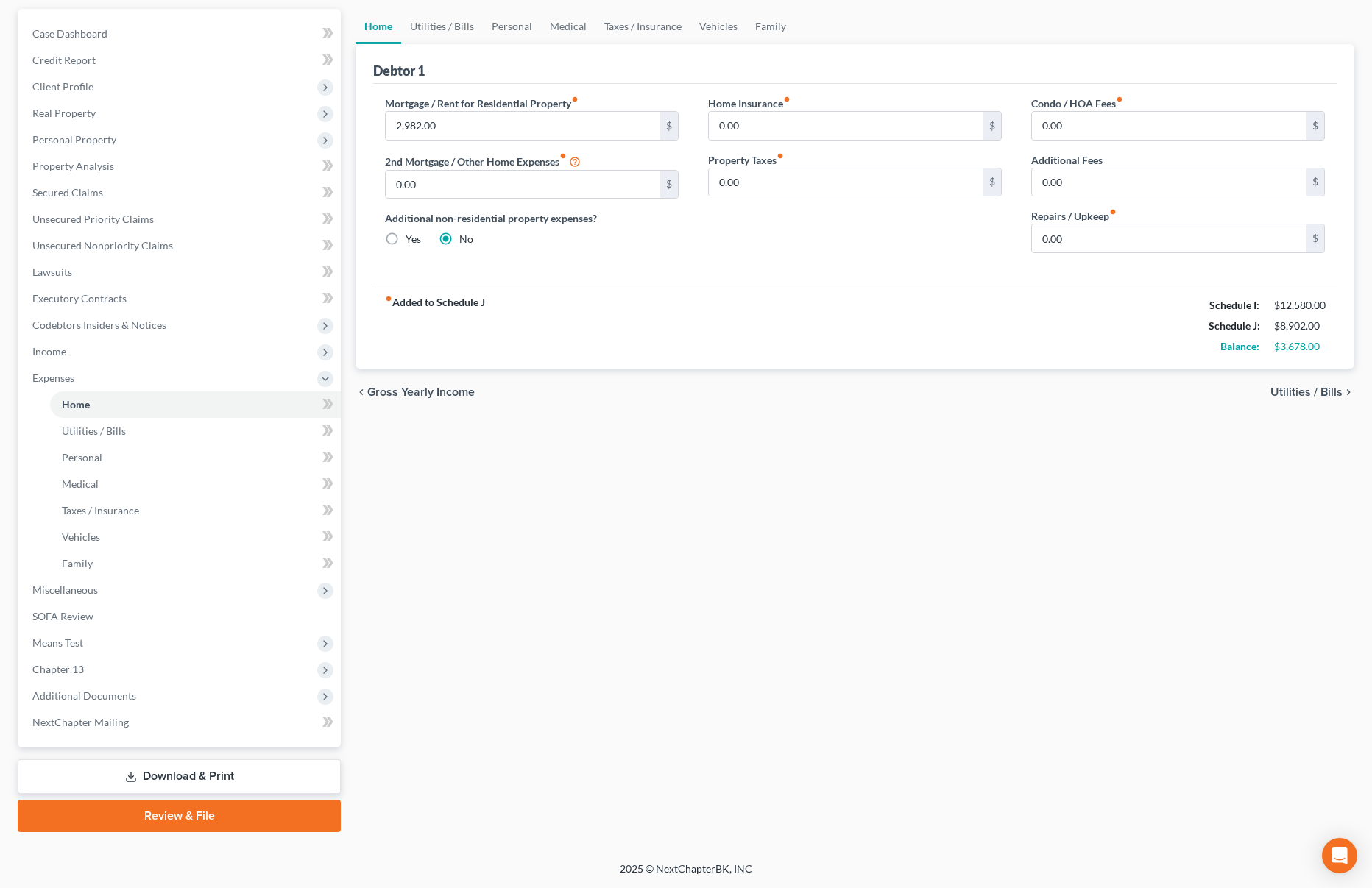
click at [227, 772] on link "Download & Print" at bounding box center [179, 777] width 324 height 35
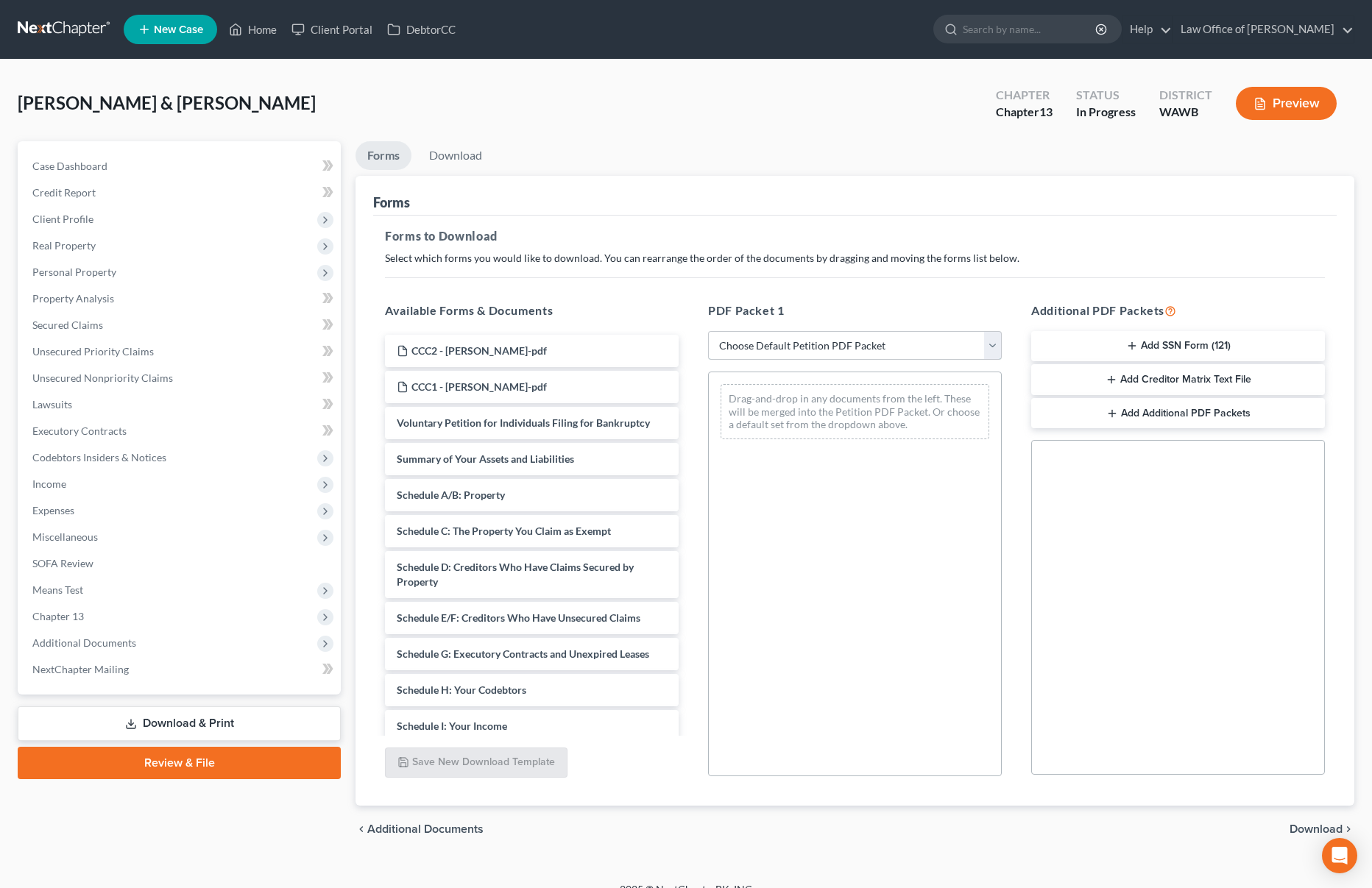
click at [820, 347] on select "Choose Default Petition PDF Packet Complete Bankruptcy Petition (all forms and …" at bounding box center [855, 346] width 294 height 30
drag, startPoint x: 557, startPoint y: 722, endPoint x: 884, endPoint y: 422, distance: 443.8
click at [690, 422] on div "Schedule I: Your Income CCC2 - [PERSON_NAME]-pdf CCC1 - [PERSON_NAME]-pdf Volun…" at bounding box center [531, 698] width 317 height 726
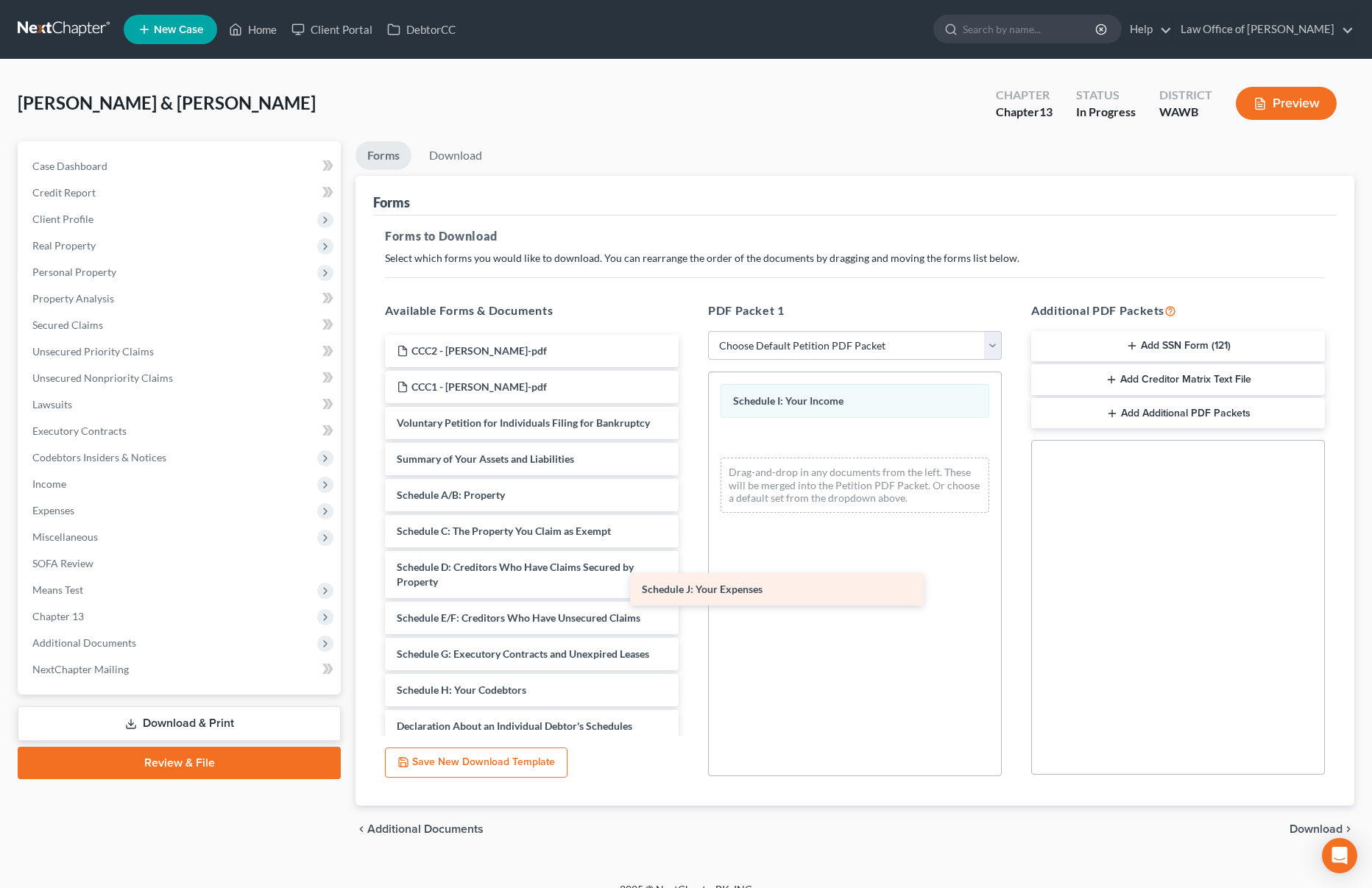
drag, startPoint x: 580, startPoint y: 725, endPoint x: 912, endPoint y: 509, distance: 396.1
click at [690, 509] on div "Schedule J: Your Expenses CCC2 - [PERSON_NAME]-pdf CCC1 - [PERSON_NAME]-pdf Vol…" at bounding box center [531, 680] width 317 height 690
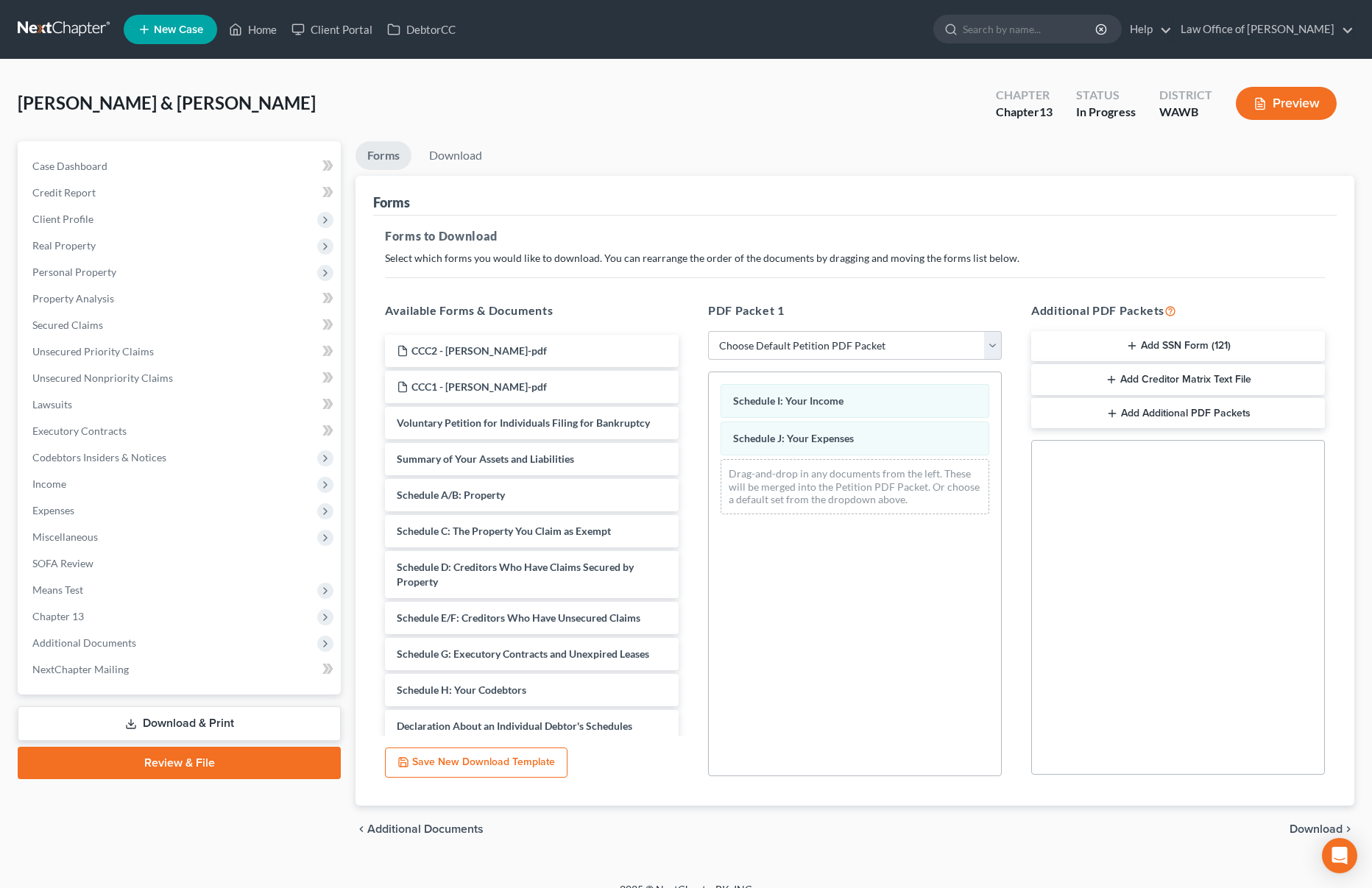
click at [1306, 830] on span "Download" at bounding box center [1316, 829] width 53 height 12
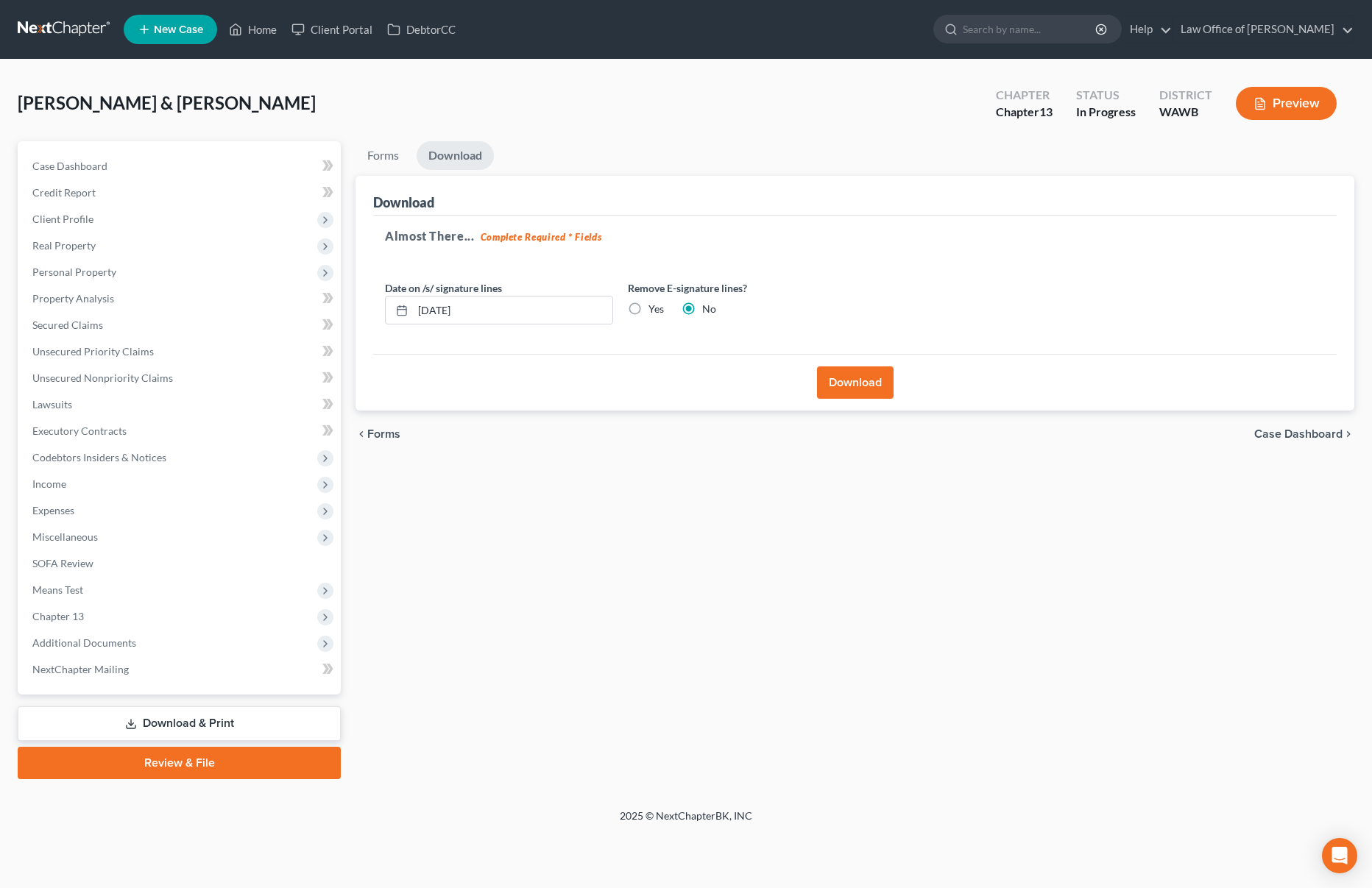
click at [851, 384] on button "Download" at bounding box center [855, 383] width 76 height 32
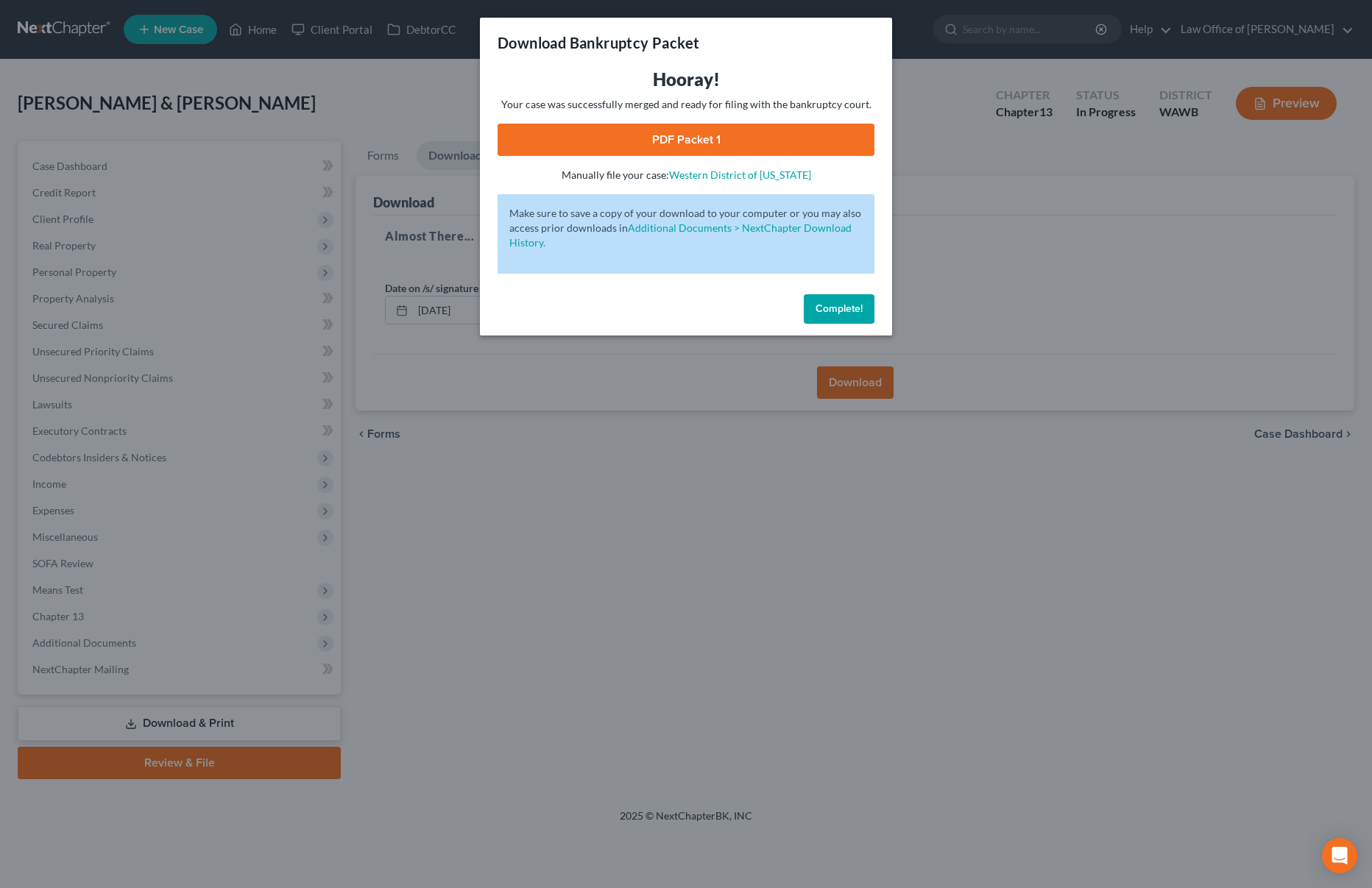
click at [664, 134] on link "PDF Packet 1" at bounding box center [686, 140] width 377 height 32
click at [955, 57] on div "Download Bankruptcy Packet Hooray! Your case was successfully merged and ready …" at bounding box center [686, 444] width 1372 height 888
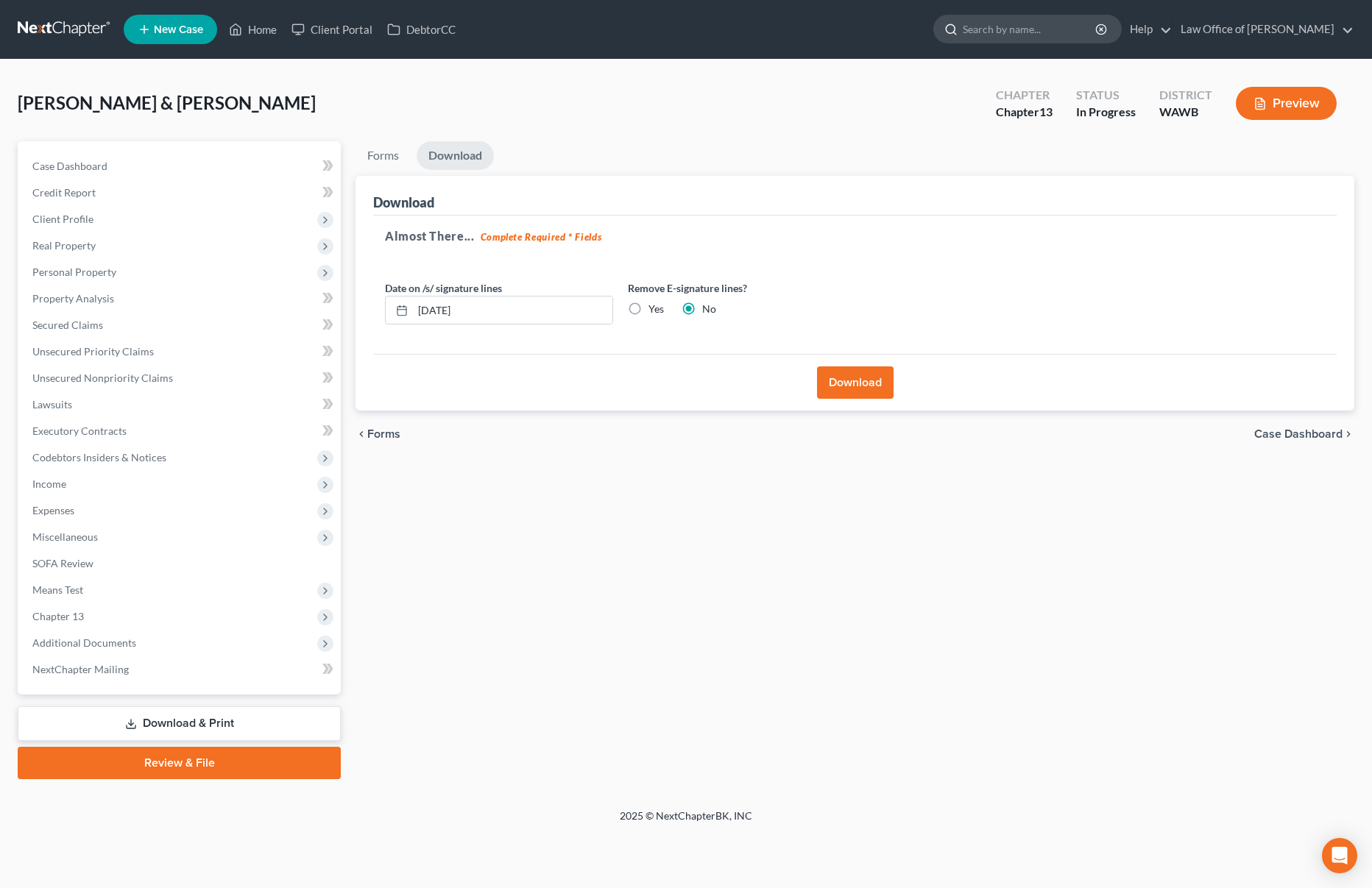
click at [1034, 27] on input "search" at bounding box center [1030, 29] width 134 height 27
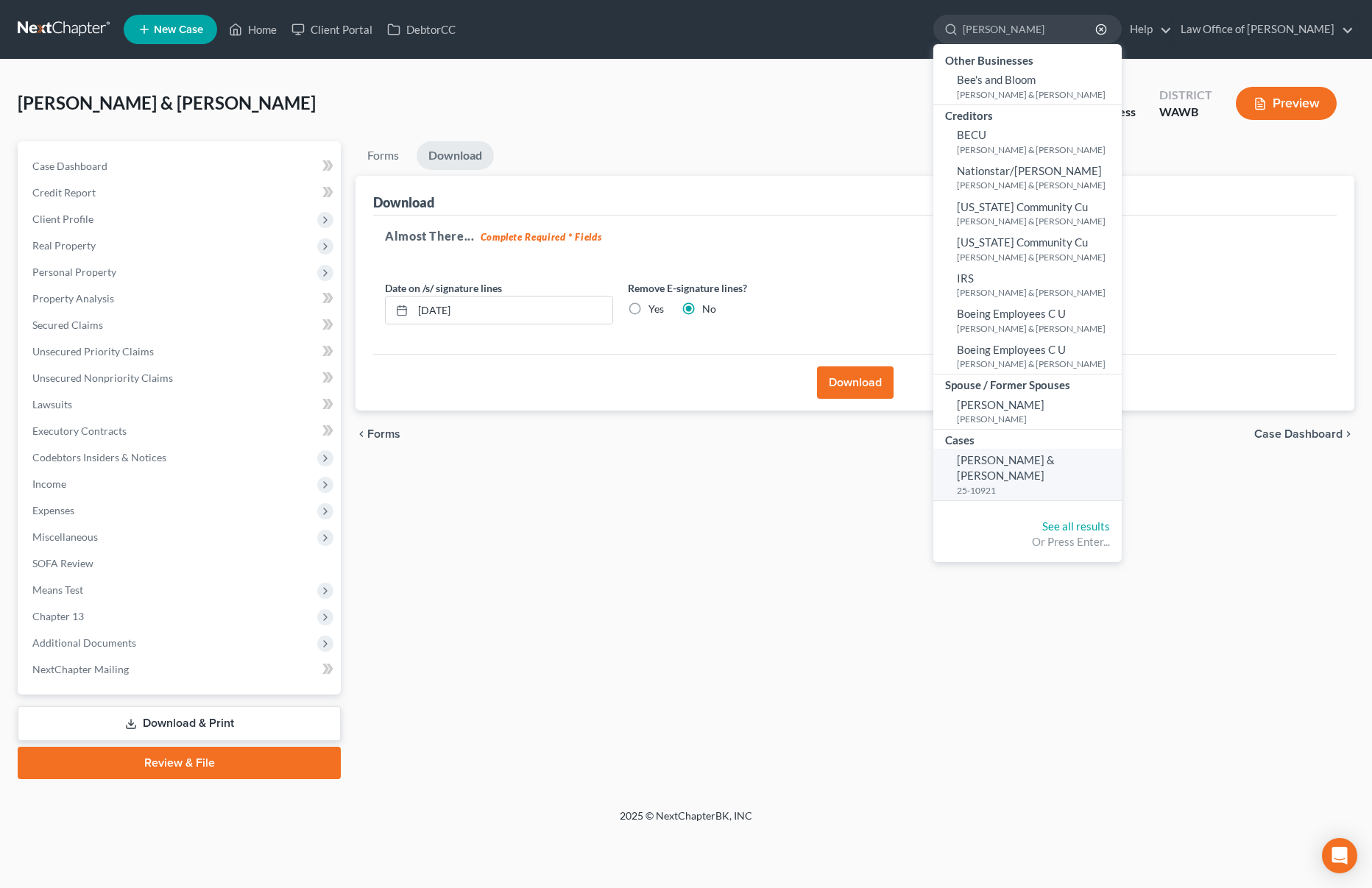
type input "[PERSON_NAME]"
click at [1055, 458] on span "[PERSON_NAME] & [PERSON_NAME]" at bounding box center [1005, 468] width 98 height 29
select select "3"
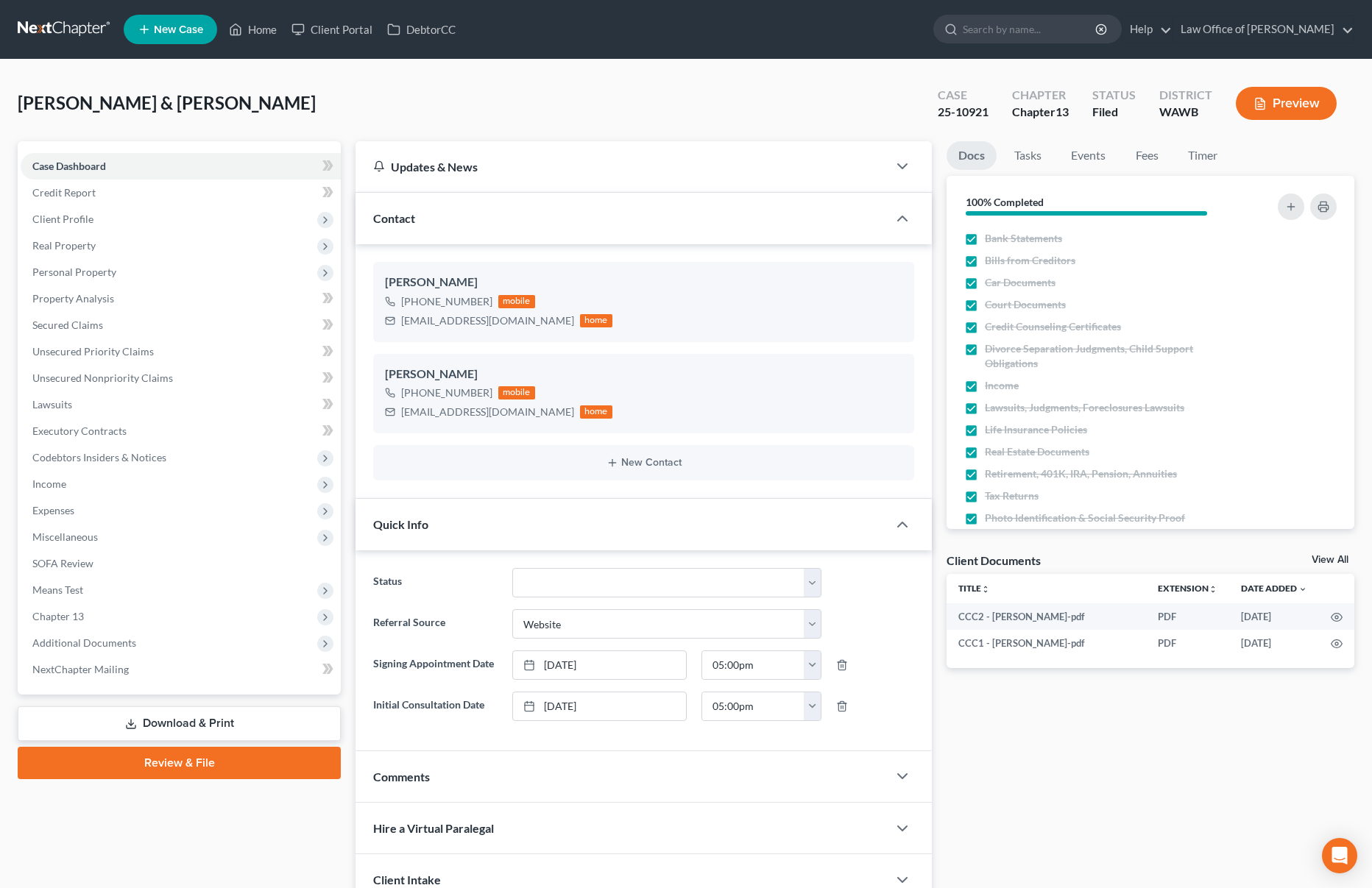
click at [71, 27] on link at bounding box center [65, 30] width 94 height 27
